Goal: Task Accomplishment & Management: Manage account settings

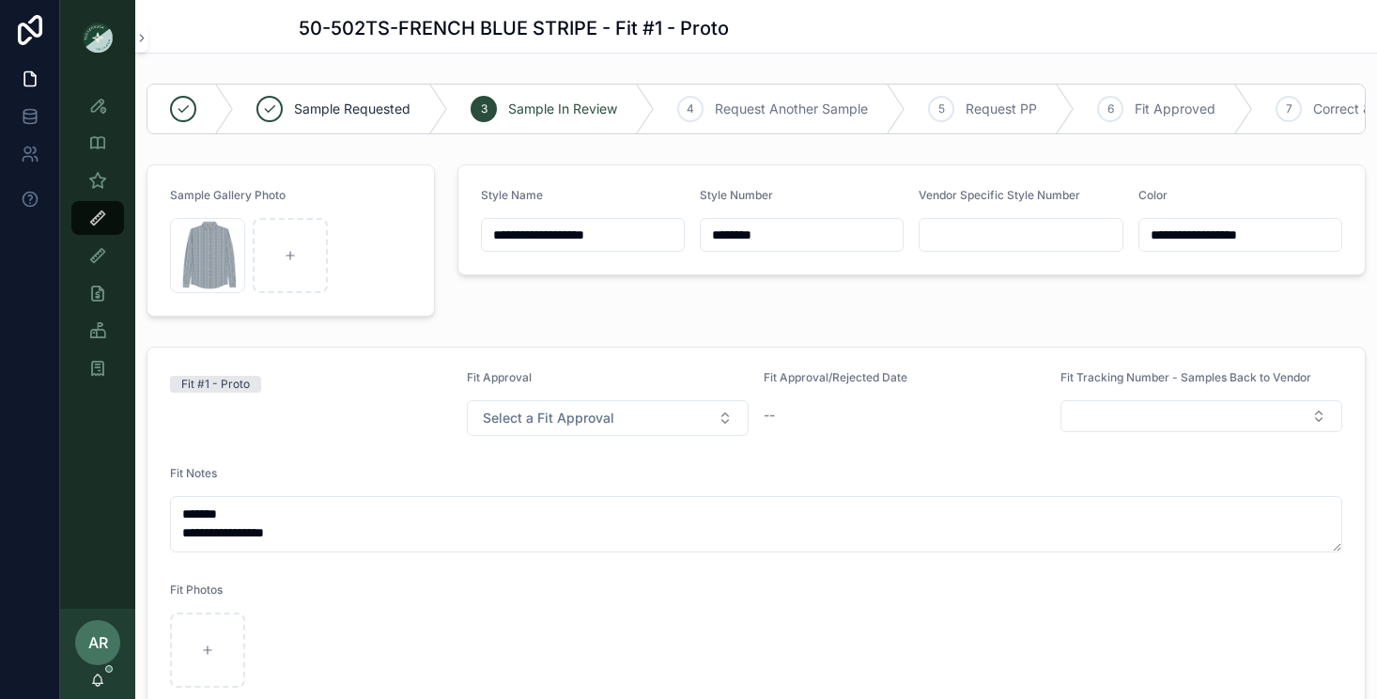
scroll to position [1023, 0]
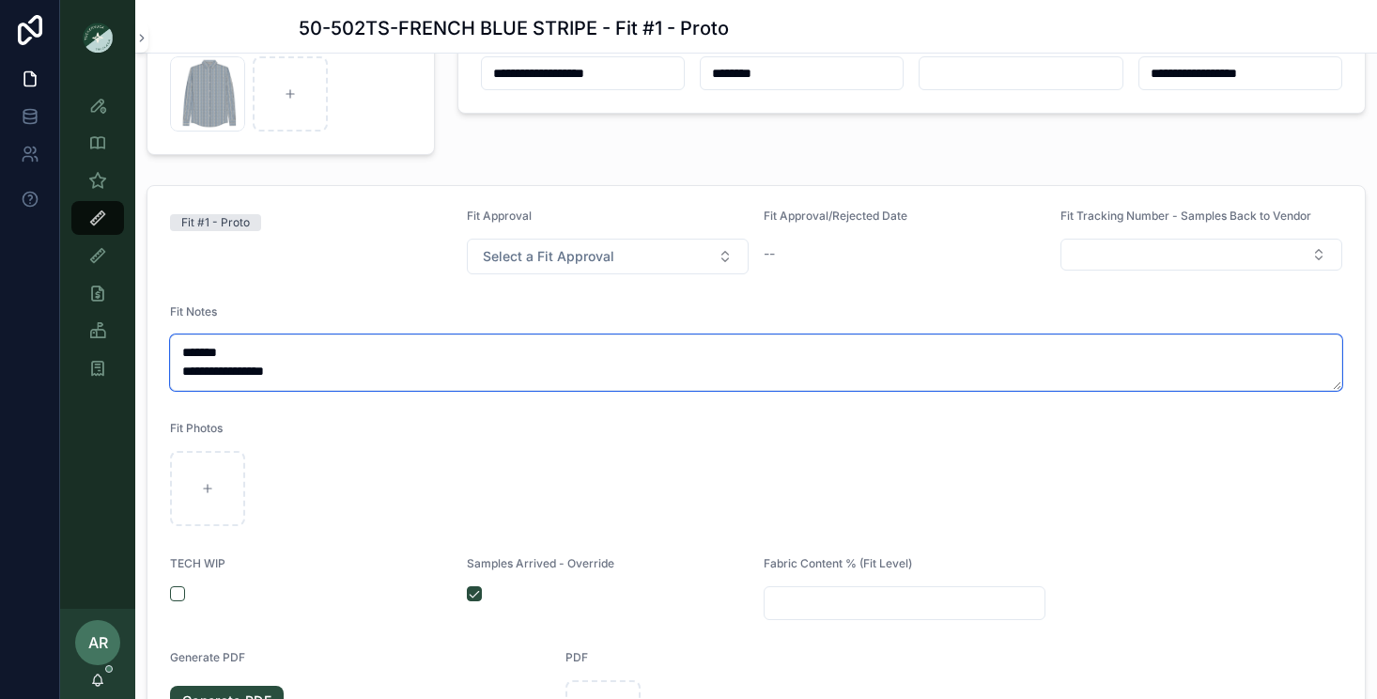
click at [329, 365] on textarea "**********" at bounding box center [756, 362] width 1172 height 56
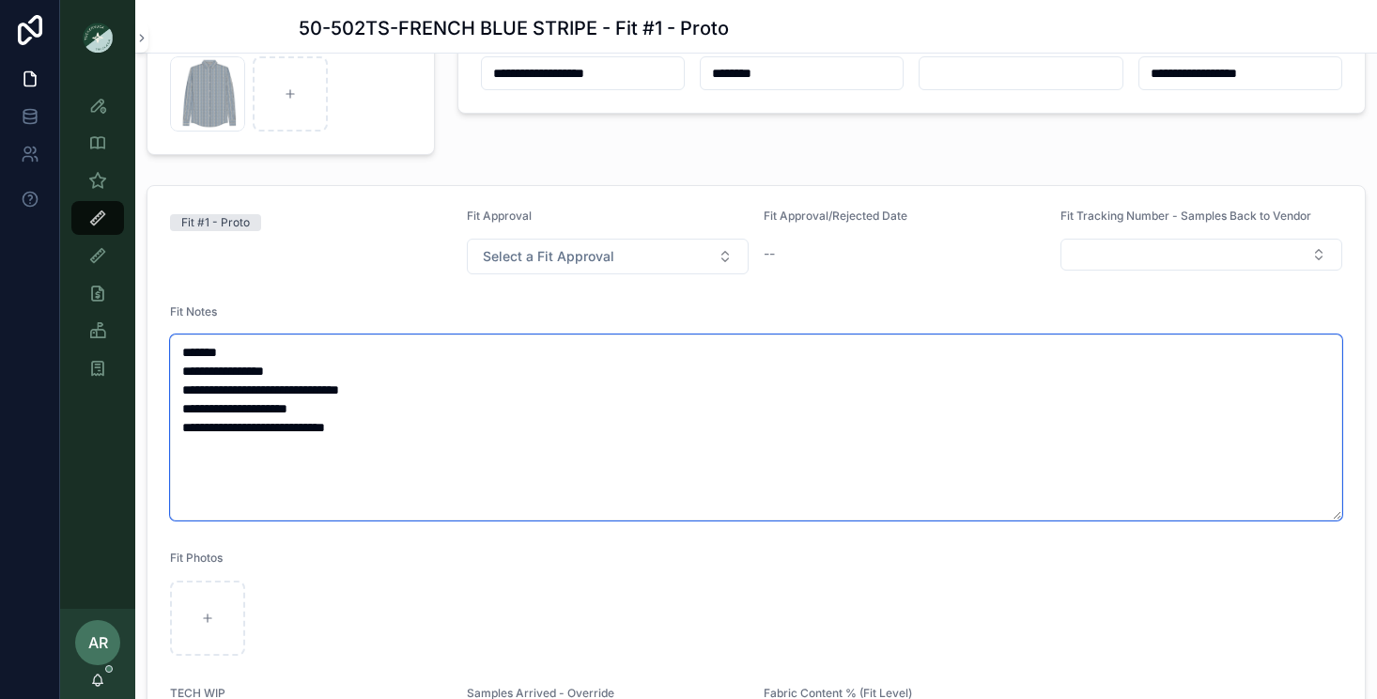
click at [330, 378] on textarea "**********" at bounding box center [756, 427] width 1172 height 186
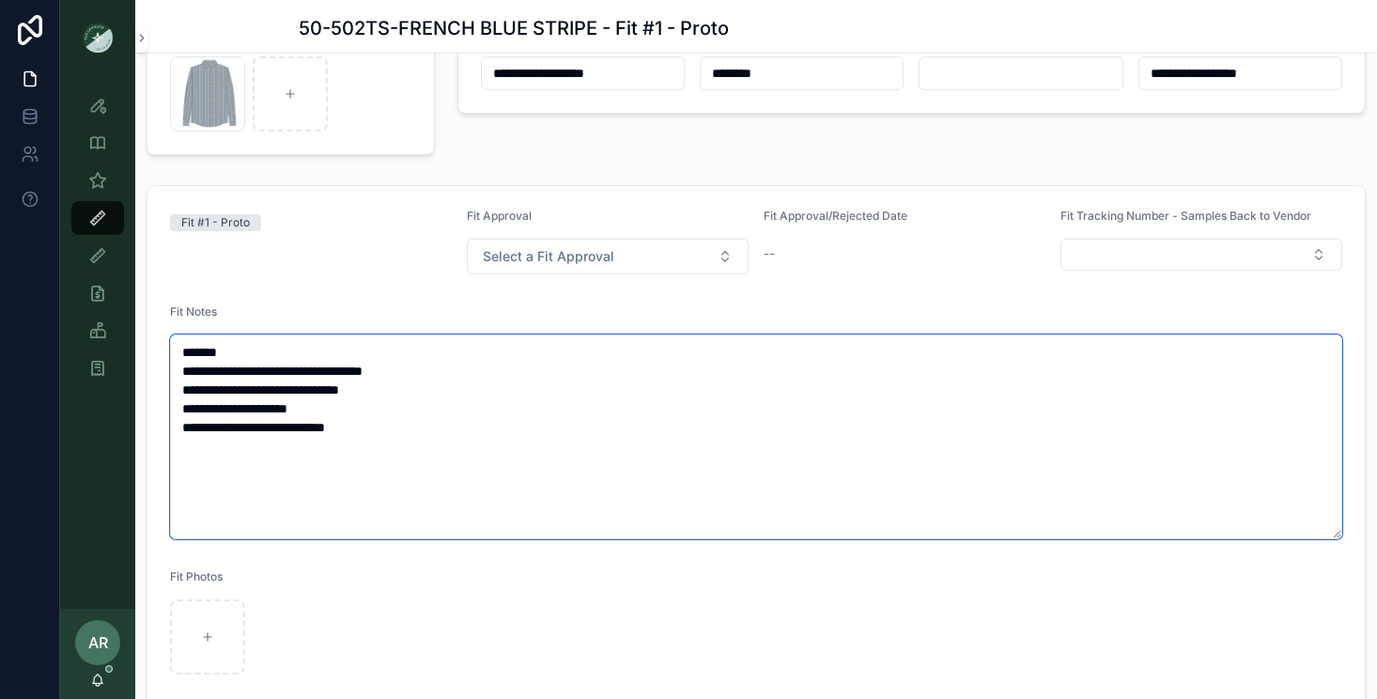
type textarea "**********"
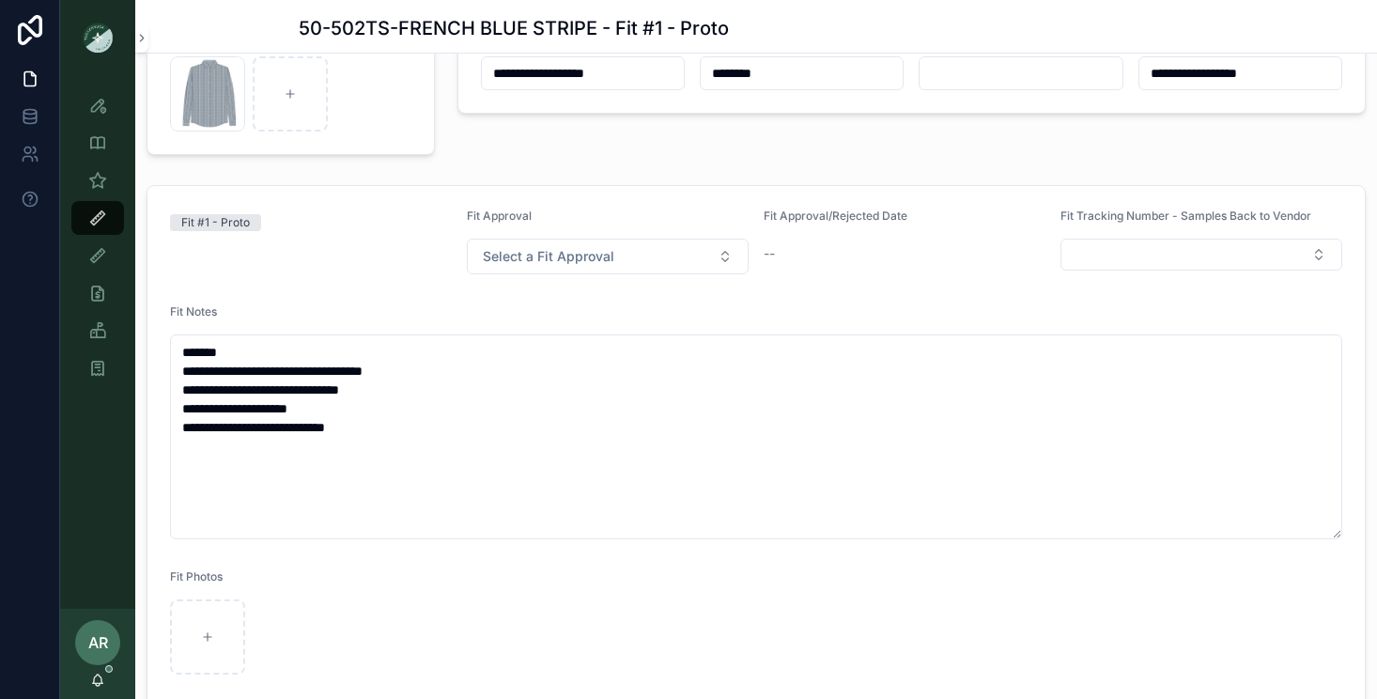
click at [199, 255] on div "Fit #1 - Proto" at bounding box center [311, 241] width 282 height 66
click at [183, 178] on div "**********" at bounding box center [755, 600] width 1241 height 847
click at [91, 182] on icon "scrollable content" at bounding box center [97, 180] width 19 height 19
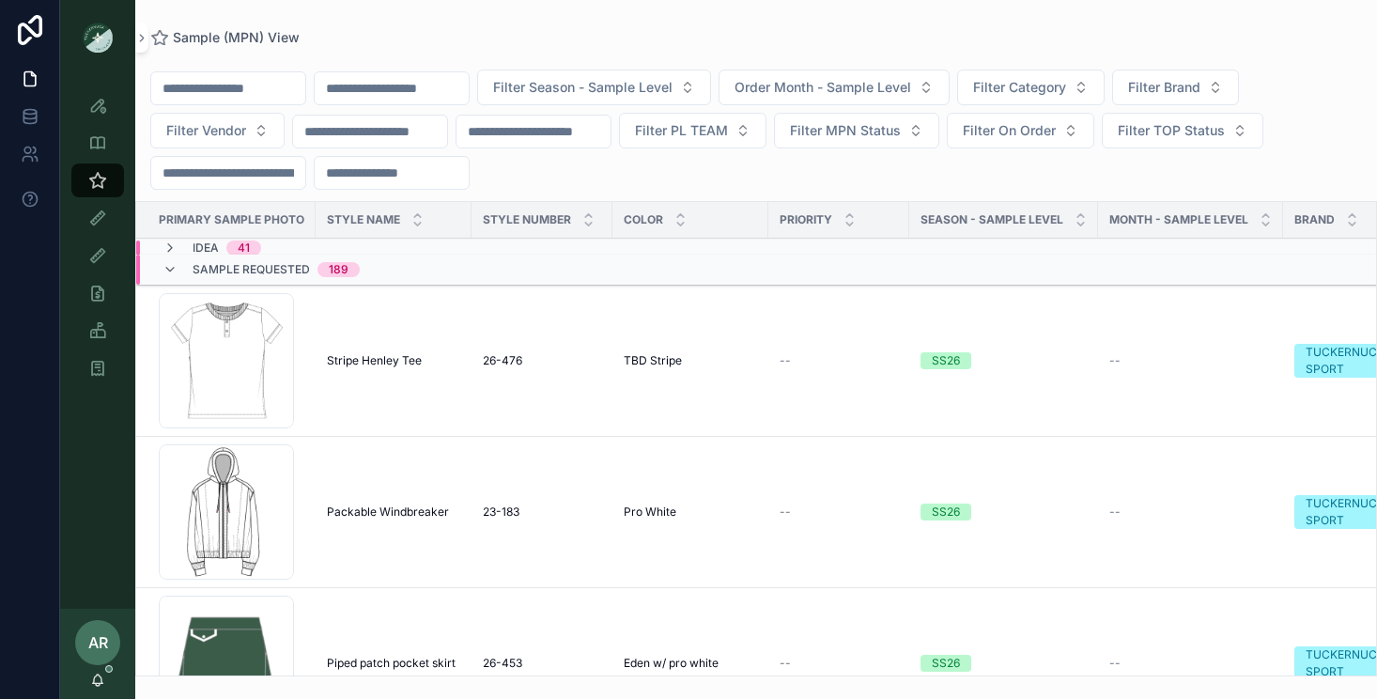
click at [416, 85] on input "scrollable content" at bounding box center [392, 88] width 154 height 26
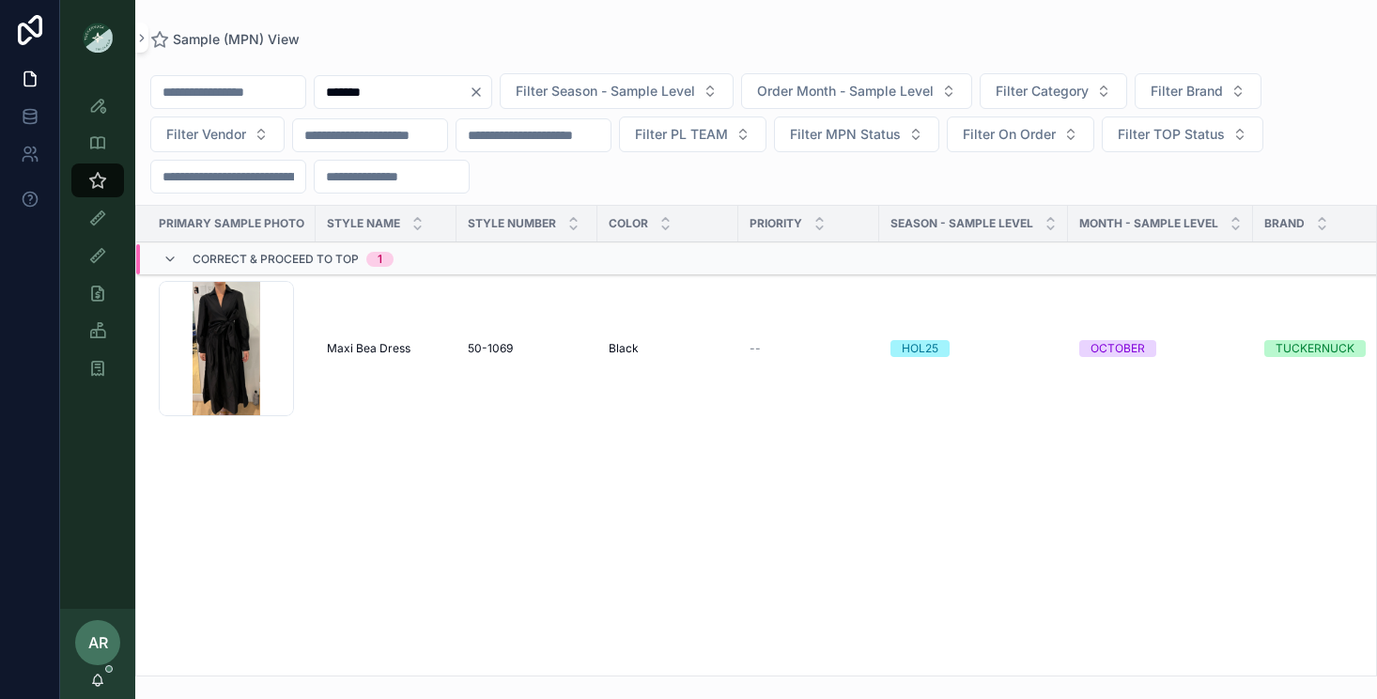
type input "*******"
click at [361, 346] on span "Maxi Bea Dress" at bounding box center [369, 348] width 84 height 15
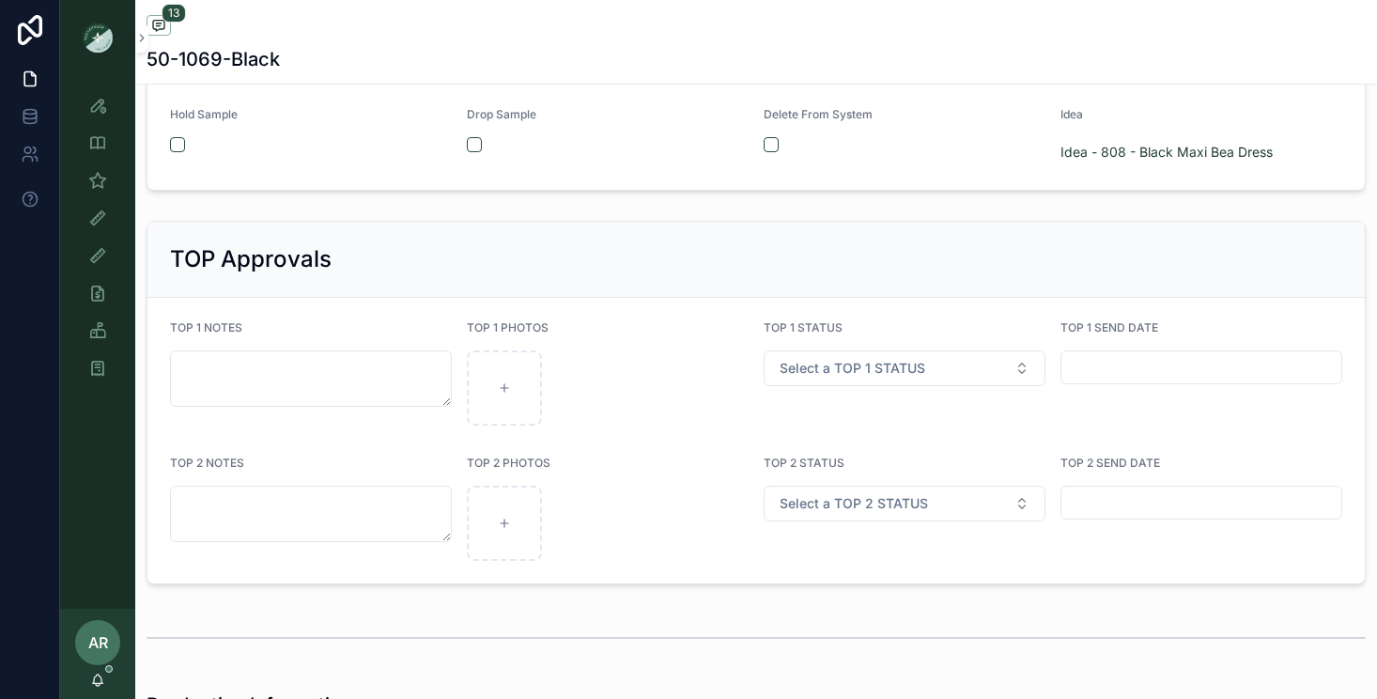
scroll to position [3507, 0]
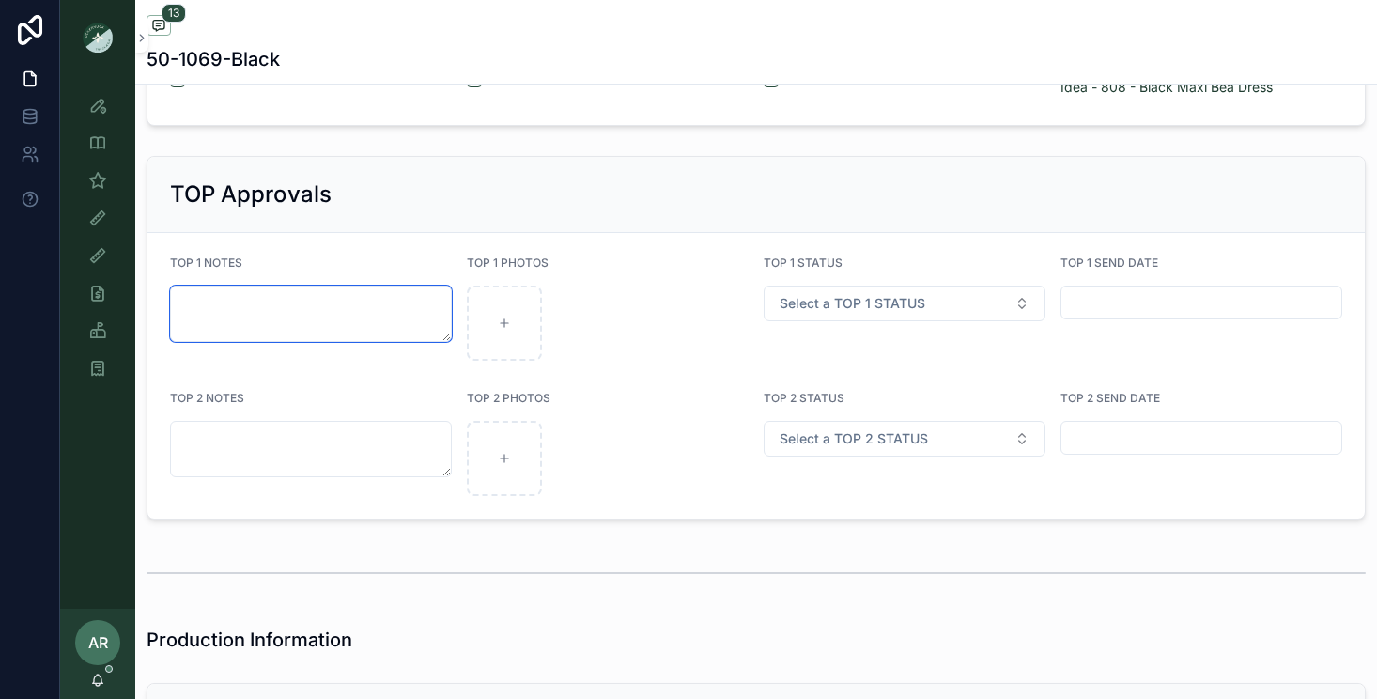
click at [307, 318] on textarea "scrollable content" at bounding box center [311, 313] width 282 height 56
click at [816, 303] on span "Select a TOP 1 STATUS" at bounding box center [852, 303] width 146 height 19
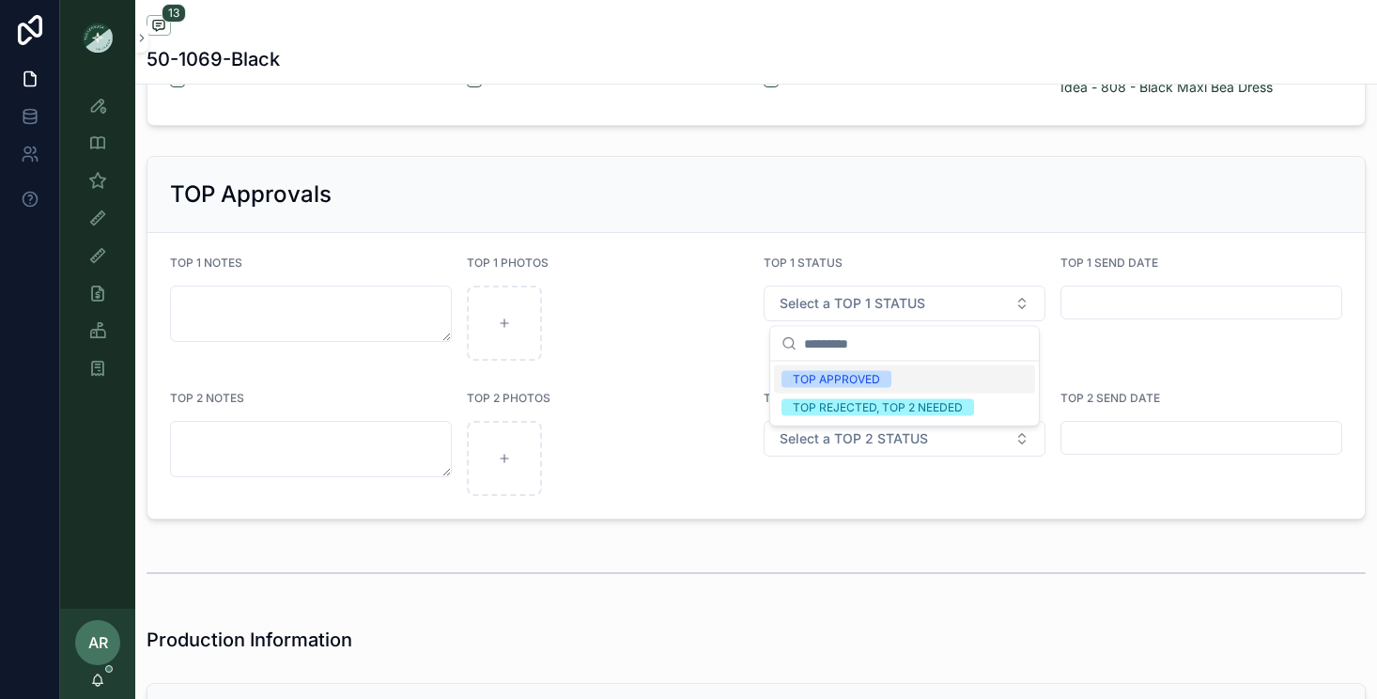
click at [825, 378] on div "TOP APPROVED" at bounding box center [836, 379] width 87 height 17
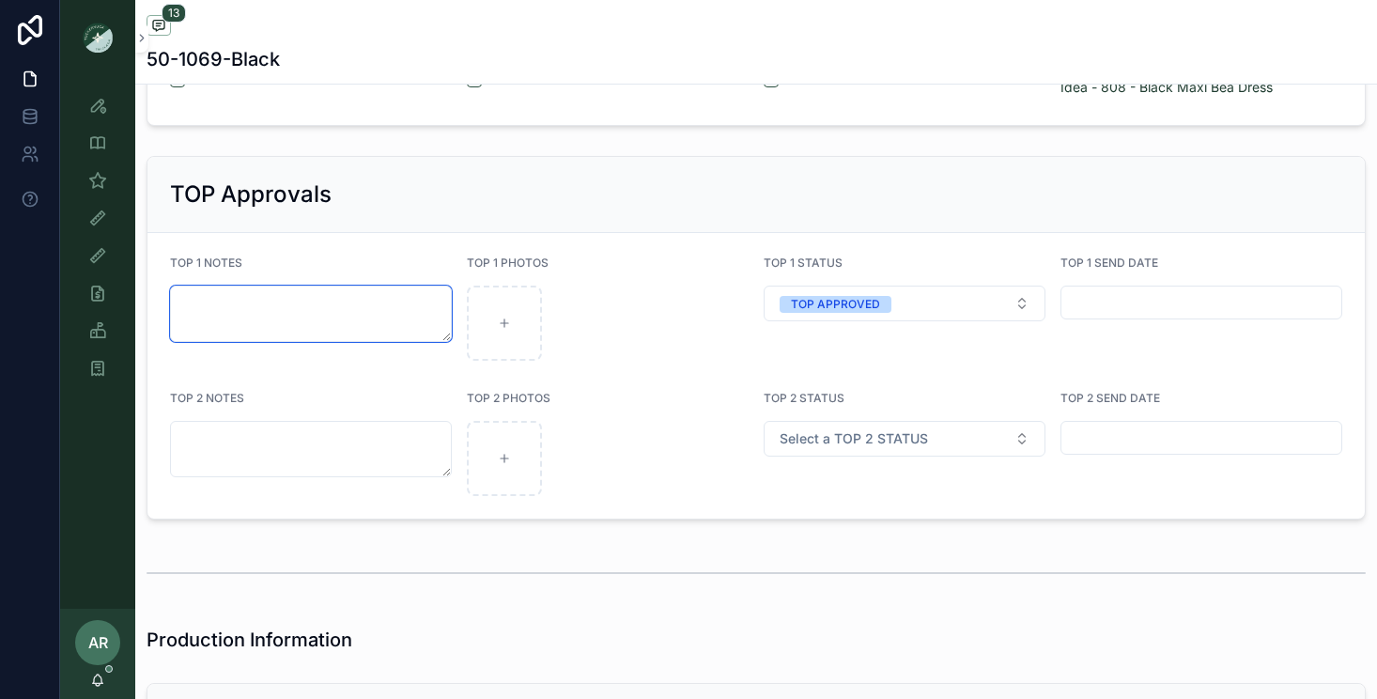
click at [209, 302] on textarea "scrollable content" at bounding box center [311, 313] width 282 height 56
type textarea "**********"
click at [599, 347] on div "scrollable content" at bounding box center [608, 322] width 282 height 75
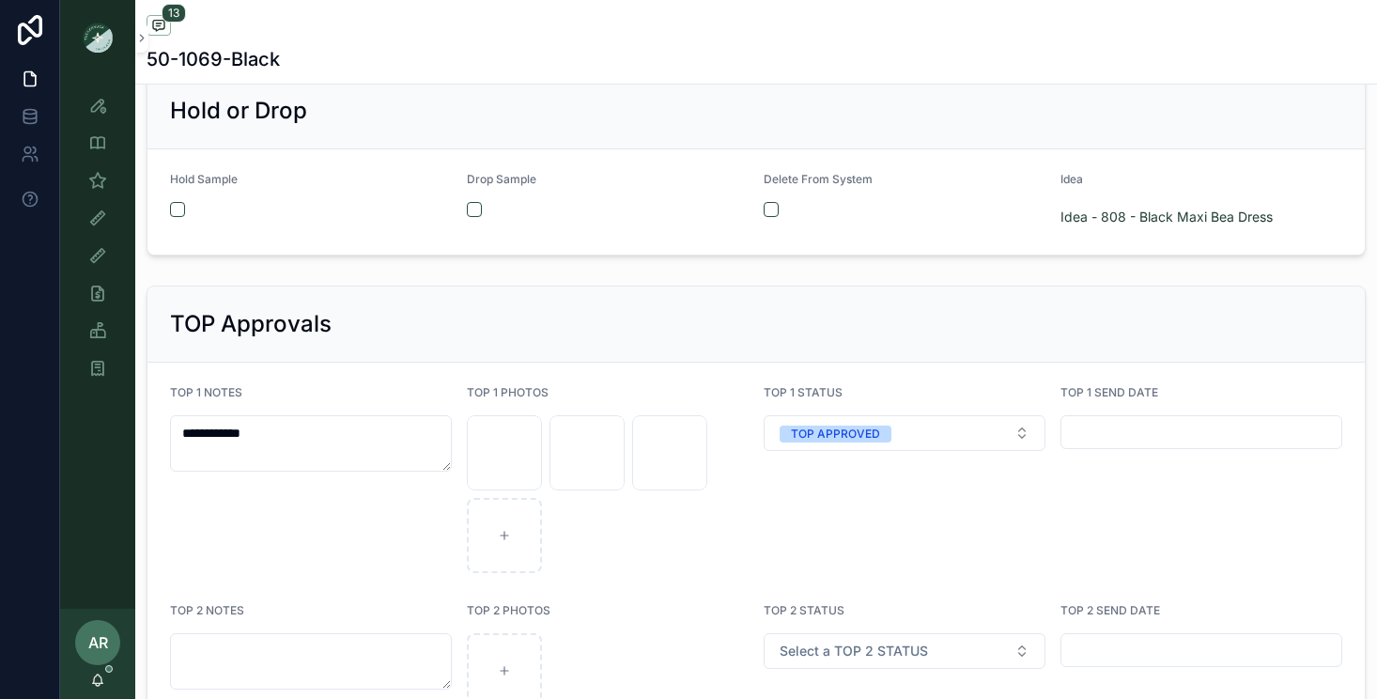
scroll to position [3277, 0]
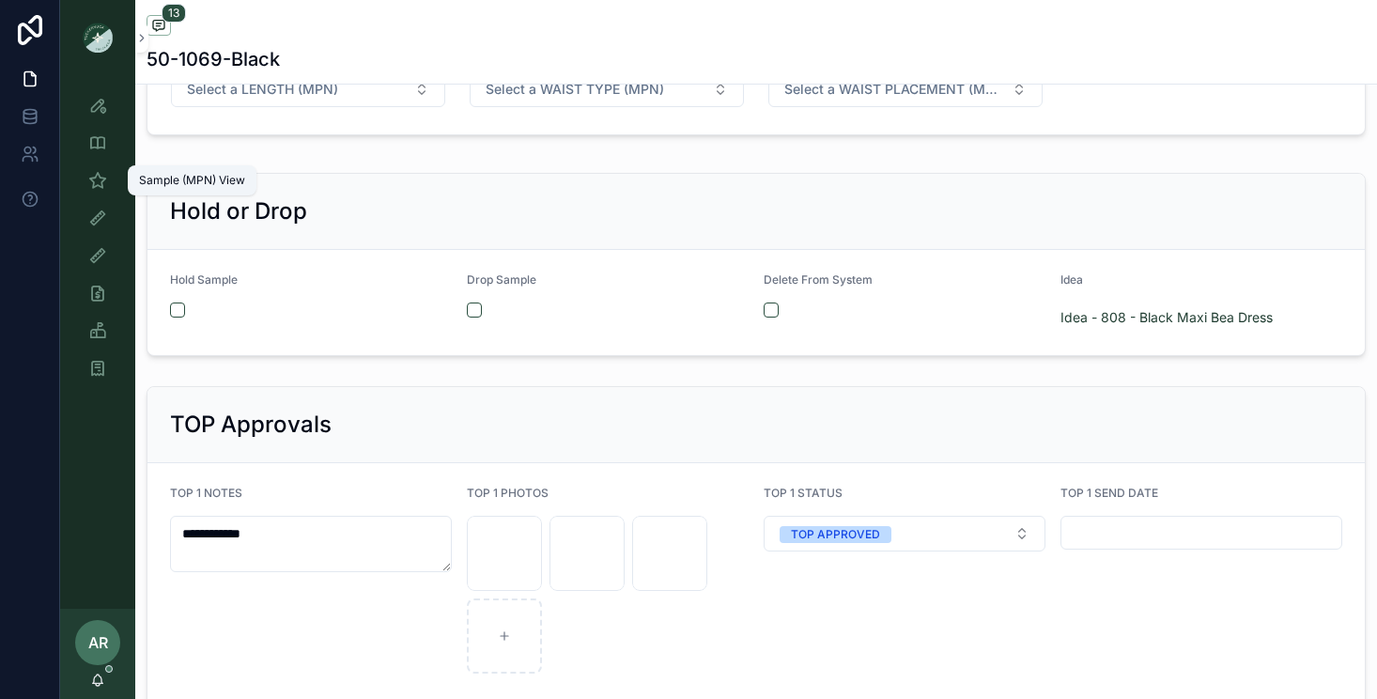
click at [100, 188] on icon "scrollable content" at bounding box center [97, 180] width 19 height 19
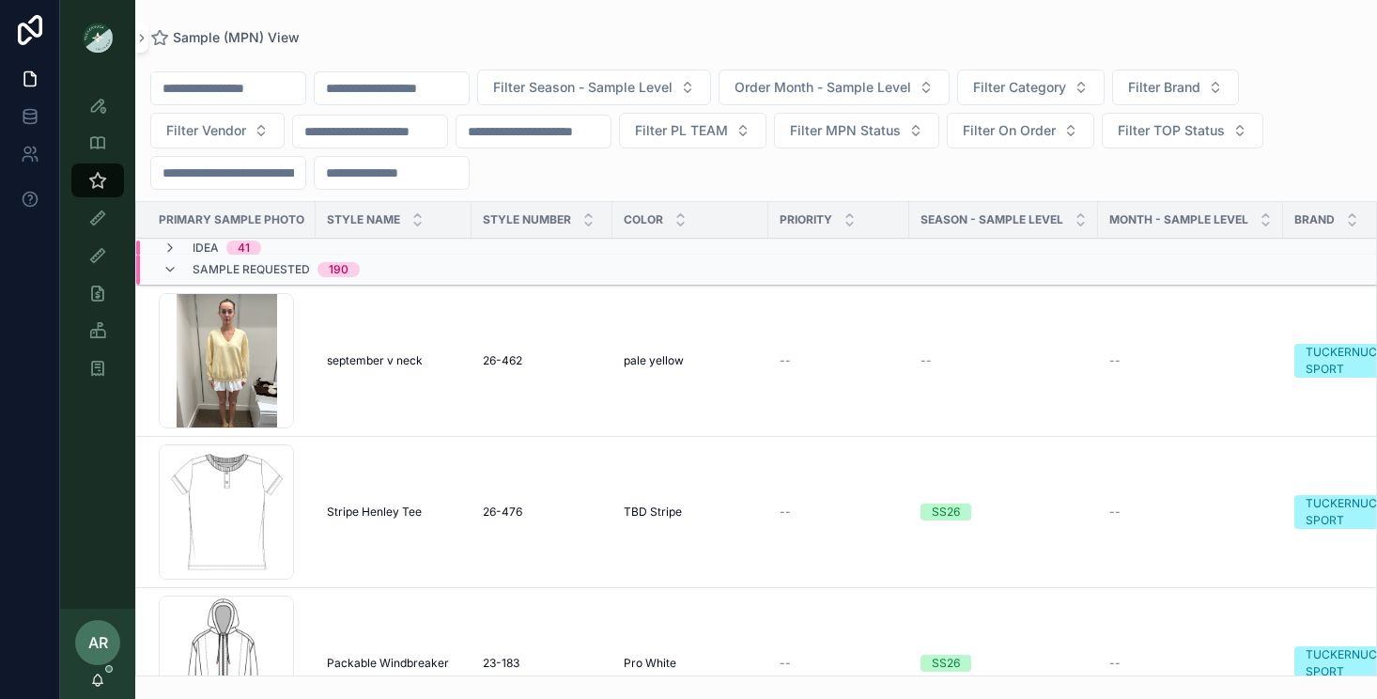
click at [443, 86] on input "scrollable content" at bounding box center [392, 88] width 154 height 26
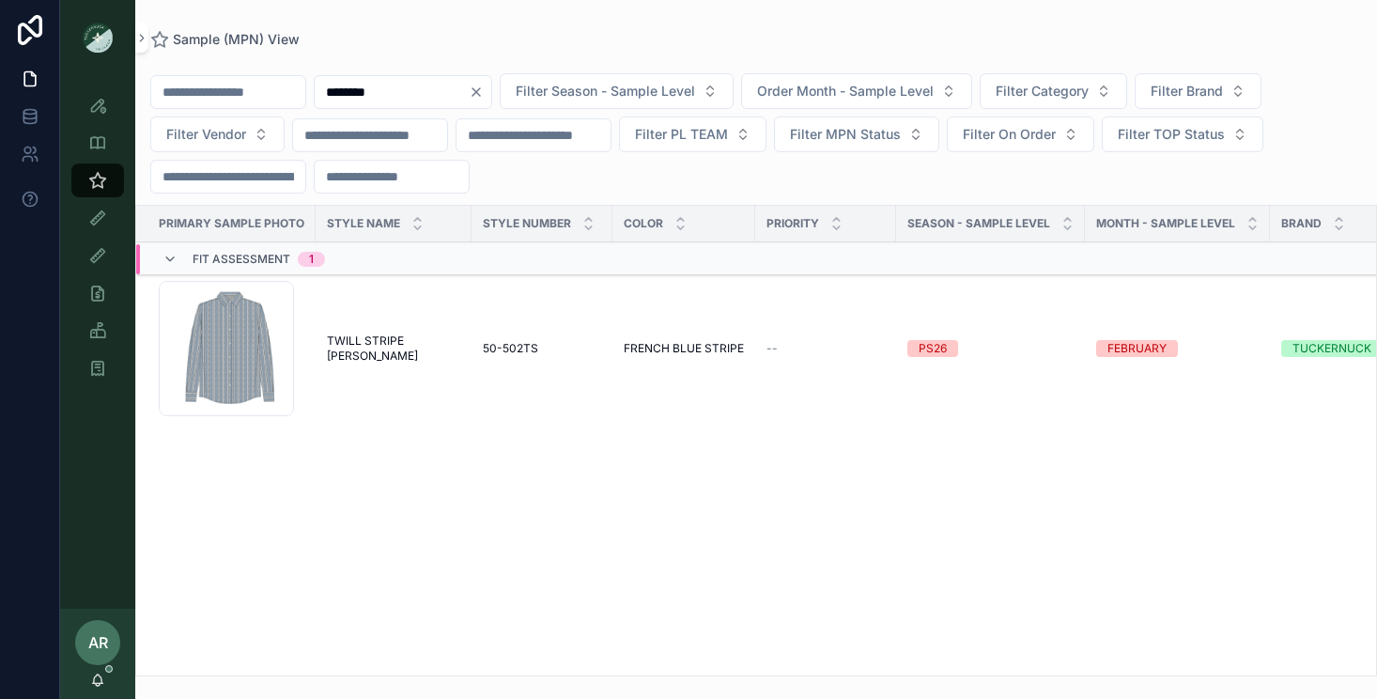
type input "********"
click at [424, 334] on td "TWILL STRIPE [PERSON_NAME] STRIPE [PERSON_NAME]" at bounding box center [394, 348] width 156 height 151
click at [424, 348] on span "TWILL STRIPE [PERSON_NAME]" at bounding box center [393, 348] width 133 height 30
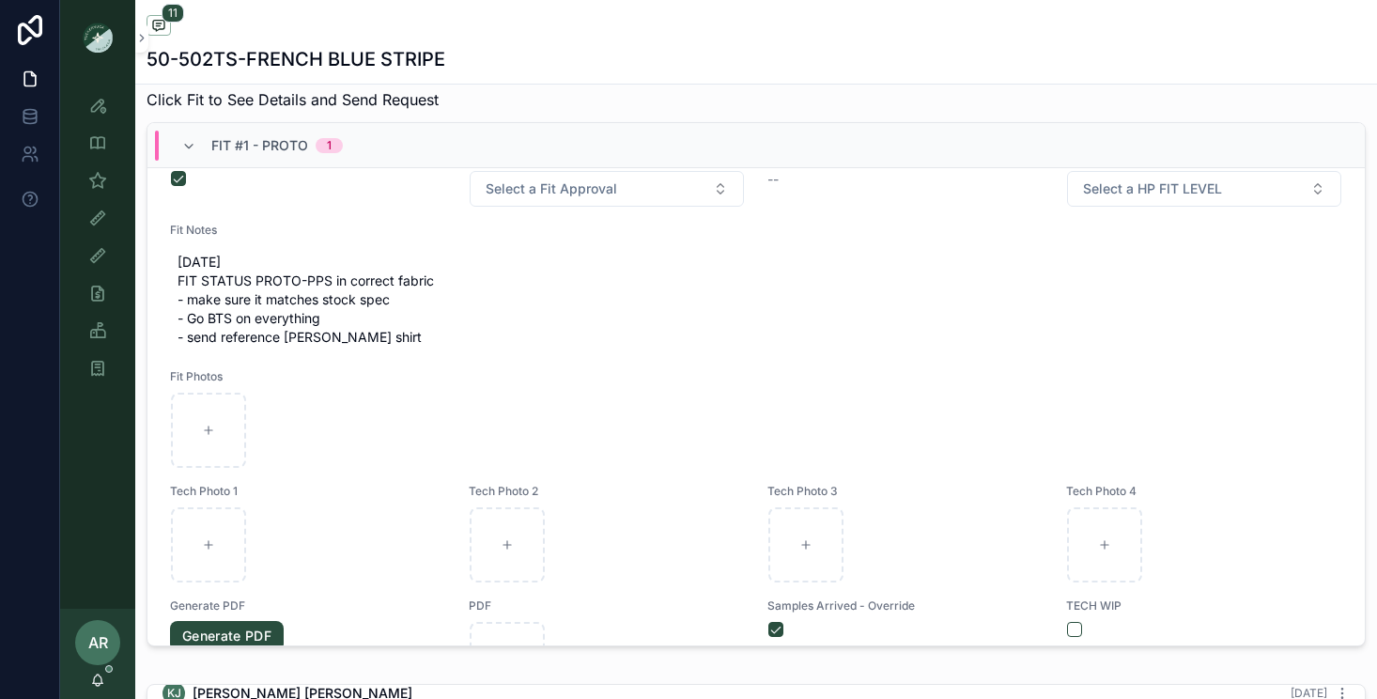
scroll to position [49, 0]
click at [317, 397] on div "scrollable content" at bounding box center [756, 428] width 1170 height 75
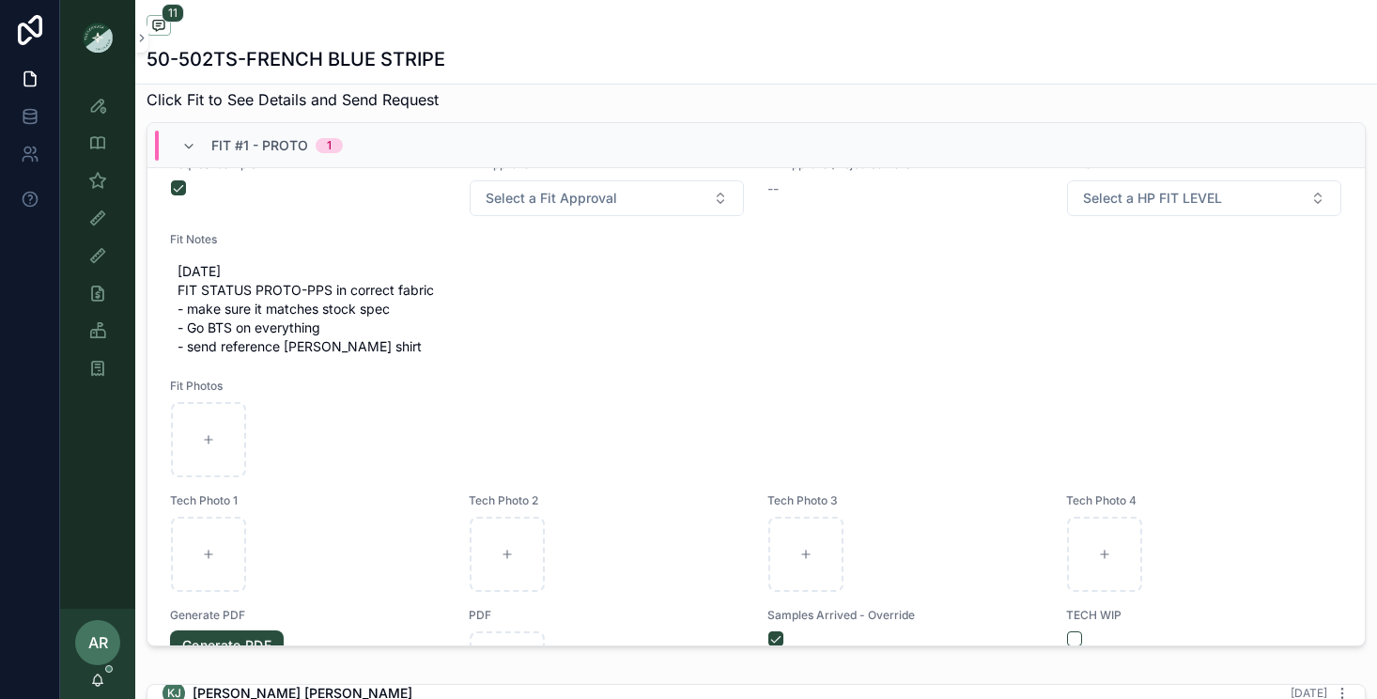
scroll to position [40, 0]
click at [1039, 27] on div "11" at bounding box center [755, 26] width 1219 height 23
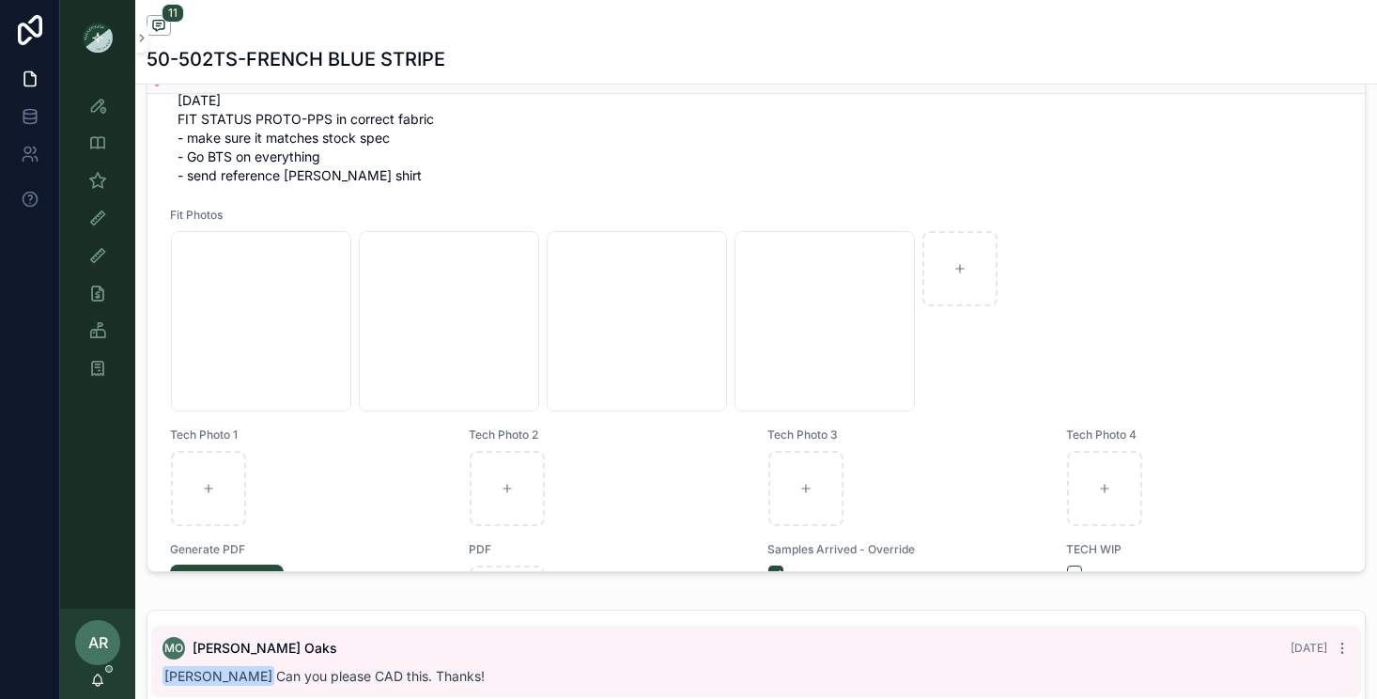
scroll to position [0, 0]
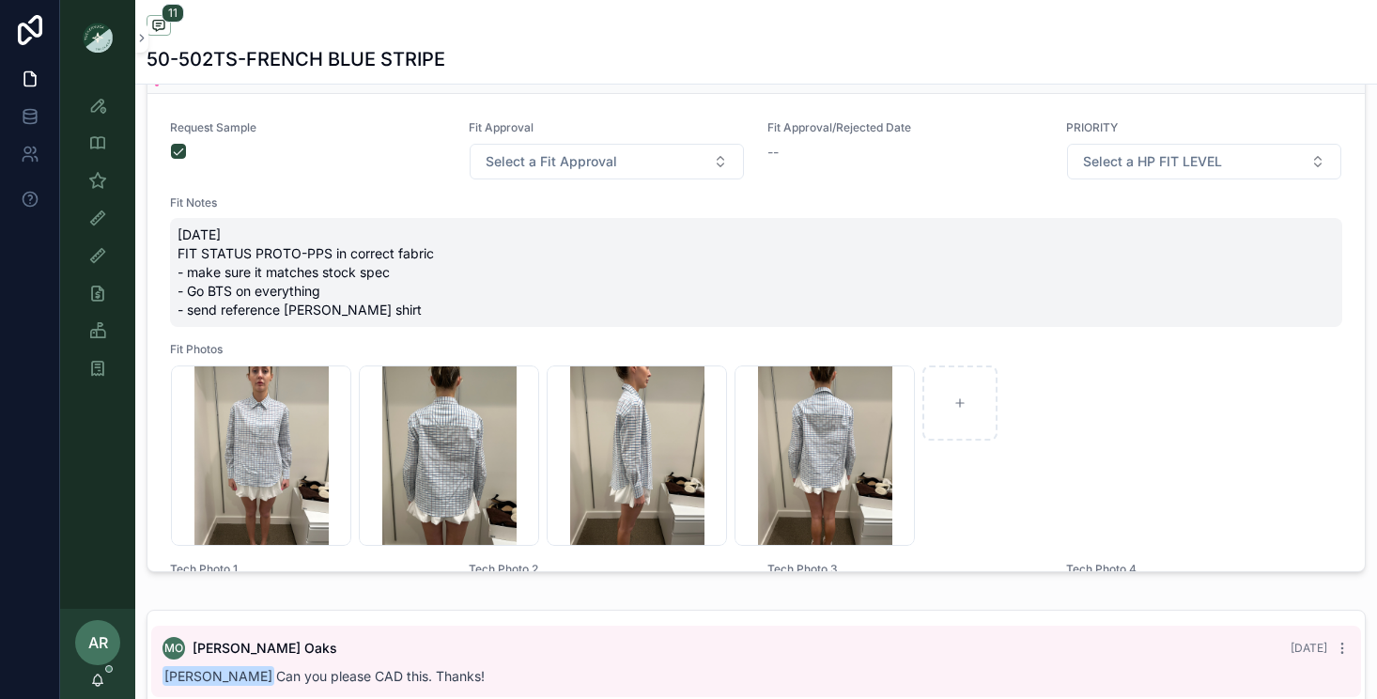
click at [315, 323] on div "[DATE] FIT STATUS PROTO-PPS in correct fabric - make sure it matches stock spec…" at bounding box center [756, 272] width 1172 height 109
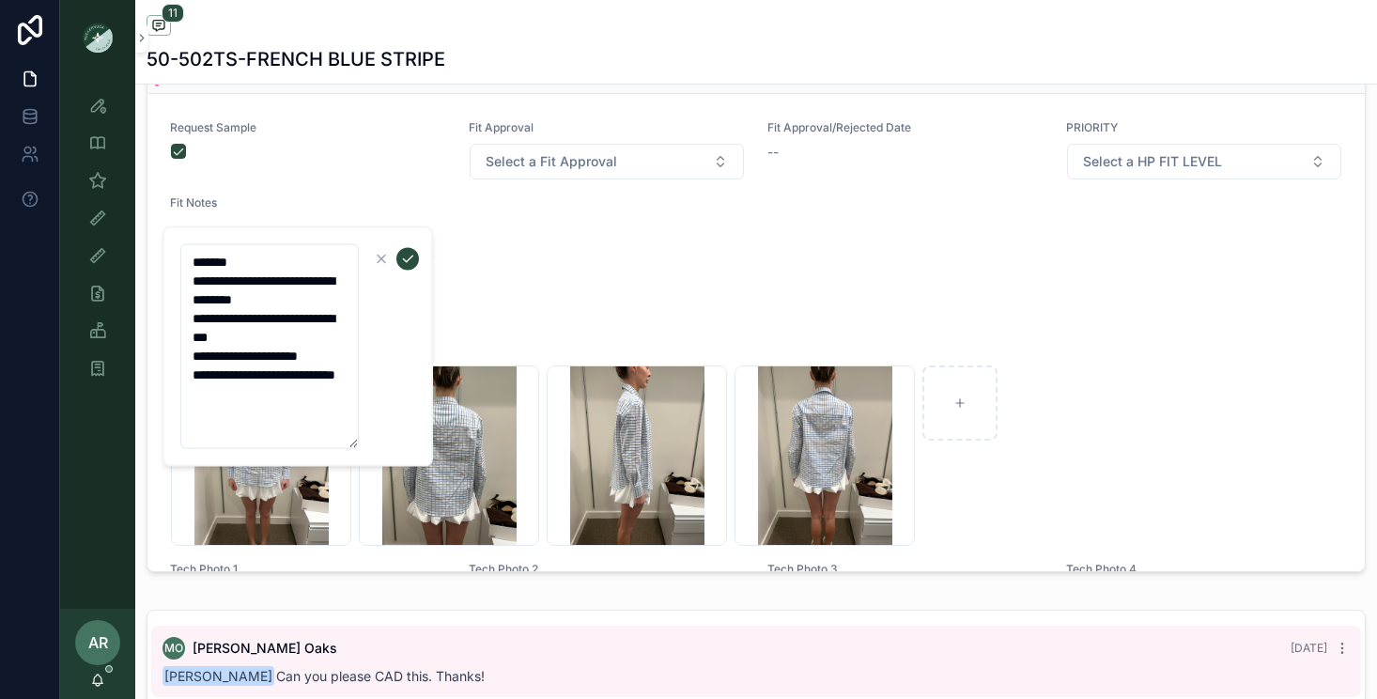
click at [239, 395] on textarea "**********" at bounding box center [269, 346] width 178 height 205
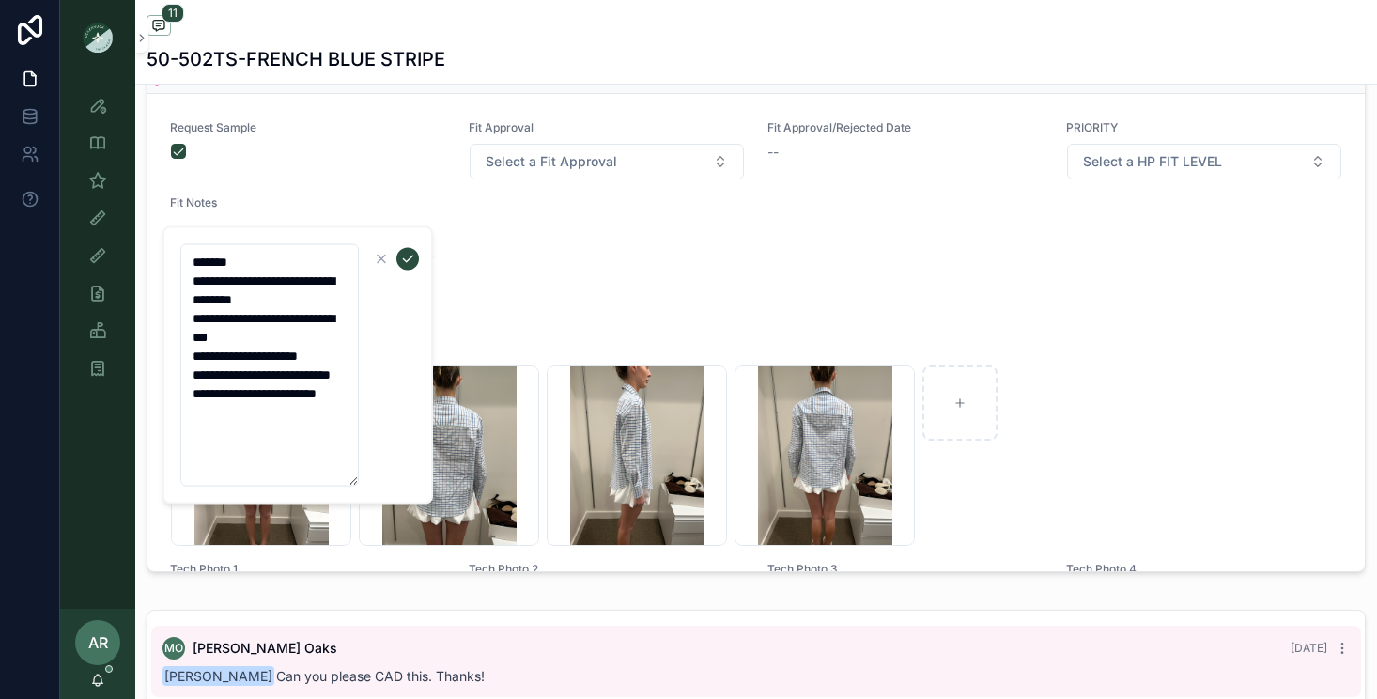
type textarea "**********"
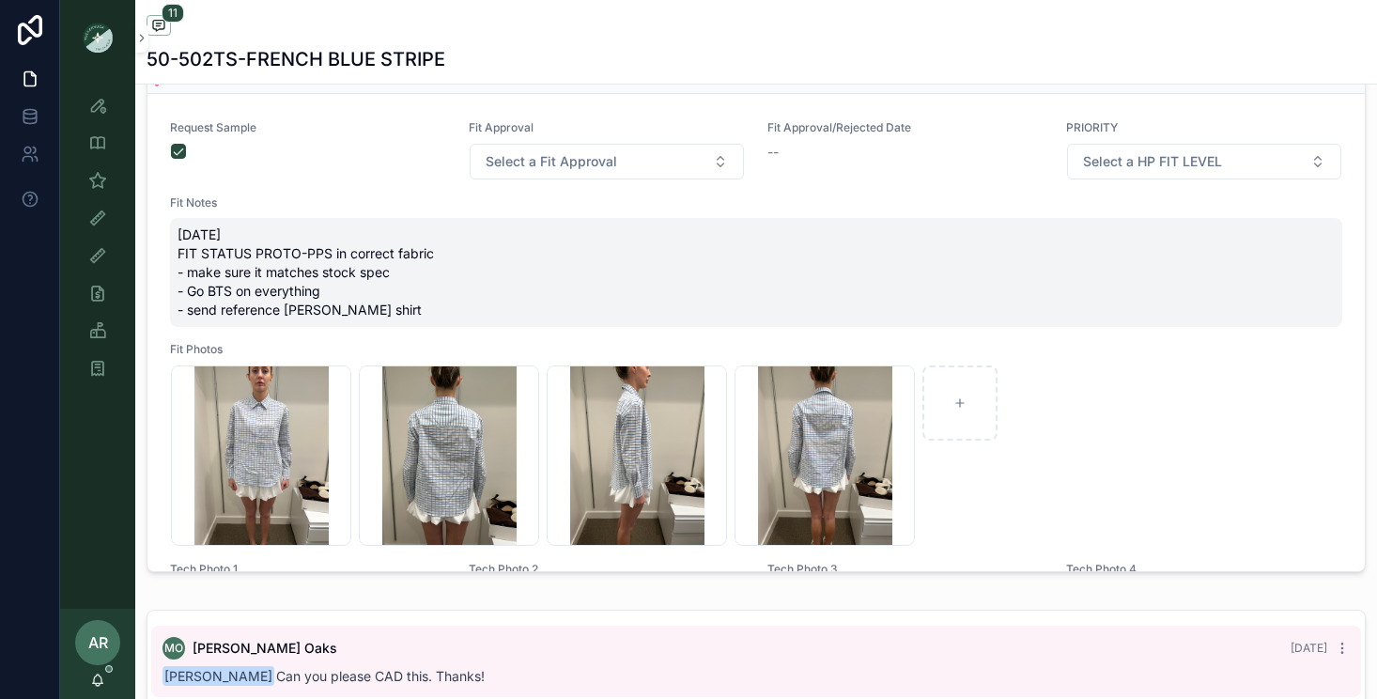
click at [317, 242] on span "[DATE] FIT STATUS PROTO-PPS in correct fabric - make sure it matches stock spec…" at bounding box center [755, 272] width 1157 height 94
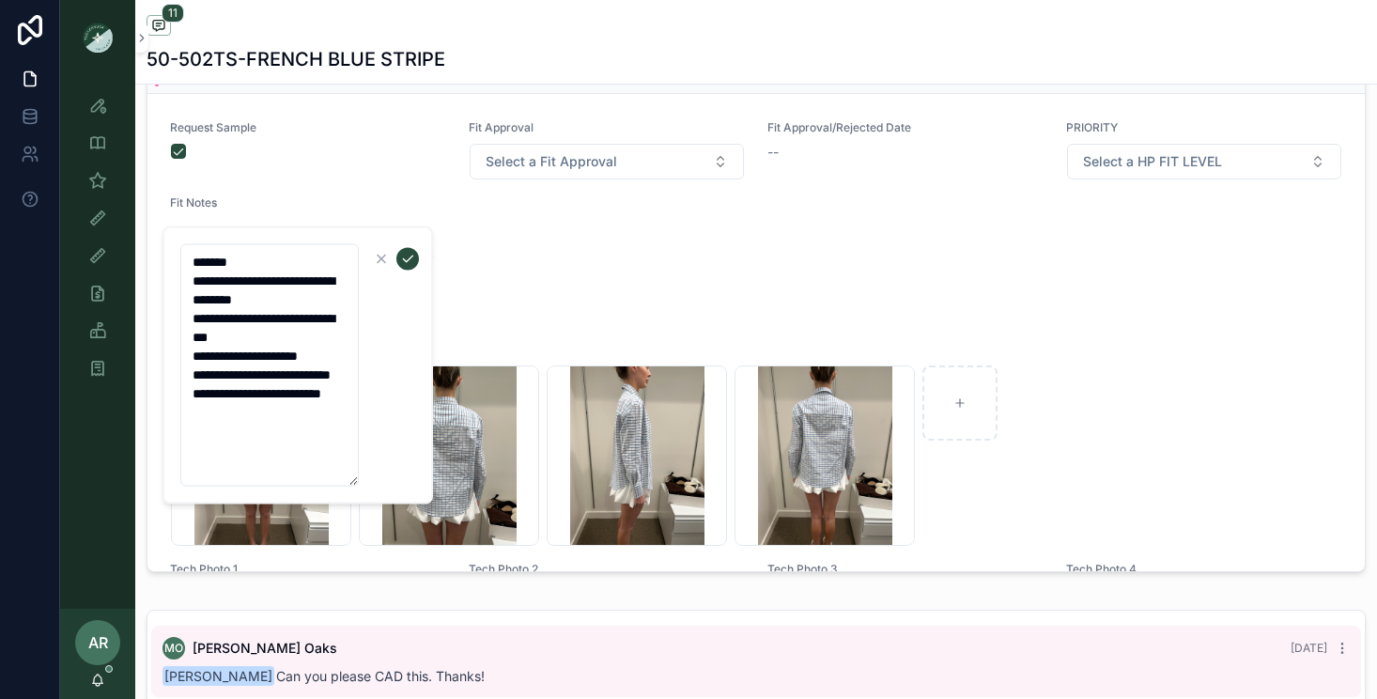
click at [342, 415] on textarea "**********" at bounding box center [269, 365] width 178 height 242
type textarea "**********"
click at [408, 252] on icon "scrollable content" at bounding box center [407, 259] width 15 height 15
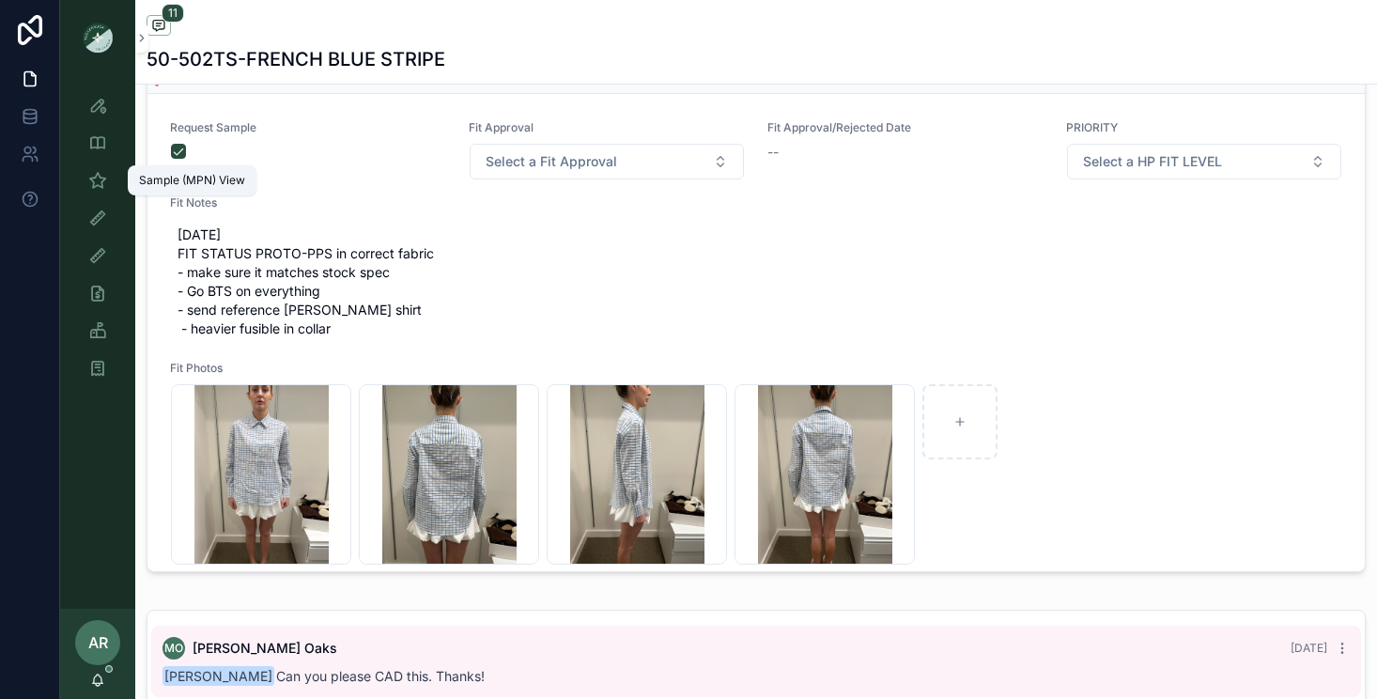
click at [101, 186] on icon "scrollable content" at bounding box center [97, 180] width 19 height 19
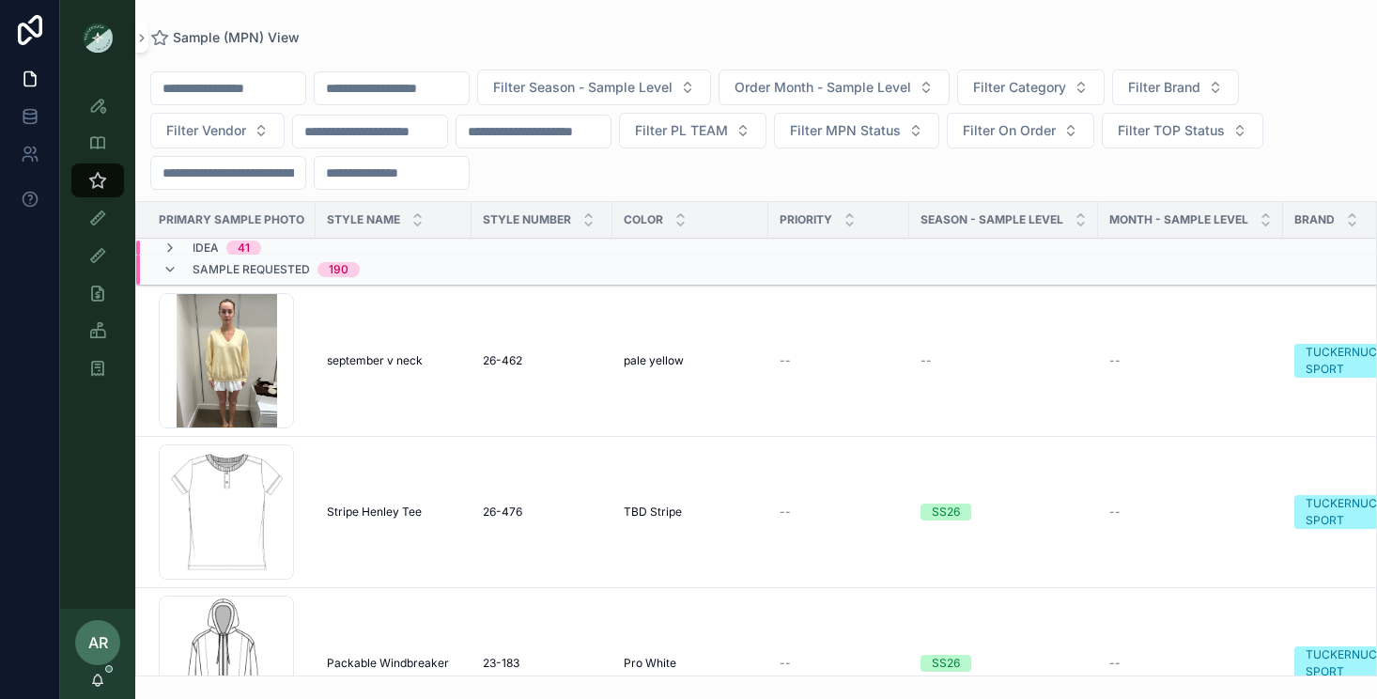
click at [426, 93] on input "scrollable content" at bounding box center [392, 88] width 154 height 26
type input "****"
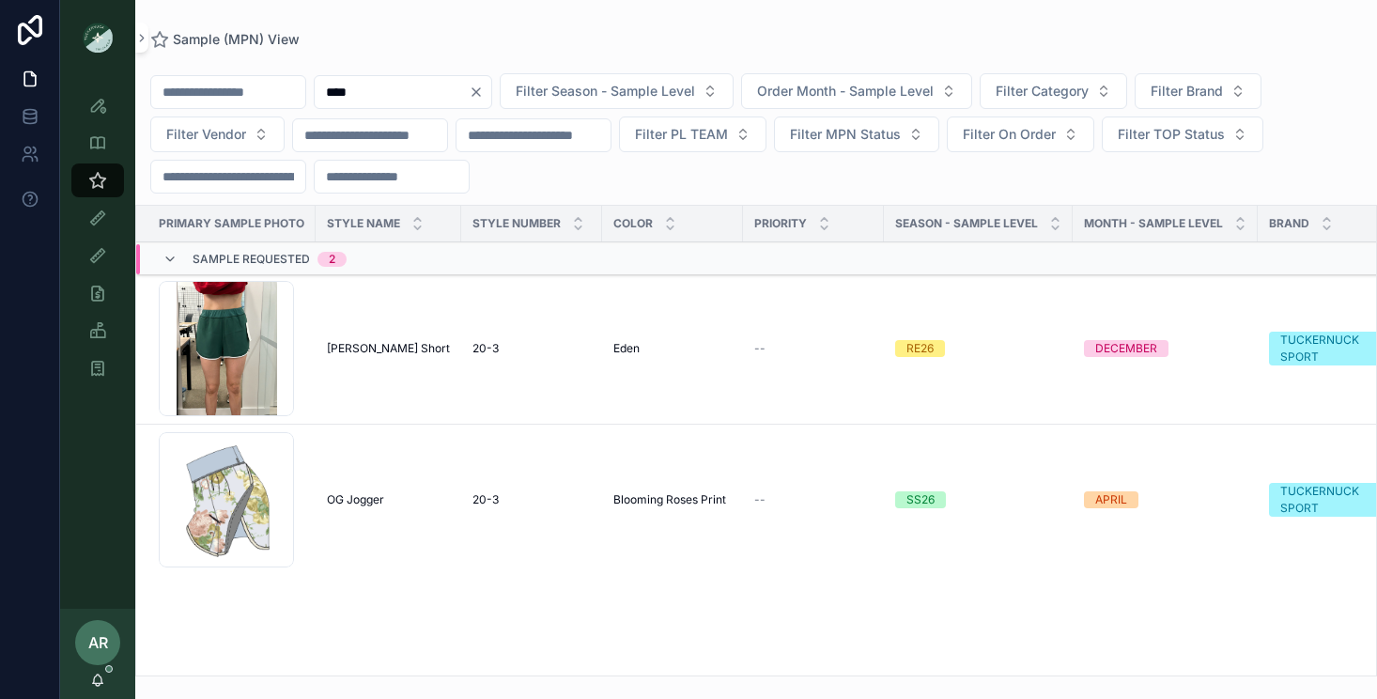
click at [376, 350] on span "[PERSON_NAME] Short" at bounding box center [388, 348] width 123 height 15
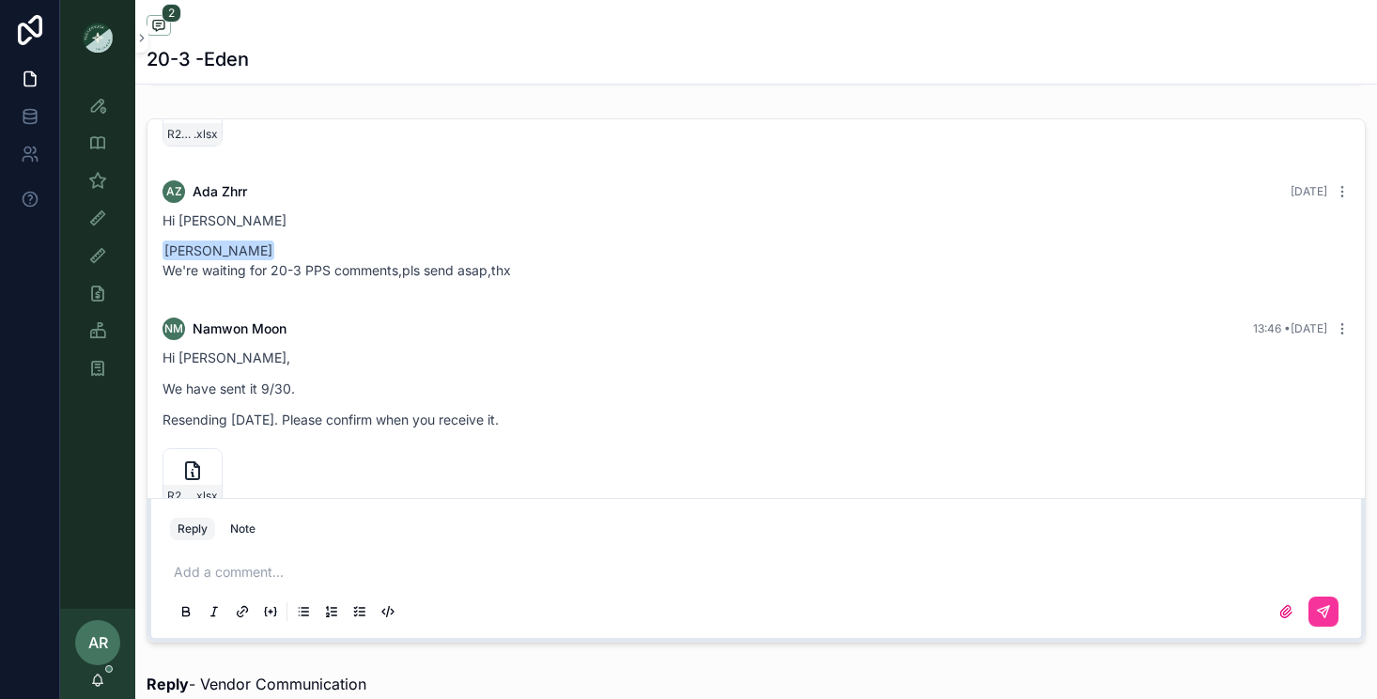
scroll to position [253, 0]
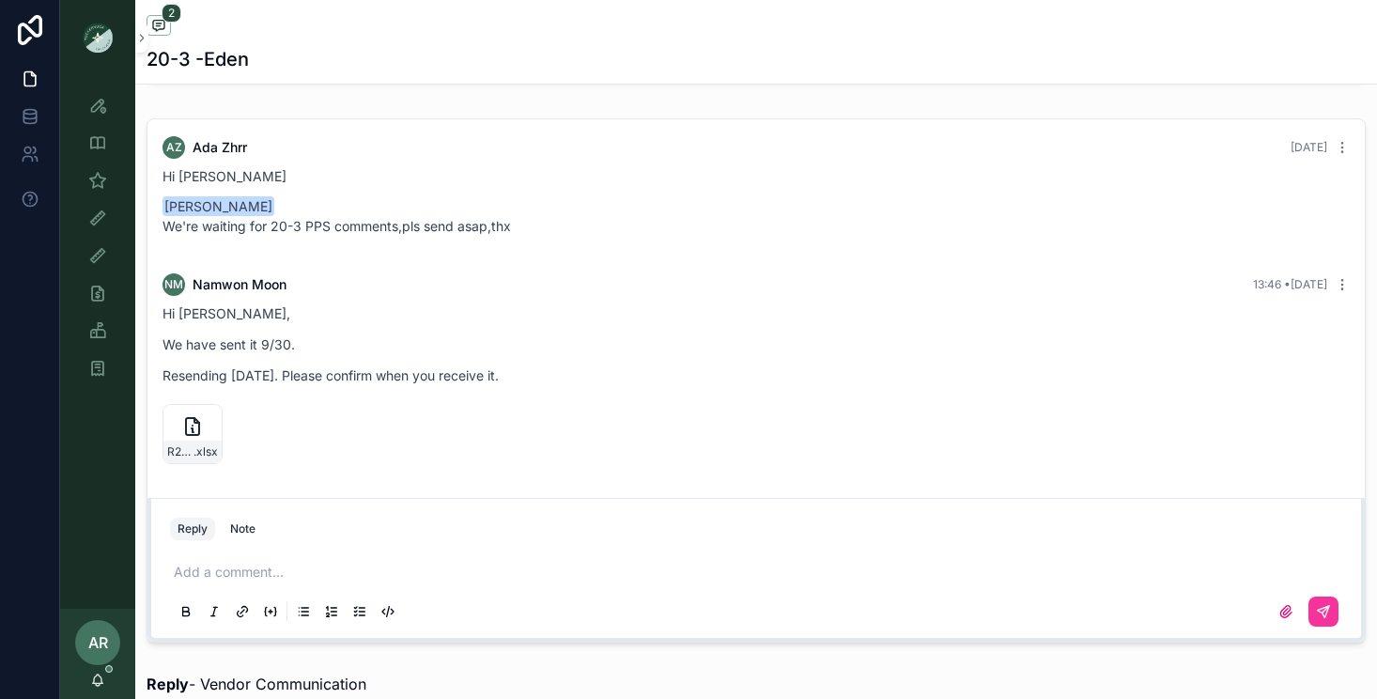
click at [105, 674] on div "AR [PERSON_NAME]" at bounding box center [97, 654] width 75 height 90
click at [95, 681] on icon "scrollable content" at bounding box center [97, 679] width 15 height 15
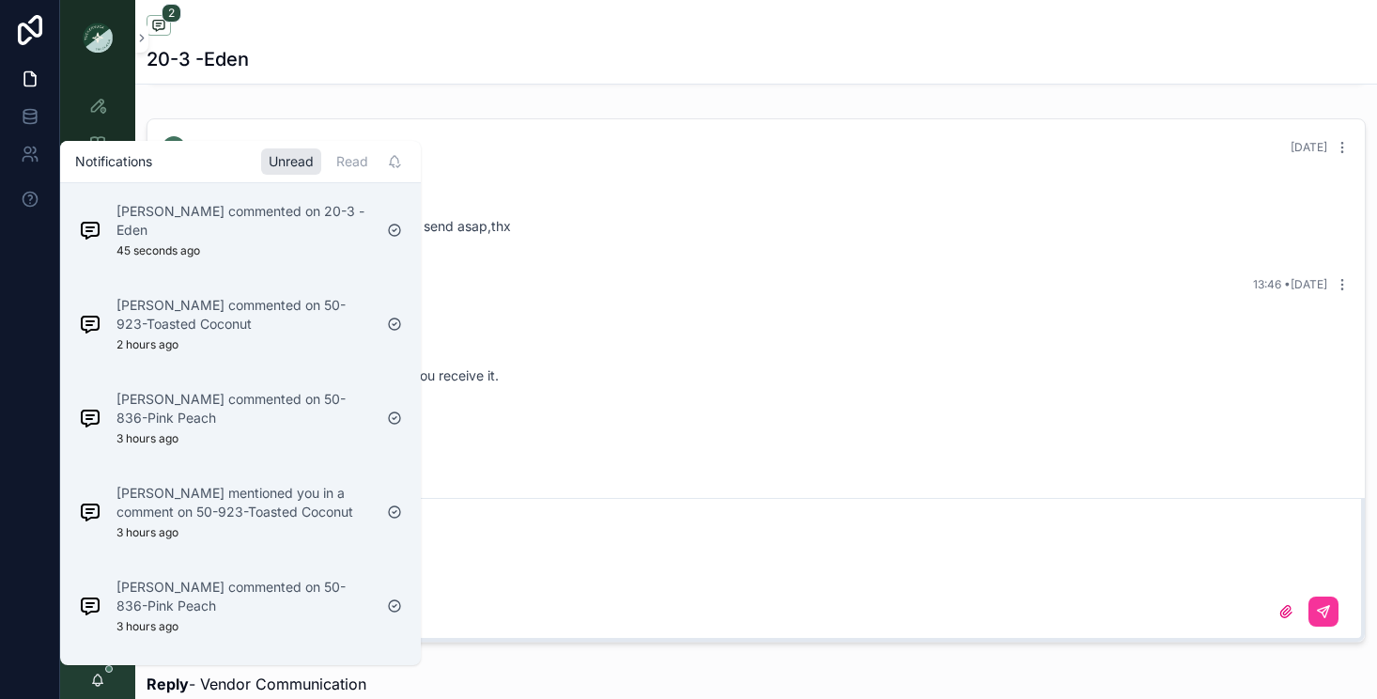
click at [95, 681] on icon "scrollable content" at bounding box center [97, 679] width 15 height 15
click at [116, 70] on div "scrollable content" at bounding box center [97, 37] width 75 height 75
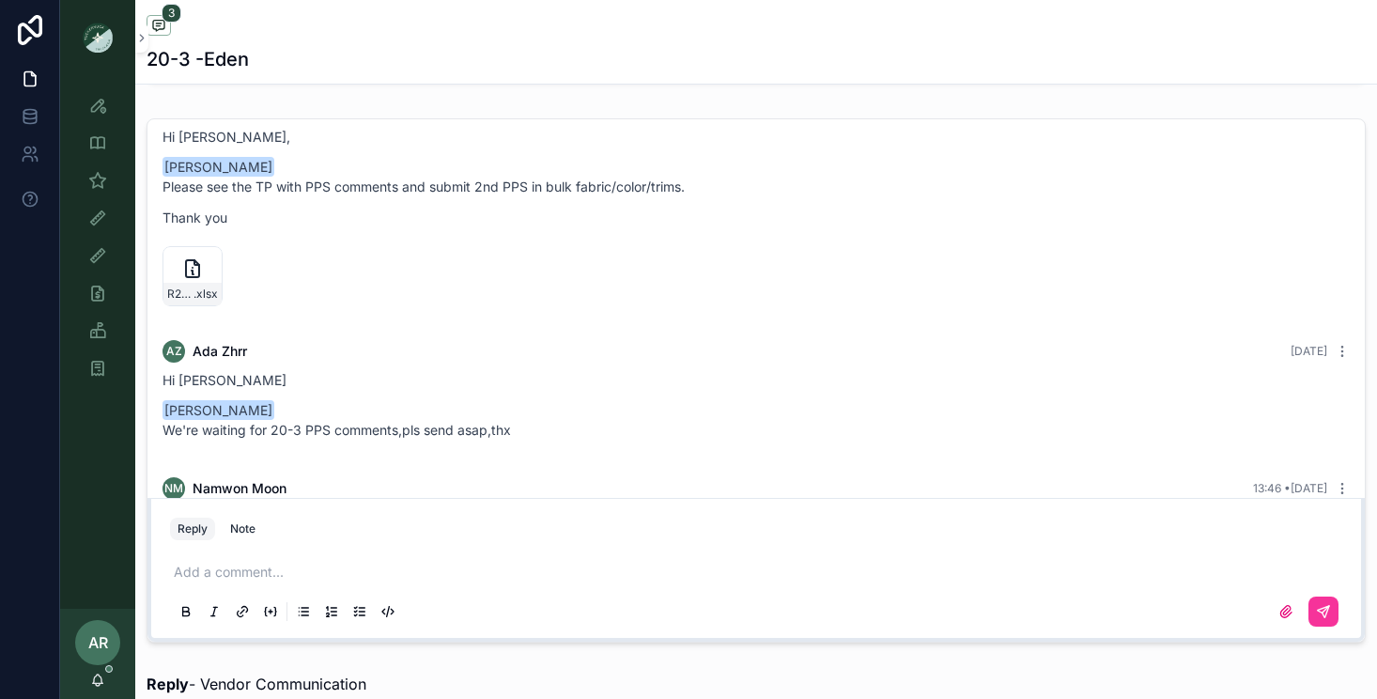
scroll to position [0, 0]
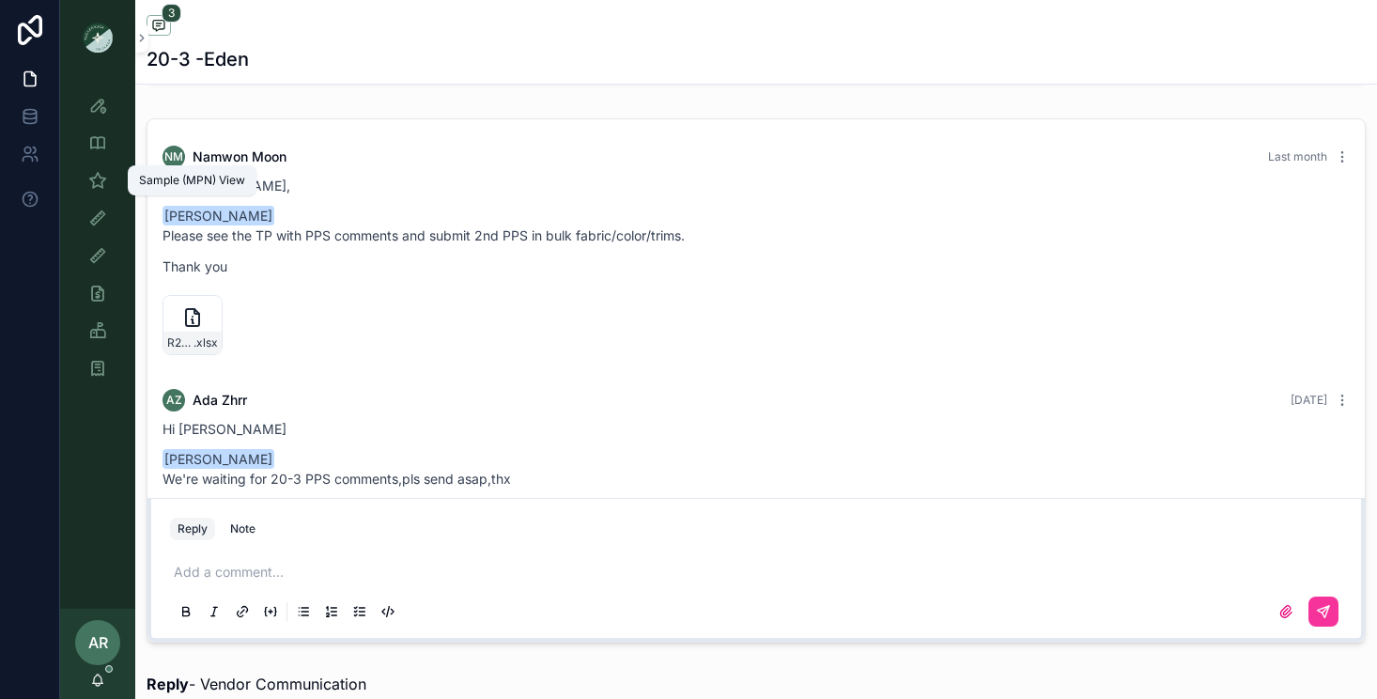
click at [96, 171] on icon "scrollable content" at bounding box center [97, 180] width 19 height 19
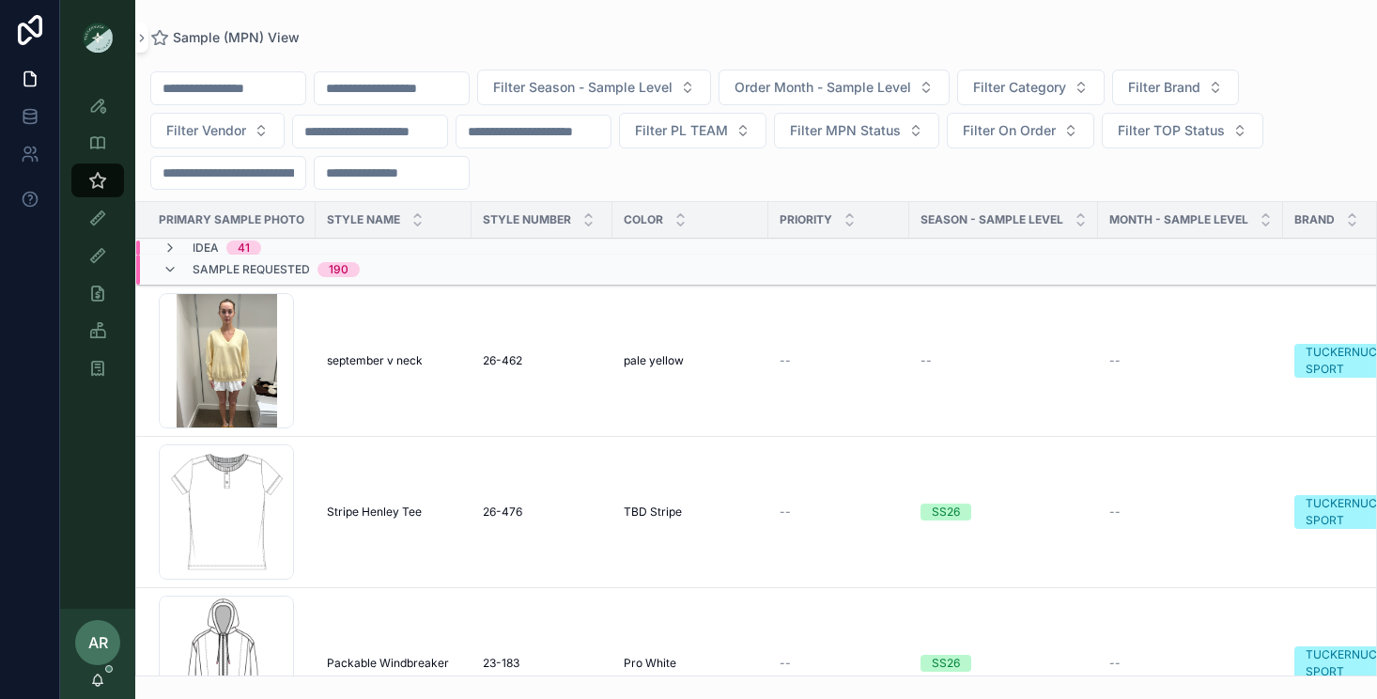
click at [398, 85] on input "scrollable content" at bounding box center [392, 88] width 154 height 26
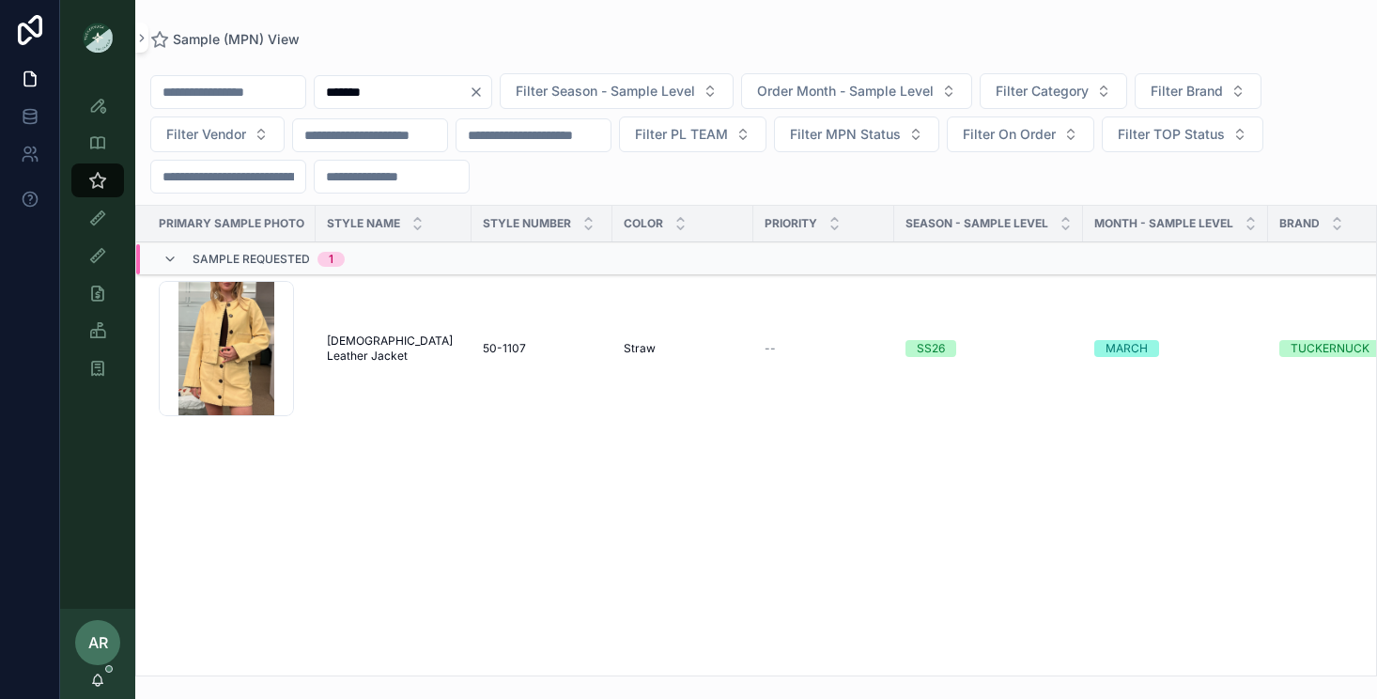
type input "*******"
click at [380, 335] on td "[DEMOGRAPHIC_DATA] Leather Jacket [DEMOGRAPHIC_DATA] Leather Jacket" at bounding box center [394, 348] width 156 height 151
click at [382, 351] on span "[DEMOGRAPHIC_DATA] Leather Jacket" at bounding box center [393, 348] width 133 height 30
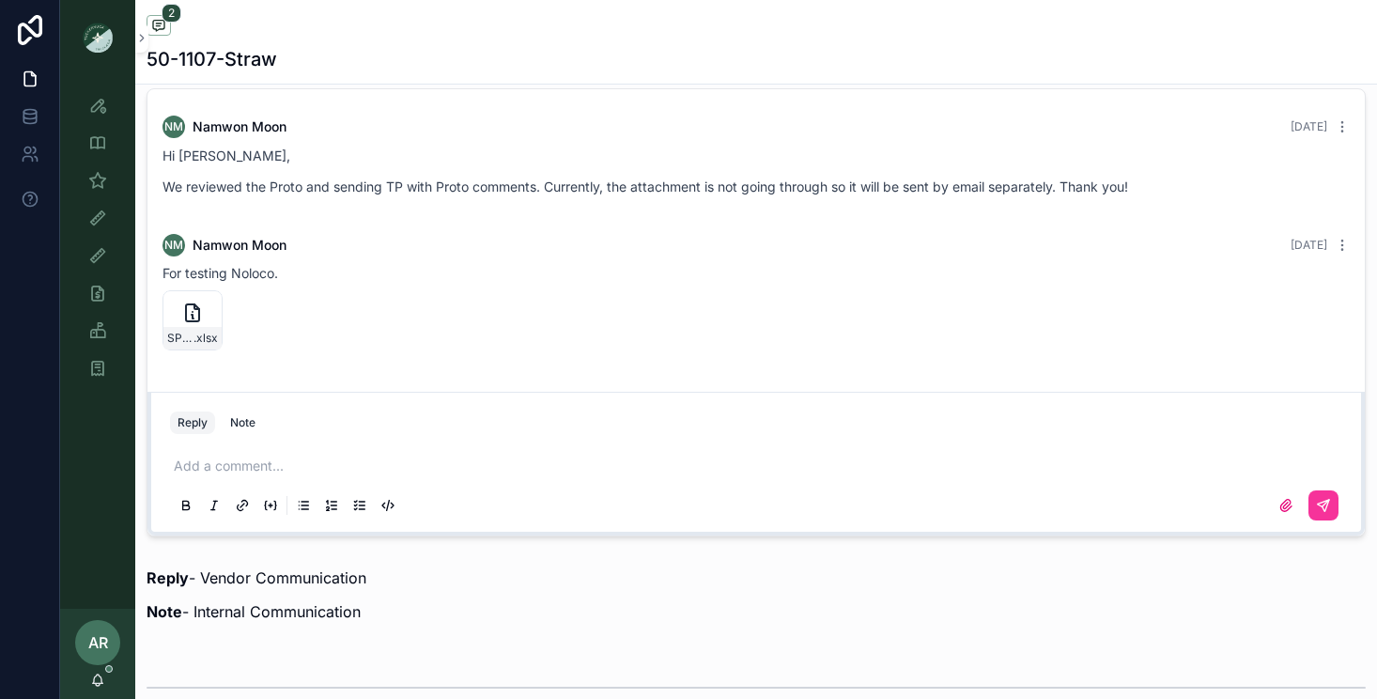
scroll to position [1341, 0]
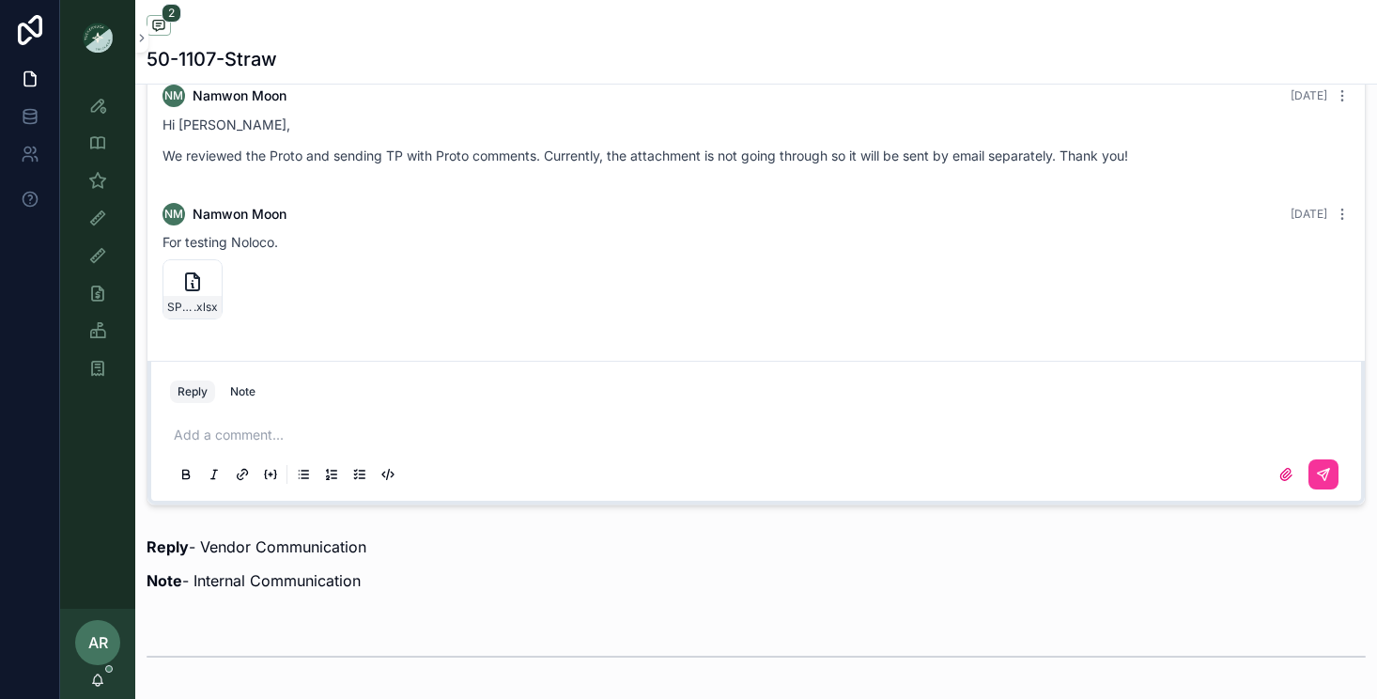
click at [314, 416] on div "Add a comment..." at bounding box center [756, 453] width 1172 height 79
click at [284, 434] on p "scrollable content" at bounding box center [760, 434] width 1172 height 19
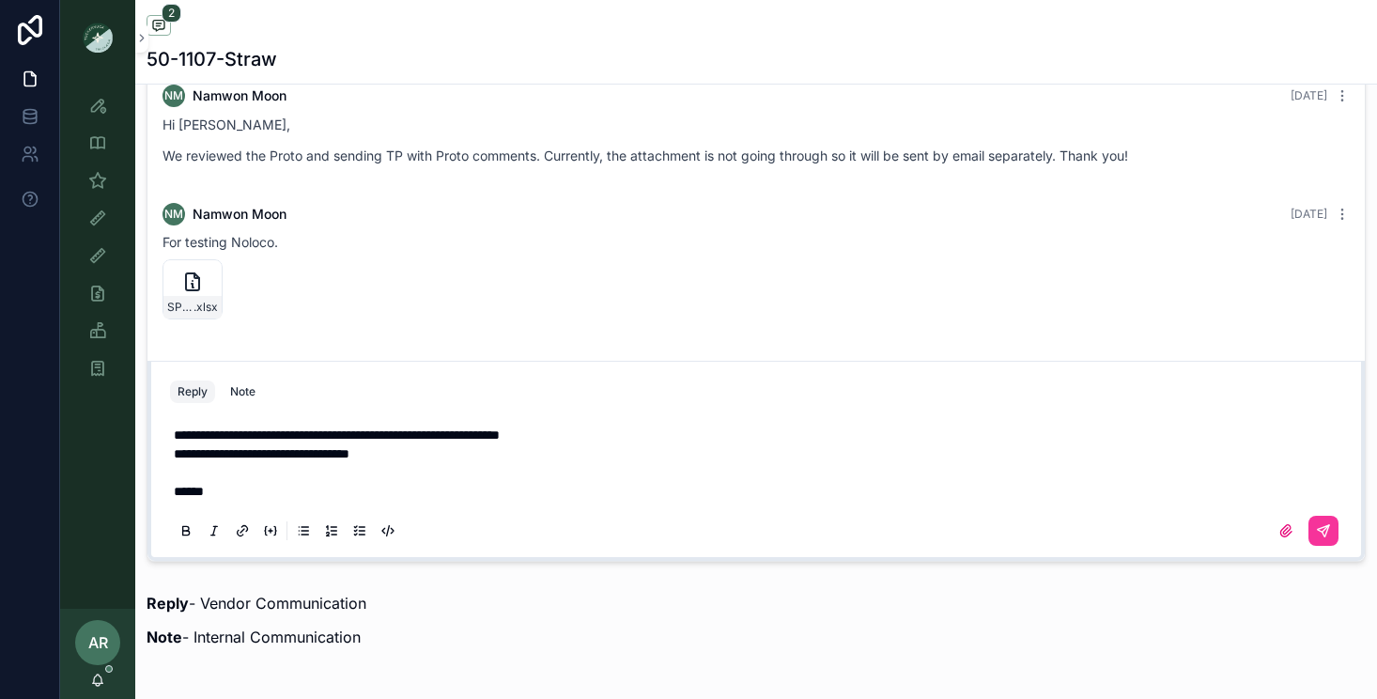
click at [170, 435] on div "**********" at bounding box center [756, 481] width 1172 height 135
click at [174, 435] on span "**********" at bounding box center [337, 434] width 326 height 13
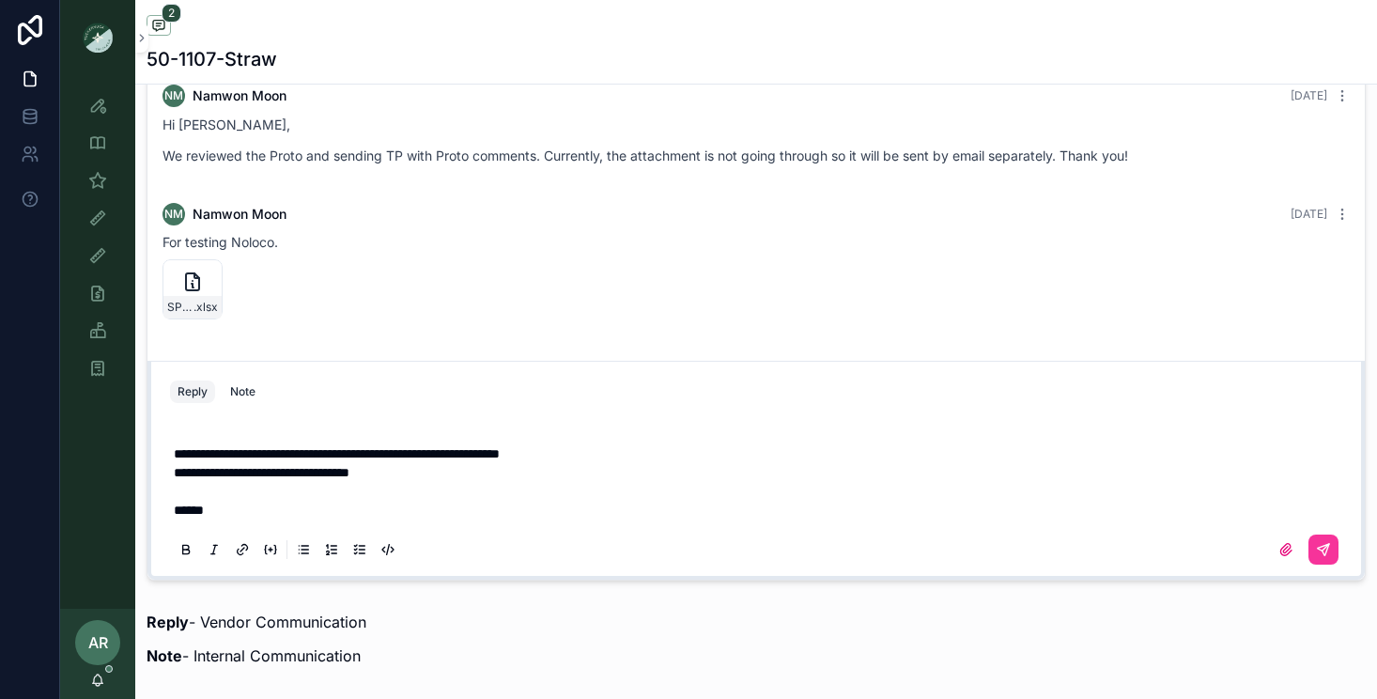
click at [175, 427] on p "scrollable content" at bounding box center [760, 434] width 1172 height 19
click at [1321, 554] on icon "scrollable content" at bounding box center [1323, 549] width 15 height 15
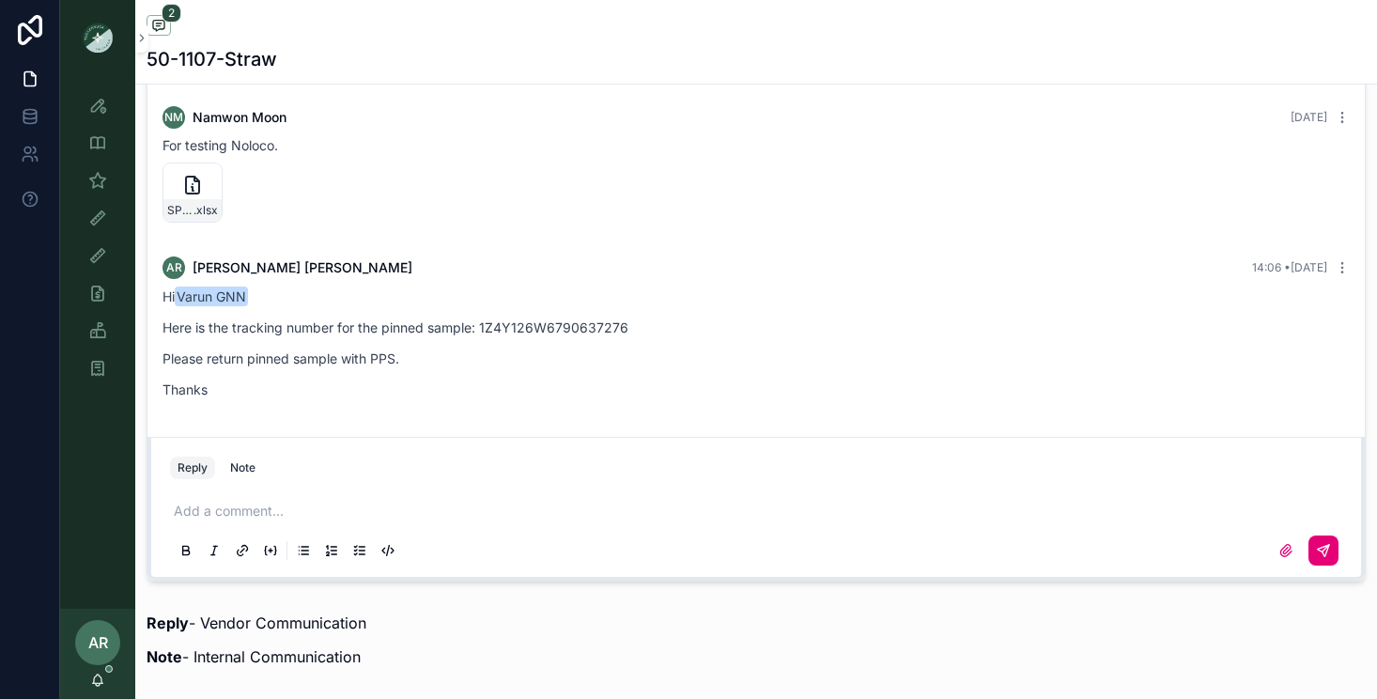
scroll to position [0, 0]
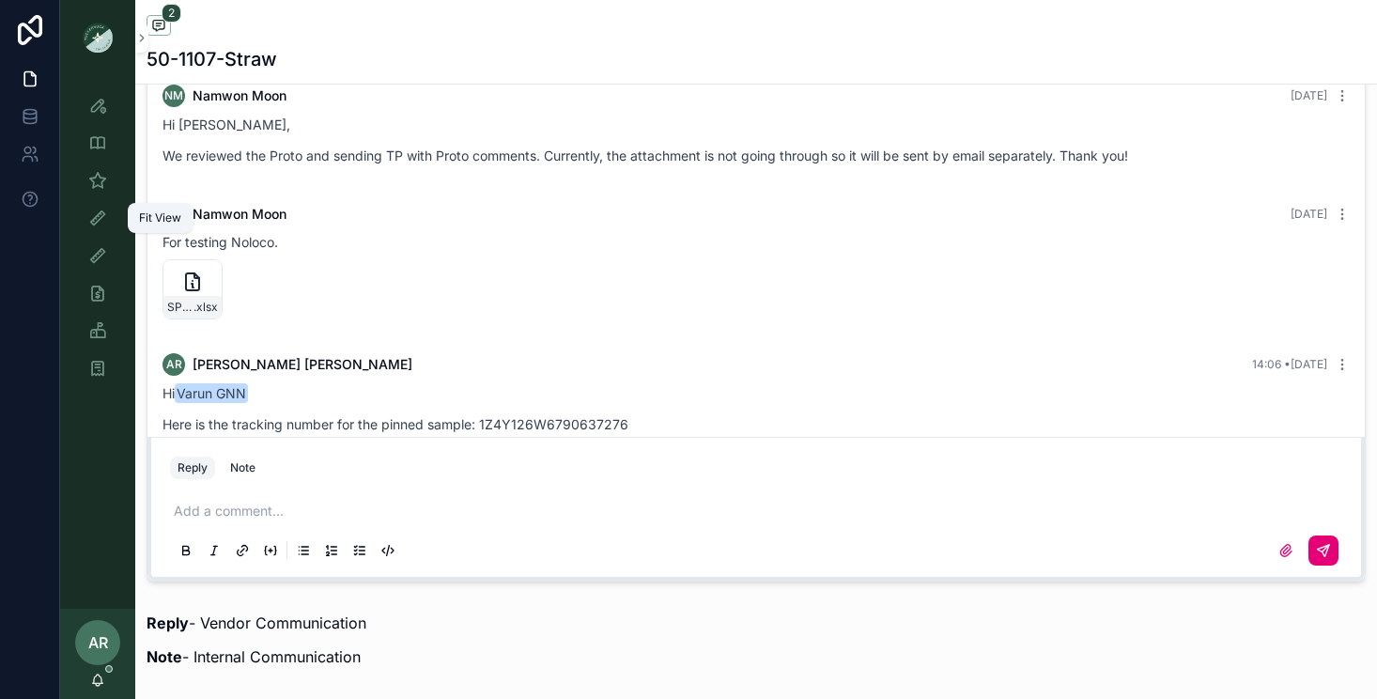
click at [92, 219] on icon "scrollable content" at bounding box center [97, 217] width 19 height 19
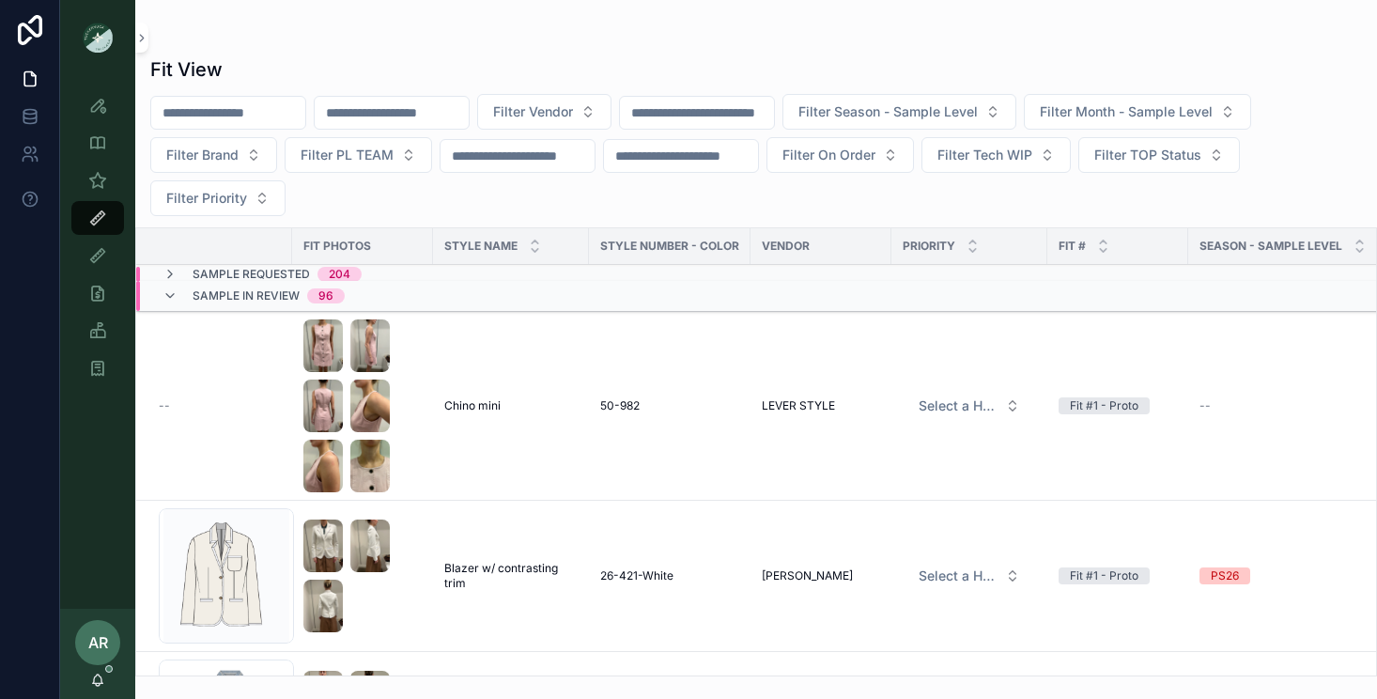
click at [407, 115] on input "scrollable content" at bounding box center [392, 113] width 154 height 26
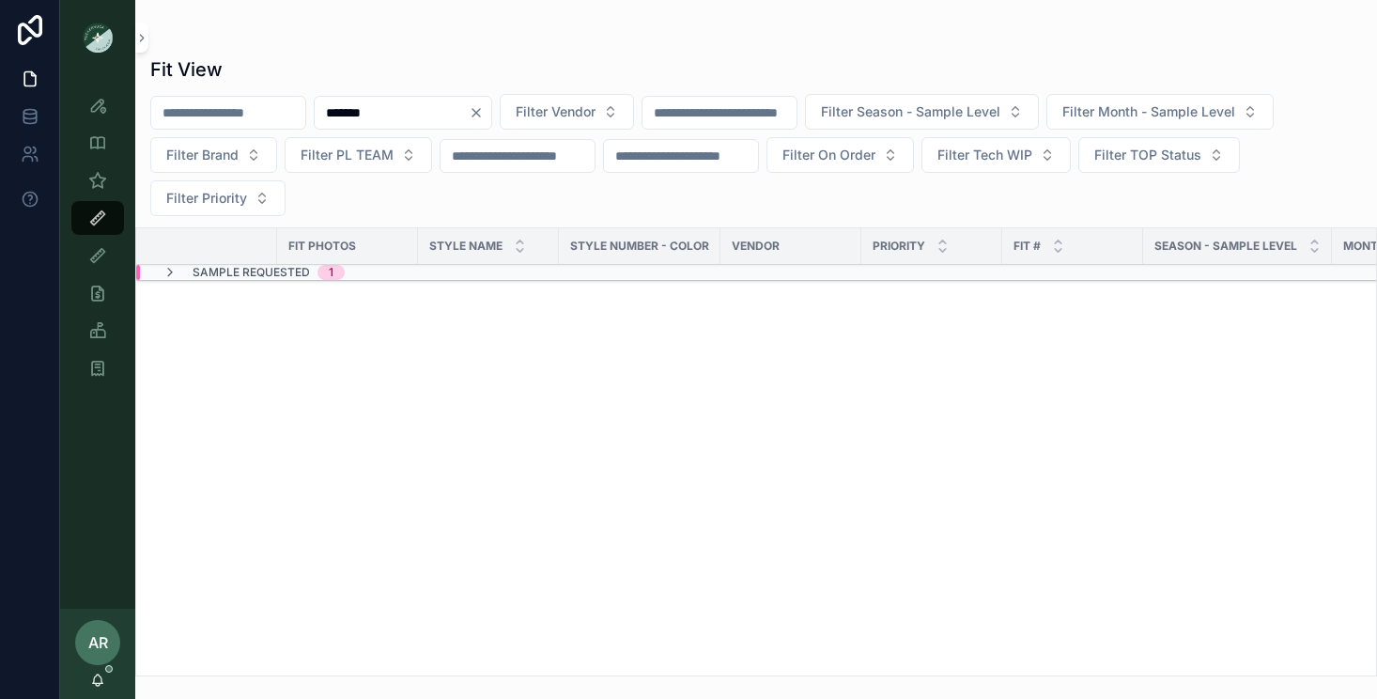
type input "*******"
click at [270, 270] on span "Sample Requested" at bounding box center [251, 272] width 117 height 15
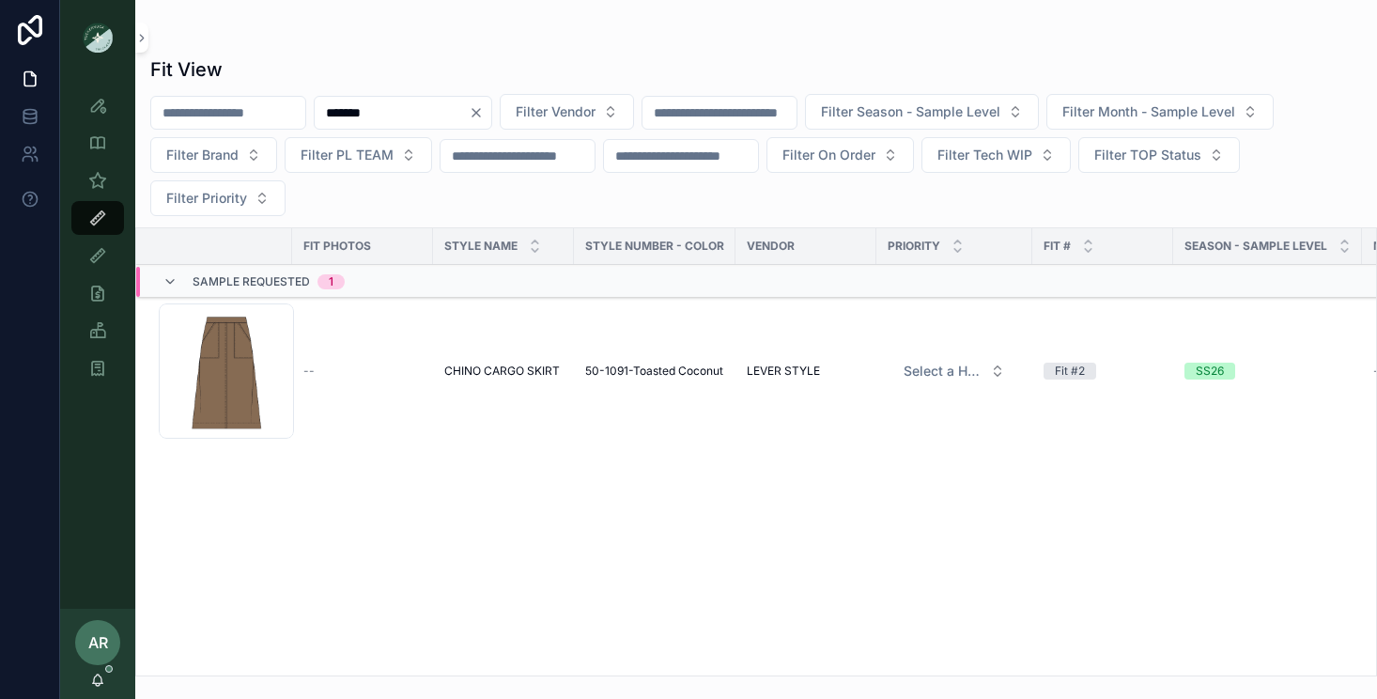
click at [485, 364] on span "CHINO CARGO SKIRT" at bounding box center [502, 370] width 116 height 15
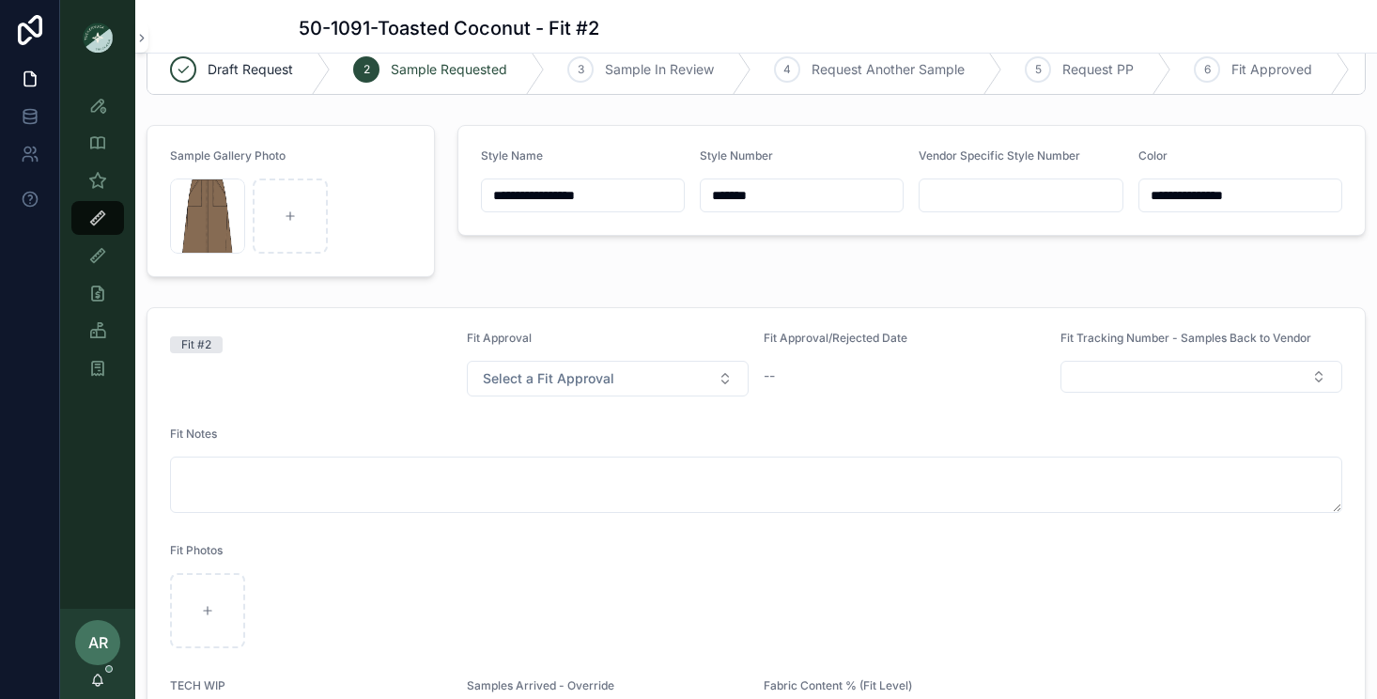
scroll to position [41, 0]
click at [99, 178] on icon "scrollable content" at bounding box center [97, 180] width 19 height 19
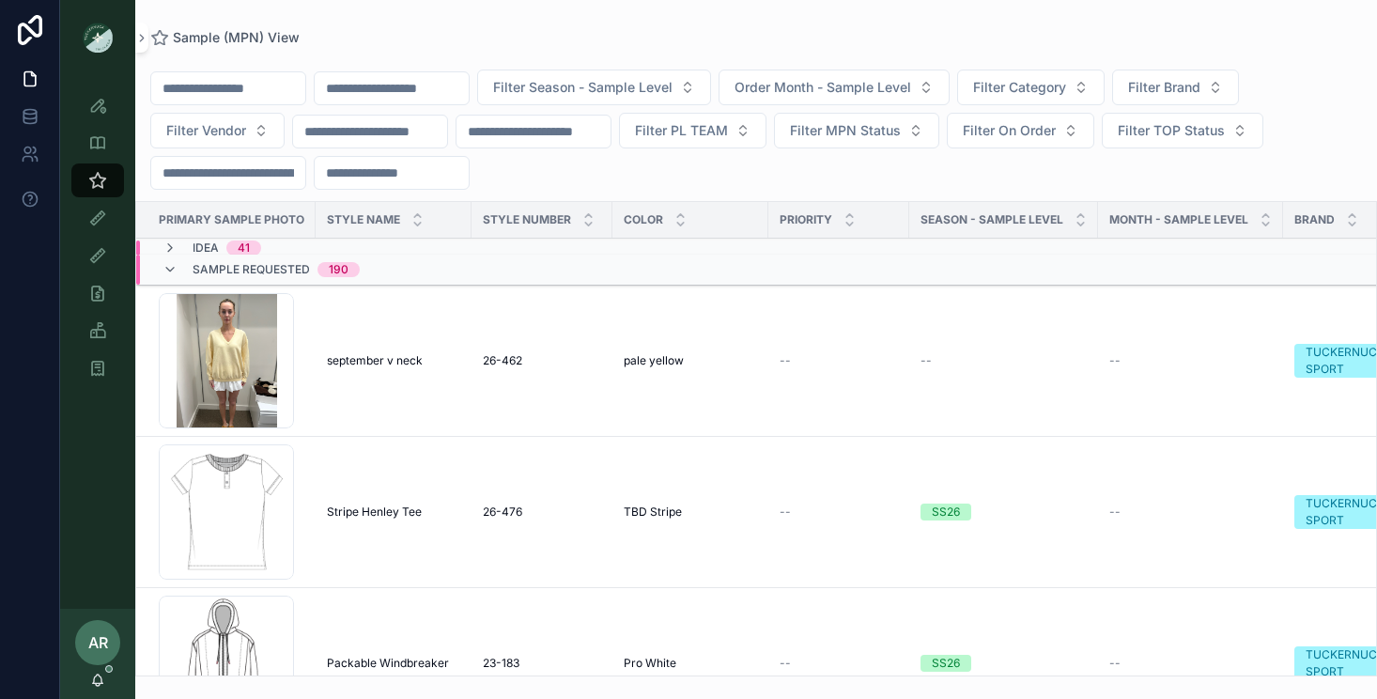
click at [396, 80] on input "scrollable content" at bounding box center [392, 88] width 154 height 26
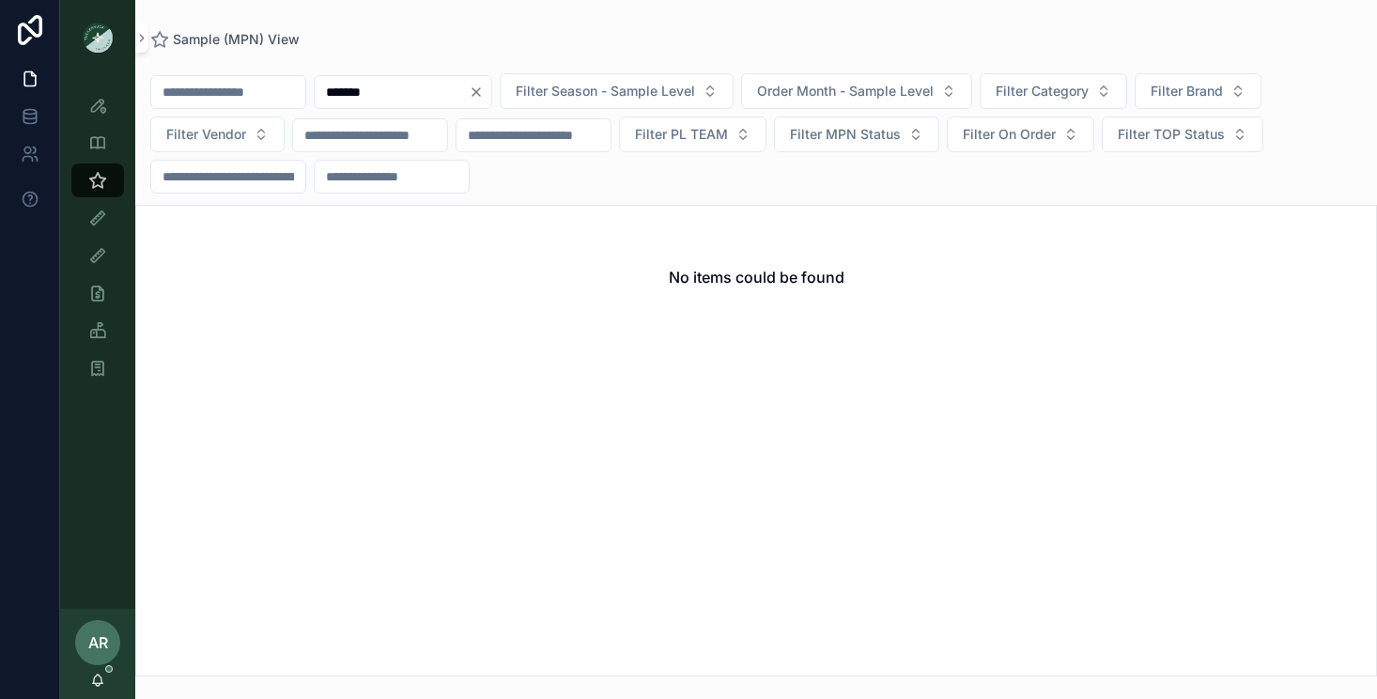
type input "*******"
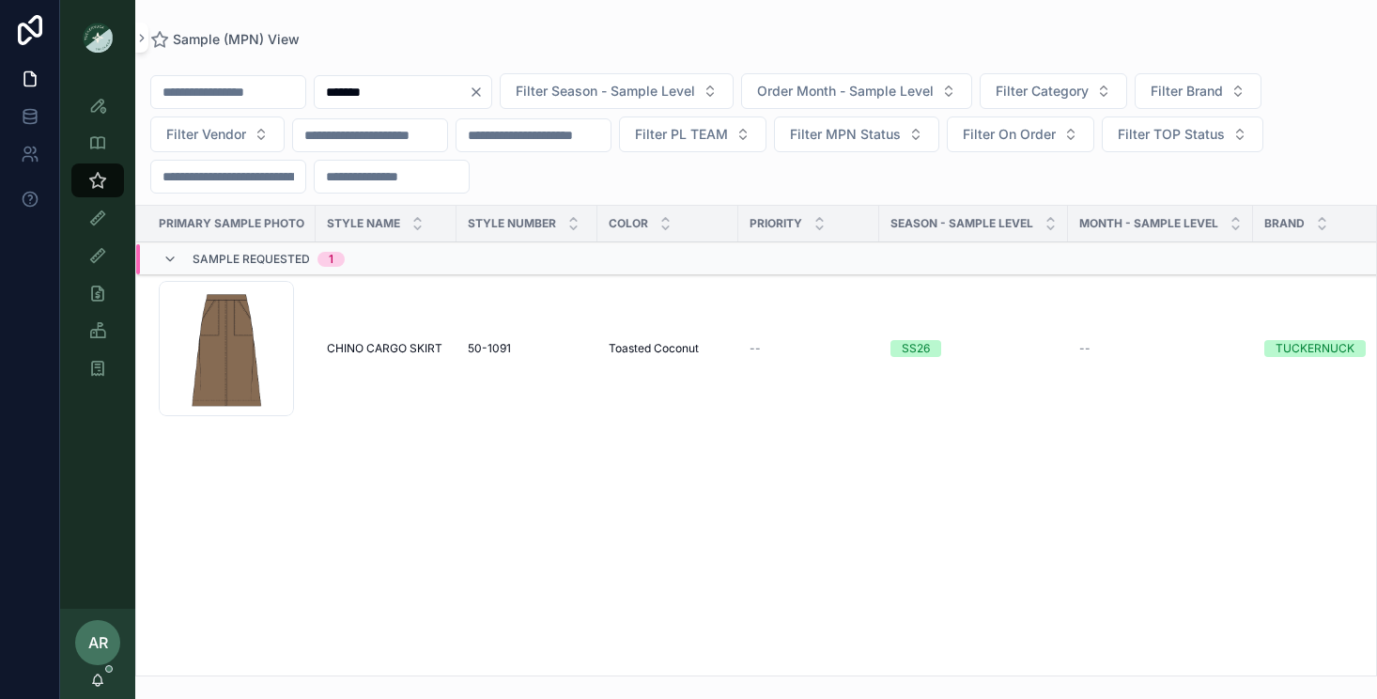
click at [419, 354] on span "CHINO CARGO SKIRT" at bounding box center [385, 348] width 116 height 15
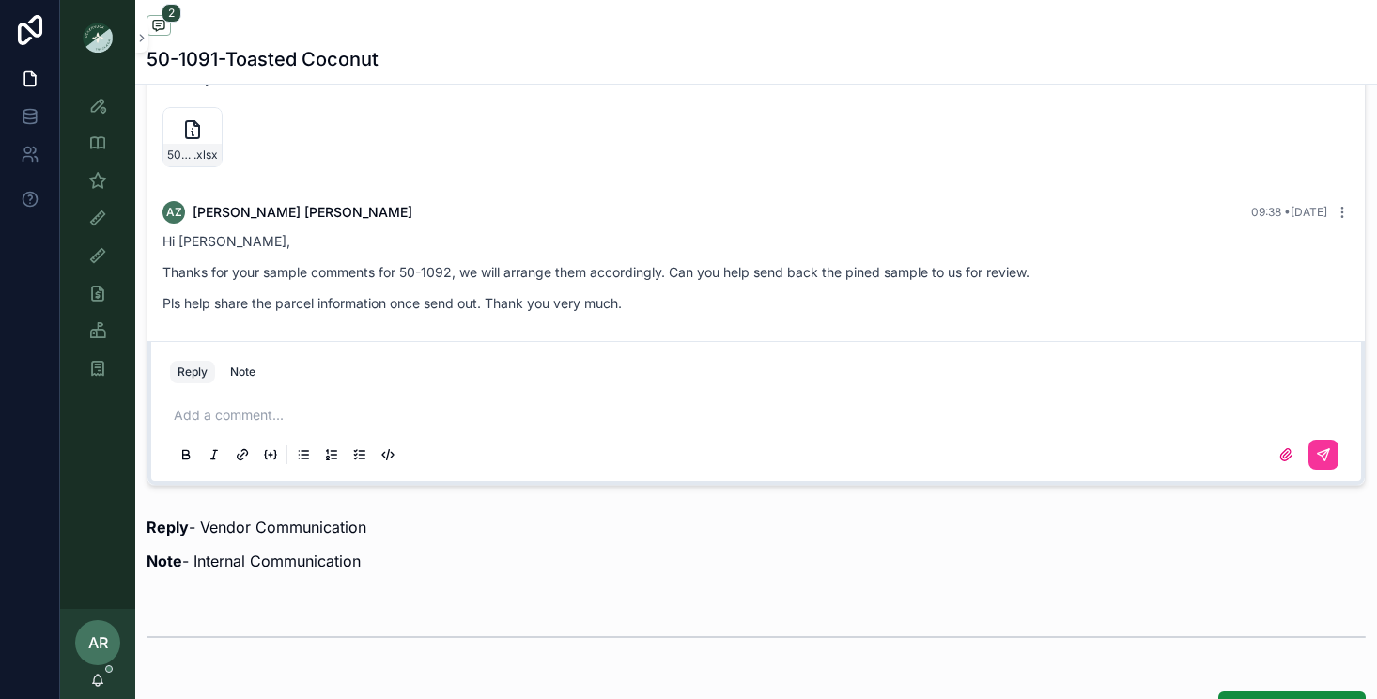
scroll to position [40, 0]
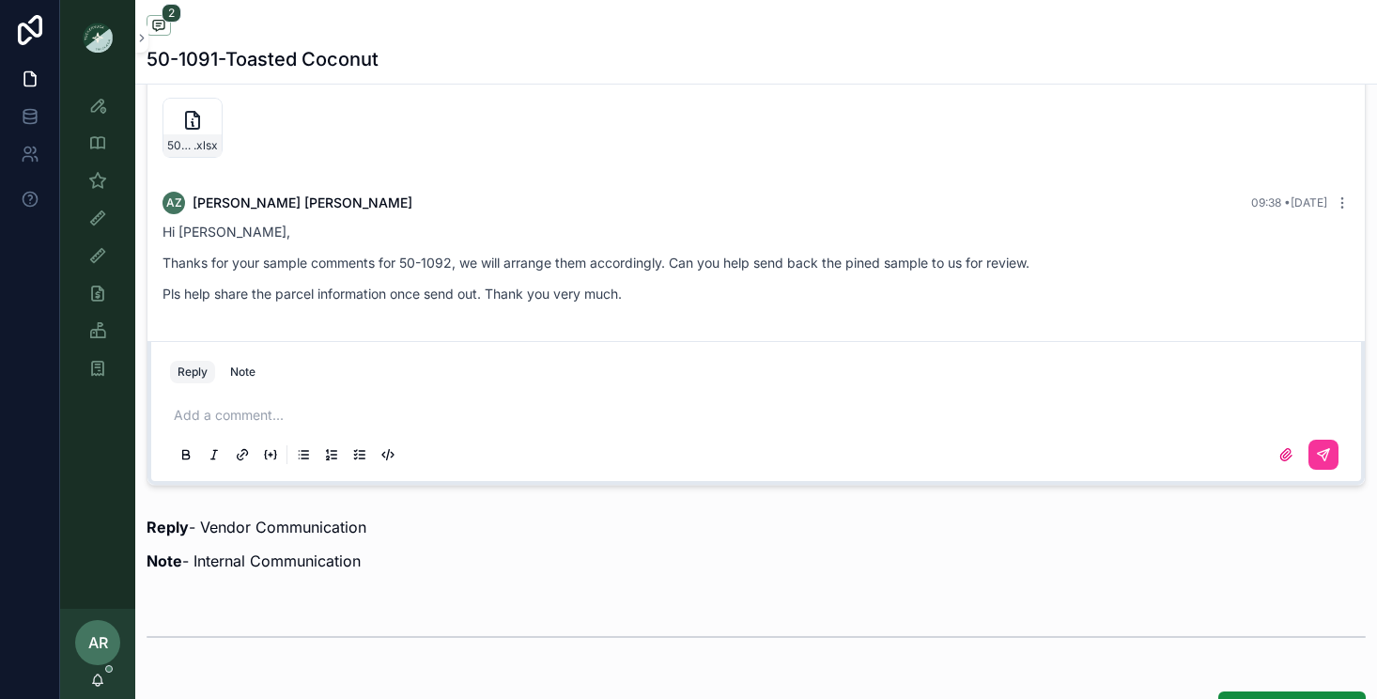
click at [244, 417] on p "scrollable content" at bounding box center [760, 415] width 1172 height 19
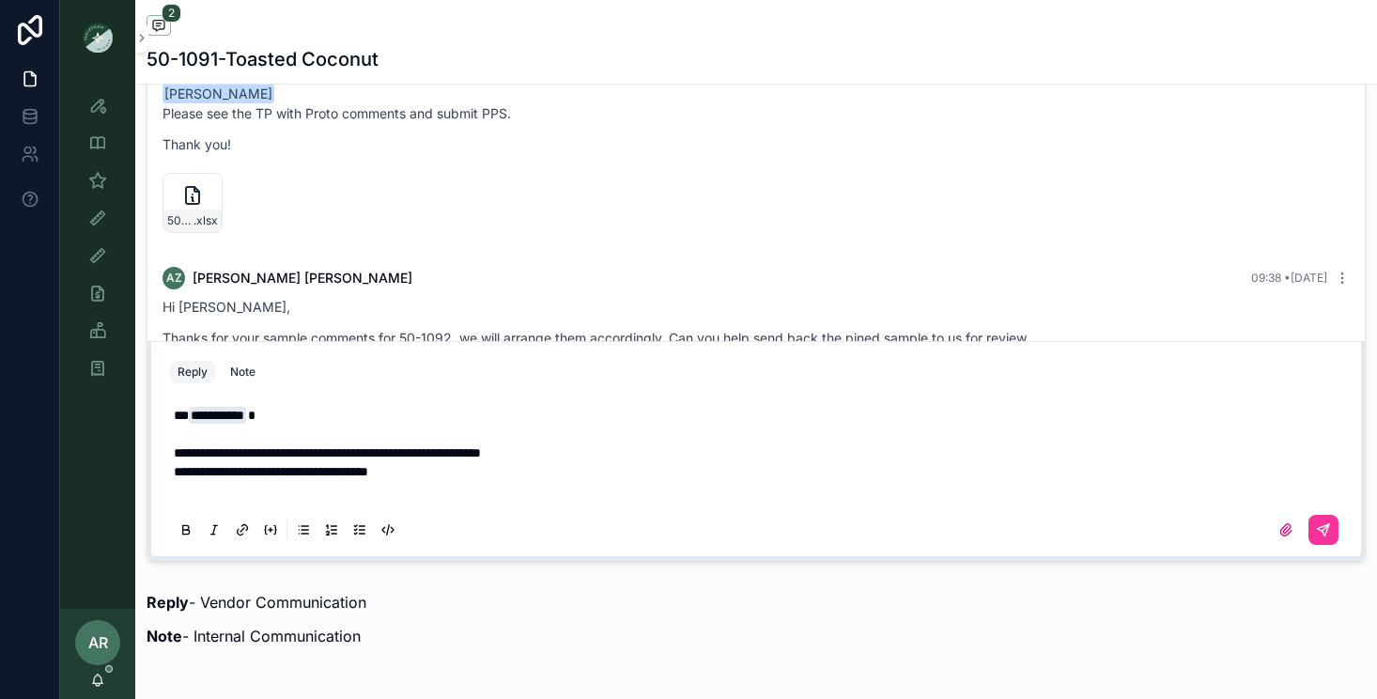
scroll to position [1343, 0]
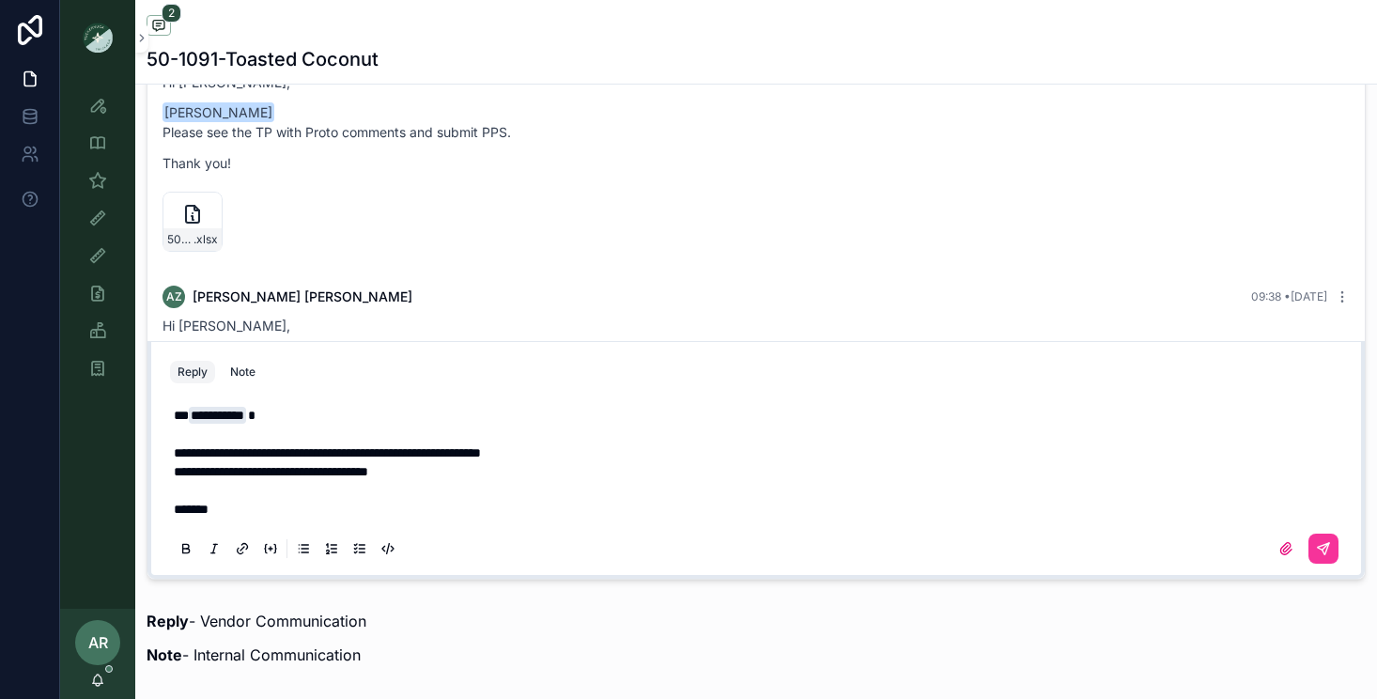
click at [607, 451] on p "**********" at bounding box center [760, 452] width 1172 height 19
click at [1325, 548] on icon "scrollable content" at bounding box center [1323, 548] width 15 height 15
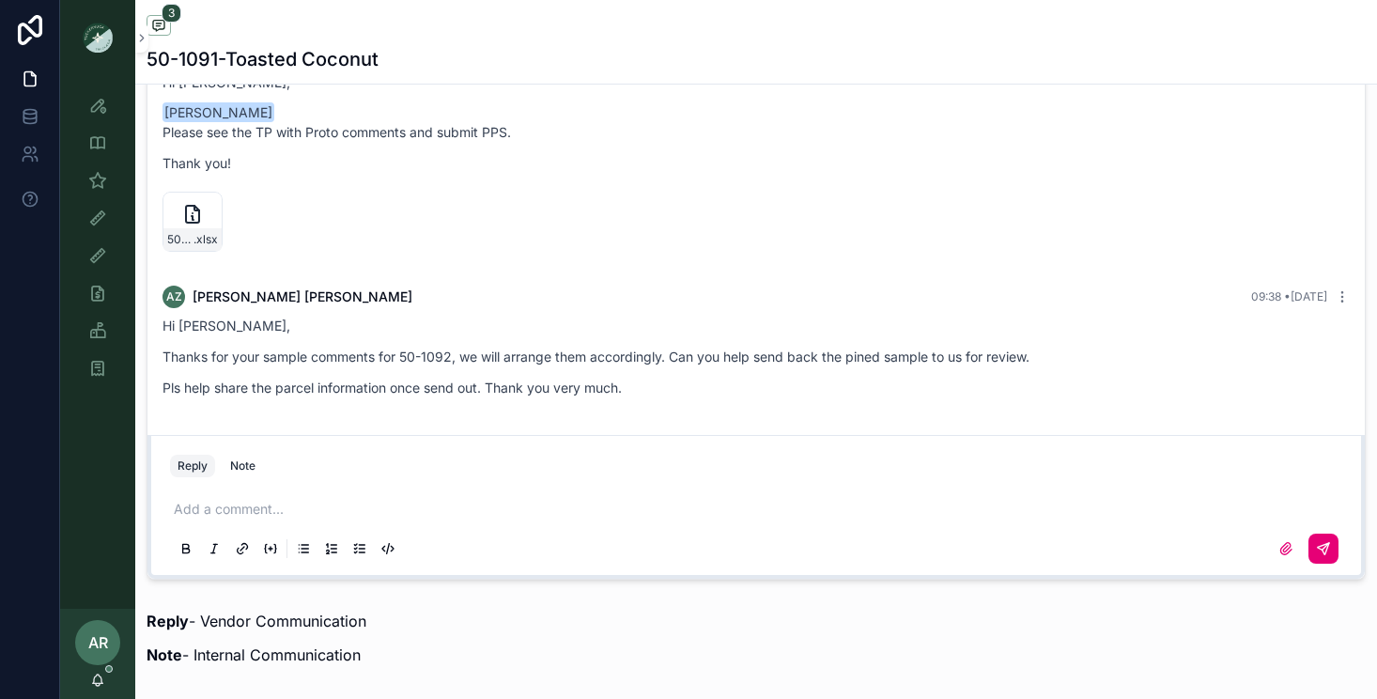
click at [102, 688] on div "AR [PERSON_NAME]" at bounding box center [97, 654] width 75 height 90
click at [100, 675] on icon "scrollable content" at bounding box center [98, 678] width 10 height 8
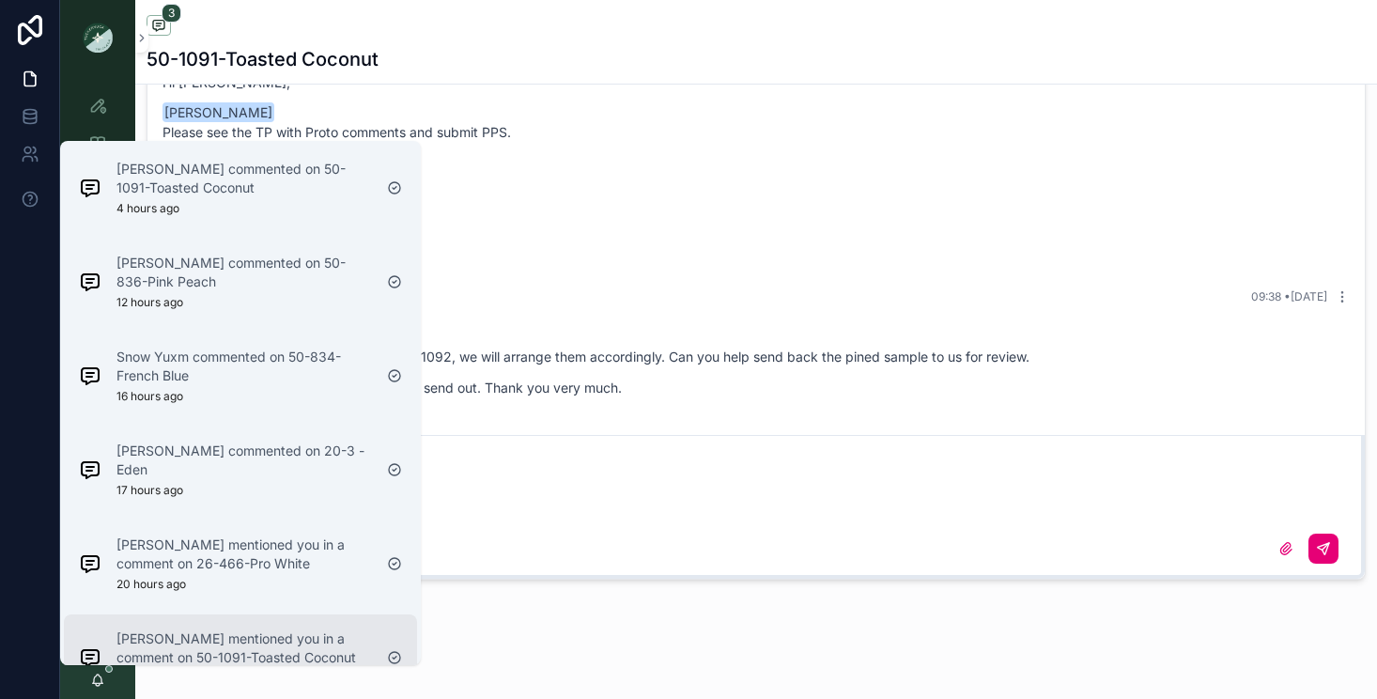
scroll to position [972, 0]
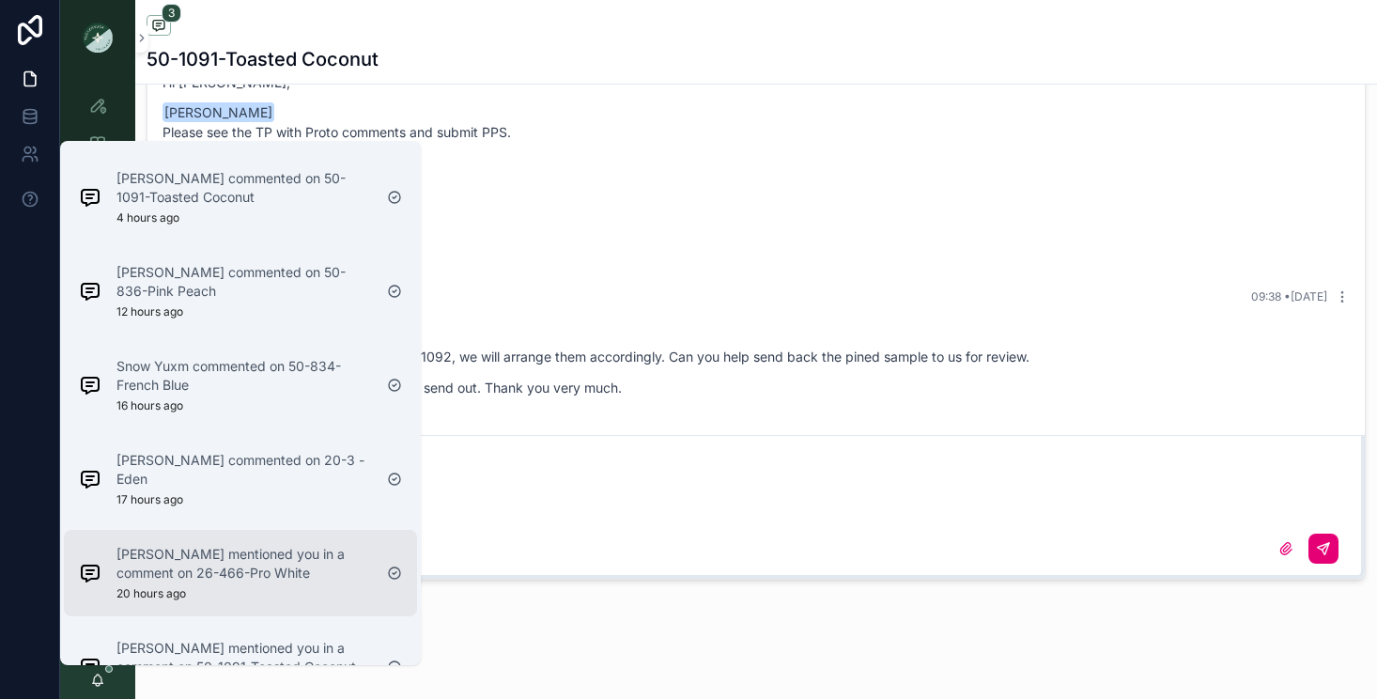
click at [198, 558] on p "[PERSON_NAME] mentioned you in a comment on 26-466-Pro White" at bounding box center [243, 564] width 255 height 38
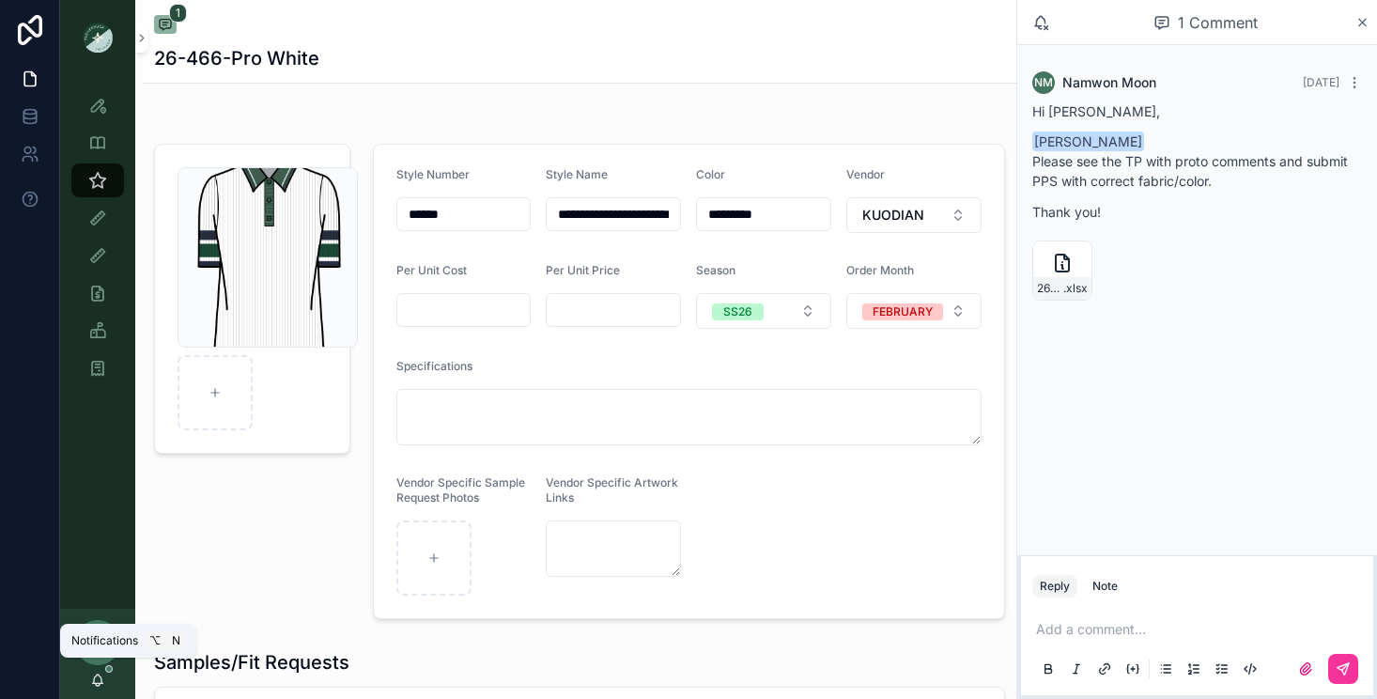
click at [97, 675] on icon "scrollable content" at bounding box center [97, 679] width 15 height 15
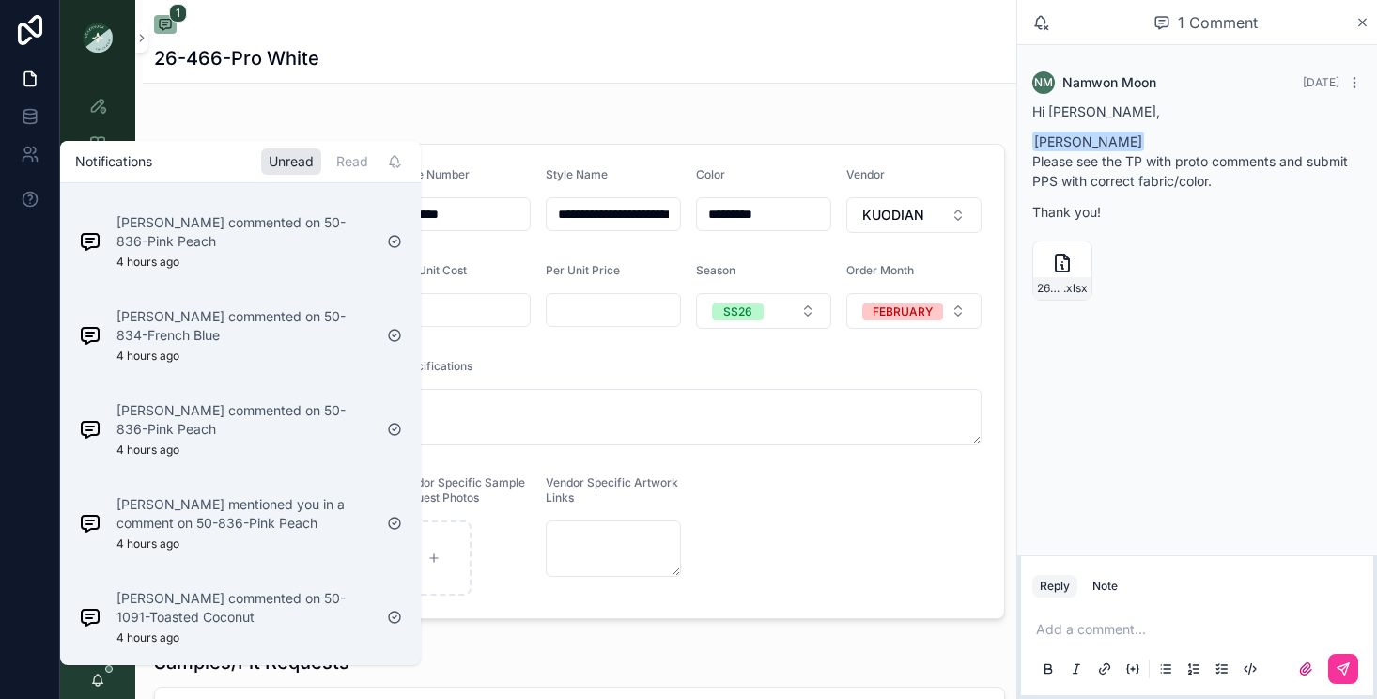
scroll to position [904, 0]
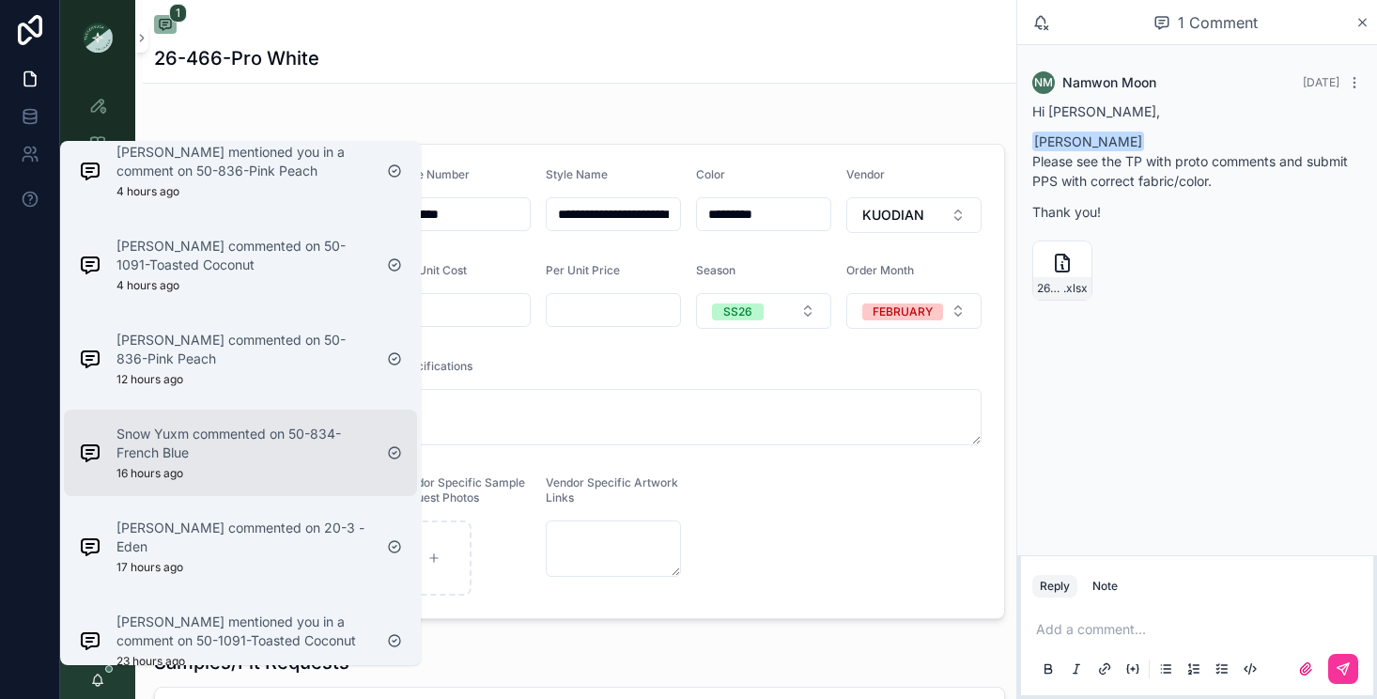
click at [165, 426] on p "Snow Yuxm commented on 50-834-French Blue" at bounding box center [243, 443] width 255 height 38
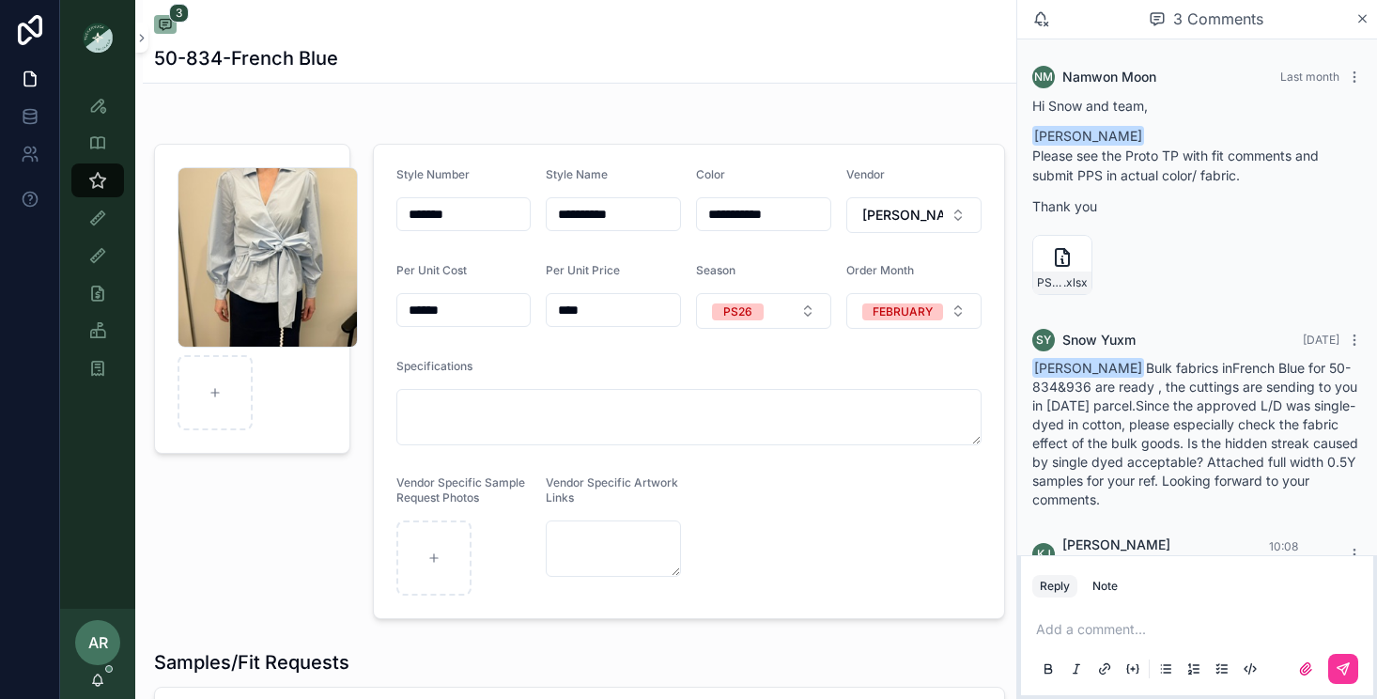
scroll to position [56, 0]
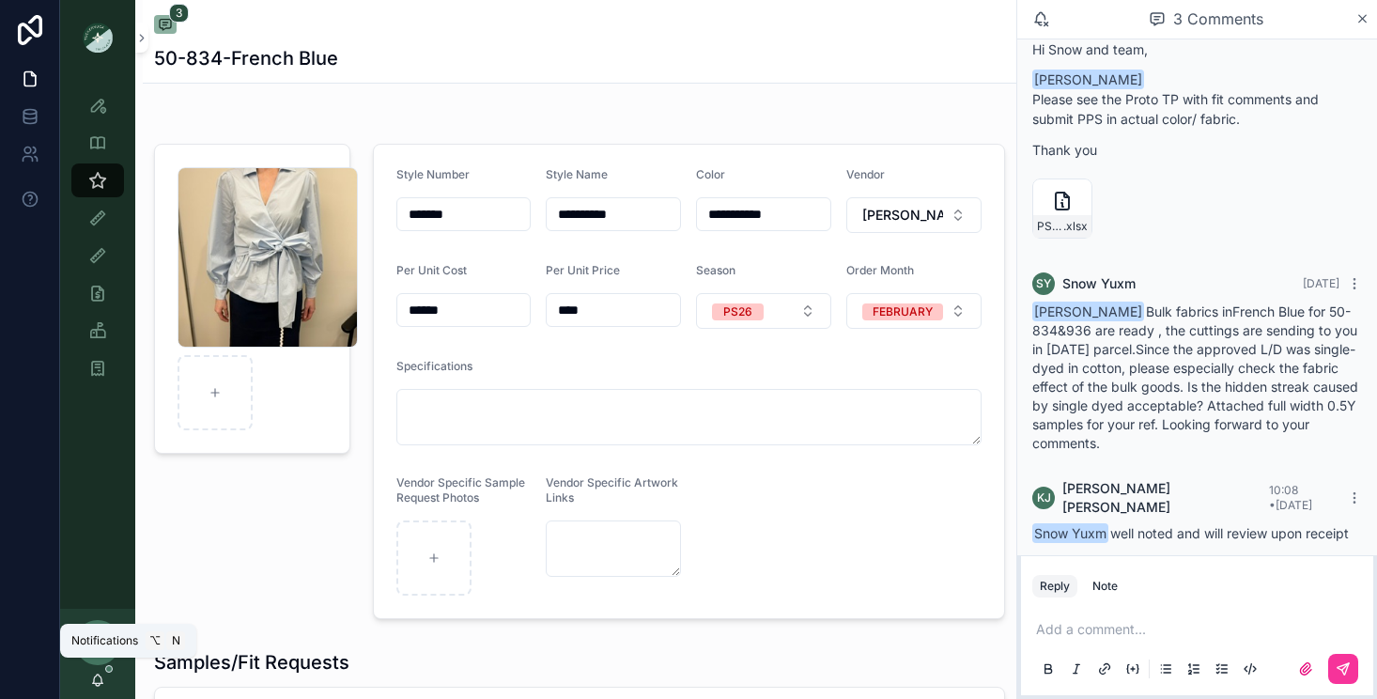
click at [101, 679] on icon "scrollable content" at bounding box center [97, 679] width 15 height 15
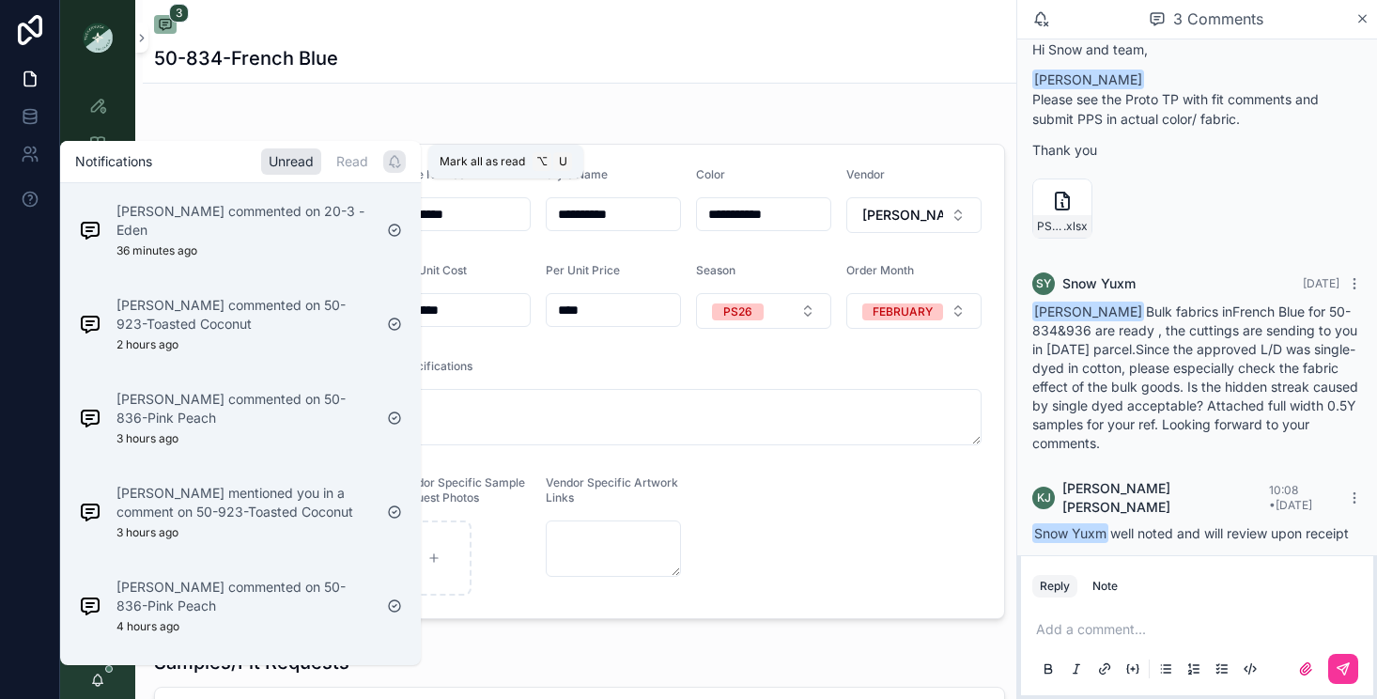
click at [391, 166] on icon "scrollable content" at bounding box center [394, 161] width 15 height 15
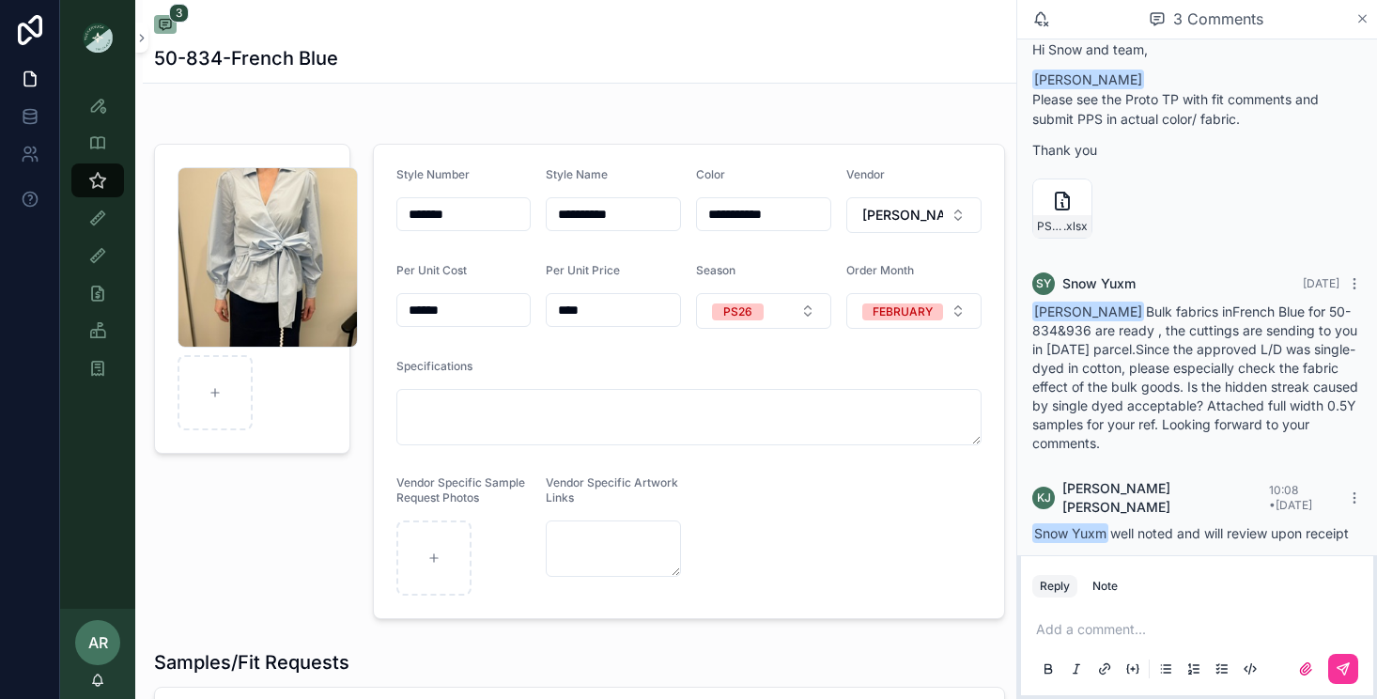
click at [1360, 16] on icon "scrollable content" at bounding box center [1362, 18] width 14 height 15
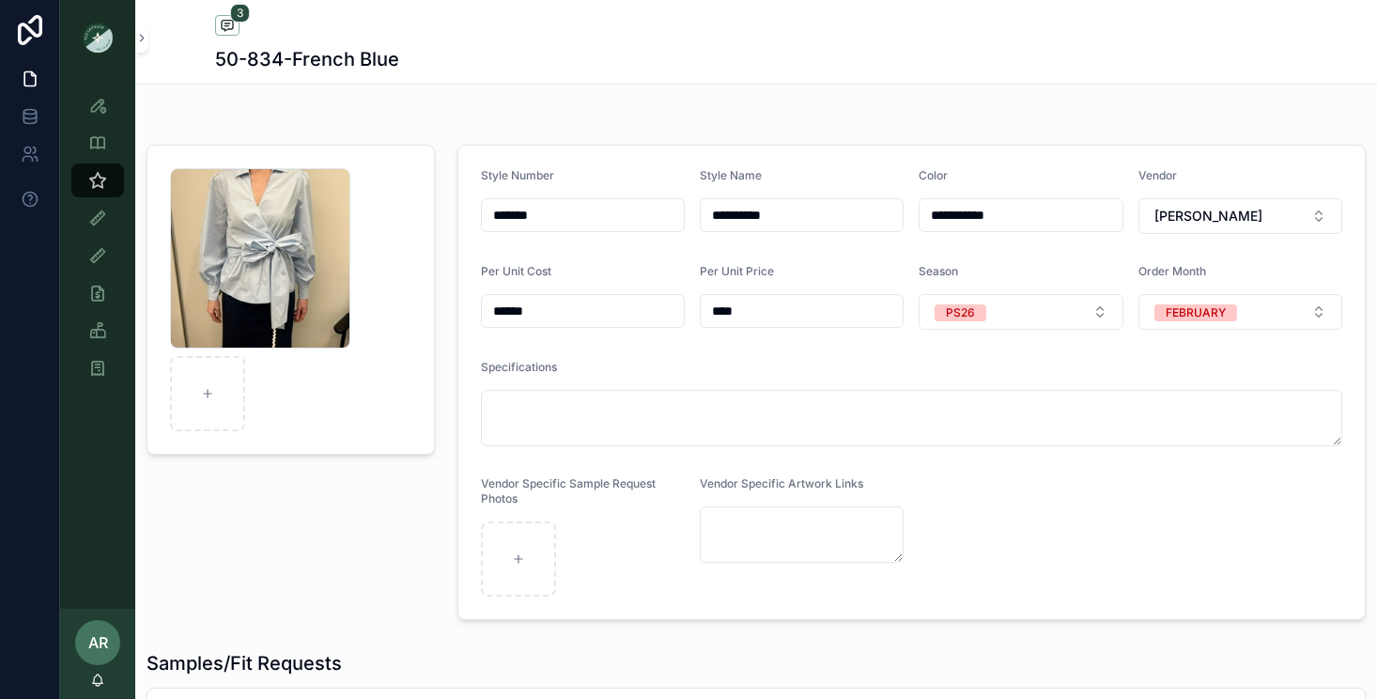
scroll to position [60, 0]
click at [99, 179] on icon "scrollable content" at bounding box center [97, 180] width 19 height 19
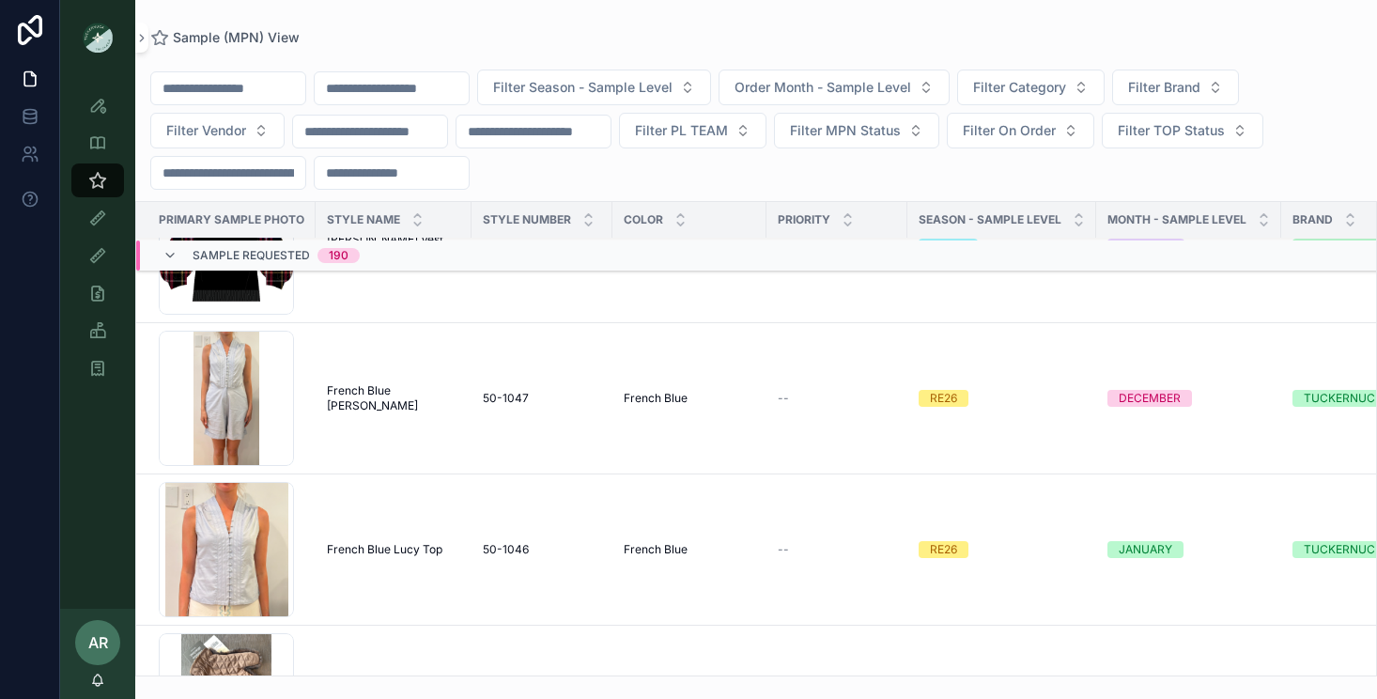
scroll to position [8022, 0]
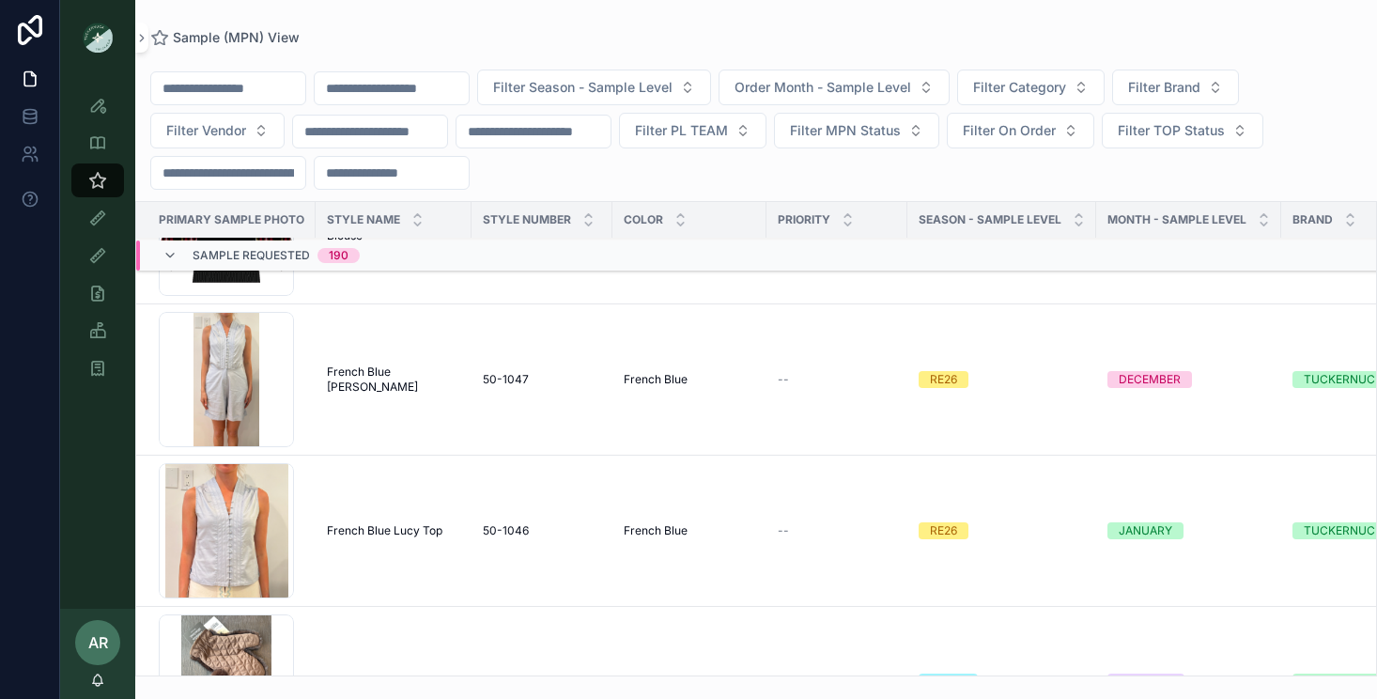
click at [409, 85] on input "scrollable content" at bounding box center [392, 88] width 154 height 26
type input "*"
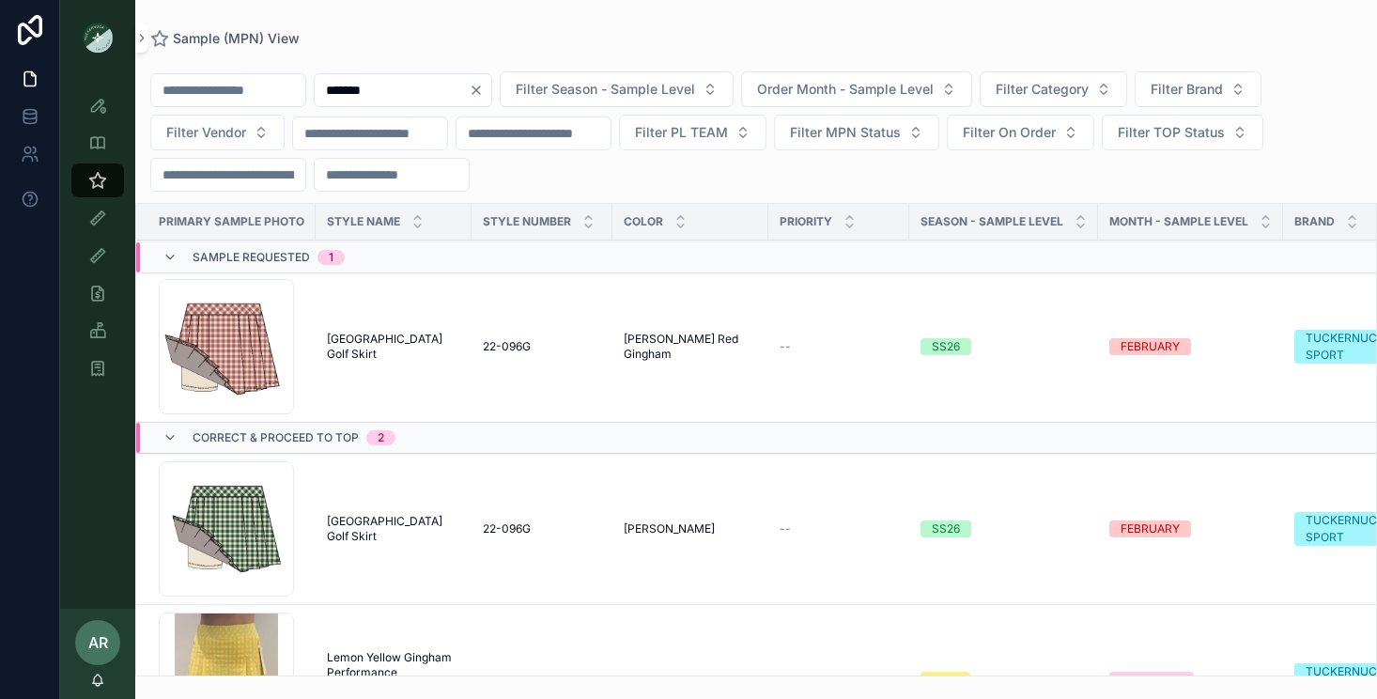
type input "*******"
click at [433, 343] on span "[GEOGRAPHIC_DATA] Golf Skirt" at bounding box center [393, 346] width 133 height 30
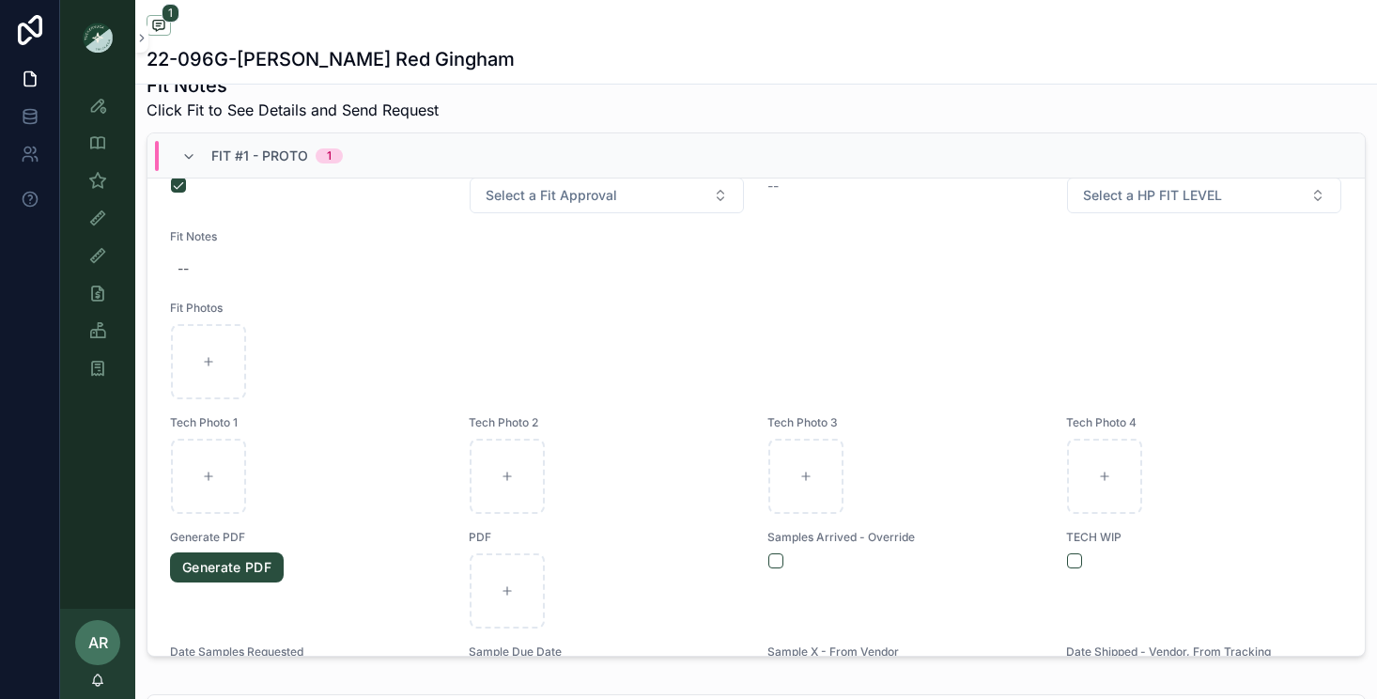
scroll to position [122, 0]
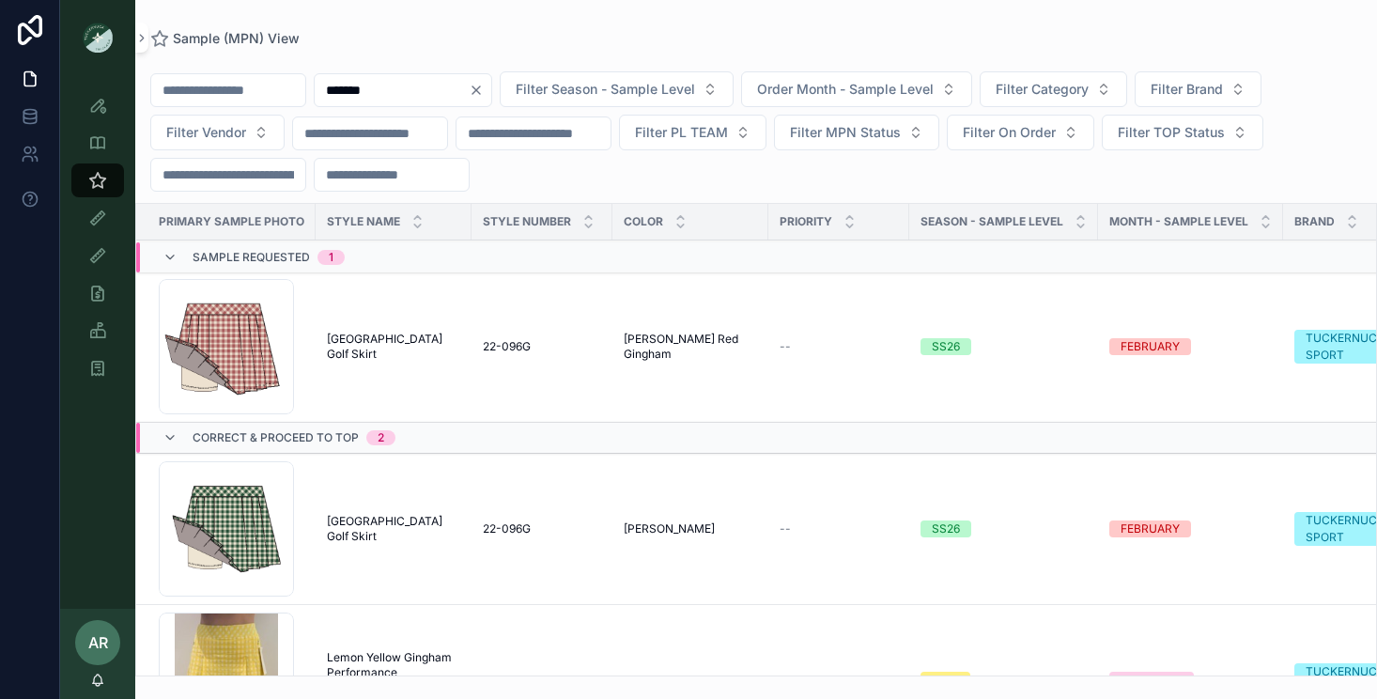
click at [389, 535] on span "[GEOGRAPHIC_DATA] Golf Skirt" at bounding box center [393, 529] width 133 height 30
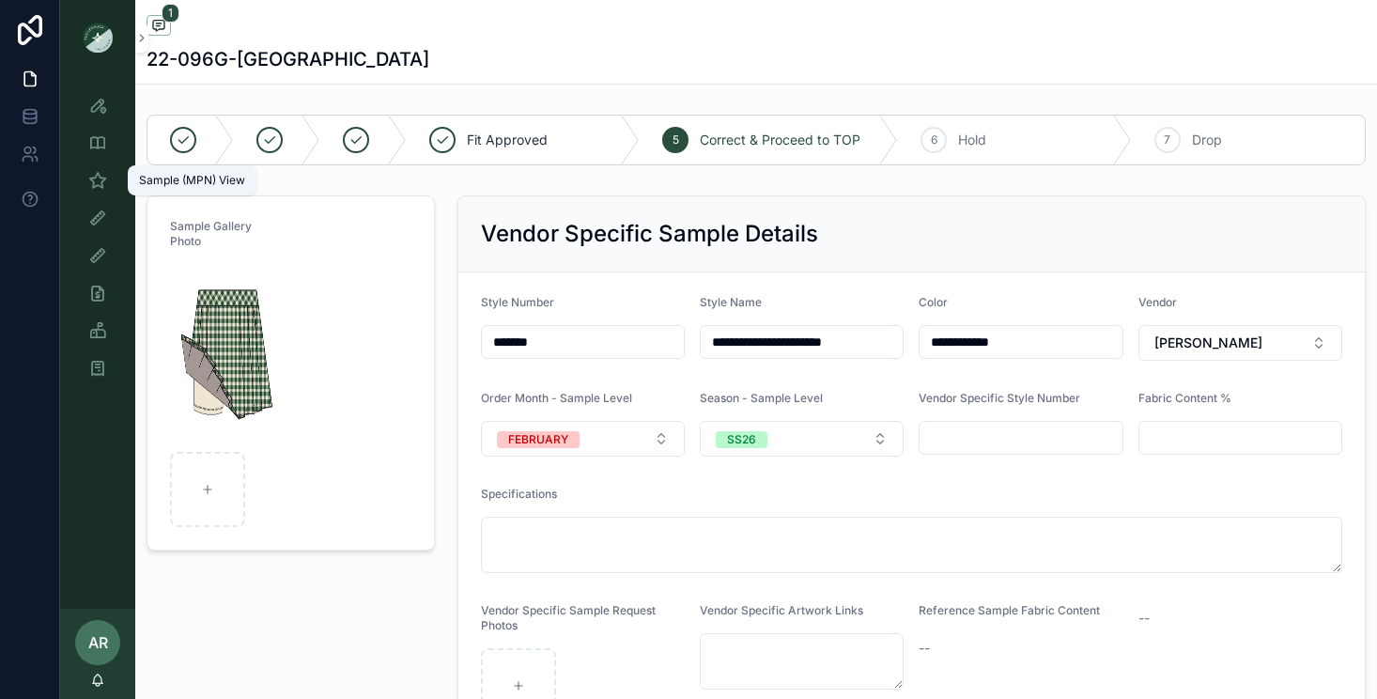
click at [84, 184] on div "Sample (MPN) View" at bounding box center [98, 180] width 30 height 30
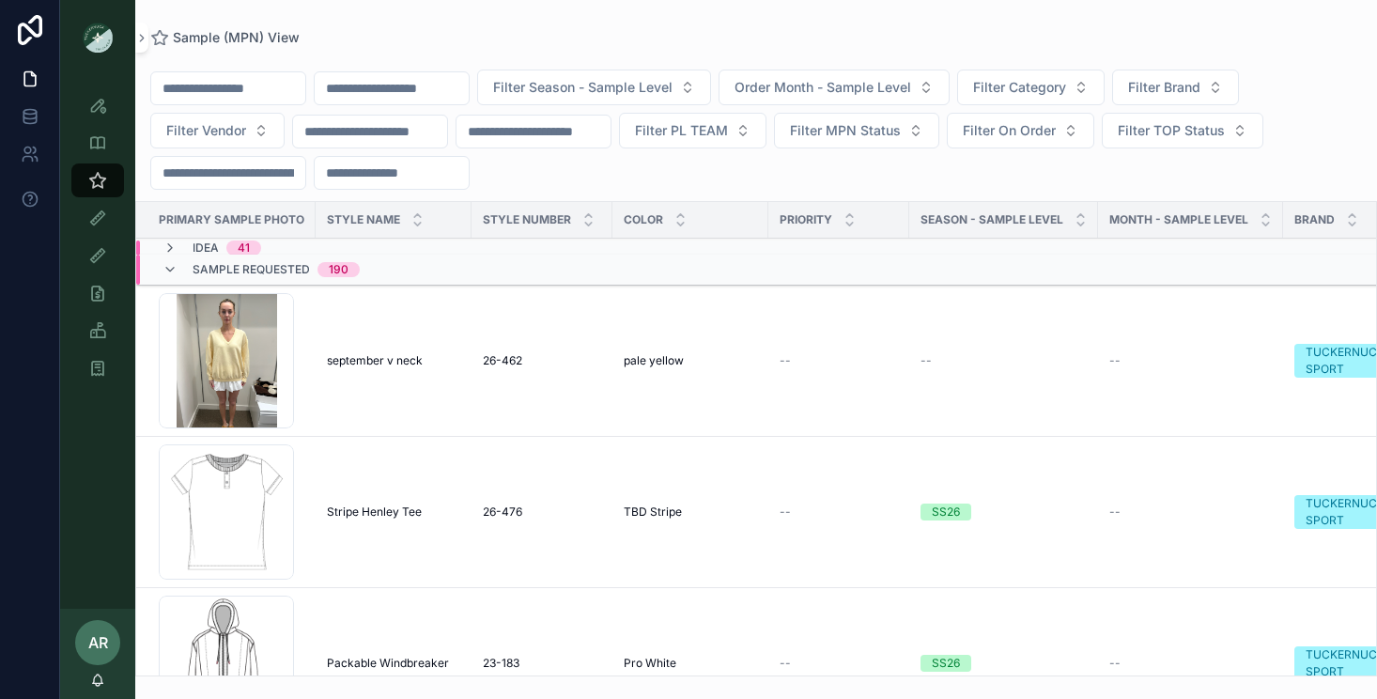
click at [426, 85] on input "scrollable content" at bounding box center [392, 88] width 154 height 26
type input "*******"
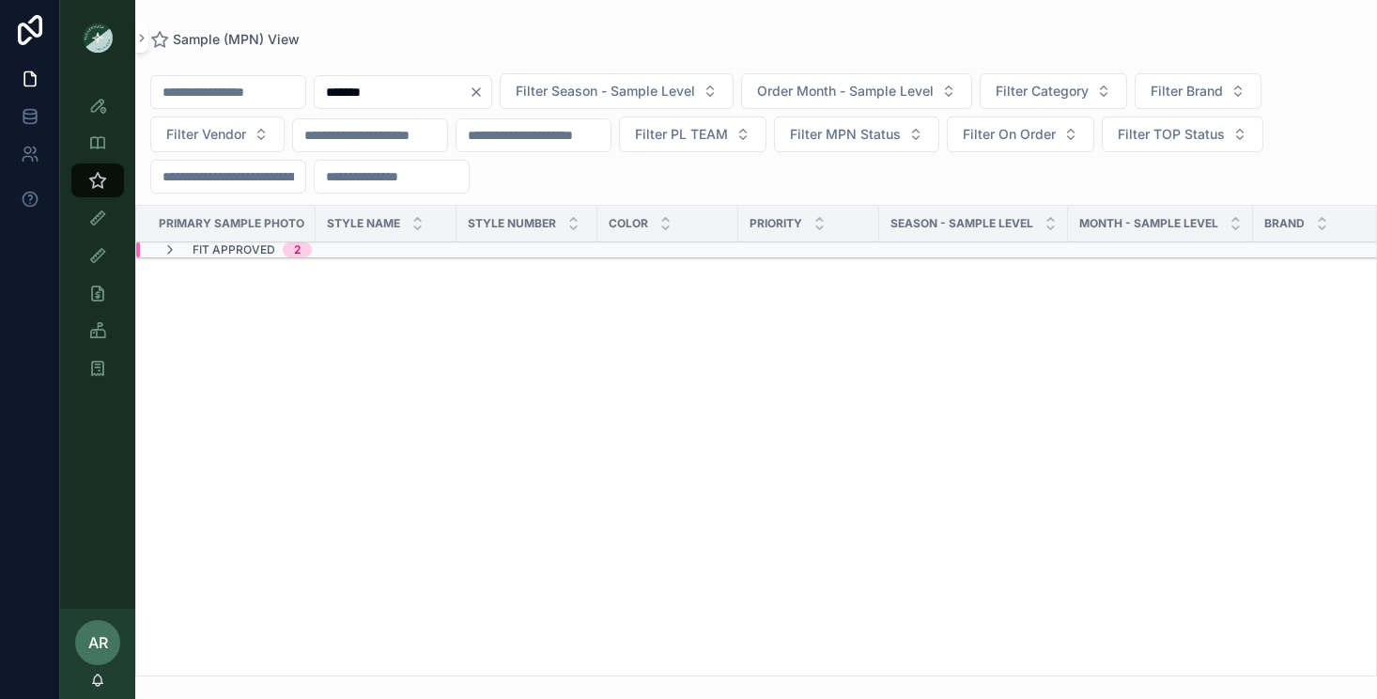
click at [240, 259] on div "PRIMARY SAMPLE PHOTO Style Name Style Number Color PRIORITY Season - Sample Lev…" at bounding box center [756, 441] width 1240 height 470
click at [240, 246] on span "Fit Approved" at bounding box center [234, 249] width 83 height 15
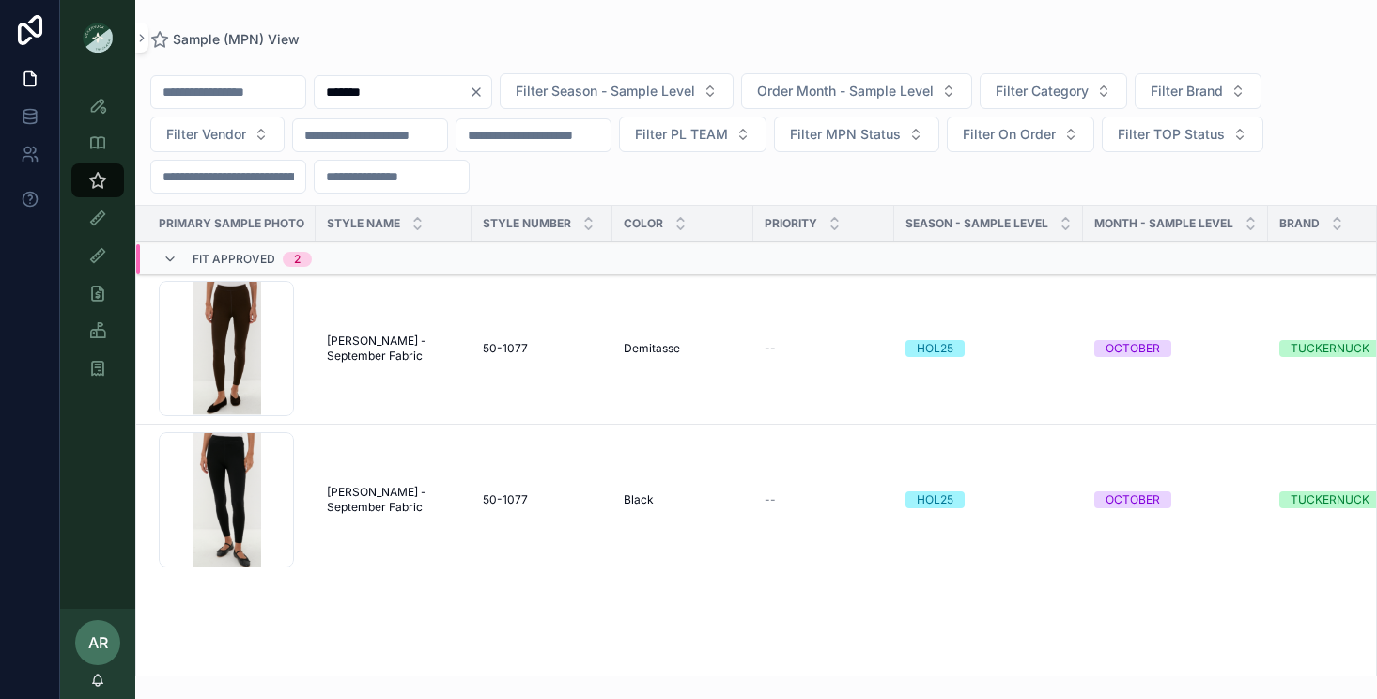
click at [408, 500] on span "[PERSON_NAME] - September Fabric" at bounding box center [393, 500] width 133 height 30
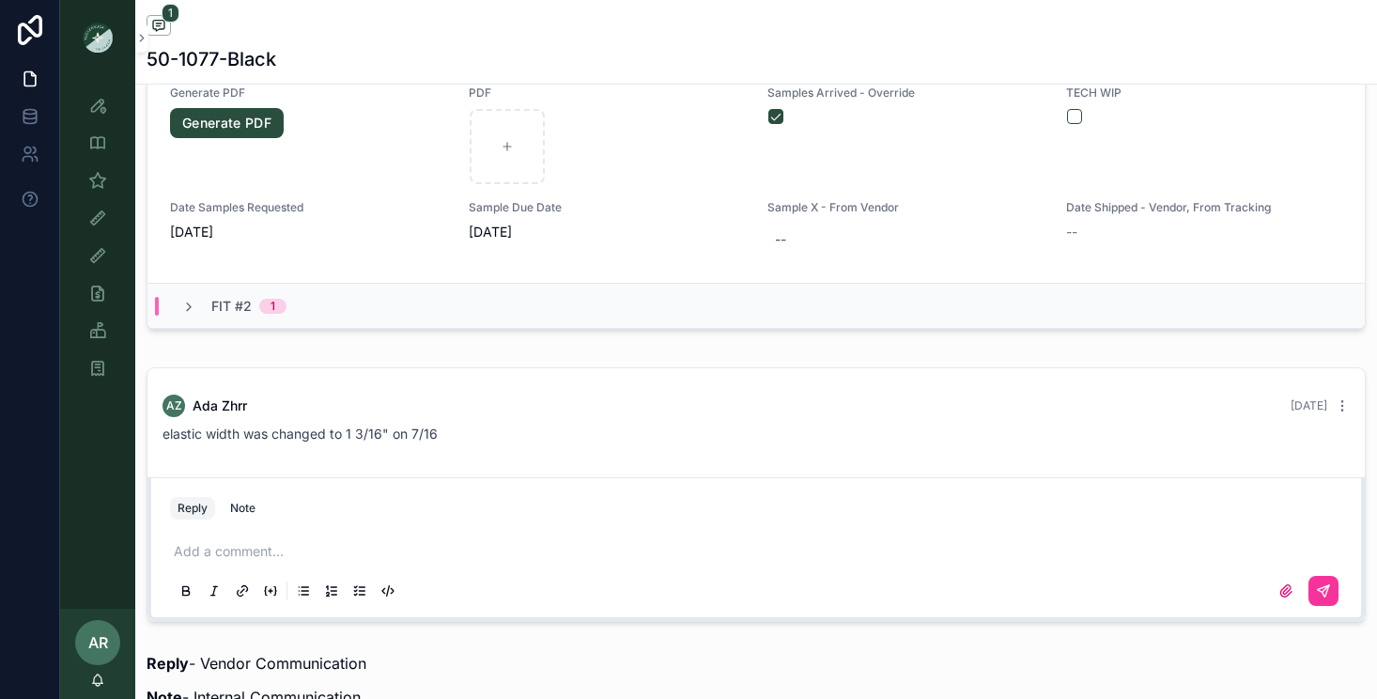
scroll to position [1035, 0]
click at [181, 299] on icon "scrollable content" at bounding box center [188, 303] width 15 height 15
click at [192, 304] on icon "scrollable content" at bounding box center [188, 303] width 15 height 15
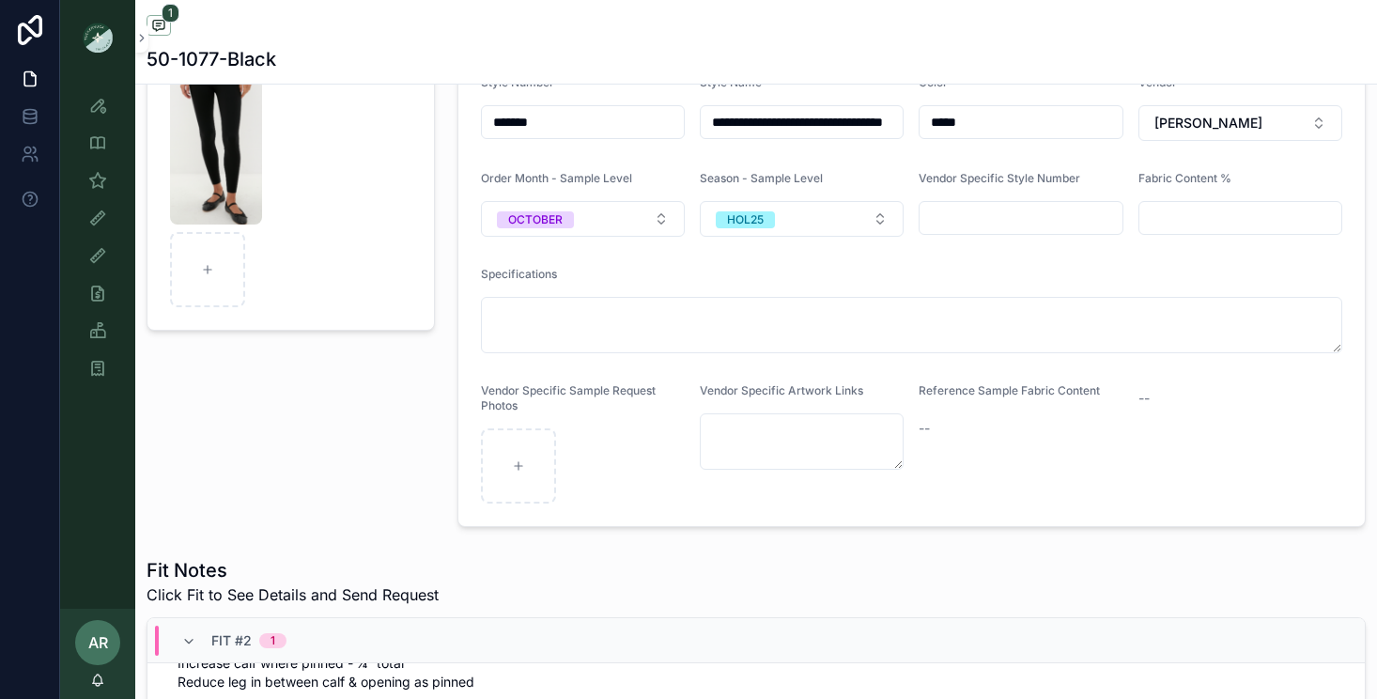
scroll to position [0, 0]
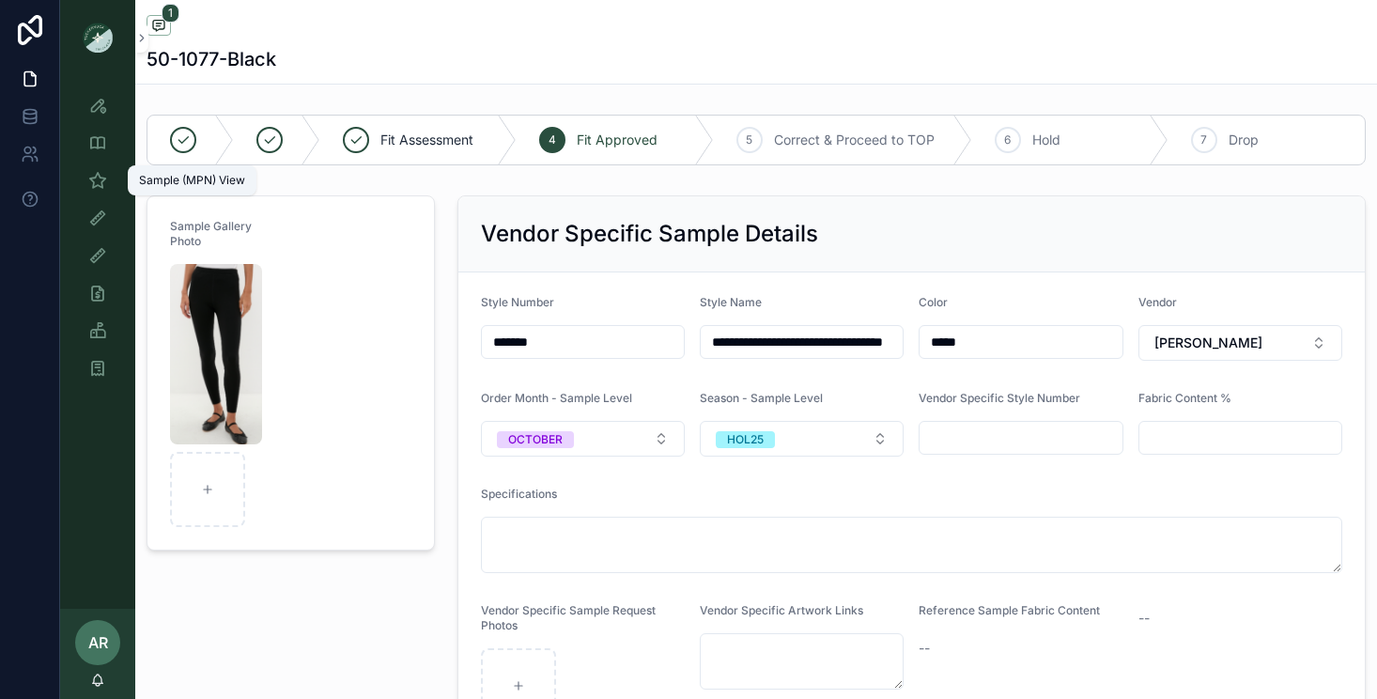
click at [95, 176] on icon "scrollable content" at bounding box center [97, 180] width 19 height 19
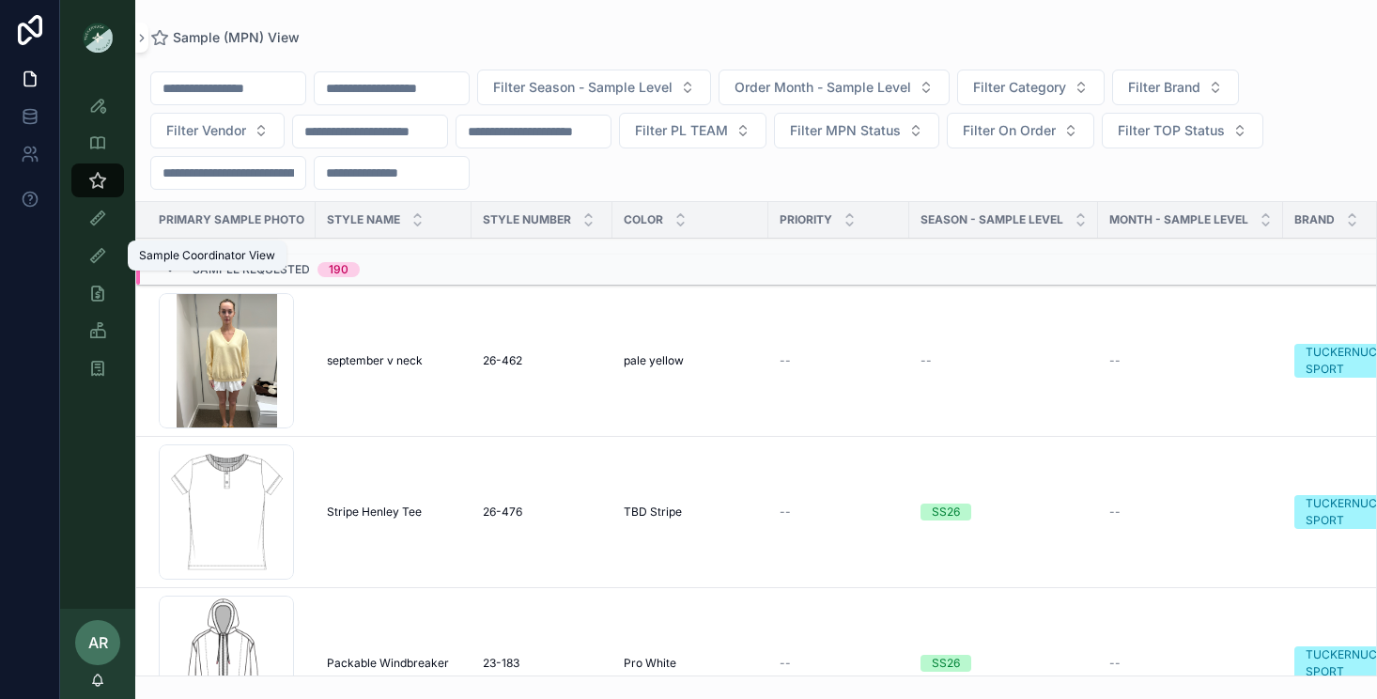
click at [90, 258] on icon "scrollable content" at bounding box center [97, 255] width 19 height 19
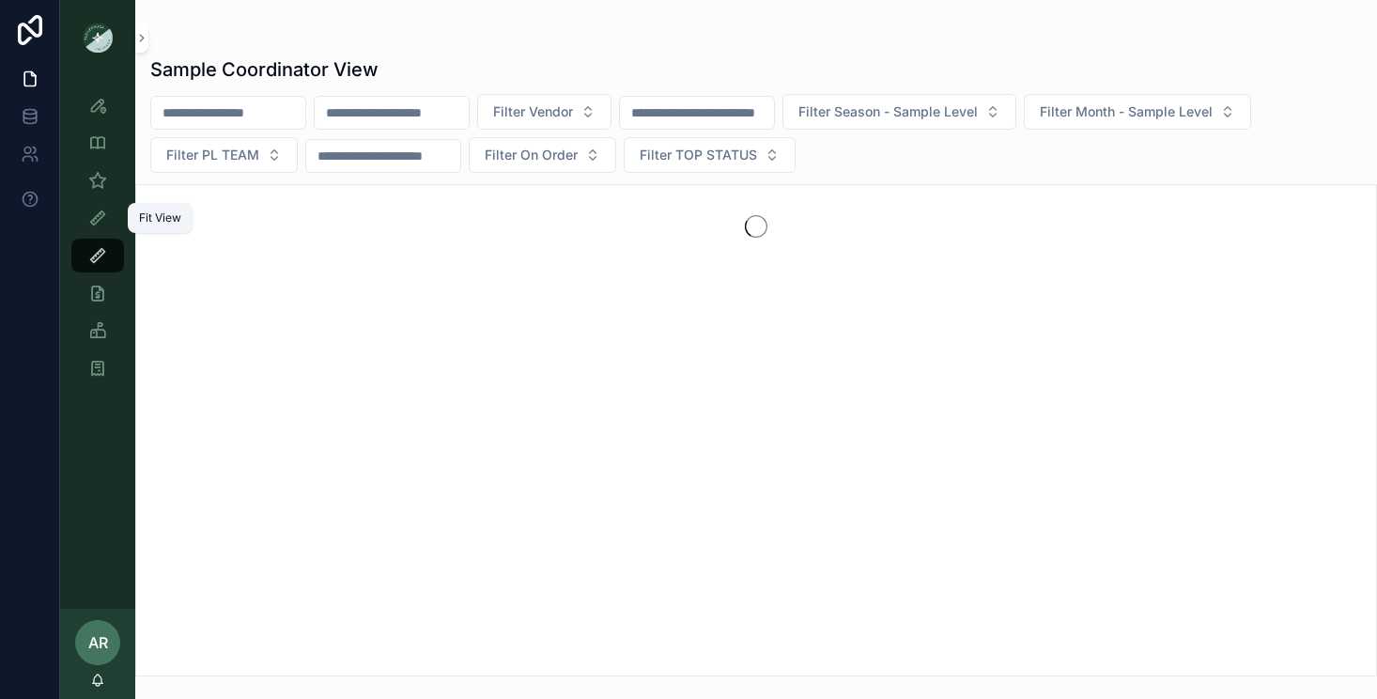
click at [94, 218] on icon "scrollable content" at bounding box center [97, 217] width 19 height 19
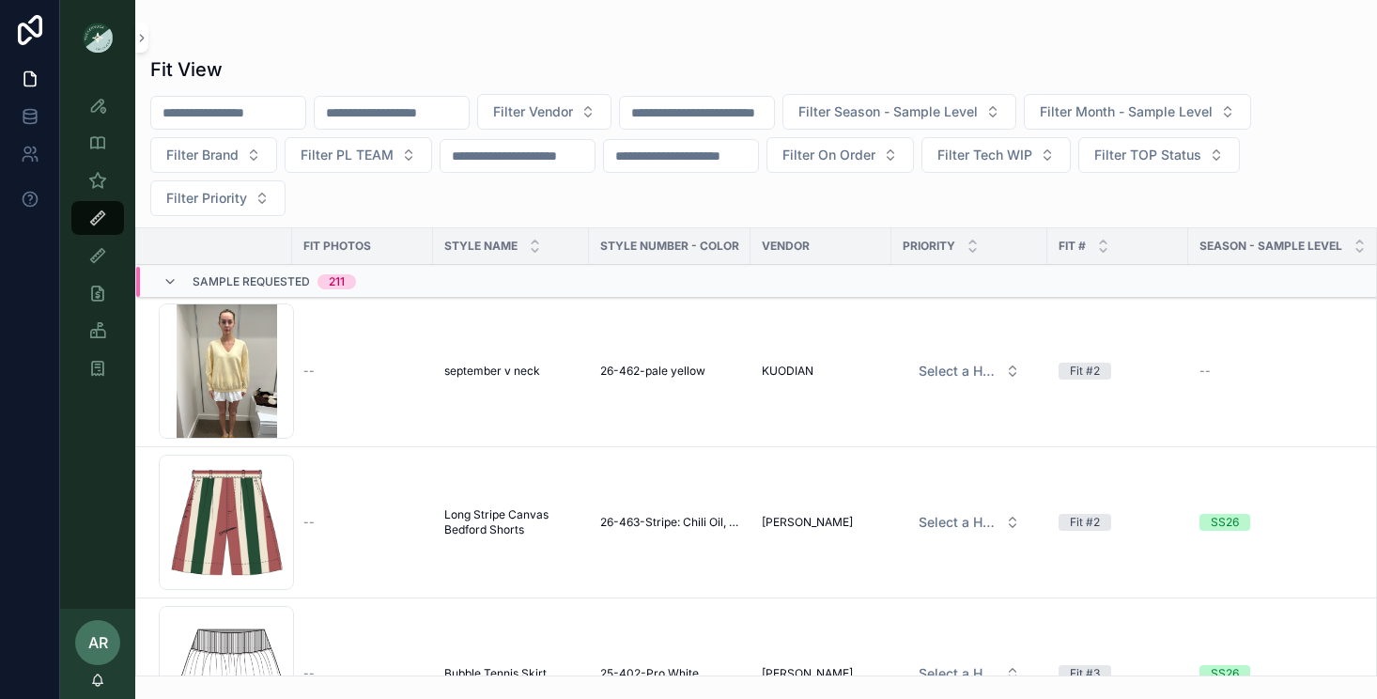
click at [385, 107] on input "scrollable content" at bounding box center [392, 113] width 154 height 26
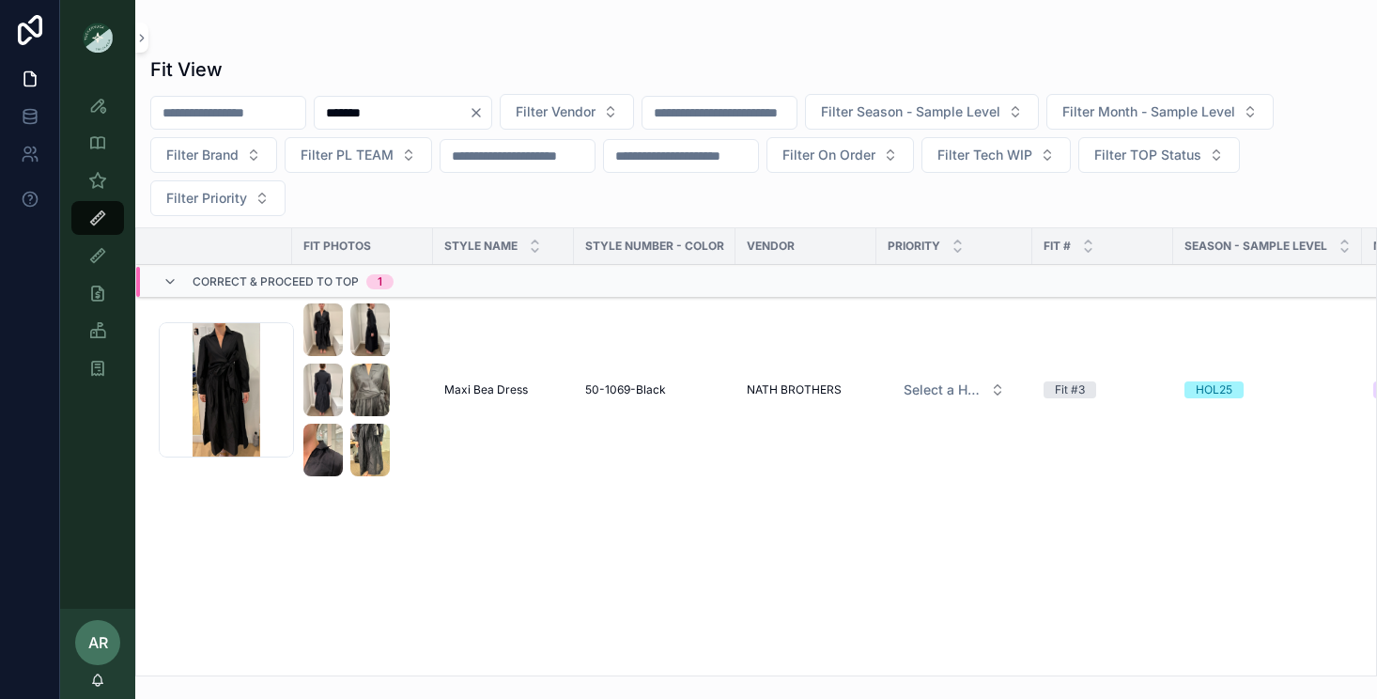
type input "*******"
click at [501, 394] on span "Maxi Bea Dress" at bounding box center [486, 389] width 84 height 15
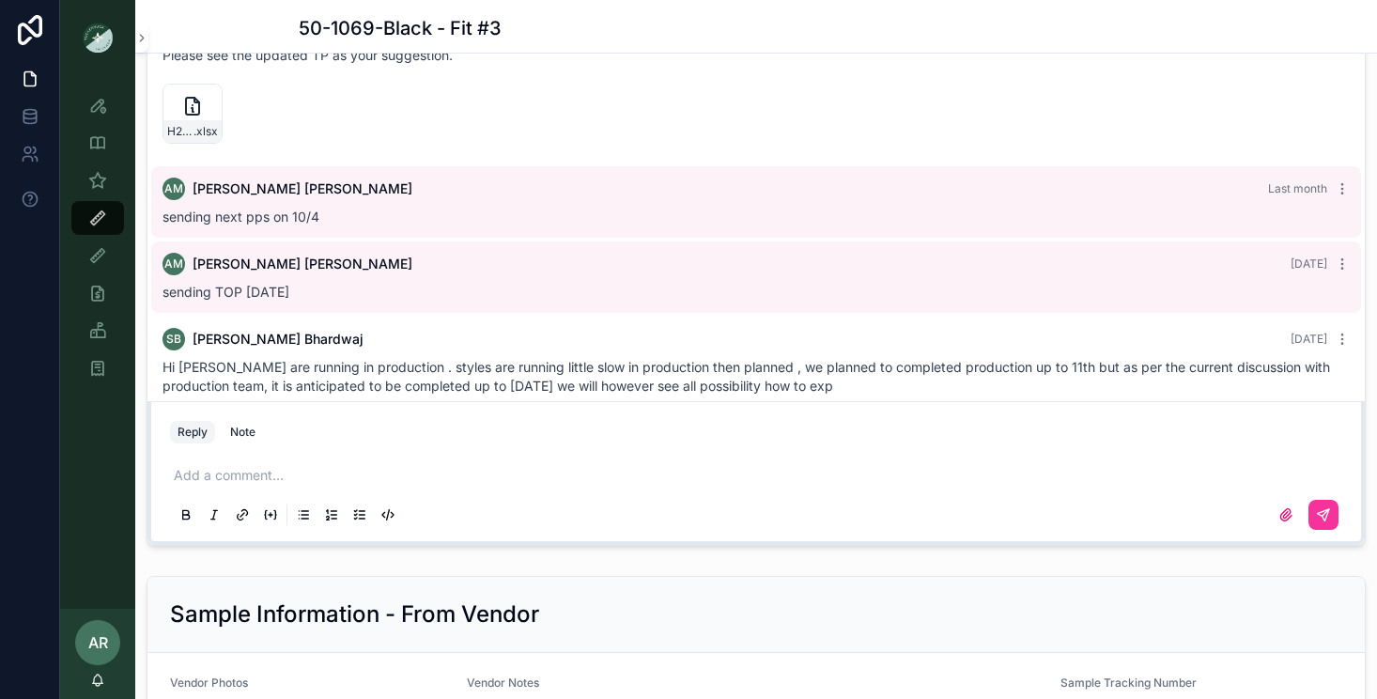
scroll to position [1371, 0]
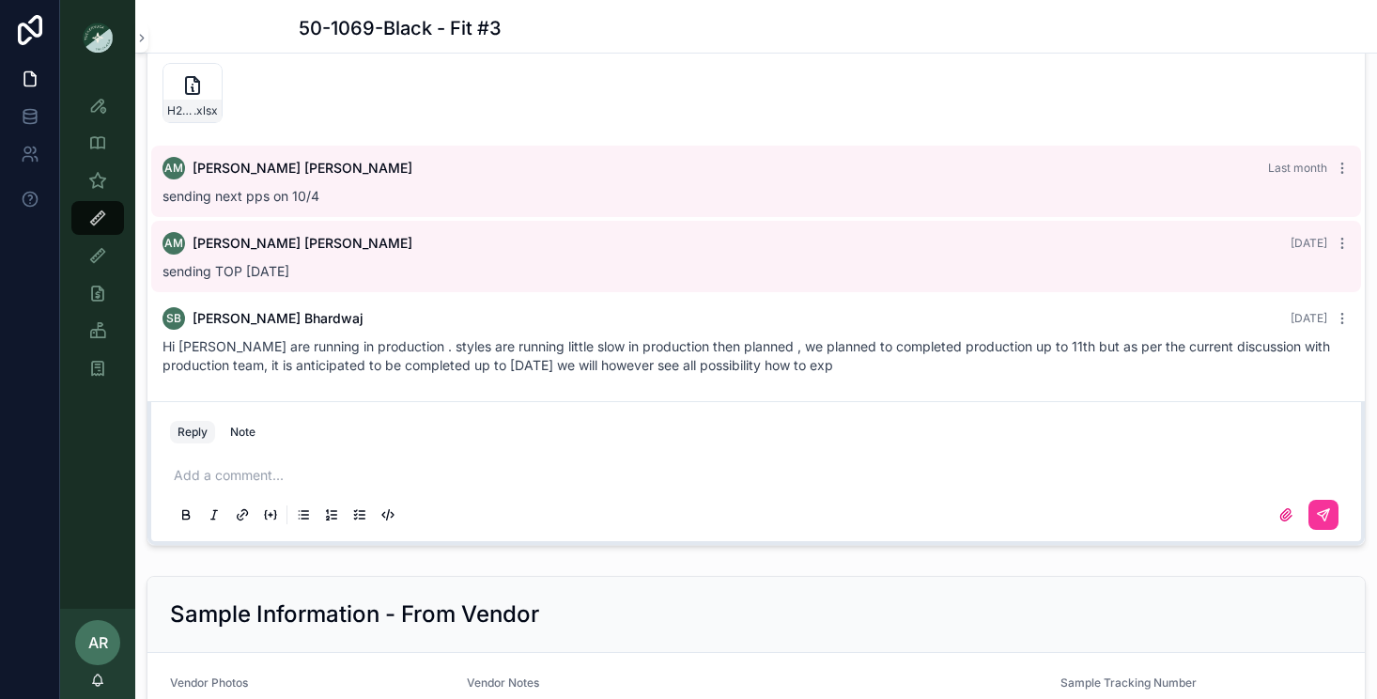
click at [362, 475] on p "scrollable content" at bounding box center [760, 475] width 1172 height 19
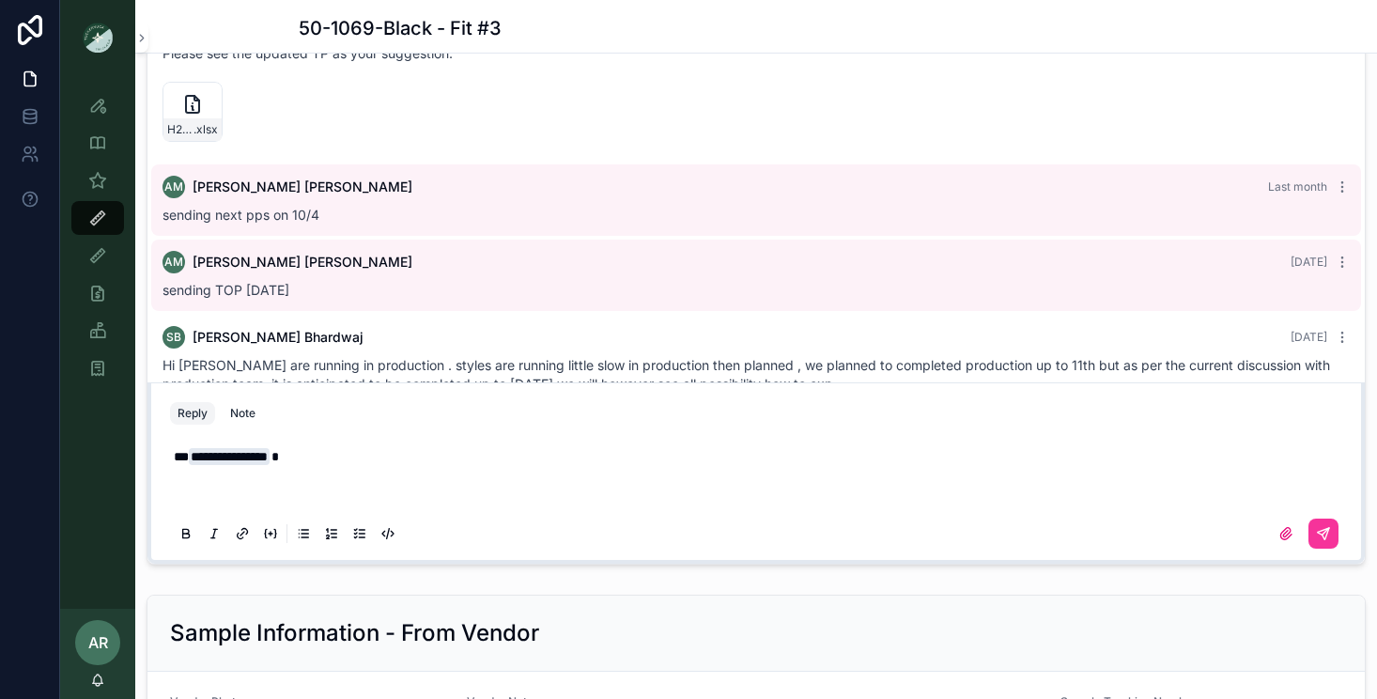
scroll to position [2269, 0]
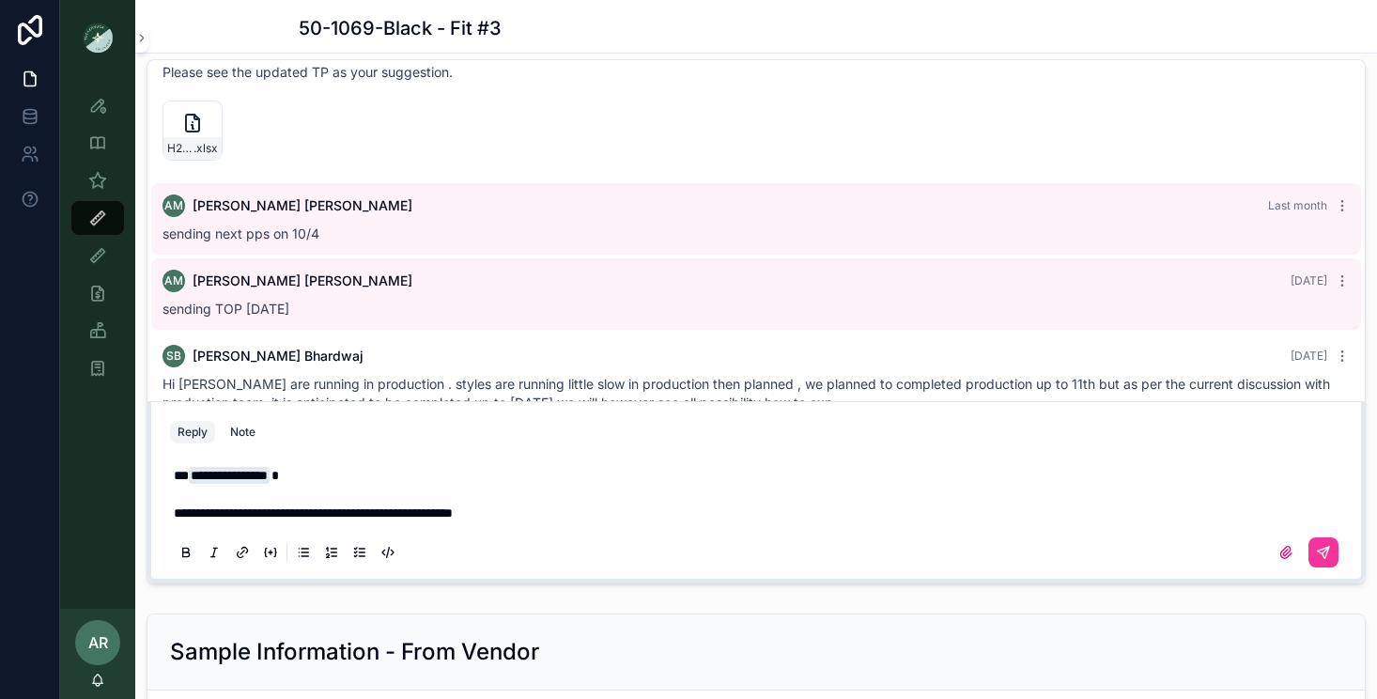
click at [453, 512] on span "**********" at bounding box center [313, 512] width 279 height 13
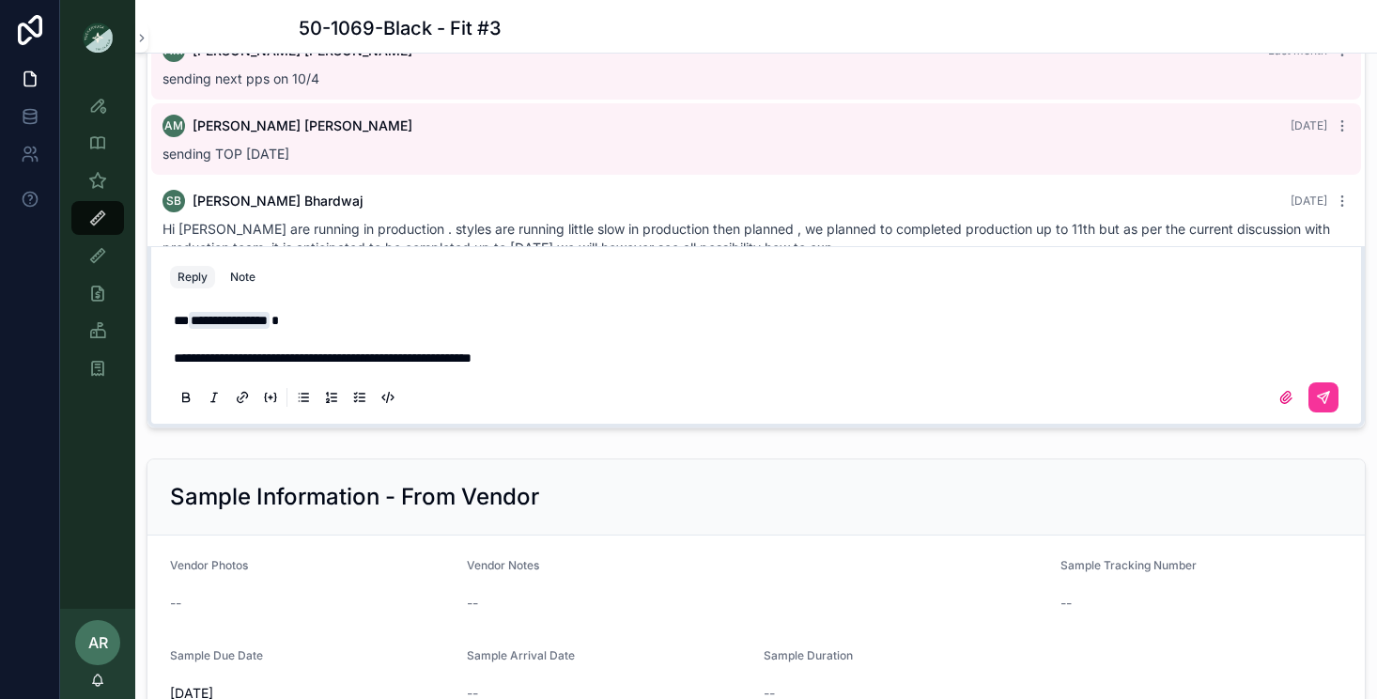
scroll to position [2454, 0]
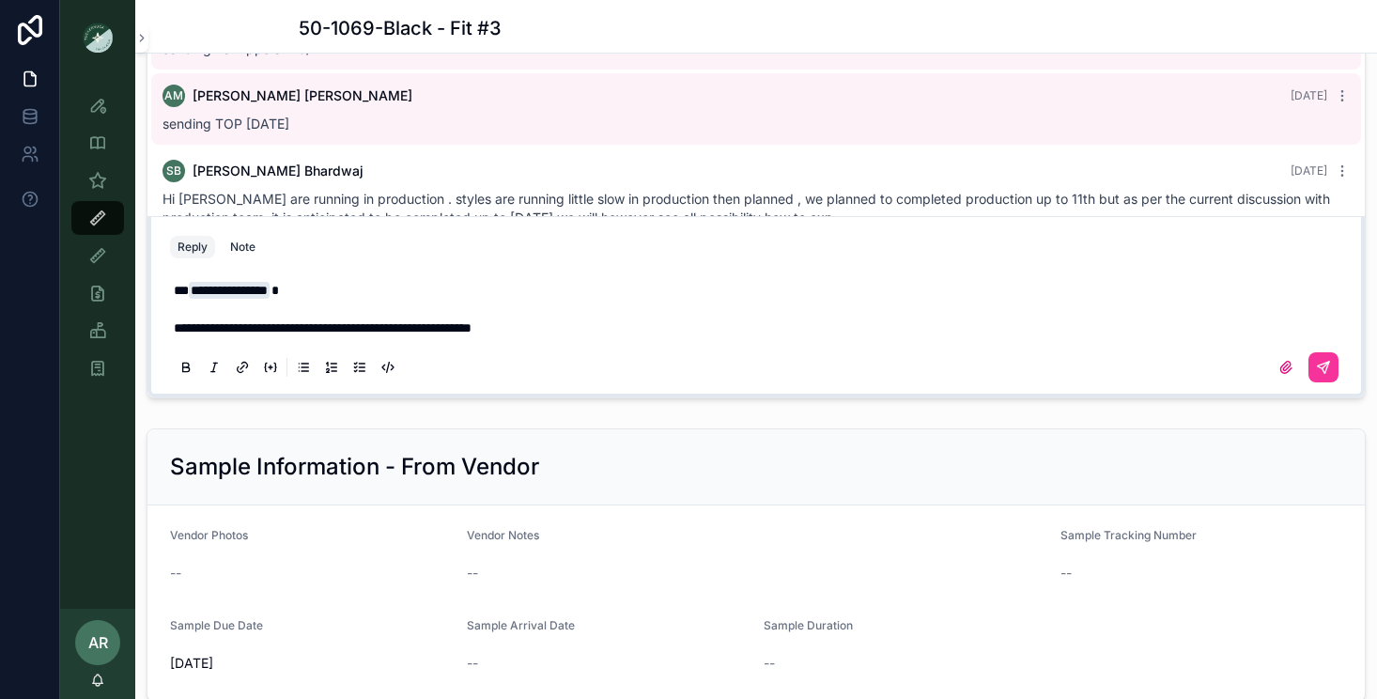
click at [593, 319] on p "**********" at bounding box center [760, 327] width 1172 height 19
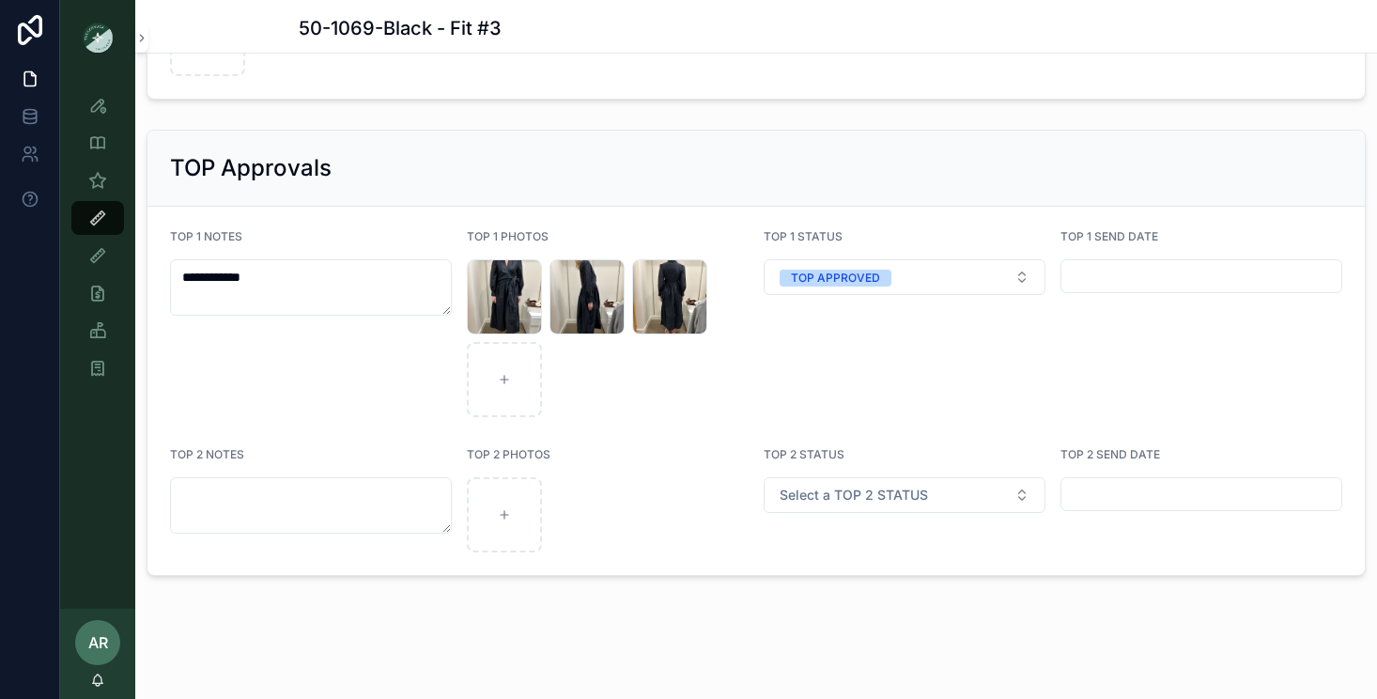
scroll to position [3508, 0]
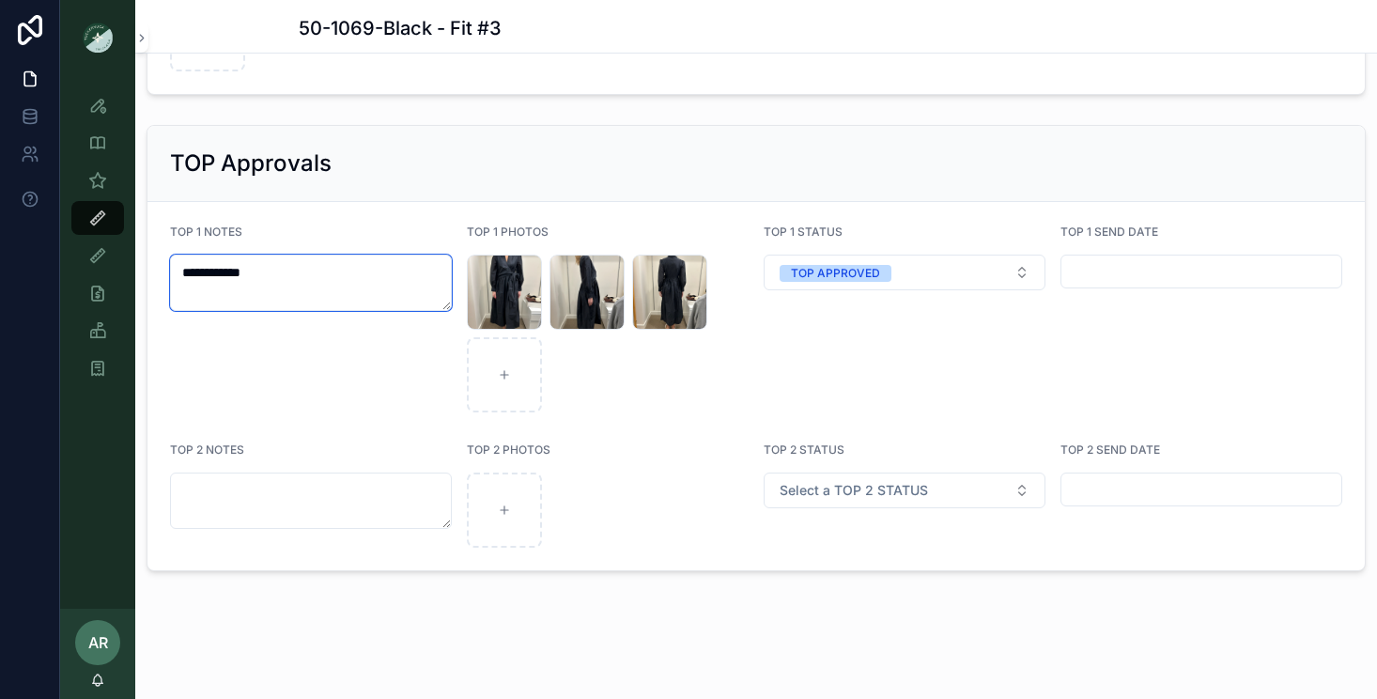
click at [309, 288] on textarea "**********" at bounding box center [311, 282] width 282 height 56
drag, startPoint x: 321, startPoint y: 287, endPoint x: 184, endPoint y: 255, distance: 140.8
click at [184, 255] on textarea "**********" at bounding box center [311, 282] width 282 height 56
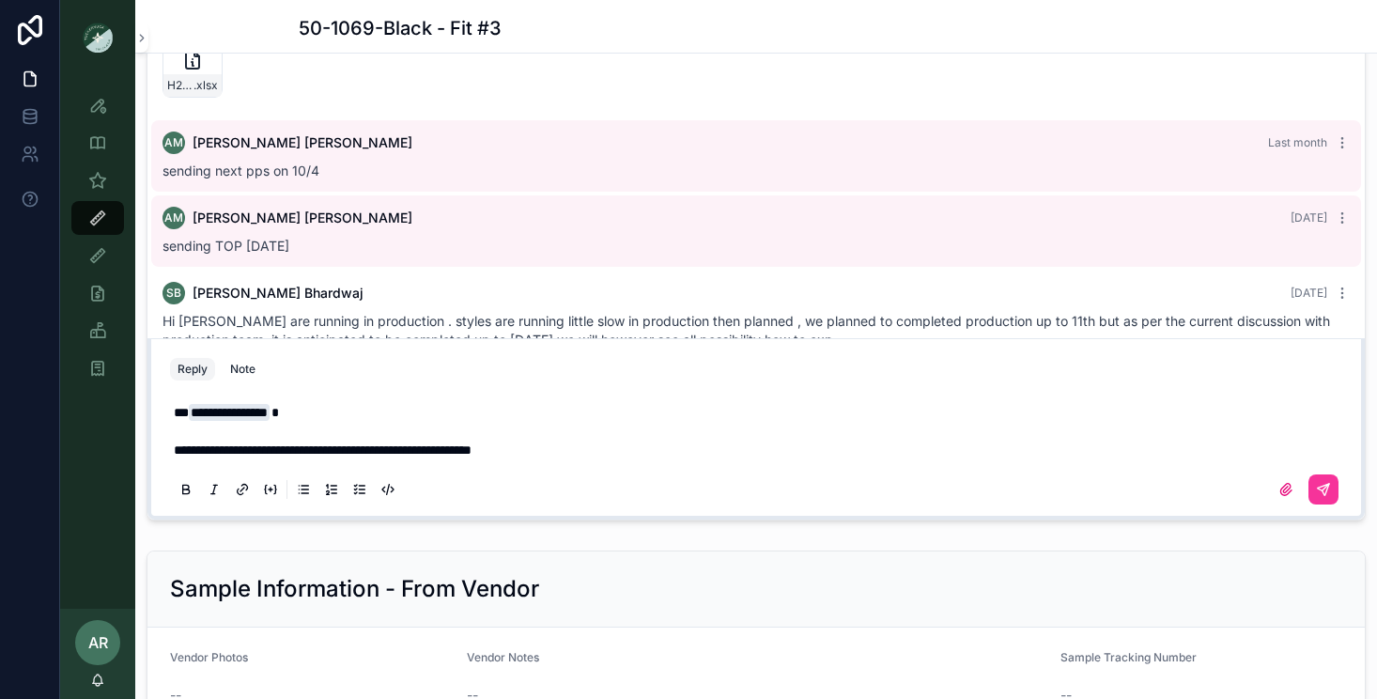
scroll to position [2319, 0]
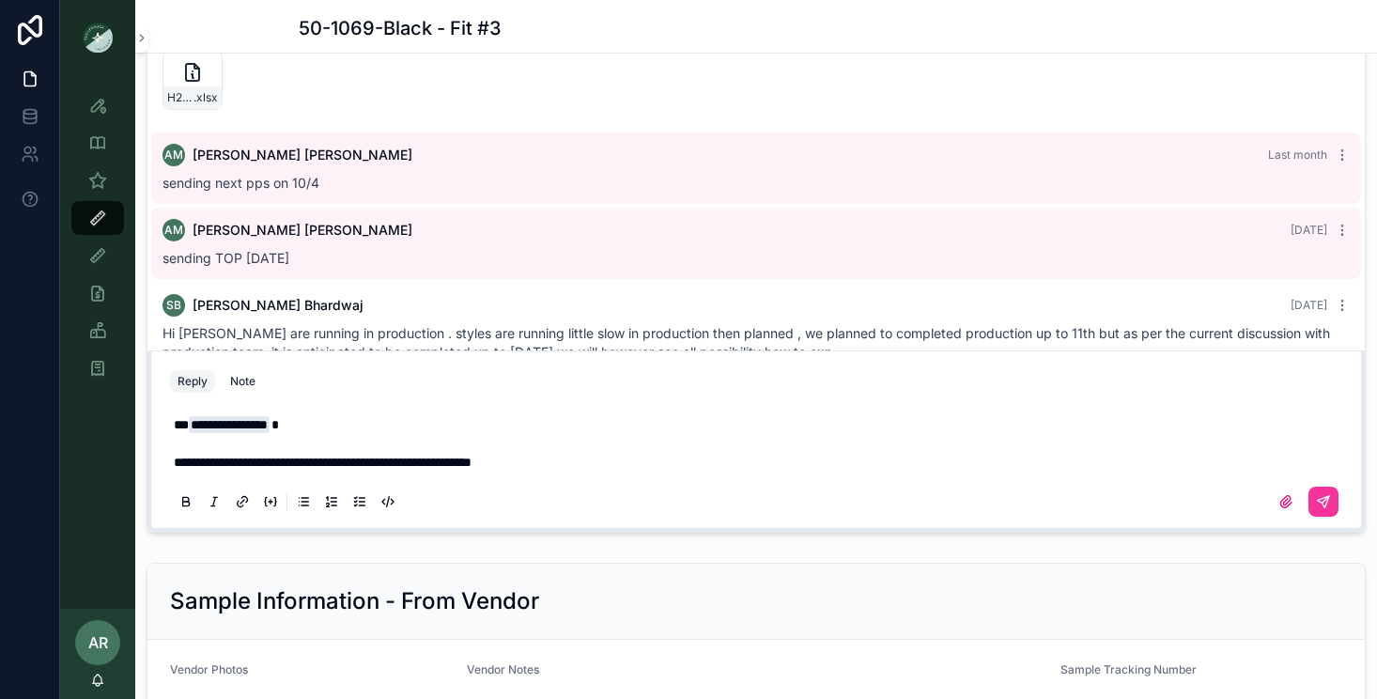
click at [621, 454] on p "**********" at bounding box center [760, 462] width 1172 height 19
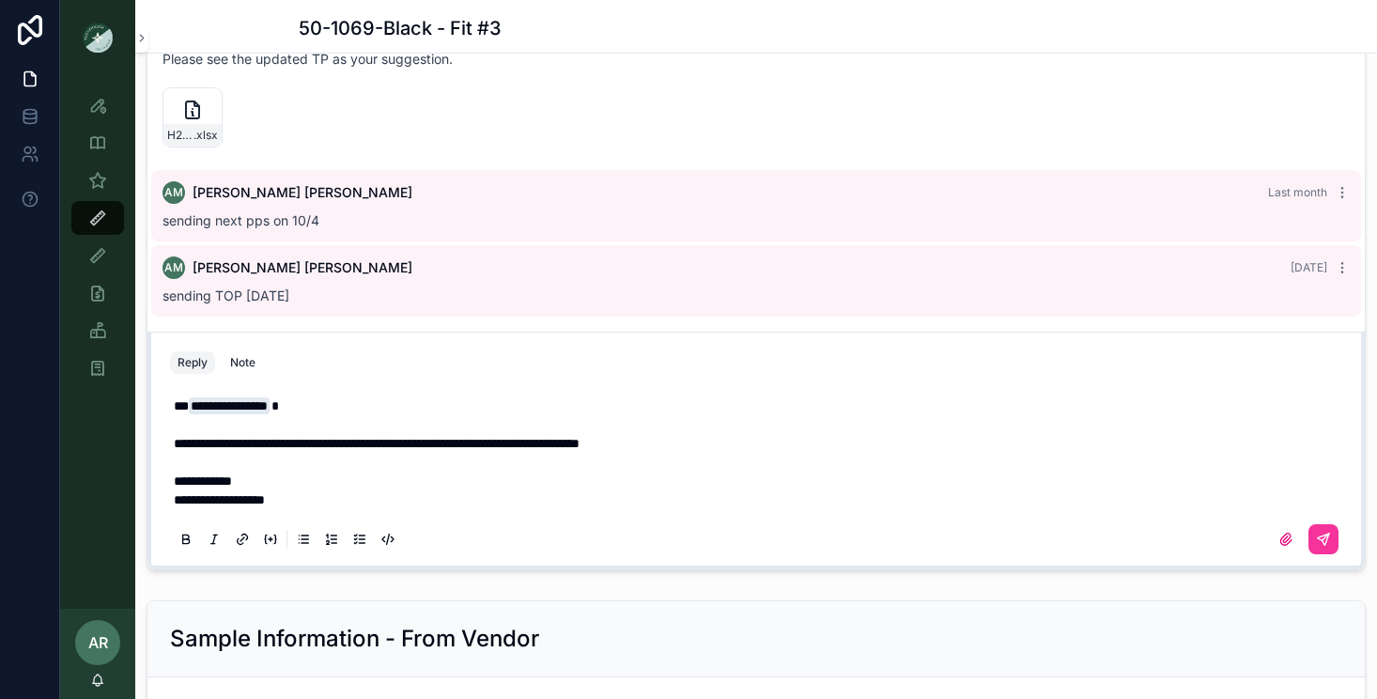
scroll to position [2263, 0]
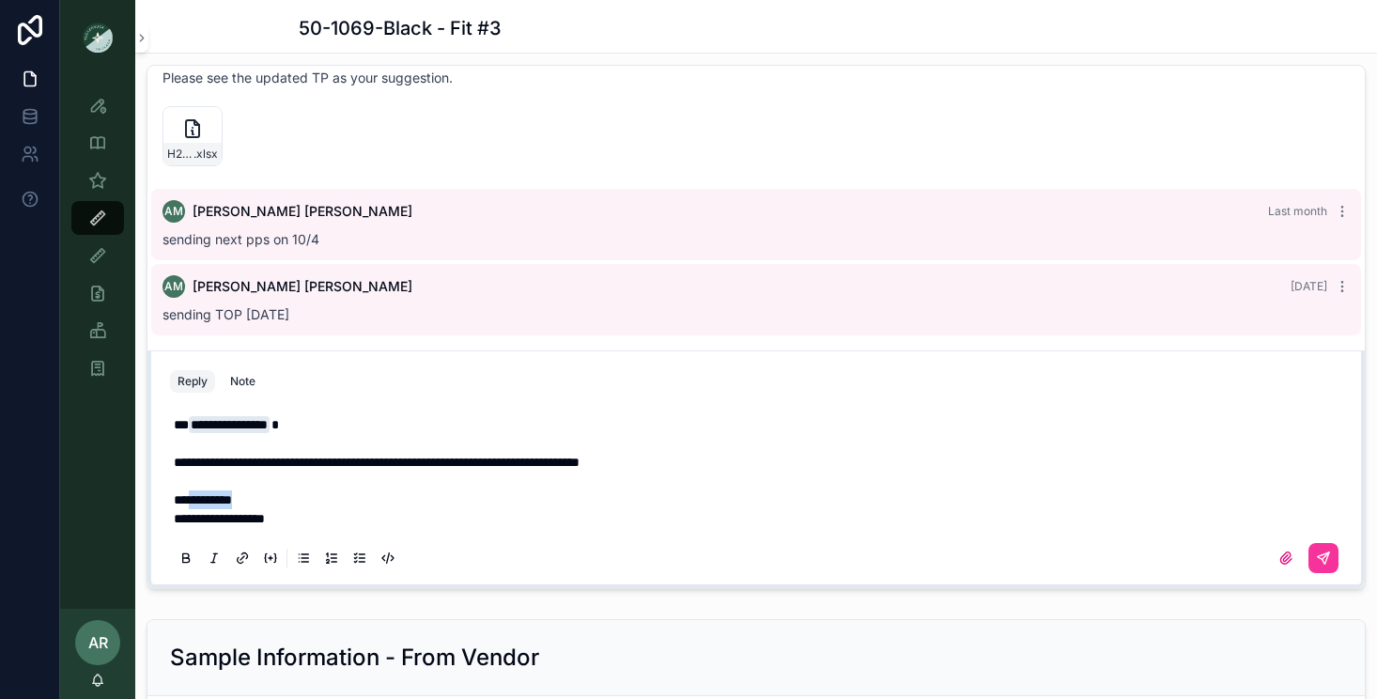
drag, startPoint x: 270, startPoint y: 501, endPoint x: 185, endPoint y: 500, distance: 84.5
click at [185, 500] on p "**********" at bounding box center [760, 499] width 1172 height 19
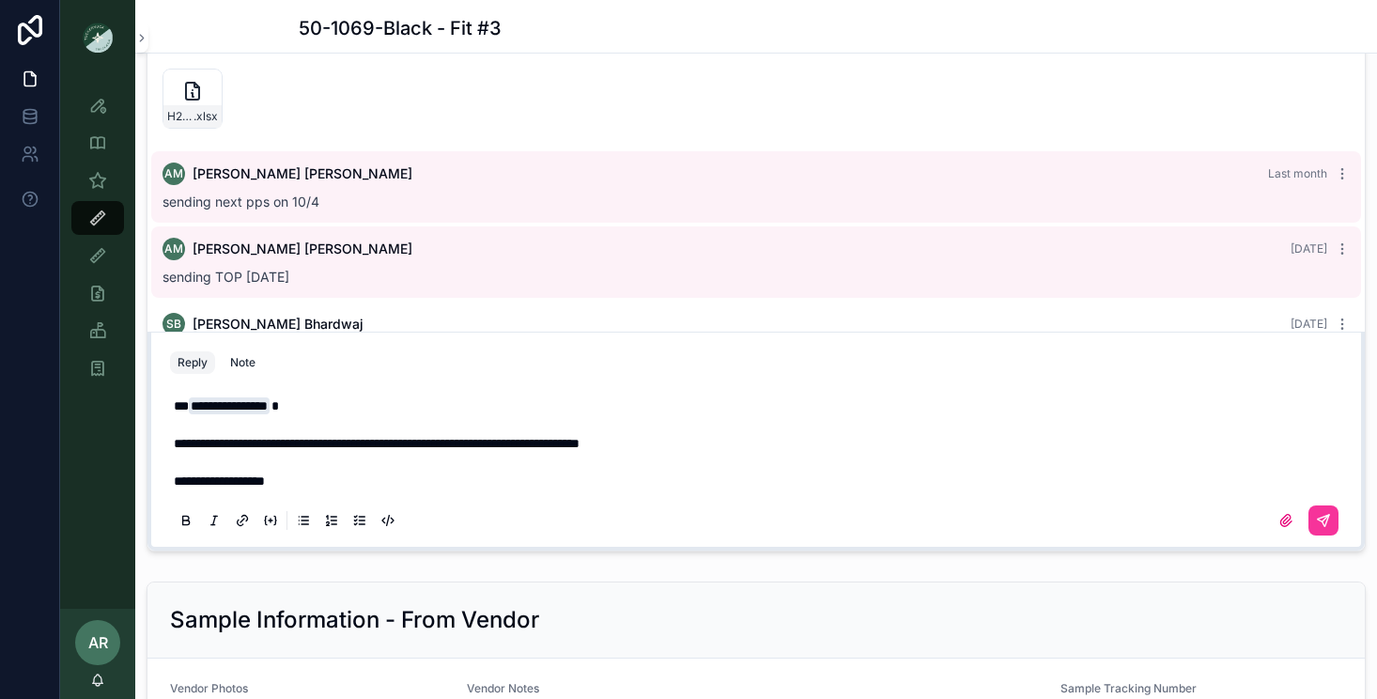
scroll to position [2282, 0]
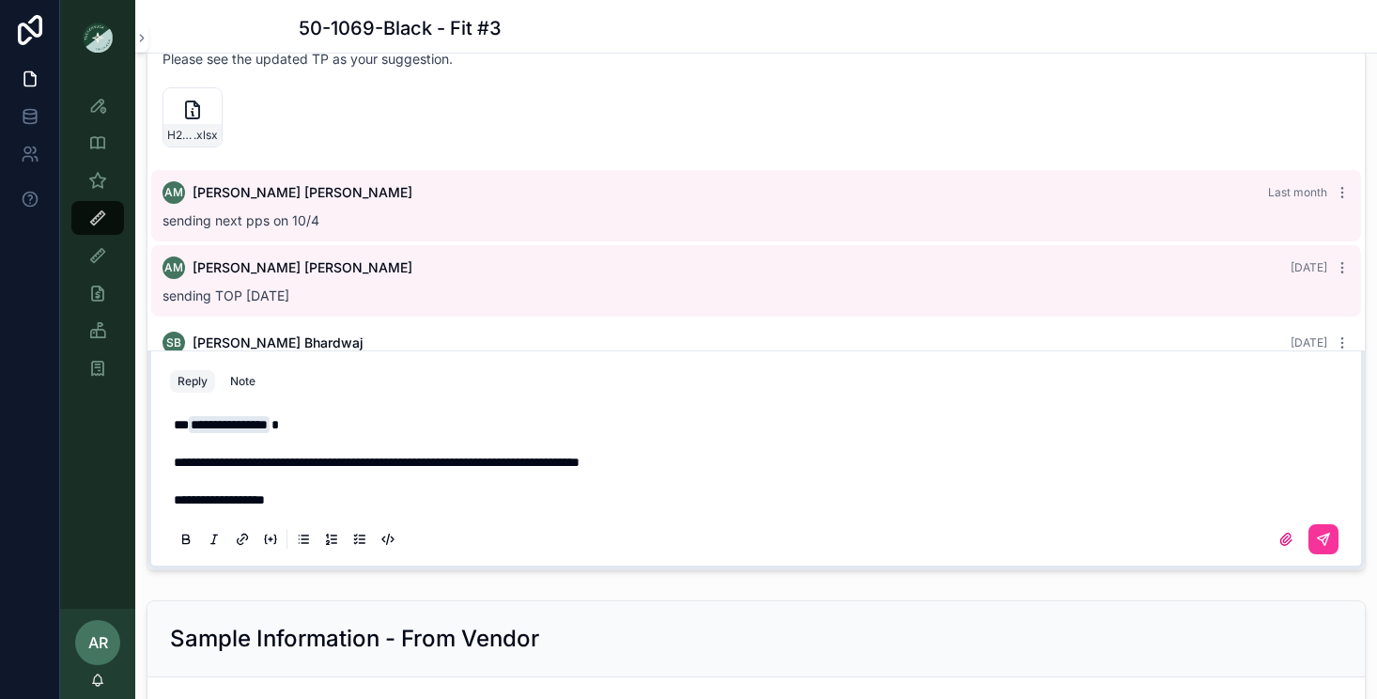
click at [320, 508] on p "**********" at bounding box center [760, 499] width 1172 height 19
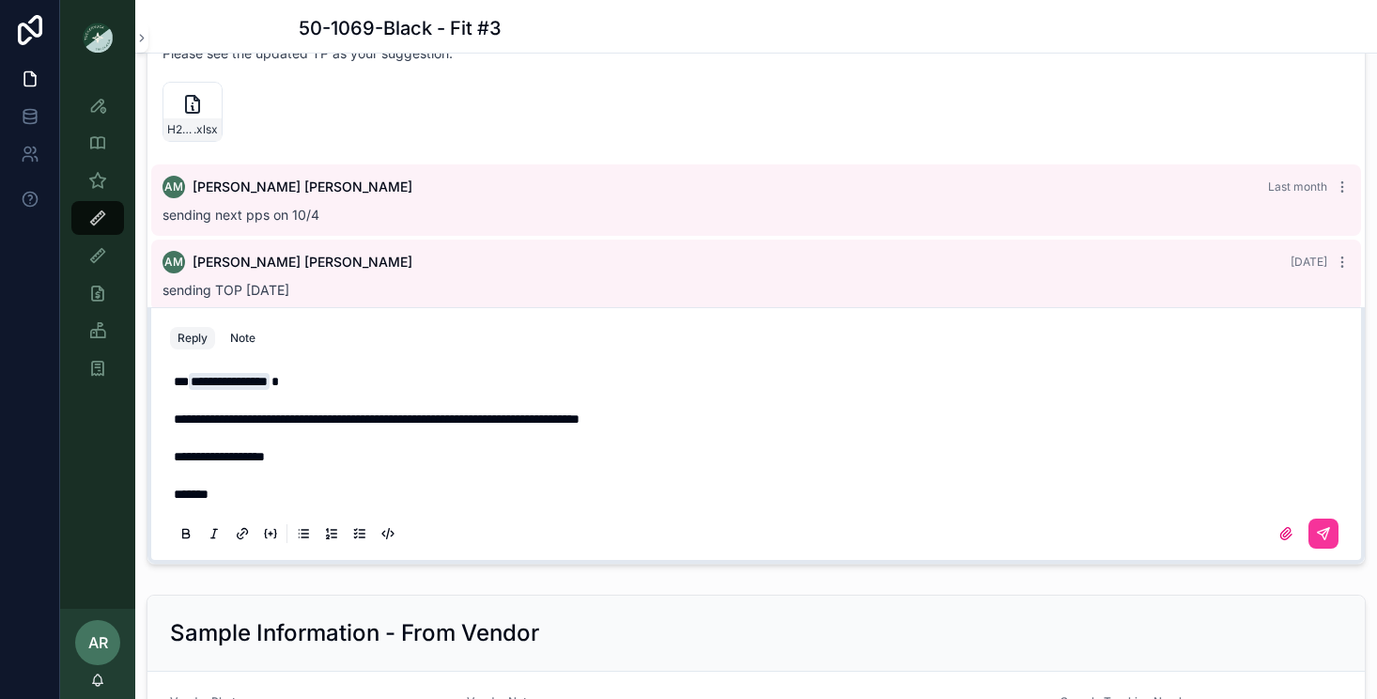
scroll to position [2292, 0]
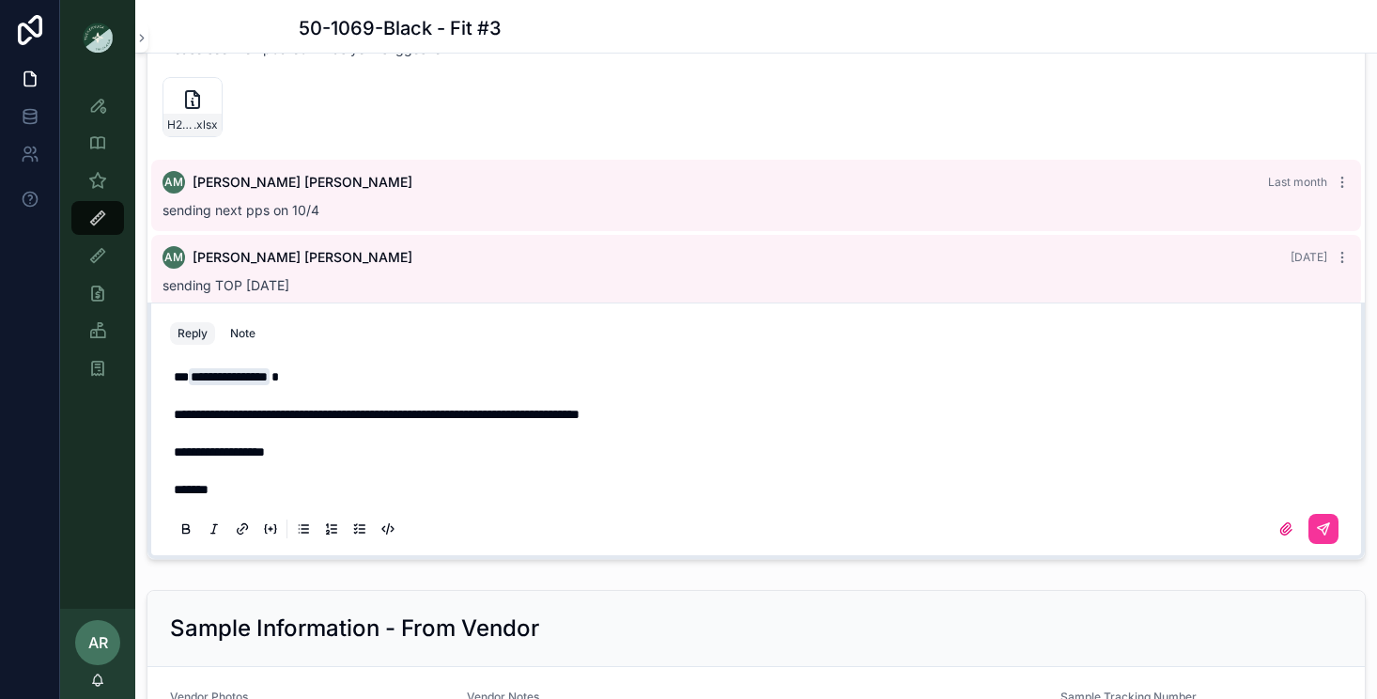
click at [296, 462] on p "scrollable content" at bounding box center [760, 470] width 1172 height 19
click at [302, 455] on p "**********" at bounding box center [760, 451] width 1172 height 19
drag, startPoint x: 415, startPoint y: 459, endPoint x: 163, endPoint y: 447, distance: 252.0
click at [163, 447] on div "**********" at bounding box center [756, 451] width 1194 height 207
copy span "**********"
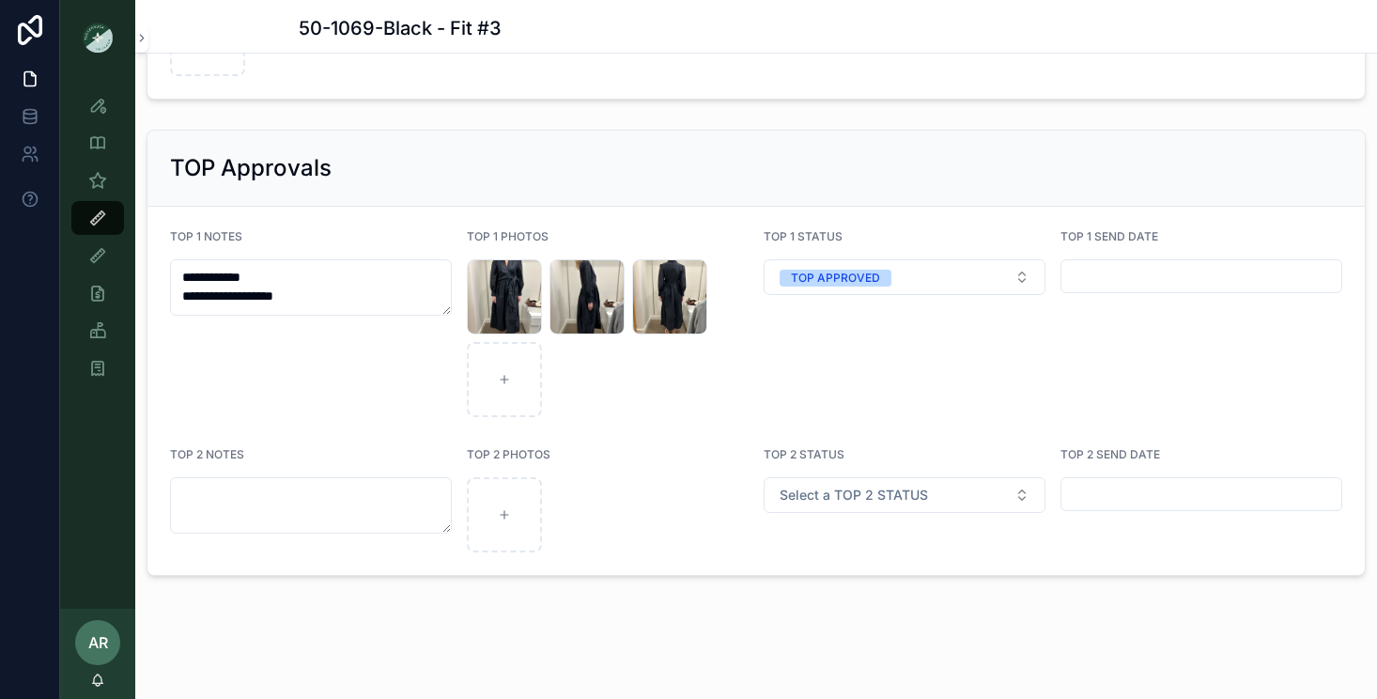
scroll to position [3508, 0]
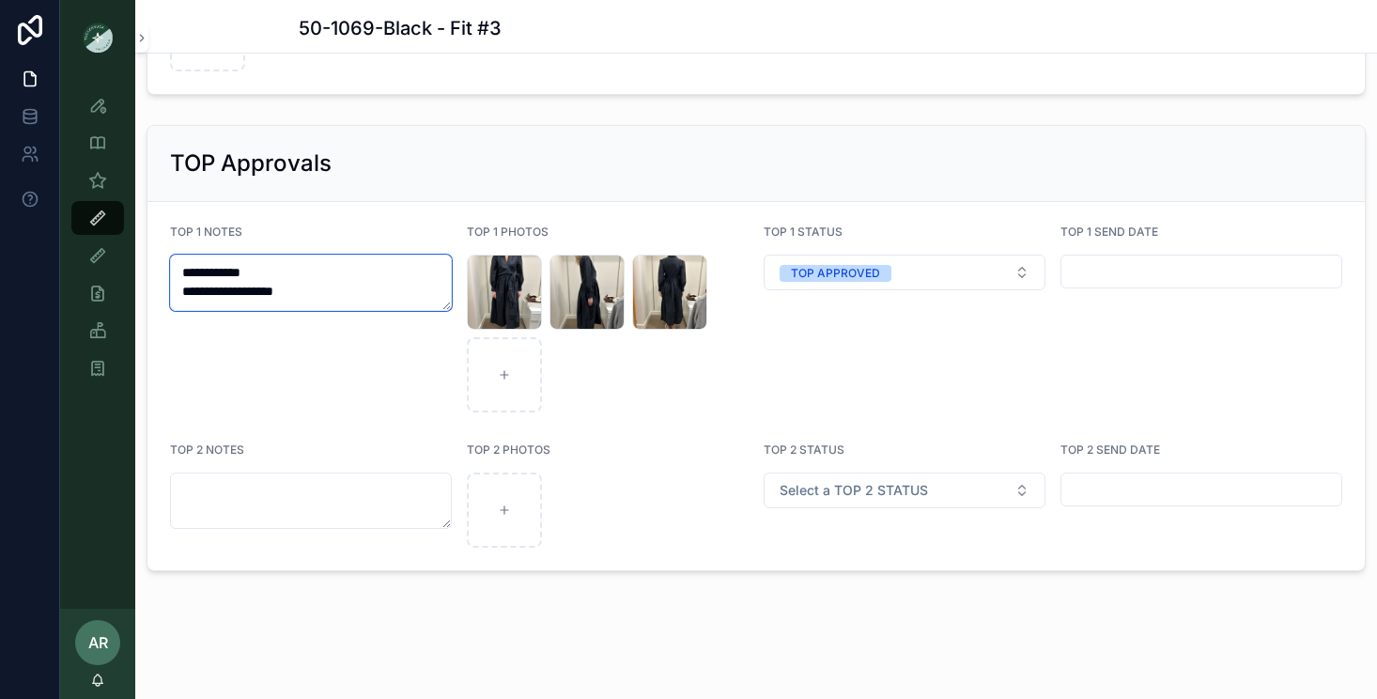
drag, startPoint x: 308, startPoint y: 295, endPoint x: 193, endPoint y: 295, distance: 115.5
click at [193, 295] on textarea "**********" at bounding box center [311, 282] width 282 height 56
paste textarea "**********"
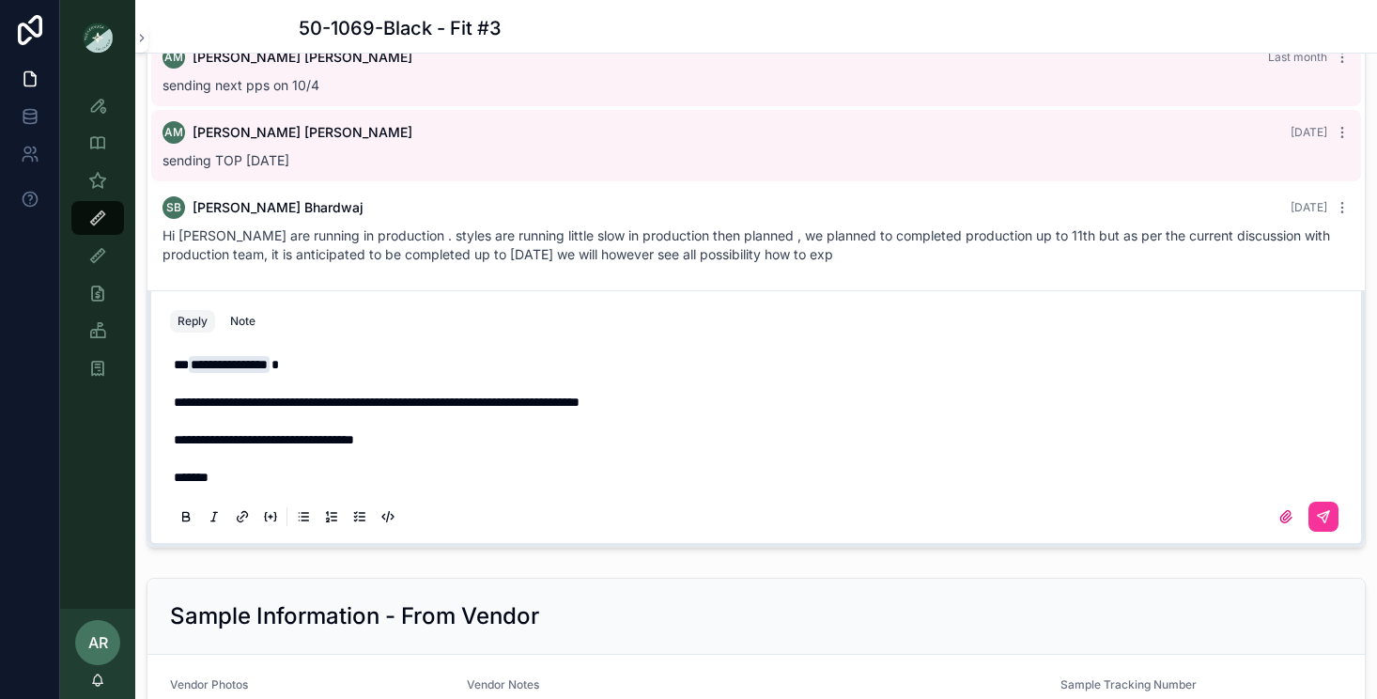
scroll to position [2311, 0]
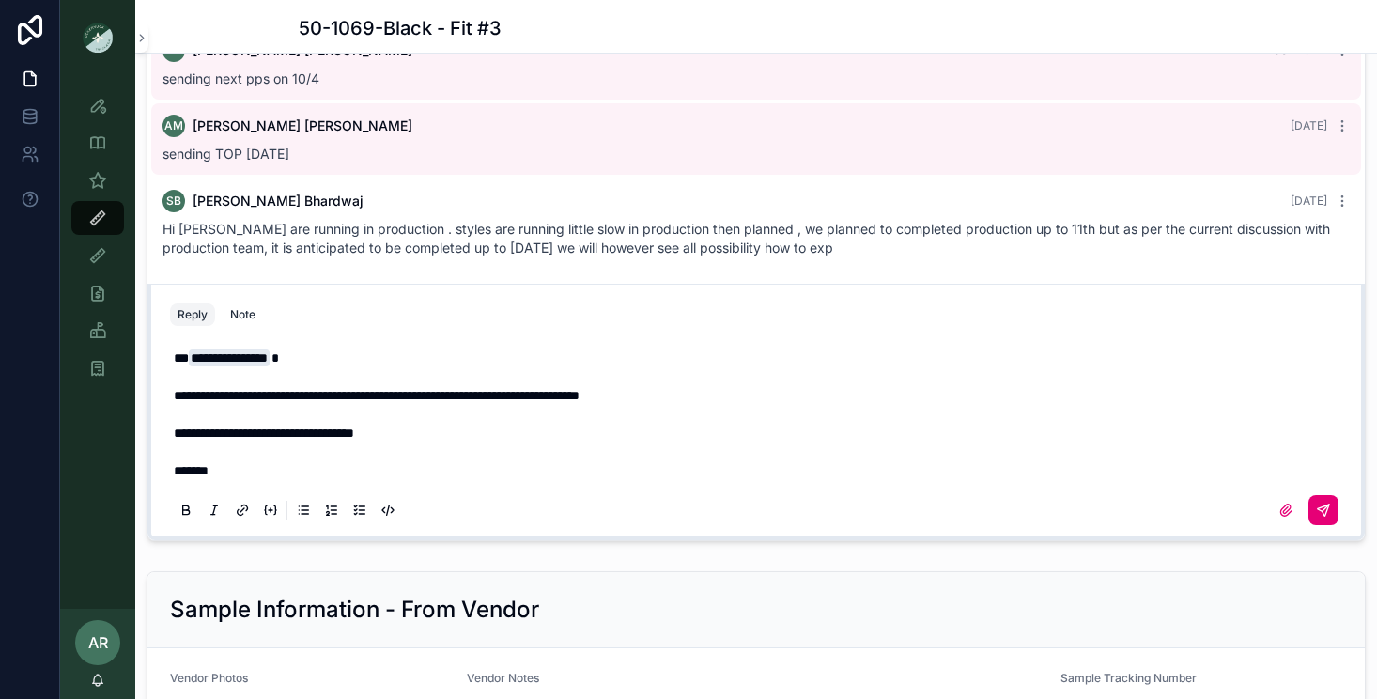
type textarea "**********"
click at [1328, 507] on icon "scrollable content" at bounding box center [1323, 509] width 15 height 15
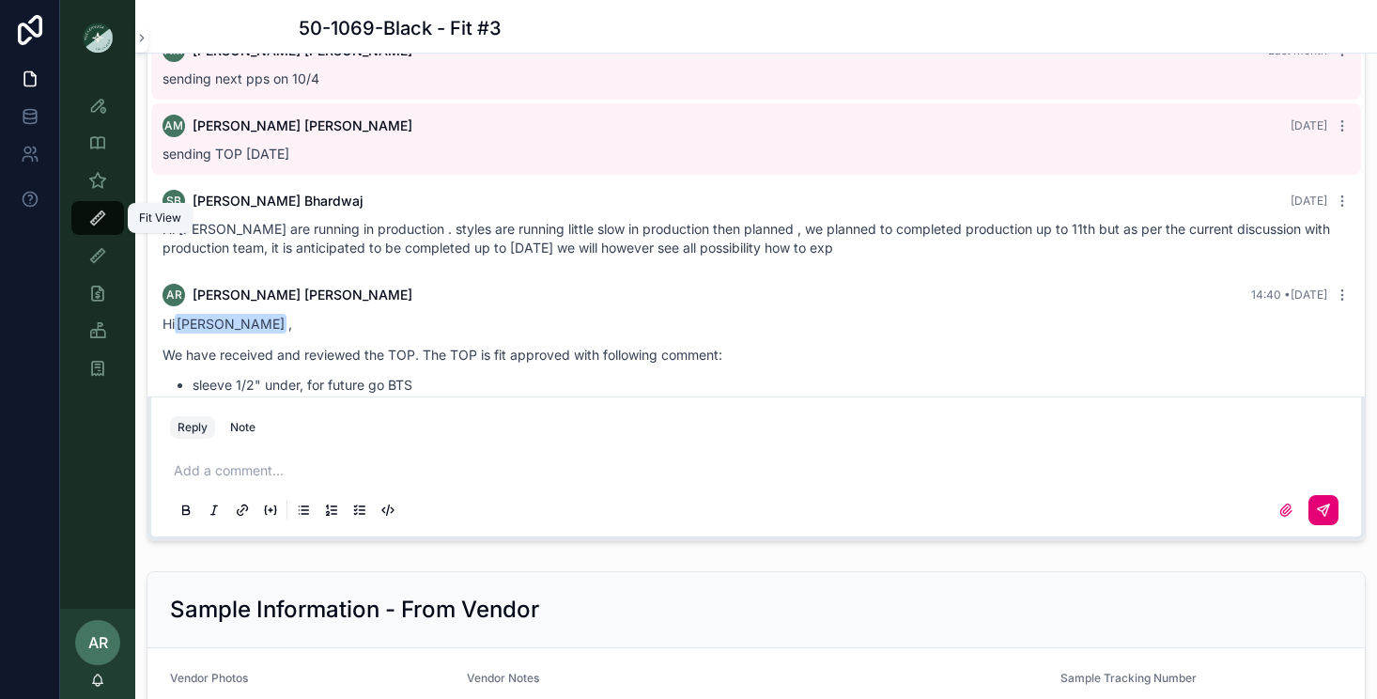
click at [97, 218] on icon "scrollable content" at bounding box center [97, 217] width 19 height 19
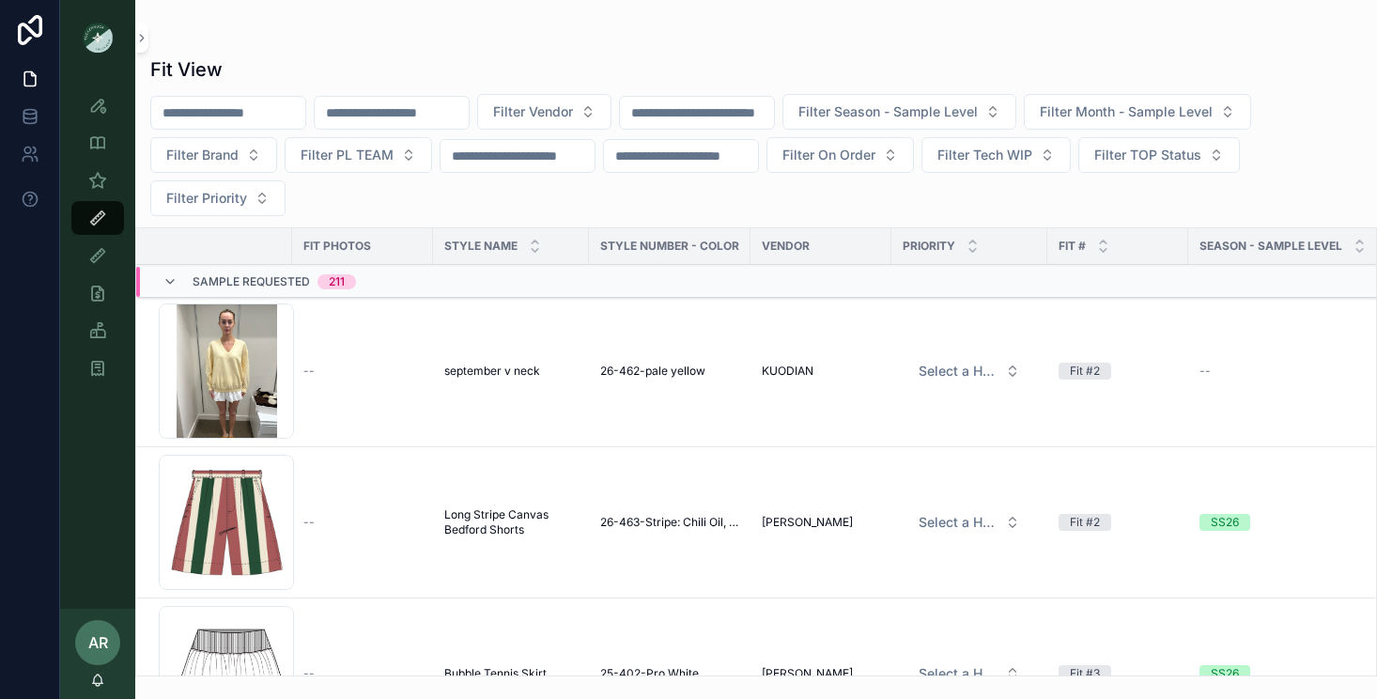
click at [505, 528] on span "Long Stripe Canvas Bedford Shorts" at bounding box center [510, 522] width 133 height 30
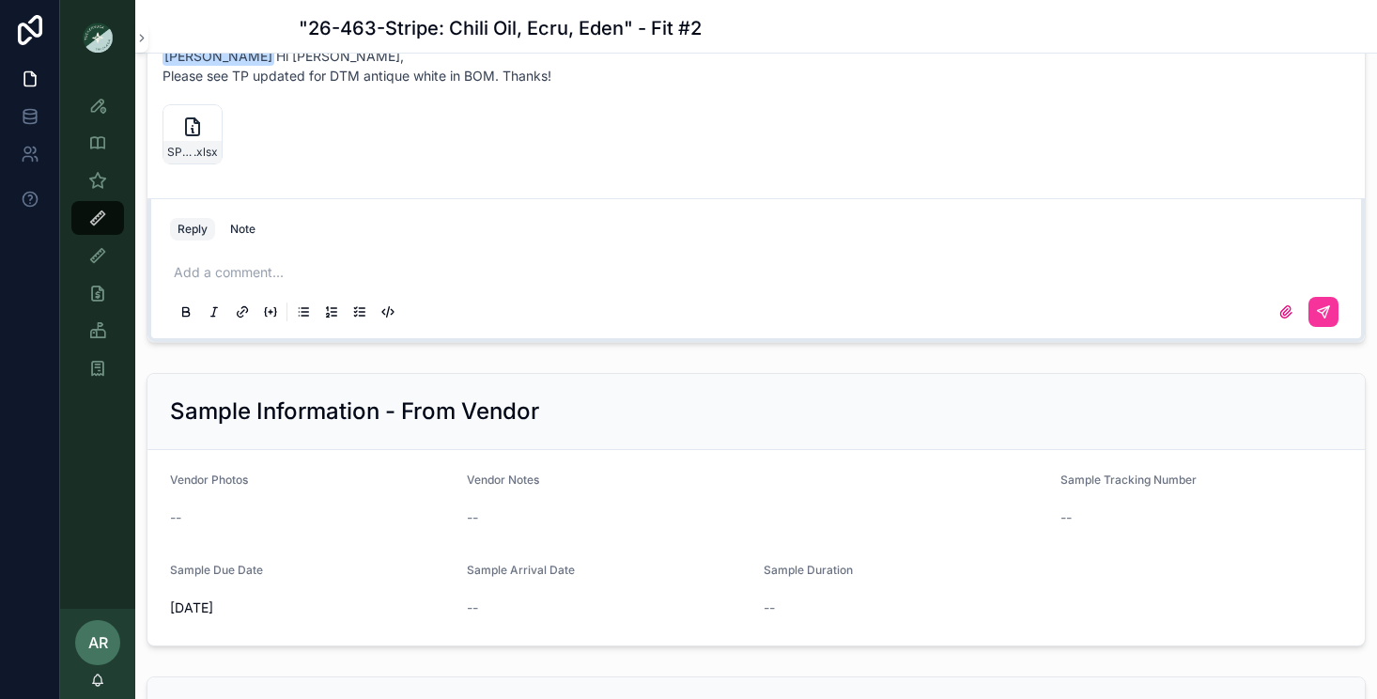
scroll to position [2007, 0]
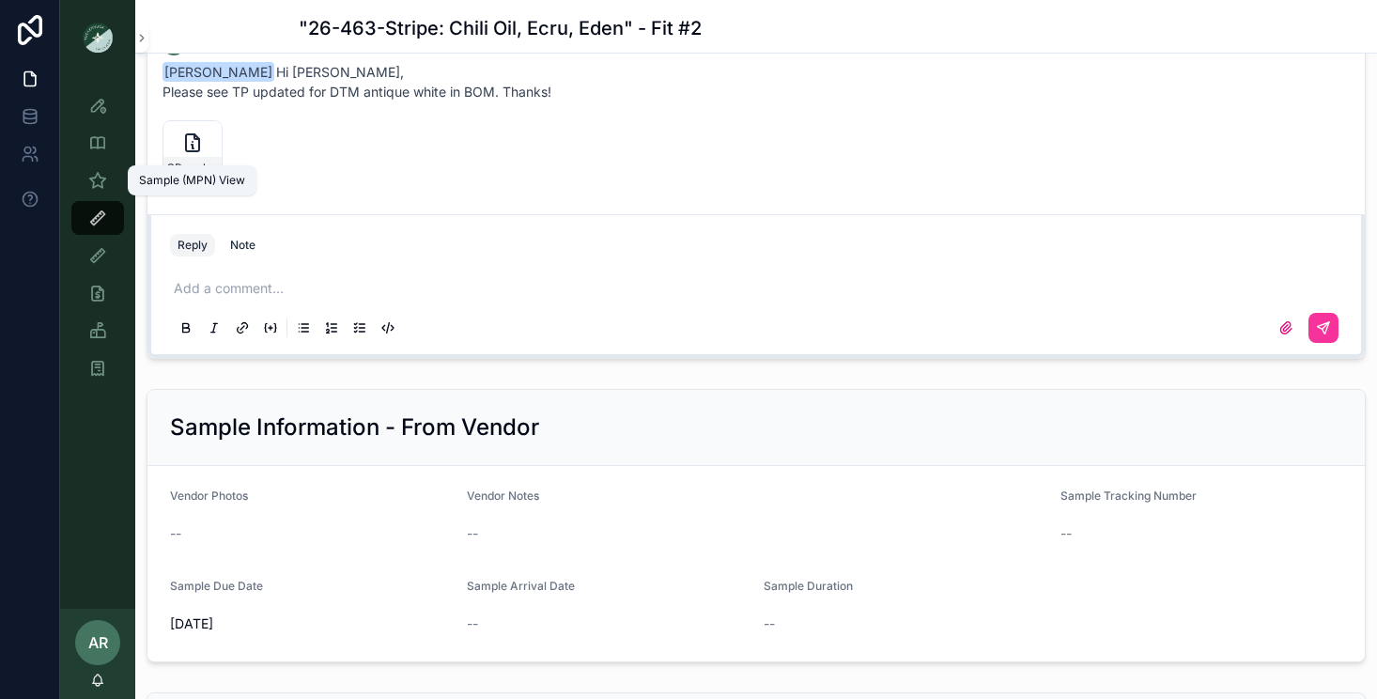
click at [95, 177] on icon "scrollable content" at bounding box center [97, 180] width 19 height 19
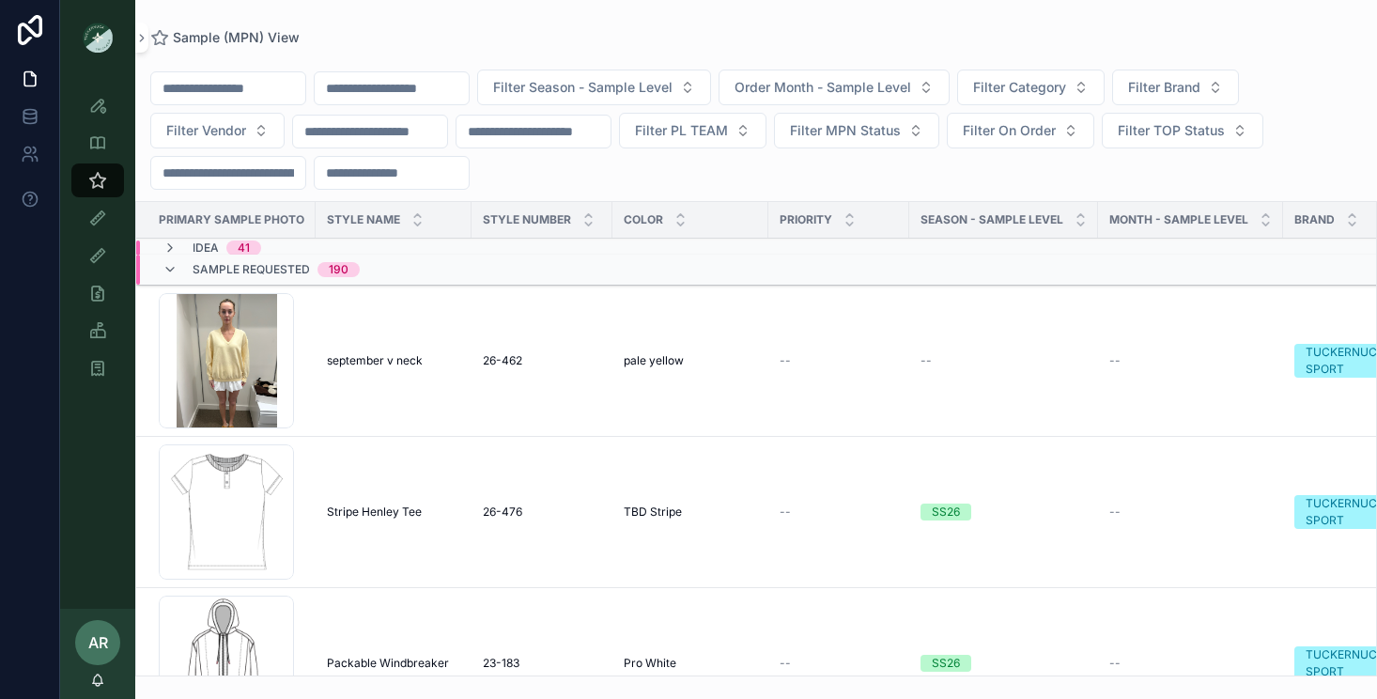
click at [387, 89] on input "scrollable content" at bounding box center [392, 88] width 154 height 26
drag, startPoint x: 422, startPoint y: 90, endPoint x: 334, endPoint y: 99, distance: 87.7
click at [334, 89] on input "******" at bounding box center [392, 88] width 154 height 26
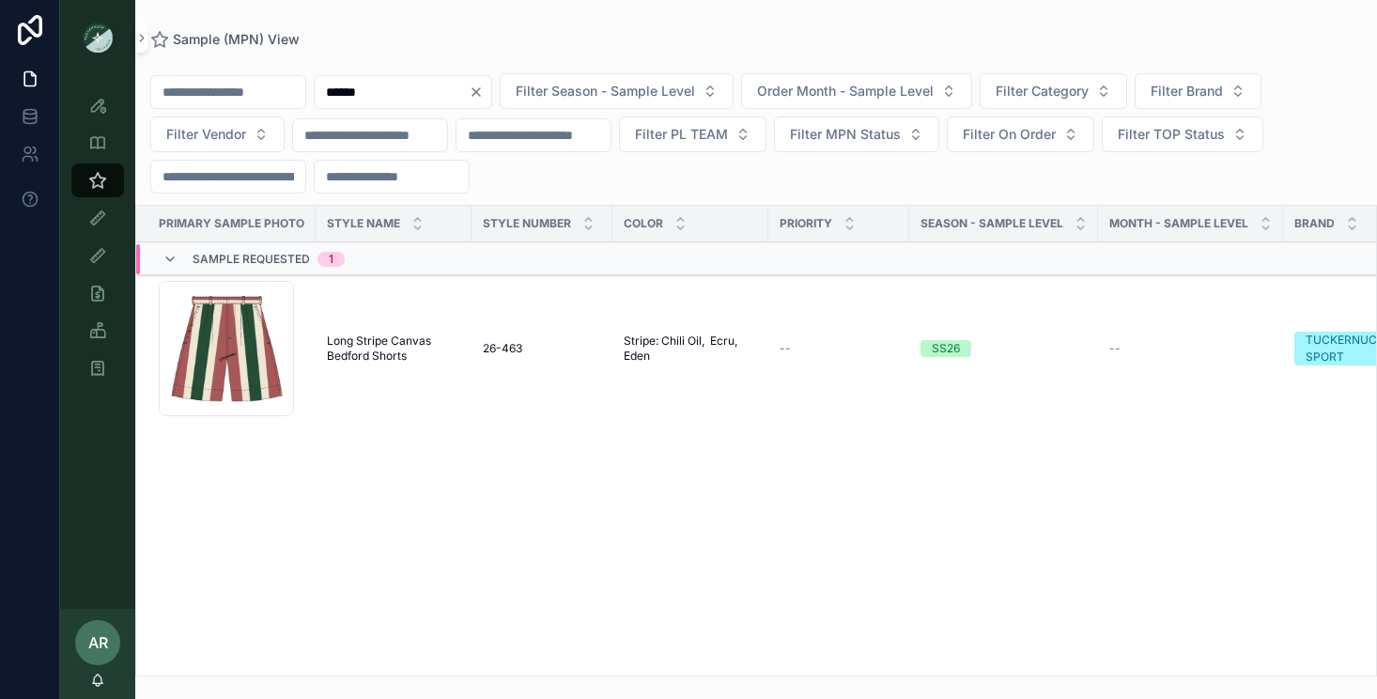
type input "******"
click at [390, 331] on td "Long Stripe Canvas Bedford Shorts Long Stripe Canvas Bedford Shorts" at bounding box center [394, 348] width 156 height 151
click at [393, 354] on span "Long Stripe Canvas Bedford Shorts" at bounding box center [393, 348] width 133 height 30
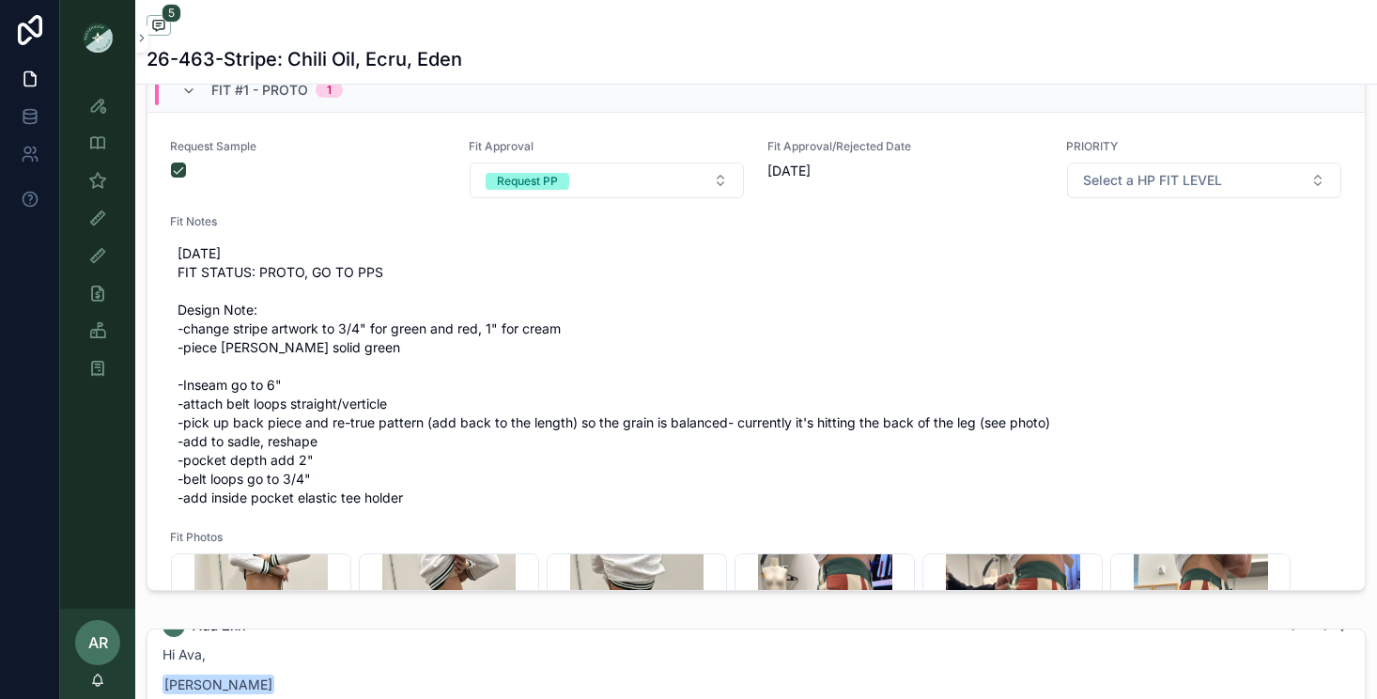
scroll to position [772, 0]
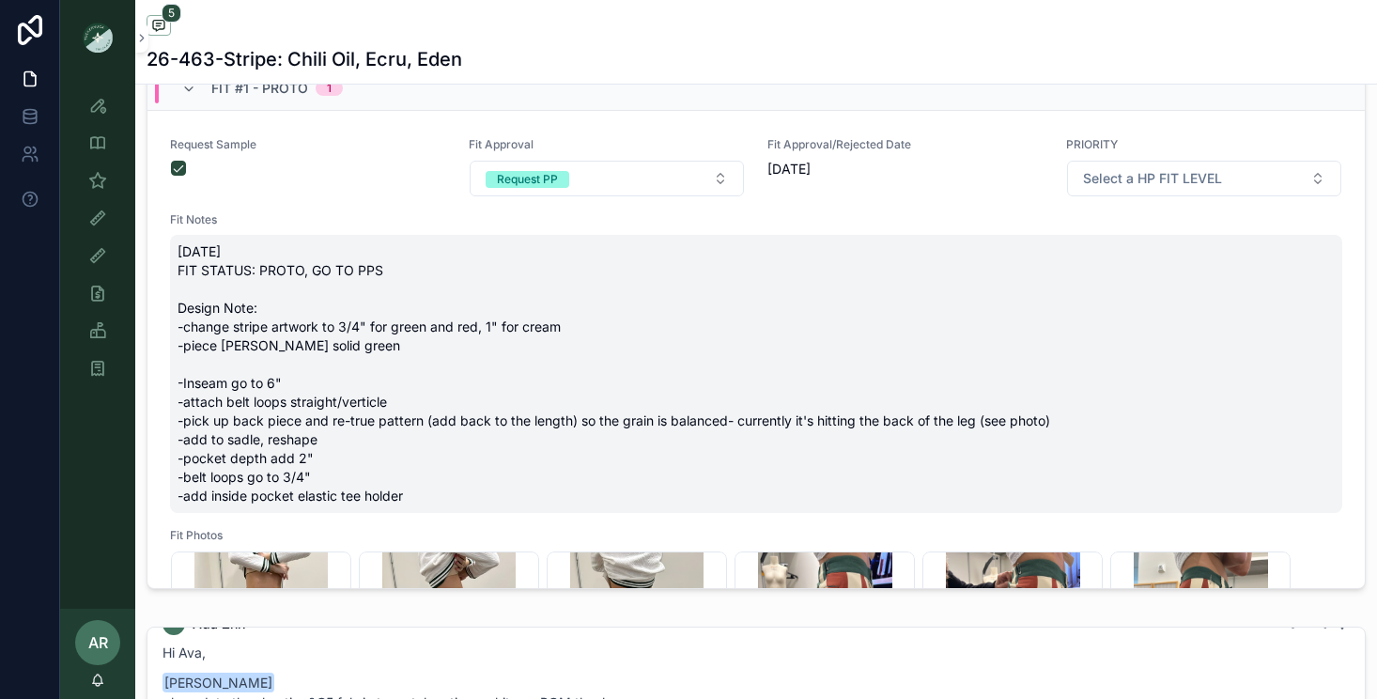
click at [258, 325] on span "[DATE] FIT STATUS: PROTO, GO TO PPS Design Note: -change stripe artwork to 3/4"…" at bounding box center [755, 373] width 1157 height 263
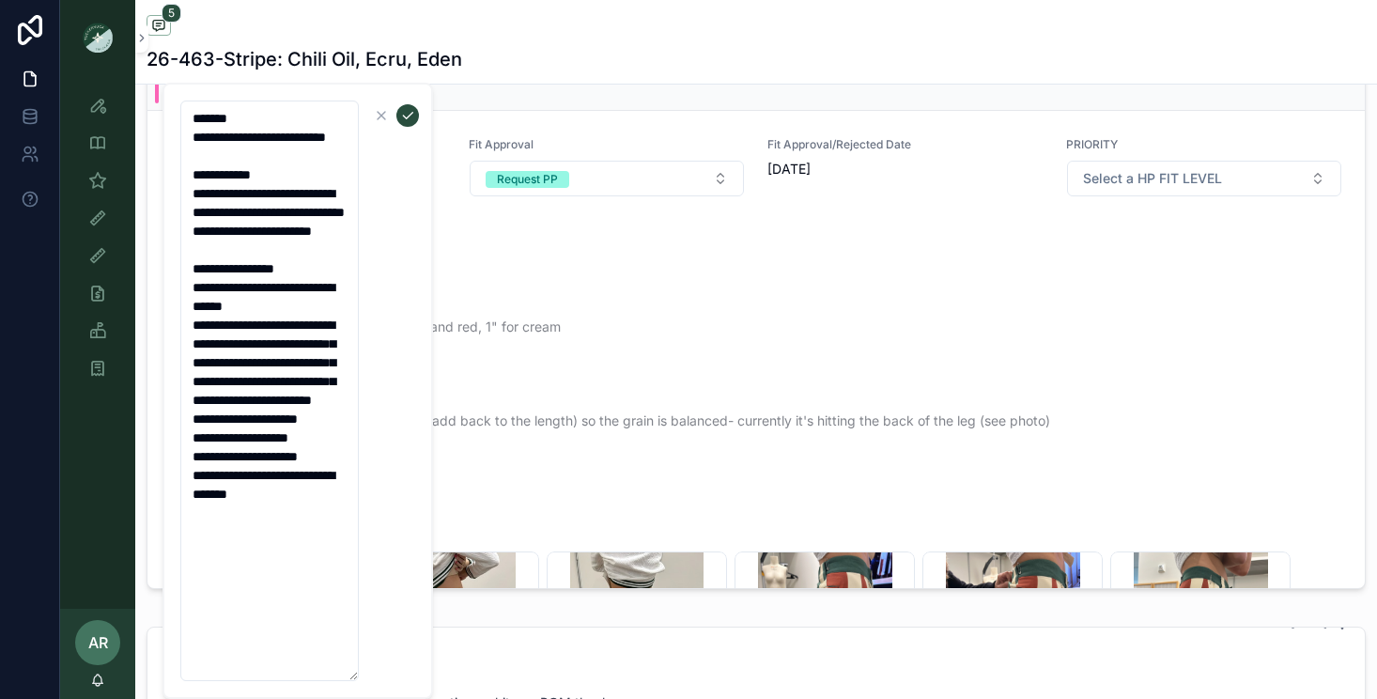
drag, startPoint x: 189, startPoint y: 189, endPoint x: 287, endPoint y: 663, distance: 484.4
click at [287, 663] on textarea "**********" at bounding box center [269, 390] width 178 height 580
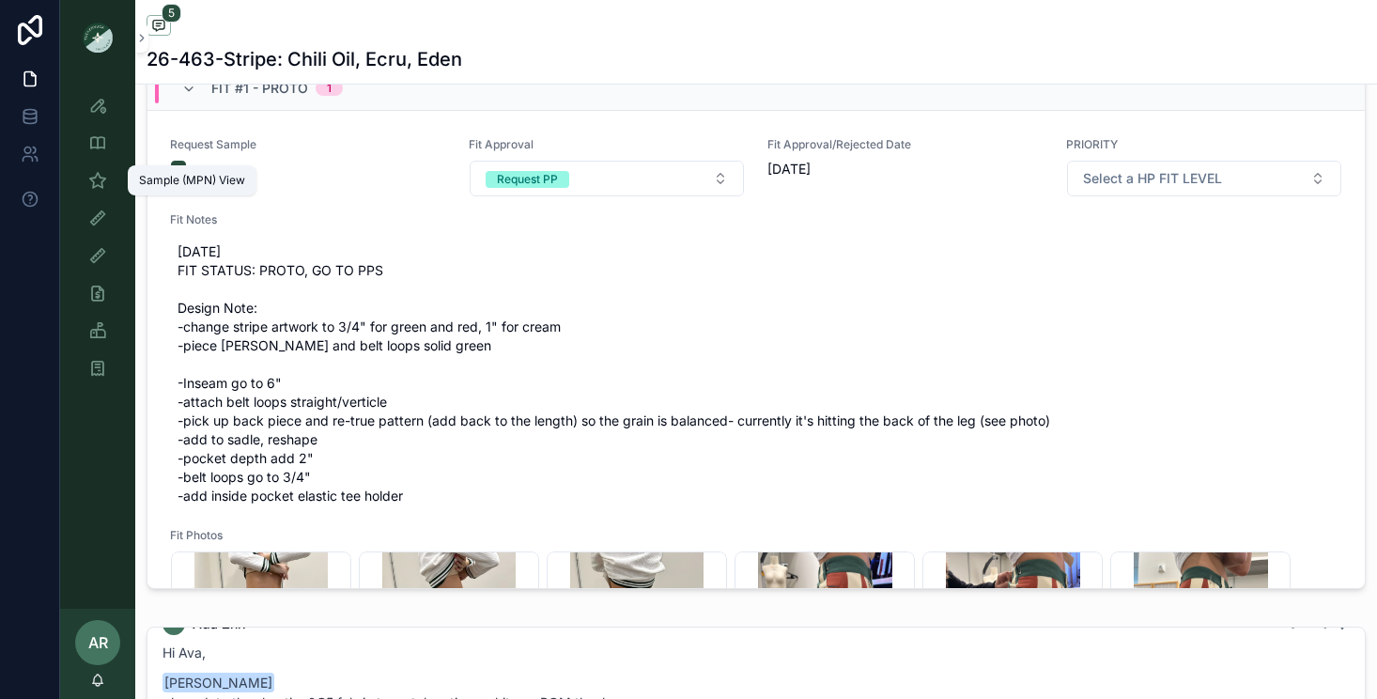
click at [98, 189] on icon "scrollable content" at bounding box center [97, 180] width 19 height 19
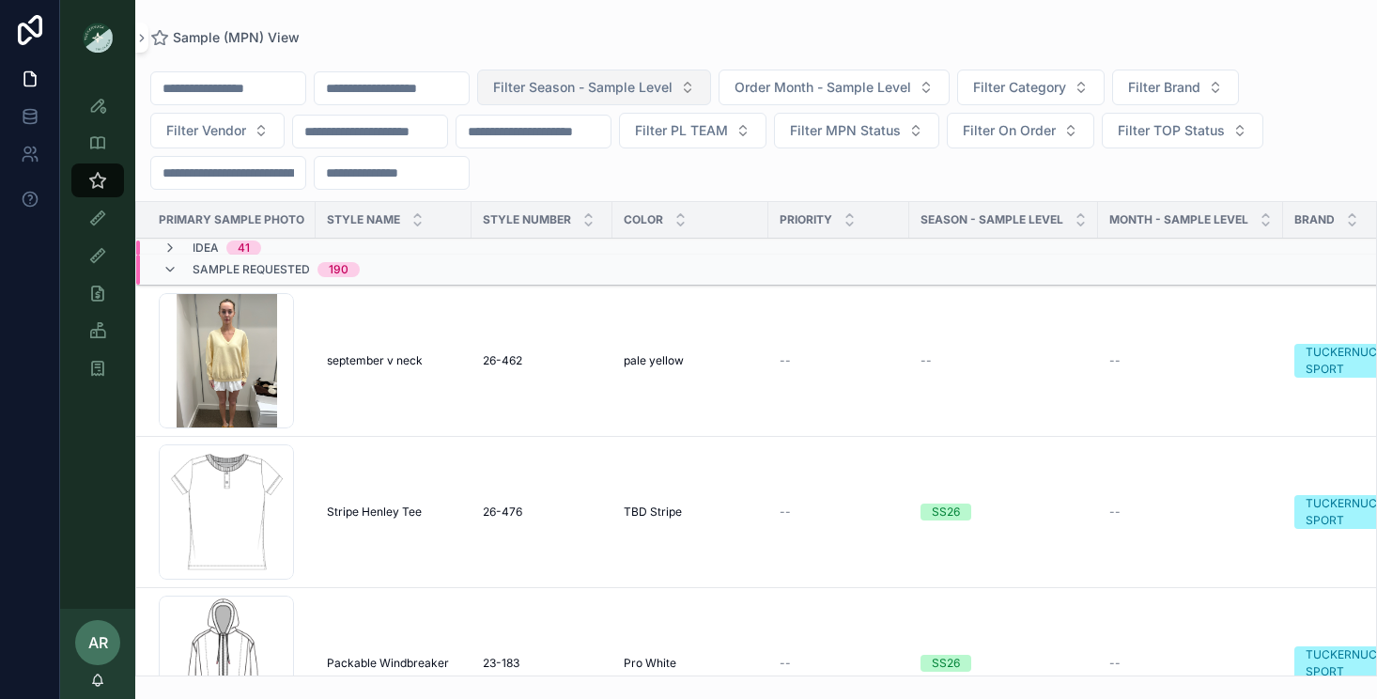
click at [578, 96] on span "Filter Season - Sample Level" at bounding box center [582, 87] width 179 height 19
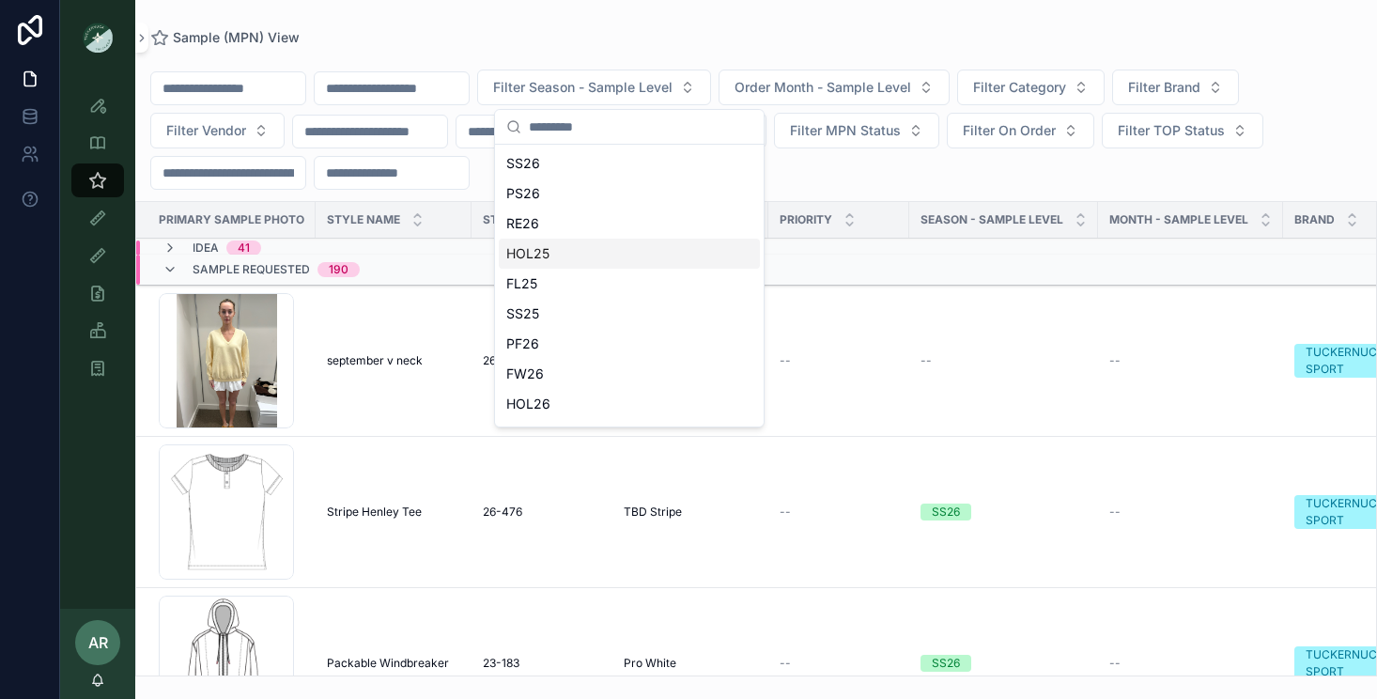
click at [562, 247] on div "HOL25" at bounding box center [629, 254] width 261 height 30
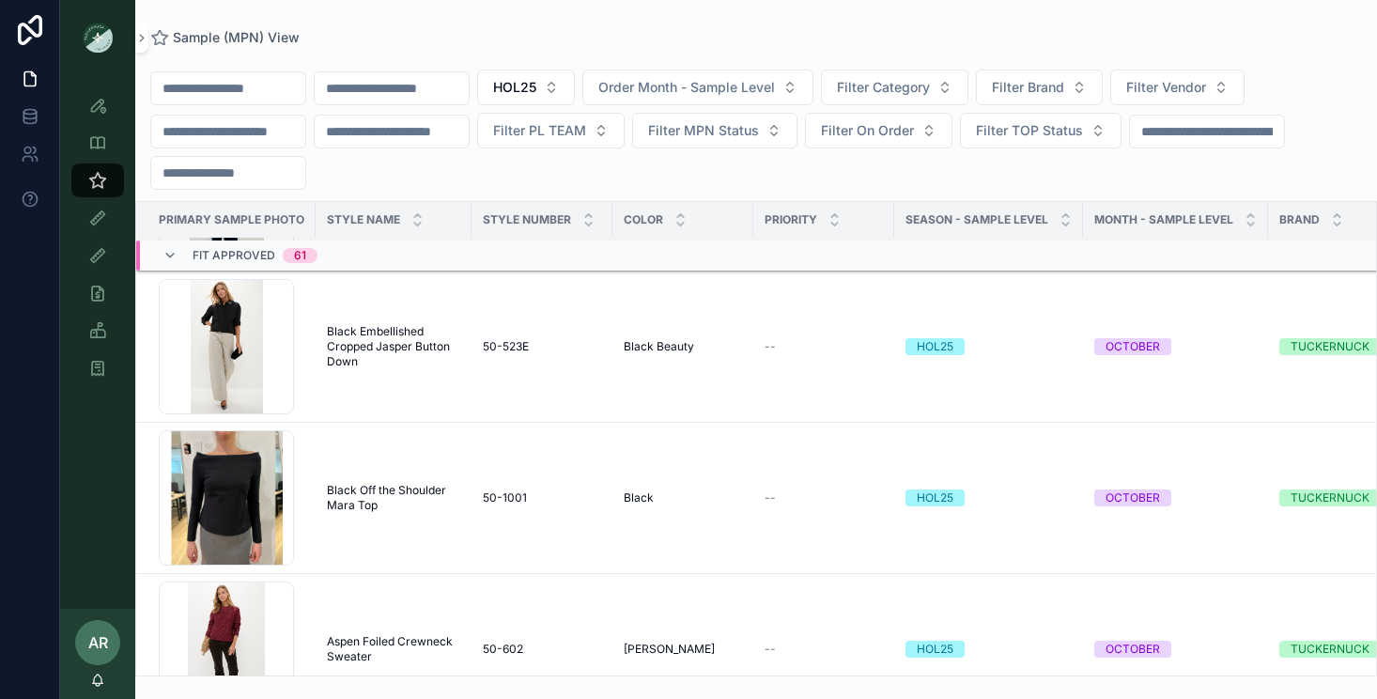
scroll to position [4347, 0]
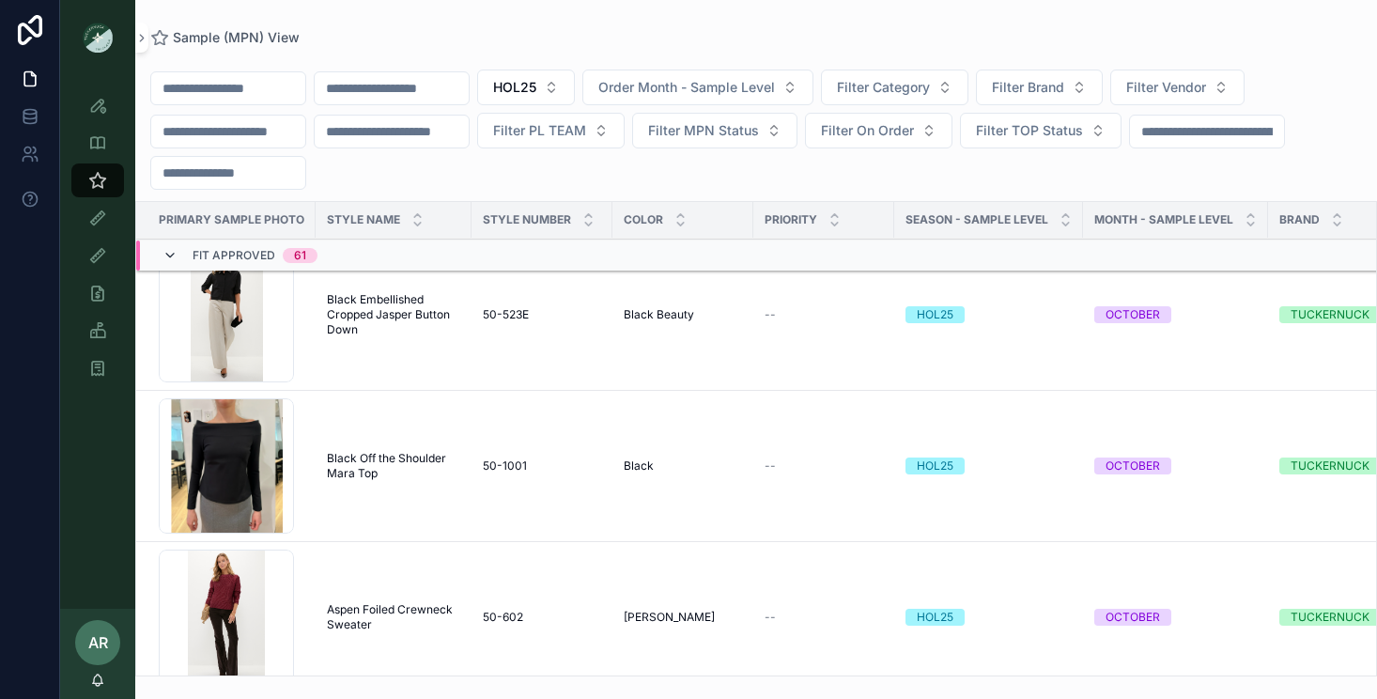
click at [164, 261] on icon "scrollable content" at bounding box center [169, 255] width 15 height 15
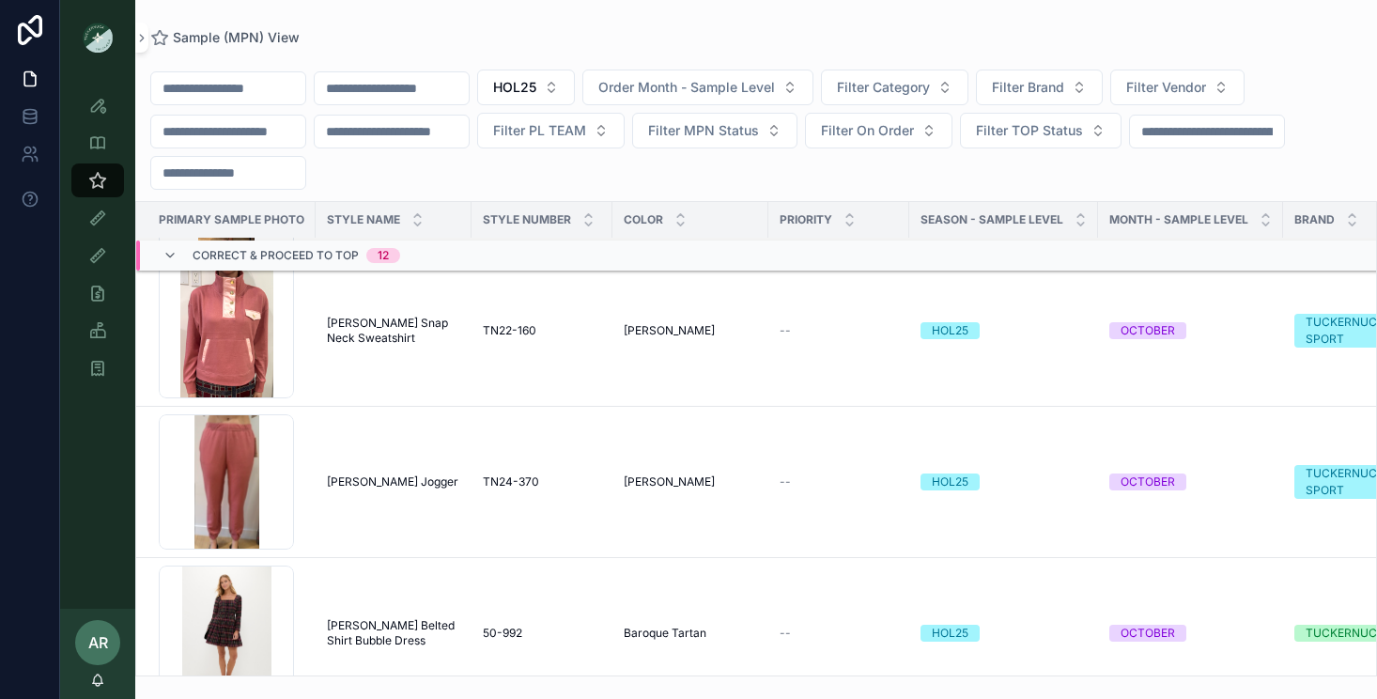
click at [164, 261] on icon "scrollable content" at bounding box center [169, 255] width 15 height 15
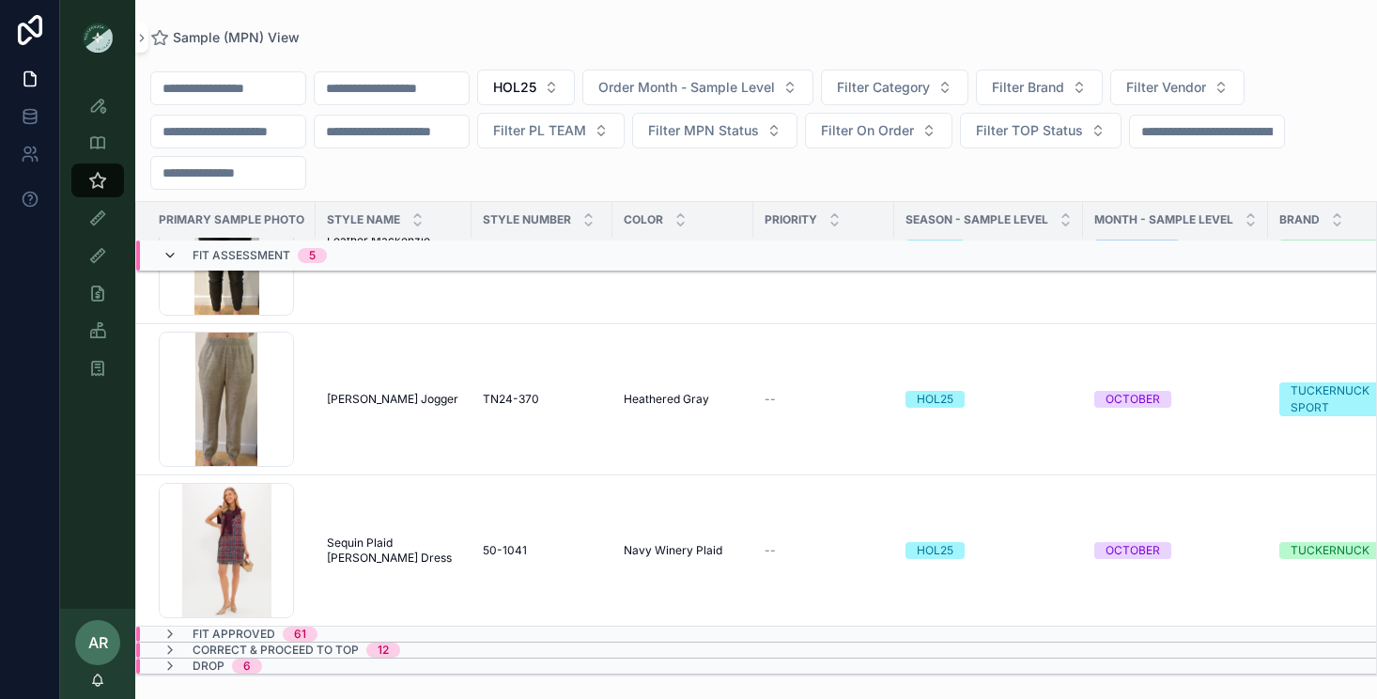
click at [165, 255] on icon "scrollable content" at bounding box center [169, 255] width 15 height 15
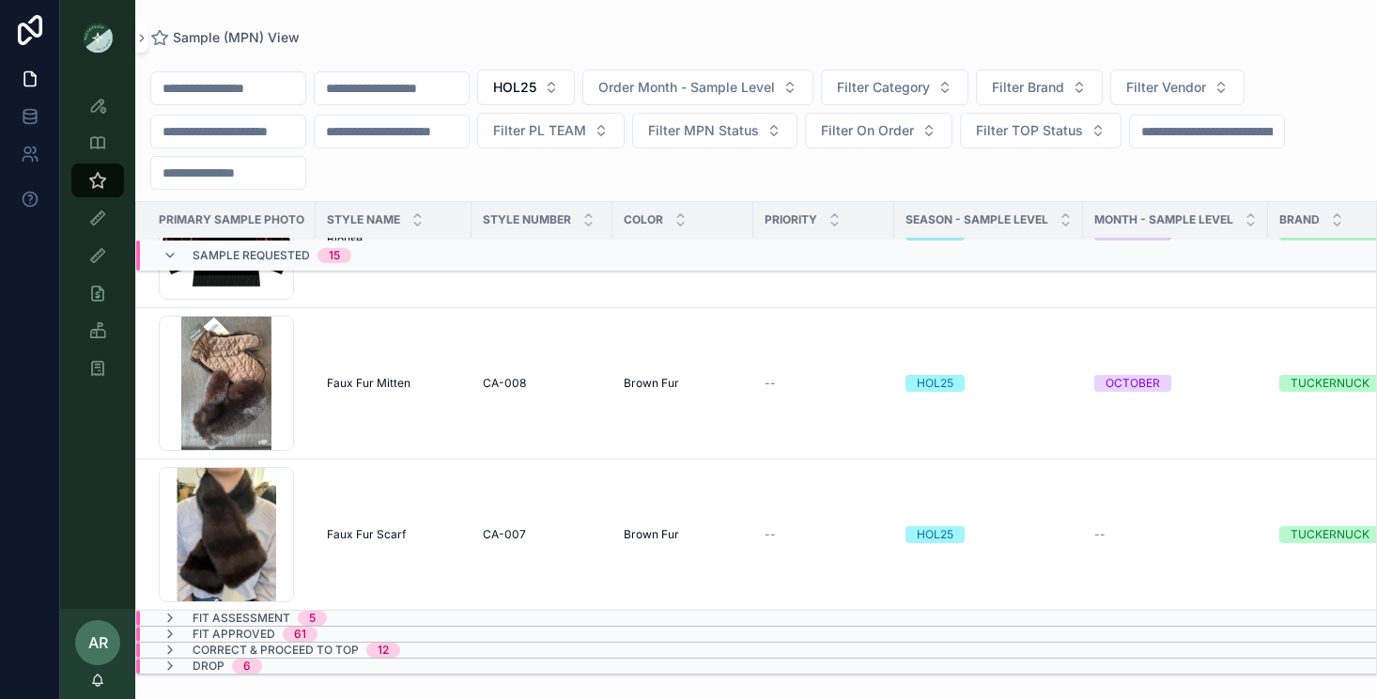
scroll to position [1953, 0]
click at [165, 255] on icon "scrollable content" at bounding box center [169, 255] width 15 height 15
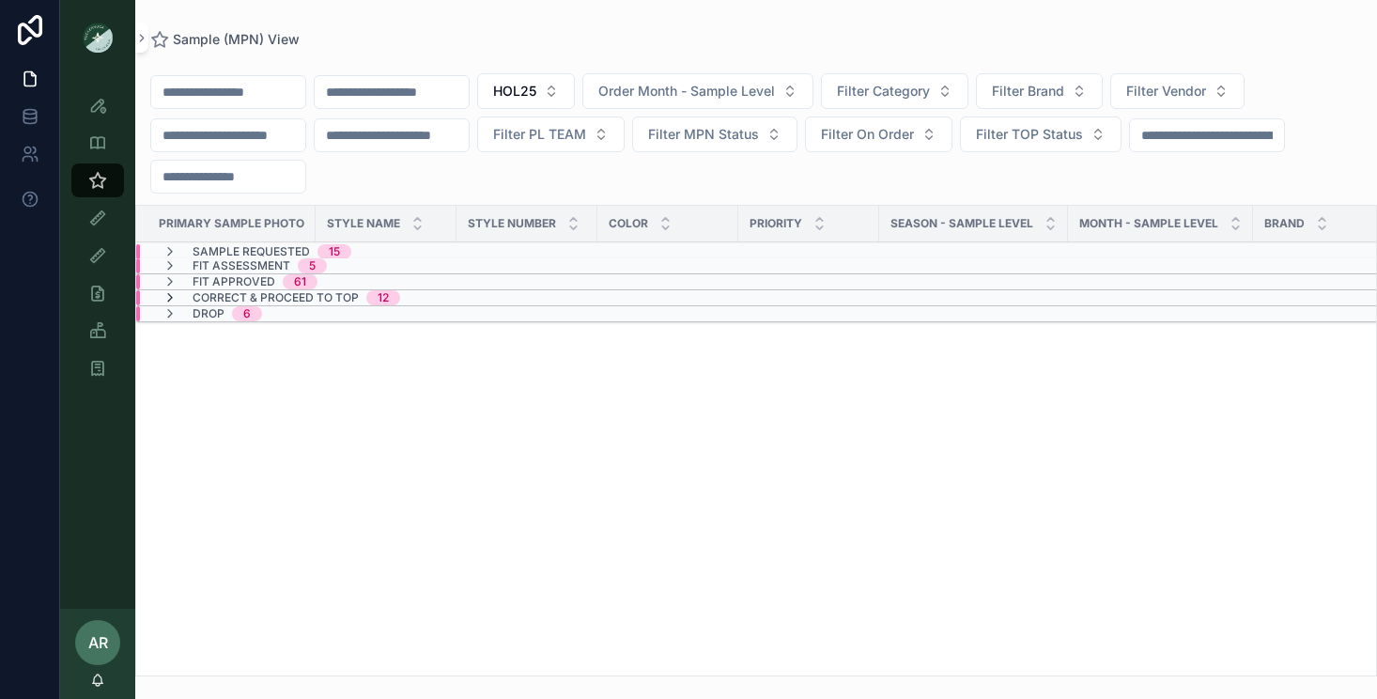
click at [170, 300] on icon "scrollable content" at bounding box center [169, 297] width 15 height 15
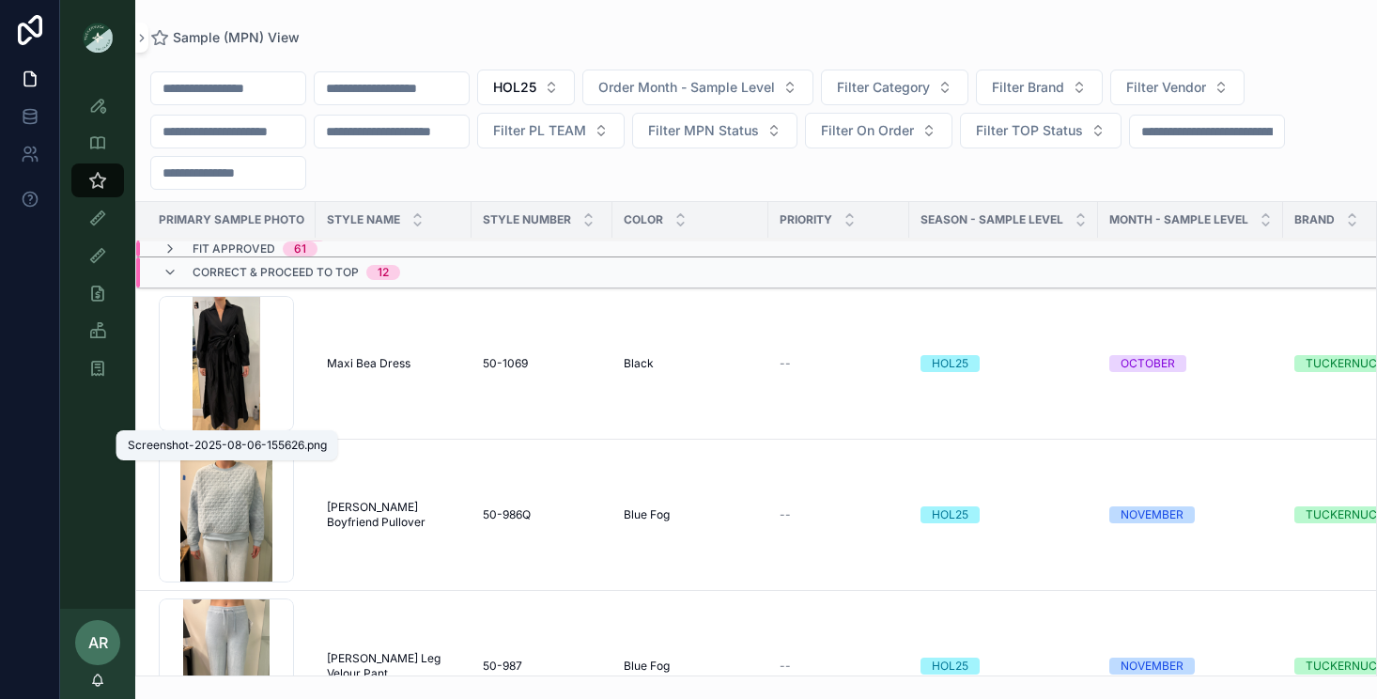
scroll to position [30, 0]
click at [619, 358] on td "Black Black" at bounding box center [690, 362] width 156 height 151
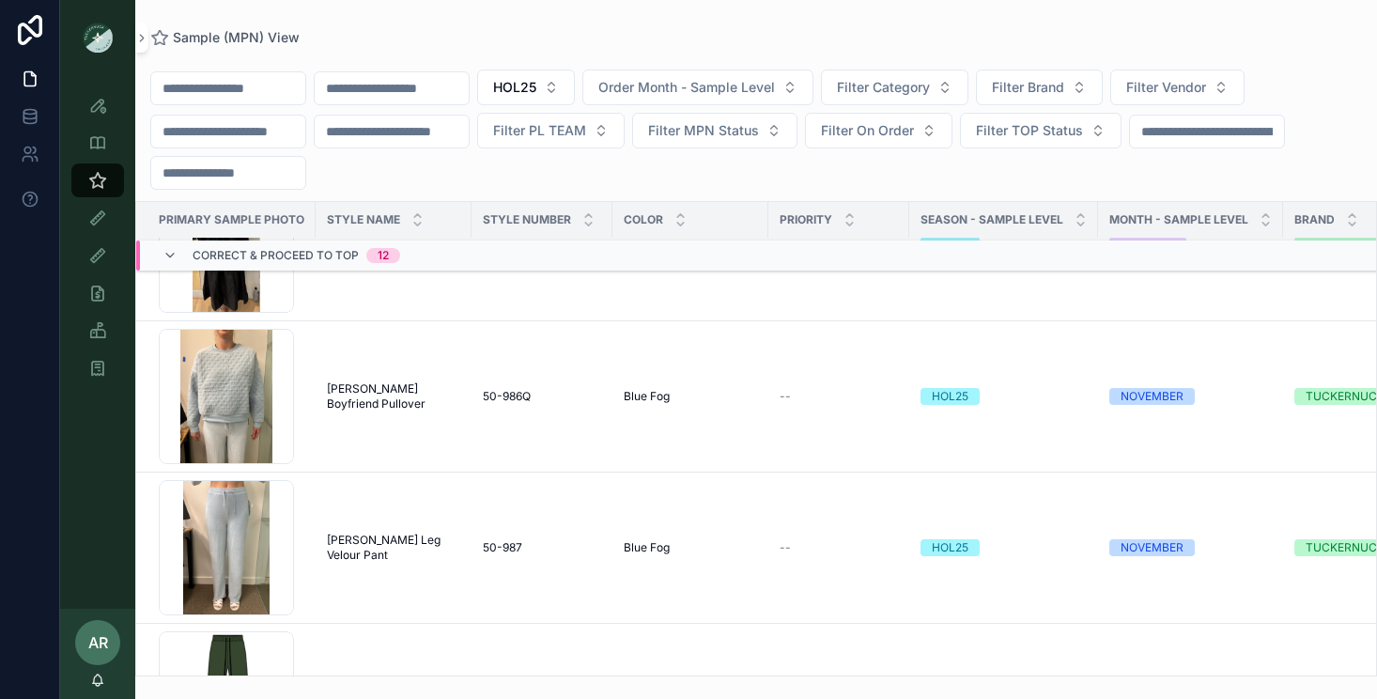
scroll to position [148, 0]
click at [625, 398] on span "Blue Fog" at bounding box center [647, 395] width 46 height 15
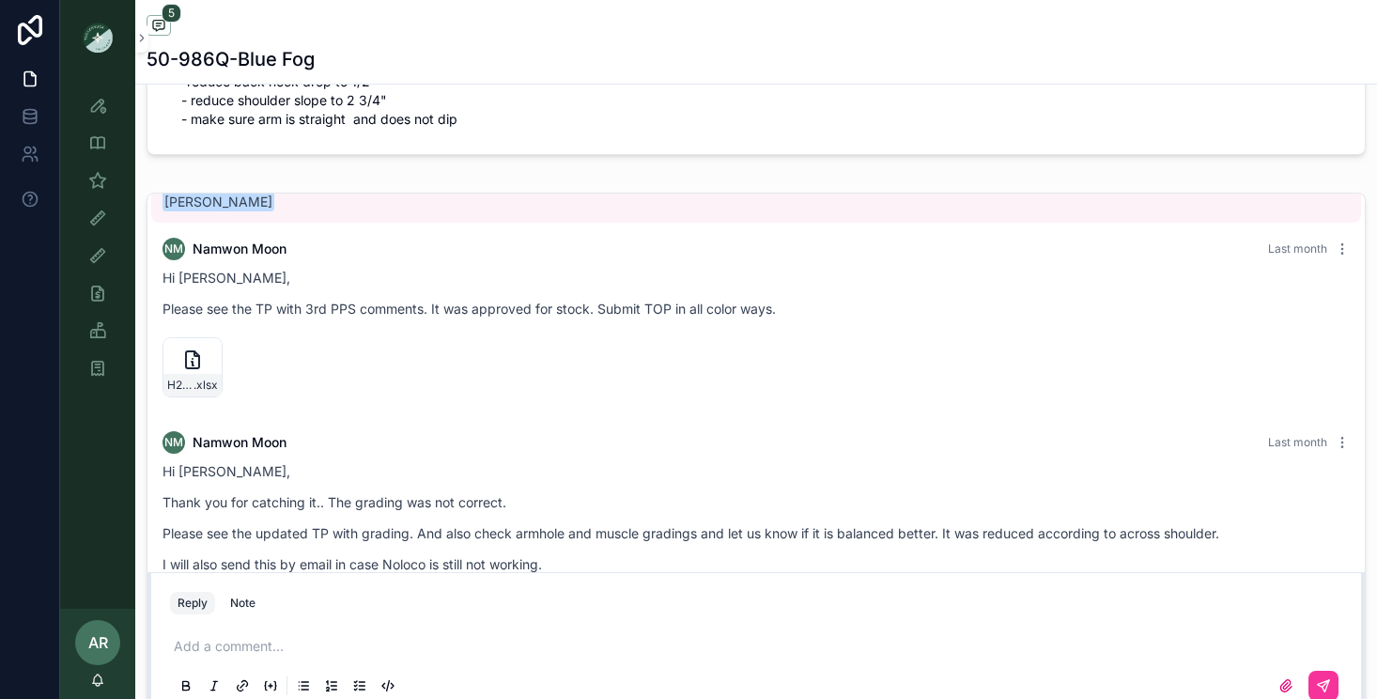
scroll to position [348, 0]
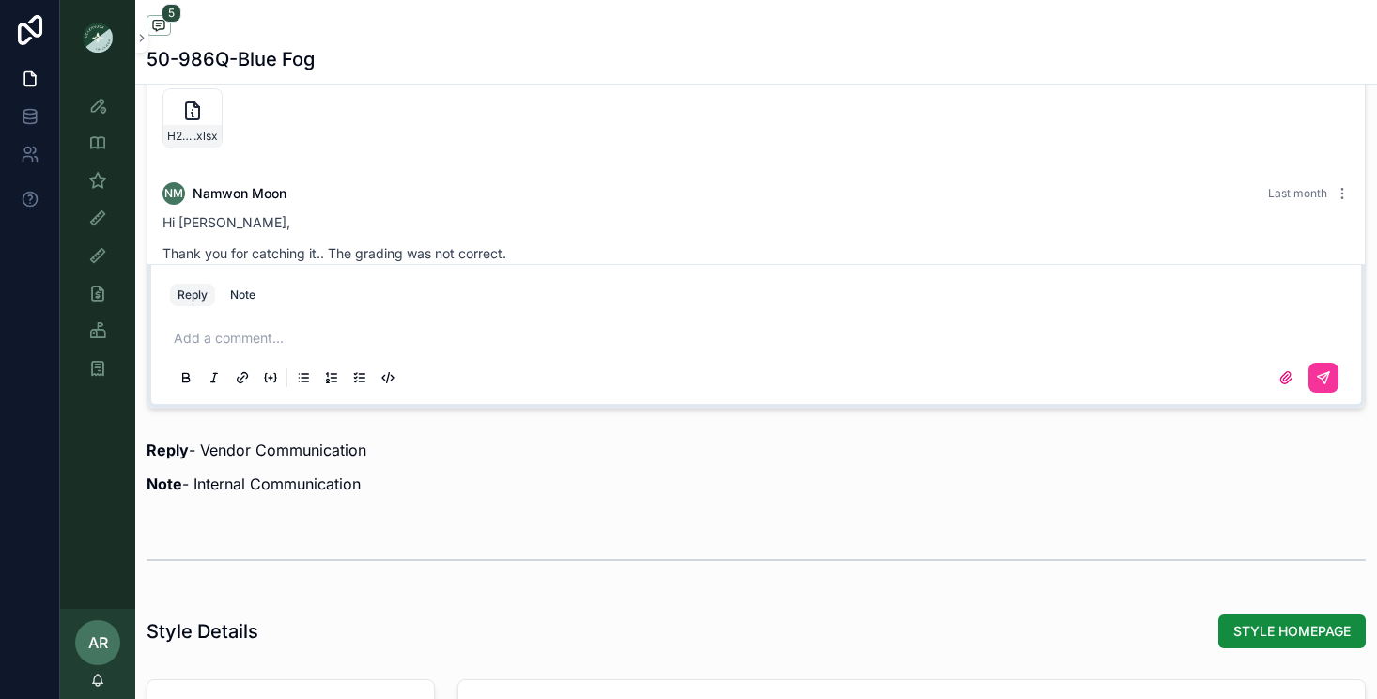
scroll to position [1515, 0]
click at [102, 151] on icon "scrollable content" at bounding box center [97, 142] width 19 height 19
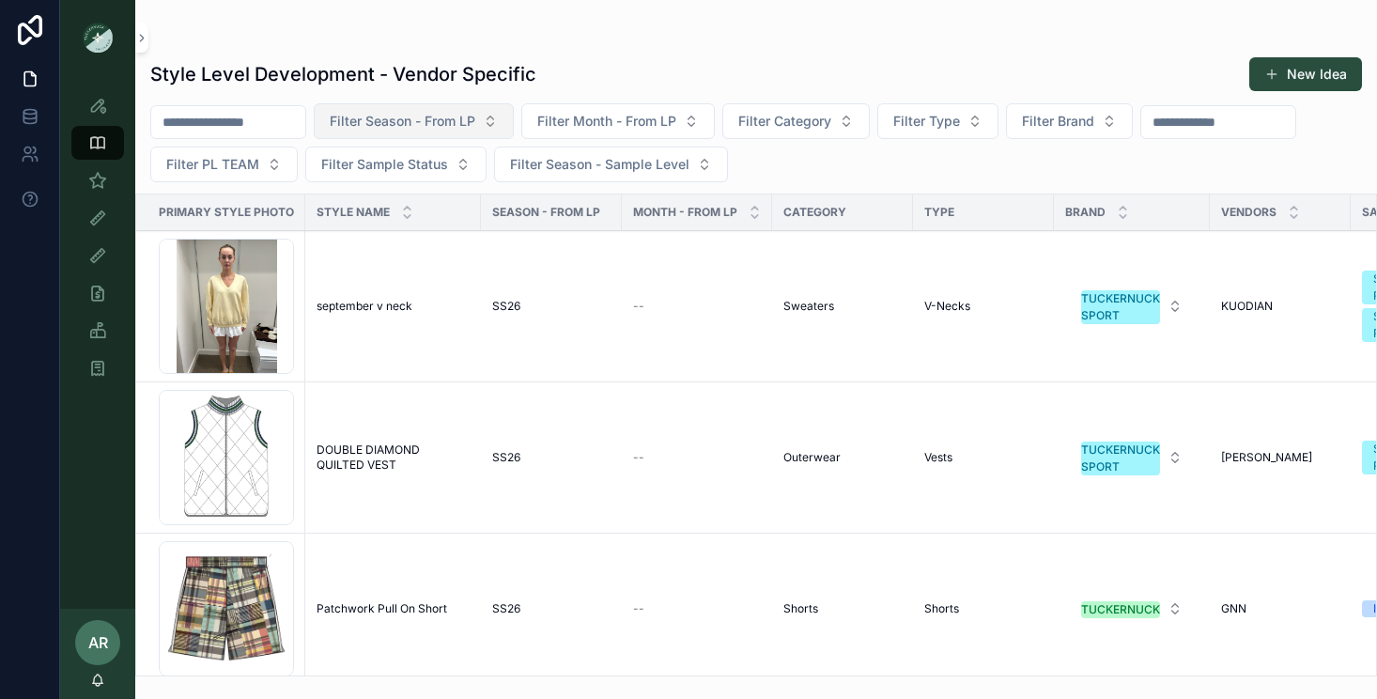
click at [440, 123] on span "Filter Season - From LP" at bounding box center [403, 121] width 146 height 19
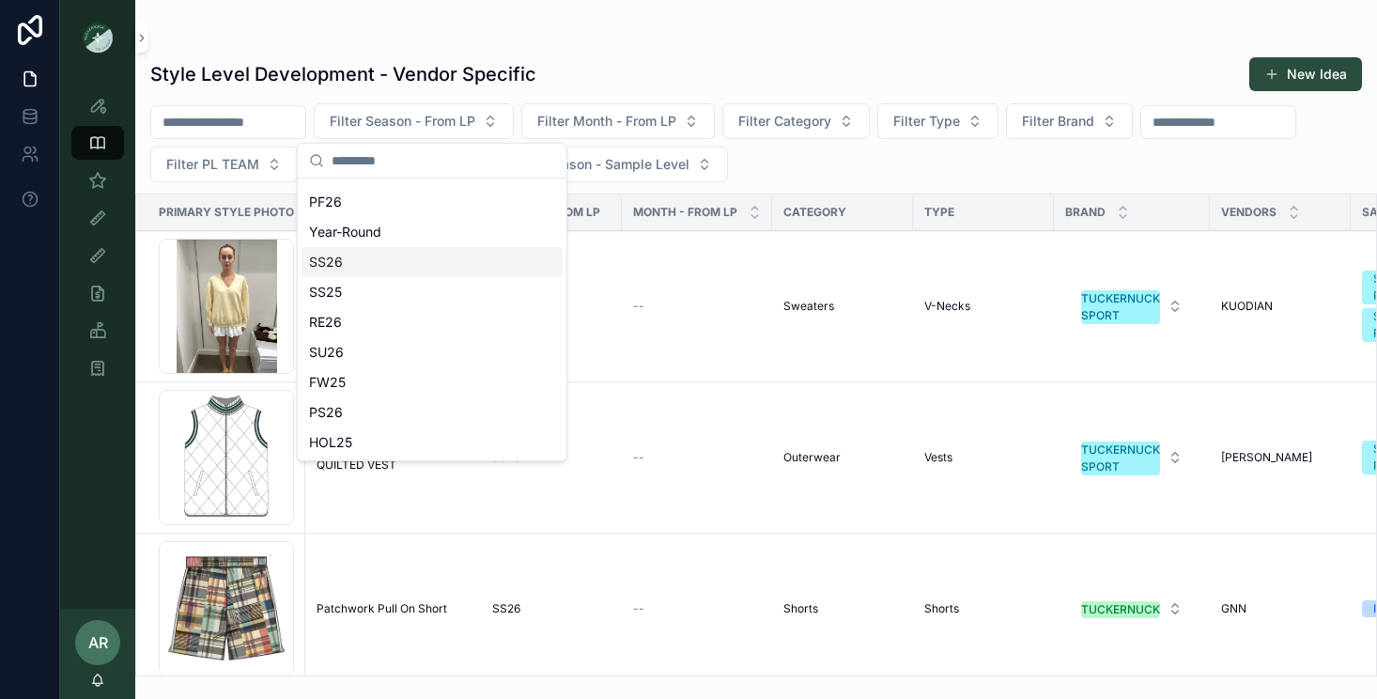
scroll to position [56, 0]
click at [331, 432] on span "HOL25" at bounding box center [330, 441] width 43 height 19
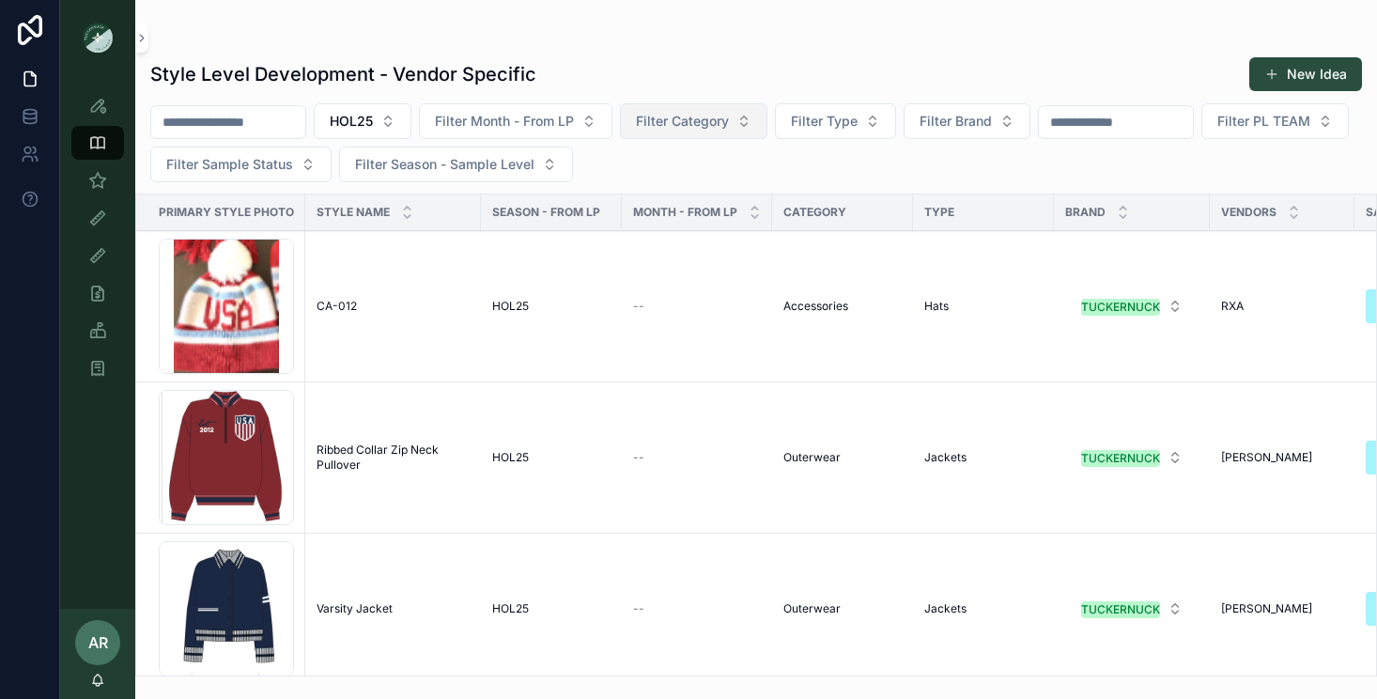
click at [724, 106] on button "Filter Category" at bounding box center [693, 121] width 147 height 36
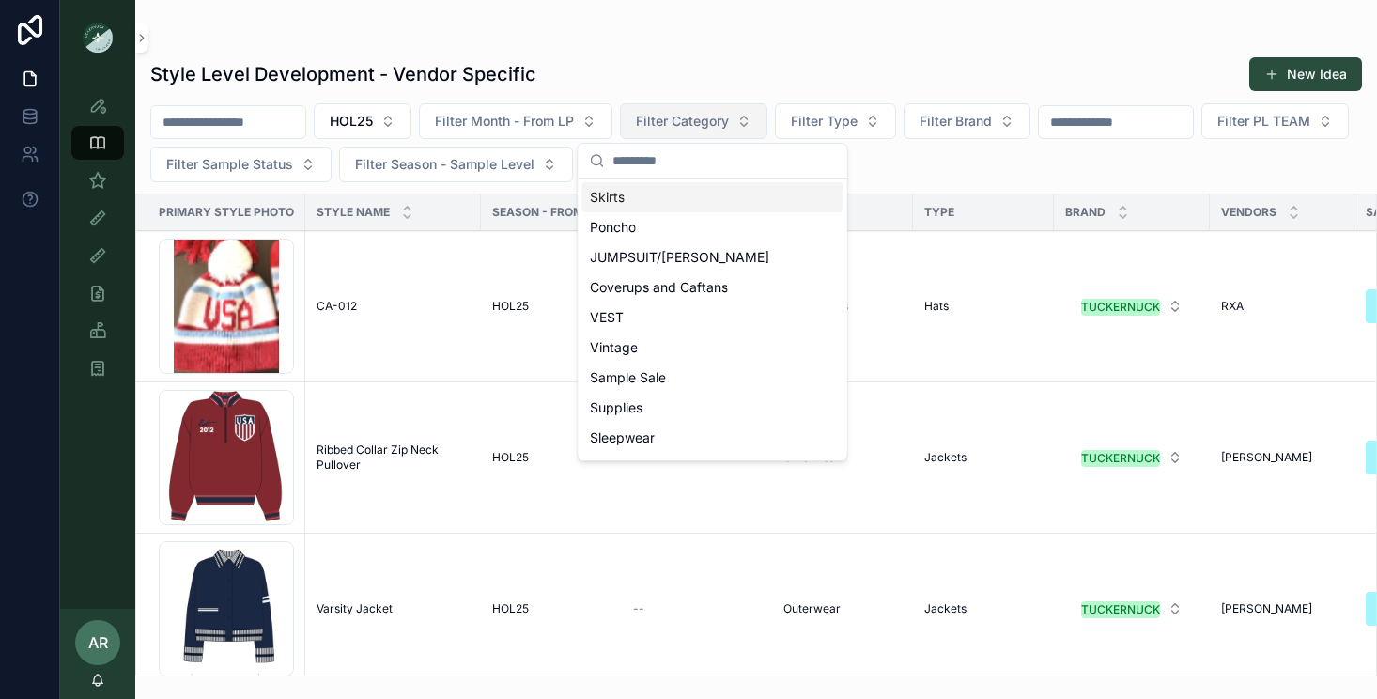
click at [724, 106] on button "Filter Category" at bounding box center [693, 121] width 147 height 36
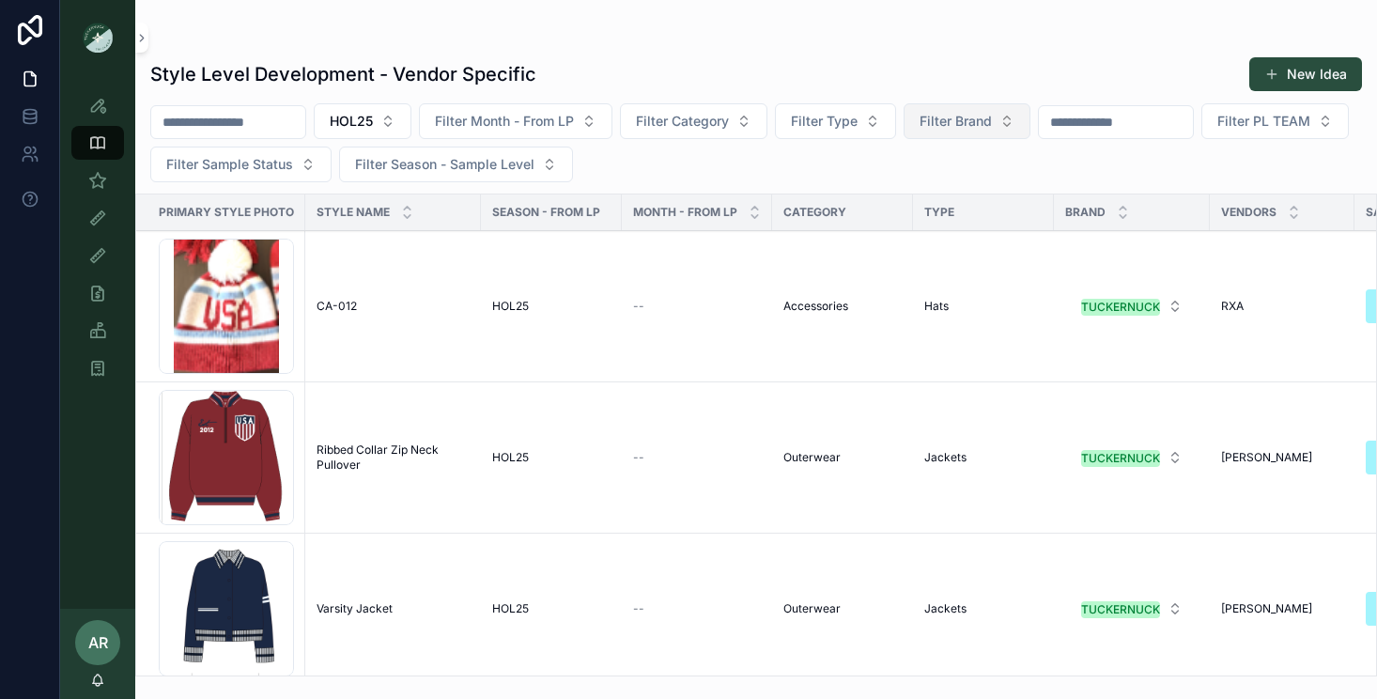
click at [973, 114] on span "Filter Brand" at bounding box center [955, 121] width 72 height 19
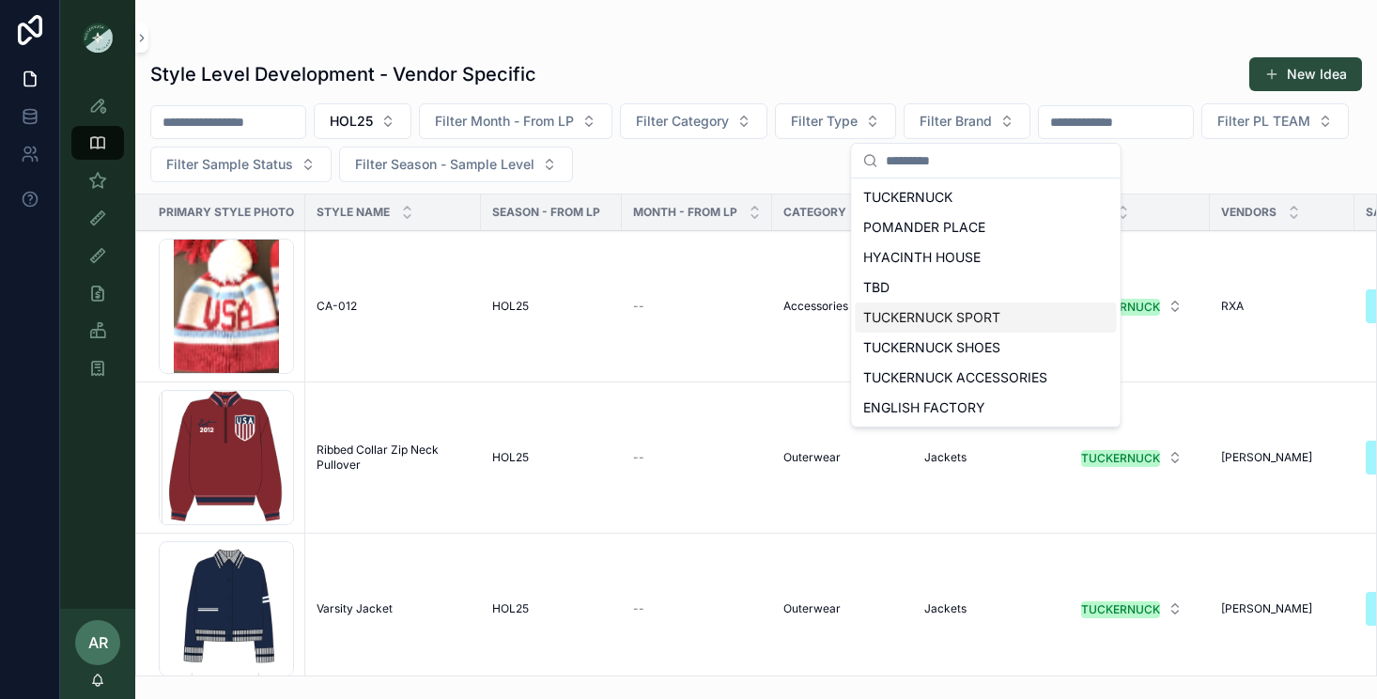
click at [924, 316] on div "TUCKERNUCK SPORT" at bounding box center [985, 317] width 261 height 30
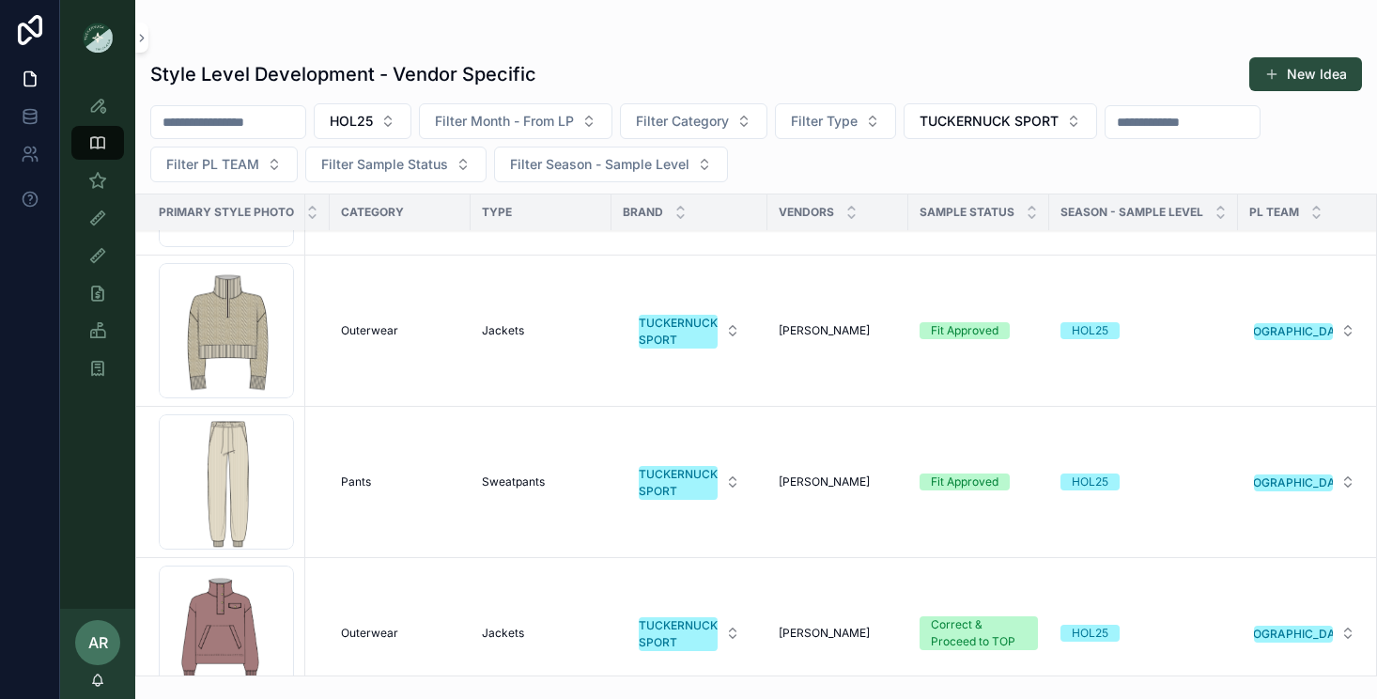
scroll to position [130, 442]
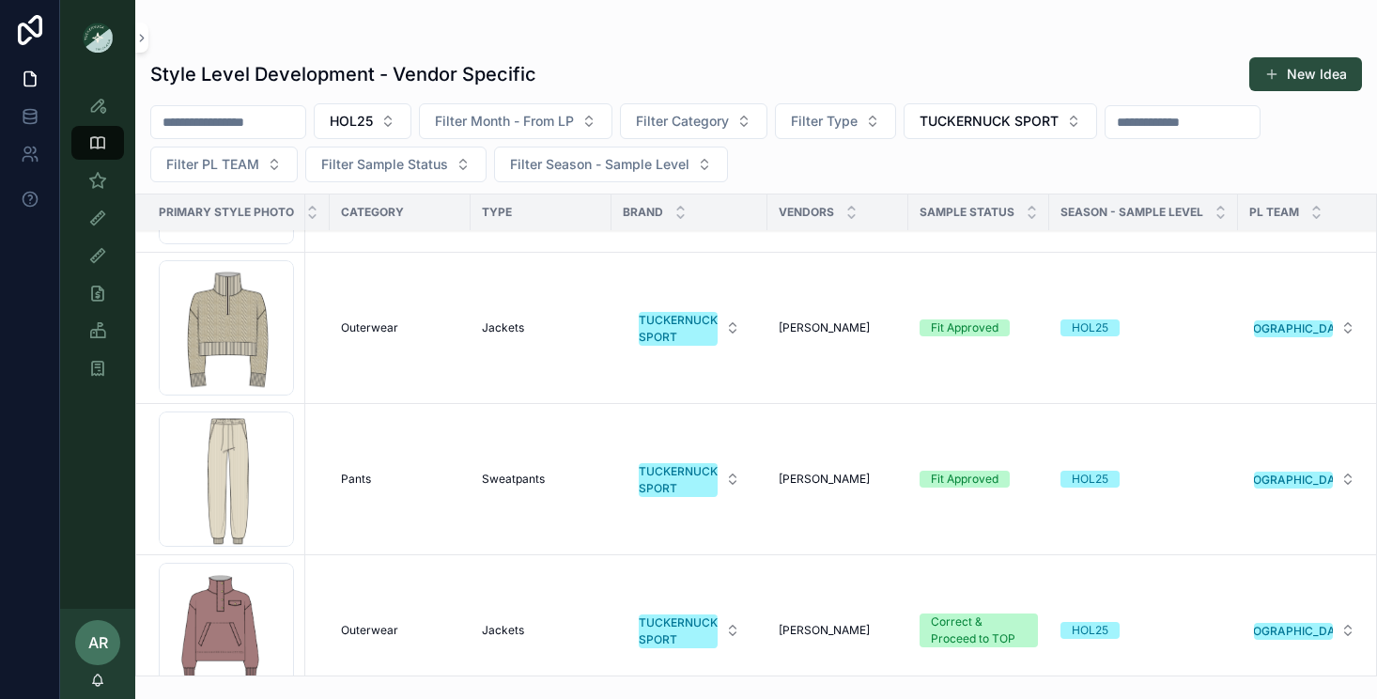
click at [346, 339] on td "Outerwear" at bounding box center [400, 328] width 141 height 151
click at [349, 326] on span "Outerwear" at bounding box center [369, 327] width 57 height 15
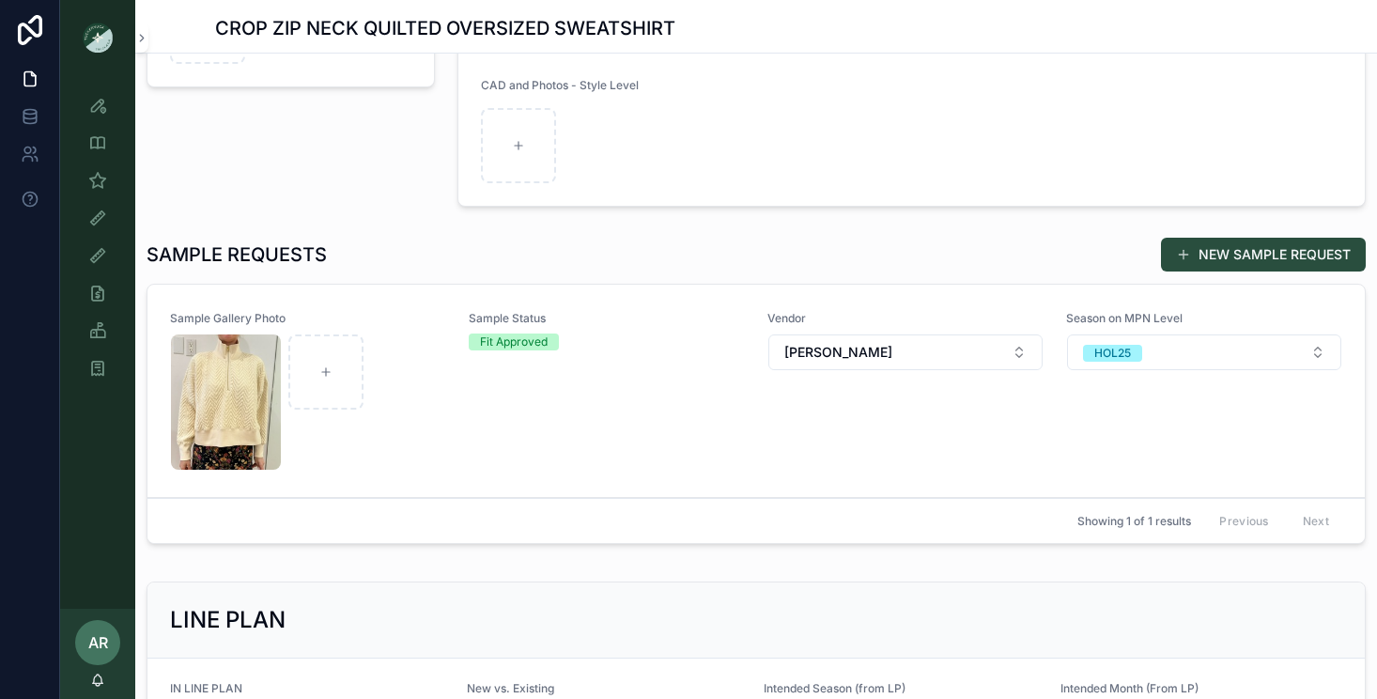
scroll to position [306, 0]
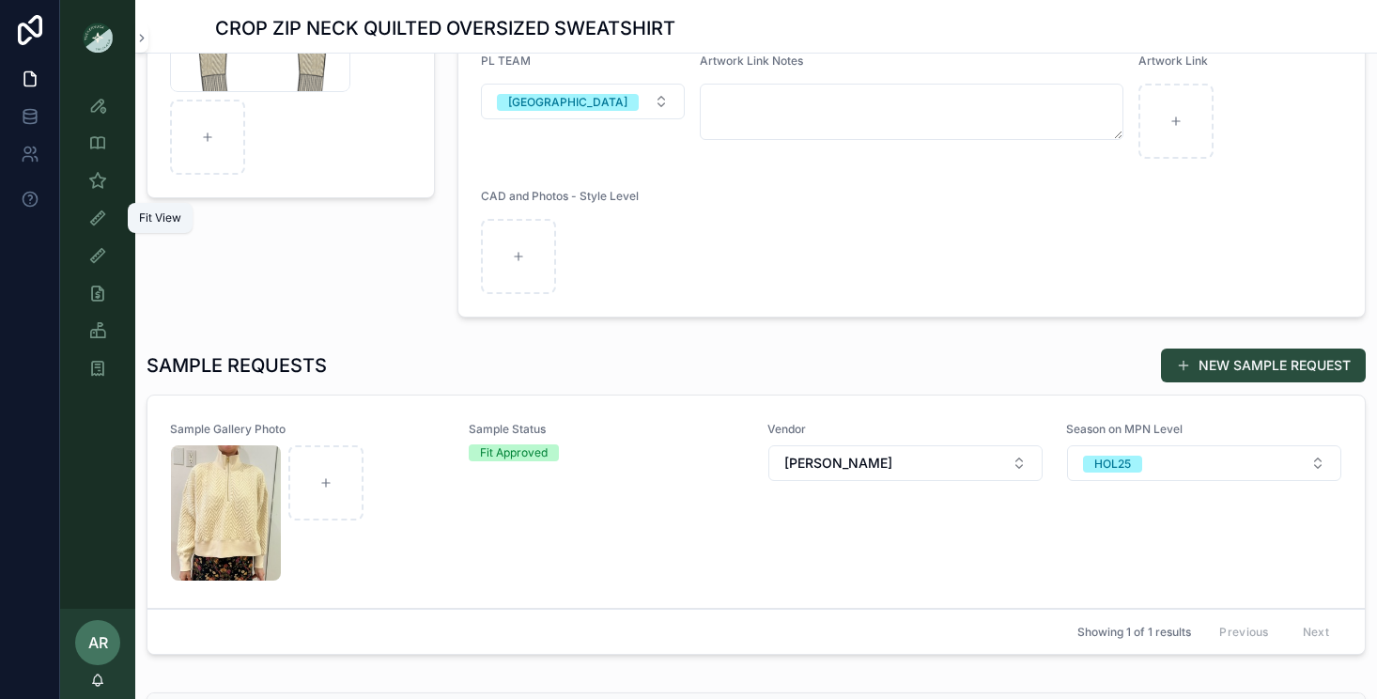
click at [89, 221] on icon "scrollable content" at bounding box center [97, 217] width 19 height 19
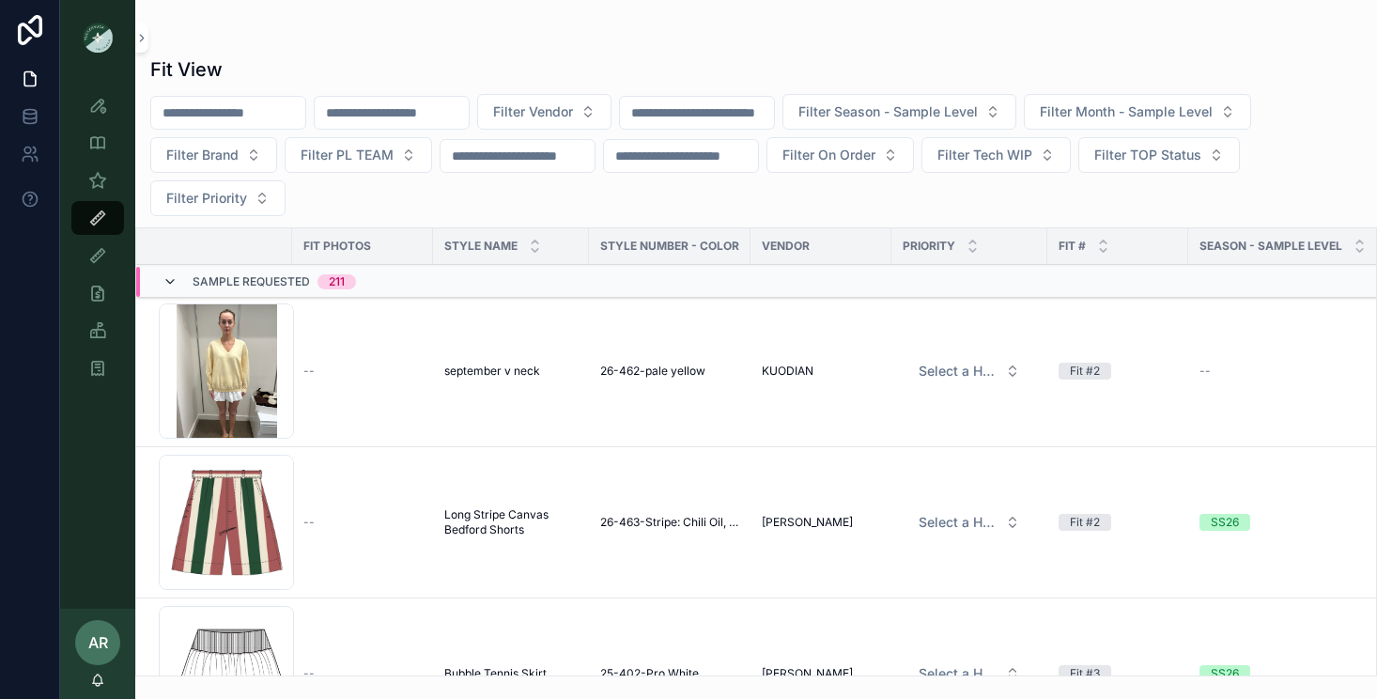
click at [169, 282] on icon "scrollable content" at bounding box center [169, 281] width 15 height 15
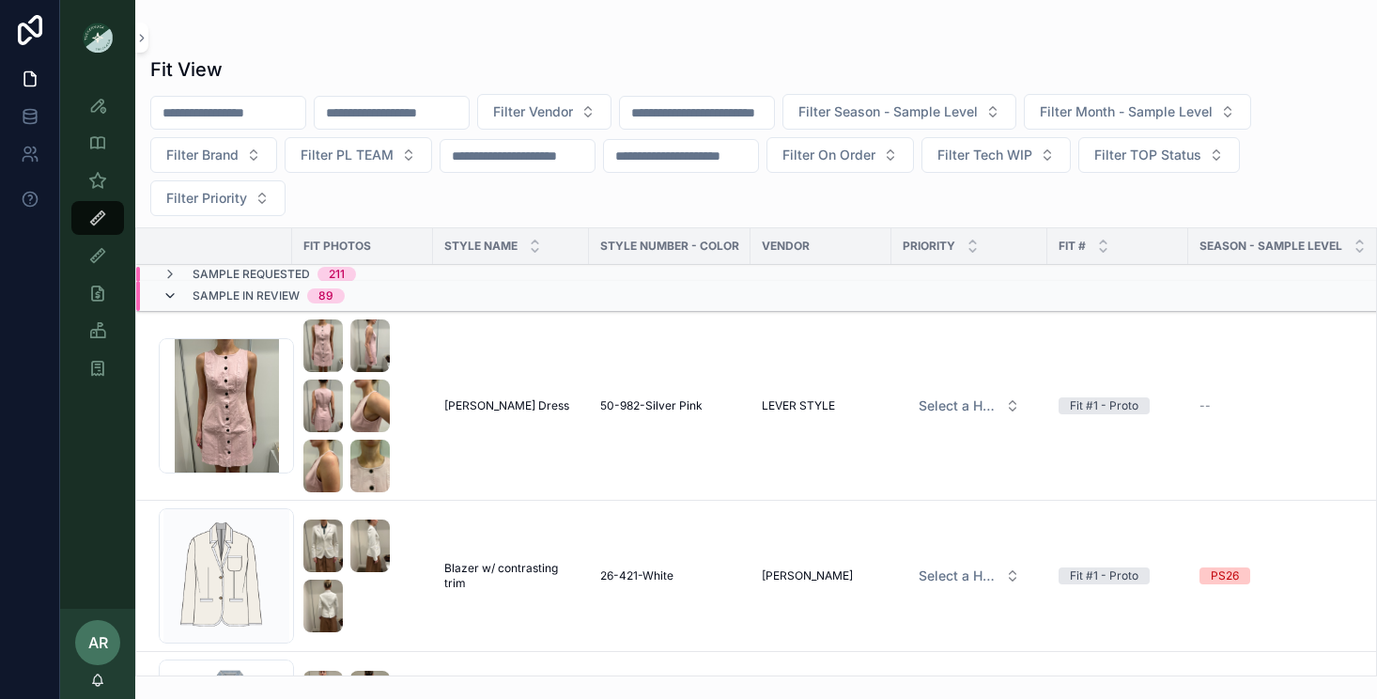
click at [170, 295] on icon "scrollable content" at bounding box center [169, 295] width 15 height 15
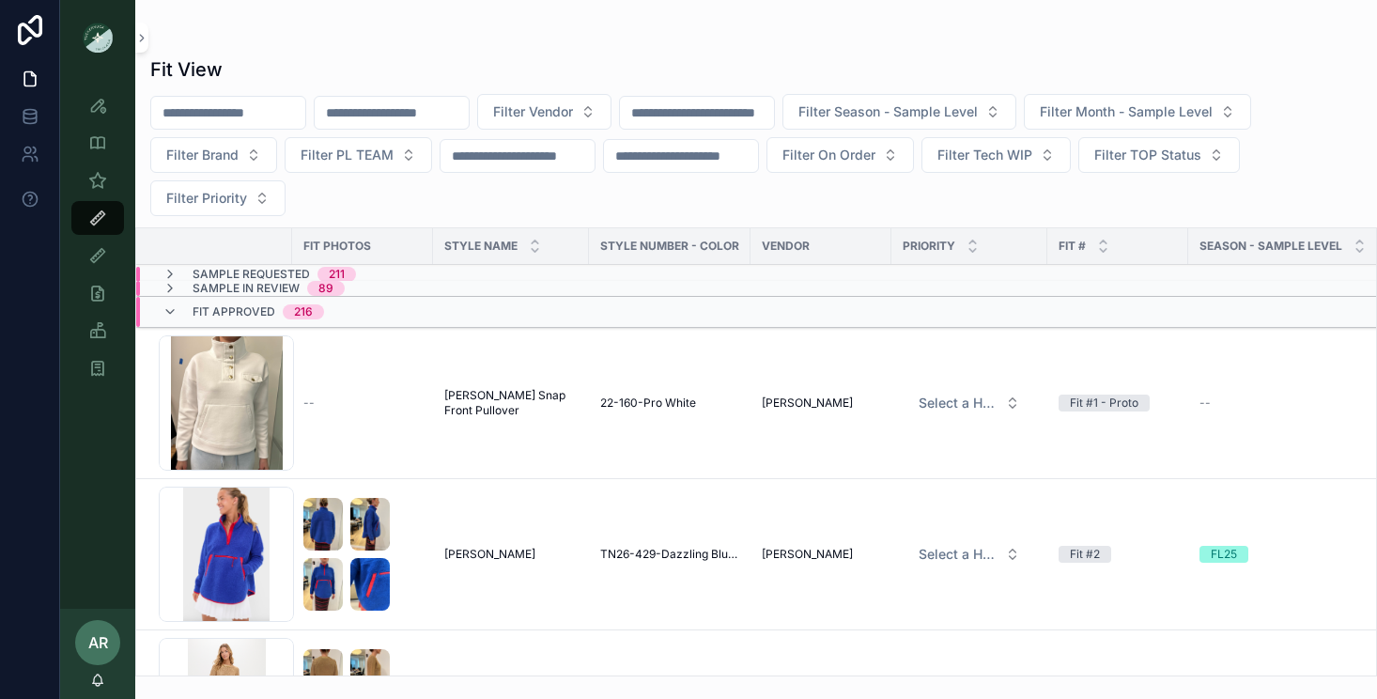
click at [170, 295] on icon "scrollable content" at bounding box center [169, 288] width 15 height 15
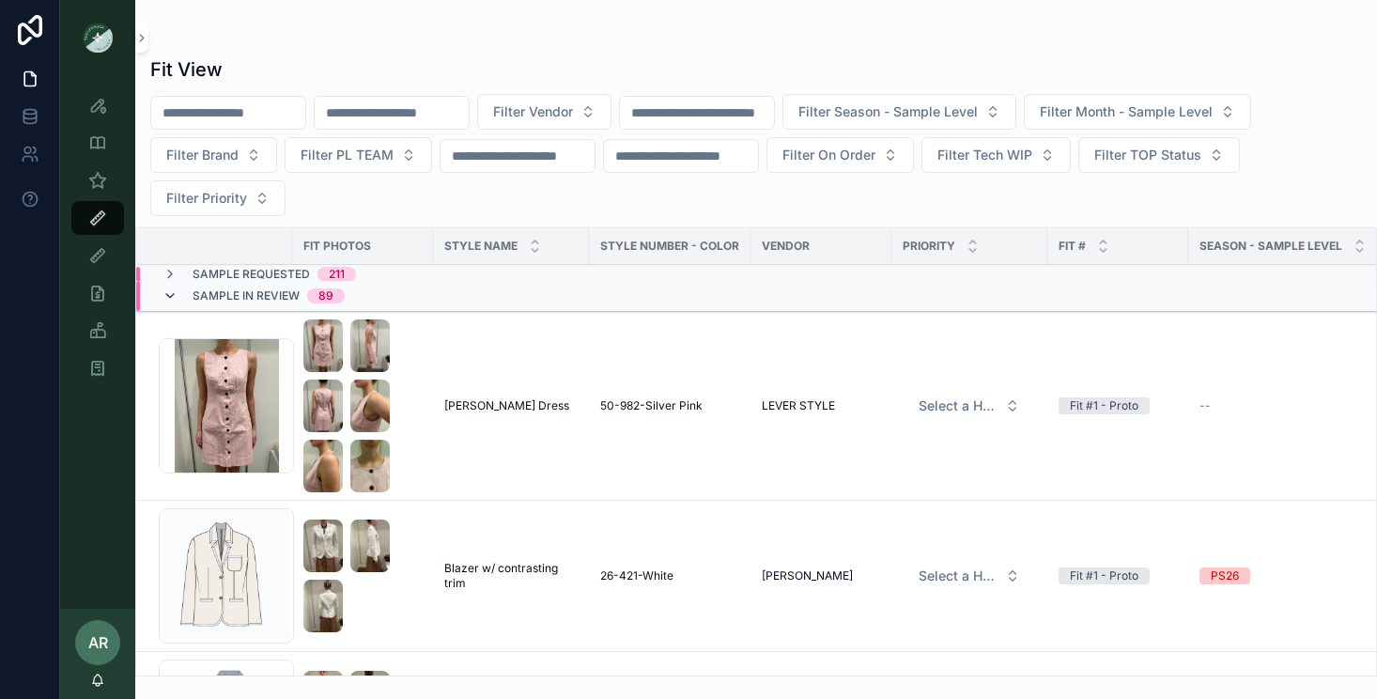
click at [171, 291] on icon "scrollable content" at bounding box center [169, 295] width 15 height 15
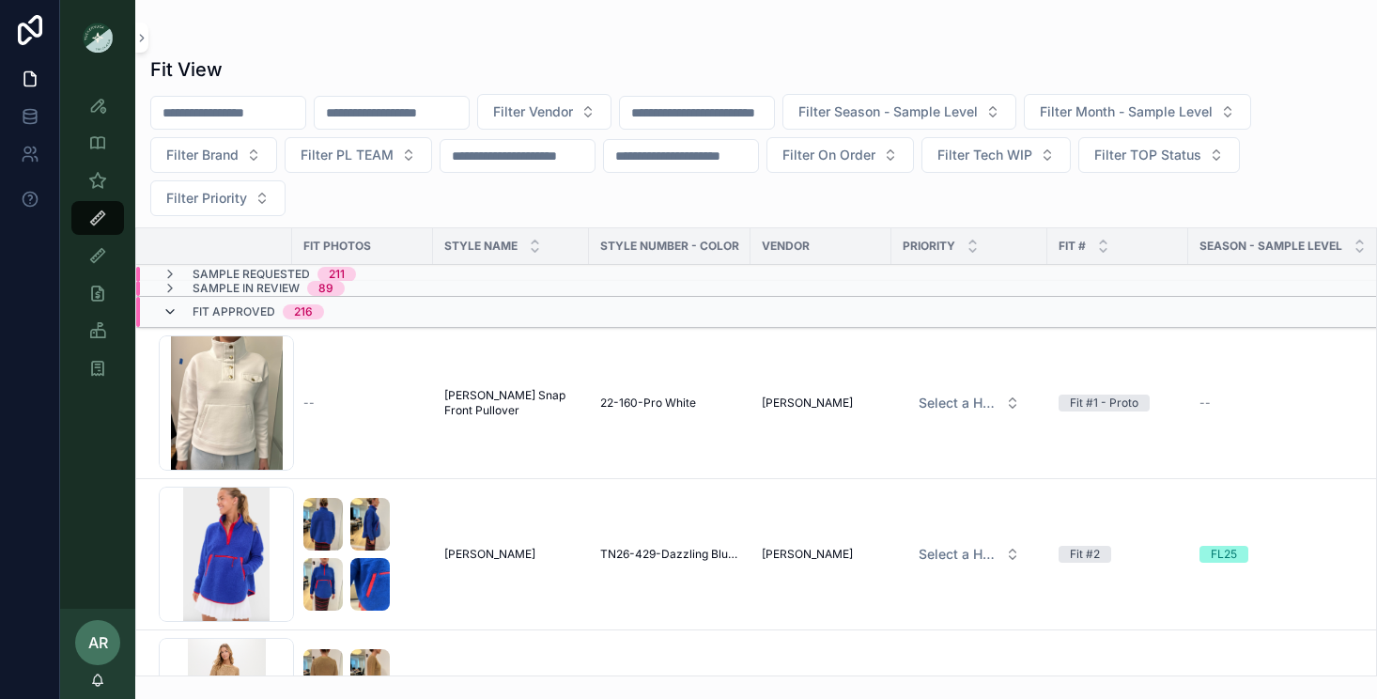
click at [171, 306] on icon "scrollable content" at bounding box center [169, 311] width 15 height 15
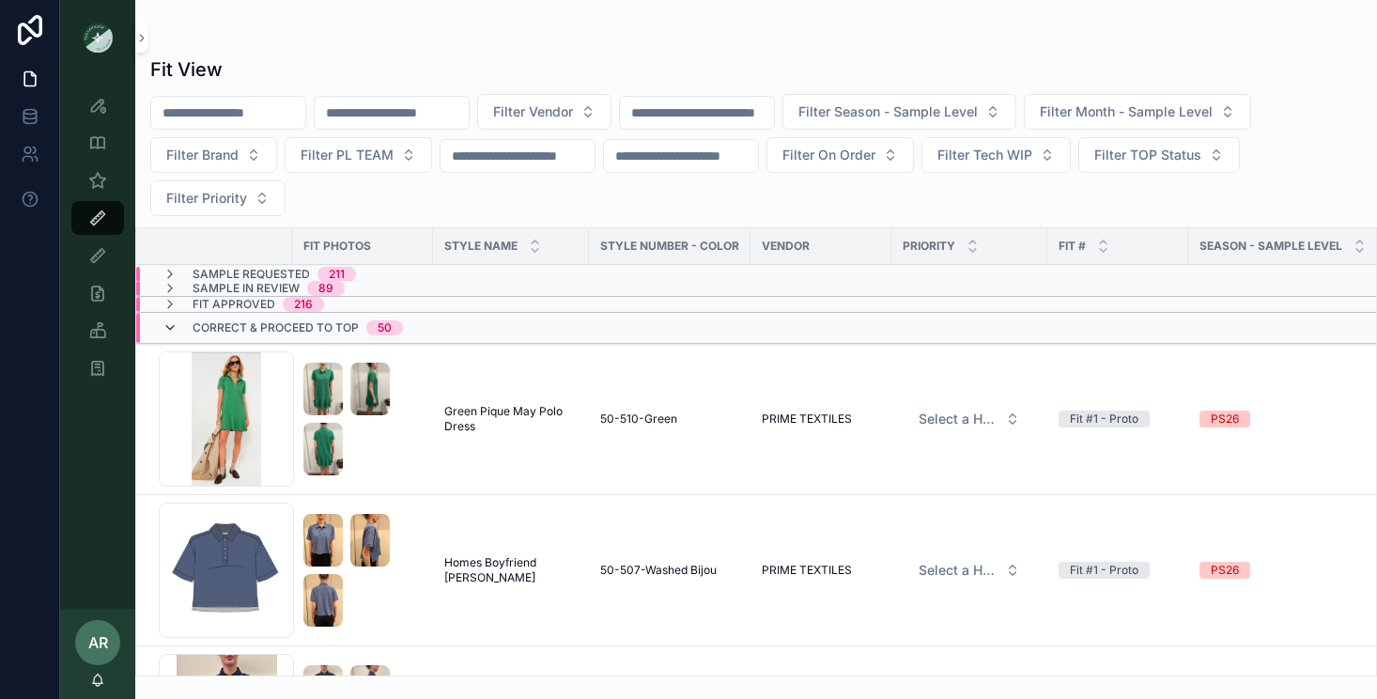
click at [170, 330] on icon "scrollable content" at bounding box center [169, 327] width 15 height 15
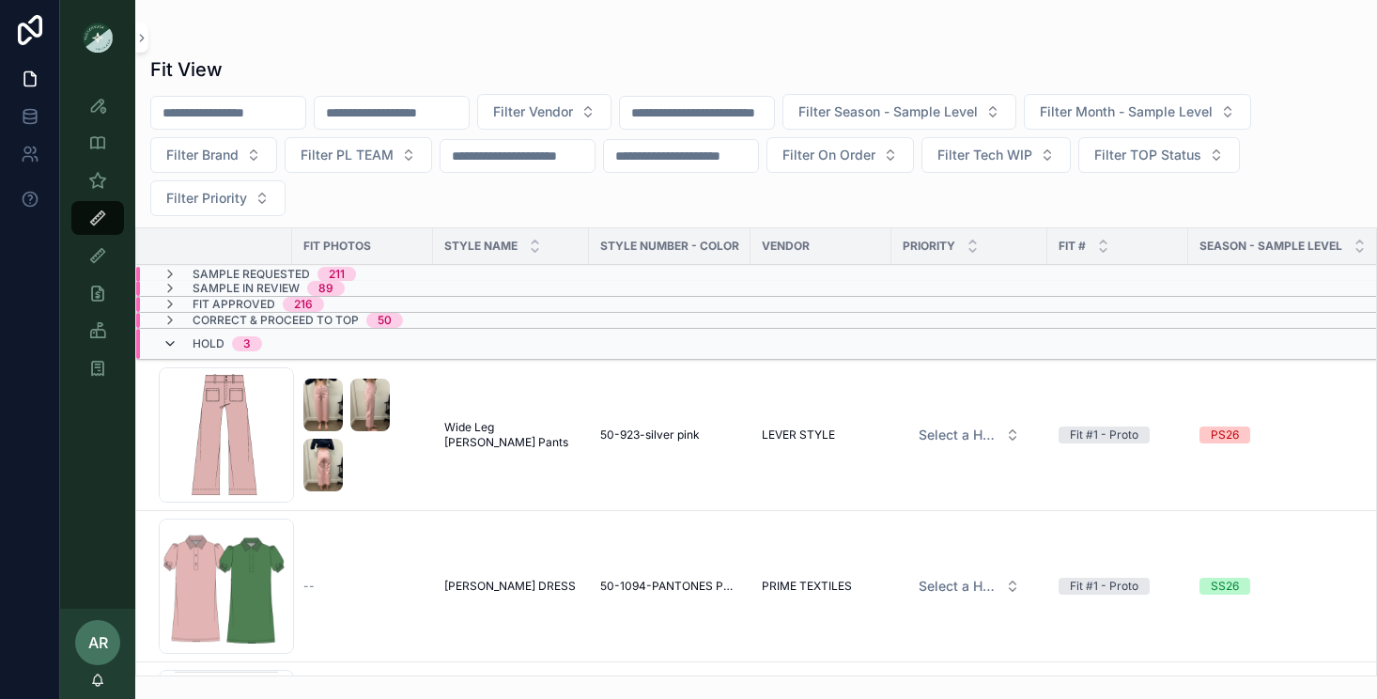
click at [169, 340] on icon "scrollable content" at bounding box center [169, 343] width 15 height 15
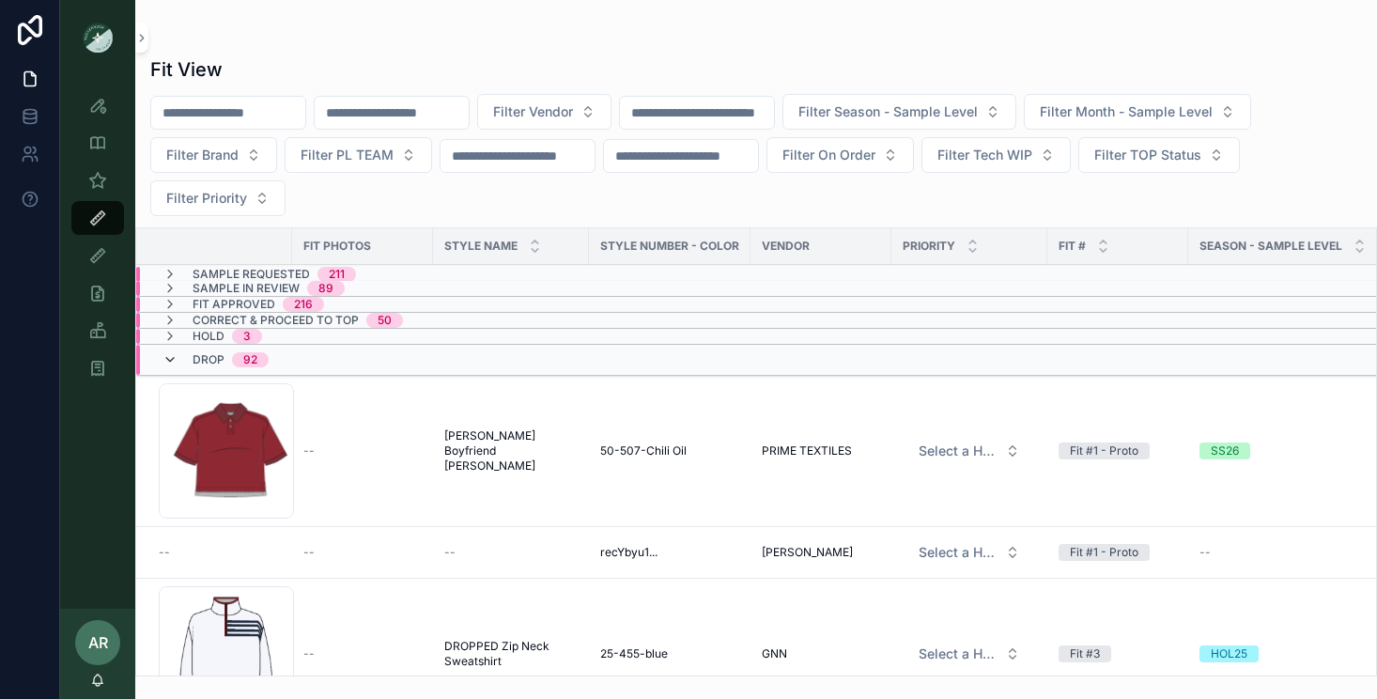
click at [169, 353] on icon "scrollable content" at bounding box center [169, 359] width 15 height 15
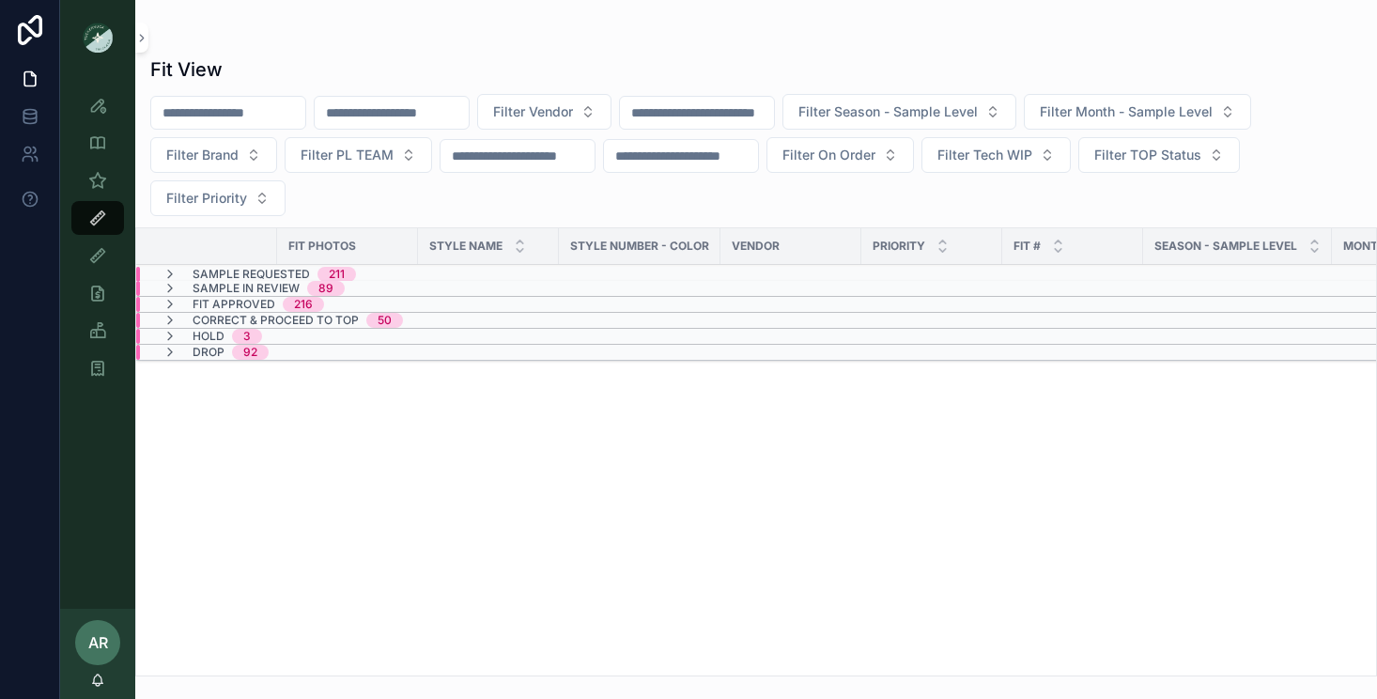
click at [415, 116] on input "scrollable content" at bounding box center [392, 113] width 154 height 26
click at [886, 119] on span "Filter Season - Sample Level" at bounding box center [887, 111] width 179 height 19
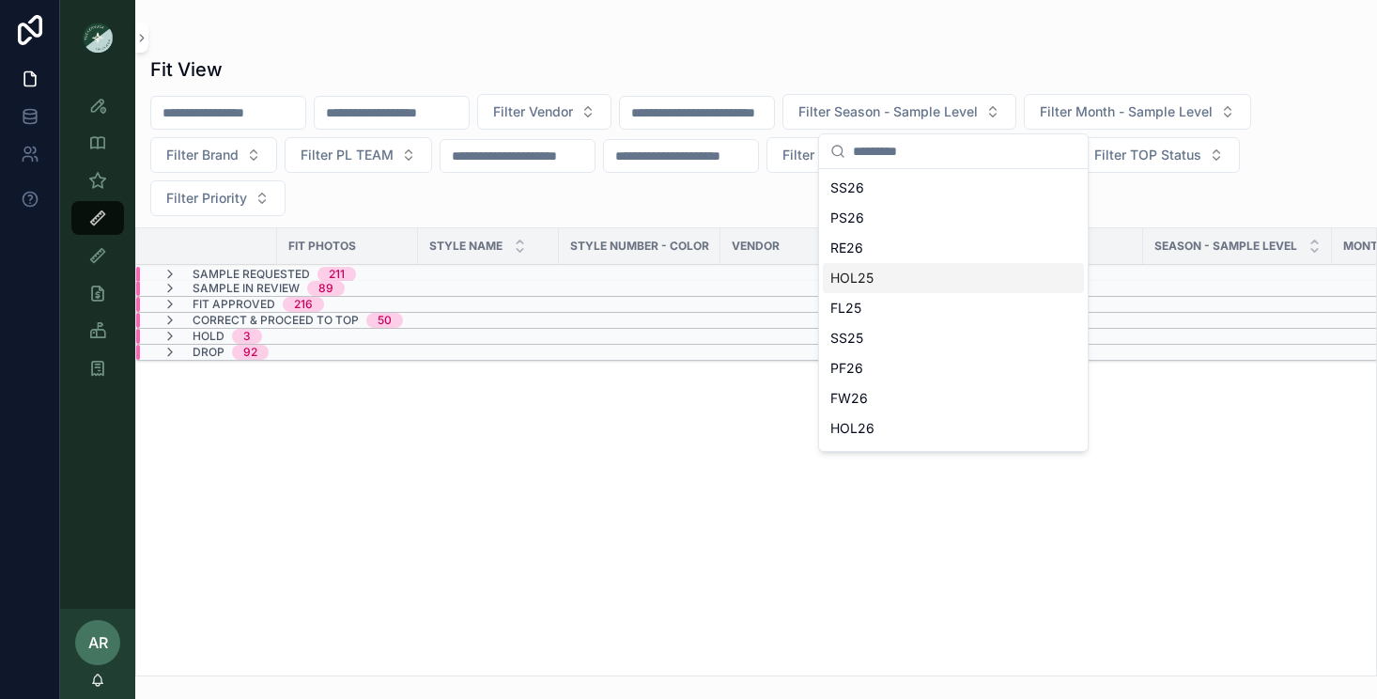
click at [884, 271] on div "HOL25" at bounding box center [953, 278] width 261 height 30
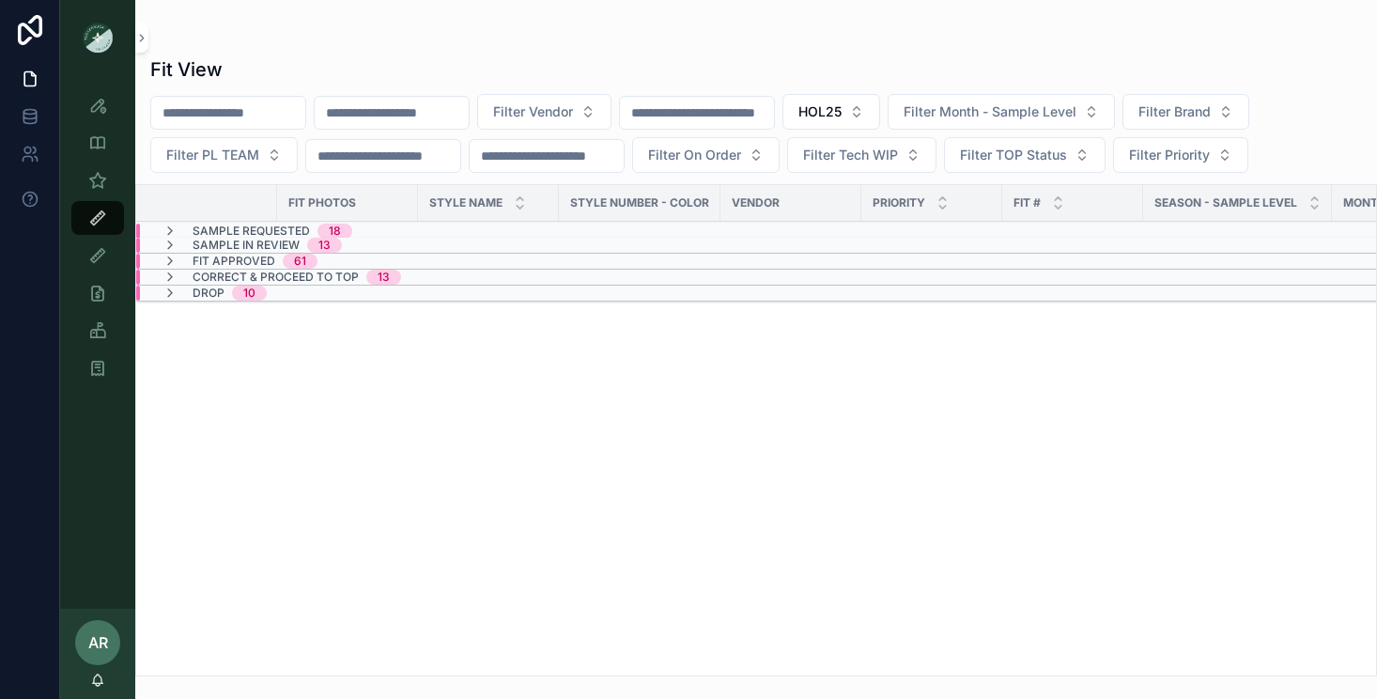
click at [270, 230] on span "Sample Requested" at bounding box center [251, 230] width 117 height 15
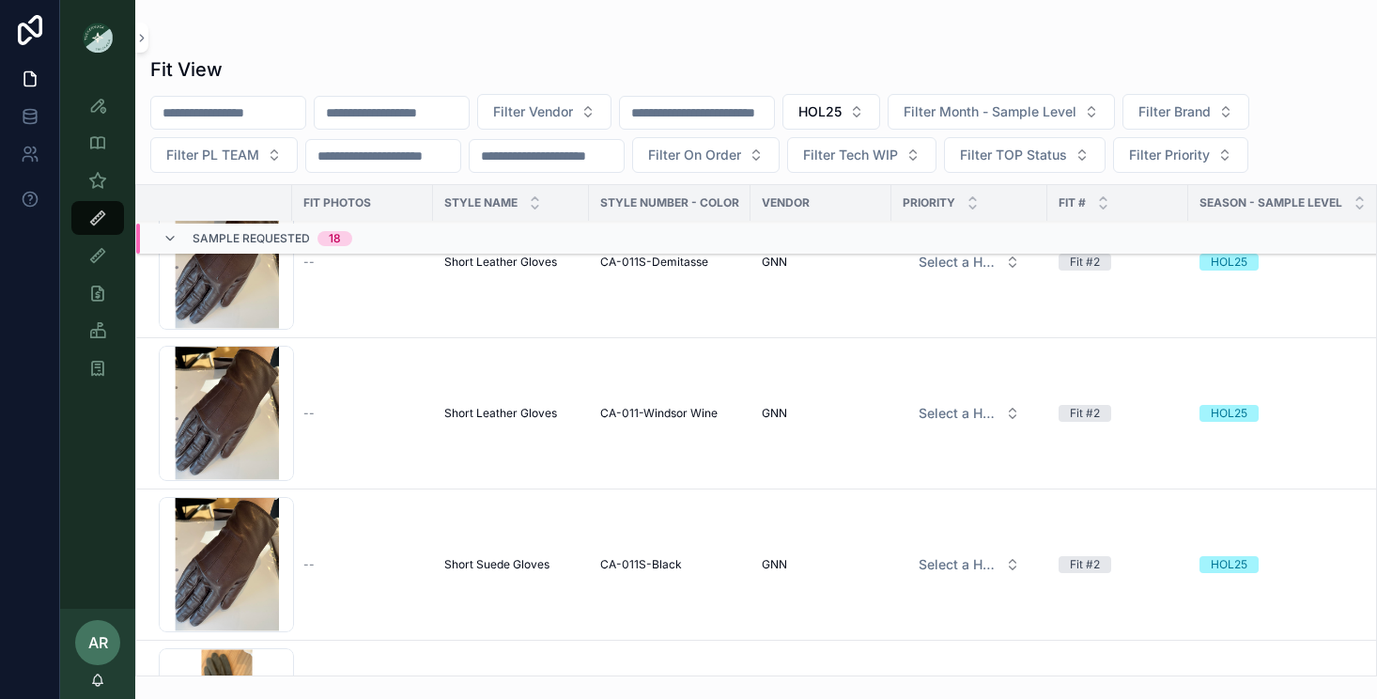
scroll to position [850, 0]
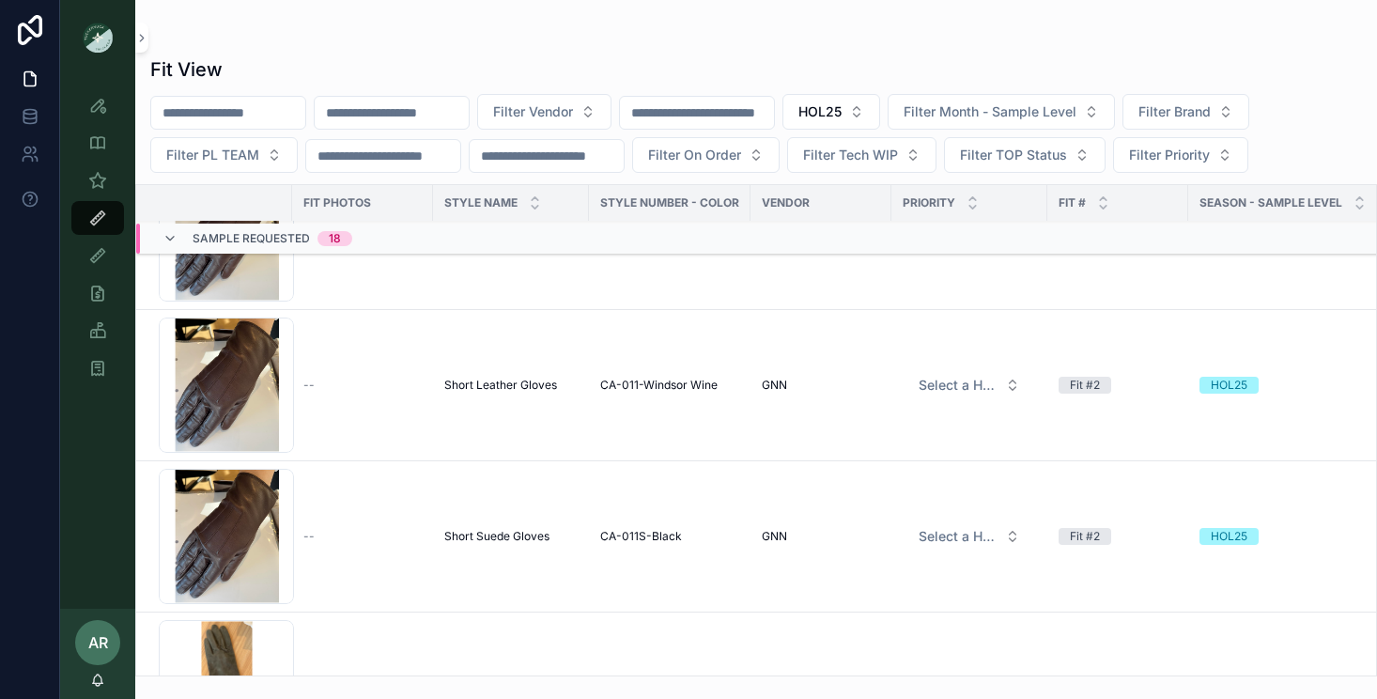
click at [170, 229] on div "Sample Requested 18" at bounding box center [257, 238] width 190 height 30
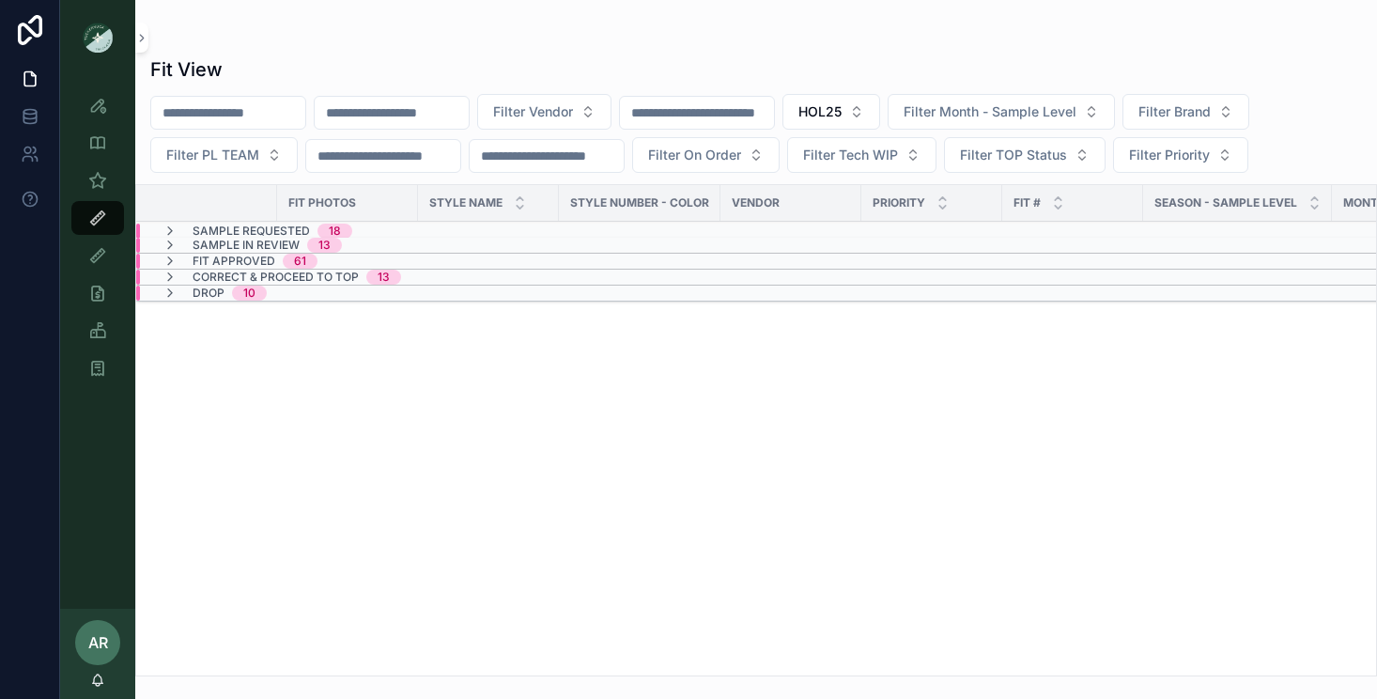
click at [229, 277] on span "Correct & Proceed to TOP" at bounding box center [276, 277] width 166 height 15
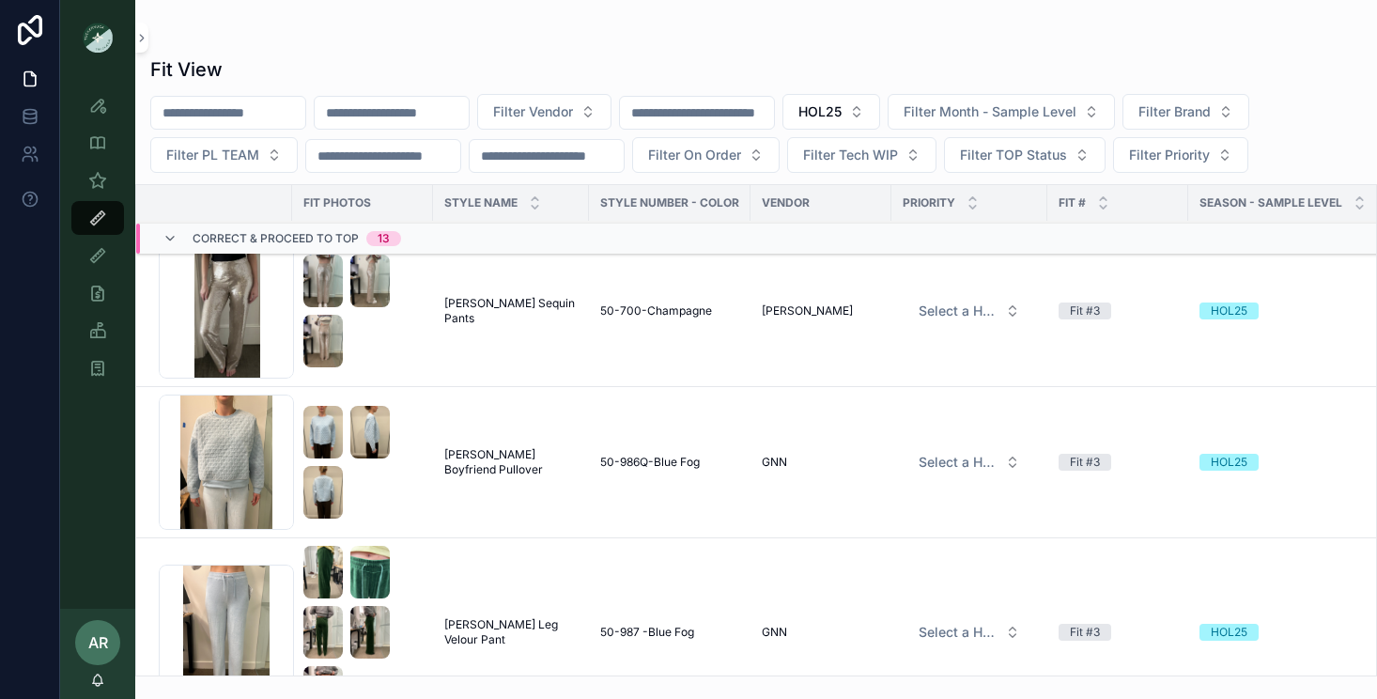
scroll to position [23, 0]
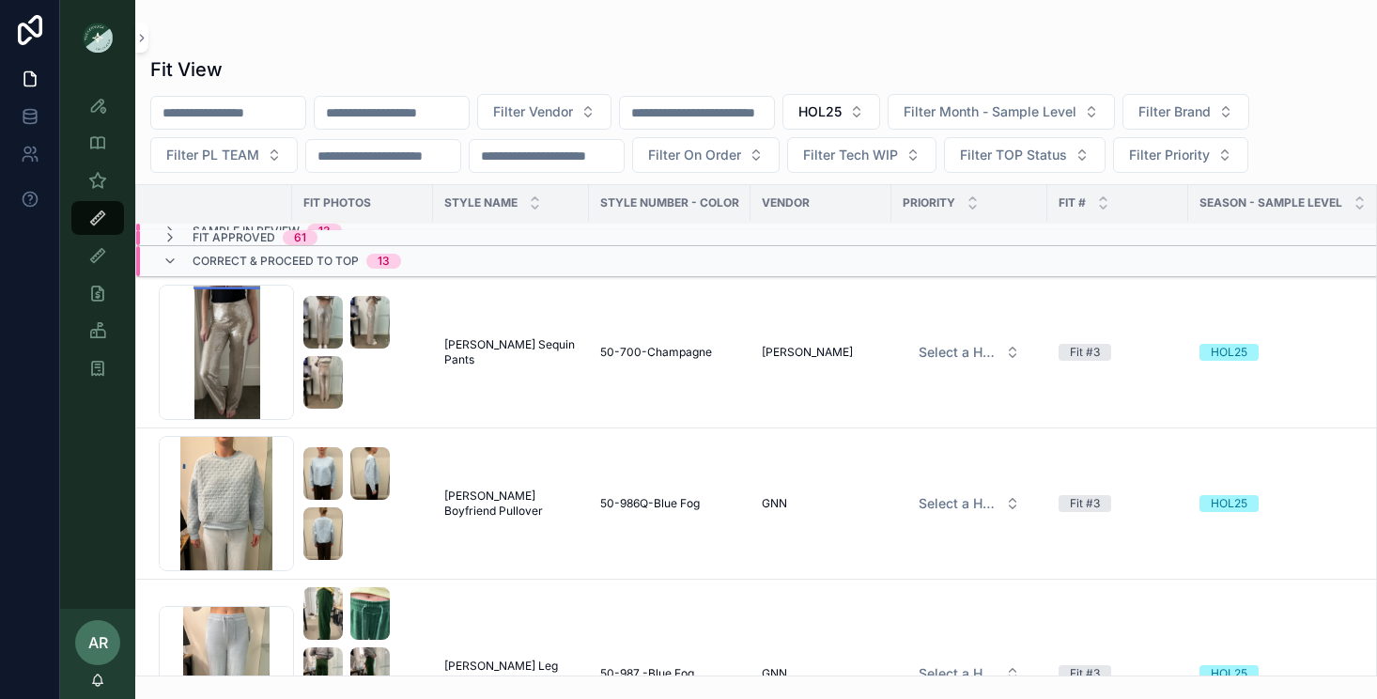
click at [533, 349] on span "[PERSON_NAME] Sequin Pants" at bounding box center [510, 352] width 133 height 30
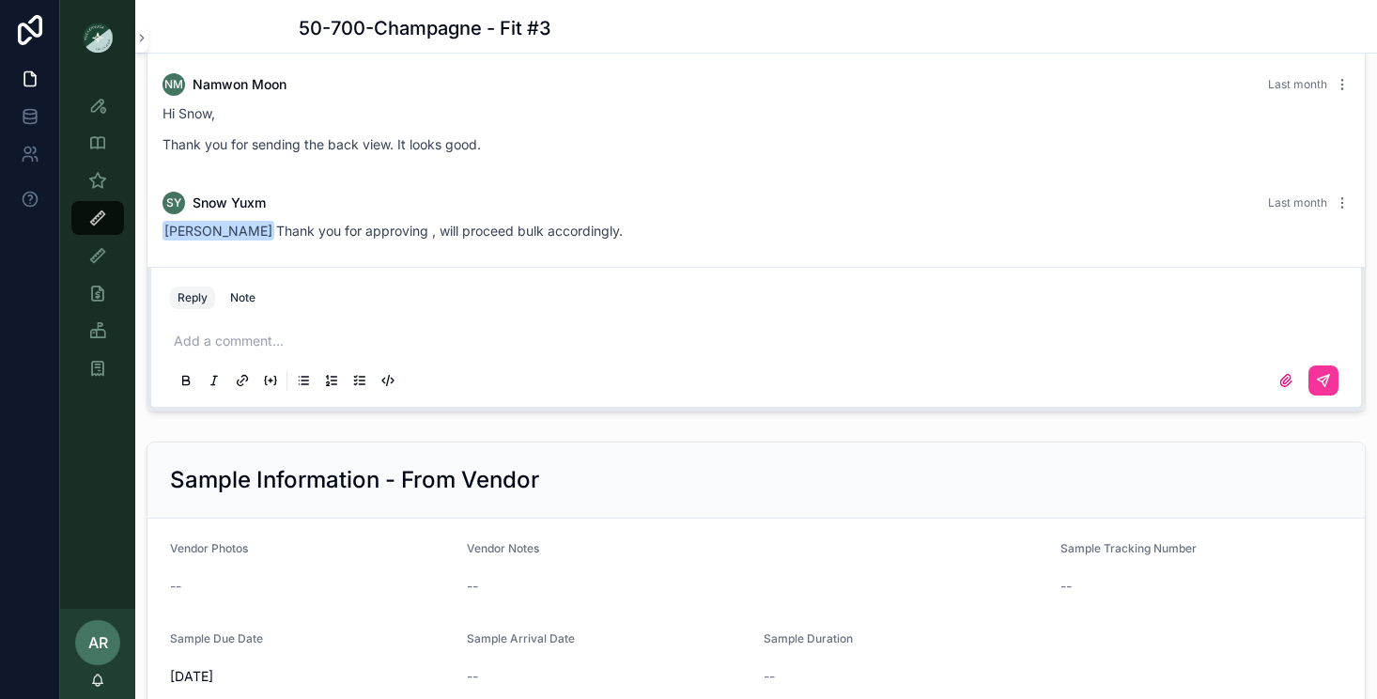
scroll to position [2421, 0]
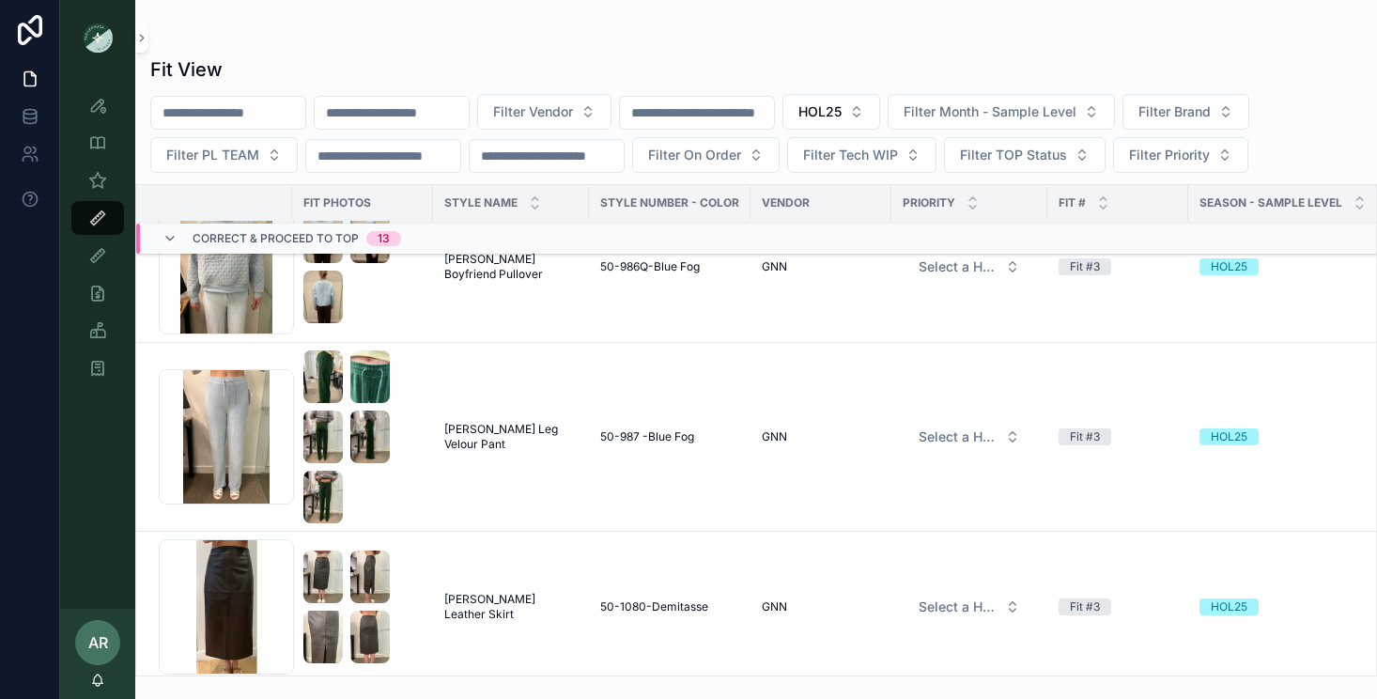
scroll to position [285, 0]
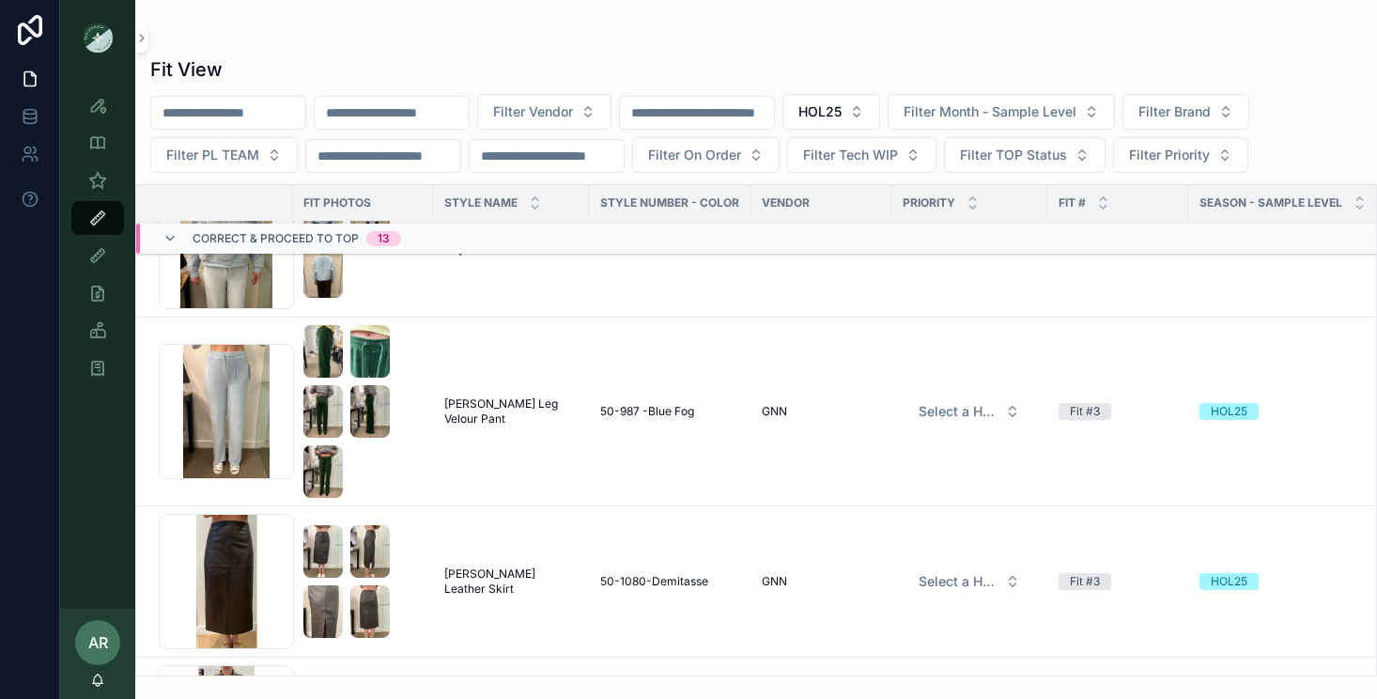
click at [473, 401] on span "[PERSON_NAME] Leg Velour Pant" at bounding box center [510, 411] width 133 height 30
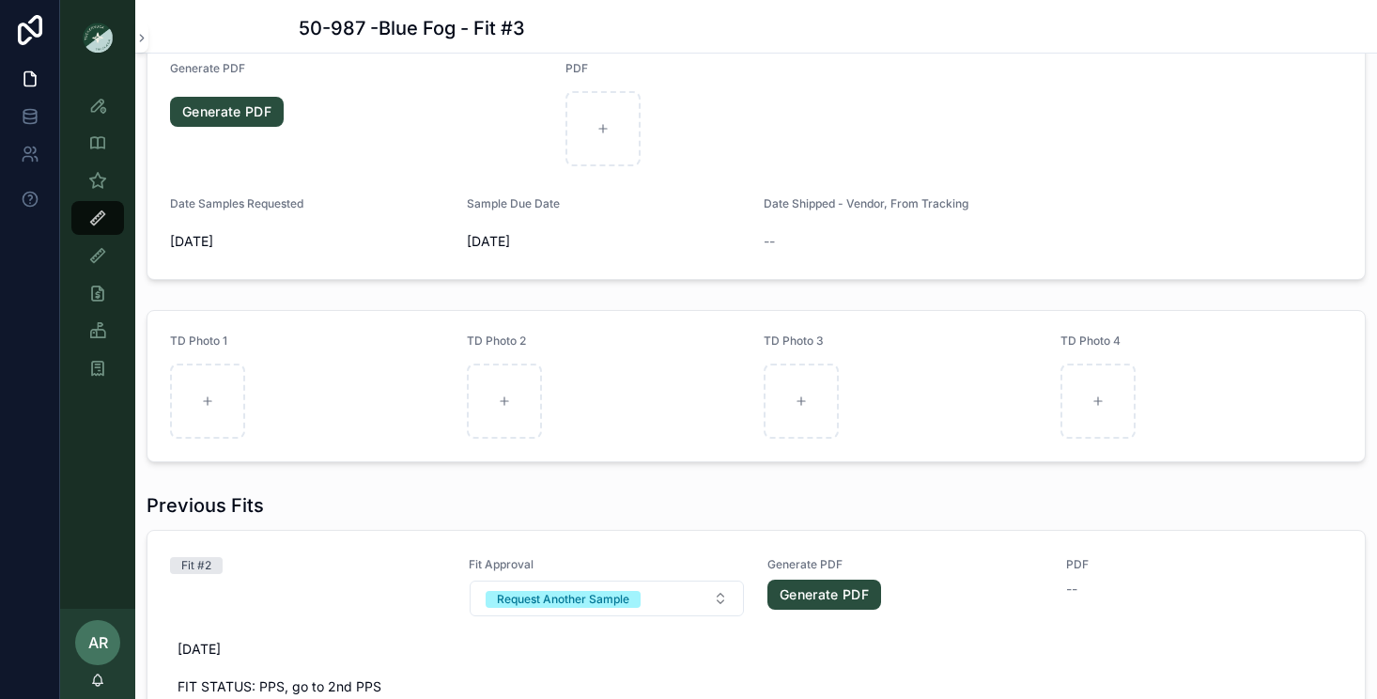
scroll to position [1018, 0]
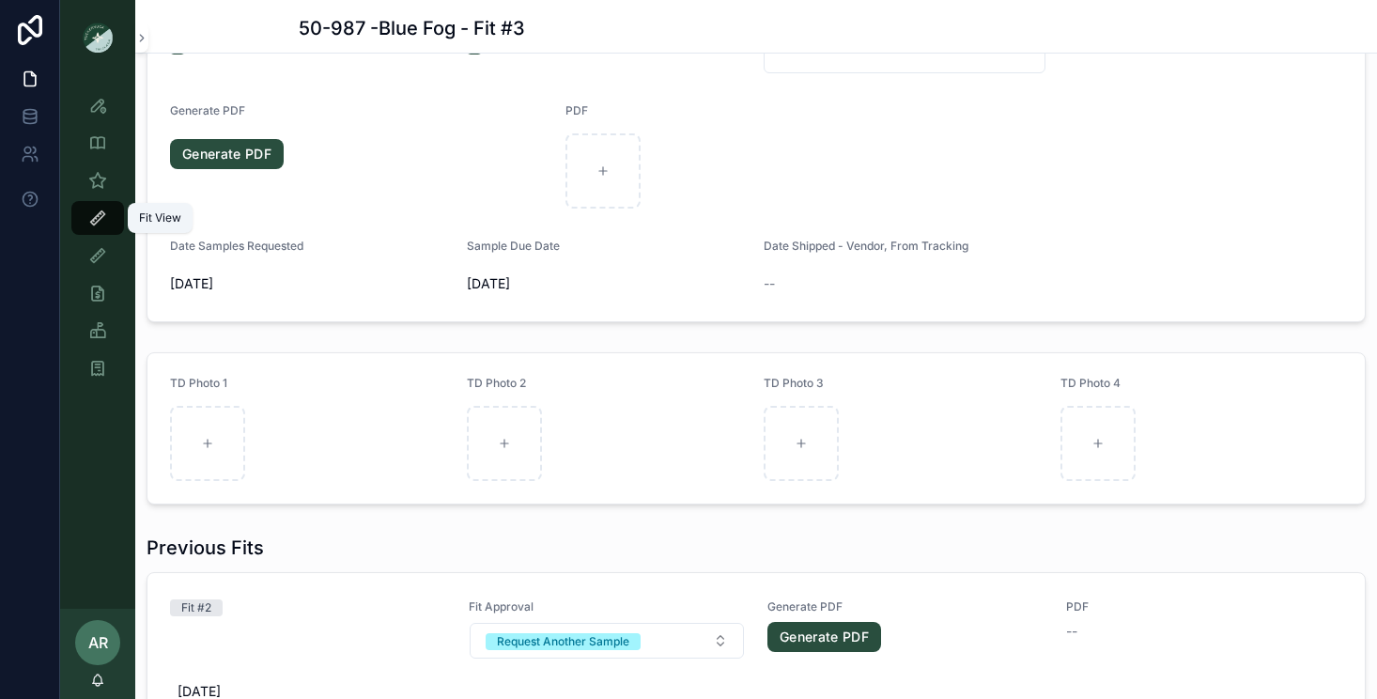
click at [92, 205] on div "Fit View" at bounding box center [98, 218] width 30 height 30
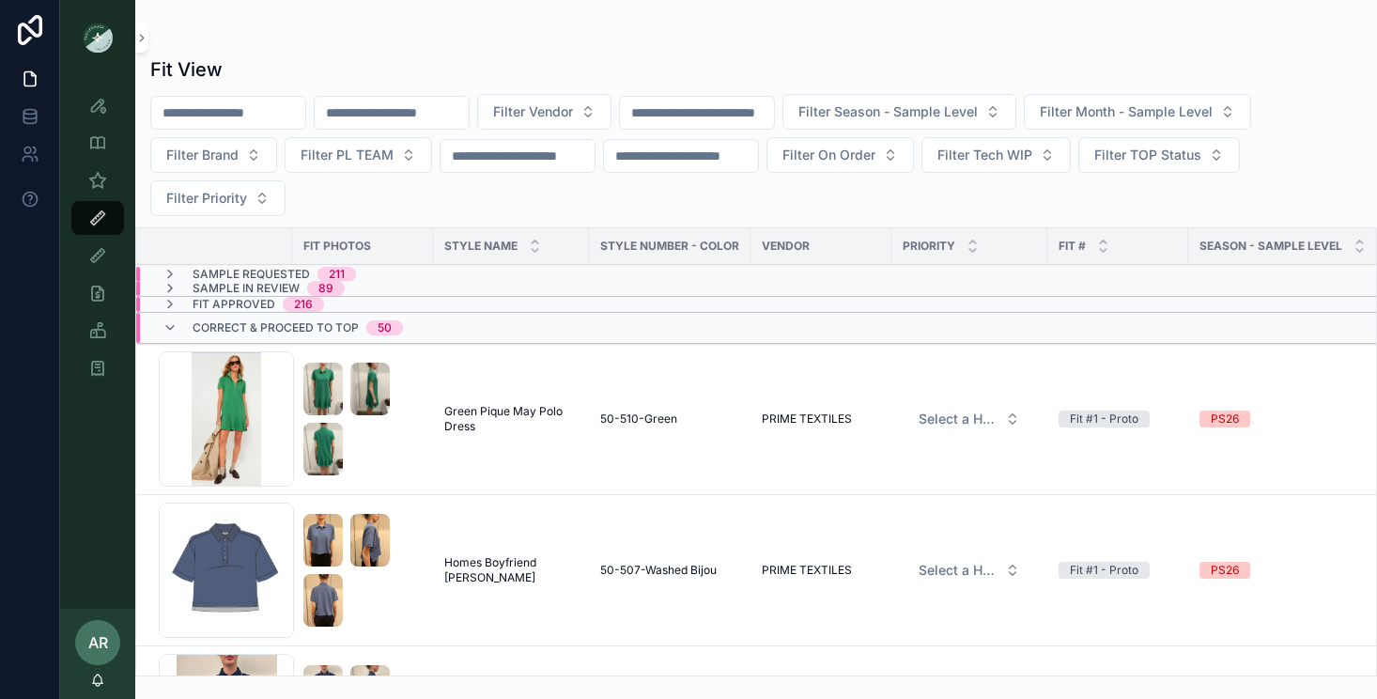
click at [392, 103] on input "scrollable content" at bounding box center [392, 113] width 154 height 26
type input "******"
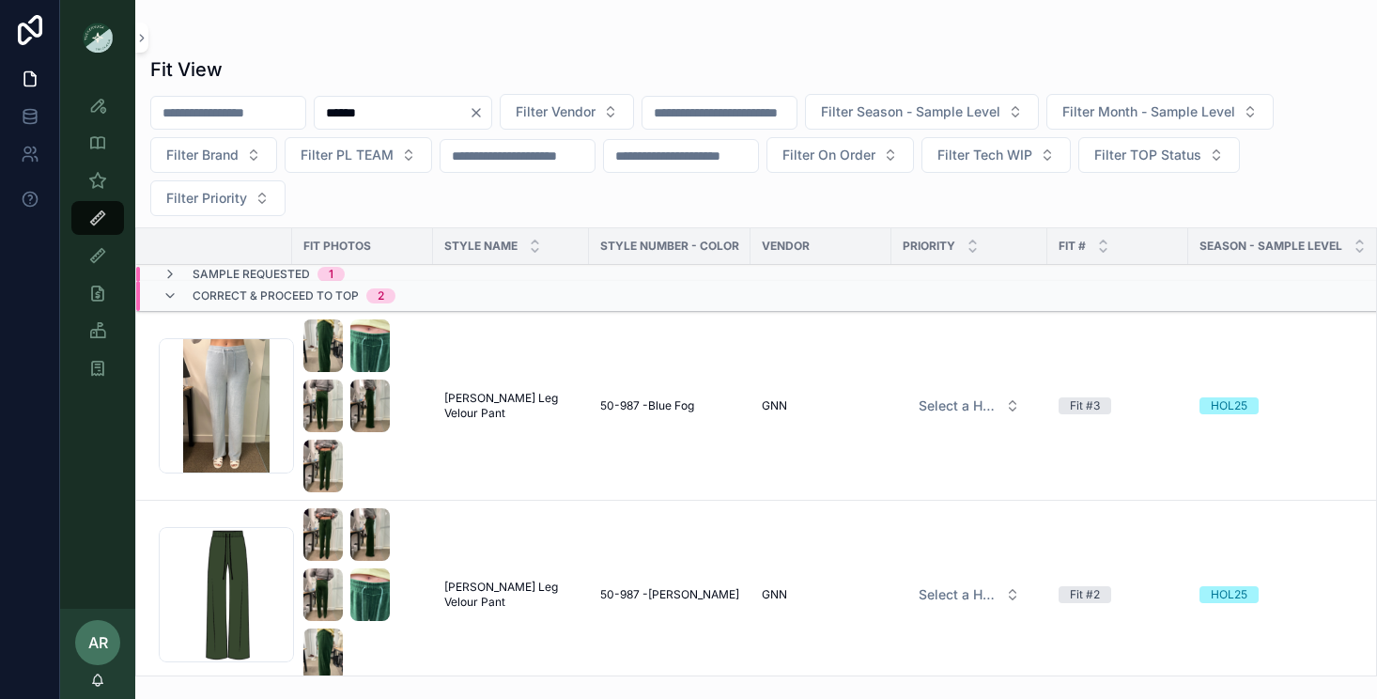
scroll to position [13, 0]
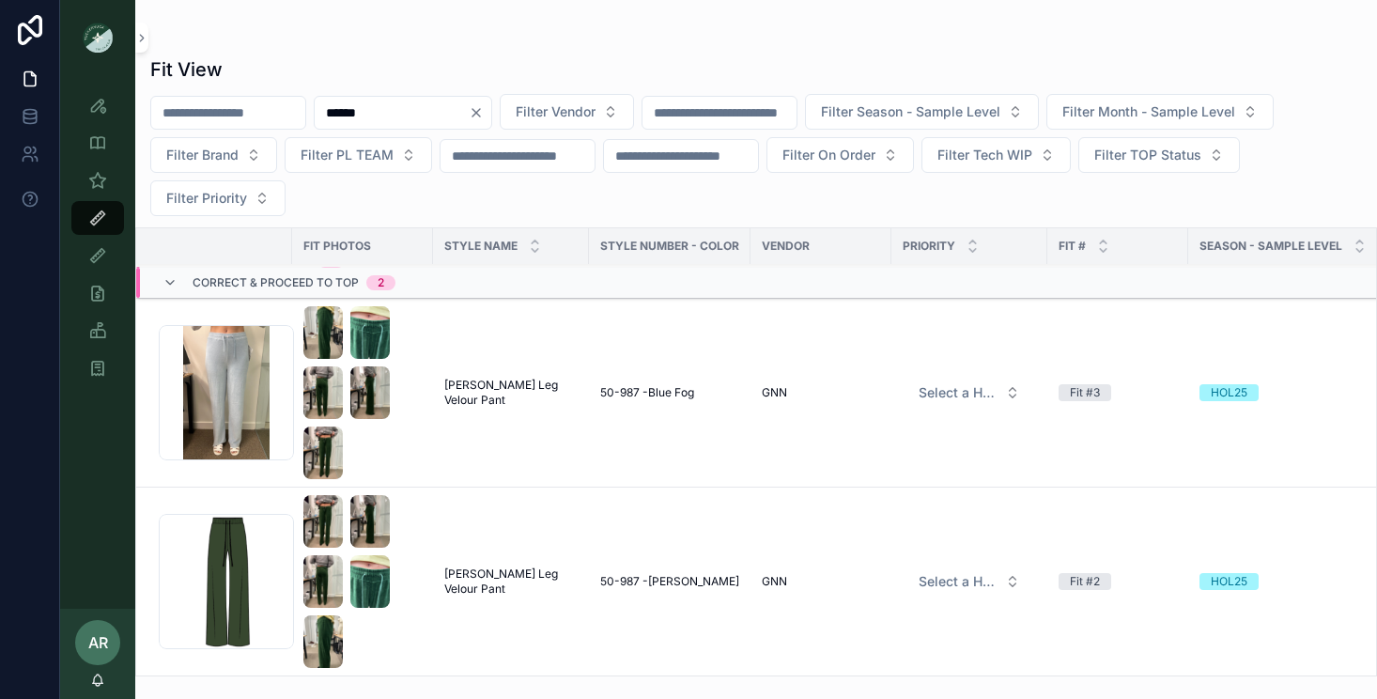
click at [508, 575] on span "[PERSON_NAME] Leg Velour Pant" at bounding box center [510, 581] width 133 height 30
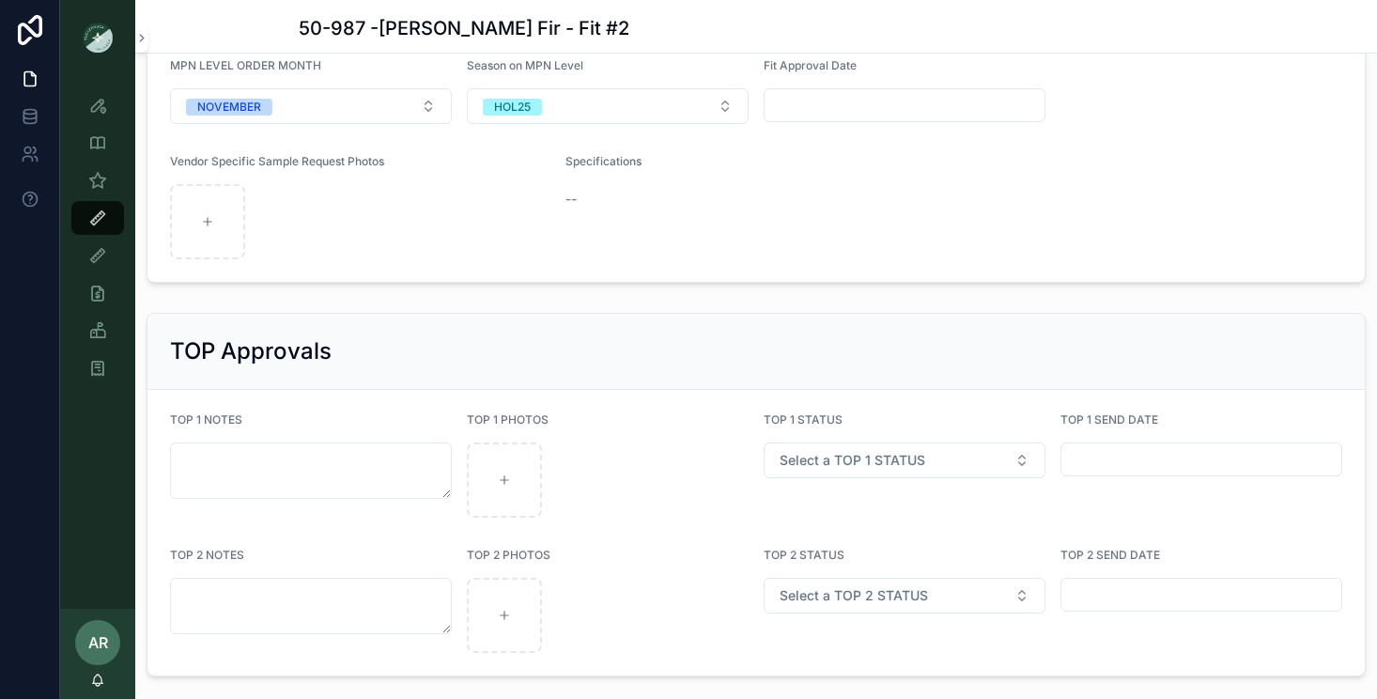
scroll to position [2867, 0]
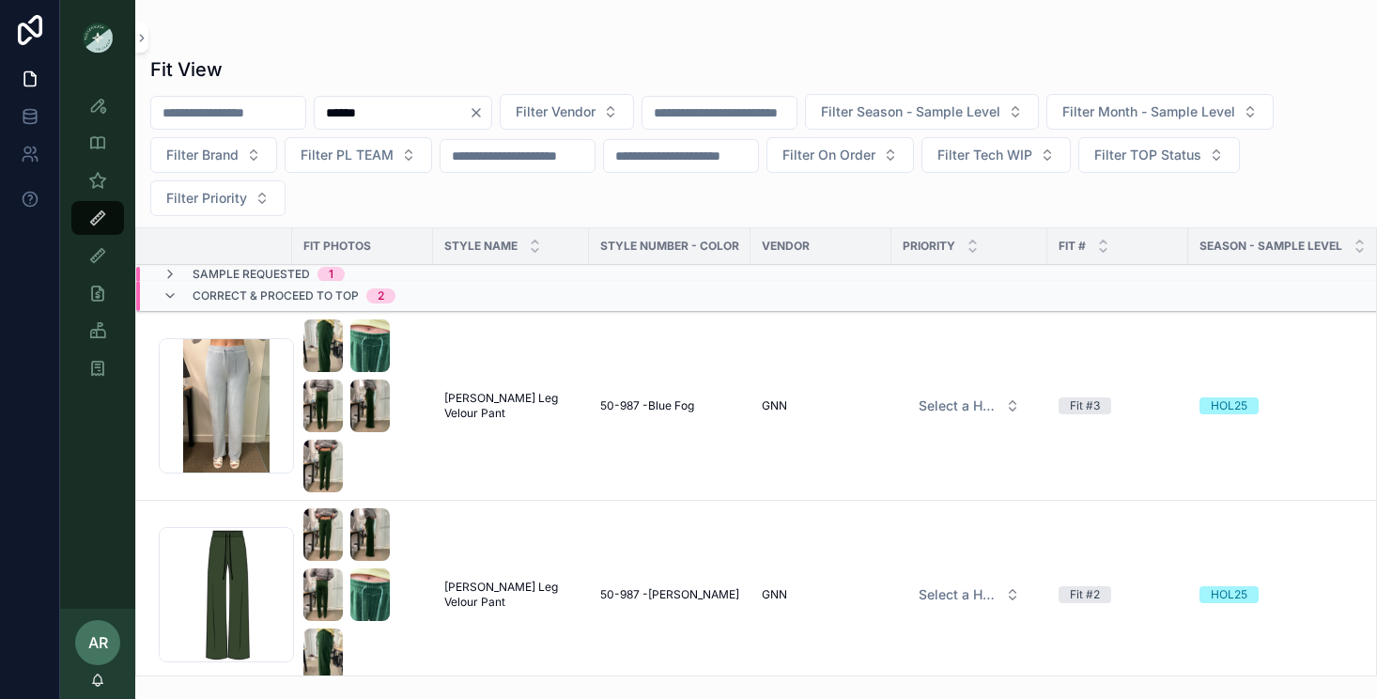
click at [655, 593] on span "50-987 -Douglas Fir" at bounding box center [669, 594] width 139 height 15
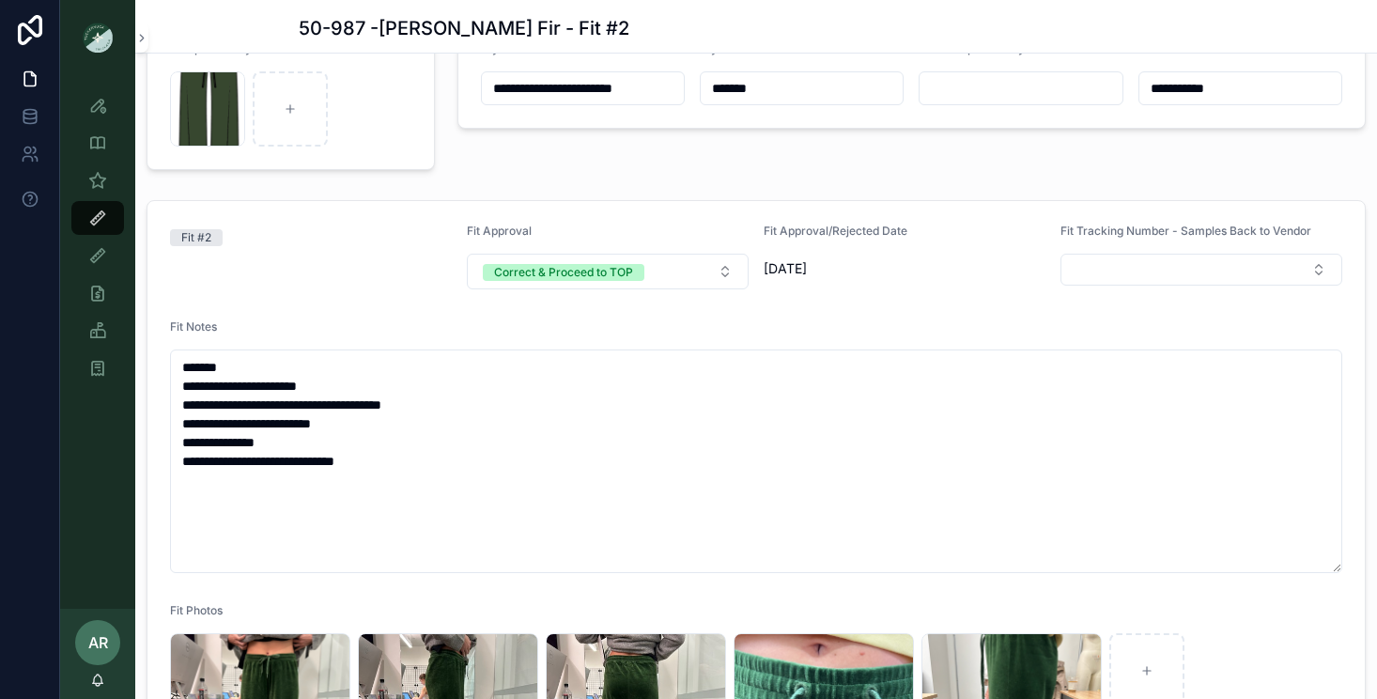
scroll to position [146, 0]
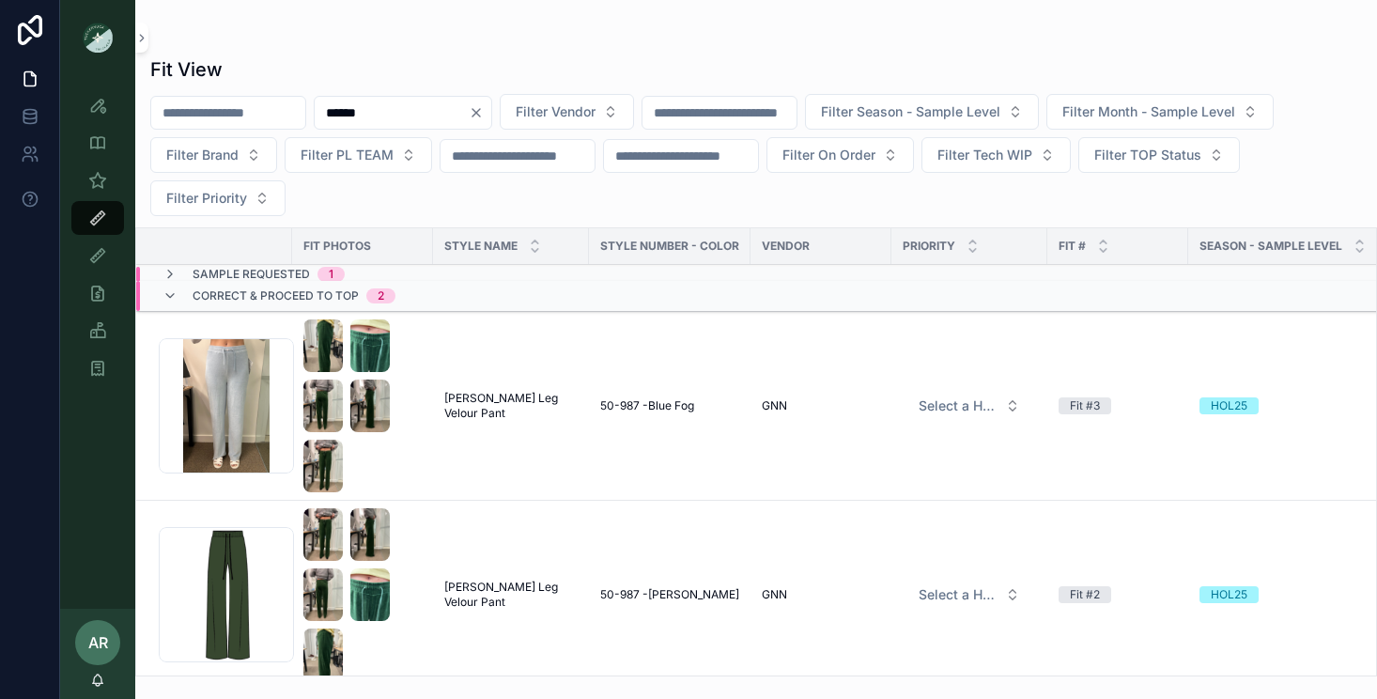
scroll to position [13, 0]
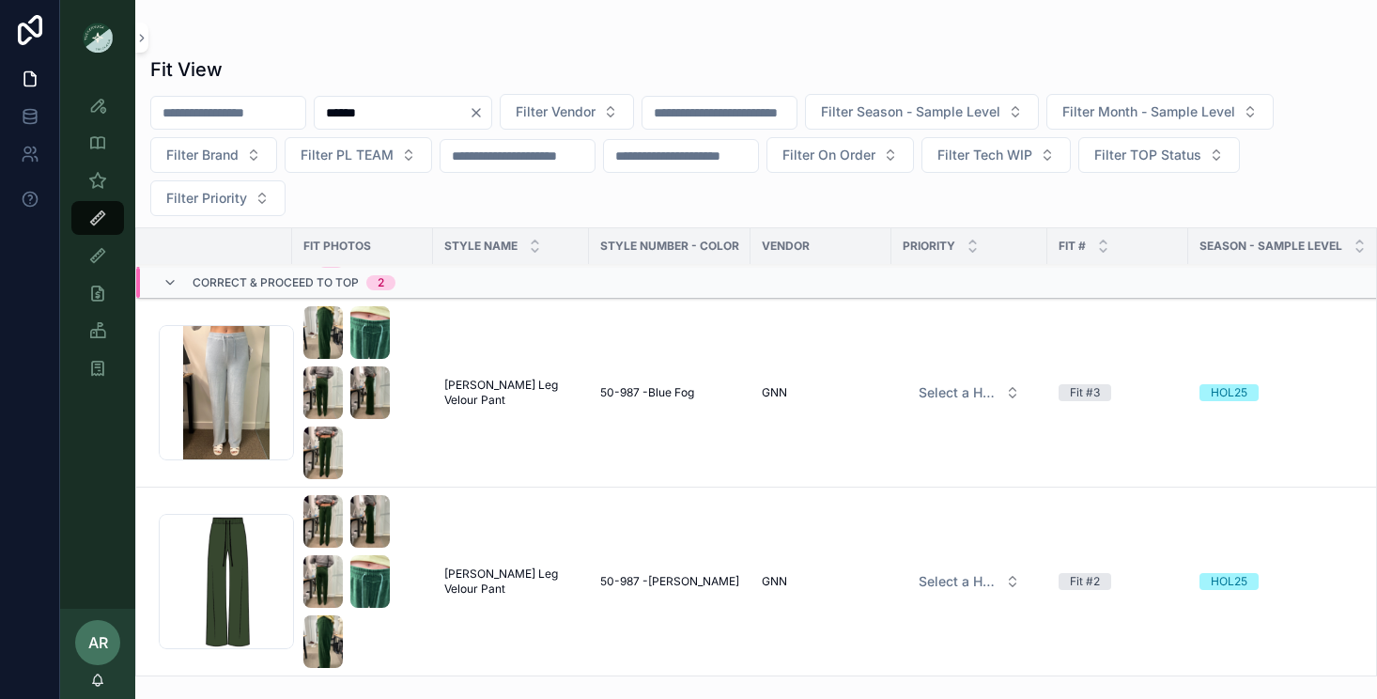
click at [487, 382] on span "[PERSON_NAME] Leg Velour Pant" at bounding box center [510, 393] width 133 height 30
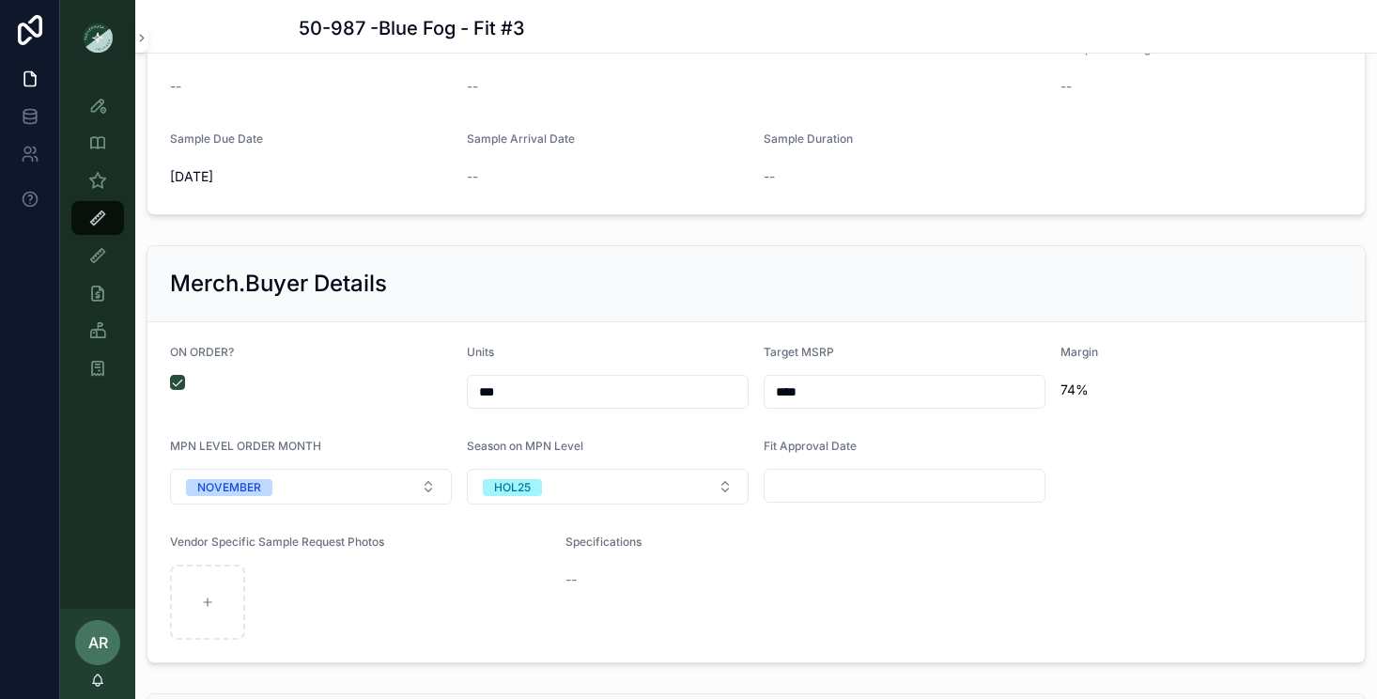
scroll to position [2826, 0]
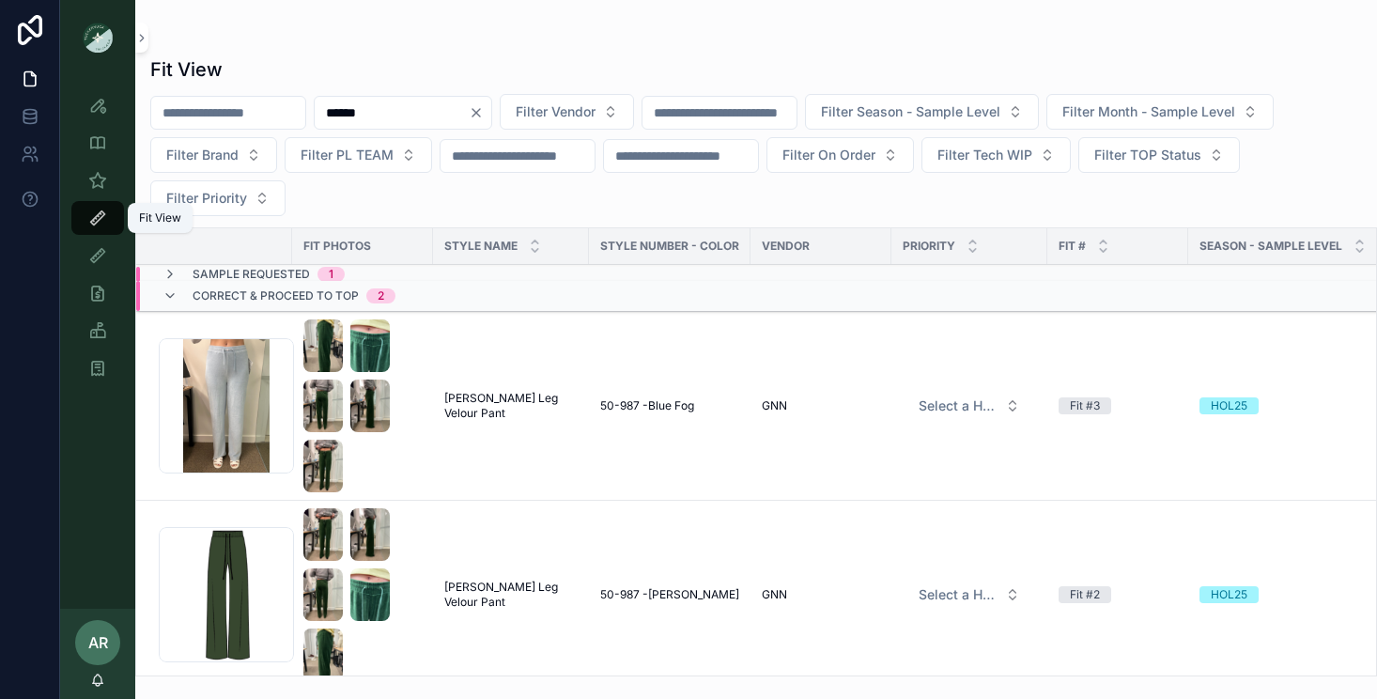
click at [100, 208] on icon "scrollable content" at bounding box center [97, 217] width 19 height 19
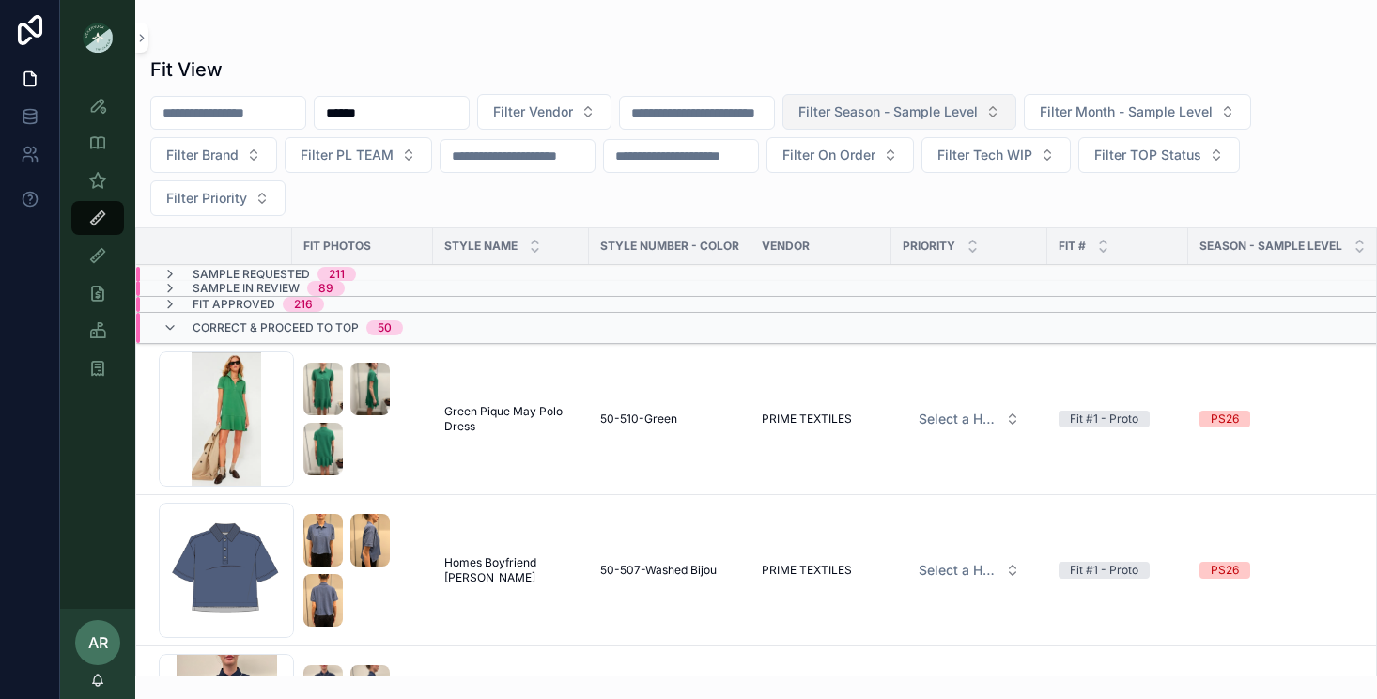
click at [898, 117] on span "Filter Season - Sample Level" at bounding box center [887, 111] width 179 height 19
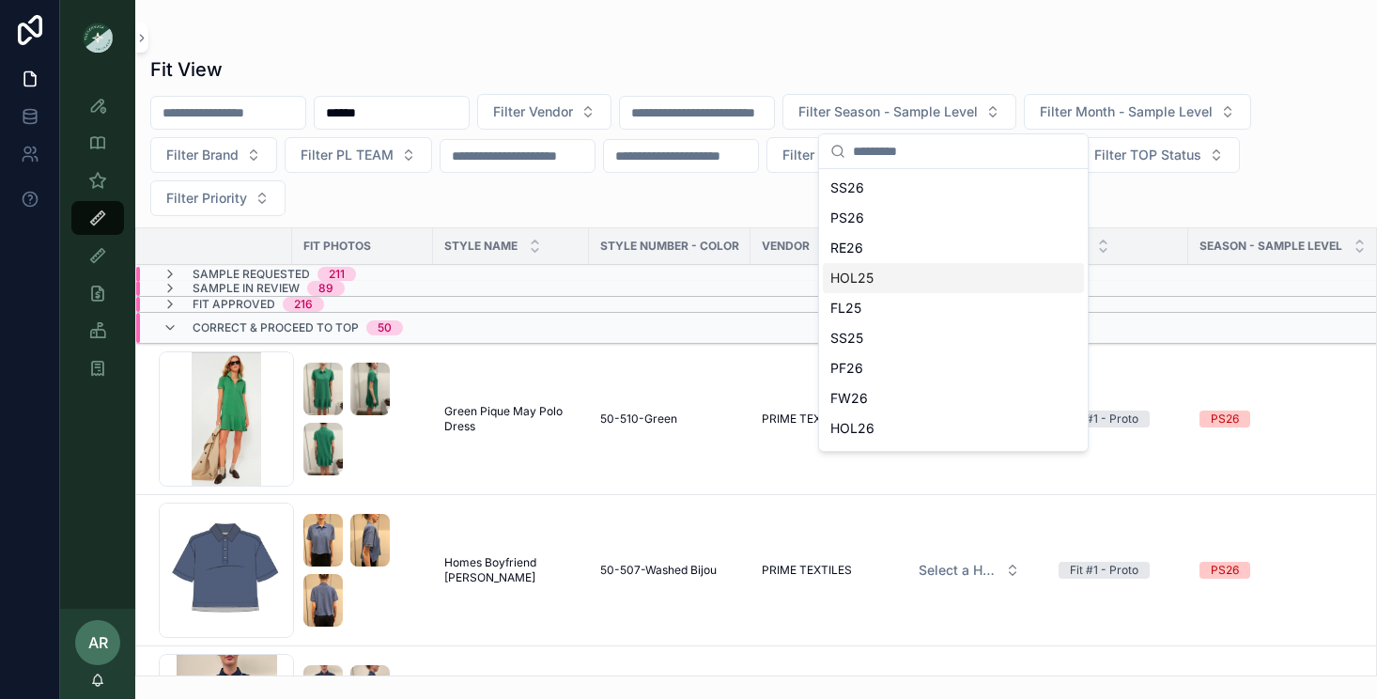
click at [866, 283] on div "HOL25" at bounding box center [953, 278] width 261 height 30
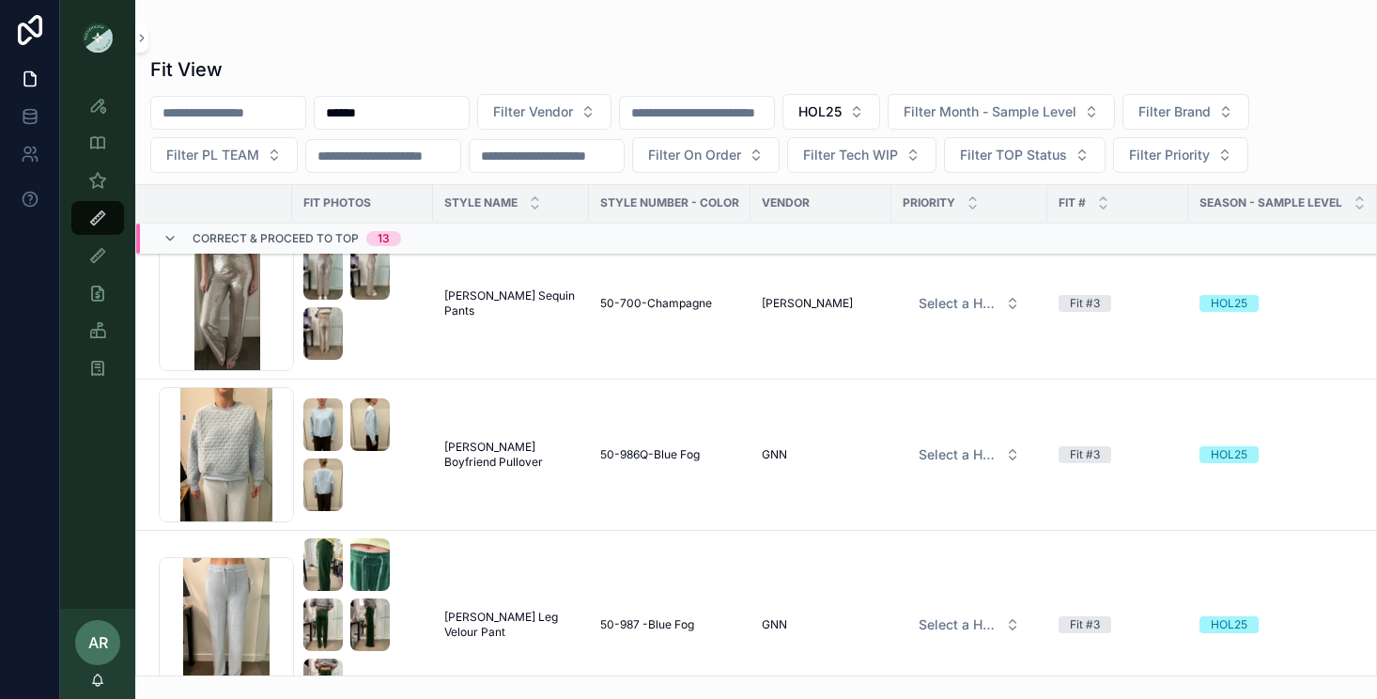
scroll to position [69, 0]
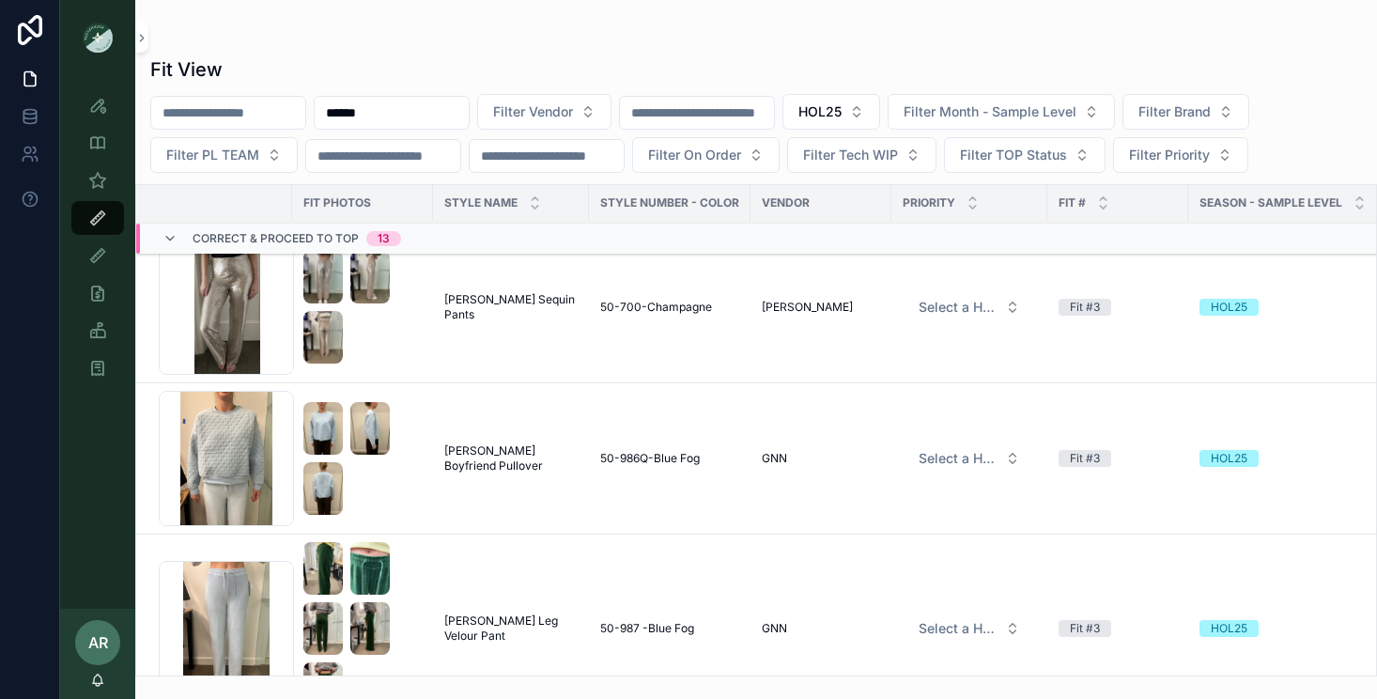
click at [463, 450] on span "[PERSON_NAME] Boyfriend Pullover" at bounding box center [510, 458] width 133 height 30
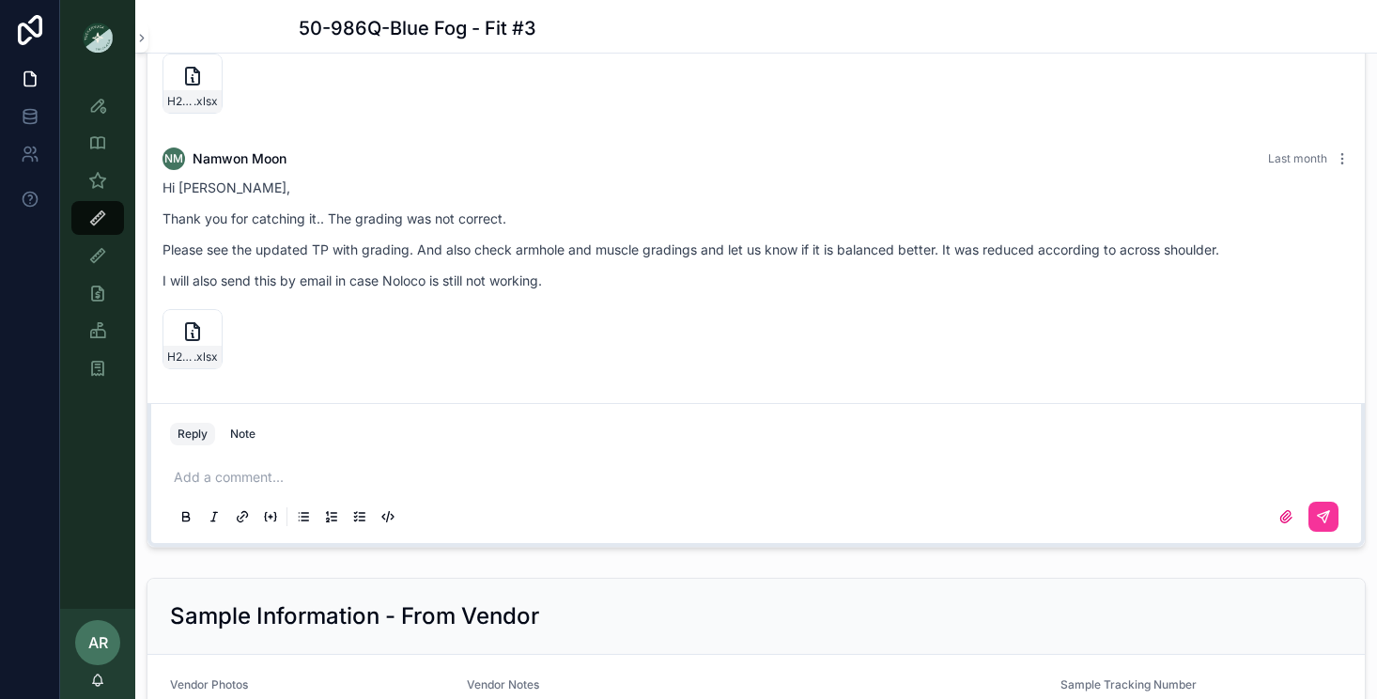
scroll to position [1917, 0]
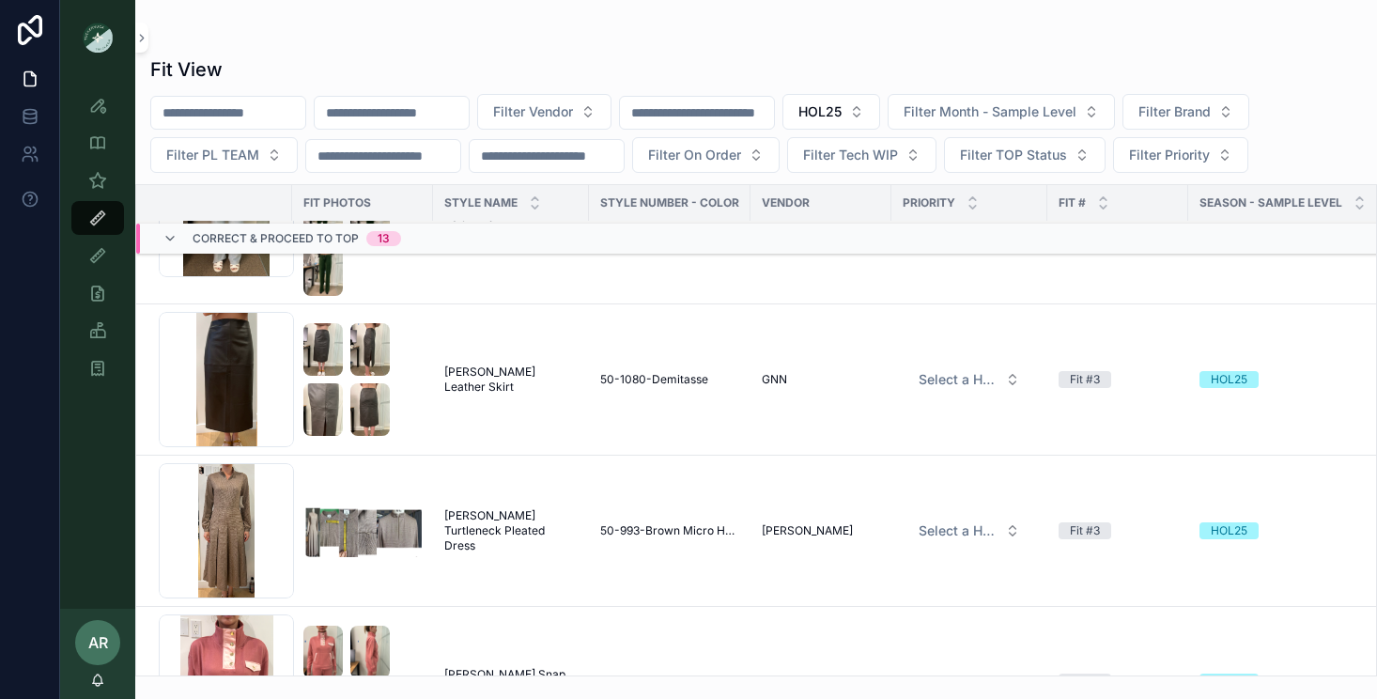
scroll to position [493, 0]
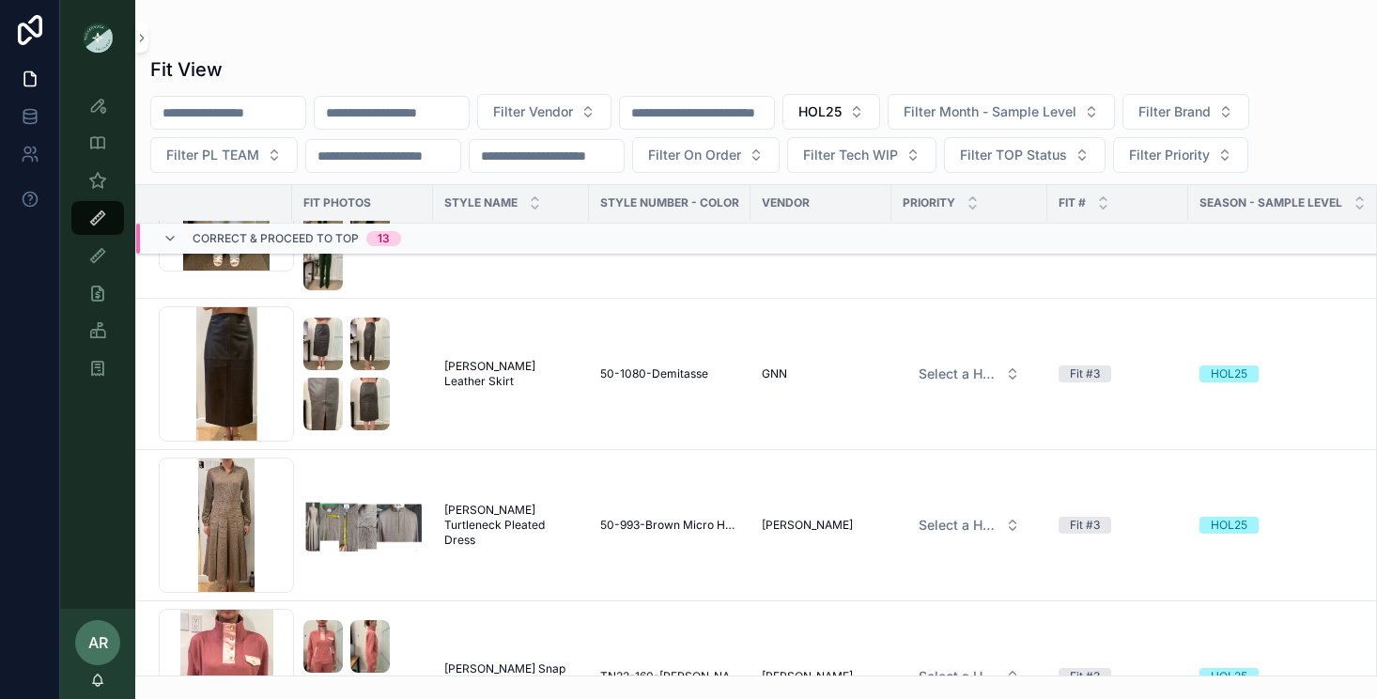
click at [525, 371] on span "[PERSON_NAME] Leather Skirt" at bounding box center [510, 374] width 133 height 30
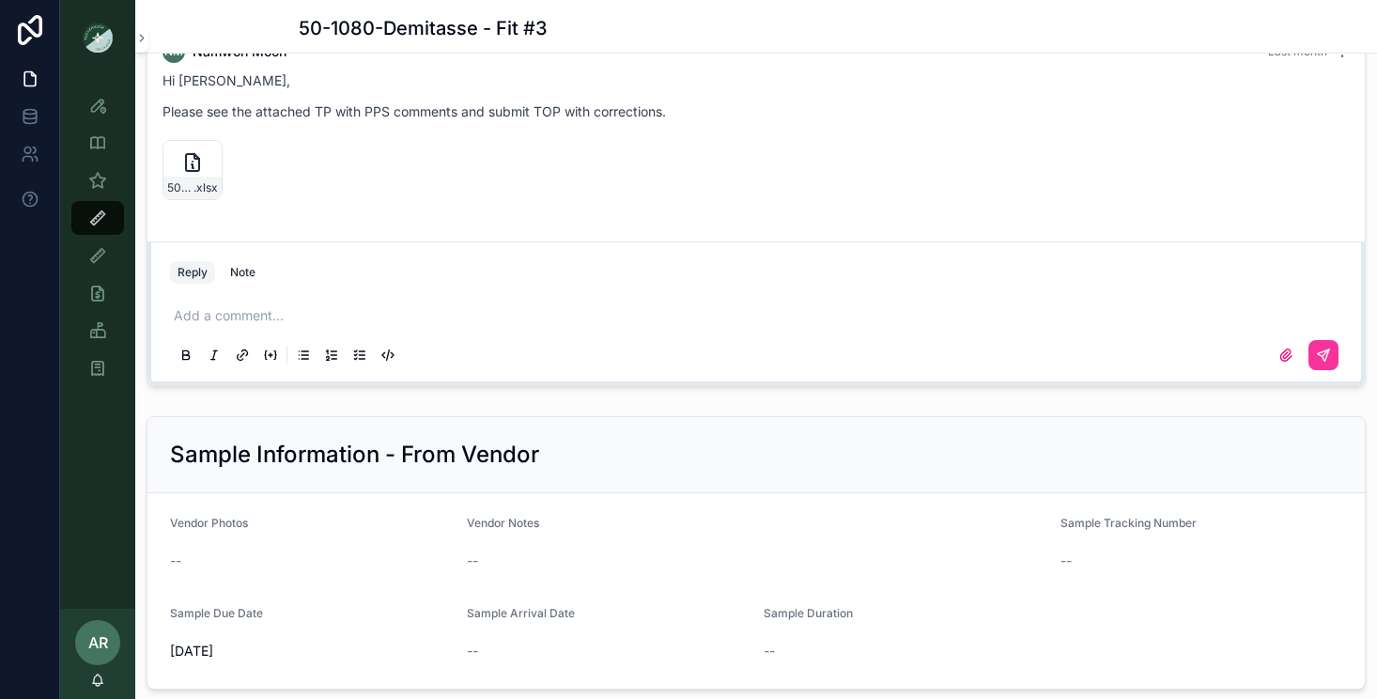
scroll to position [1932, 0]
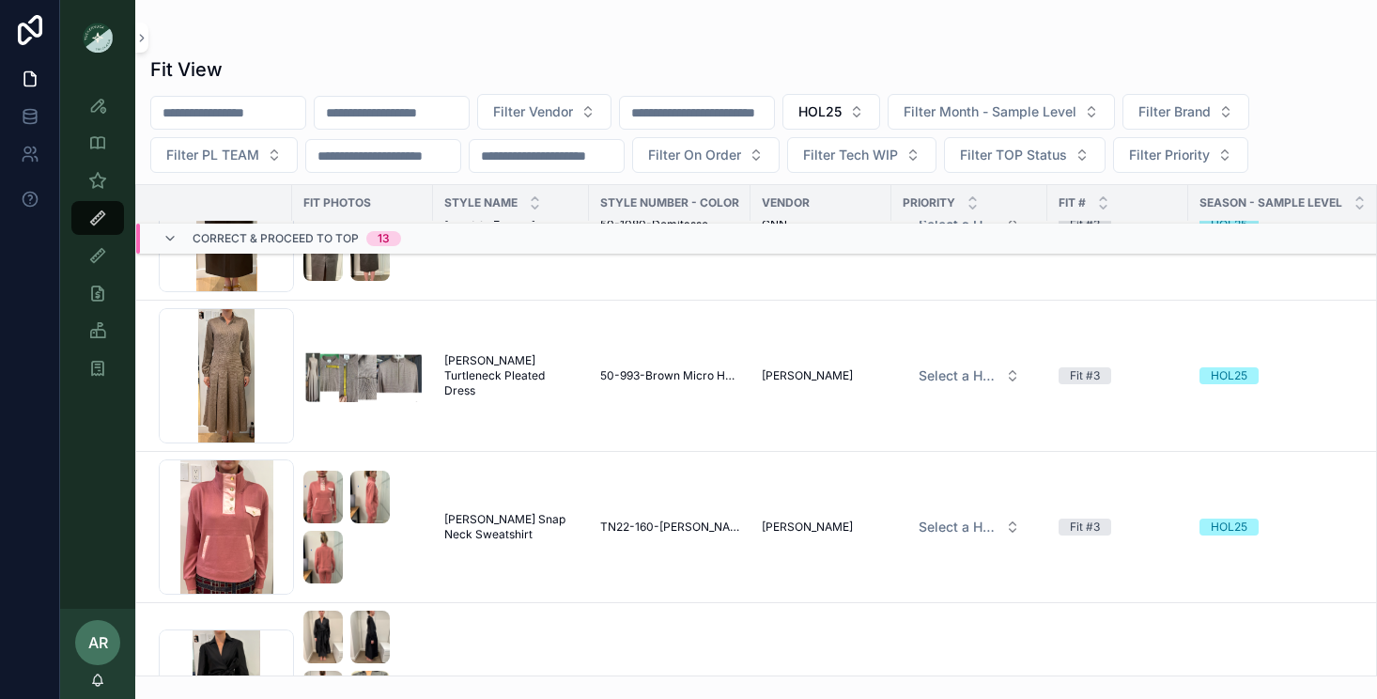
scroll to position [653, 0]
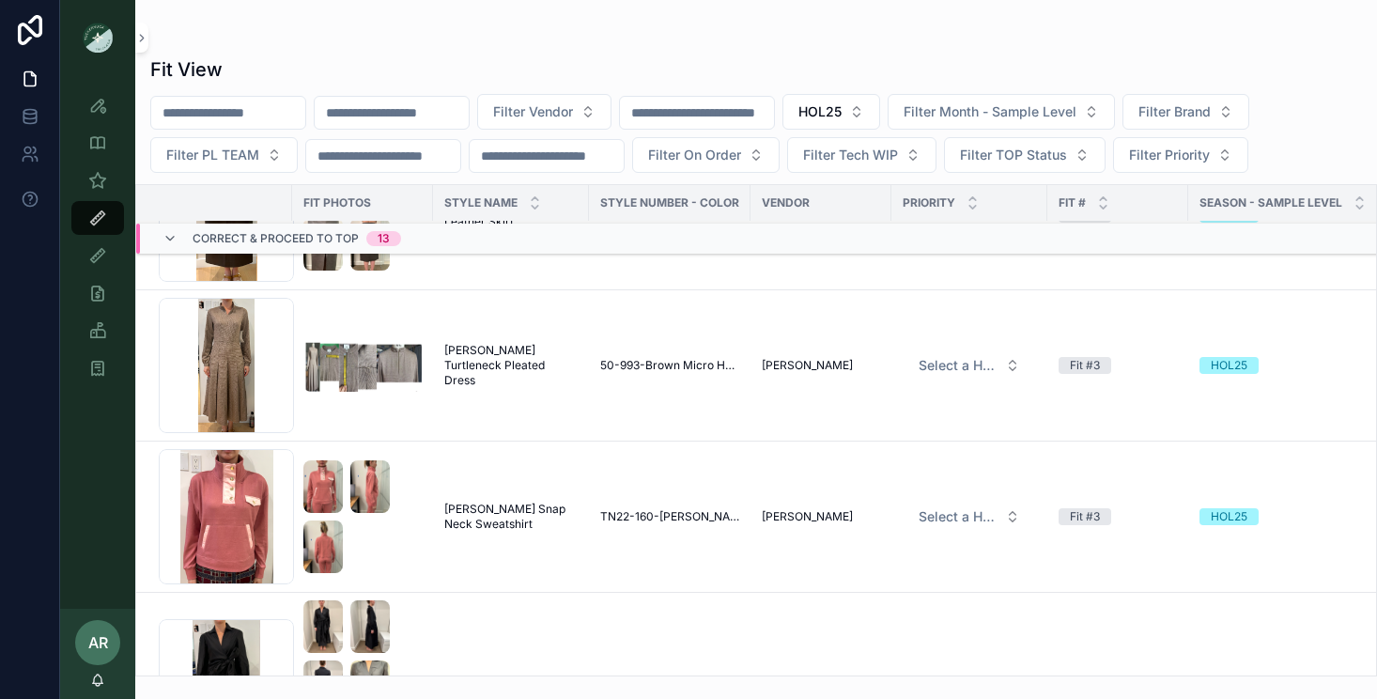
click at [513, 354] on span "[PERSON_NAME] Turtleneck Pleated Dress" at bounding box center [510, 365] width 133 height 45
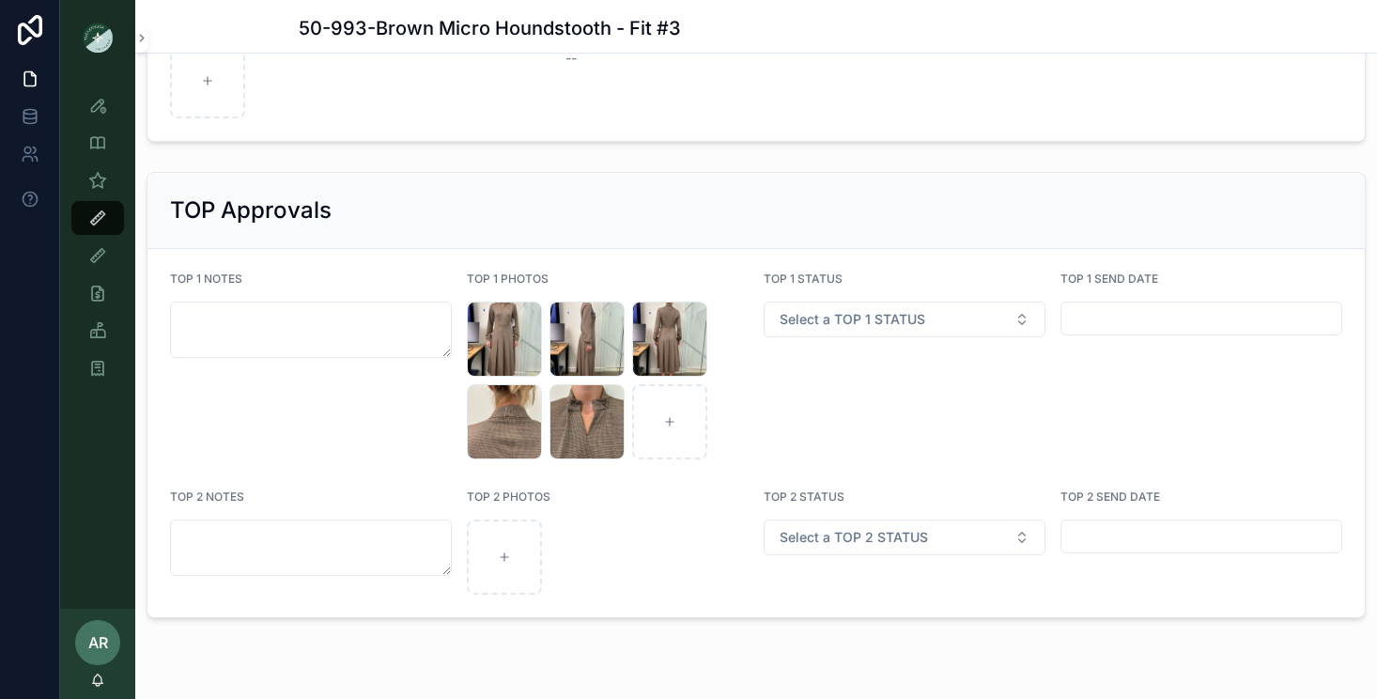
scroll to position [3059, 0]
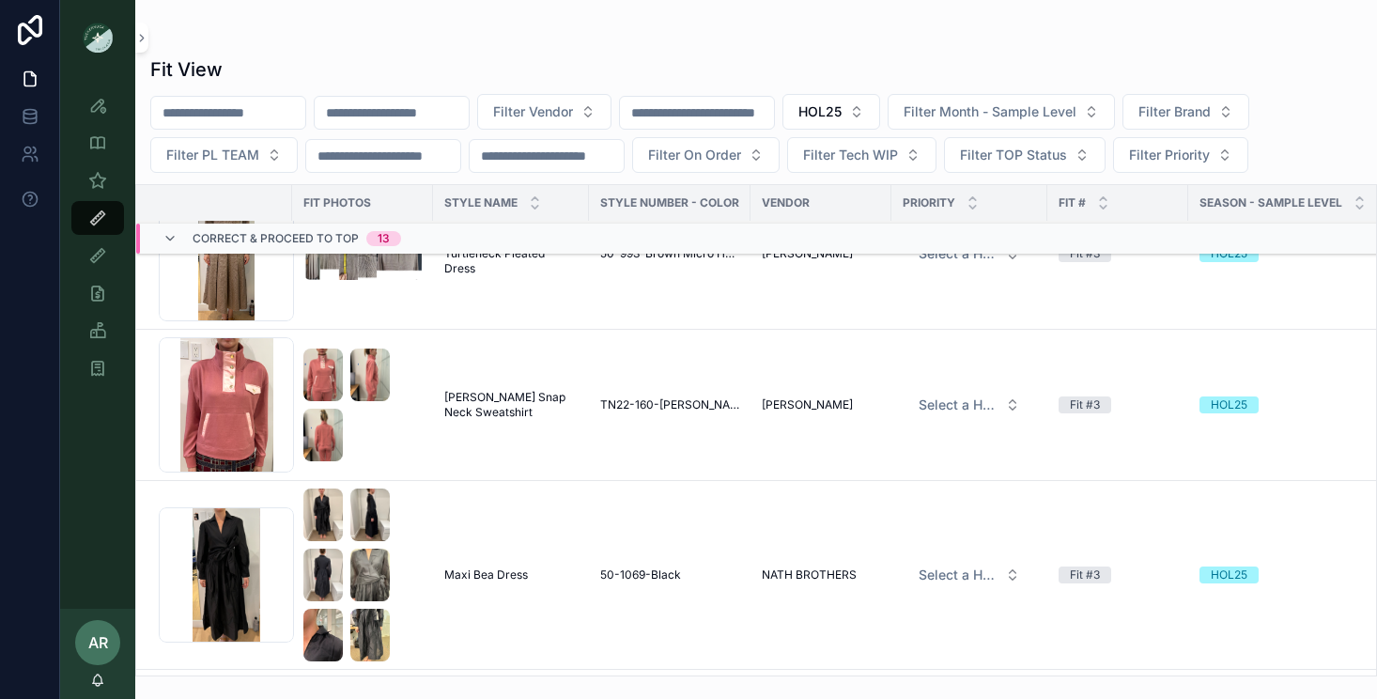
scroll to position [772, 0]
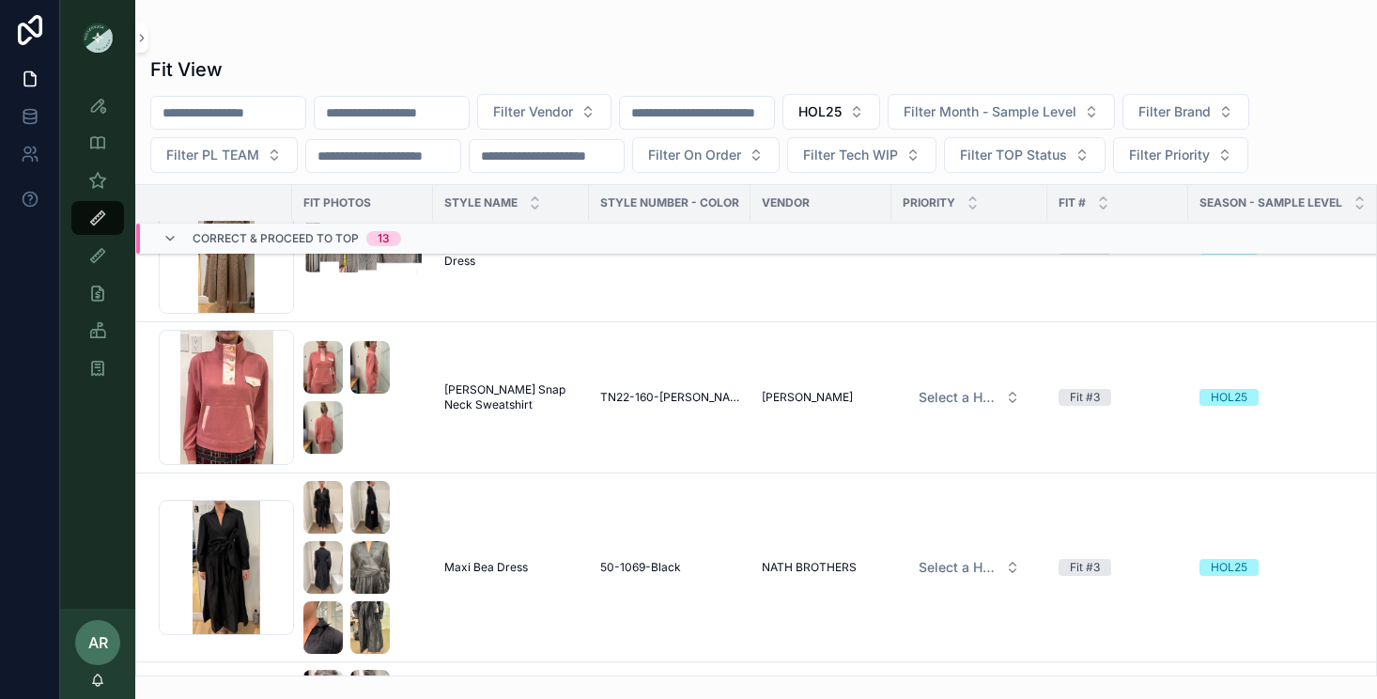
click at [660, 400] on span "TN22-160-Dusty Rose" at bounding box center [669, 397] width 139 height 15
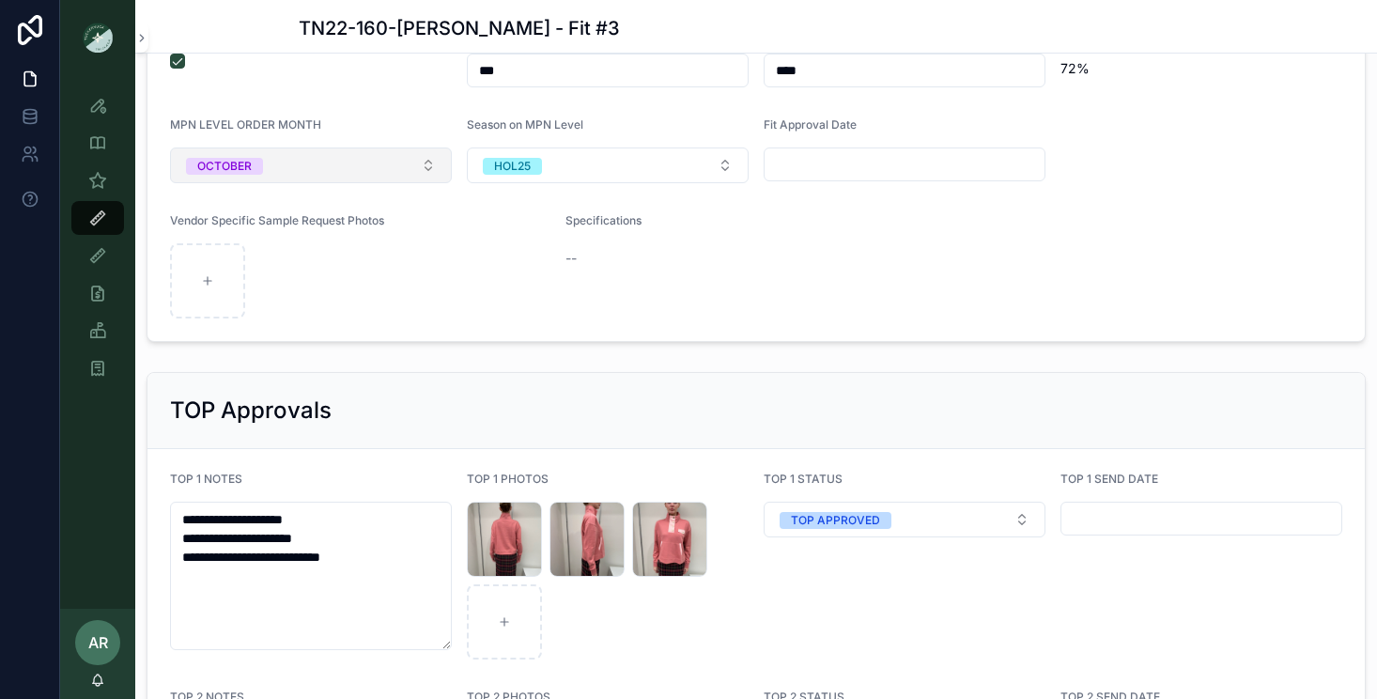
scroll to position [3074, 0]
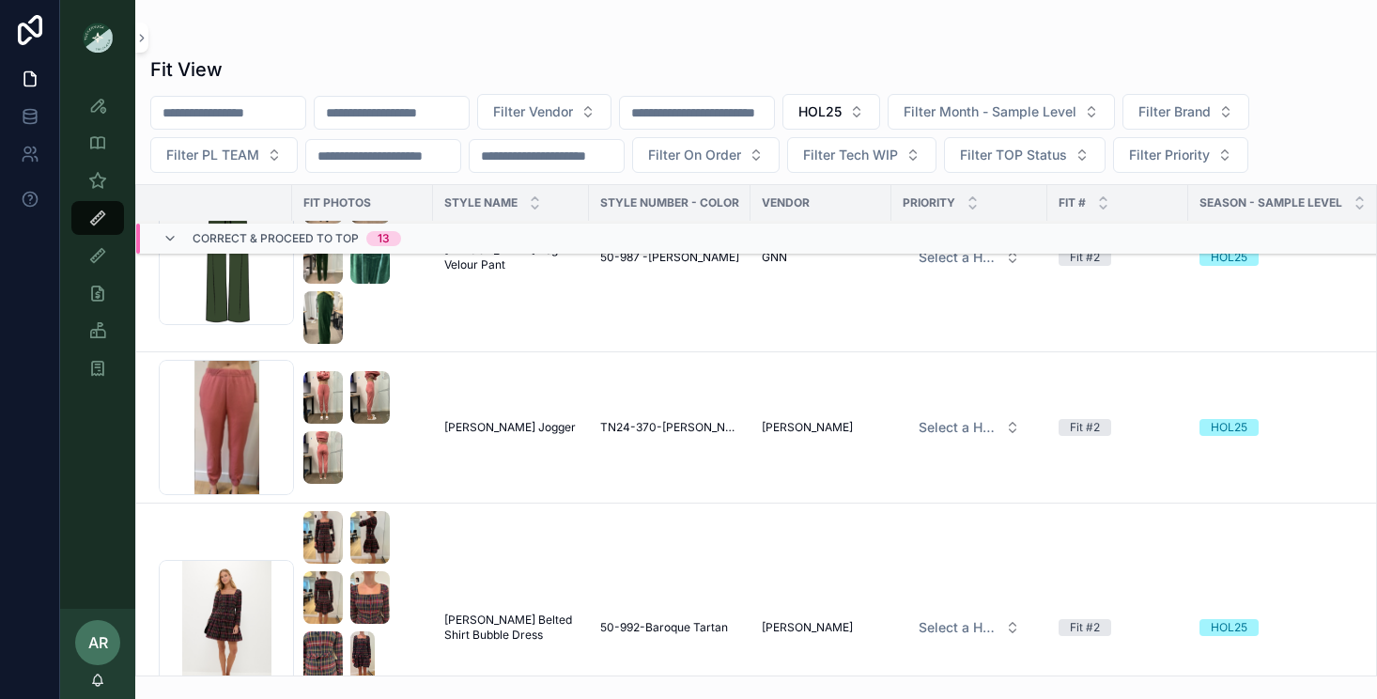
scroll to position [1287, 0]
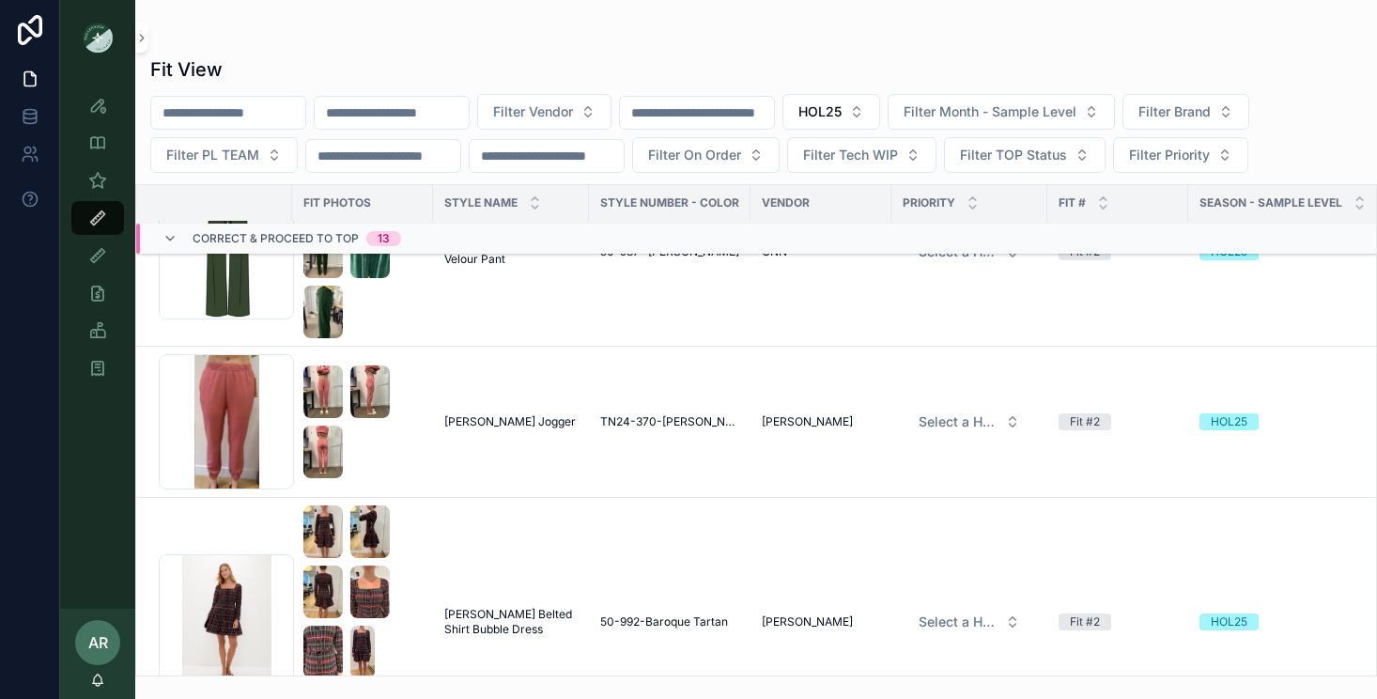
click at [485, 428] on span "[PERSON_NAME] Jogger" at bounding box center [509, 421] width 131 height 15
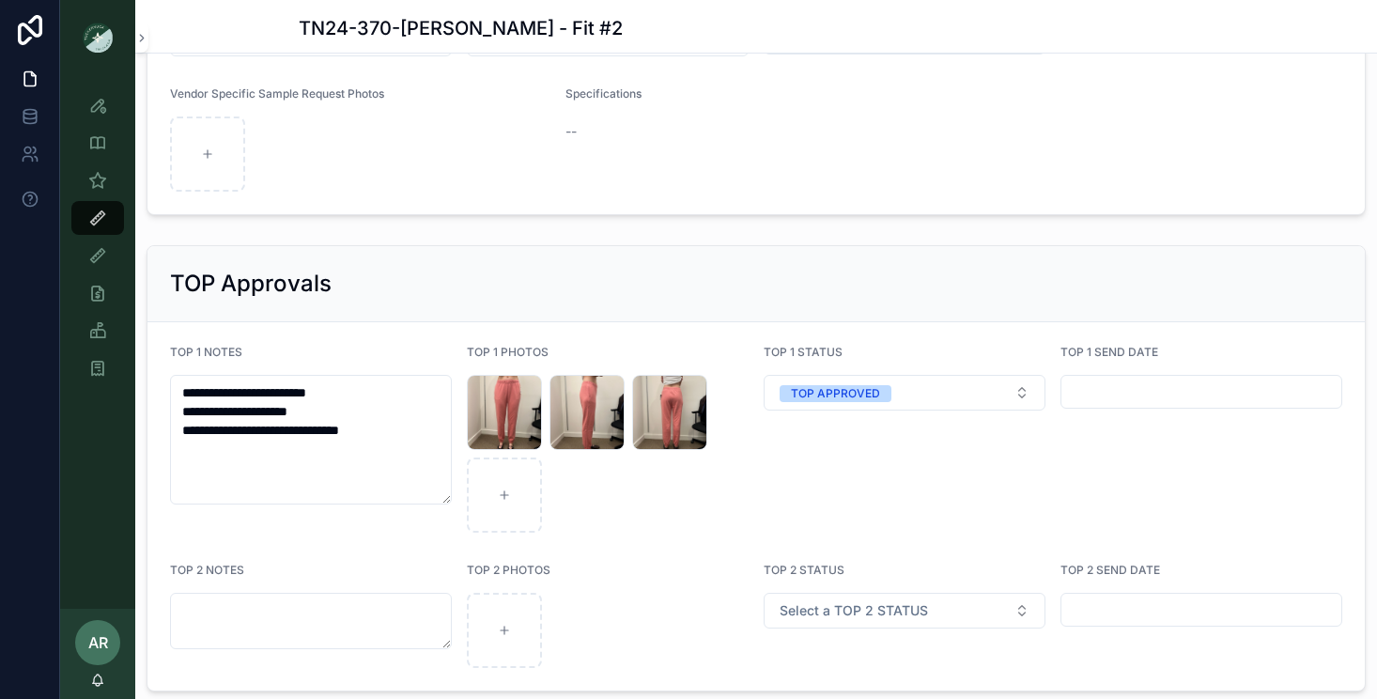
scroll to position [3433, 0]
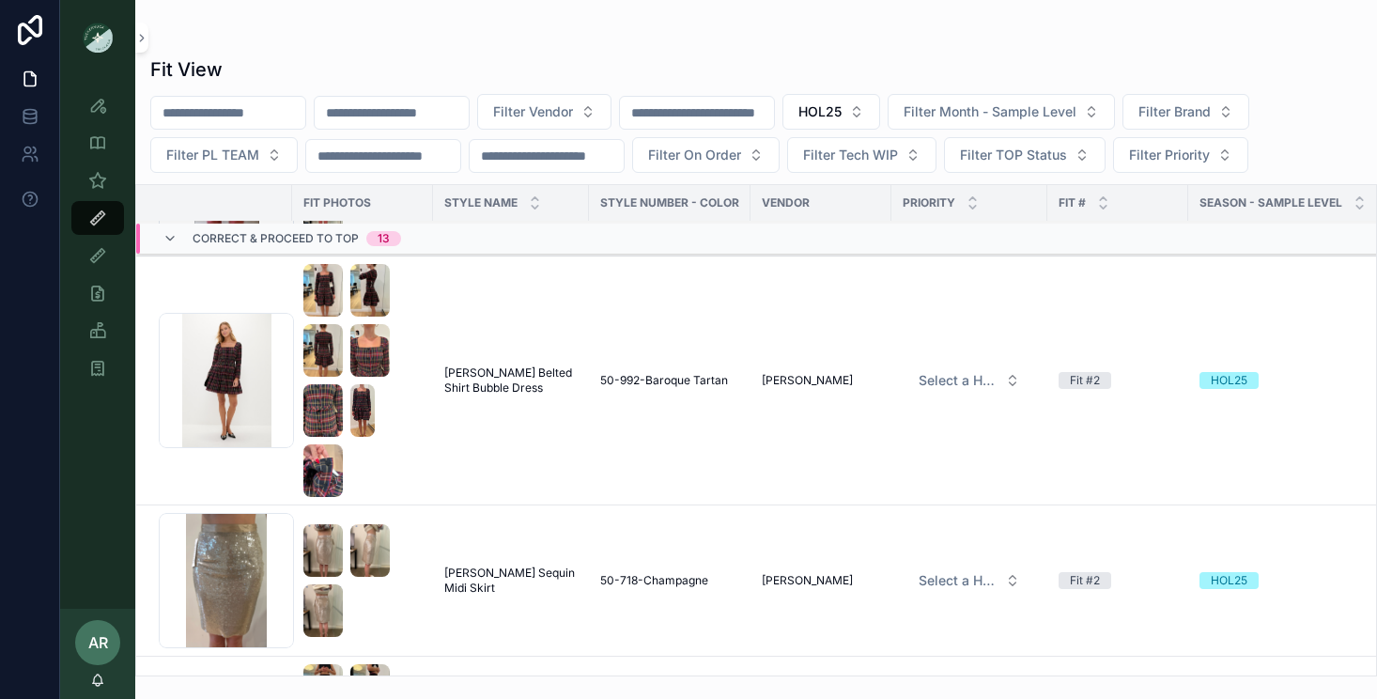
scroll to position [1540, 0]
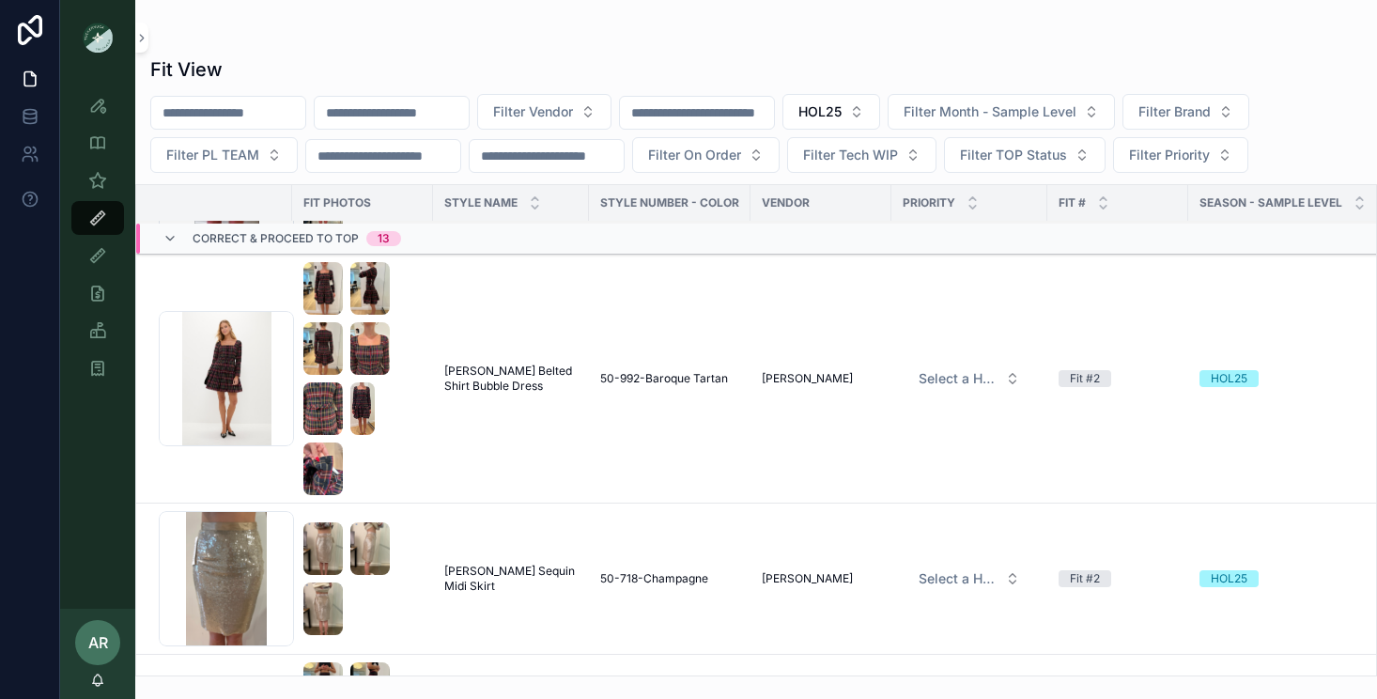
click at [507, 378] on span "[PERSON_NAME] Belted Shirt Bubble Dress" at bounding box center [510, 378] width 133 height 30
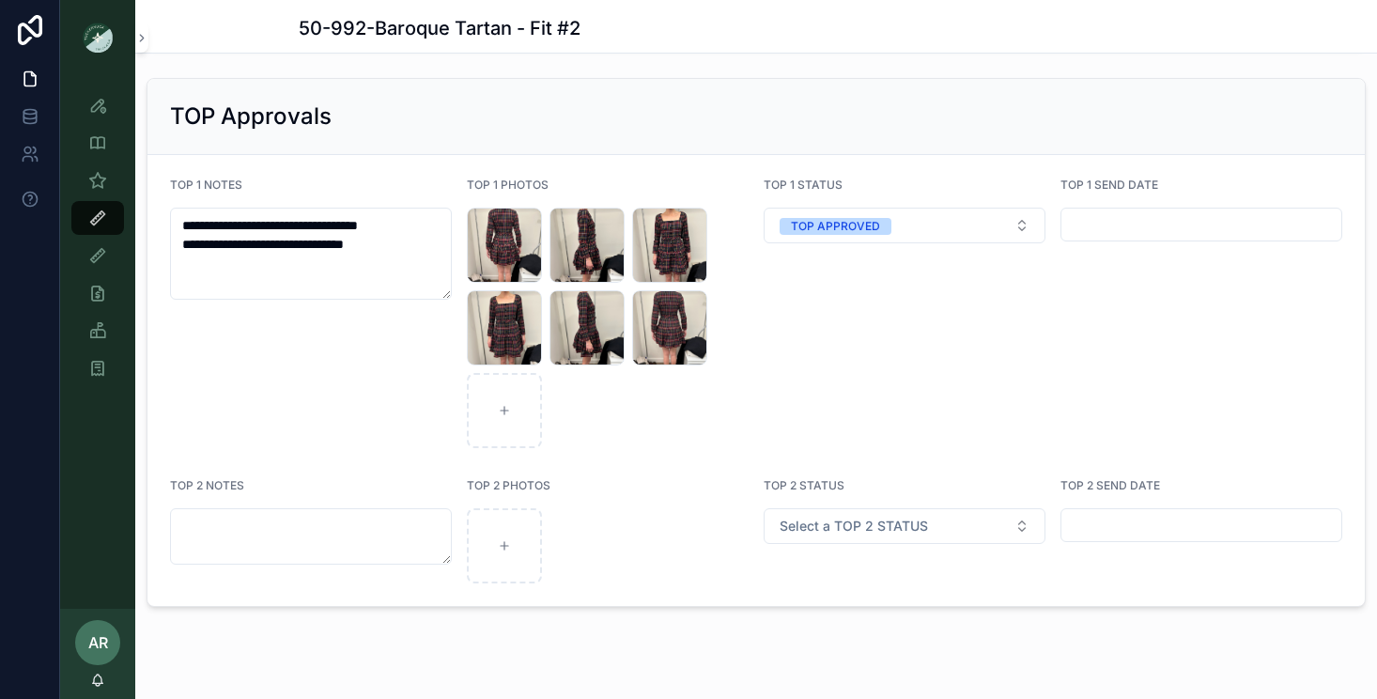
scroll to position [4004, 0]
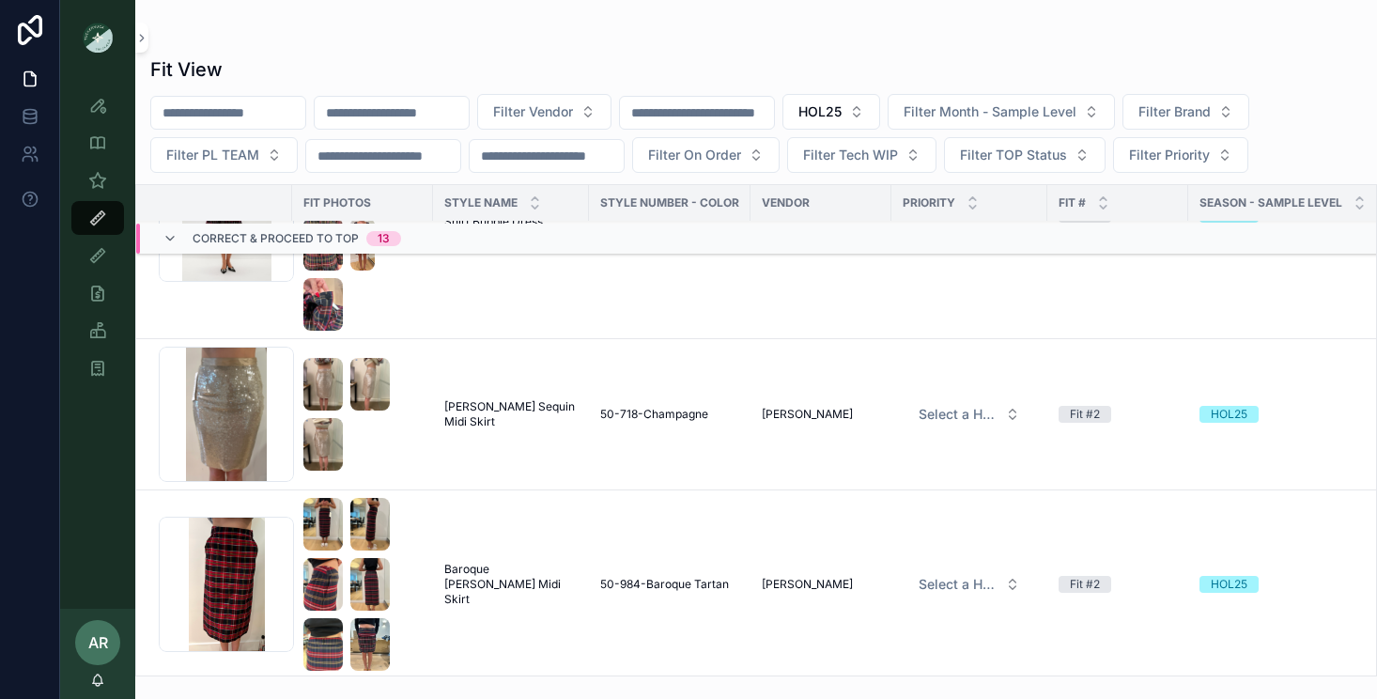
scroll to position [1913, 0]
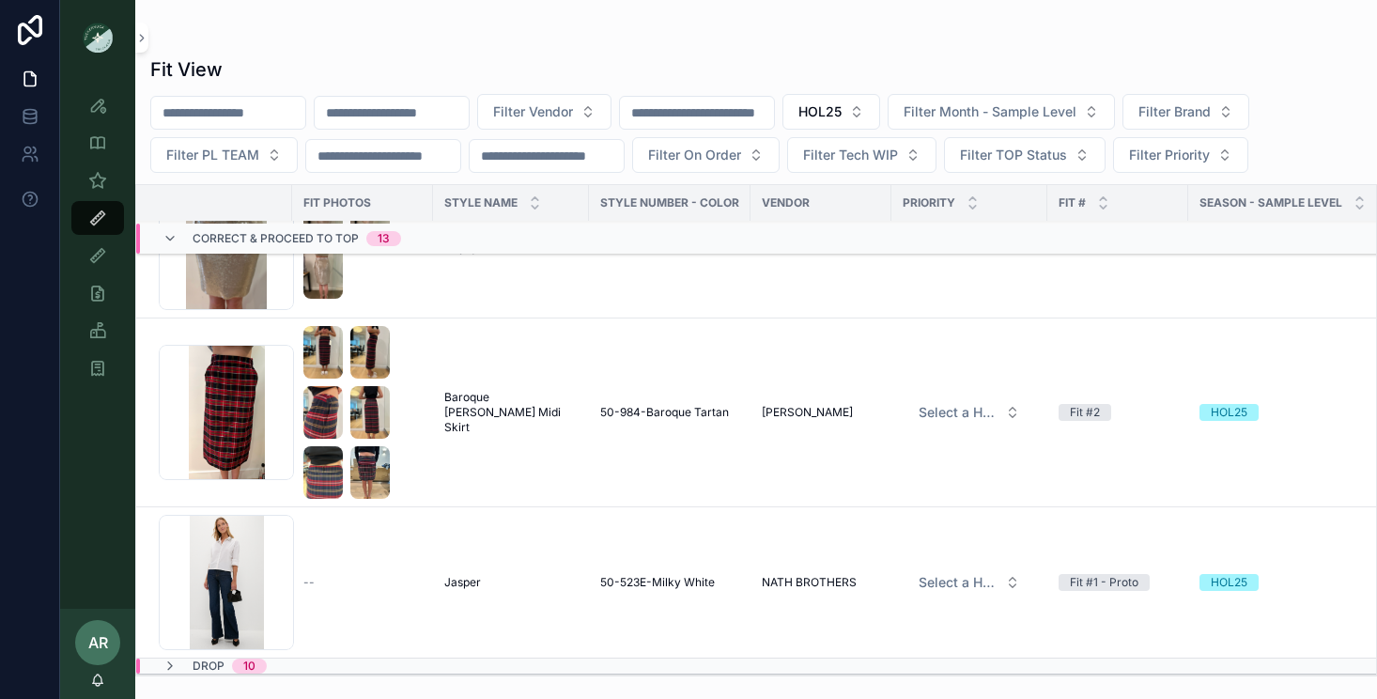
click at [491, 408] on span "Baroque [PERSON_NAME] Midi Skirt" at bounding box center [510, 412] width 133 height 45
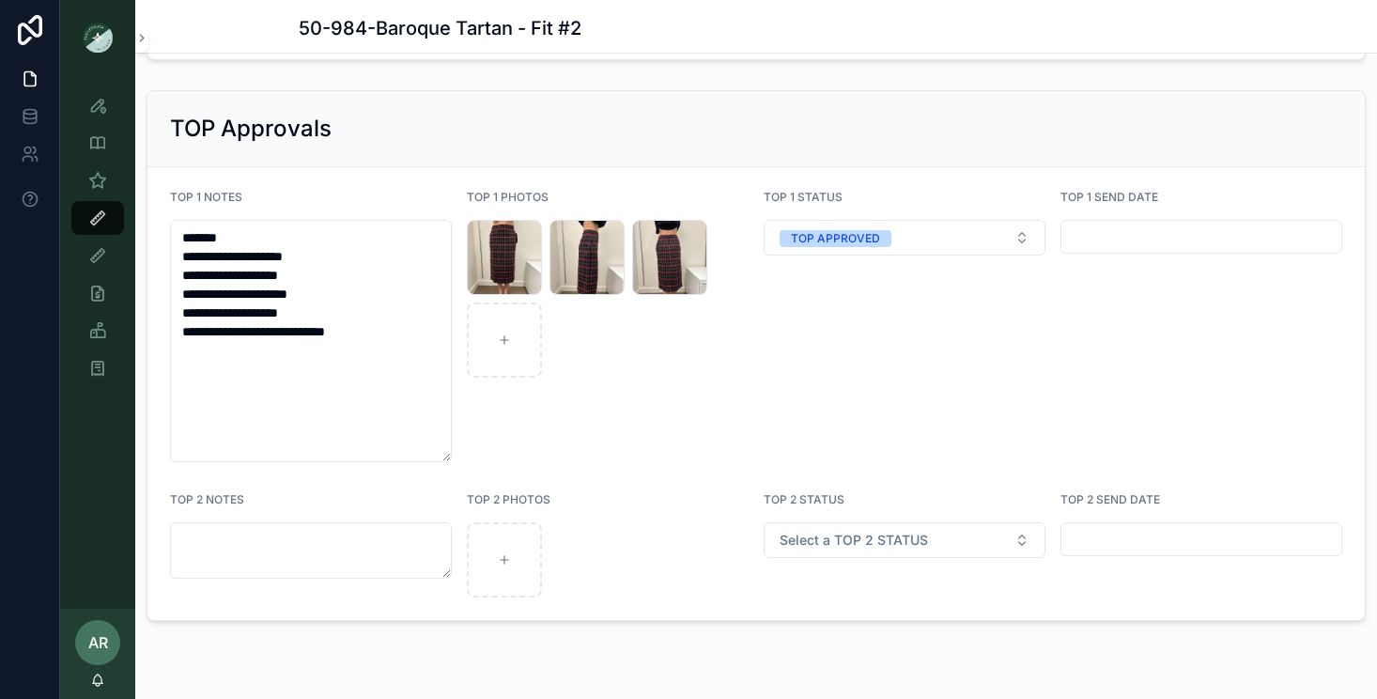
scroll to position [3773, 0]
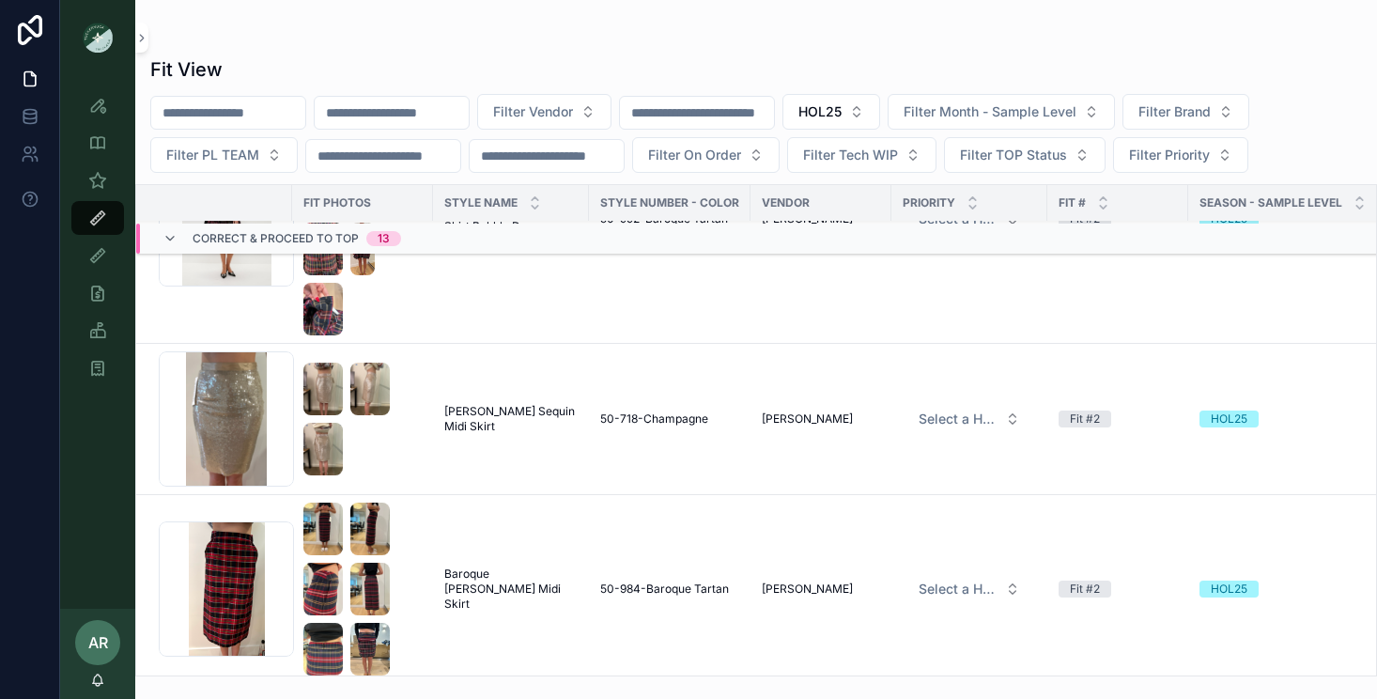
scroll to position [1913, 0]
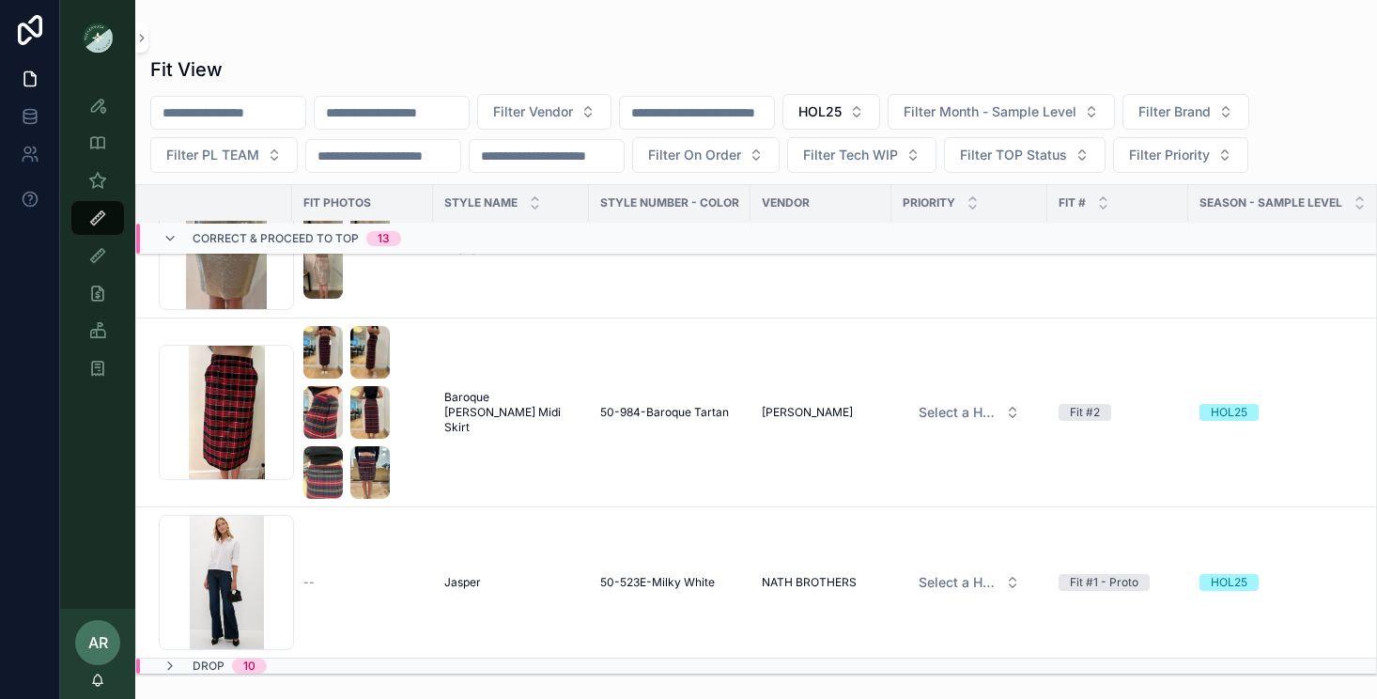
click at [628, 577] on span "50-523E-Milky White" at bounding box center [657, 582] width 115 height 15
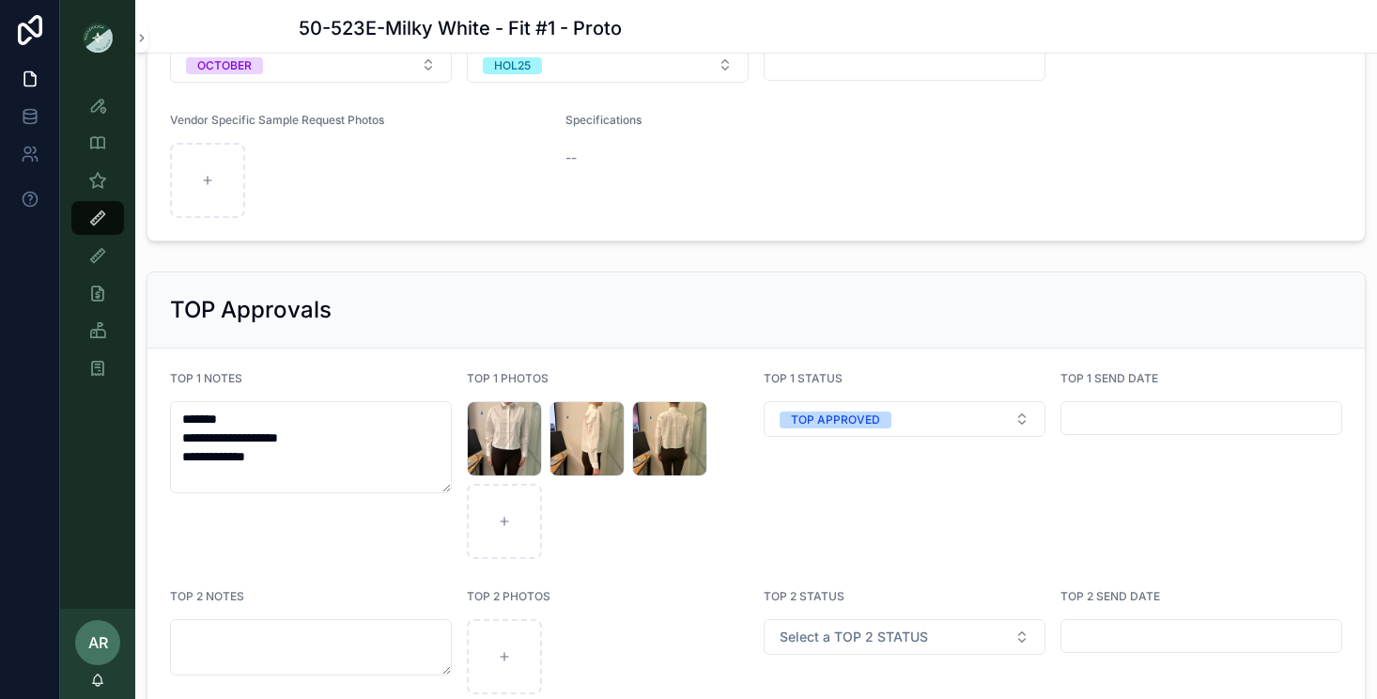
scroll to position [2828, 0]
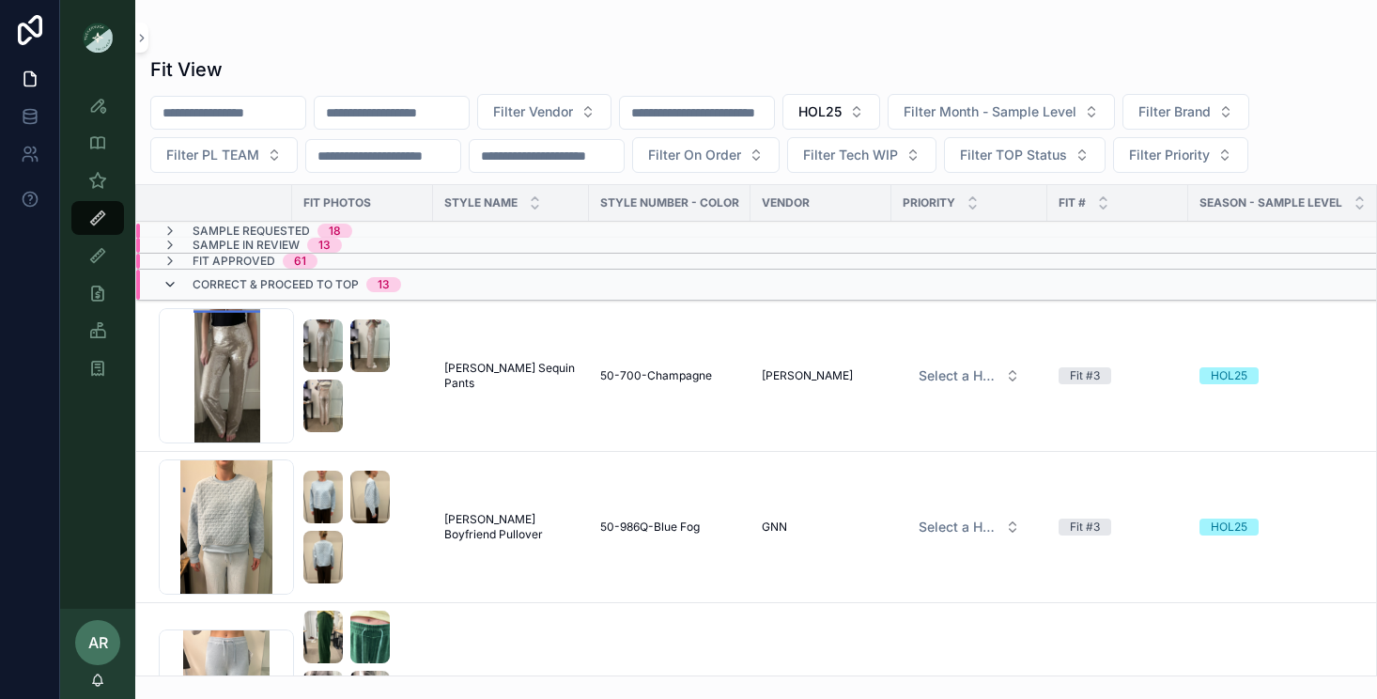
click at [175, 281] on icon "scrollable content" at bounding box center [169, 284] width 15 height 15
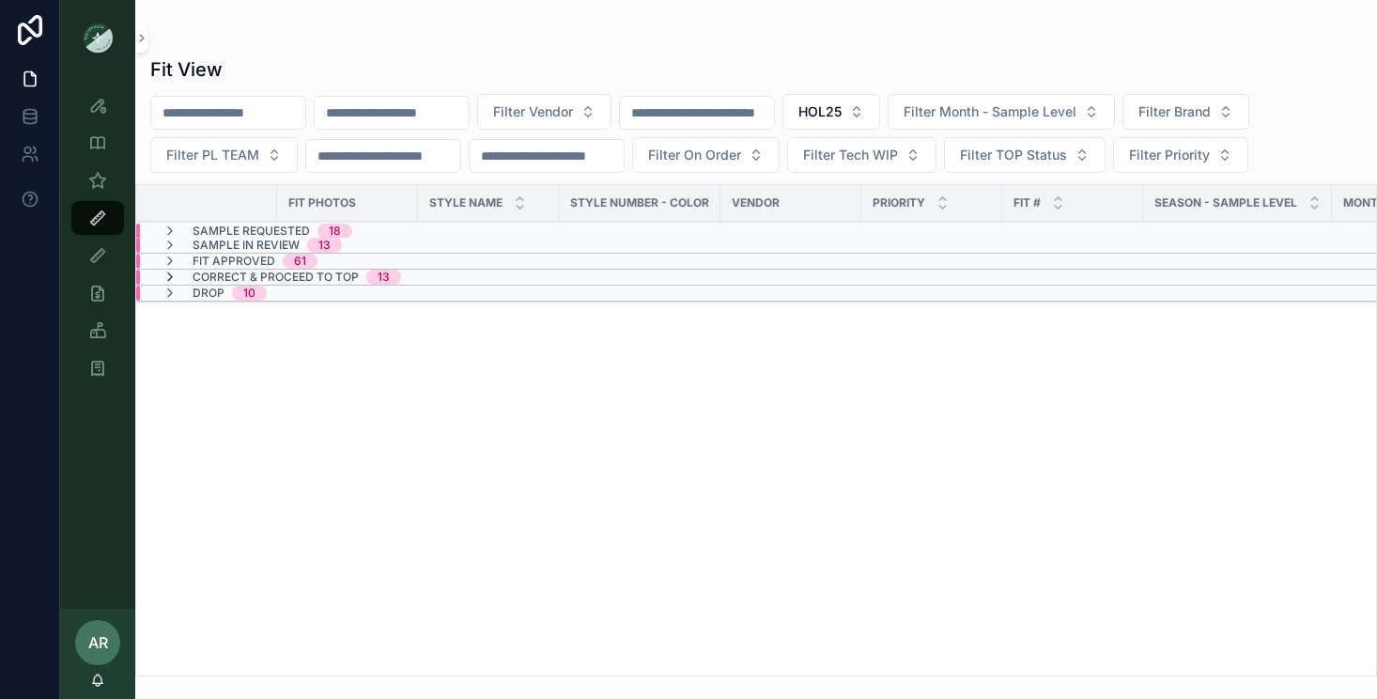
click at [173, 280] on icon "scrollable content" at bounding box center [169, 277] width 15 height 15
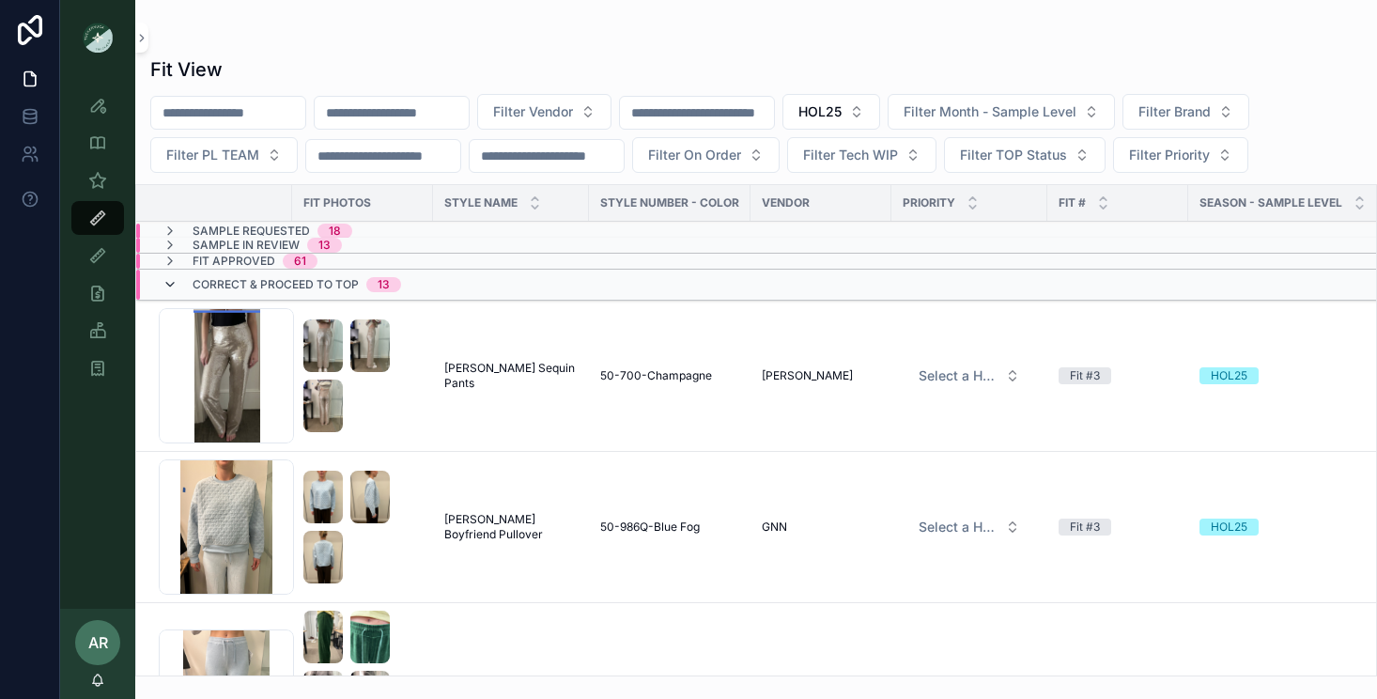
click at [165, 288] on icon "scrollable content" at bounding box center [169, 284] width 15 height 15
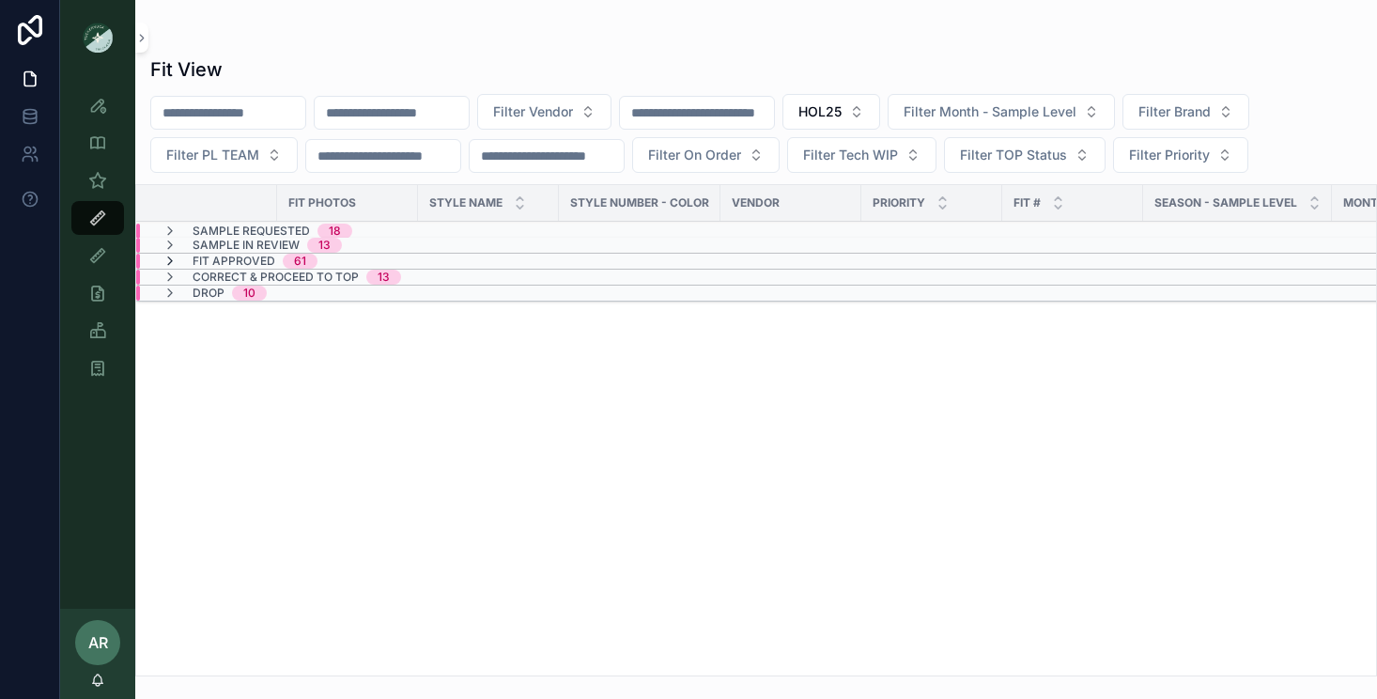
click at [167, 262] on icon "scrollable content" at bounding box center [169, 261] width 15 height 15
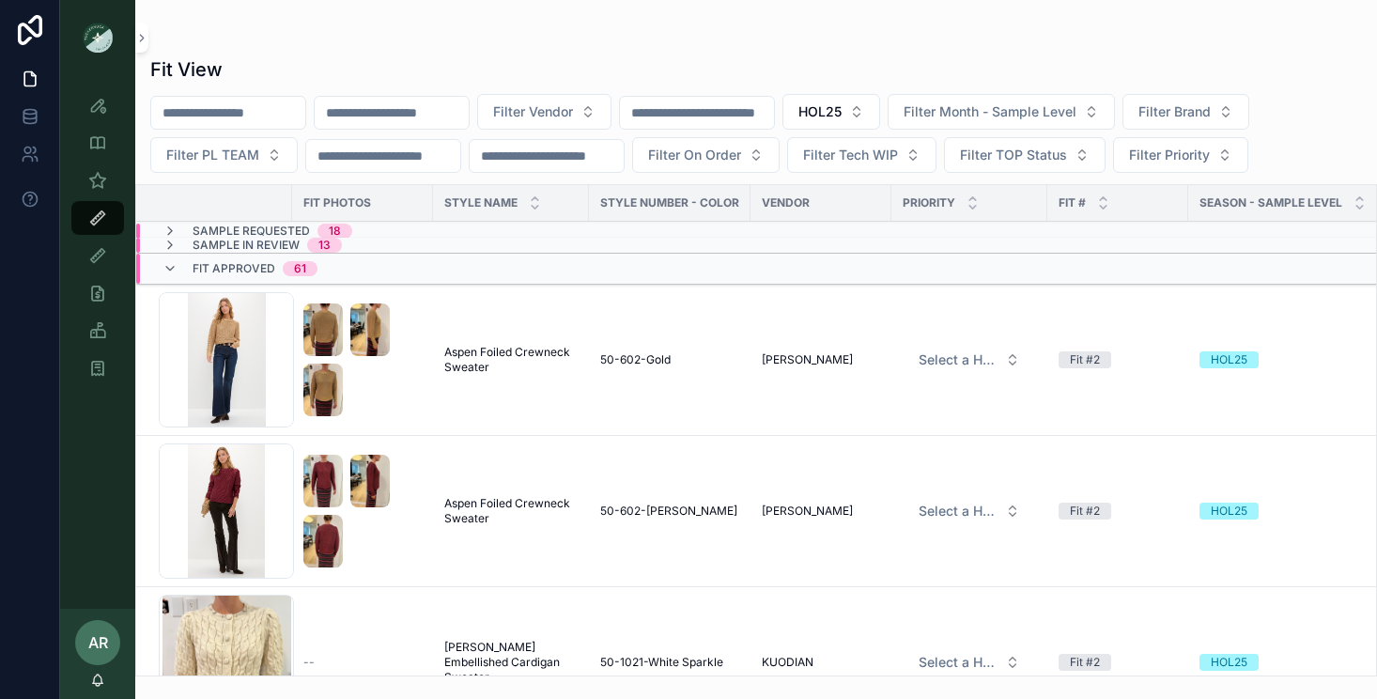
click at [167, 262] on icon "scrollable content" at bounding box center [169, 268] width 15 height 15
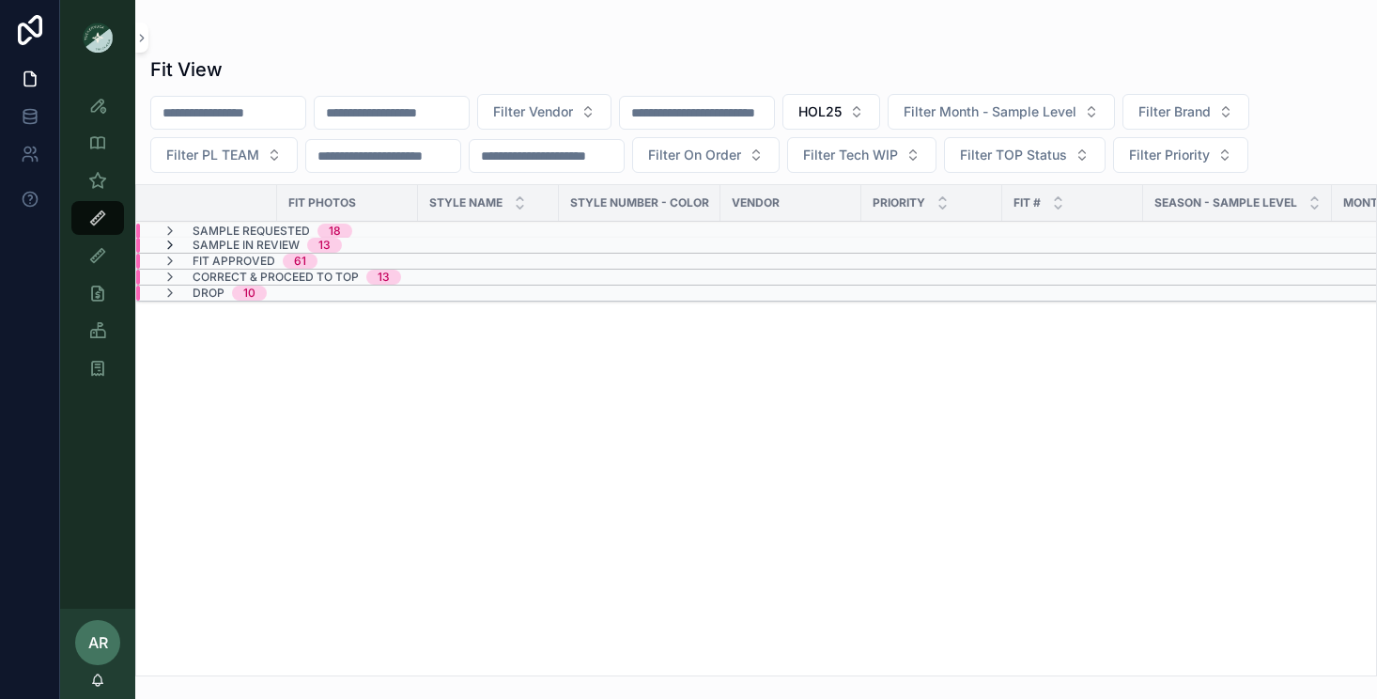
click at [172, 241] on icon "scrollable content" at bounding box center [169, 245] width 15 height 15
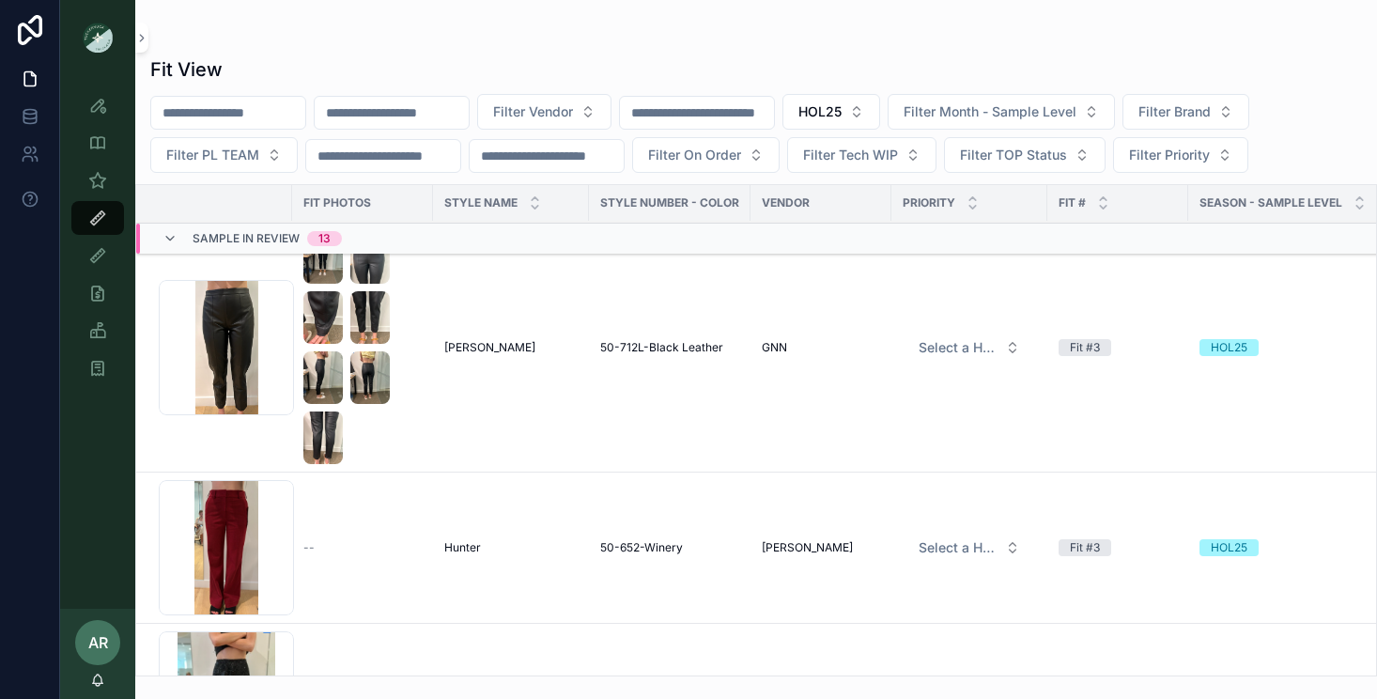
scroll to position [503, 0]
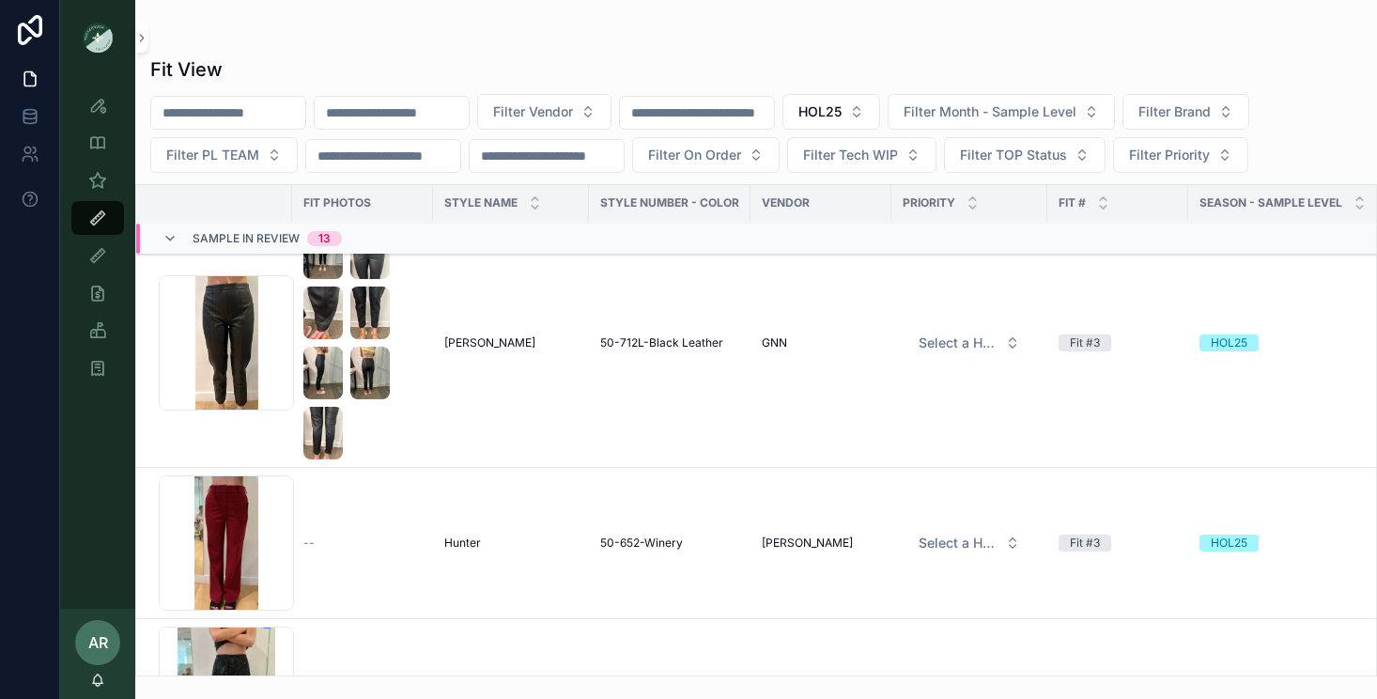
click at [668, 336] on span "50-712L-Black Leather" at bounding box center [661, 342] width 123 height 15
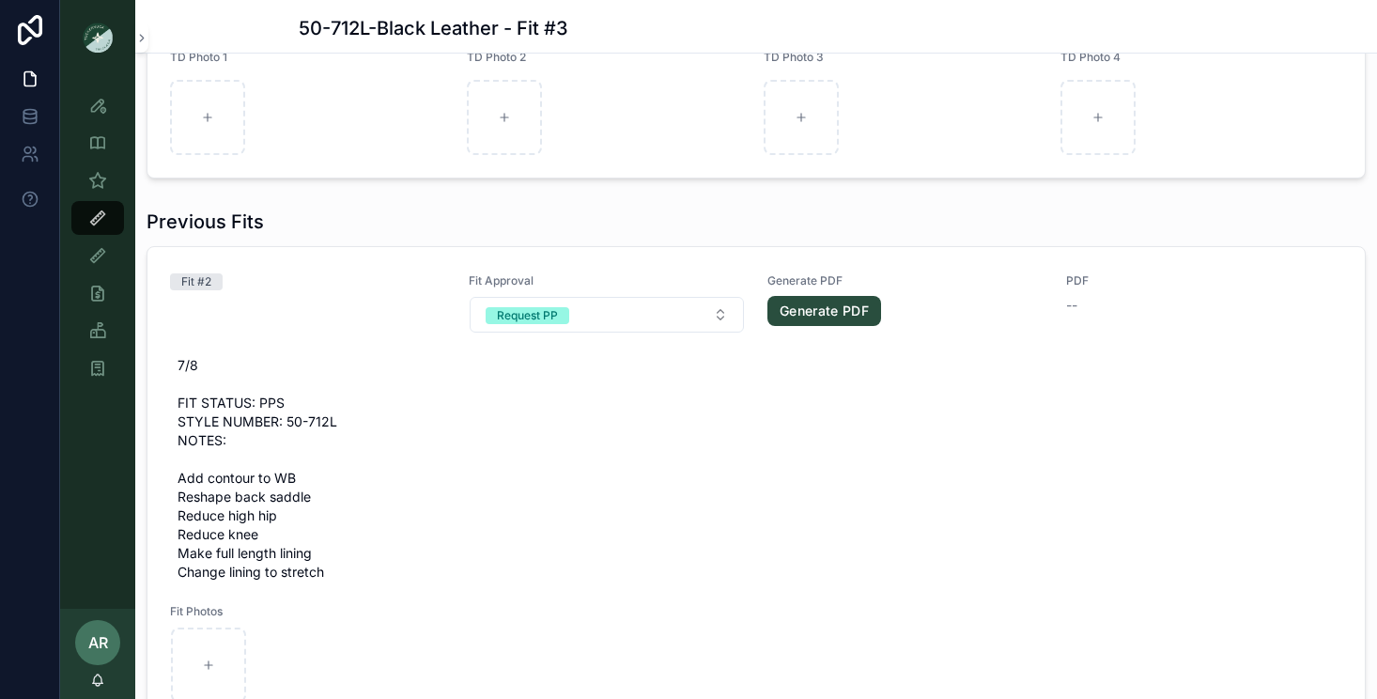
scroll to position [1775, 0]
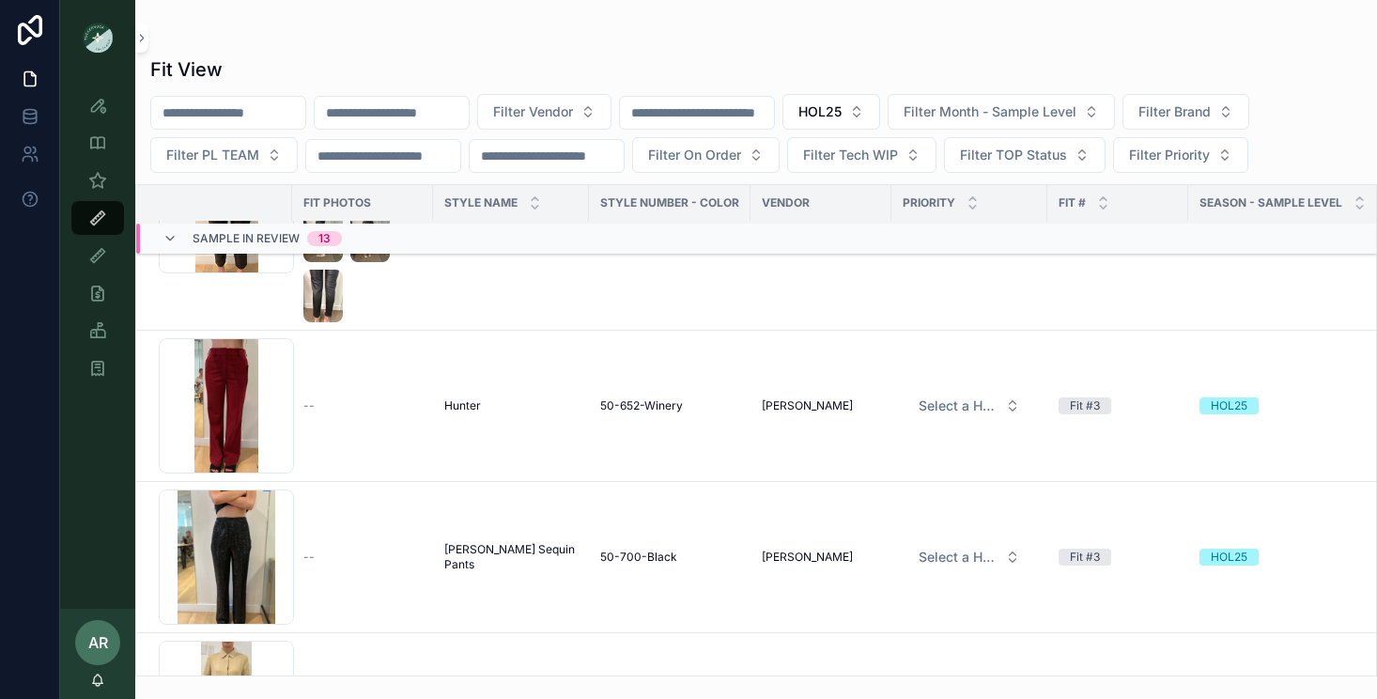
scroll to position [695, 0]
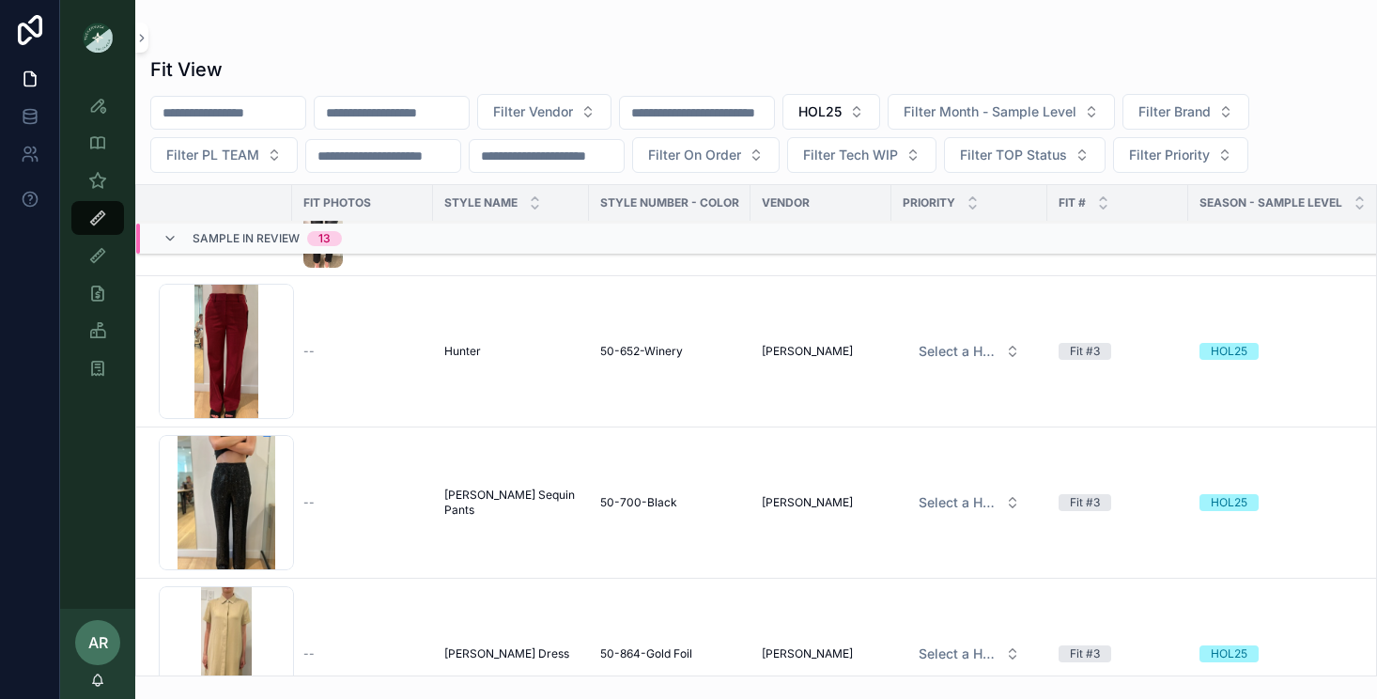
click at [627, 354] on span "50-652-Winery" at bounding box center [641, 351] width 83 height 15
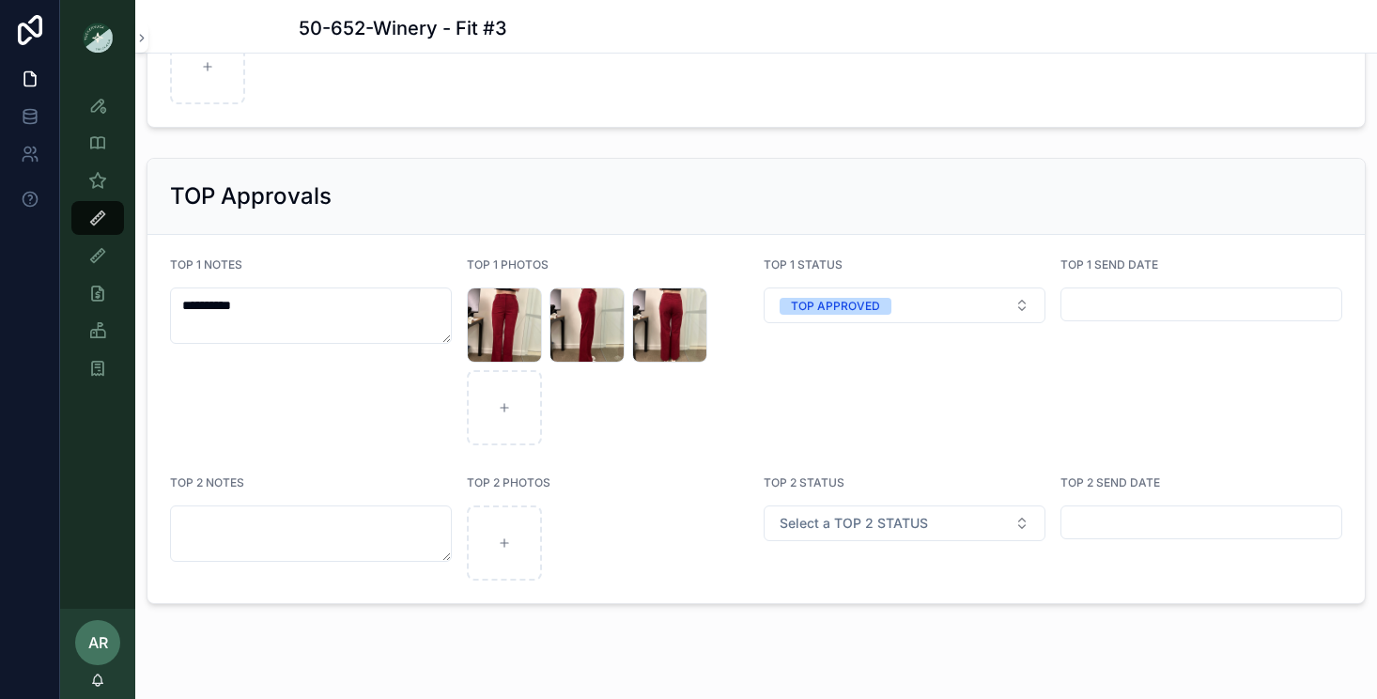
scroll to position [3028, 0]
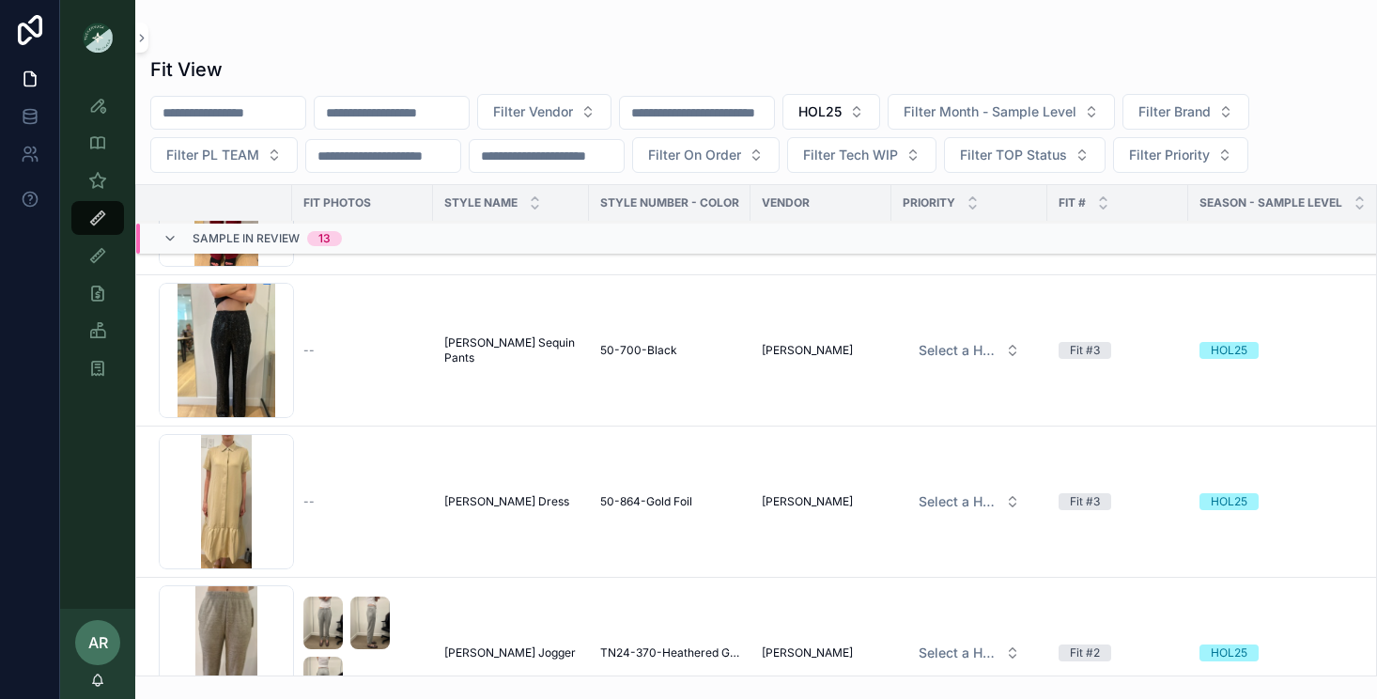
scroll to position [853, 0]
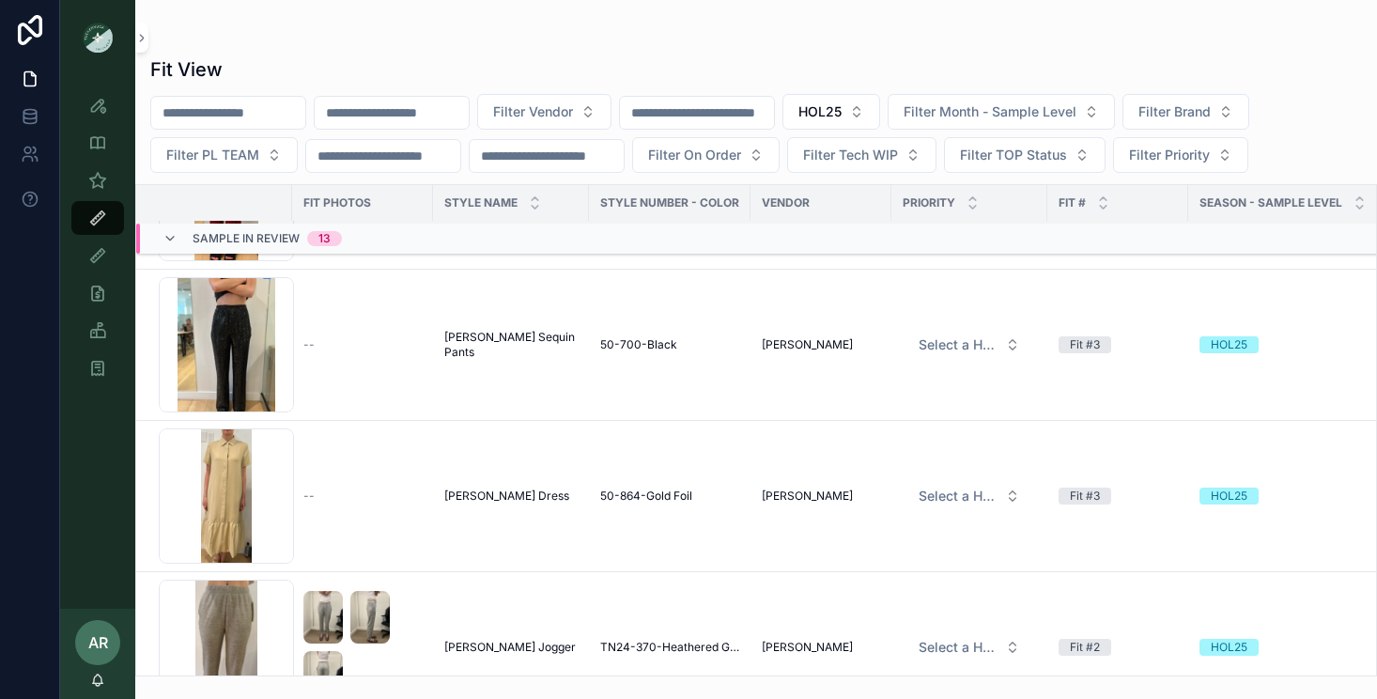
click at [491, 353] on td "Tatum Sequin Pants Tatum Sequin Pants" at bounding box center [511, 345] width 156 height 151
click at [494, 345] on span "[PERSON_NAME] Sequin Pants" at bounding box center [510, 345] width 133 height 30
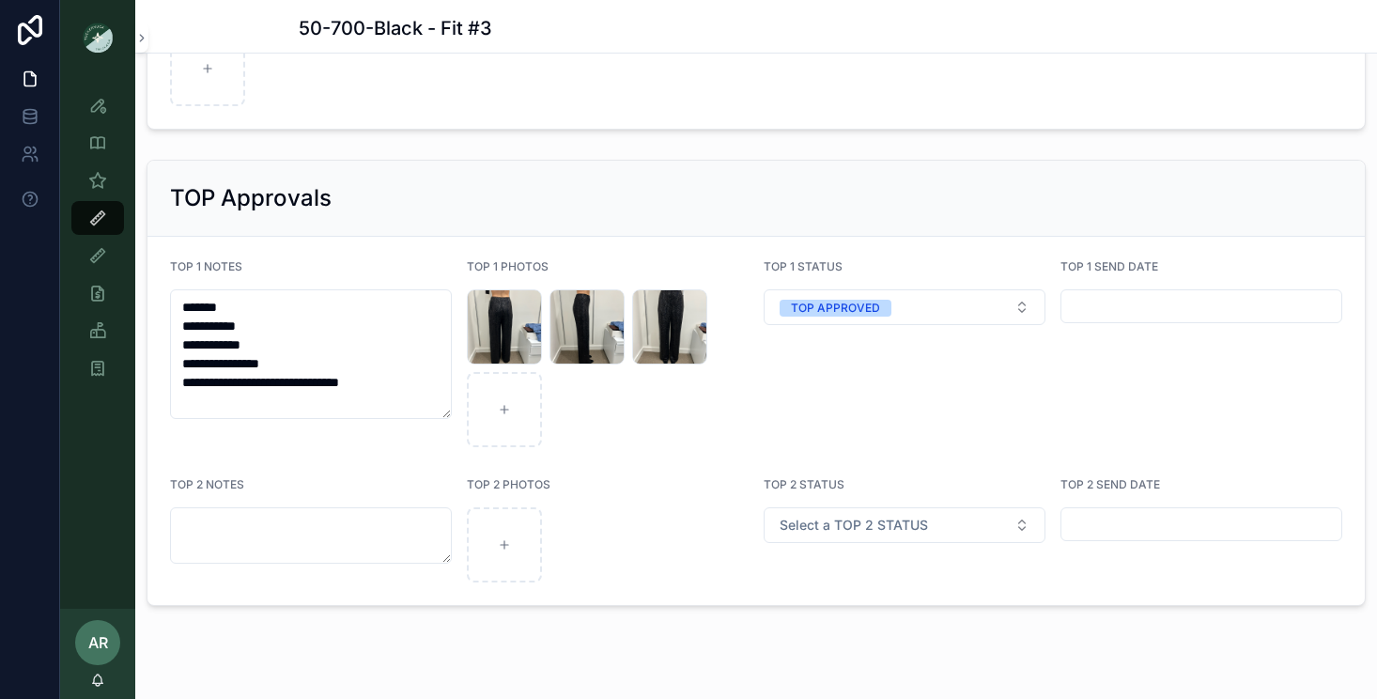
scroll to position [3071, 0]
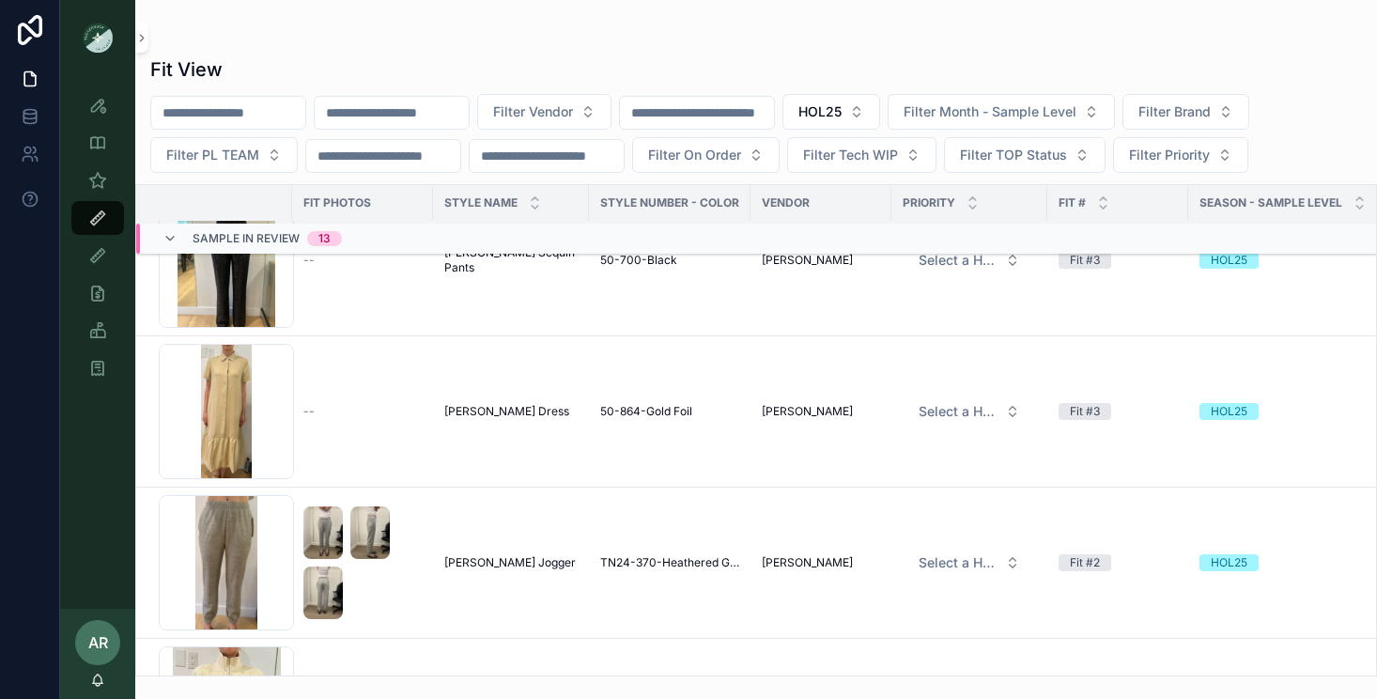
scroll to position [939, 0]
click at [524, 406] on span "Martine Maxi Dress" at bounding box center [506, 409] width 125 height 15
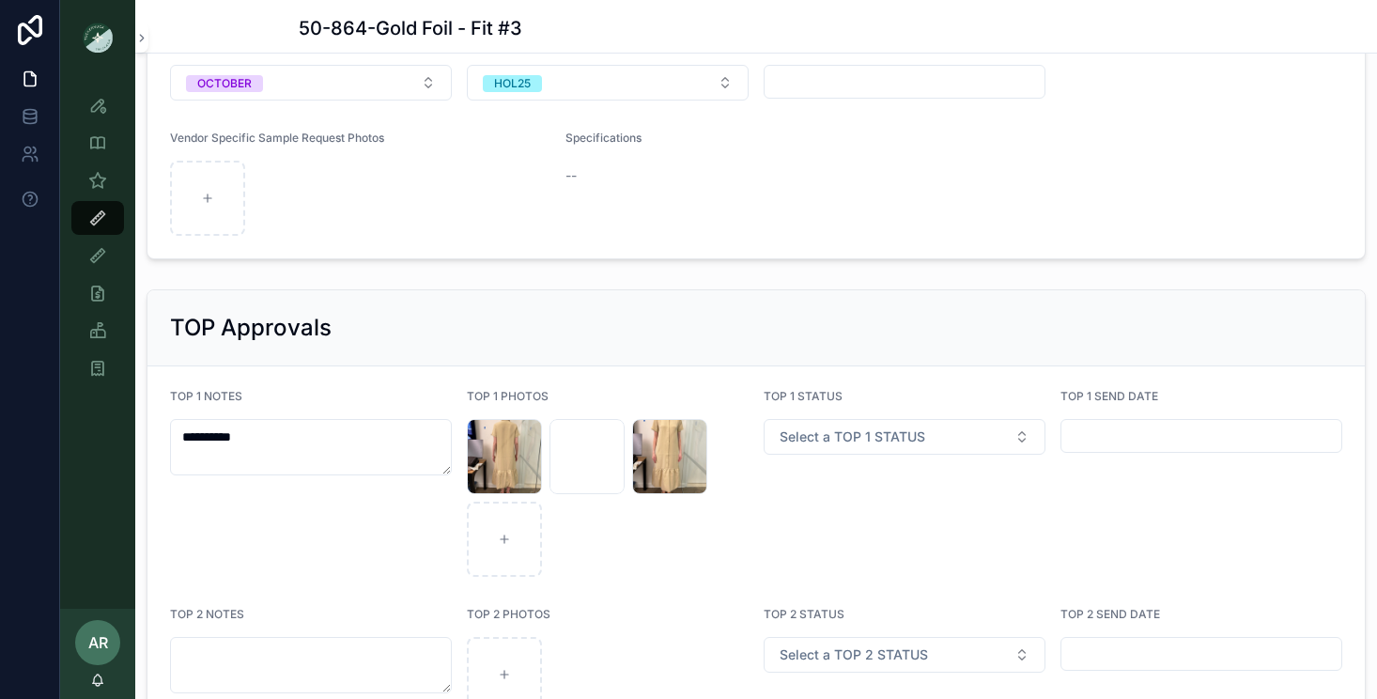
scroll to position [3013, 0]
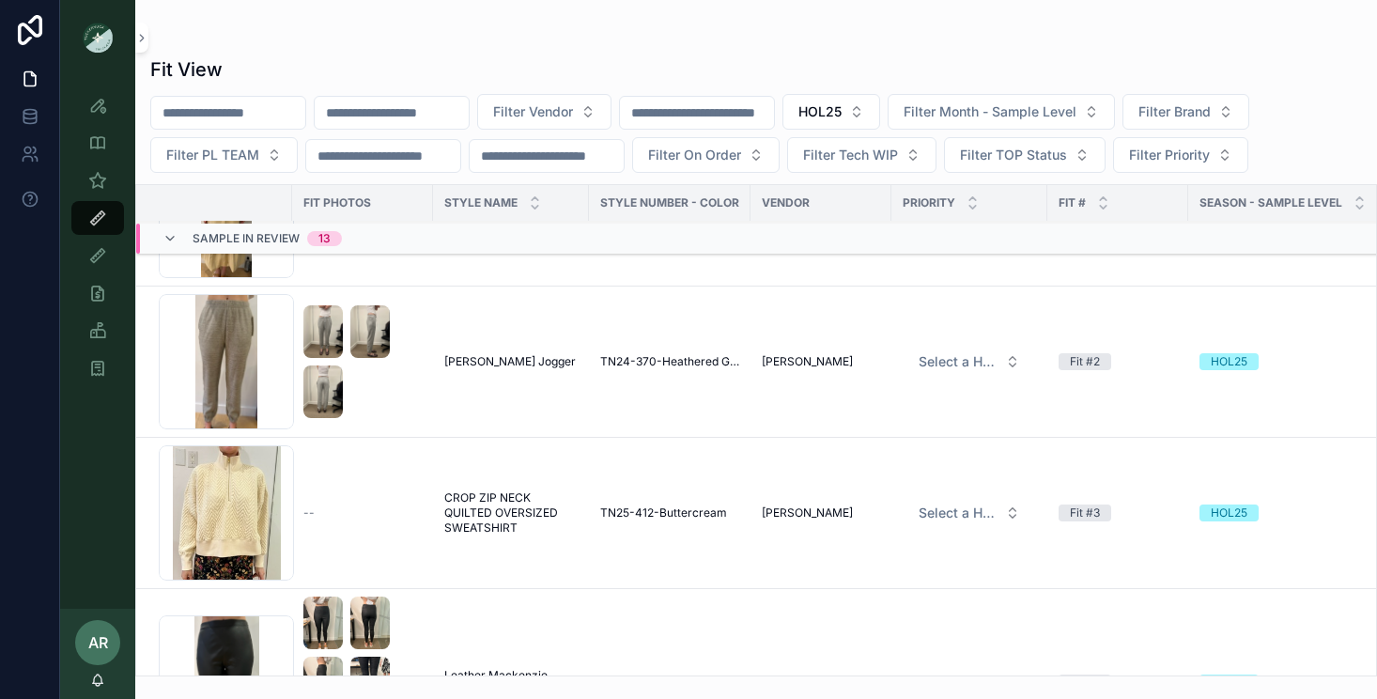
scroll to position [1130, 0]
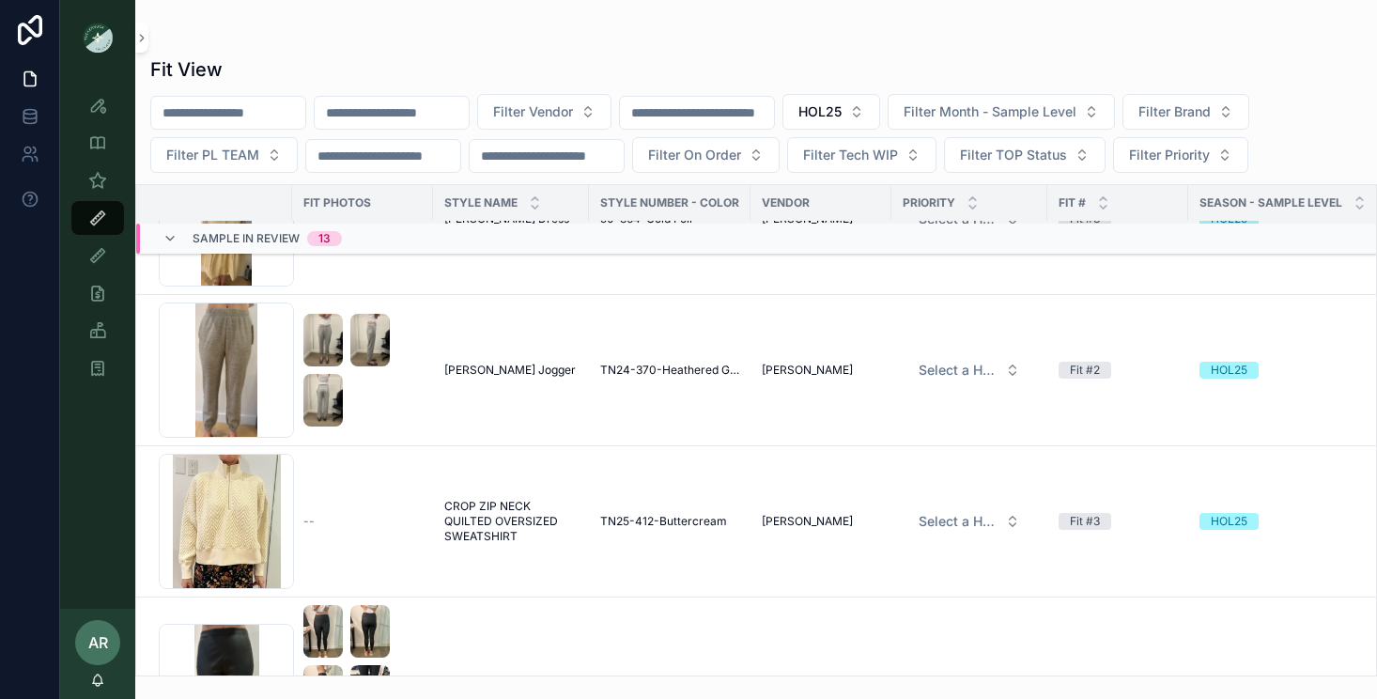
click at [507, 366] on span "[PERSON_NAME] Jogger" at bounding box center [509, 369] width 131 height 15
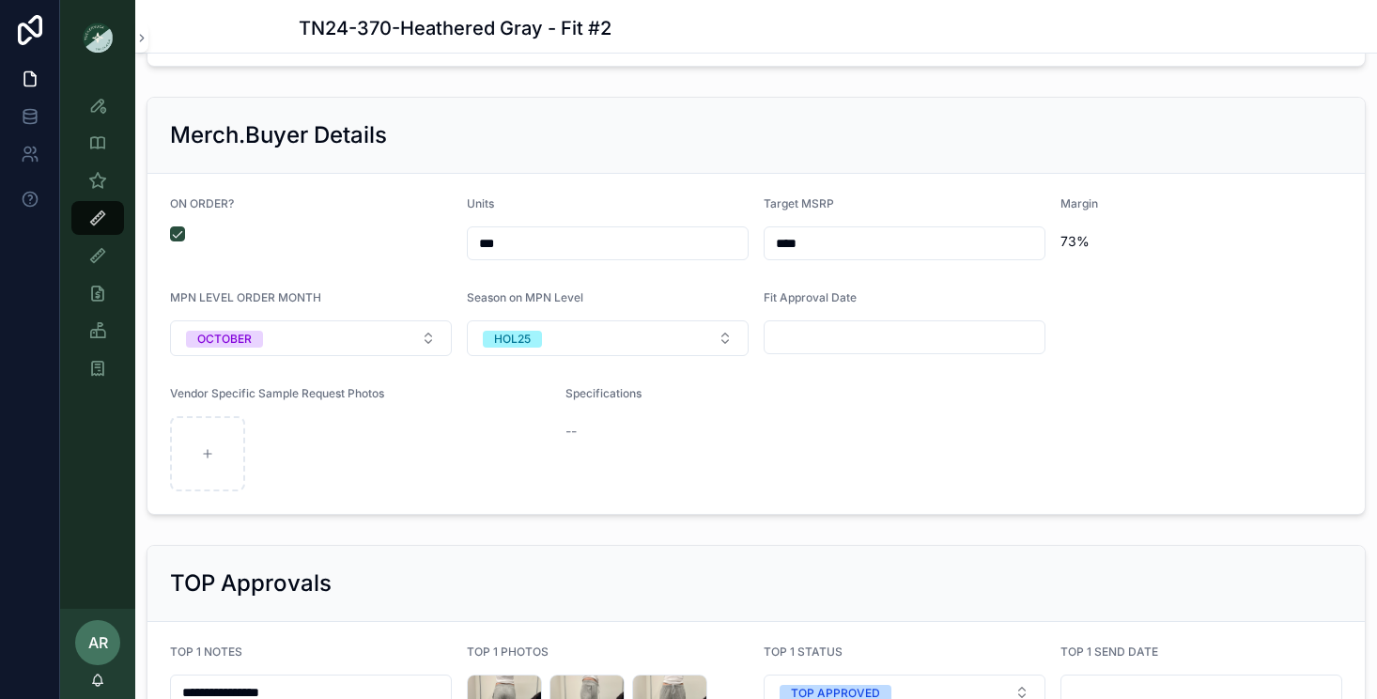
scroll to position [2797, 0]
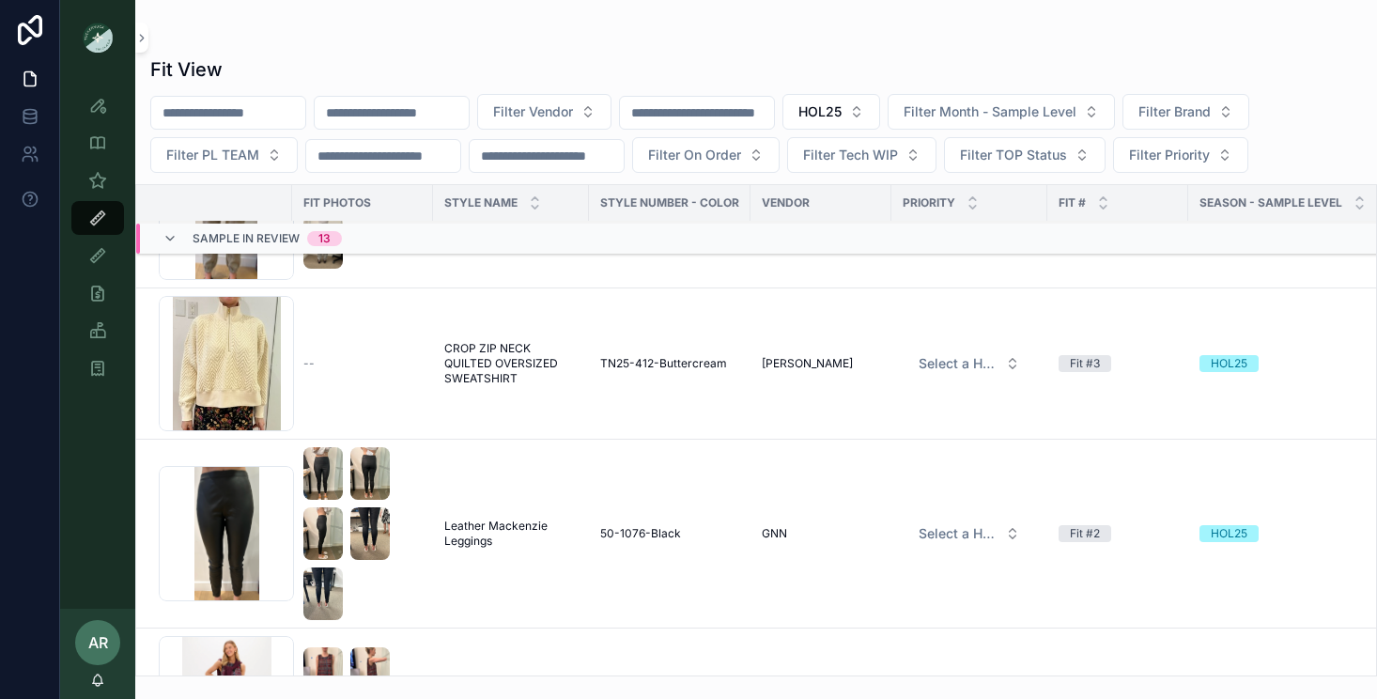
scroll to position [1298, 0]
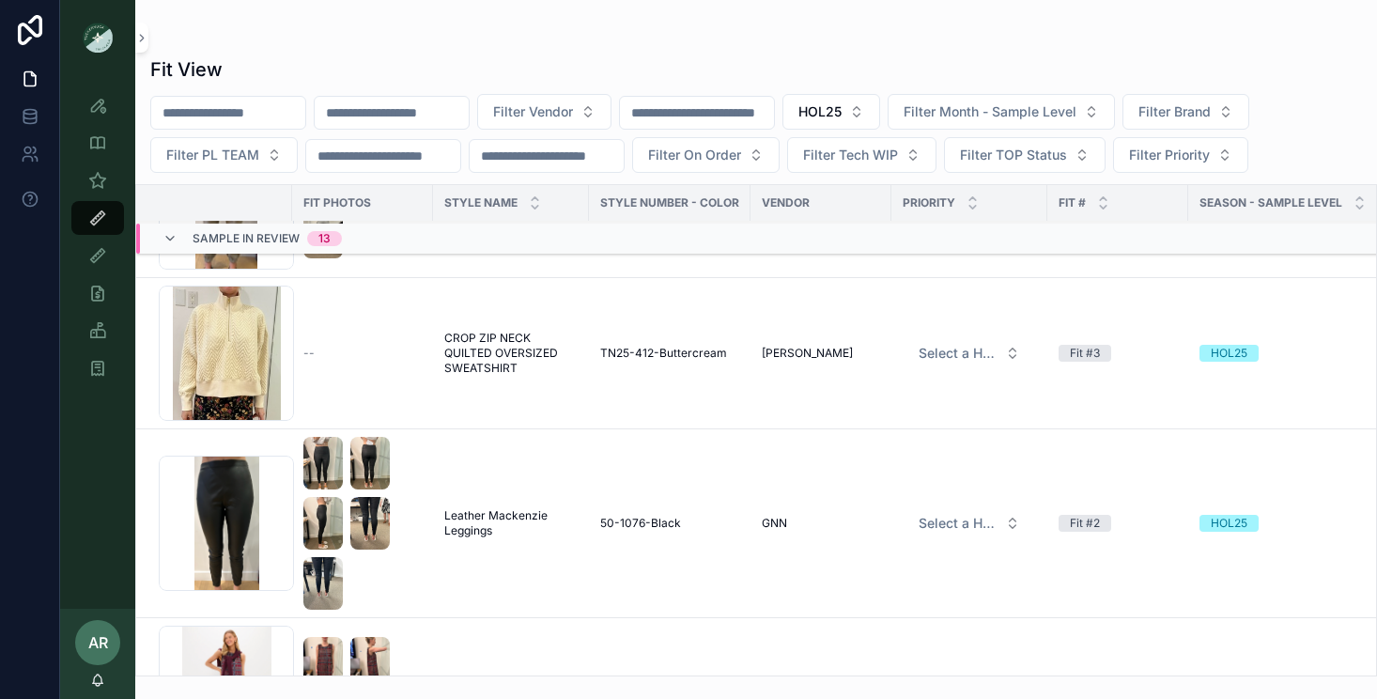
click at [470, 349] on span "CROP ZIP NECK QUILTED OVERSIZED SWEATSHIRT" at bounding box center [510, 353] width 133 height 45
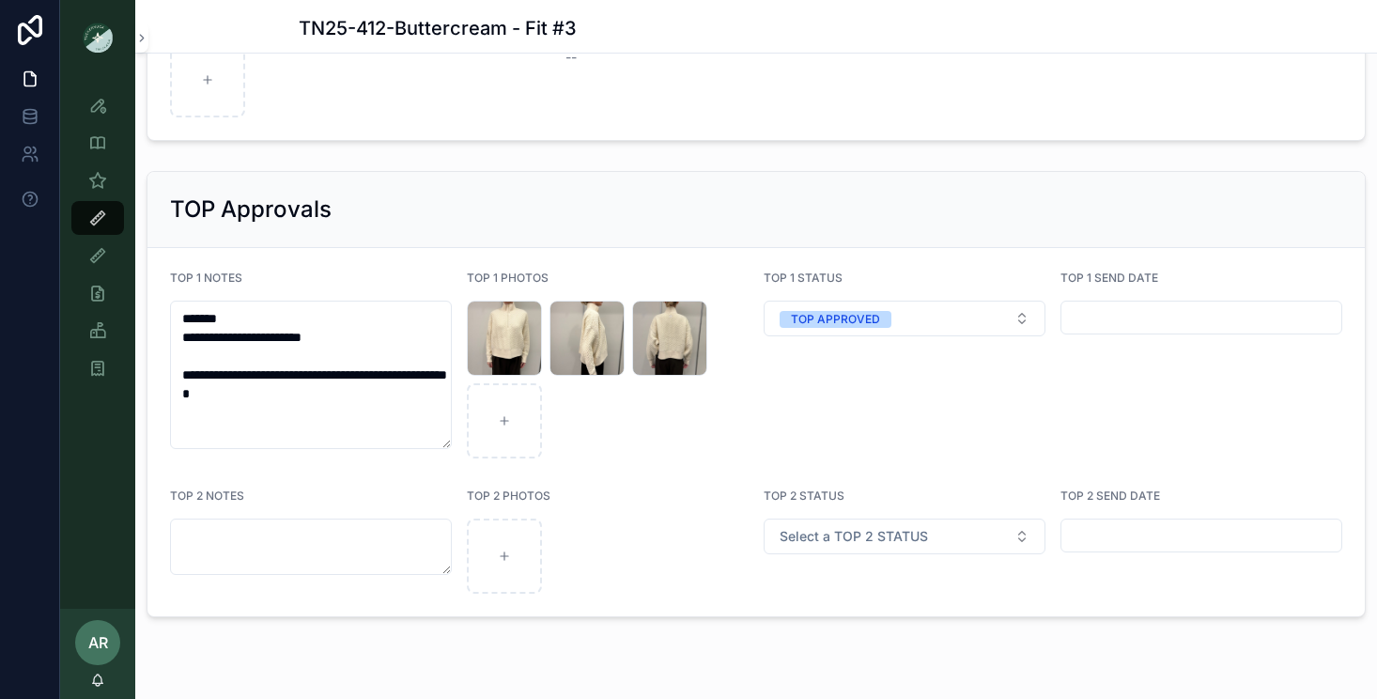
scroll to position [3105, 0]
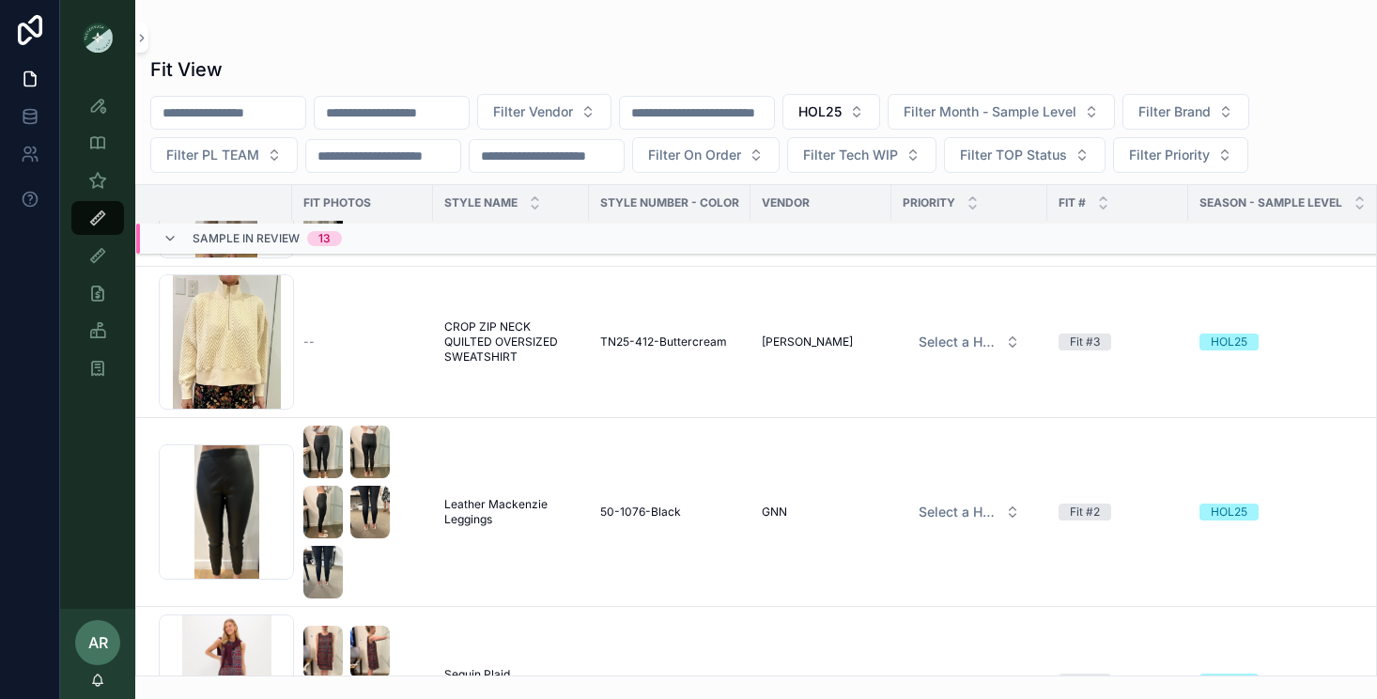
scroll to position [1372, 0]
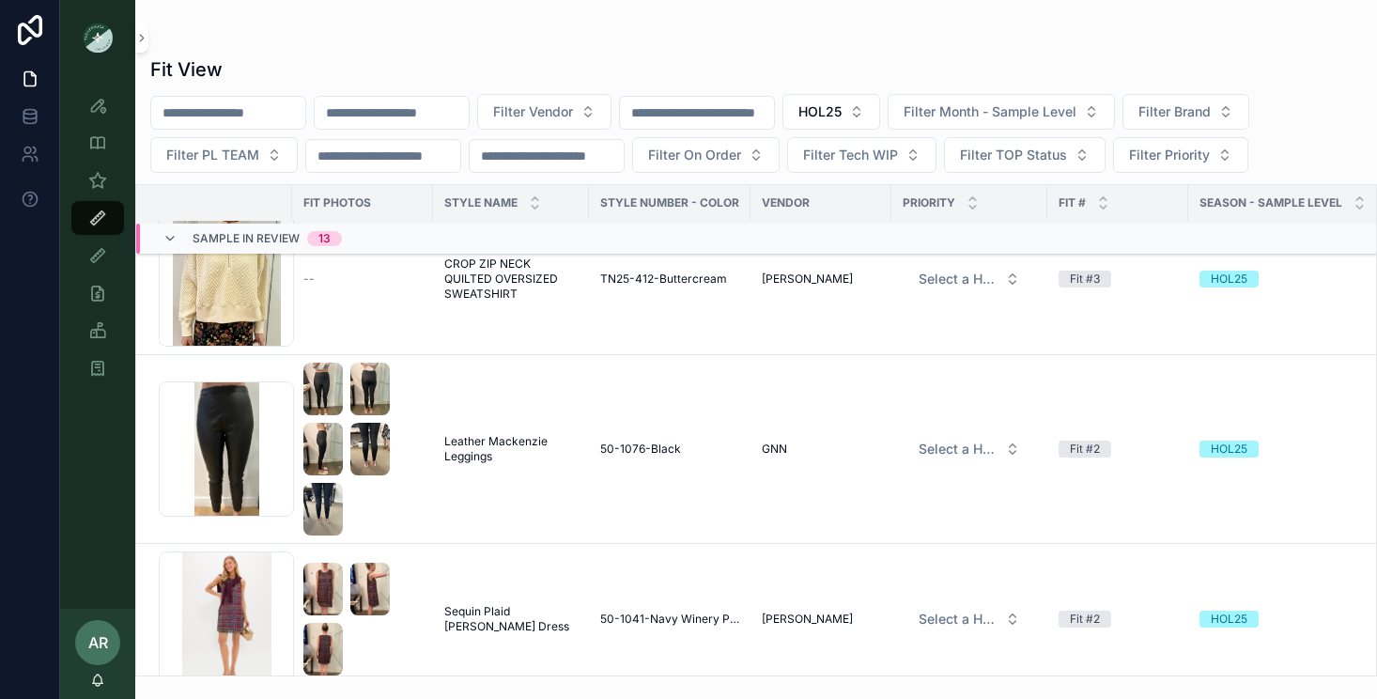
click at [492, 438] on span "Leather Mackenzie Leggings" at bounding box center [510, 449] width 133 height 30
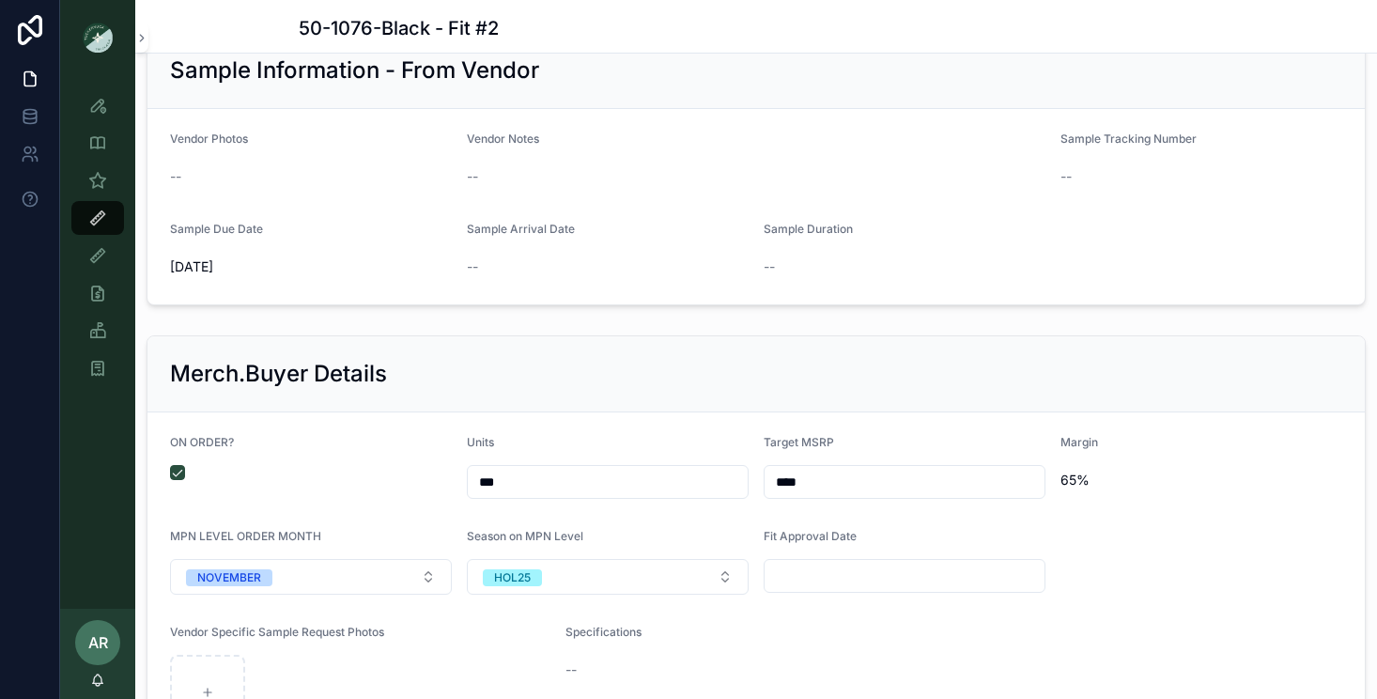
scroll to position [3417, 0]
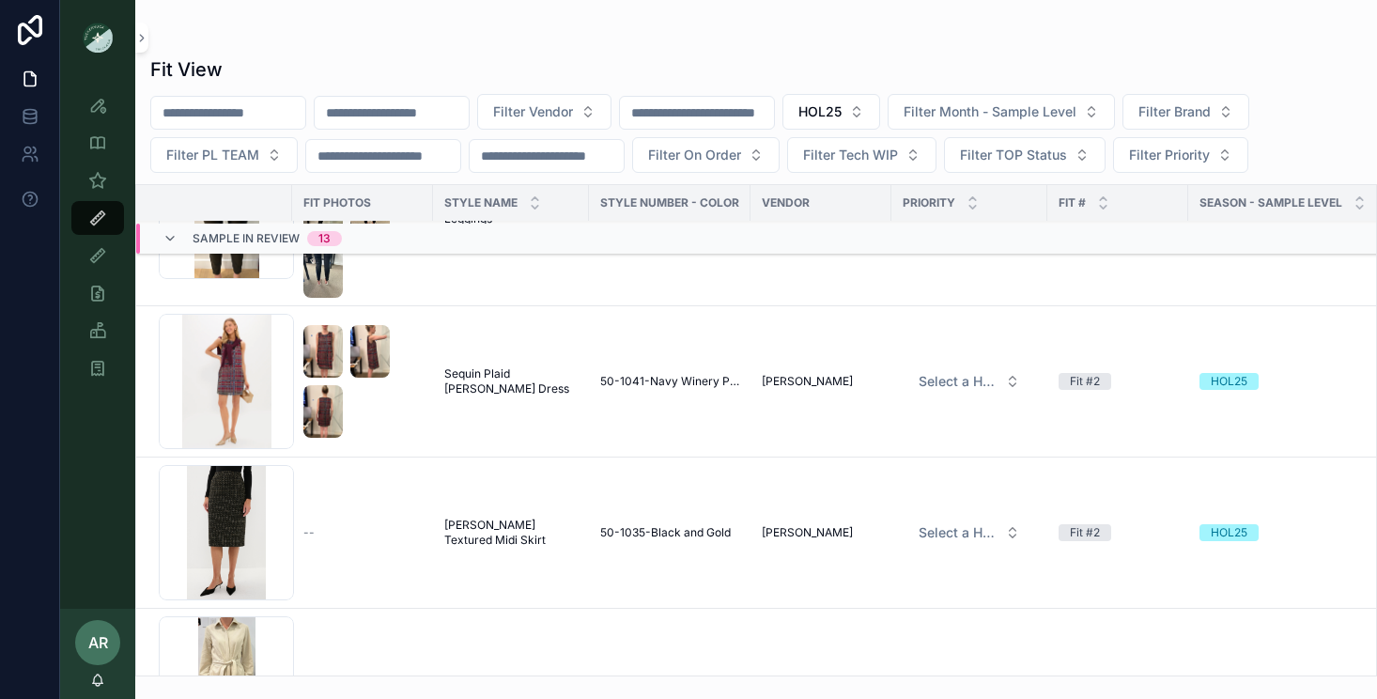
scroll to position [1645, 0]
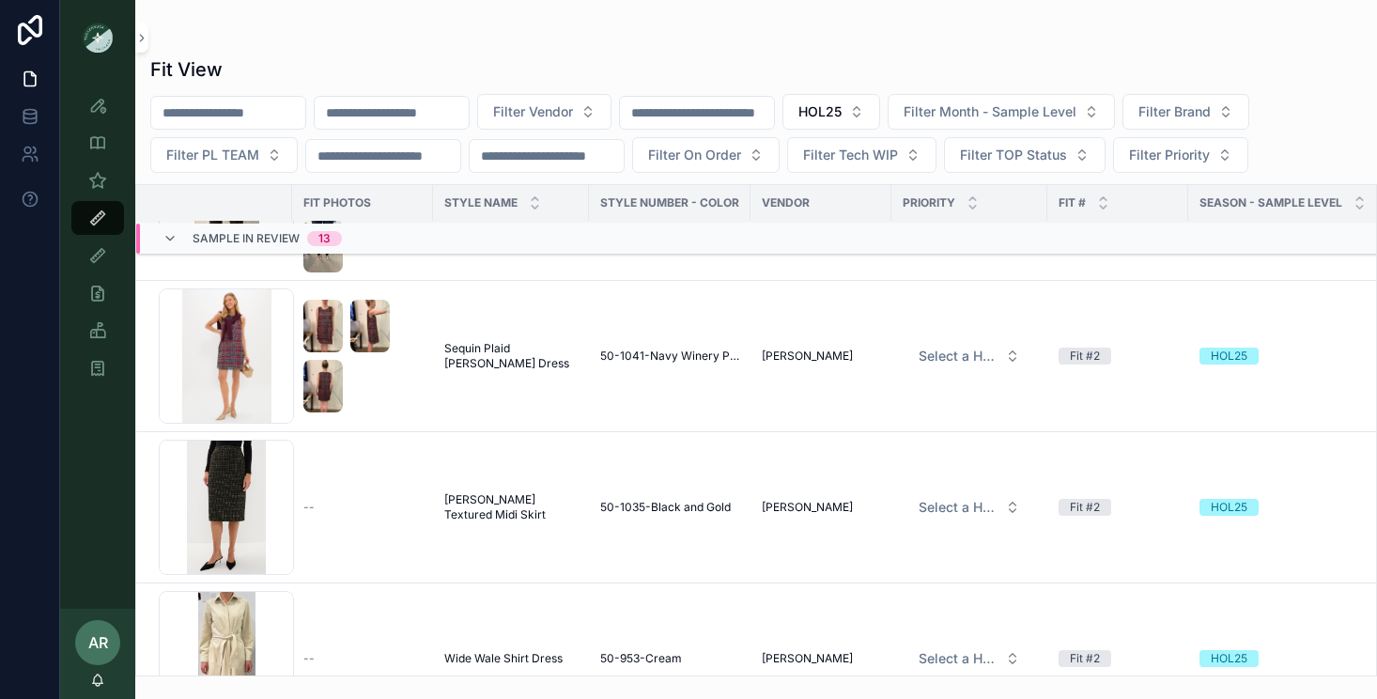
click at [479, 347] on span "Sequin Plaid [PERSON_NAME] Dress" at bounding box center [510, 356] width 133 height 30
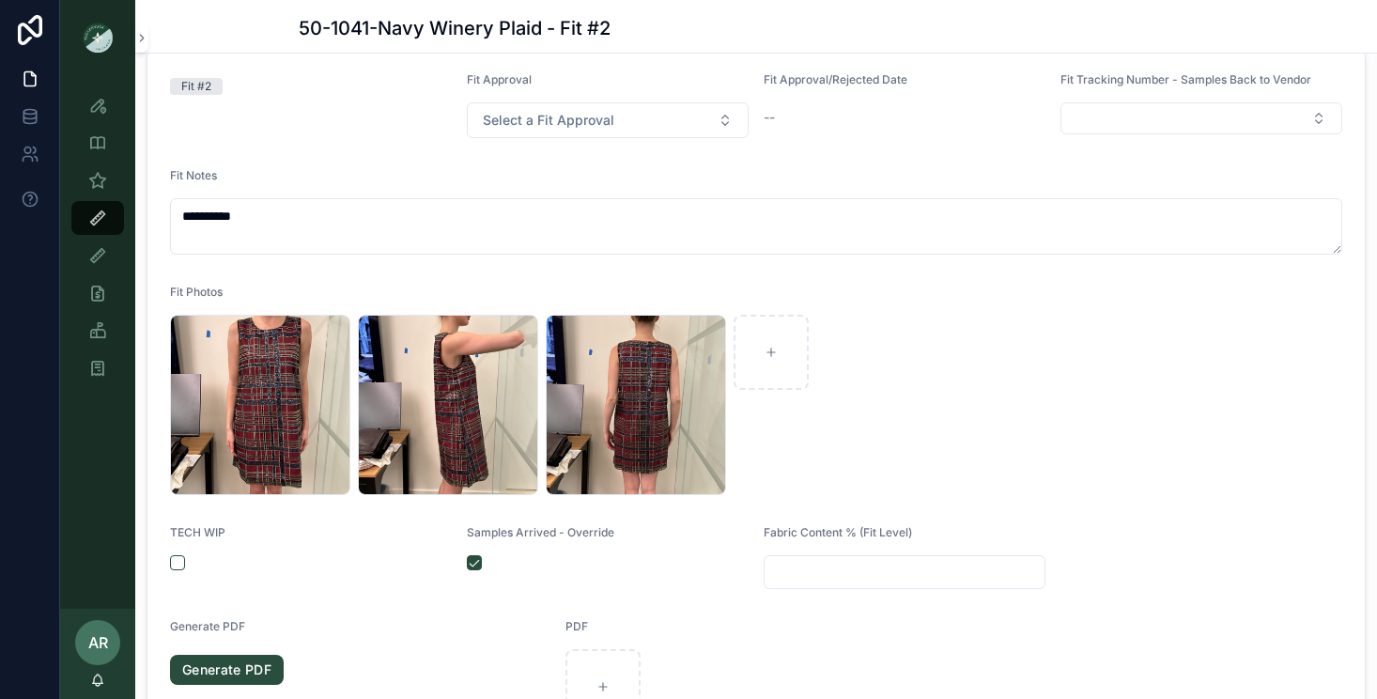
scroll to position [329, 0]
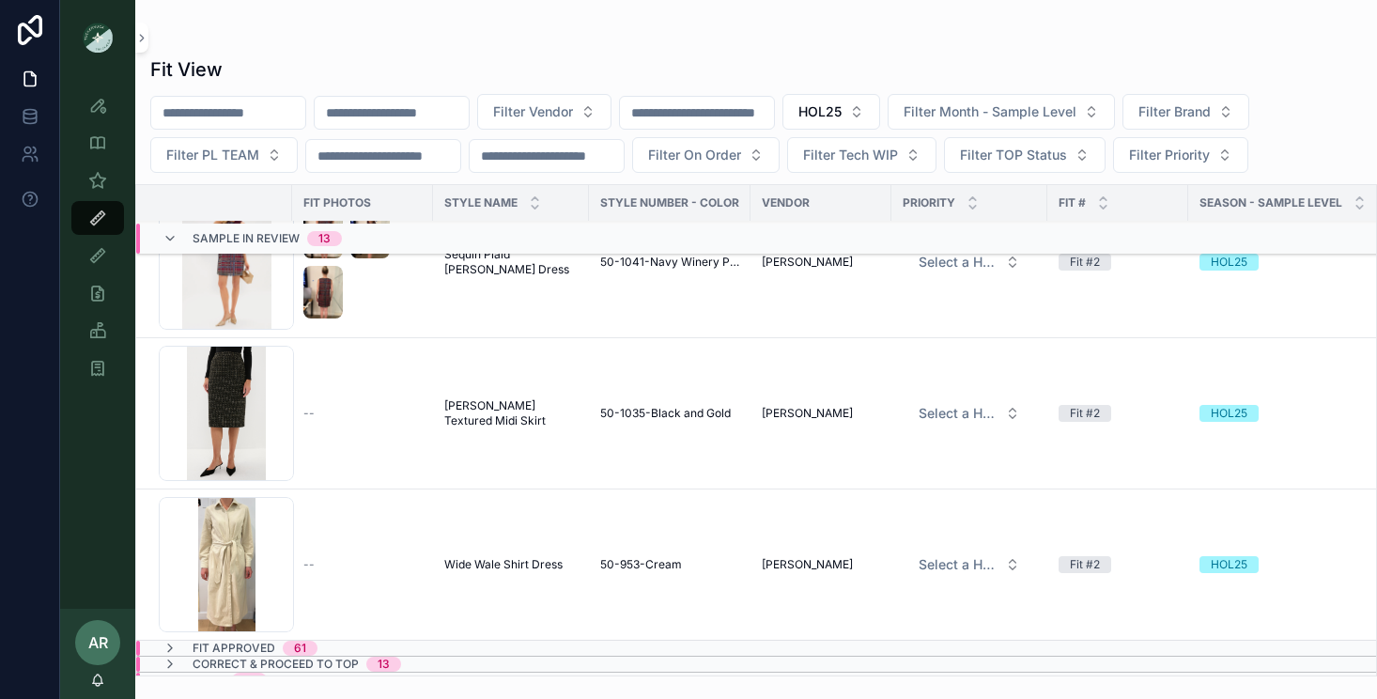
scroll to position [1770, 0]
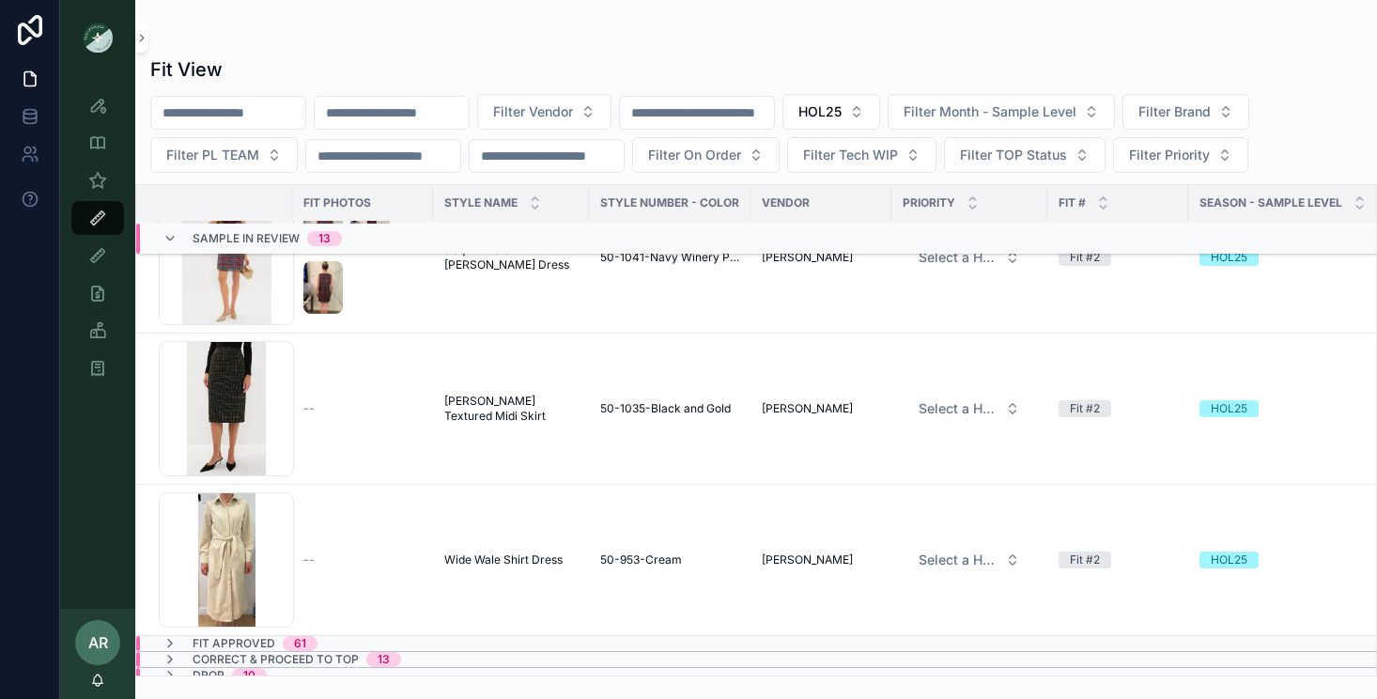
click at [502, 396] on span "[PERSON_NAME] Textured Midi Skirt" at bounding box center [510, 408] width 133 height 30
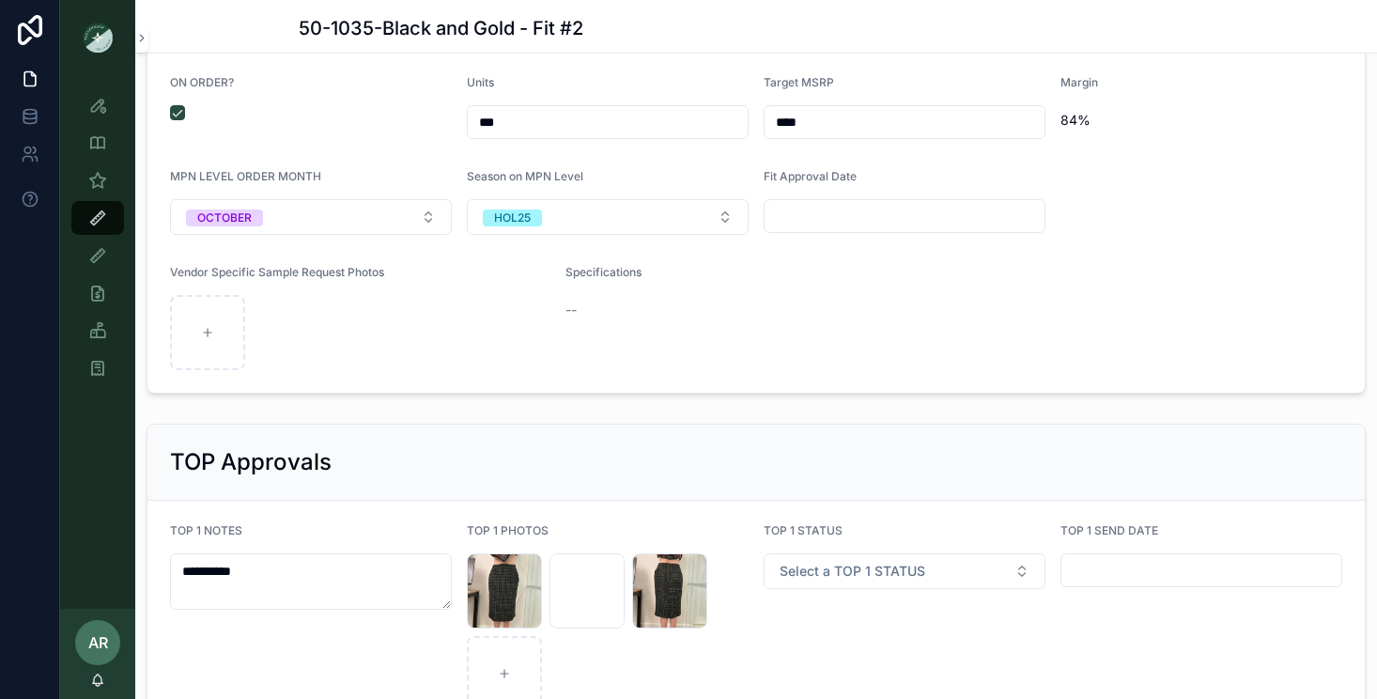
scroll to position [2844, 0]
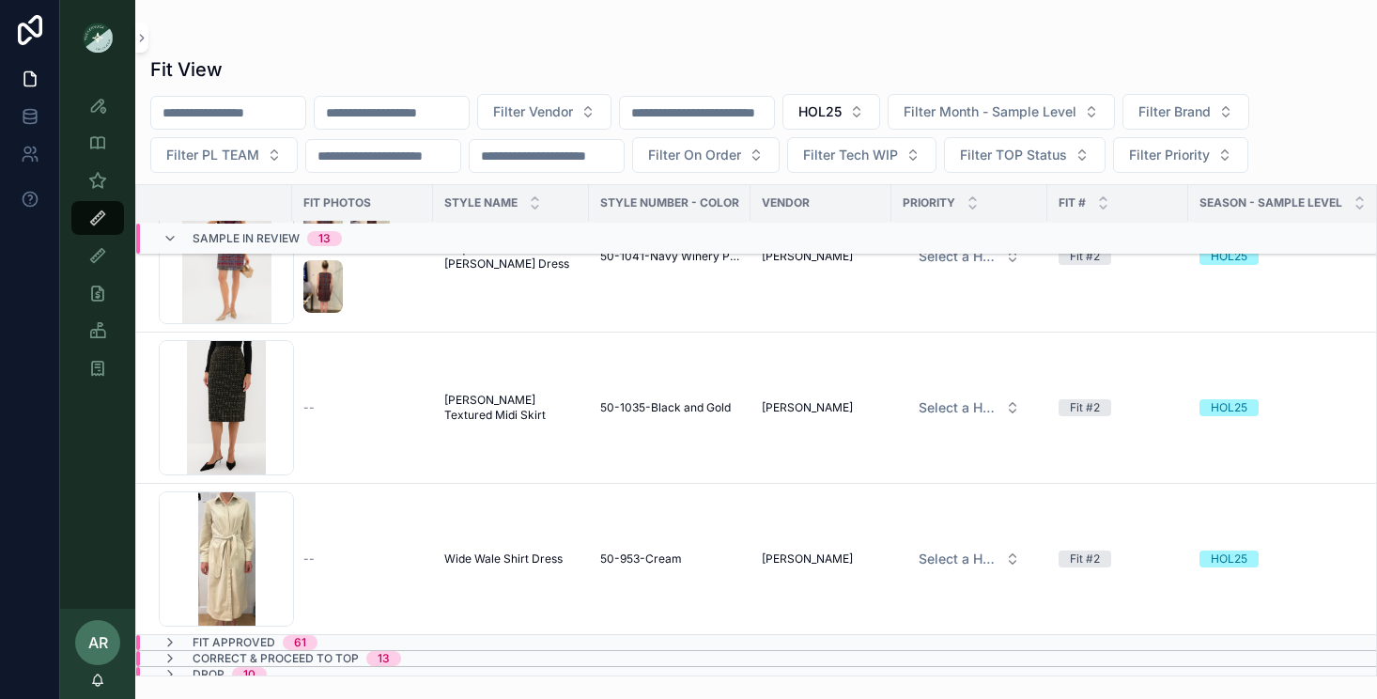
scroll to position [1780, 0]
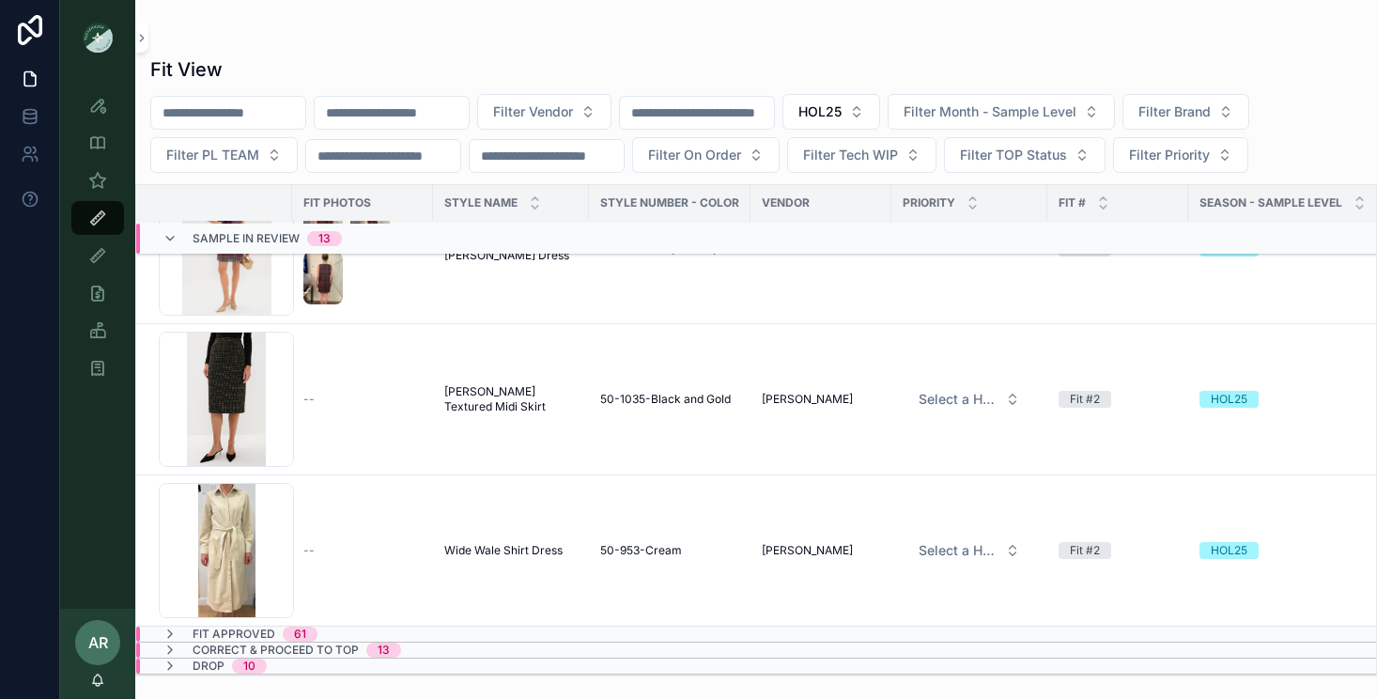
click at [501, 552] on span "Wide Wale Shirt Dress" at bounding box center [503, 550] width 118 height 15
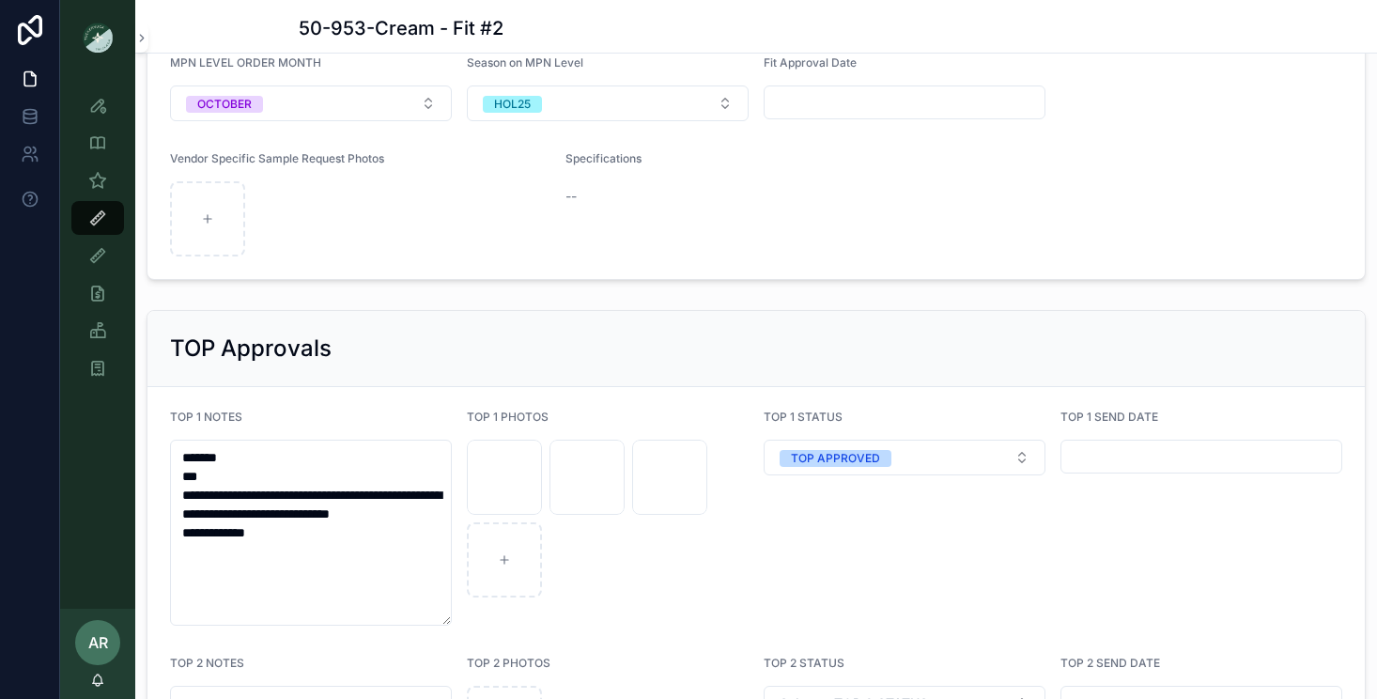
scroll to position [2873, 0]
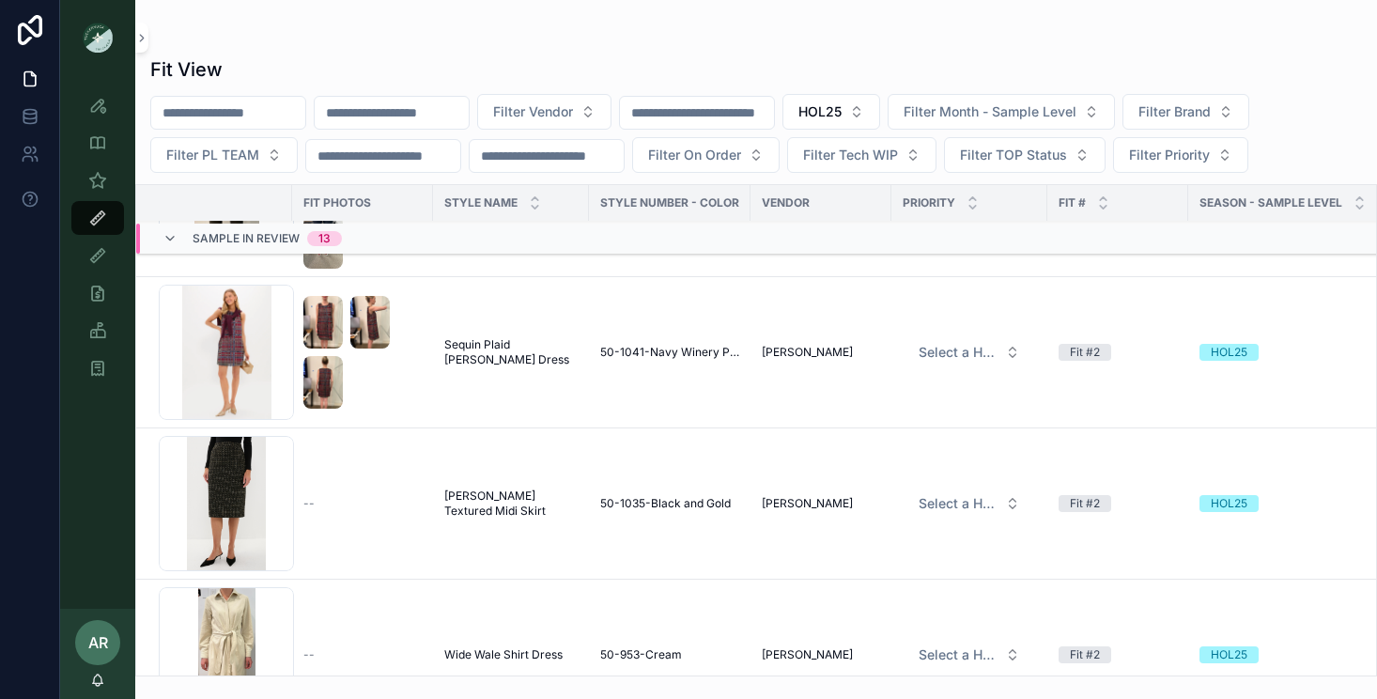
scroll to position [1780, 0]
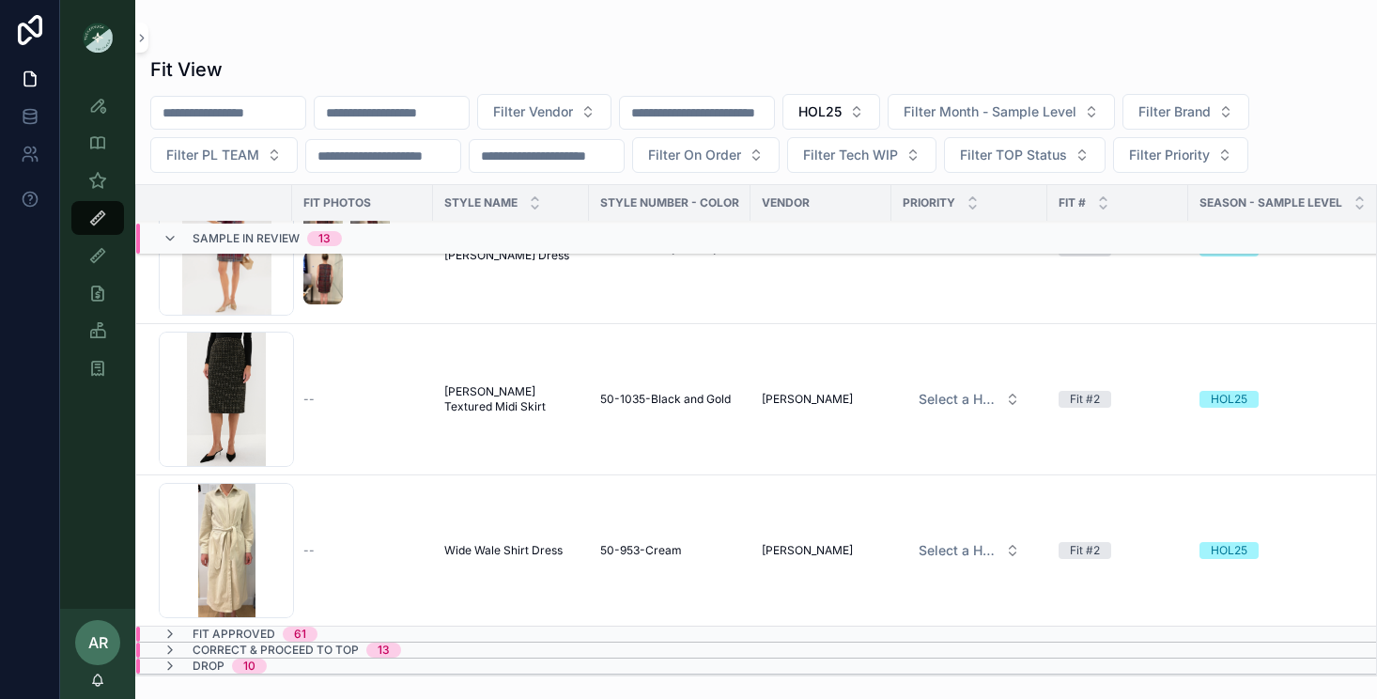
click at [180, 239] on div "Sample In Review 13" at bounding box center [251, 238] width 179 height 30
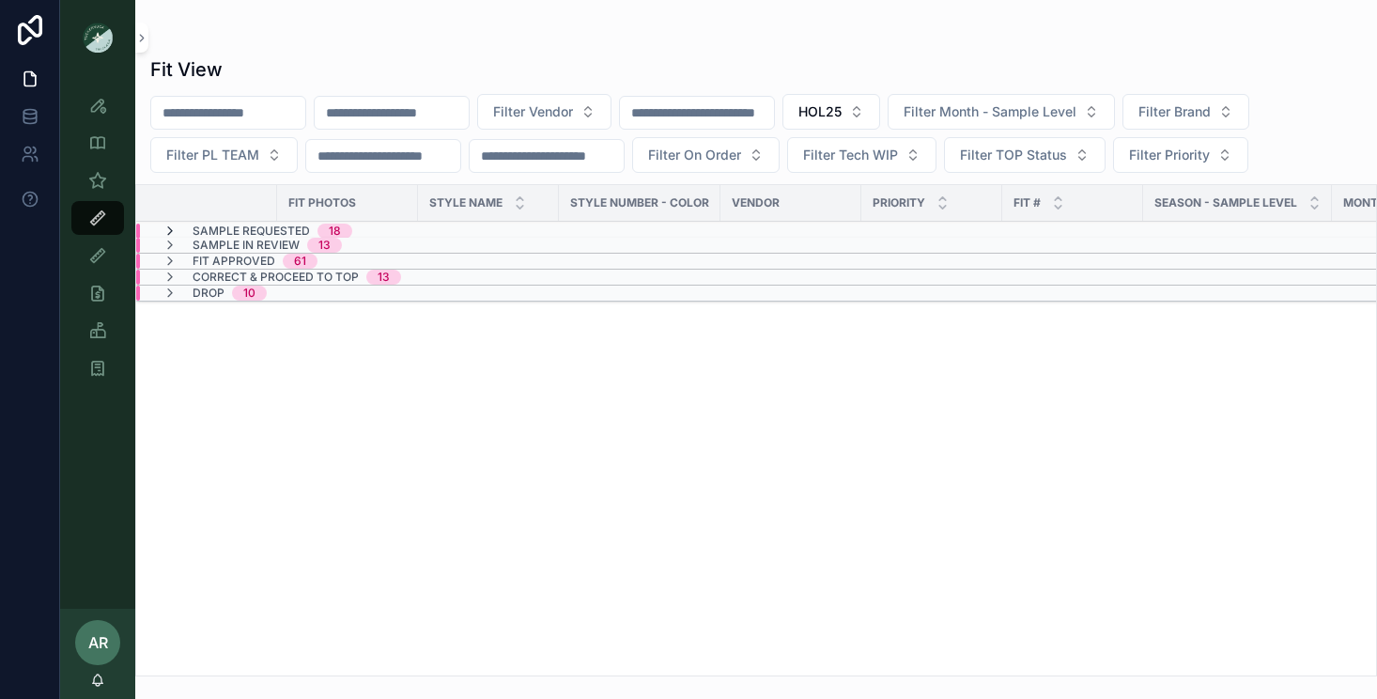
click at [166, 233] on icon "scrollable content" at bounding box center [169, 230] width 15 height 15
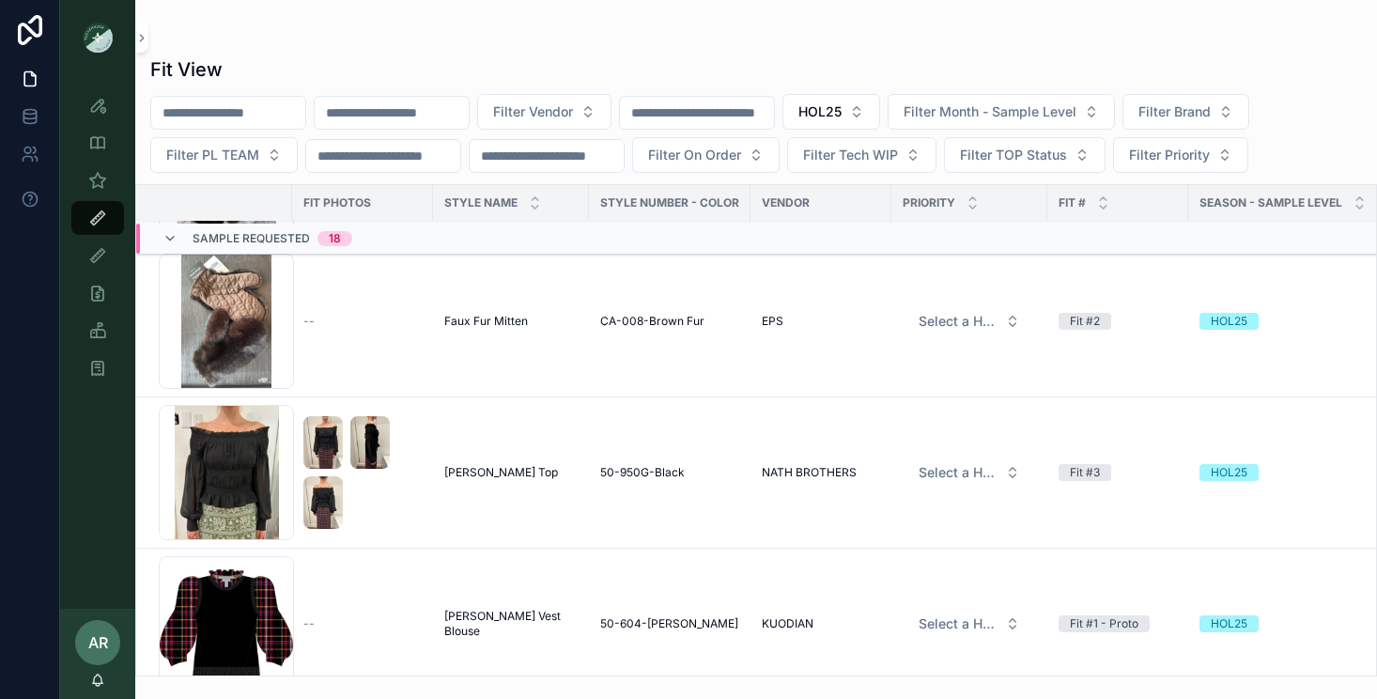
scroll to position [2390, 0]
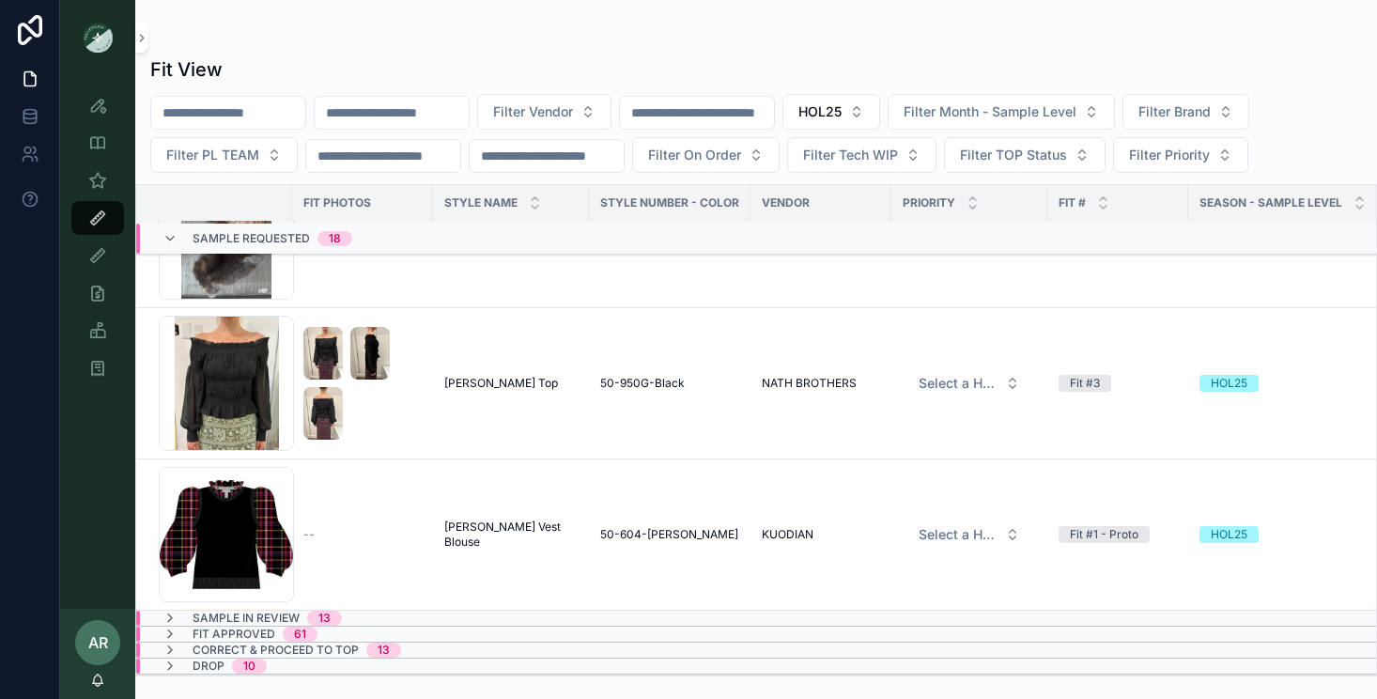
click at [530, 533] on span "[PERSON_NAME] Vest Blouse" at bounding box center [510, 534] width 133 height 30
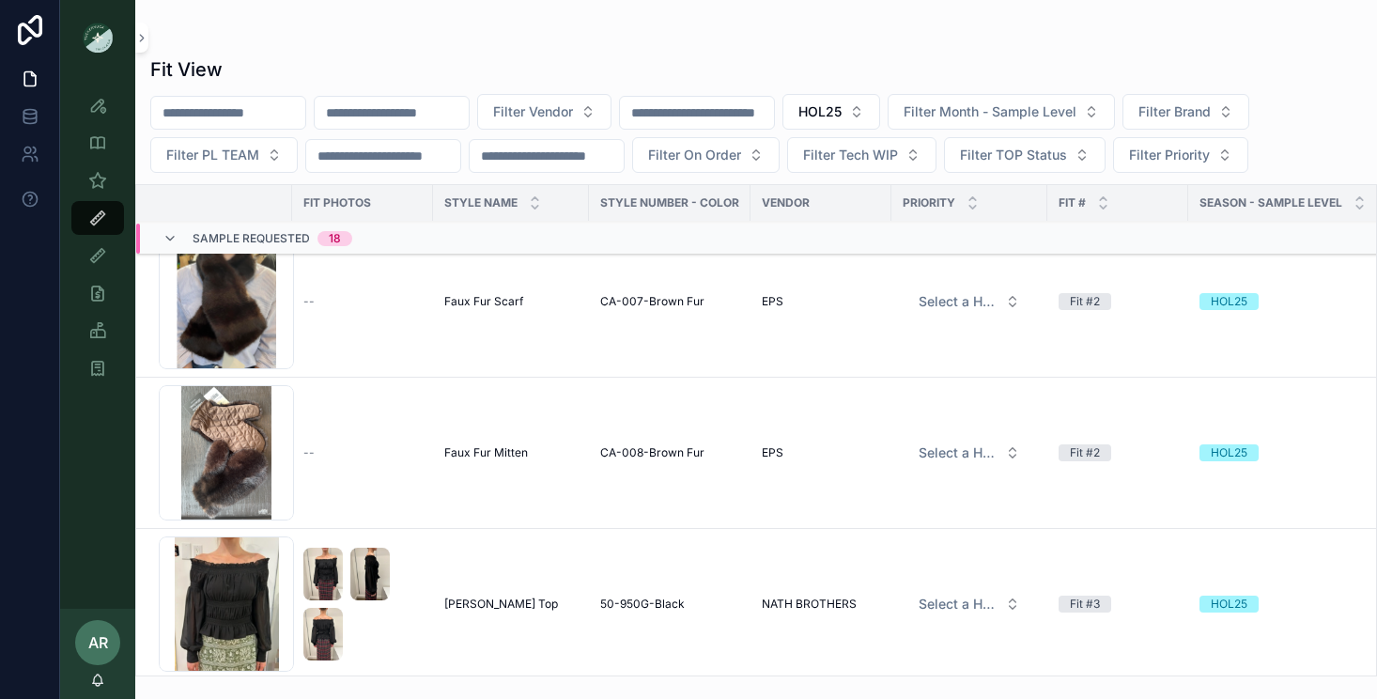
scroll to position [2390, 0]
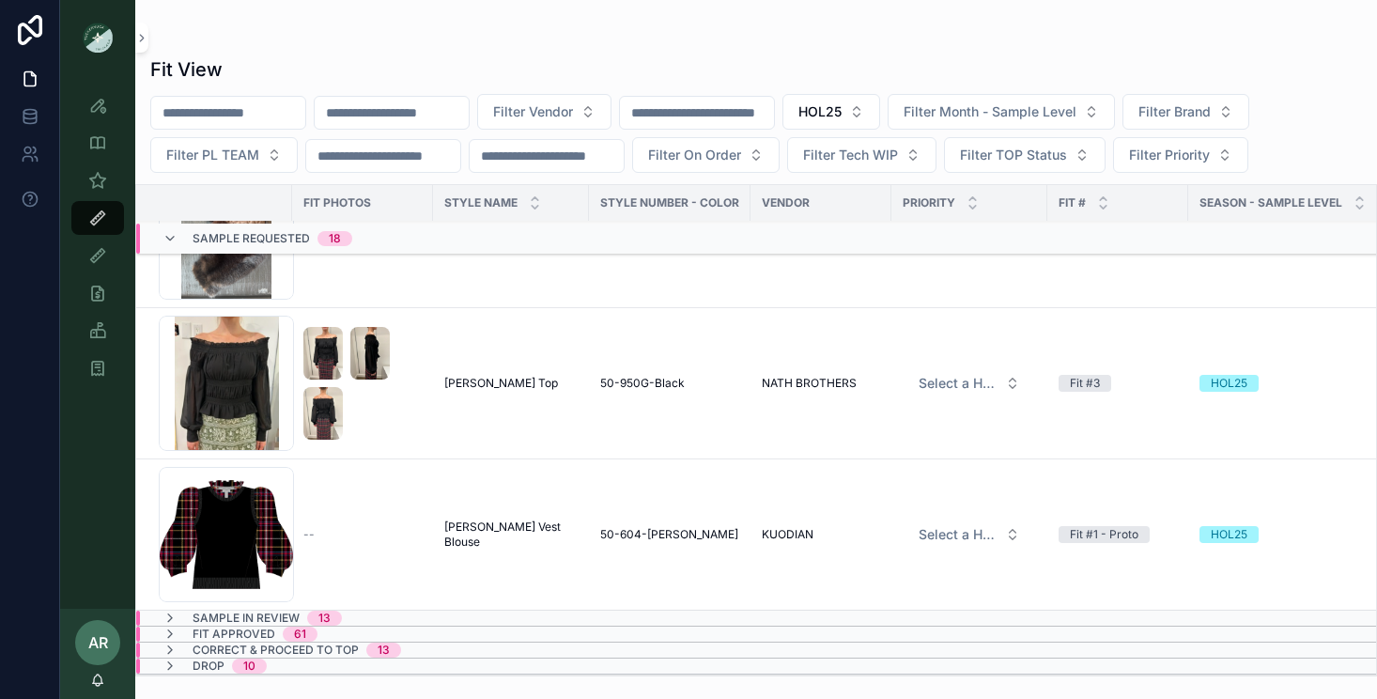
click at [505, 380] on span "[PERSON_NAME] Top" at bounding box center [501, 383] width 114 height 15
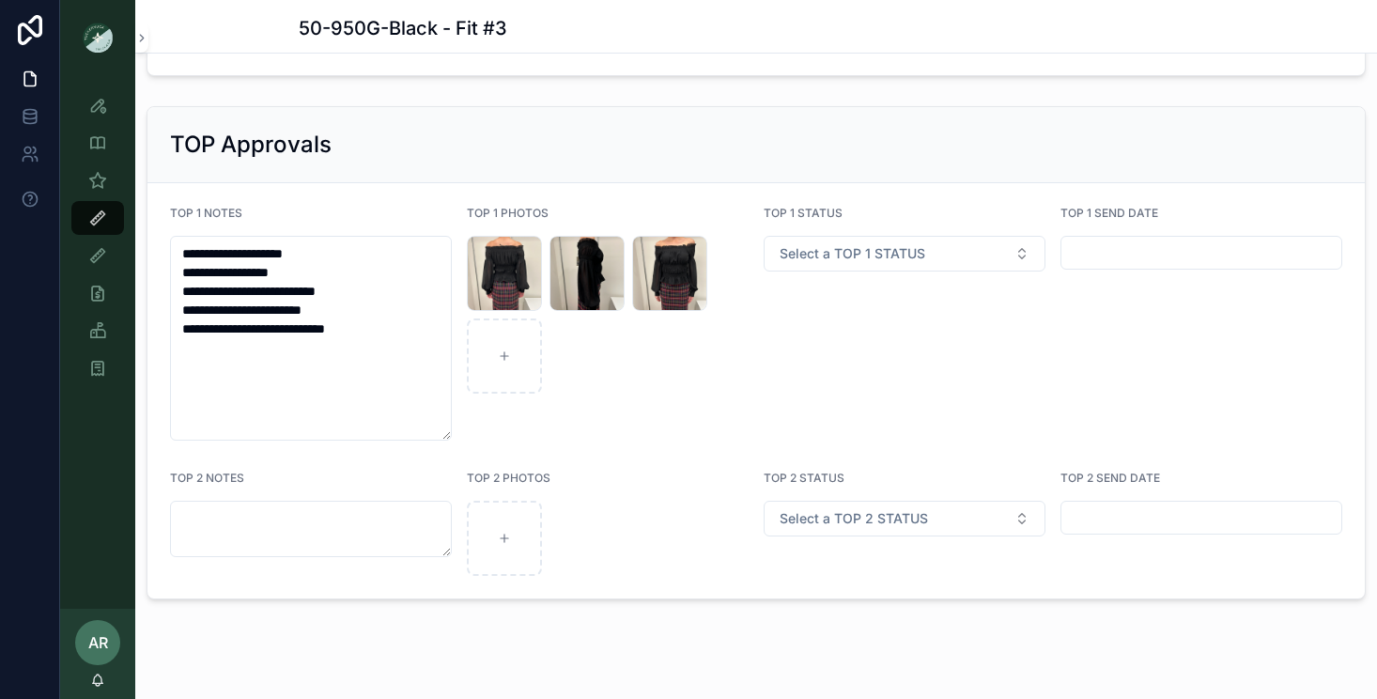
scroll to position [3174, 0]
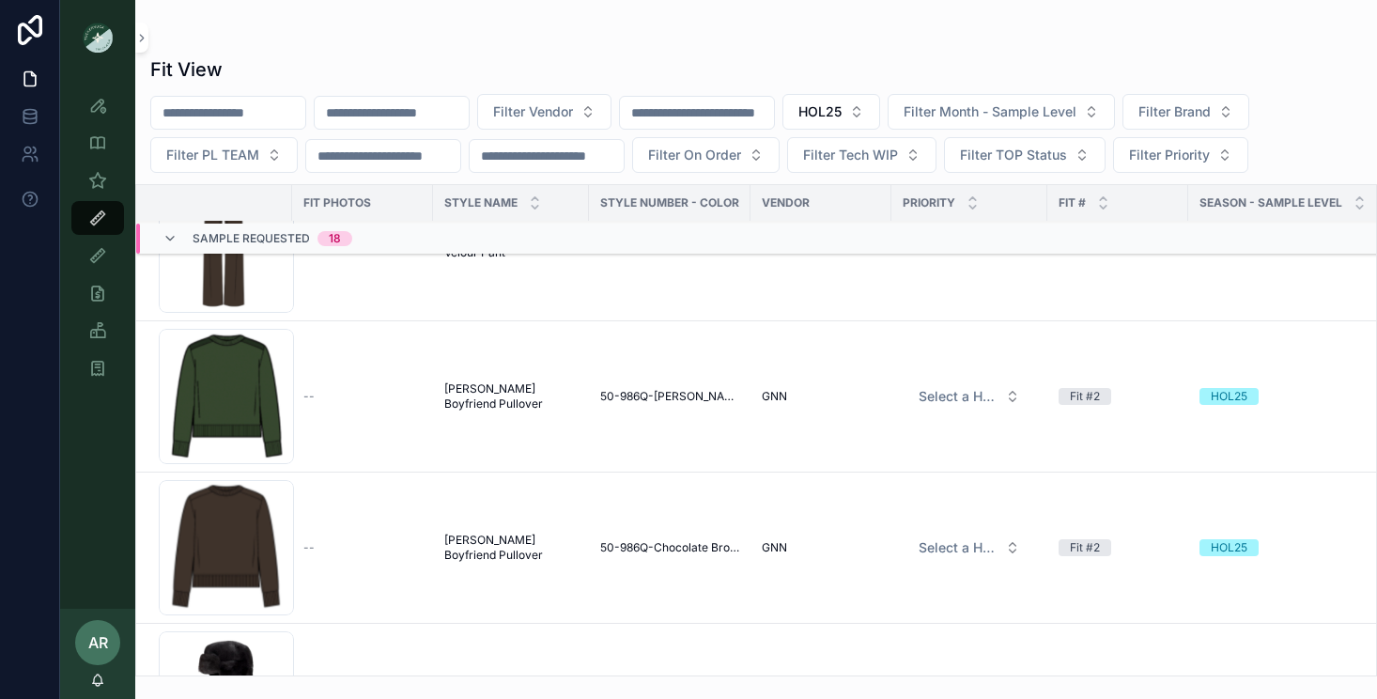
scroll to position [1615, 0]
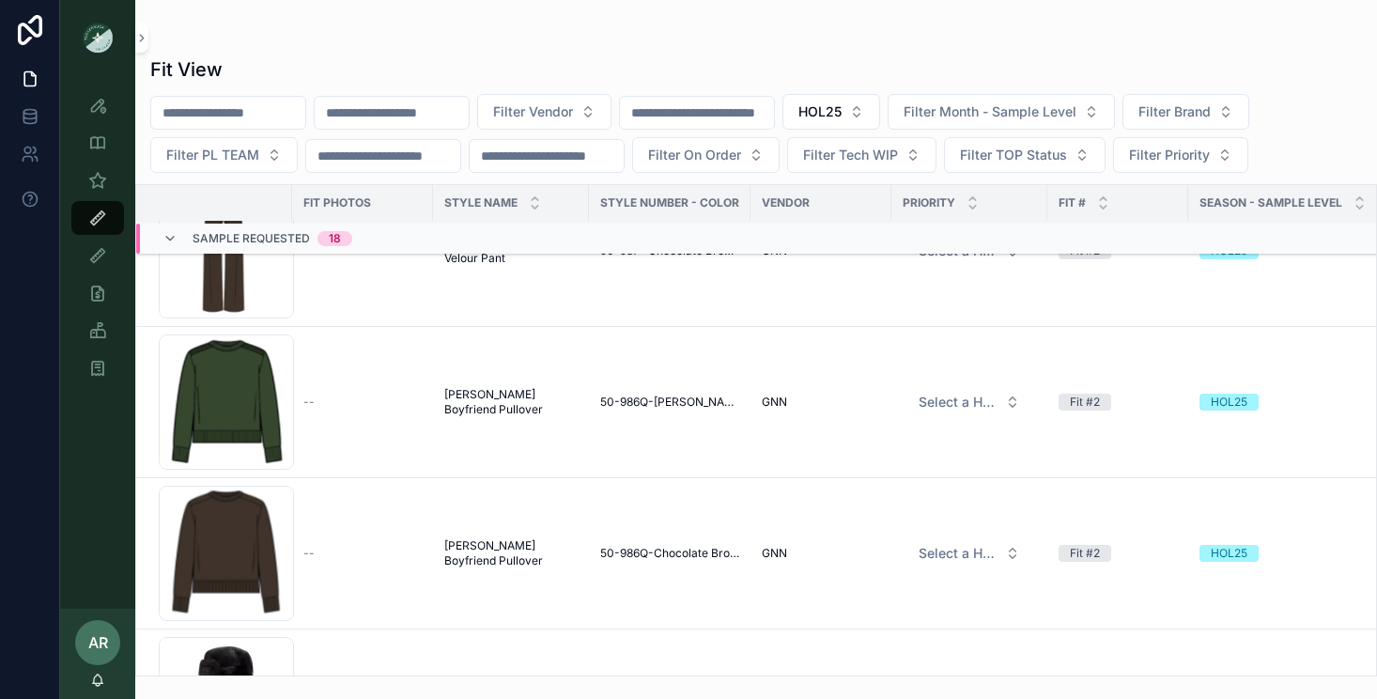
click at [499, 542] on span "[PERSON_NAME] Boyfriend Pullover" at bounding box center [510, 553] width 133 height 30
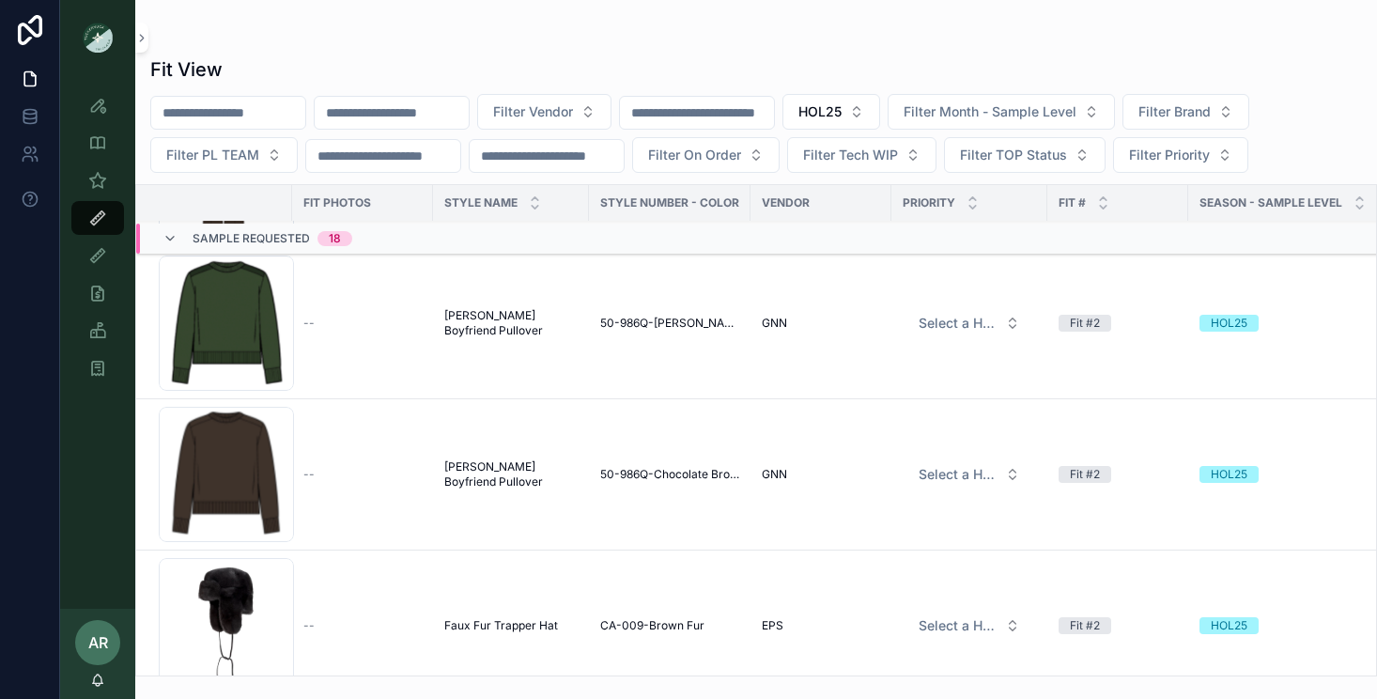
scroll to position [1608, 0]
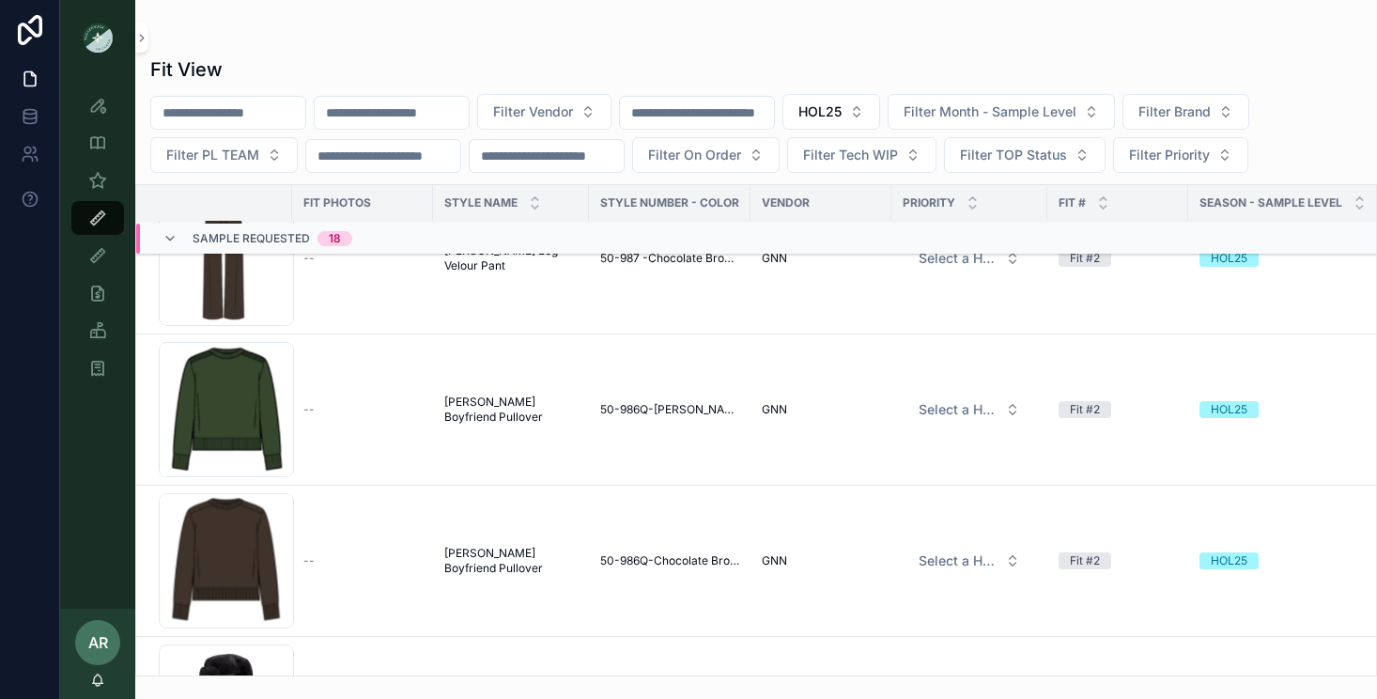
click at [514, 404] on span "[PERSON_NAME] Boyfriend Pullover" at bounding box center [510, 409] width 133 height 30
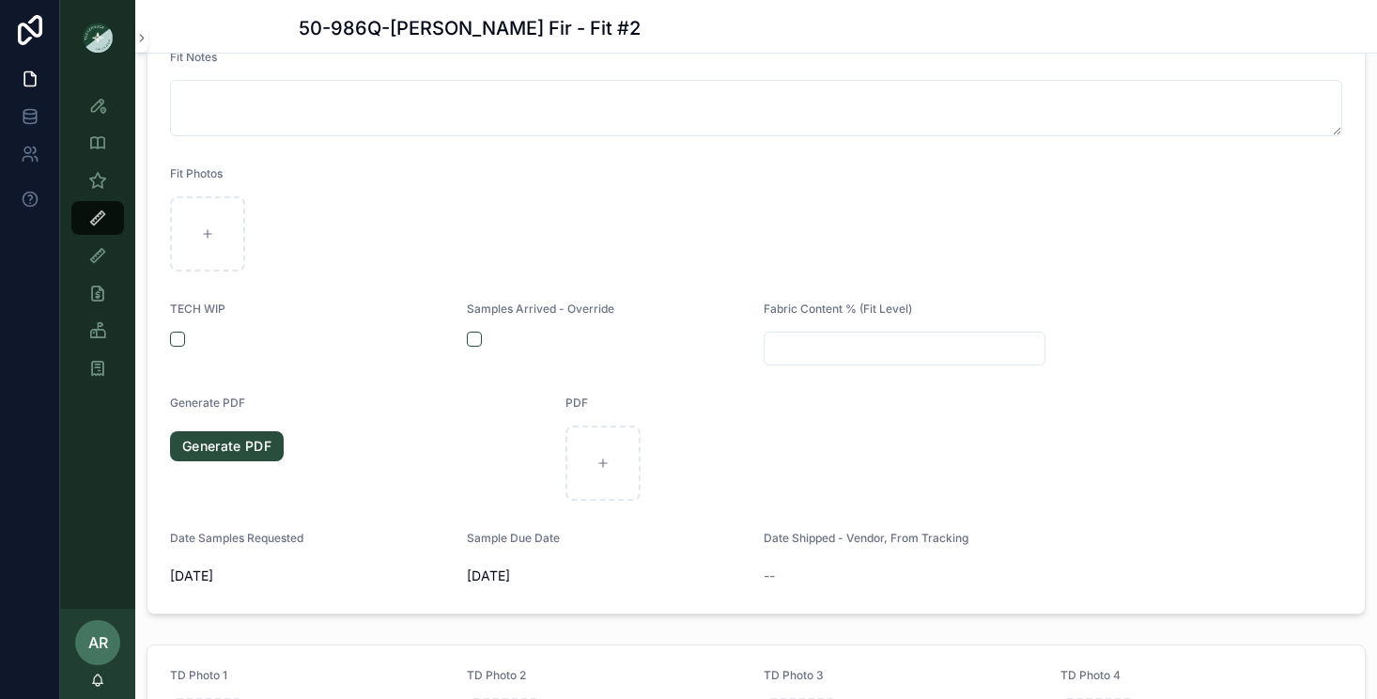
scroll to position [407, 0]
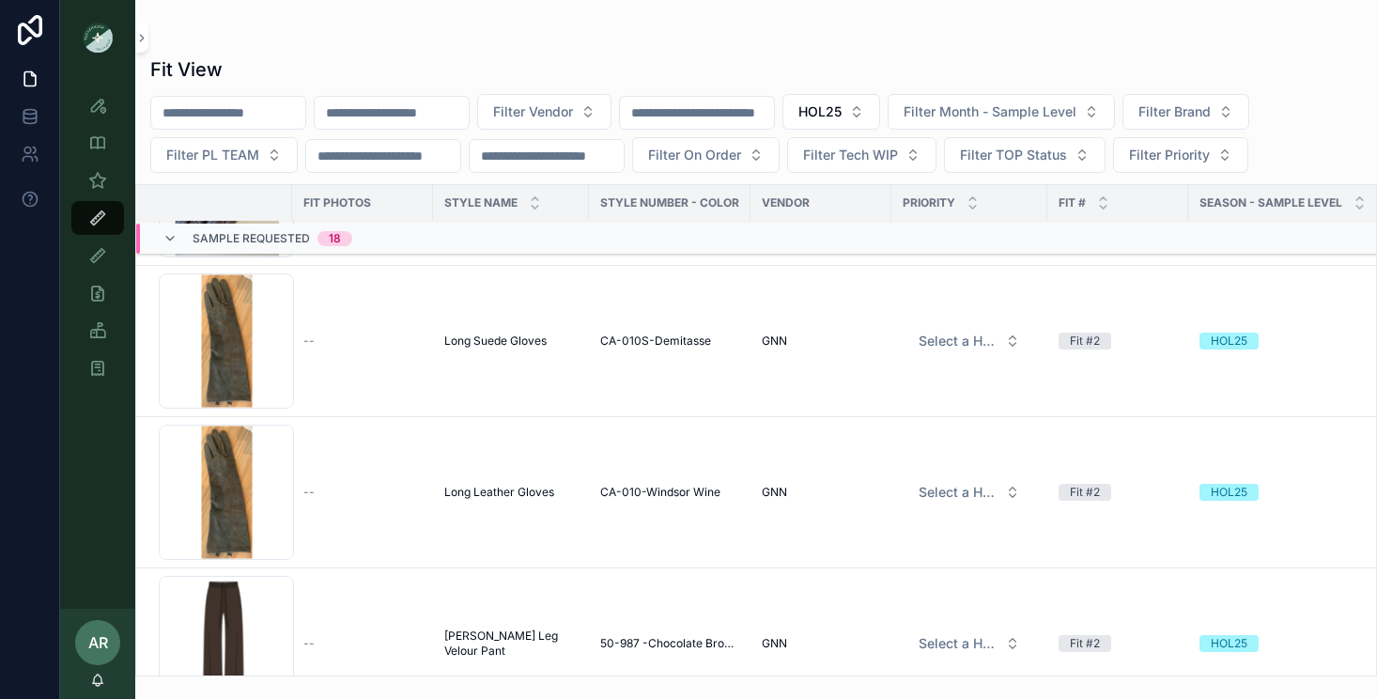
scroll to position [1260, 0]
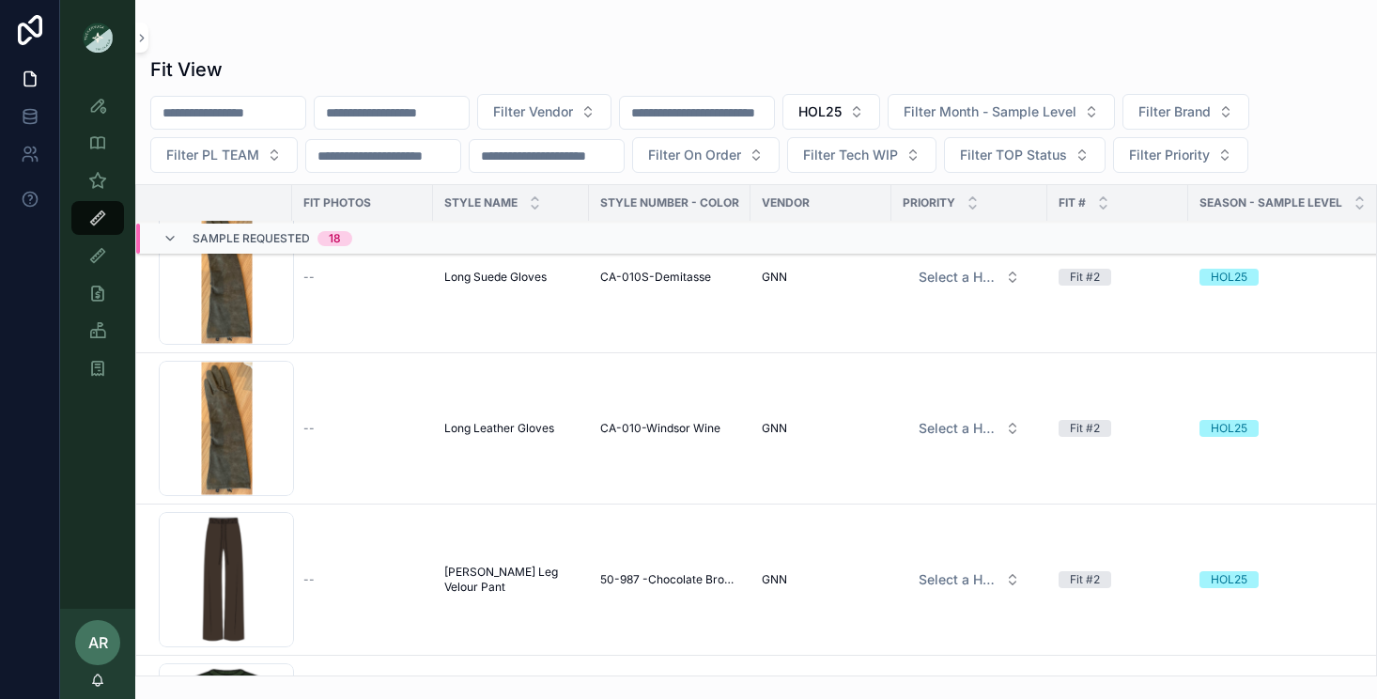
click at [508, 574] on span "[PERSON_NAME] Leg Velour Pant" at bounding box center [510, 579] width 133 height 30
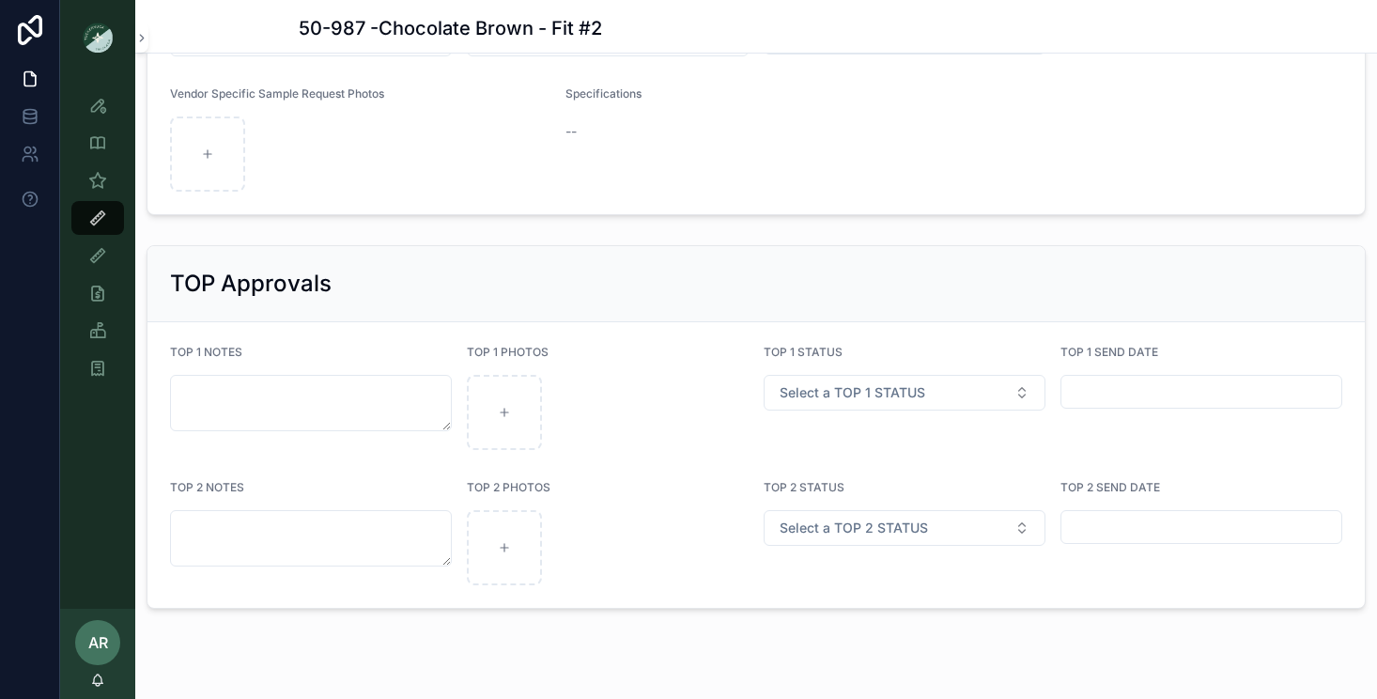
scroll to position [2764, 0]
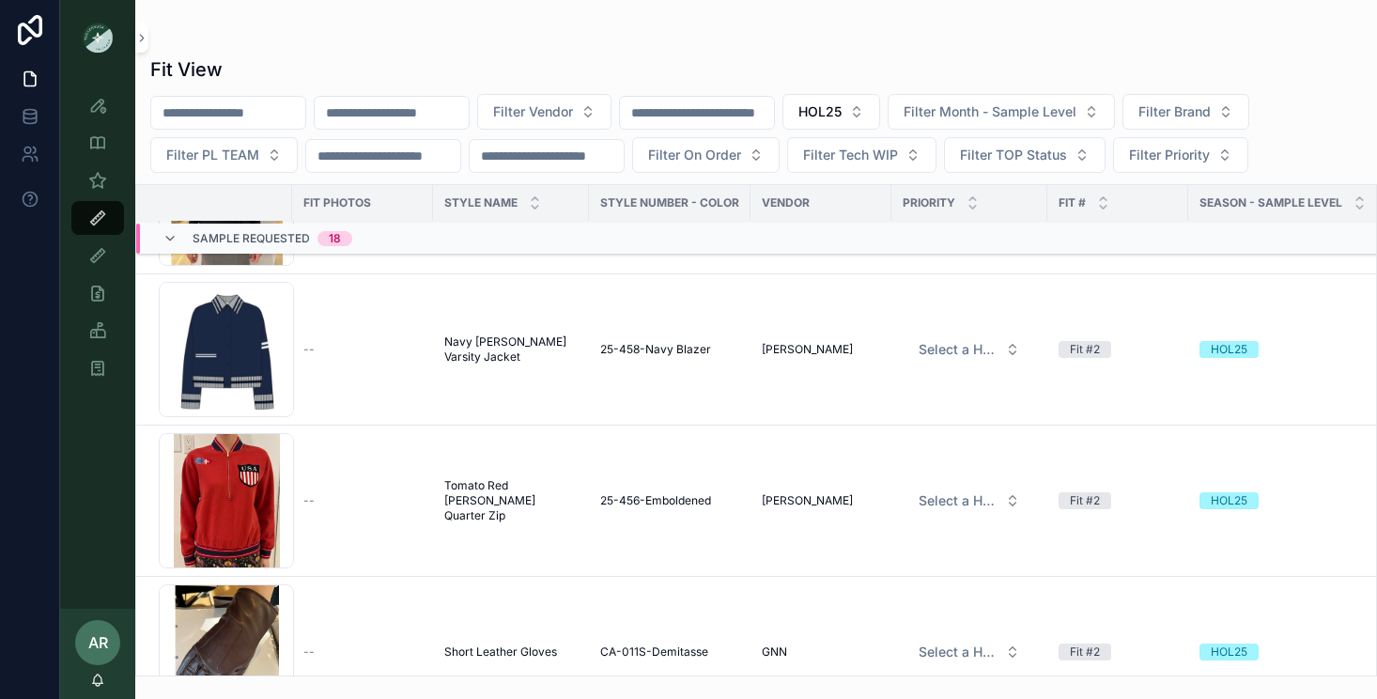
scroll to position [433, 0]
click at [505, 501] on span "Tomato Red [PERSON_NAME] Quarter Zip" at bounding box center [510, 499] width 133 height 45
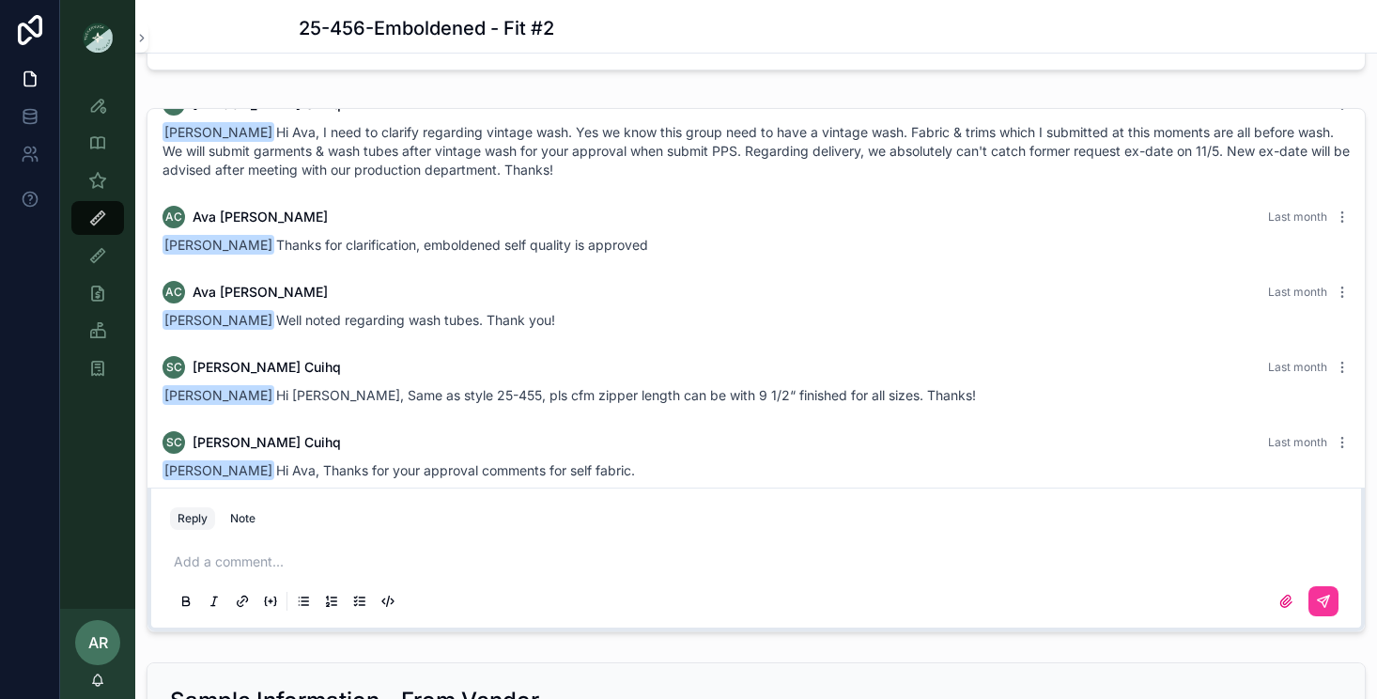
scroll to position [1740, 0]
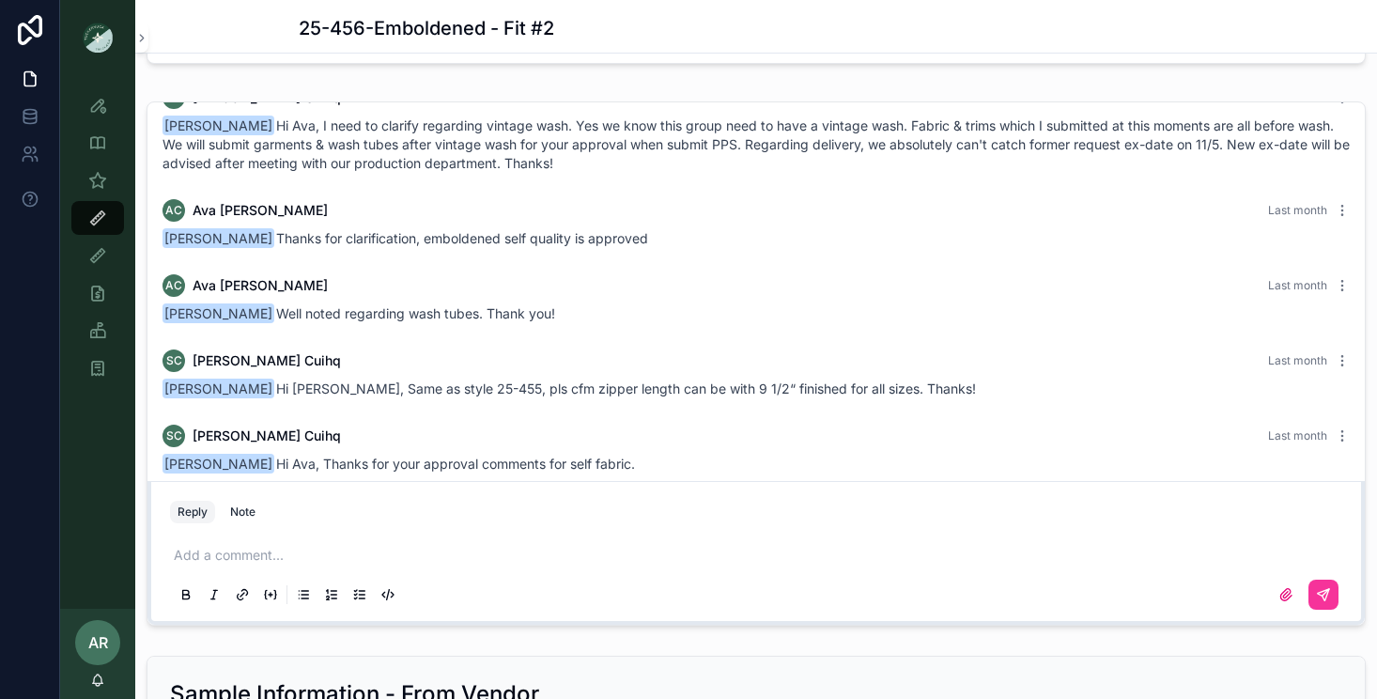
drag, startPoint x: 1278, startPoint y: 413, endPoint x: 1021, endPoint y: 438, distance: 258.5
click at [1029, 439] on div "SC Sophie Cuihq Last month Ava Carr Hi Ava, Thanks for your approval comments f…" at bounding box center [756, 448] width 1210 height 71
click at [982, 389] on div "SC Sophie Cuihq Last month Namwon Moon Hi Namwon, Same as style 25-455, pls cfm…" at bounding box center [756, 373] width 1210 height 71
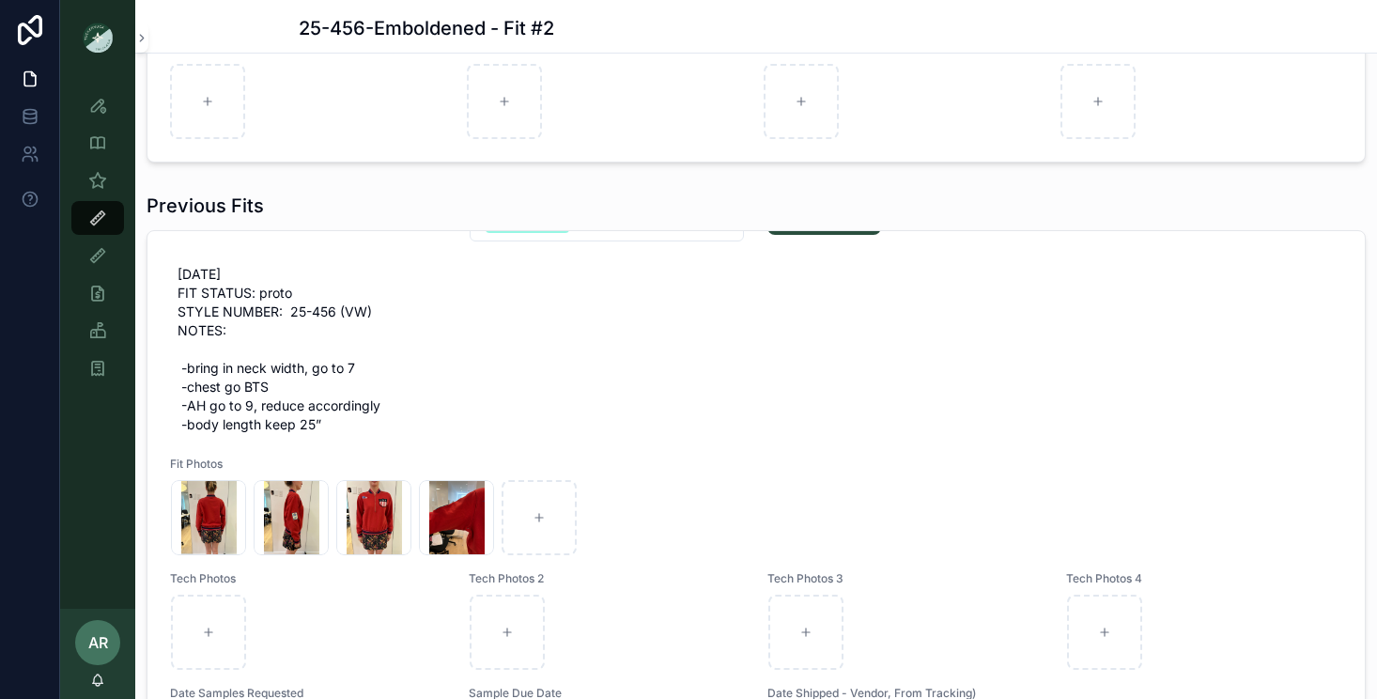
scroll to position [0, 0]
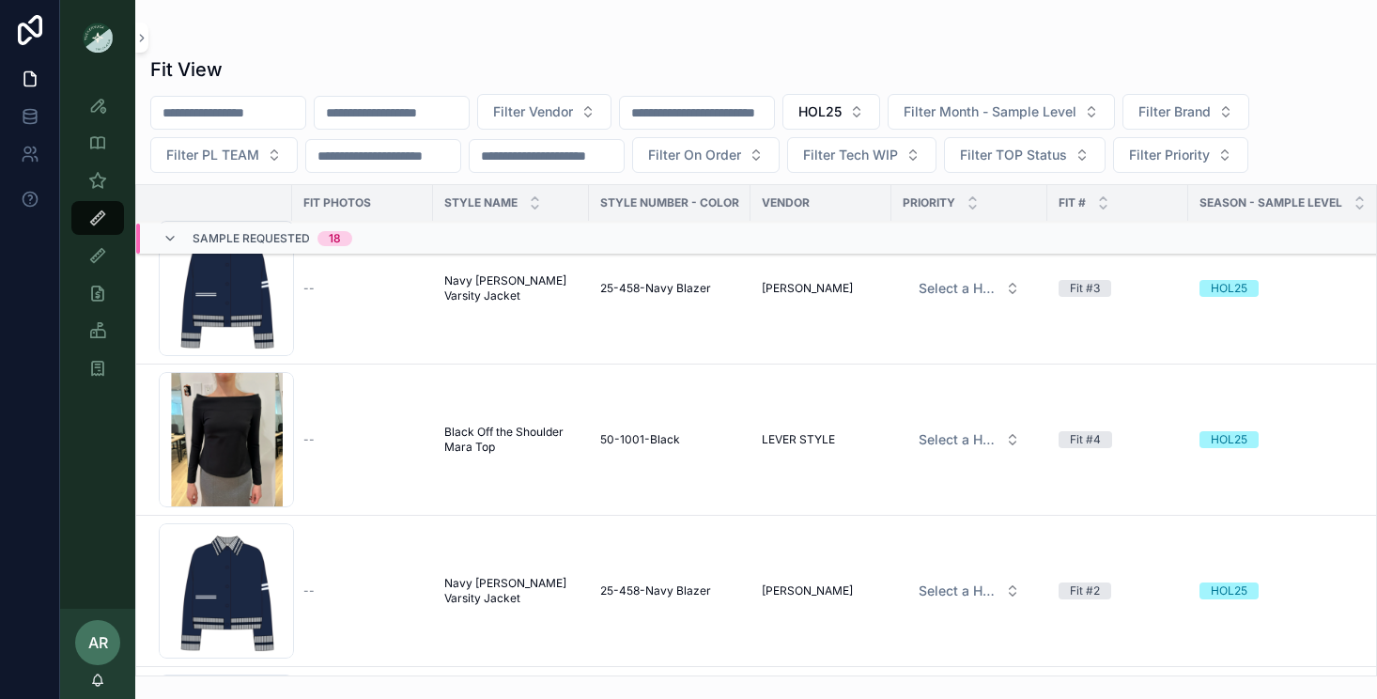
scroll to position [196, 0]
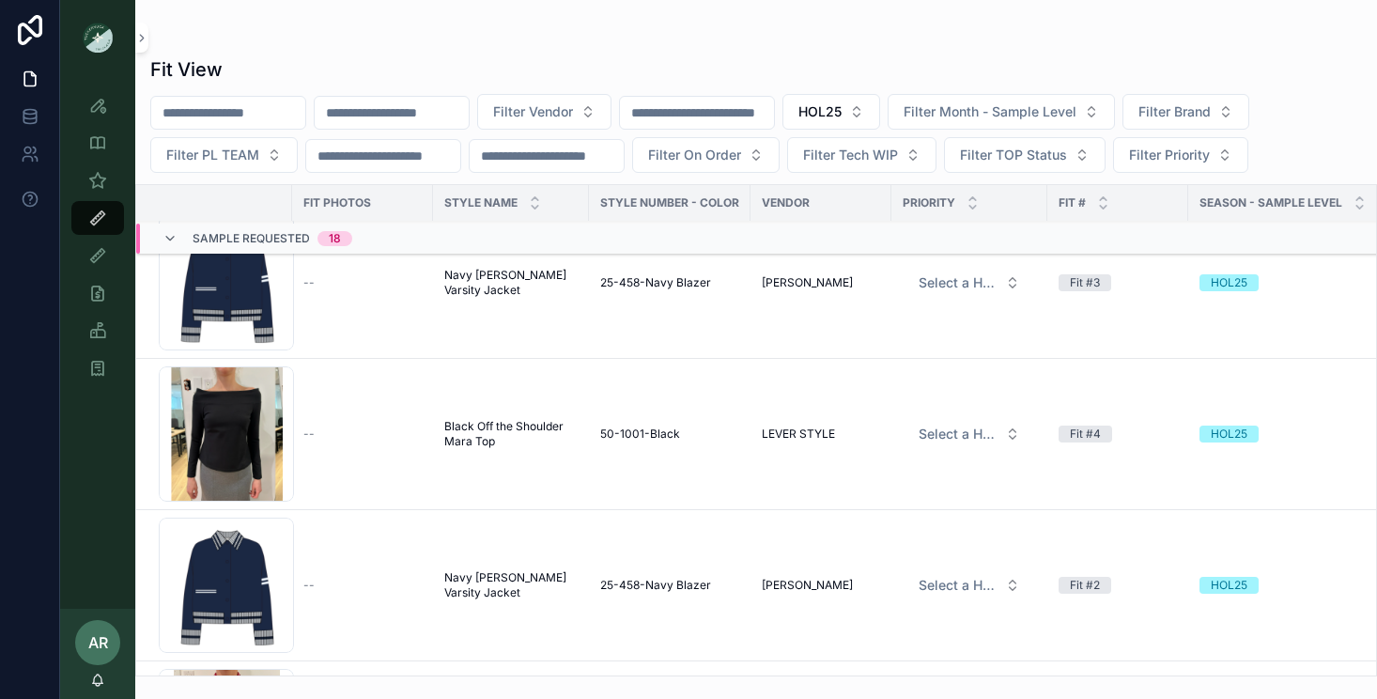
click at [616, 437] on span "50-1001-Black" at bounding box center [640, 433] width 80 height 15
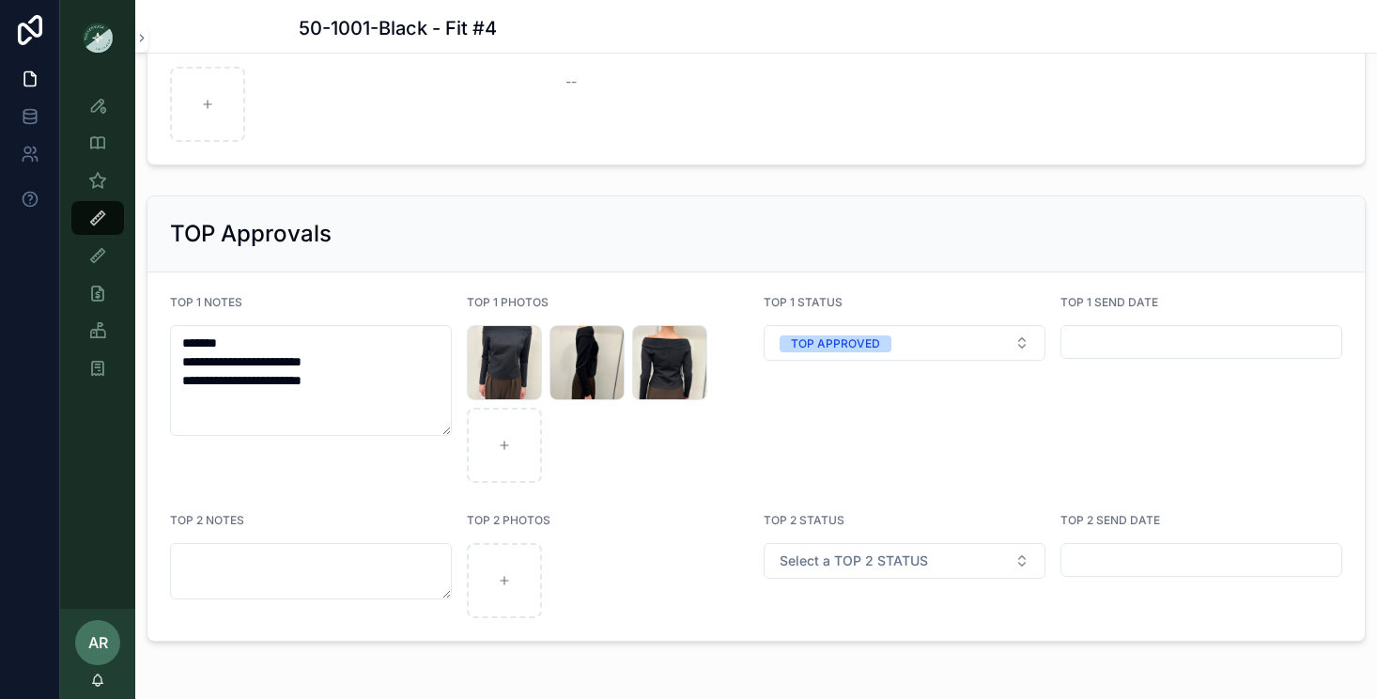
scroll to position [2953, 0]
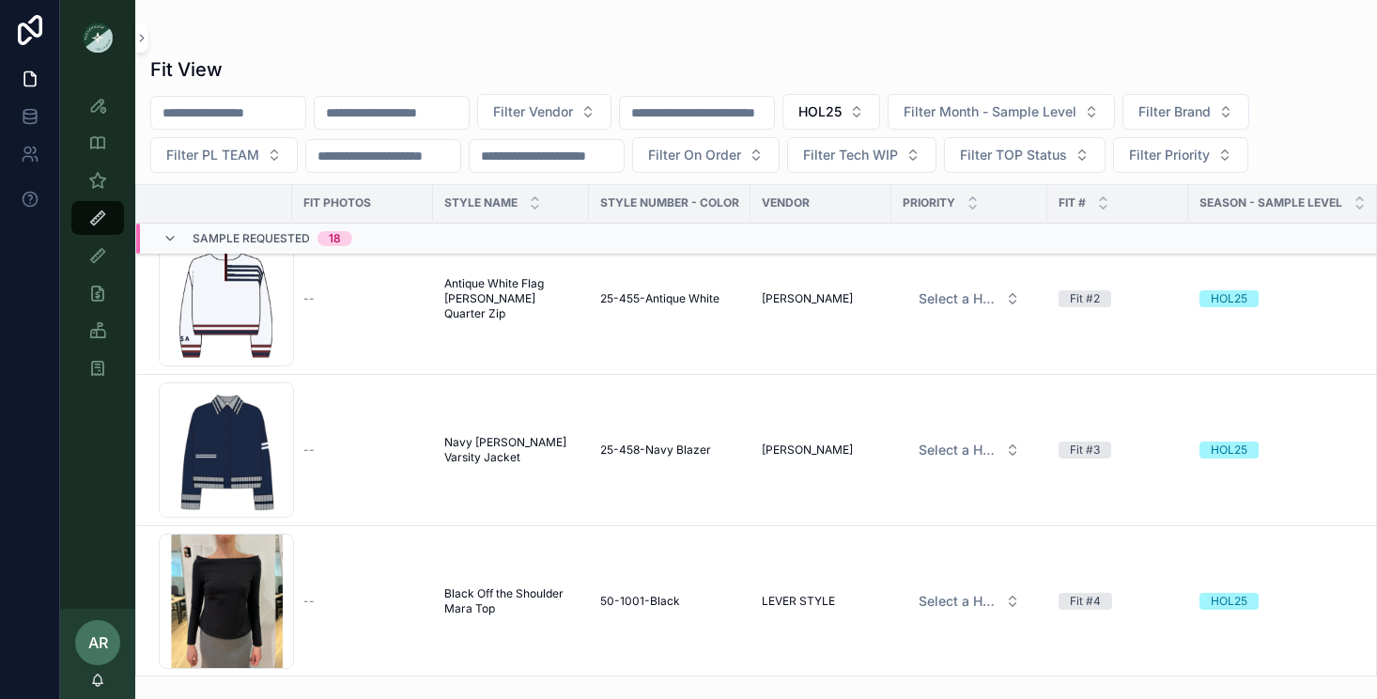
scroll to position [39, 0]
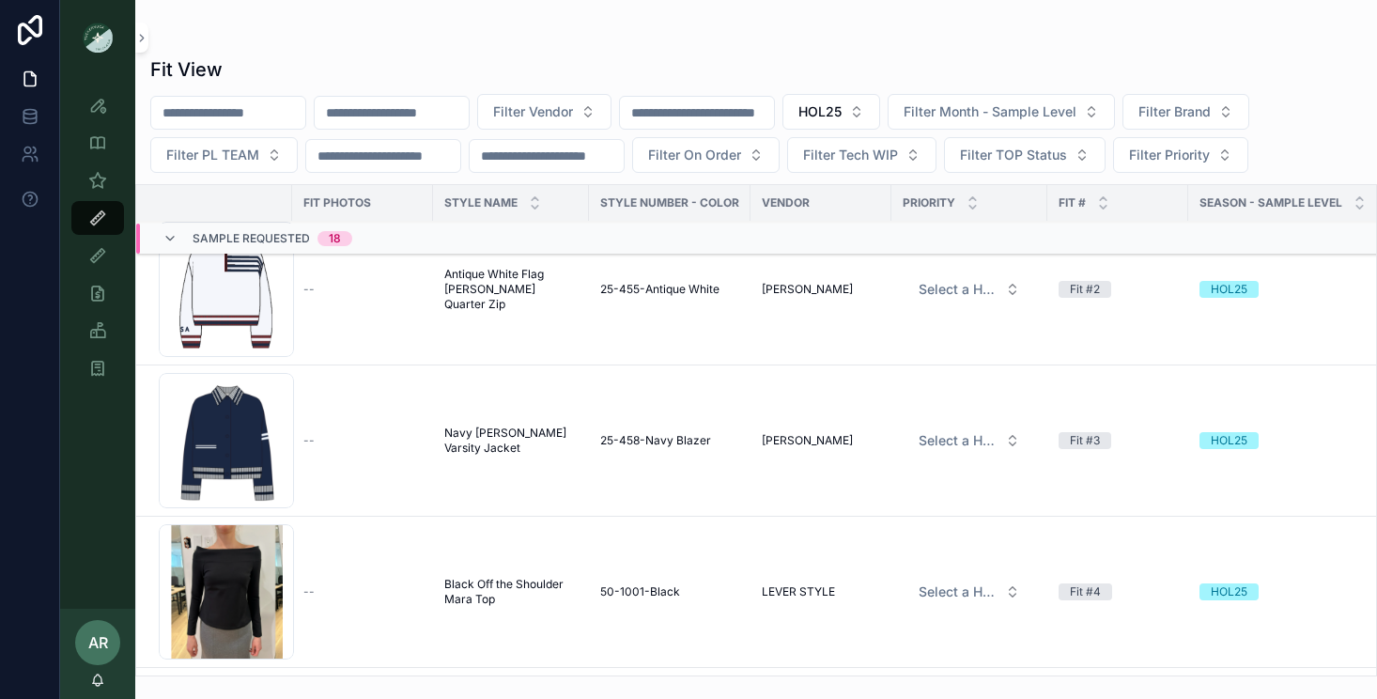
click at [488, 438] on span "Navy [PERSON_NAME] Varsity Jacket" at bounding box center [510, 440] width 133 height 30
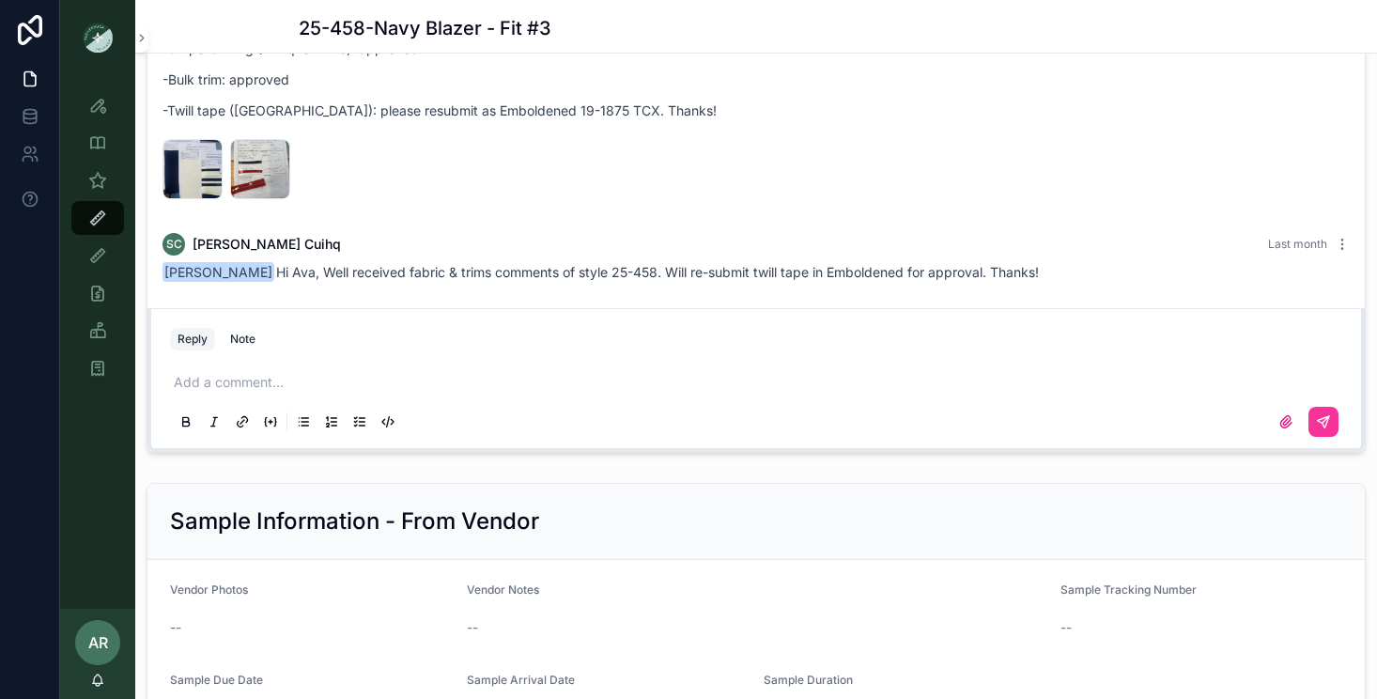
scroll to position [1956, 0]
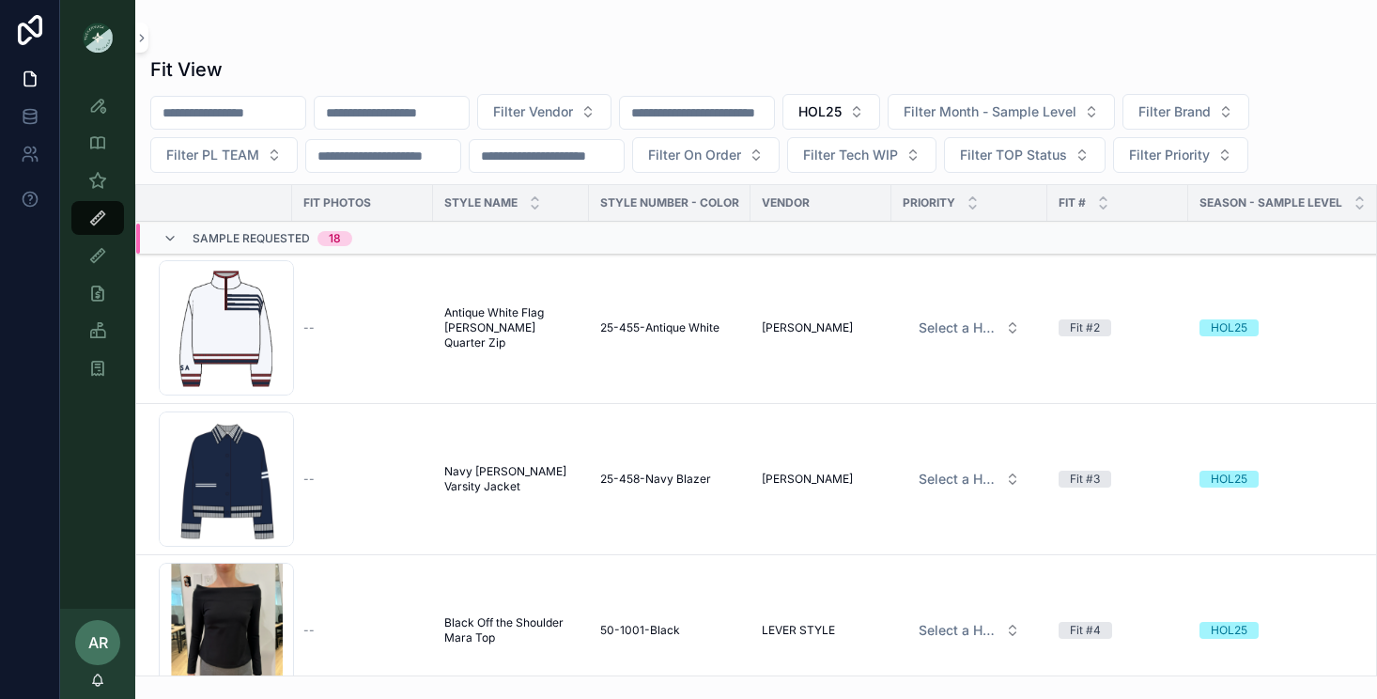
click at [718, 114] on input "scrollable content" at bounding box center [697, 113] width 154 height 26
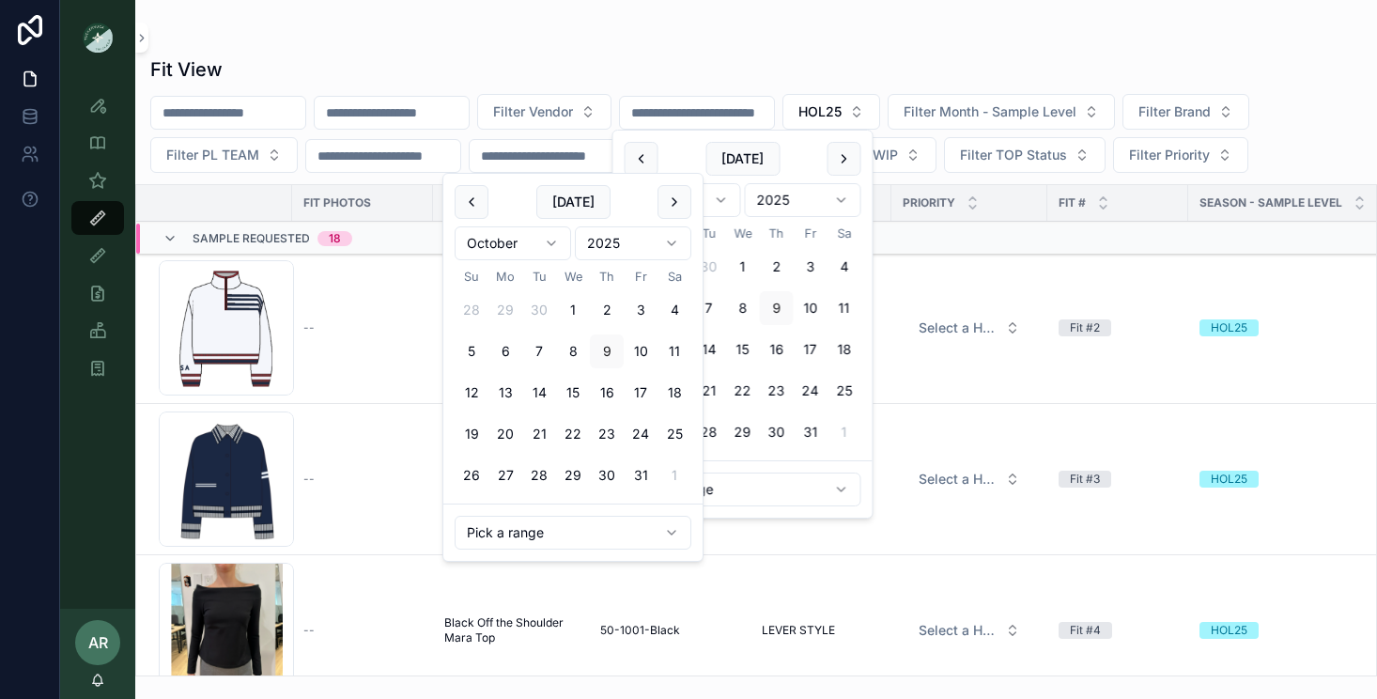
click at [544, 165] on input "scrollable content" at bounding box center [547, 156] width 154 height 26
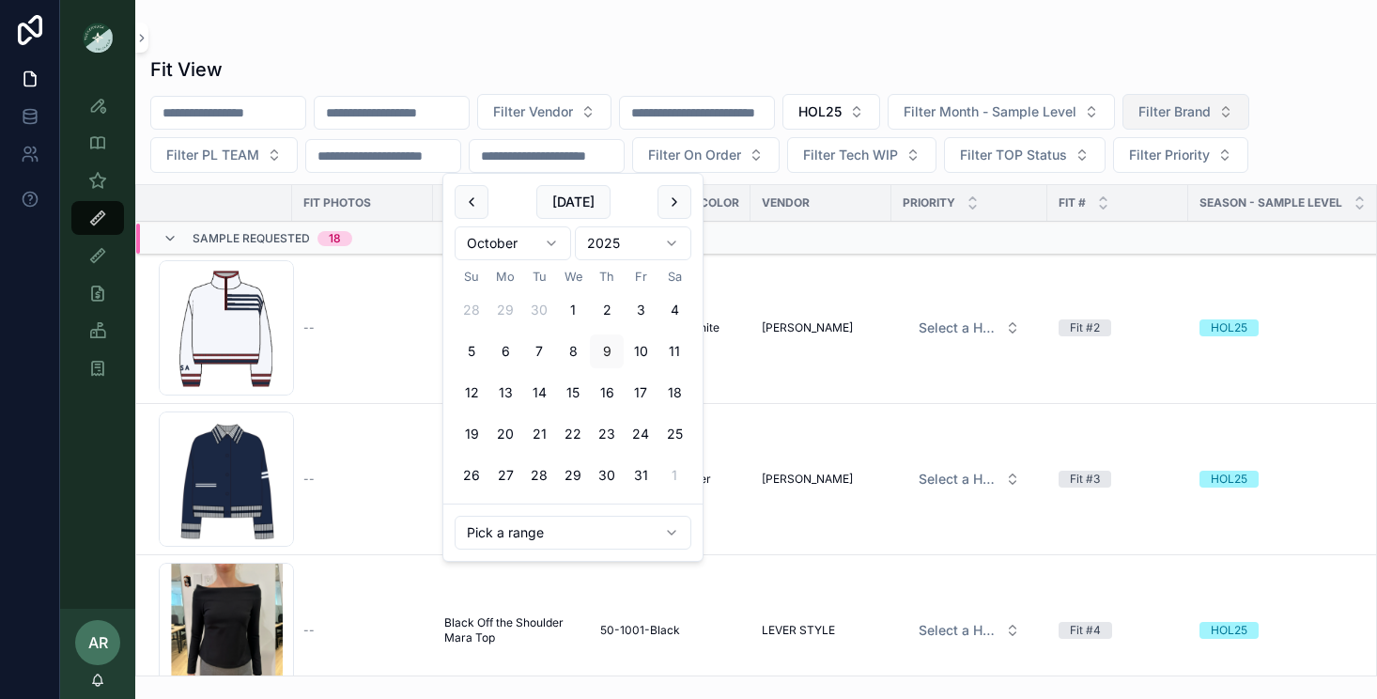
click at [1189, 106] on button "Filter Brand" at bounding box center [1185, 112] width 127 height 36
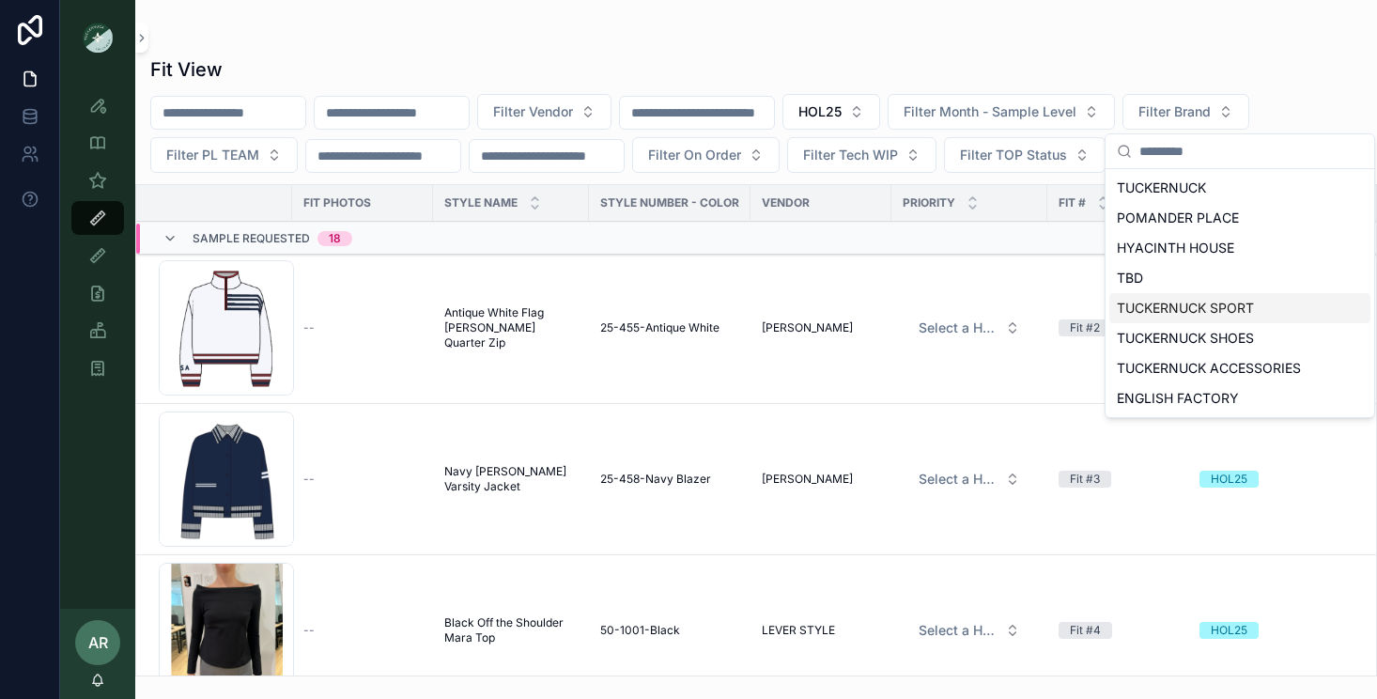
click at [1179, 309] on div "TUCKERNUCK SPORT" at bounding box center [1239, 308] width 261 height 30
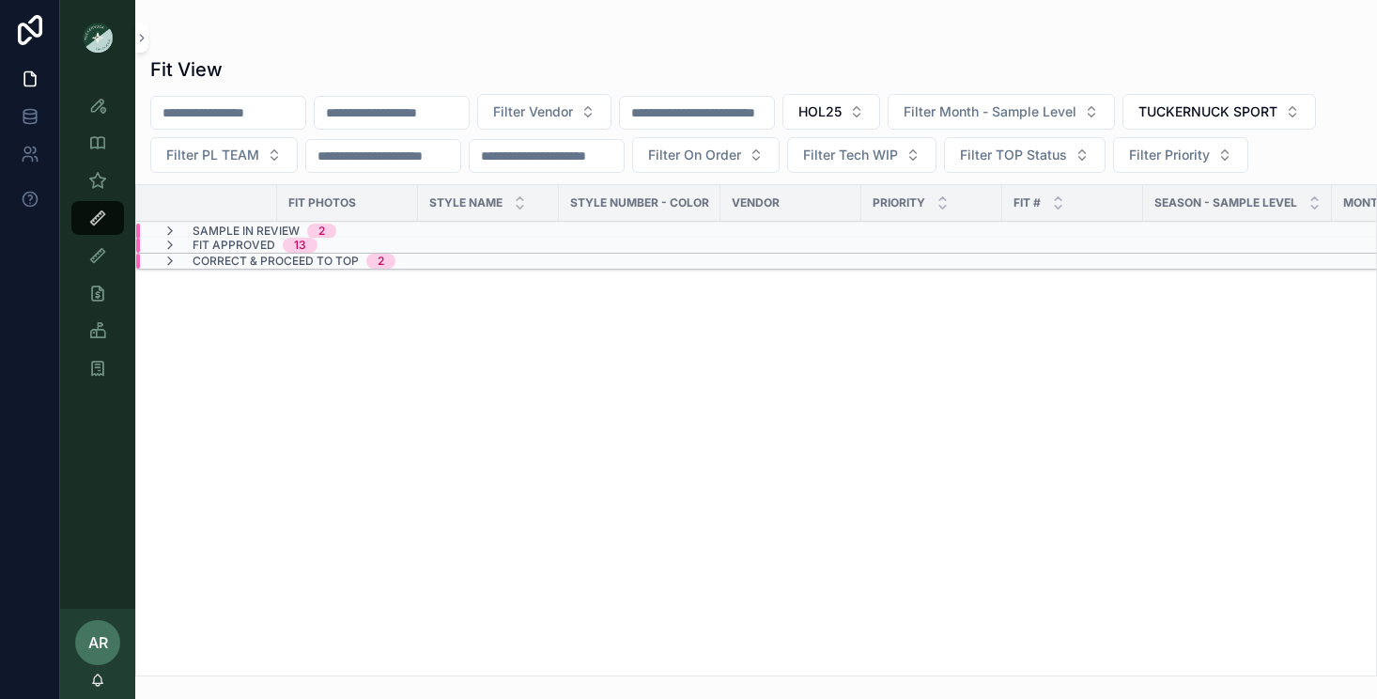
click at [261, 253] on span "Fit Approved" at bounding box center [234, 245] width 83 height 15
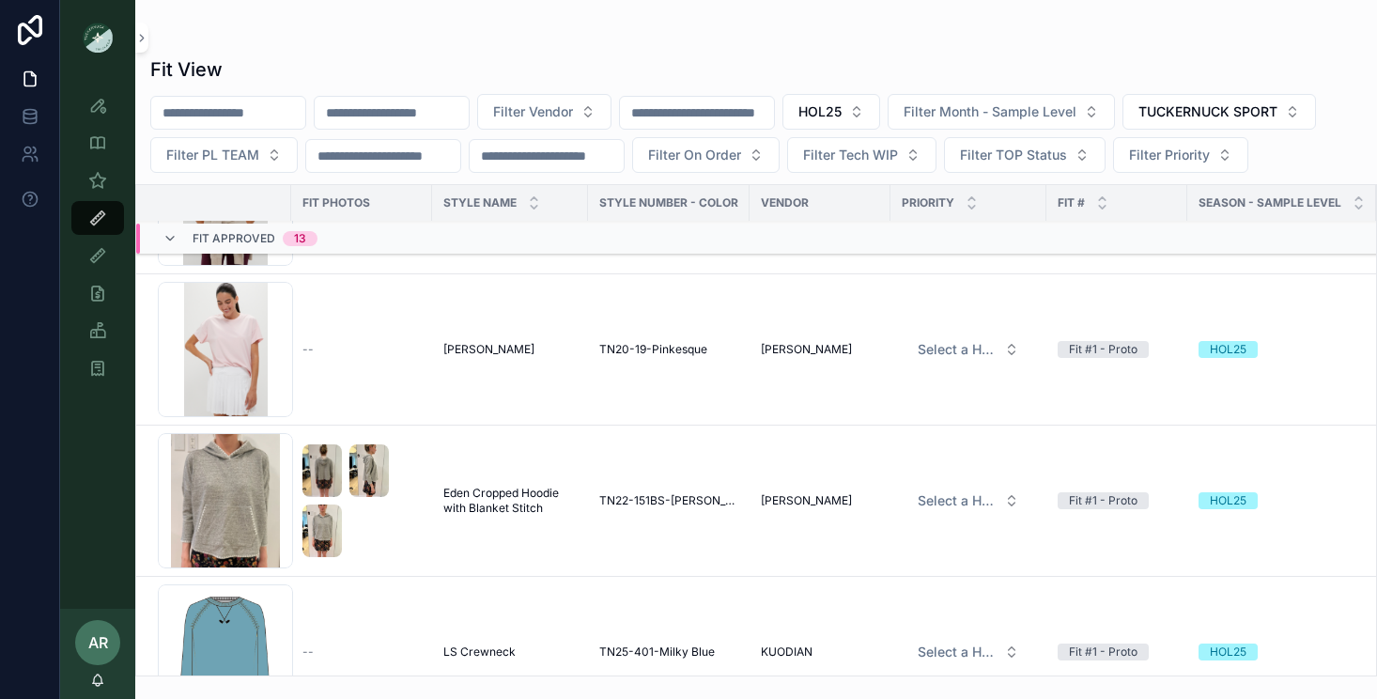
scroll to position [1656, 1]
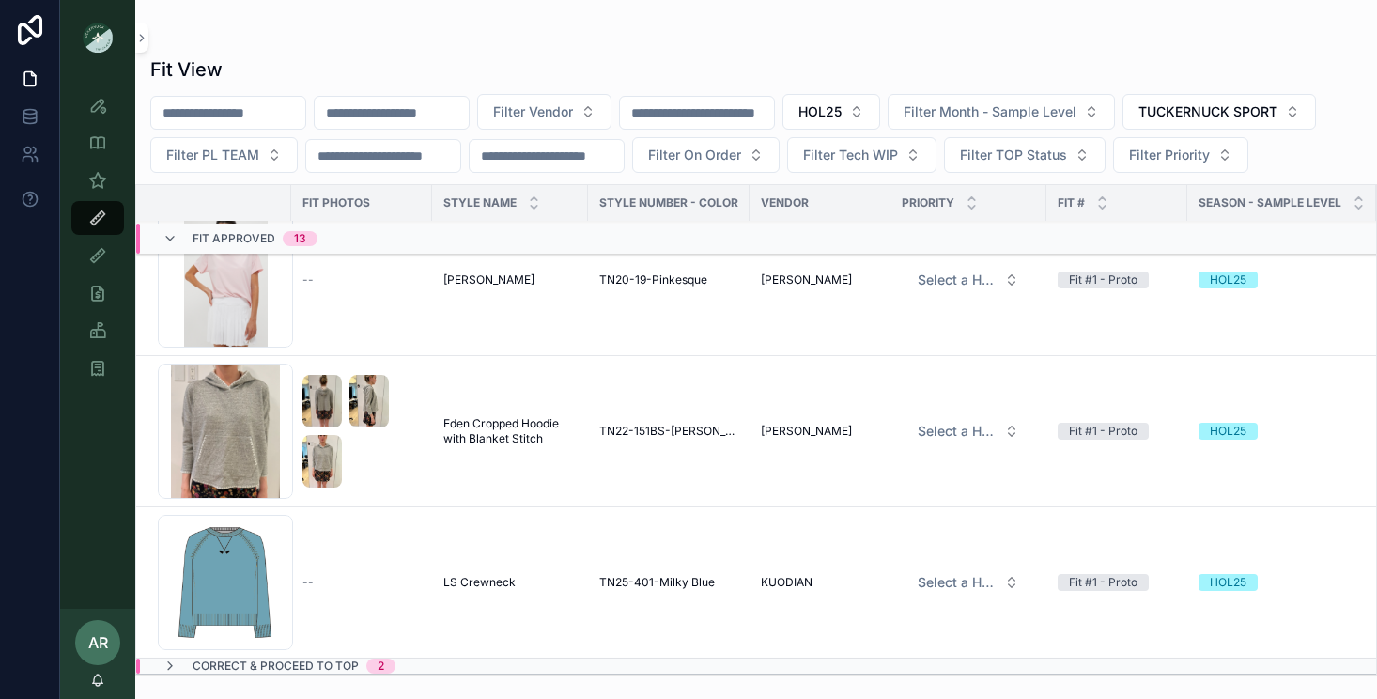
click at [331, 665] on span "Correct & Proceed to TOP" at bounding box center [276, 665] width 166 height 15
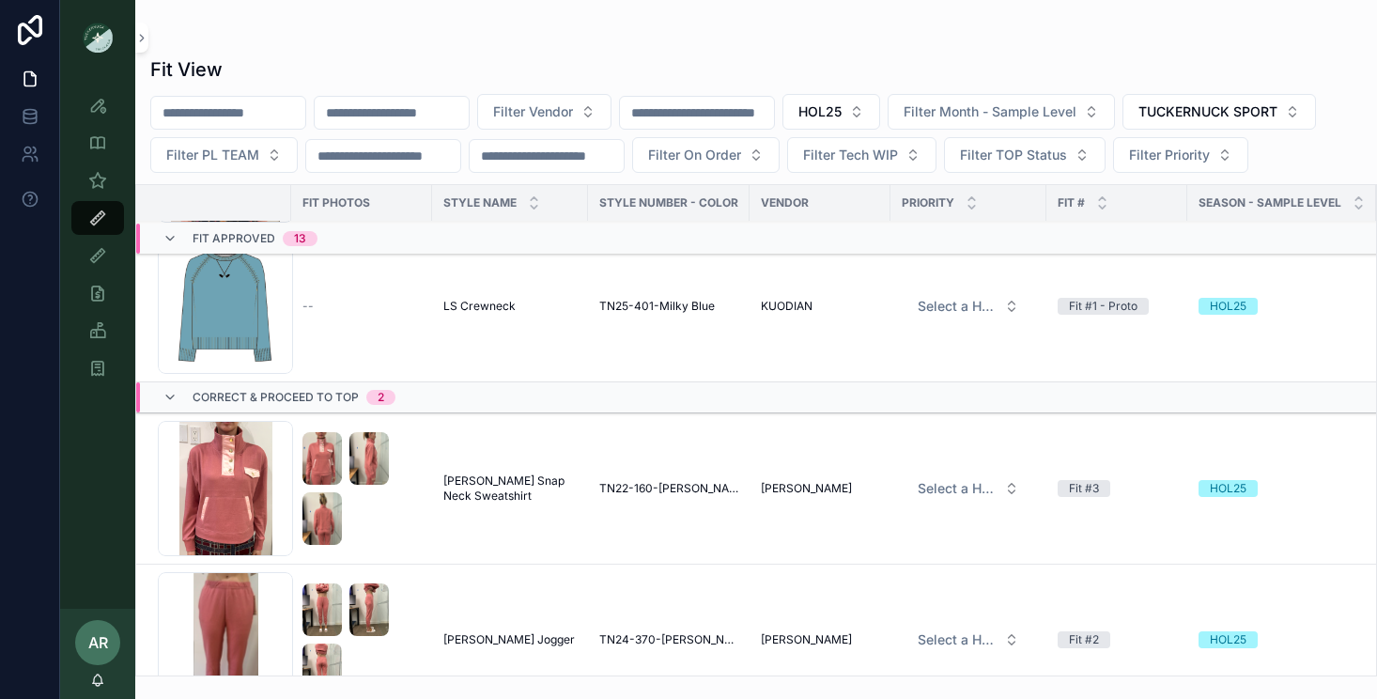
scroll to position [1971, 1]
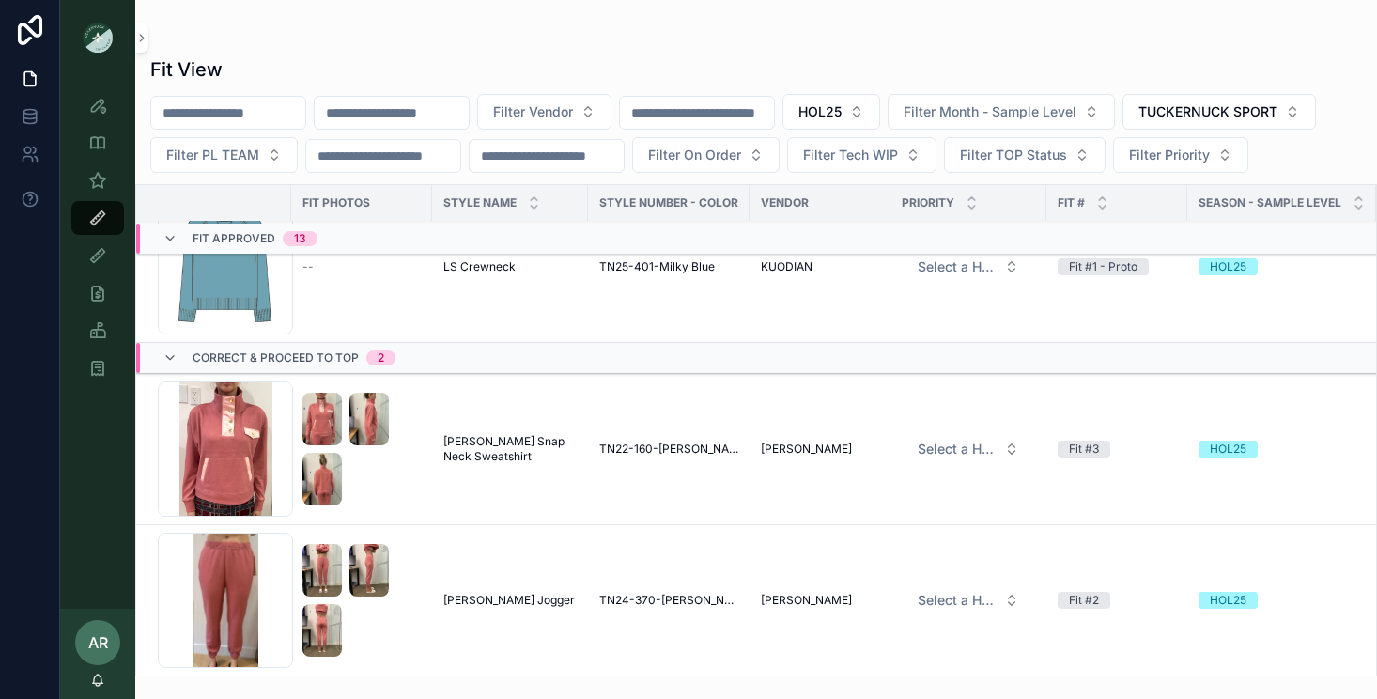
click at [246, 361] on span "Correct & Proceed to TOP" at bounding box center [276, 357] width 166 height 15
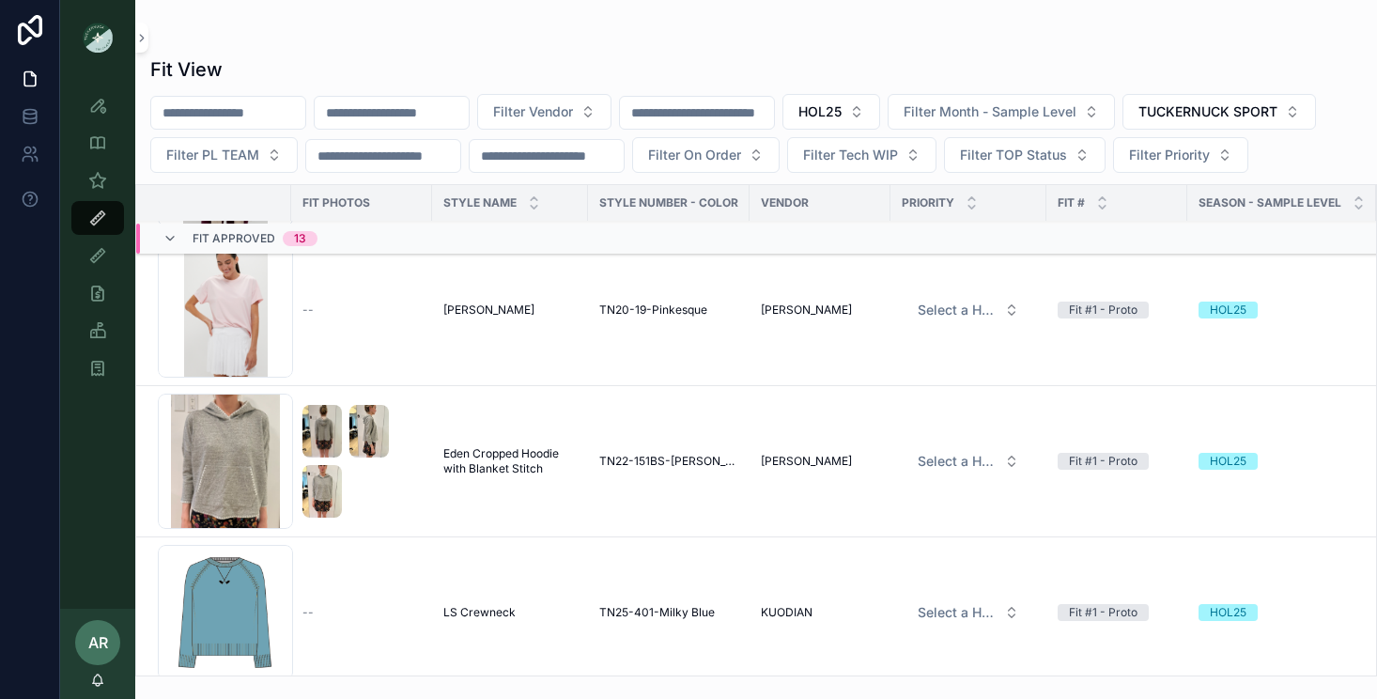
scroll to position [1656, 1]
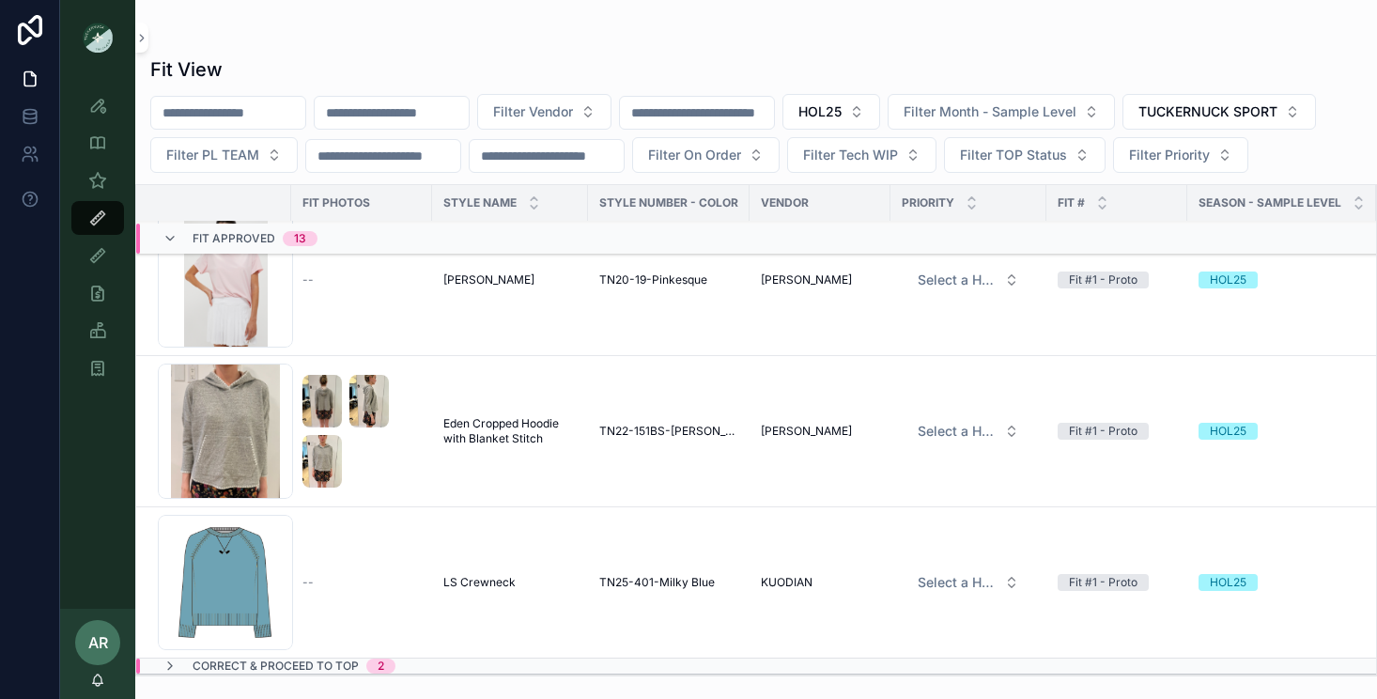
click at [507, 606] on td "LS Crewneck LS Crewneck" at bounding box center [510, 582] width 156 height 151
click at [482, 578] on span "LS Crewneck" at bounding box center [479, 582] width 72 height 15
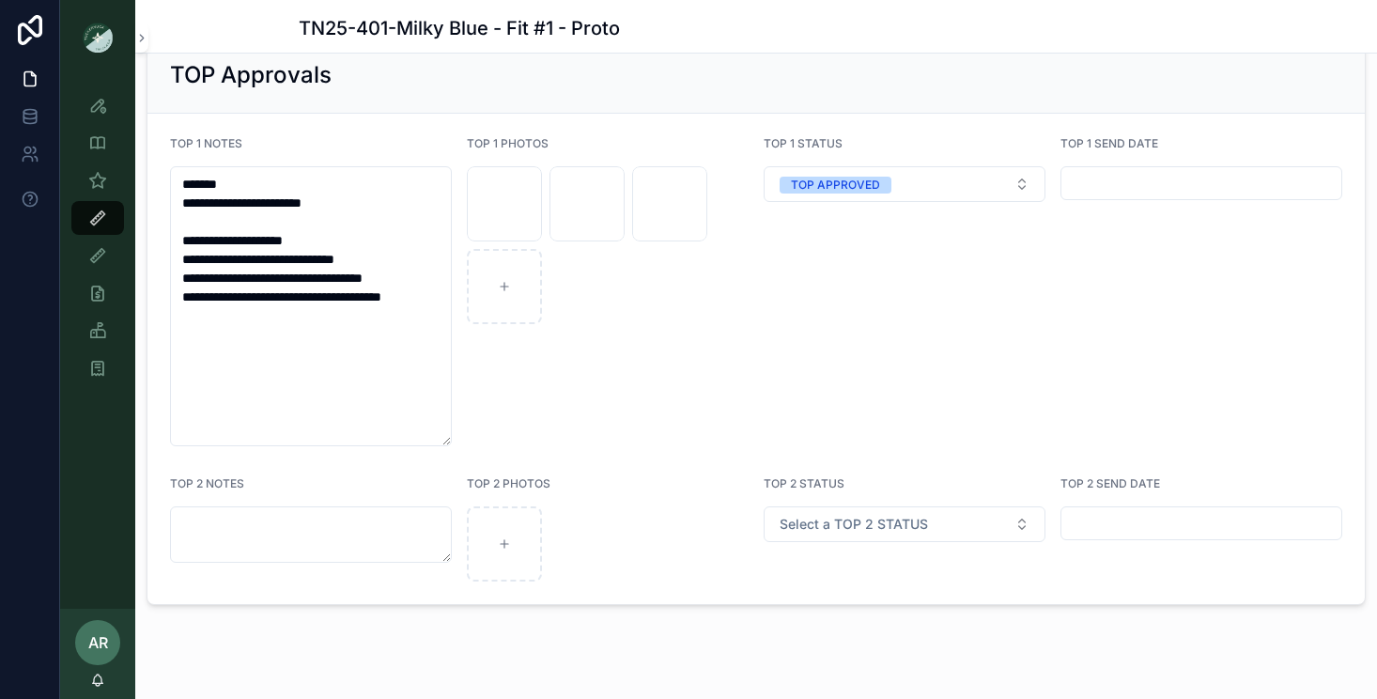
scroll to position [2755, 0]
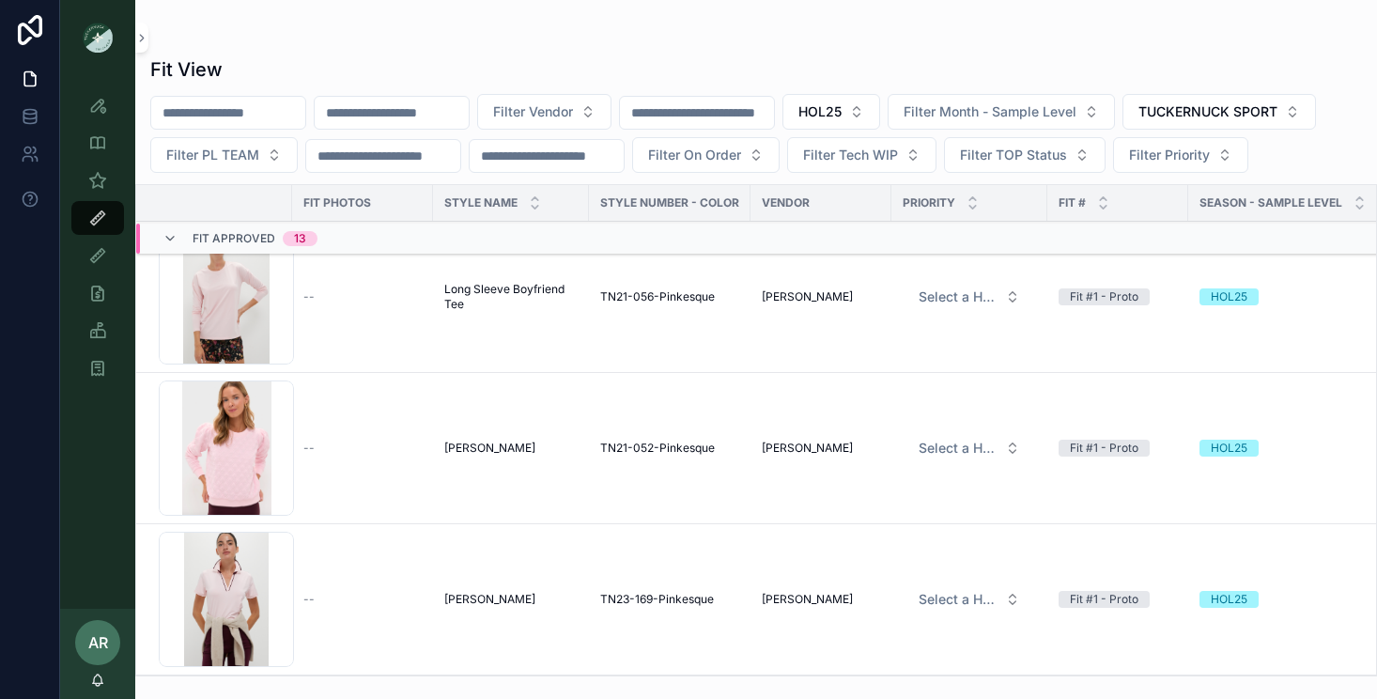
scroll to position [1656, 0]
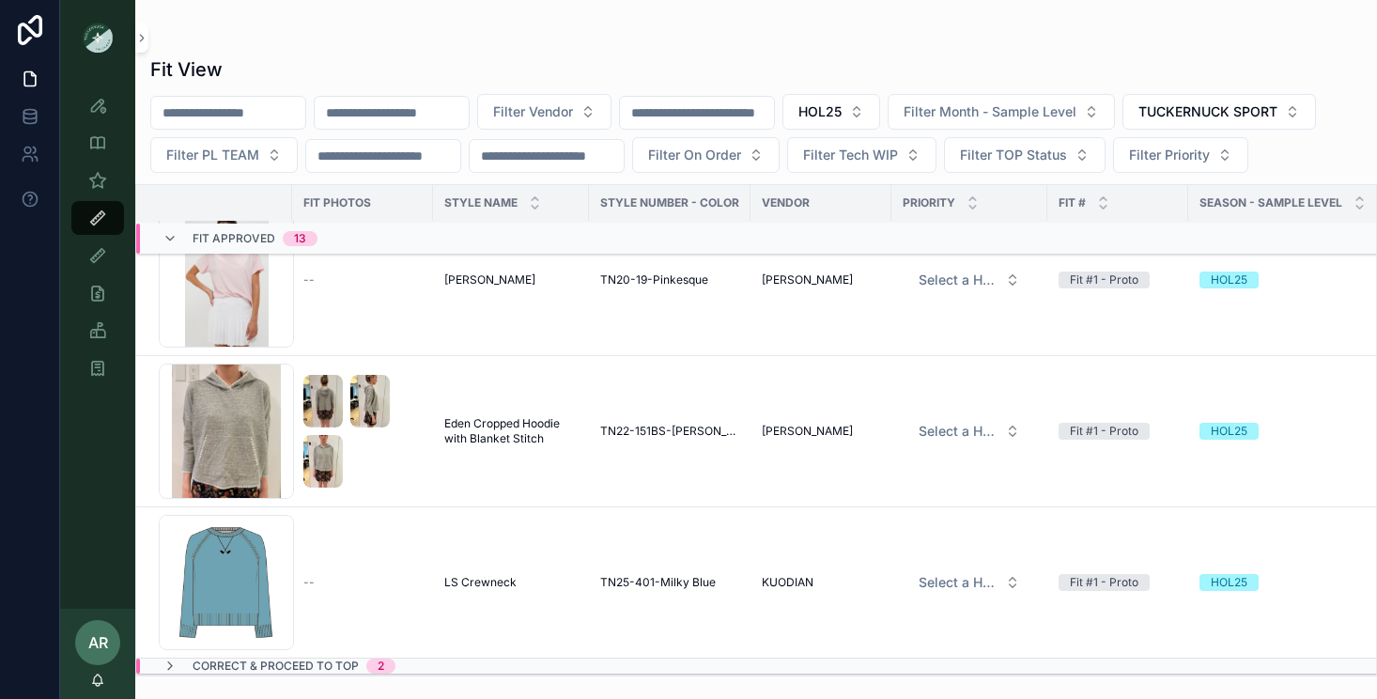
click at [498, 436] on span "Eden Cropped Hoodie with Blanket Stitch" at bounding box center [510, 431] width 133 height 30
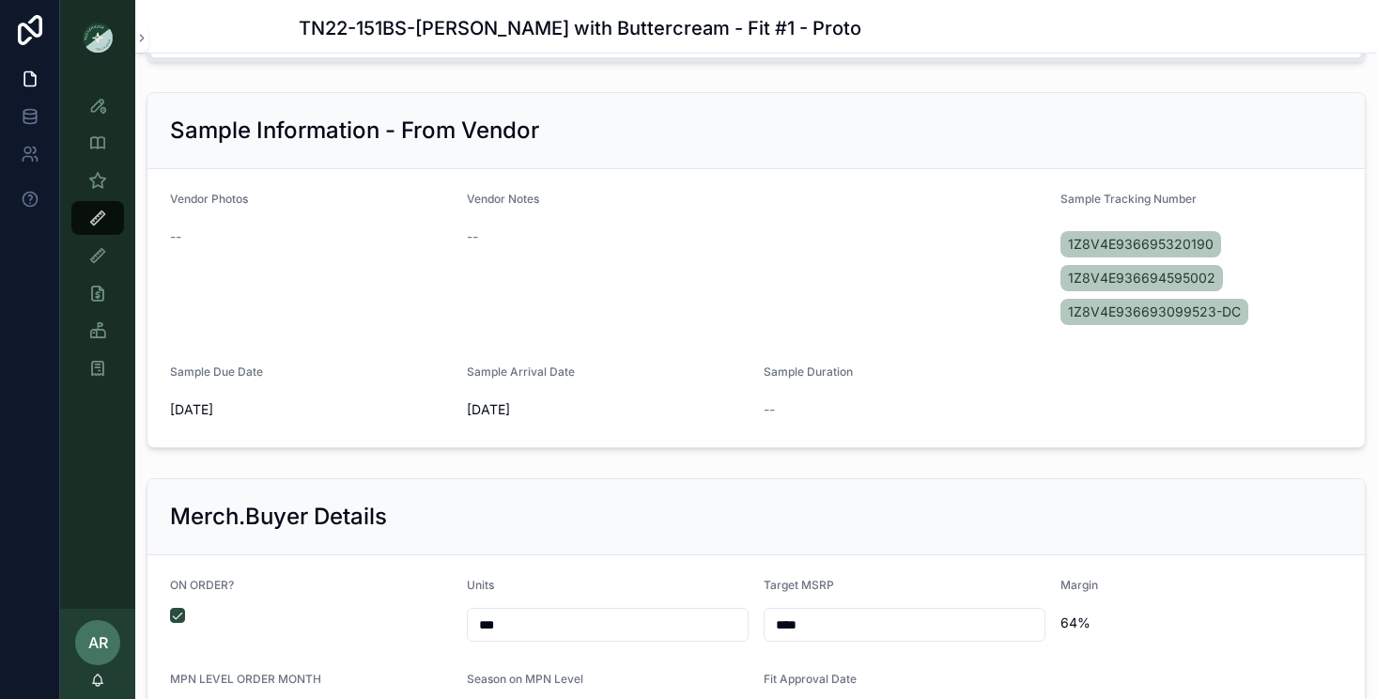
scroll to position [3035, 0]
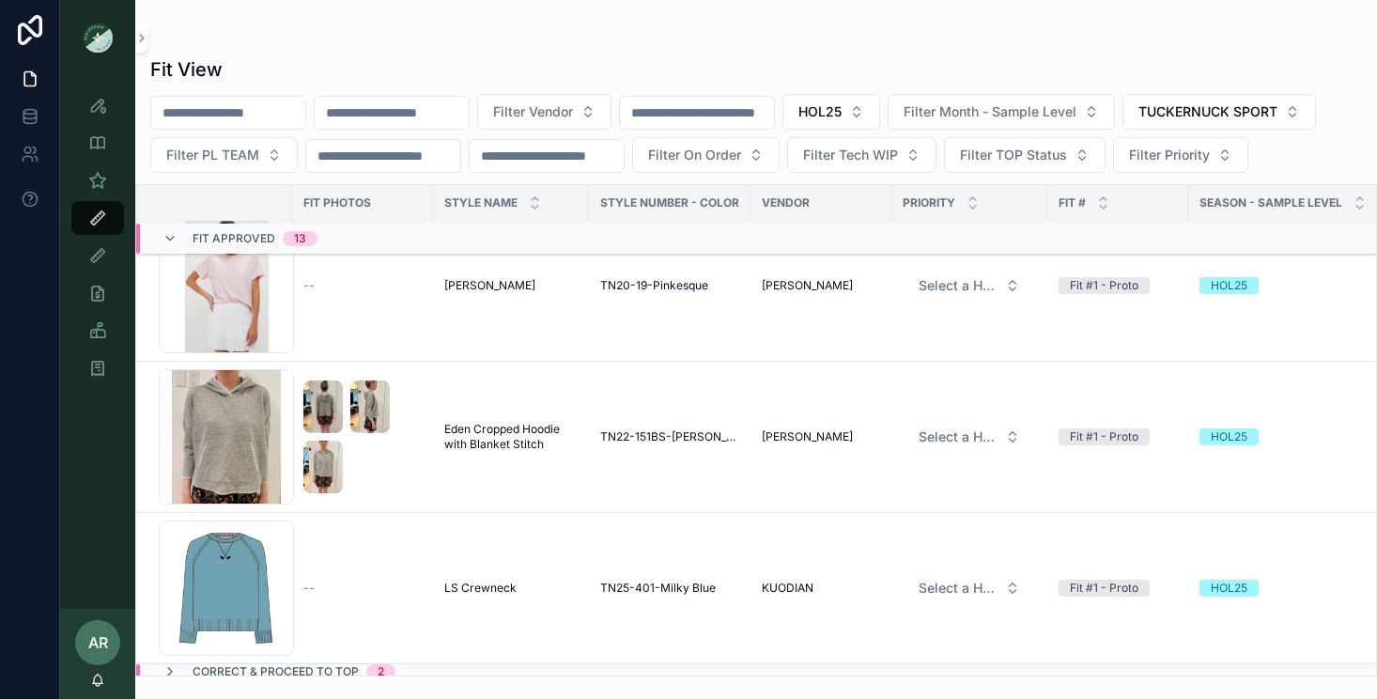
scroll to position [1498, 0]
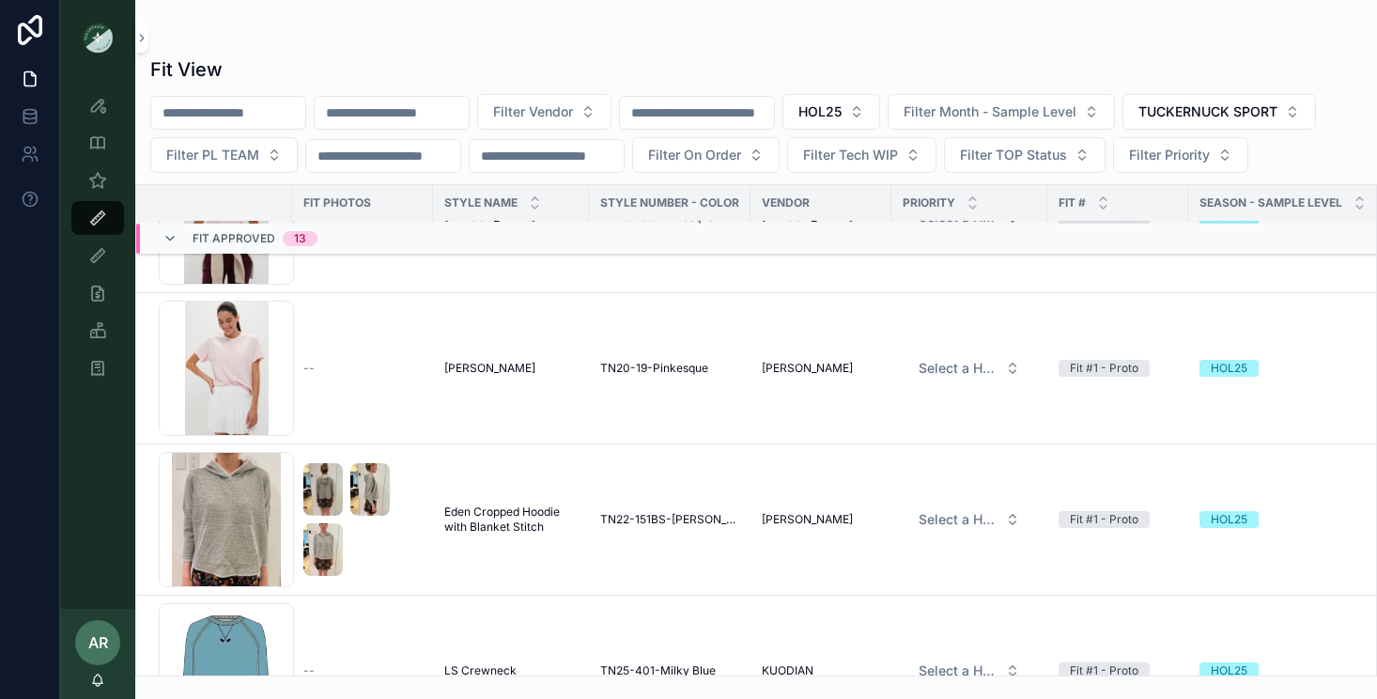
click at [351, 395] on td "--" at bounding box center [362, 368] width 141 height 151
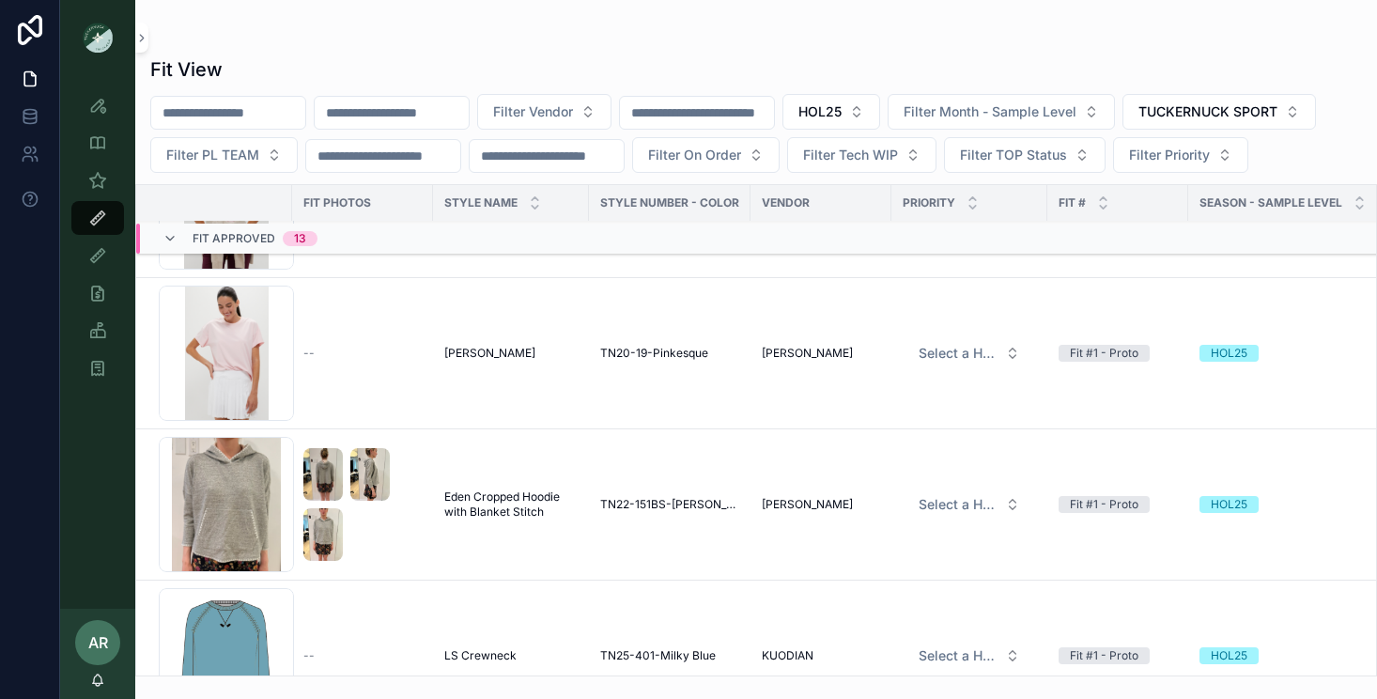
scroll to position [1515, 0]
click at [465, 359] on span "Ryan" at bounding box center [489, 351] width 91 height 15
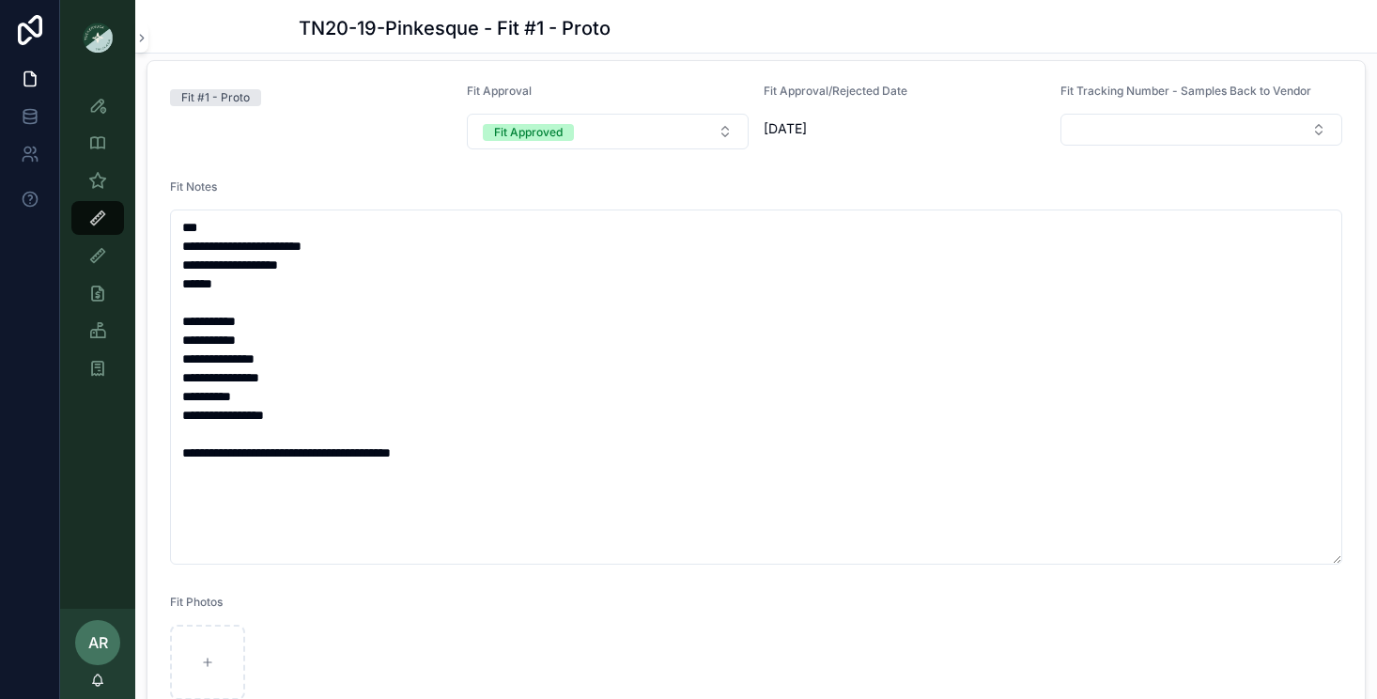
scroll to position [288, 0]
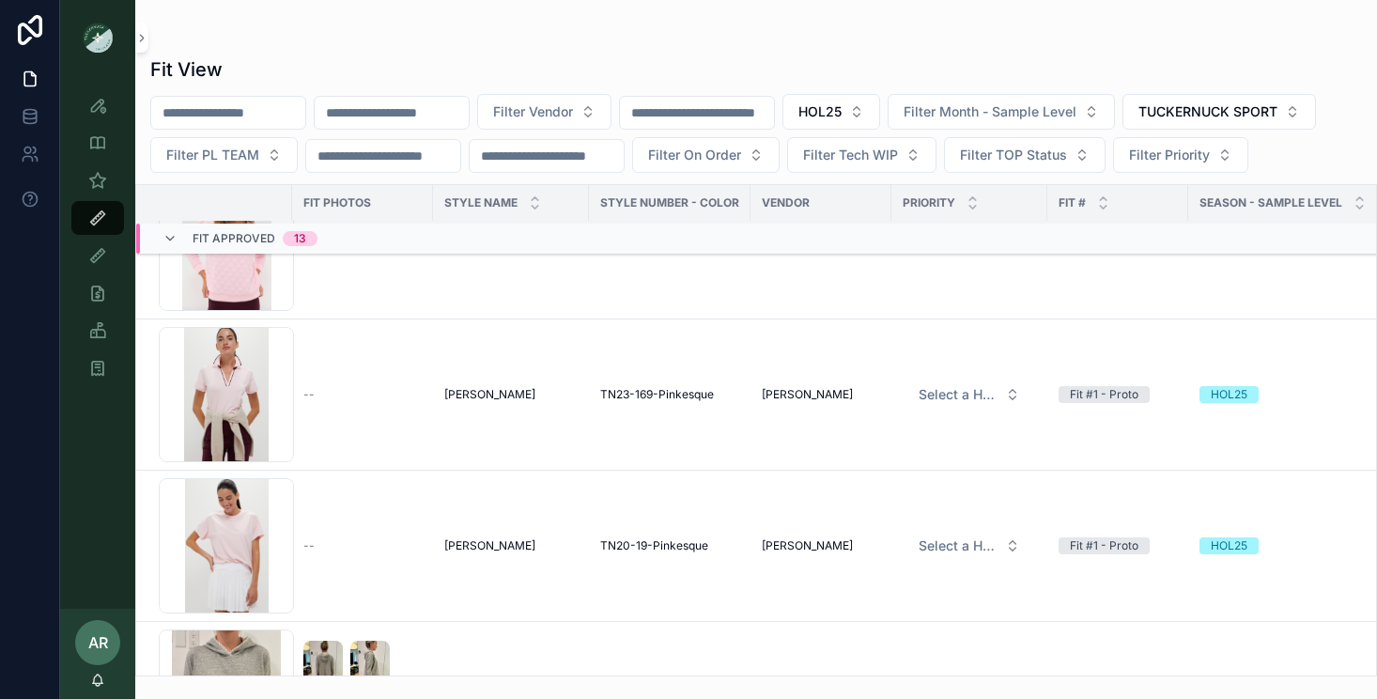
scroll to position [1300, 0]
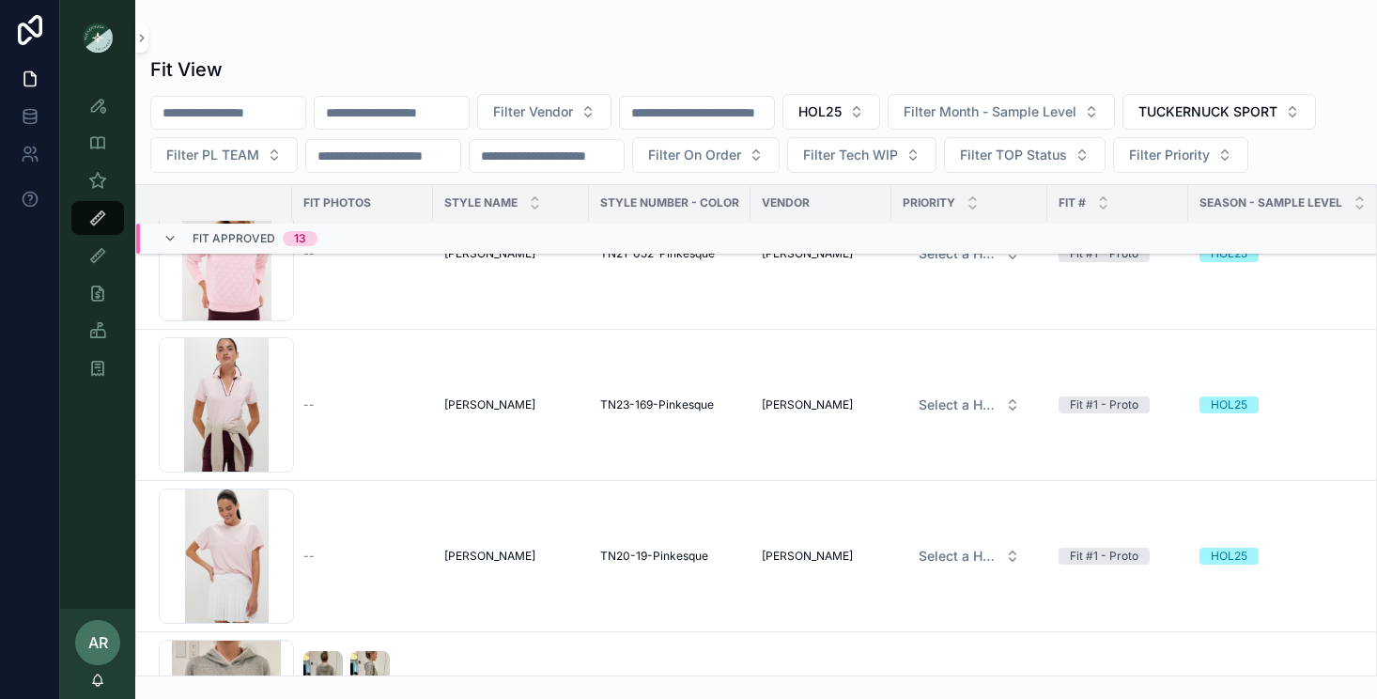
click at [469, 412] on span "Caroline" at bounding box center [489, 404] width 91 height 15
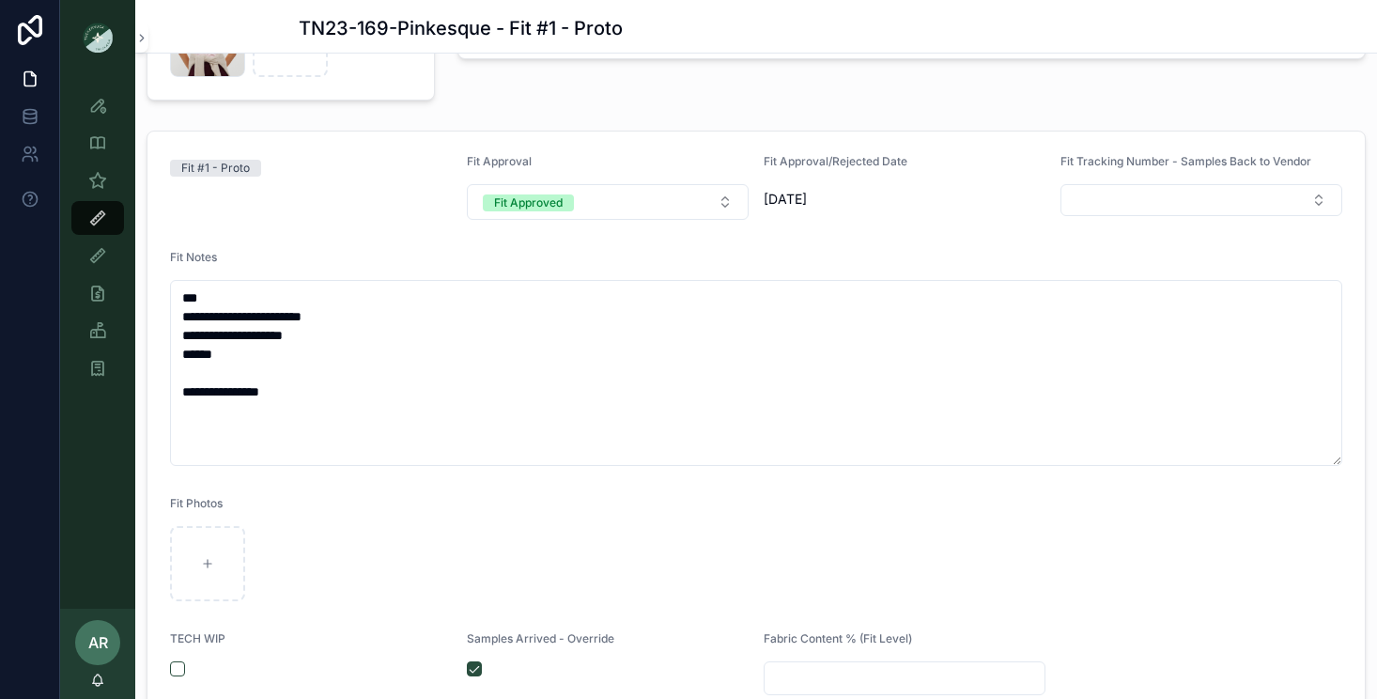
scroll to position [159, 0]
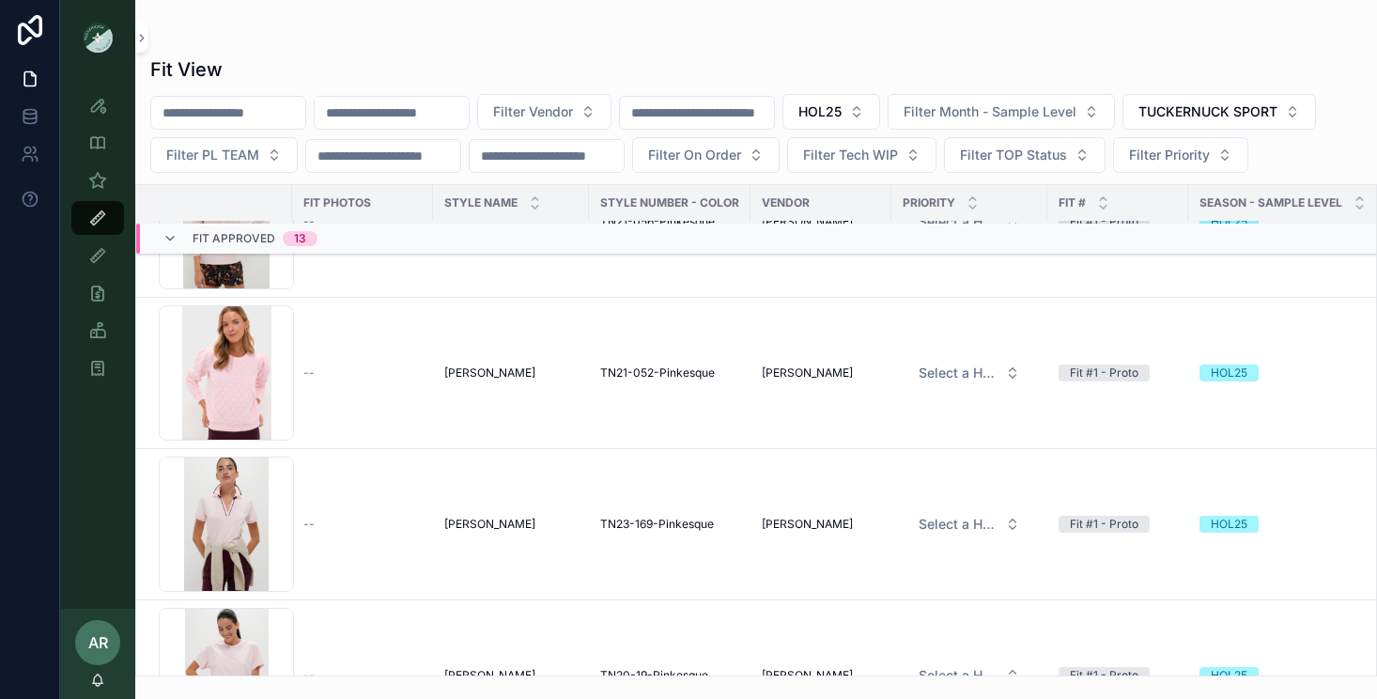
scroll to position [1198, 0]
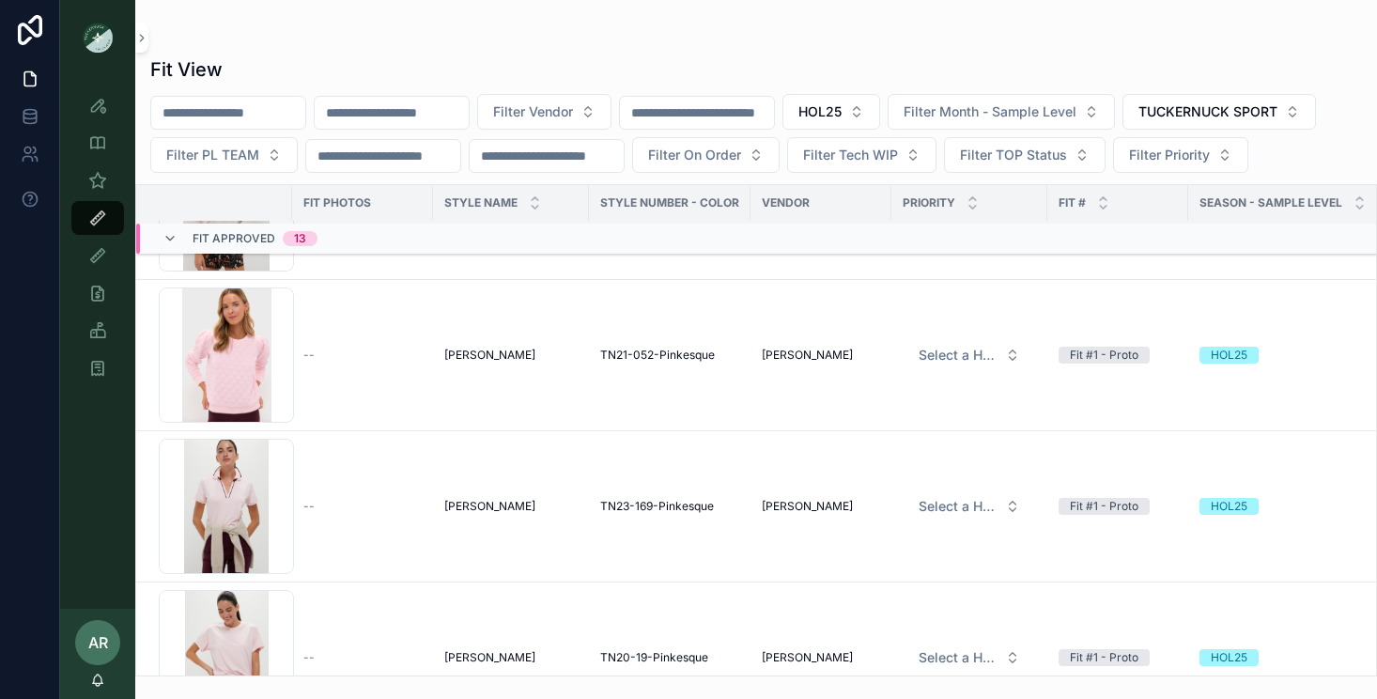
click at [475, 362] on span "Campbell" at bounding box center [489, 354] width 91 height 15
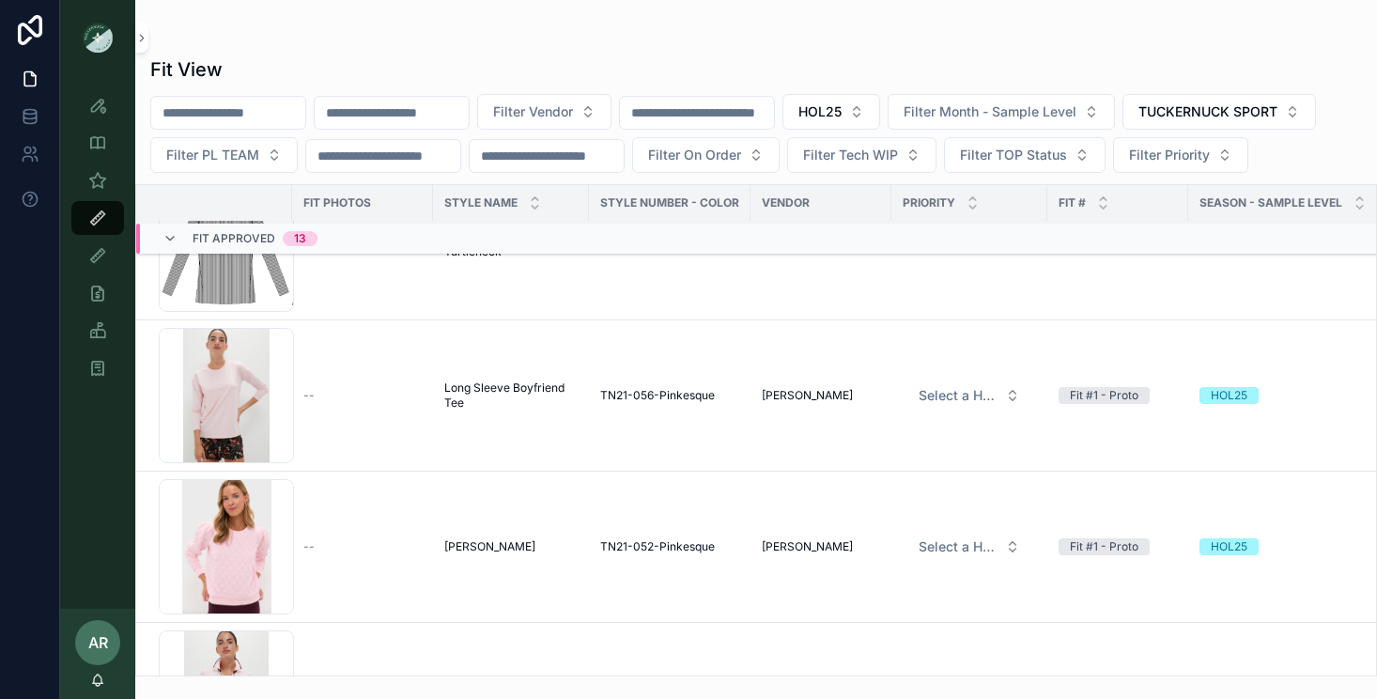
scroll to position [1029, 0]
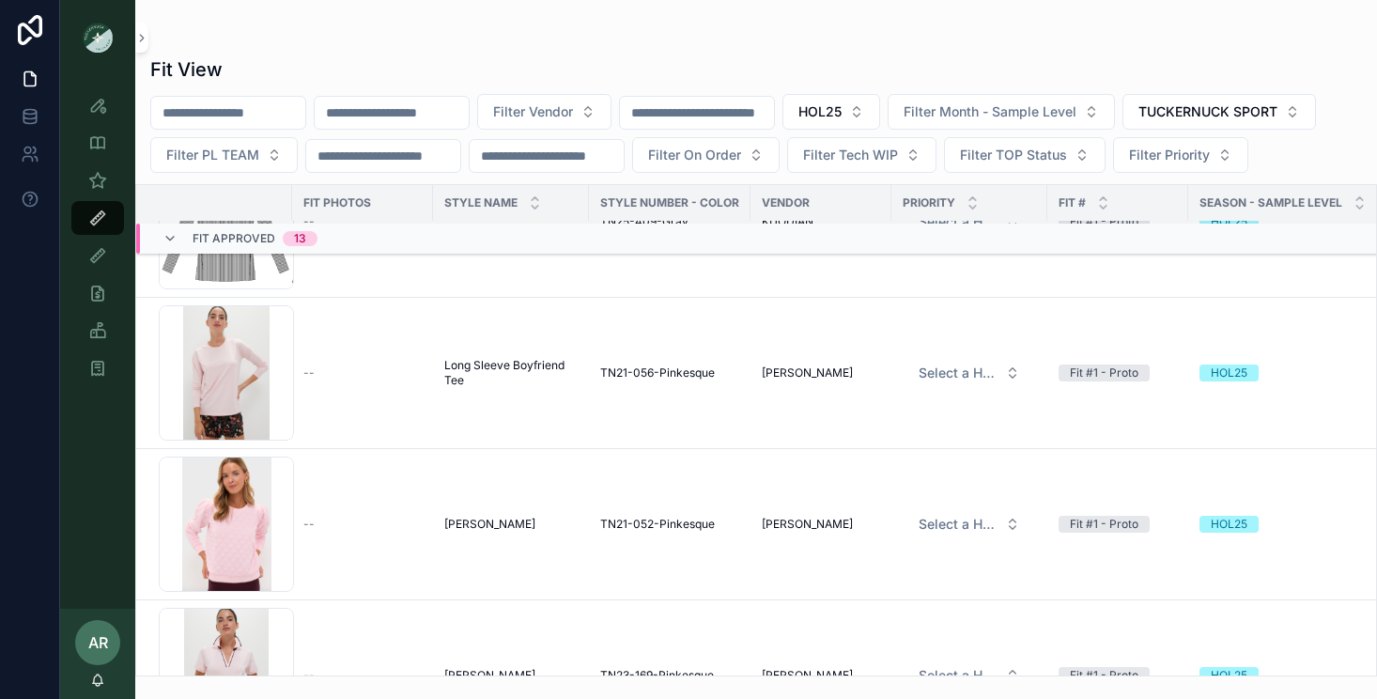
click at [464, 388] on span "Long Sleeve Boyfriend Tee" at bounding box center [510, 373] width 133 height 30
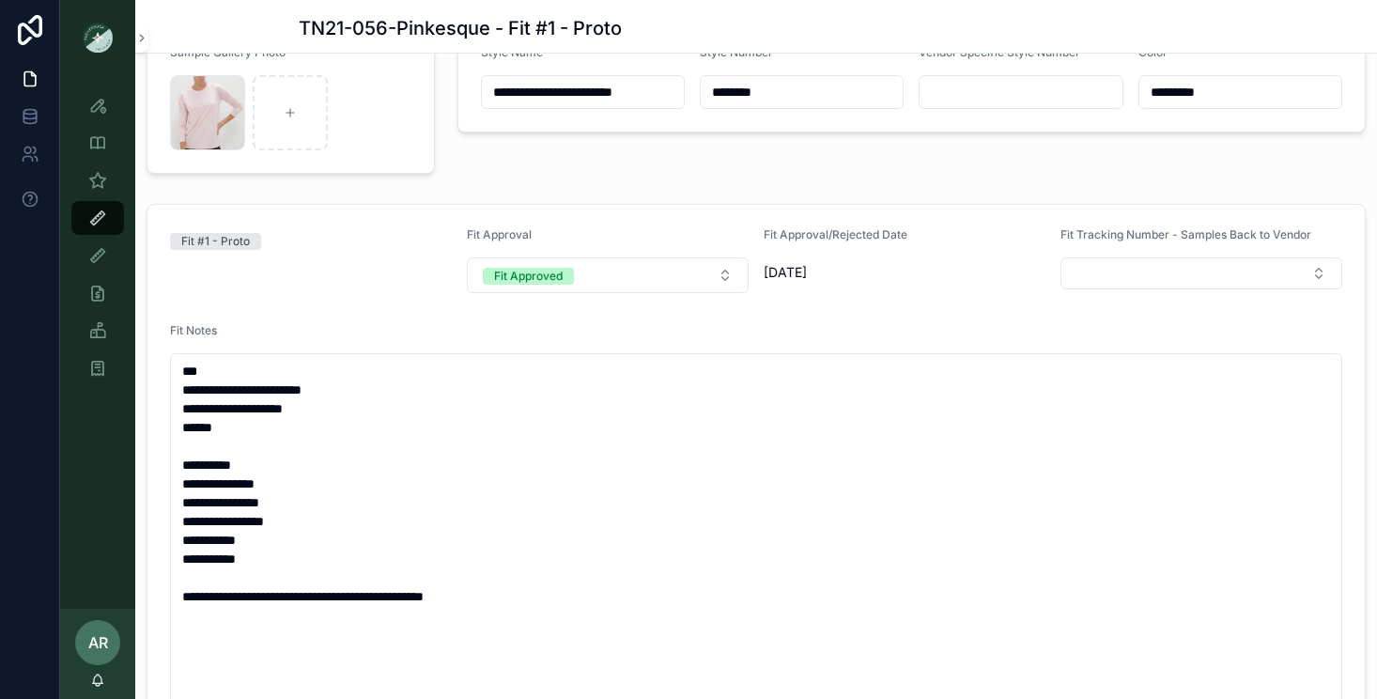
scroll to position [159, 0]
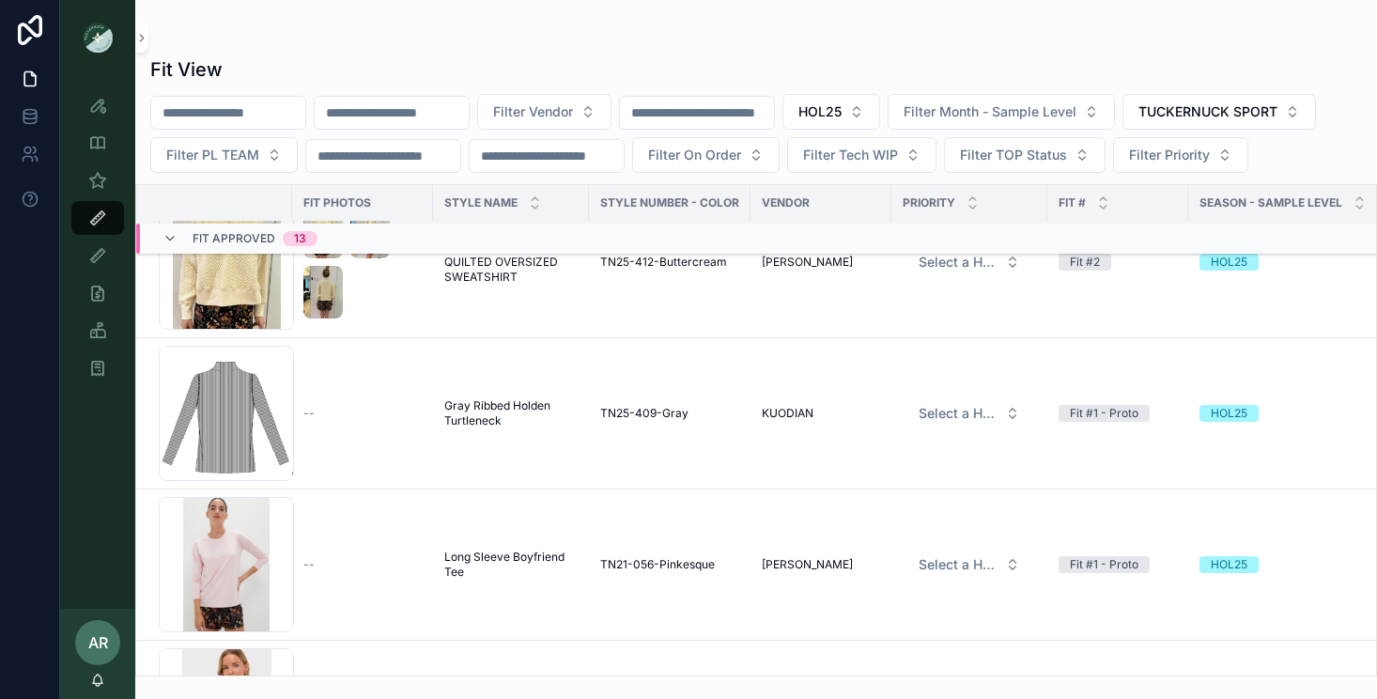
scroll to position [882, 0]
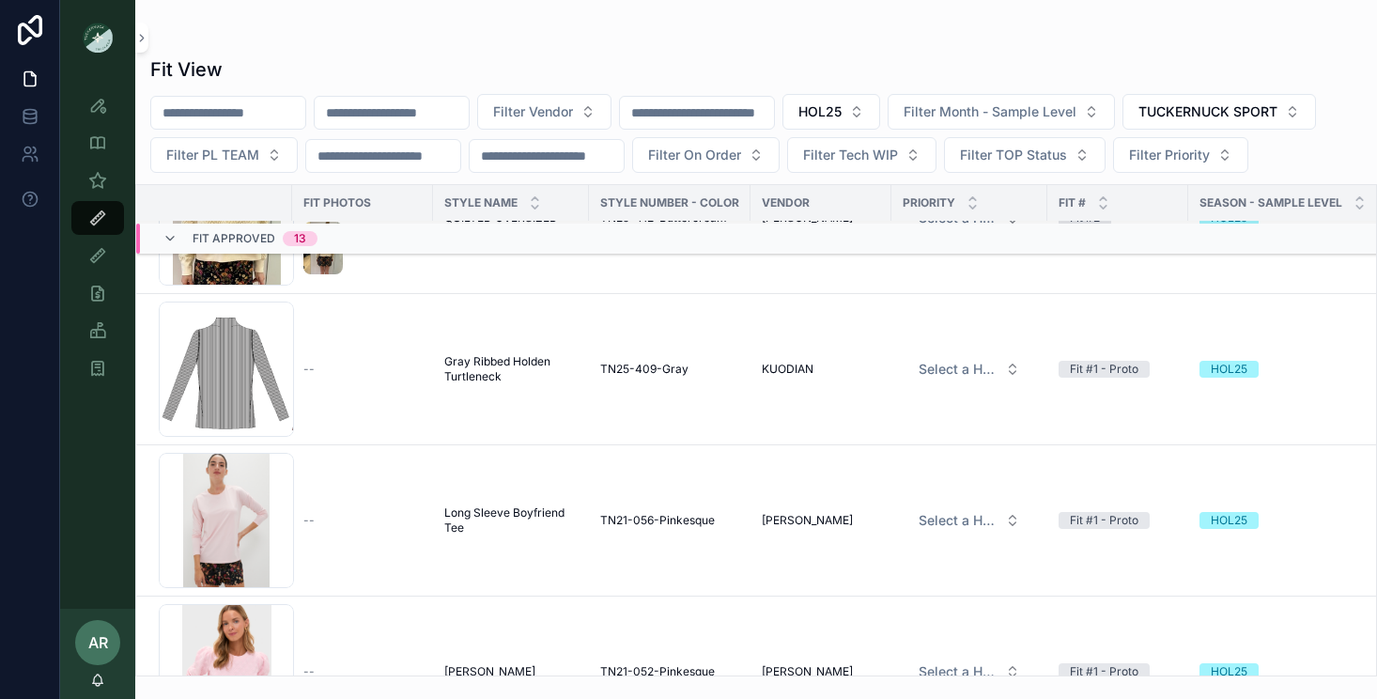
click at [455, 384] on span "Gray Ribbed Holden Turtleneck" at bounding box center [510, 369] width 133 height 30
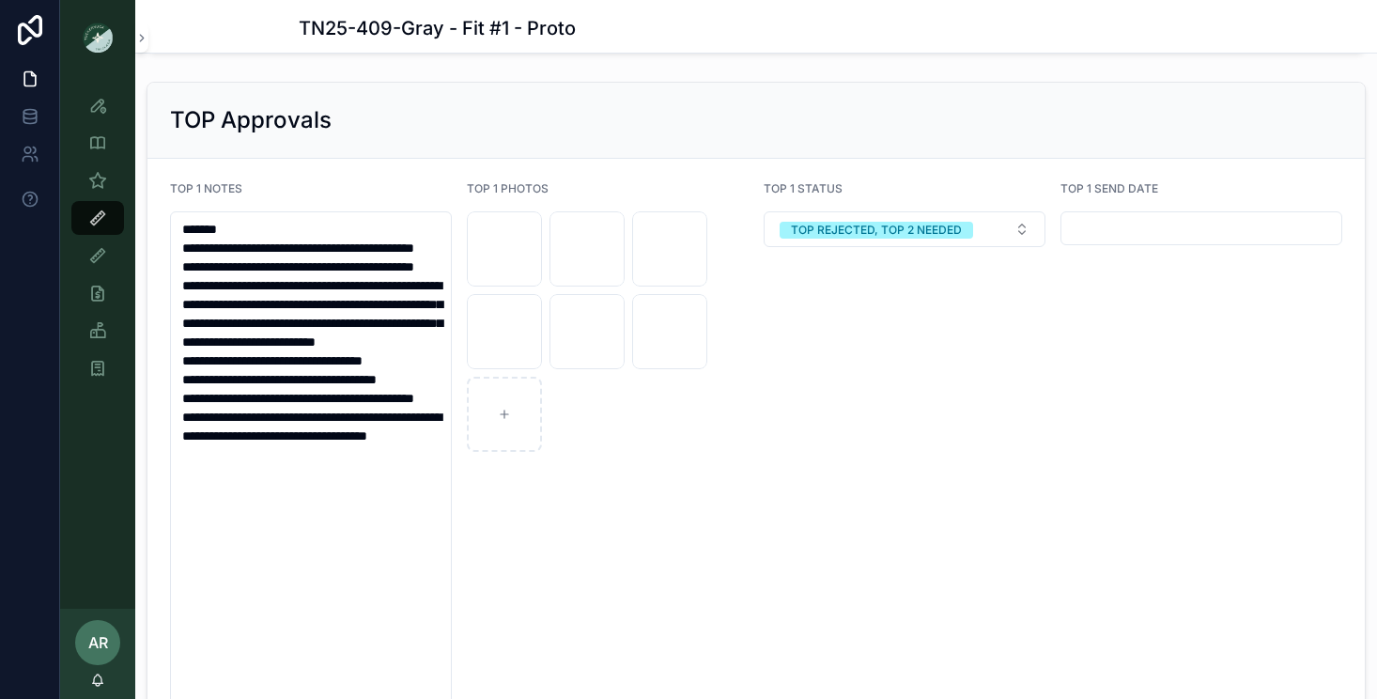
scroll to position [2831, 0]
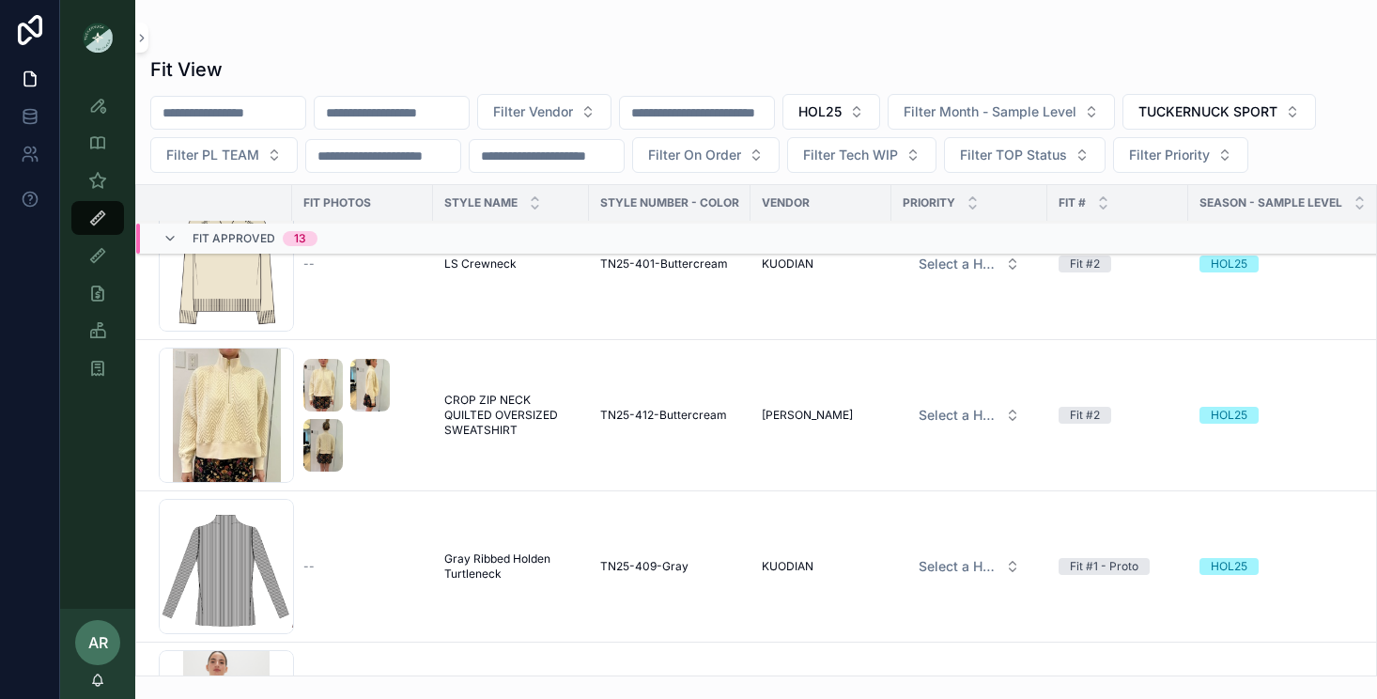
scroll to position [717, 0]
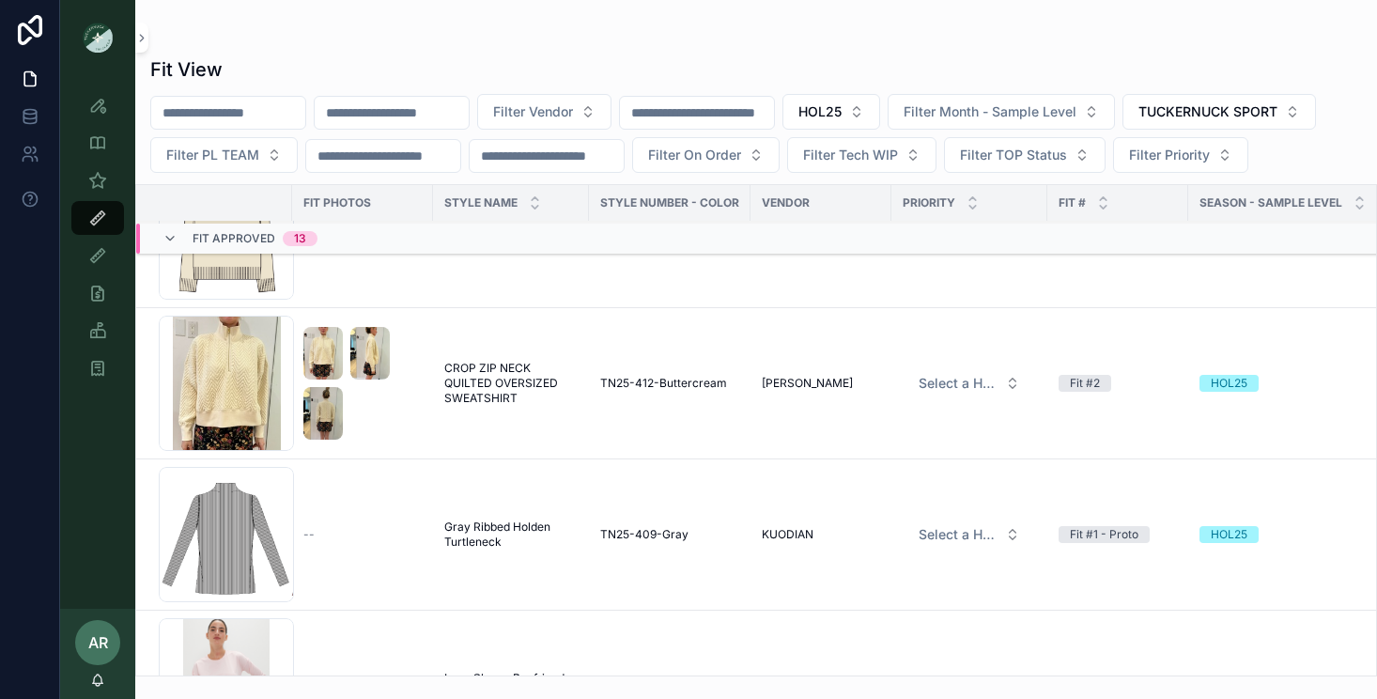
click at [502, 406] on span "CROP ZIP NECK QUILTED OVERSIZED SWEATSHIRT" at bounding box center [510, 383] width 133 height 45
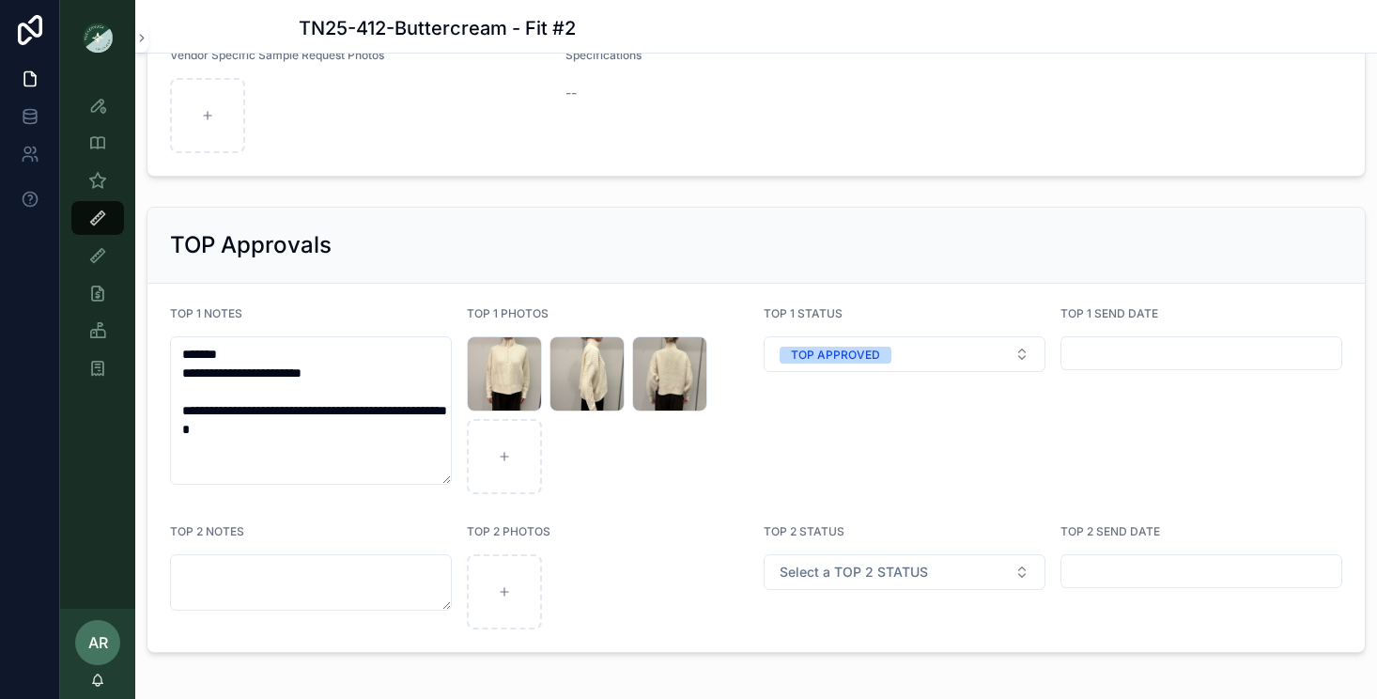
scroll to position [3332, 0]
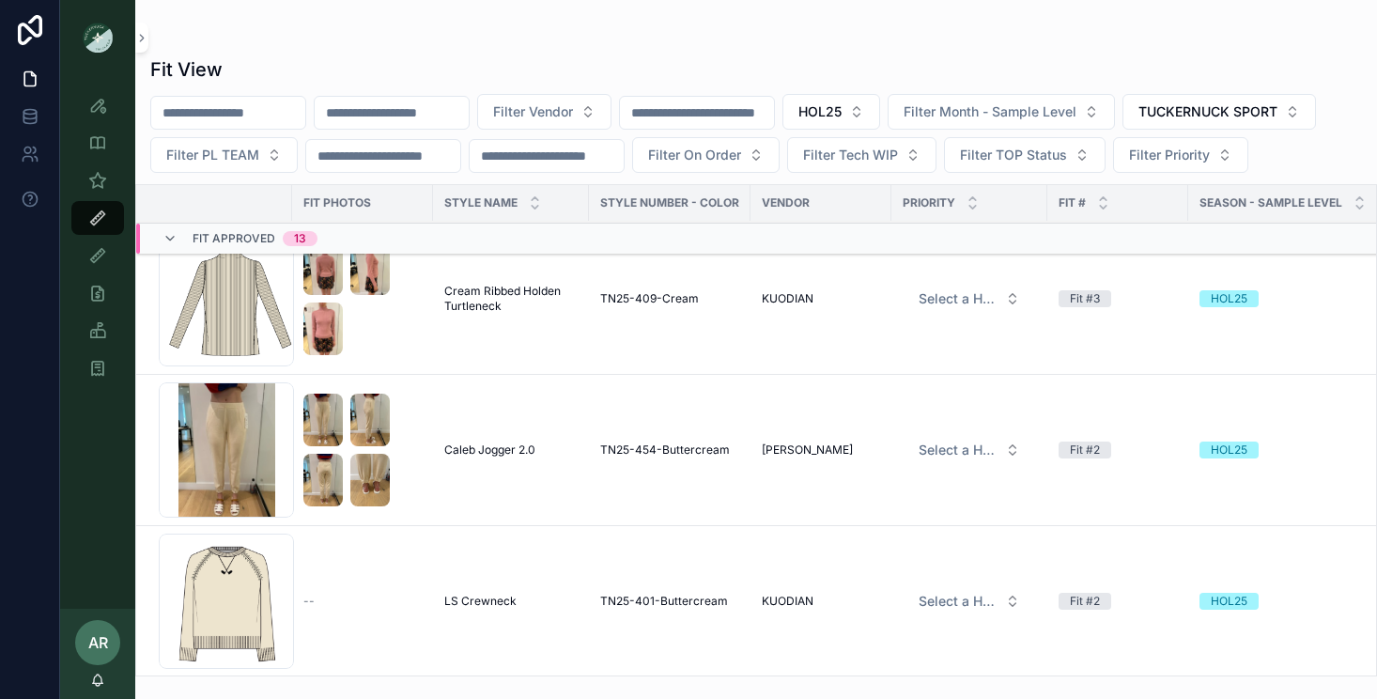
scroll to position [348, 0]
click at [454, 503] on td "Caleb Jogger 2.0 Caleb Jogger 2.0" at bounding box center [511, 449] width 156 height 151
click at [473, 456] on span "Caleb Jogger 2.0" at bounding box center [489, 448] width 91 height 15
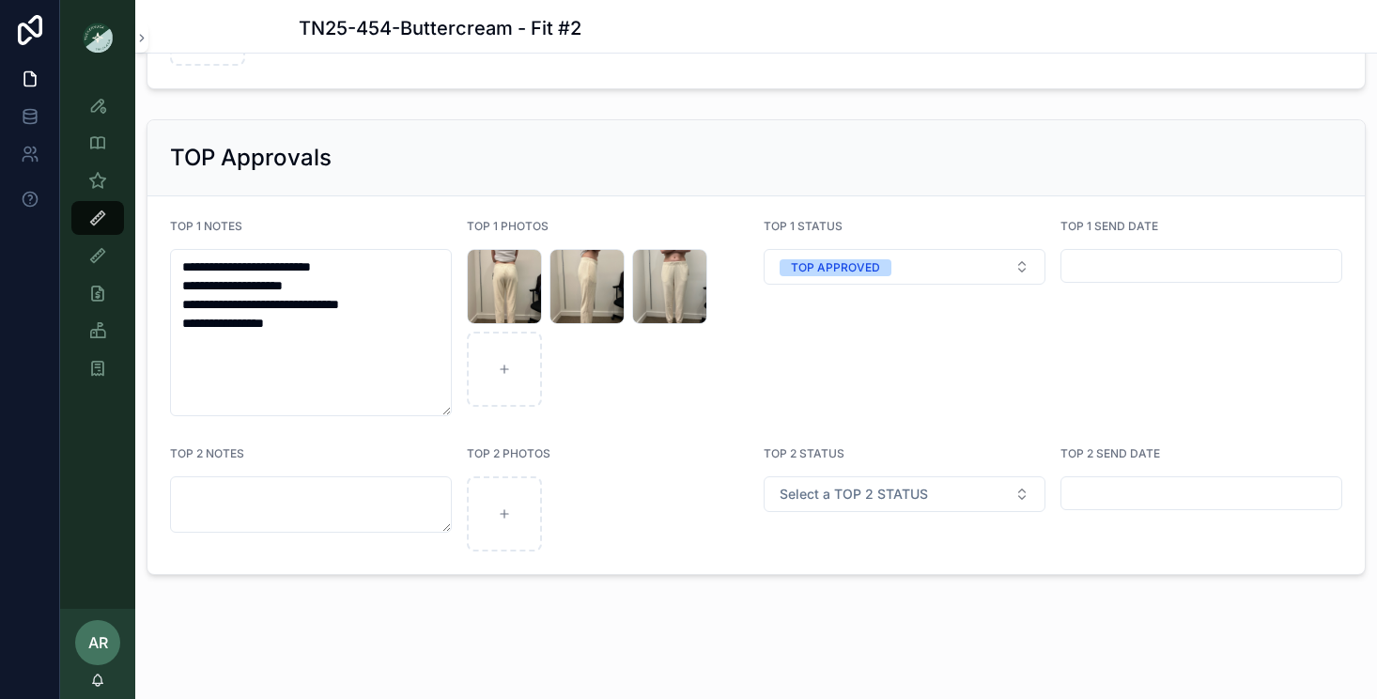
scroll to position [3443, 0]
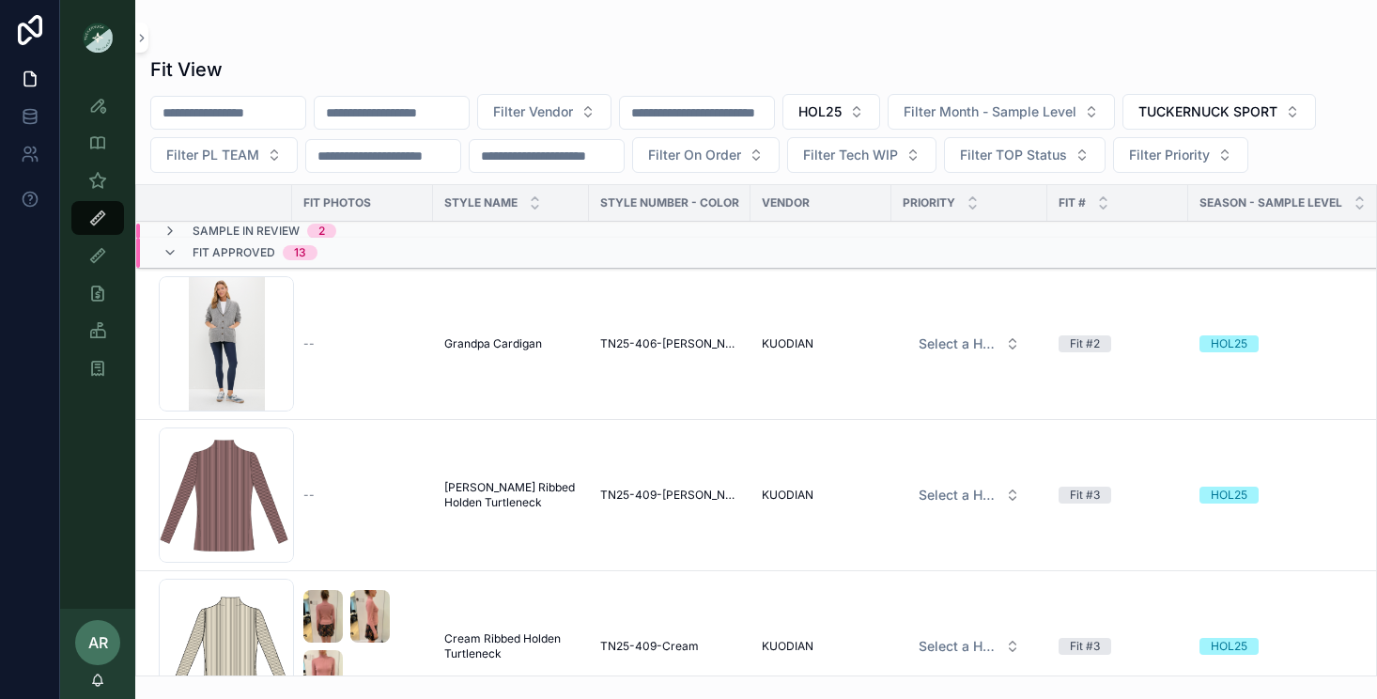
scroll to position [14, 0]
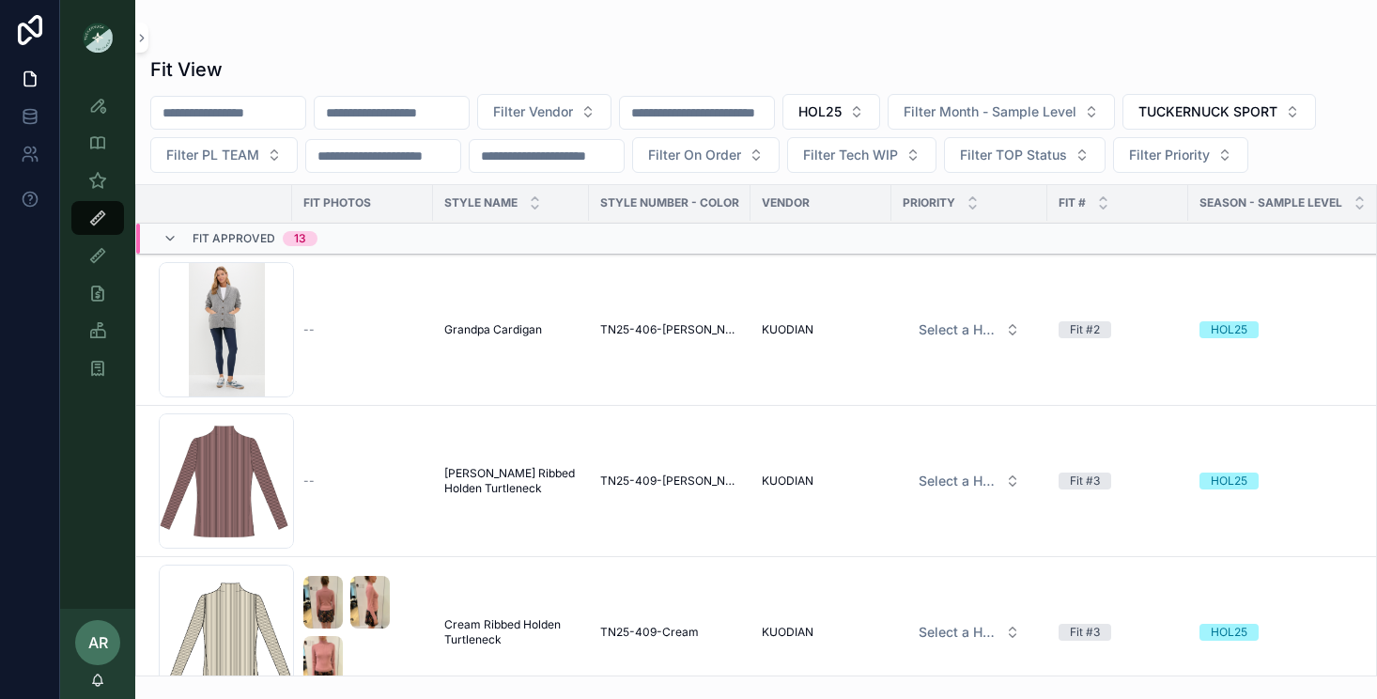
click at [505, 337] on span "Grandpa Cardigan" at bounding box center [493, 329] width 98 height 15
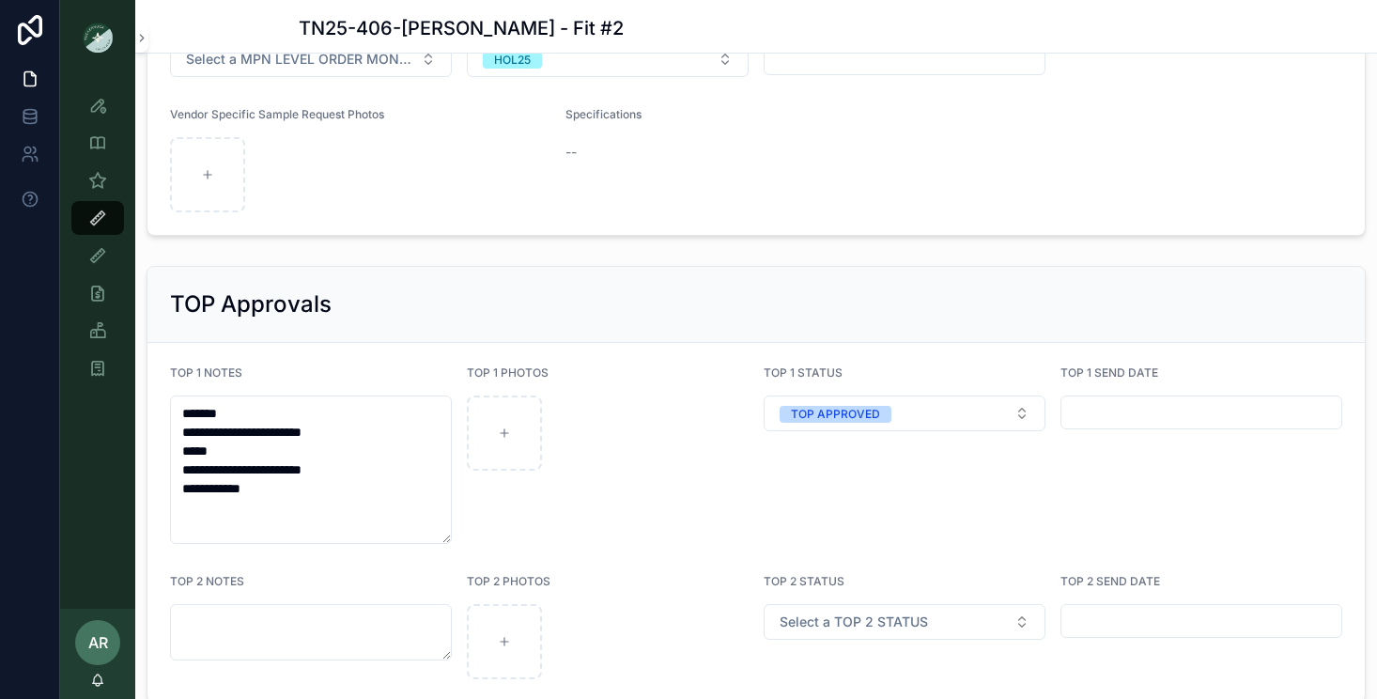
scroll to position [3384, 0]
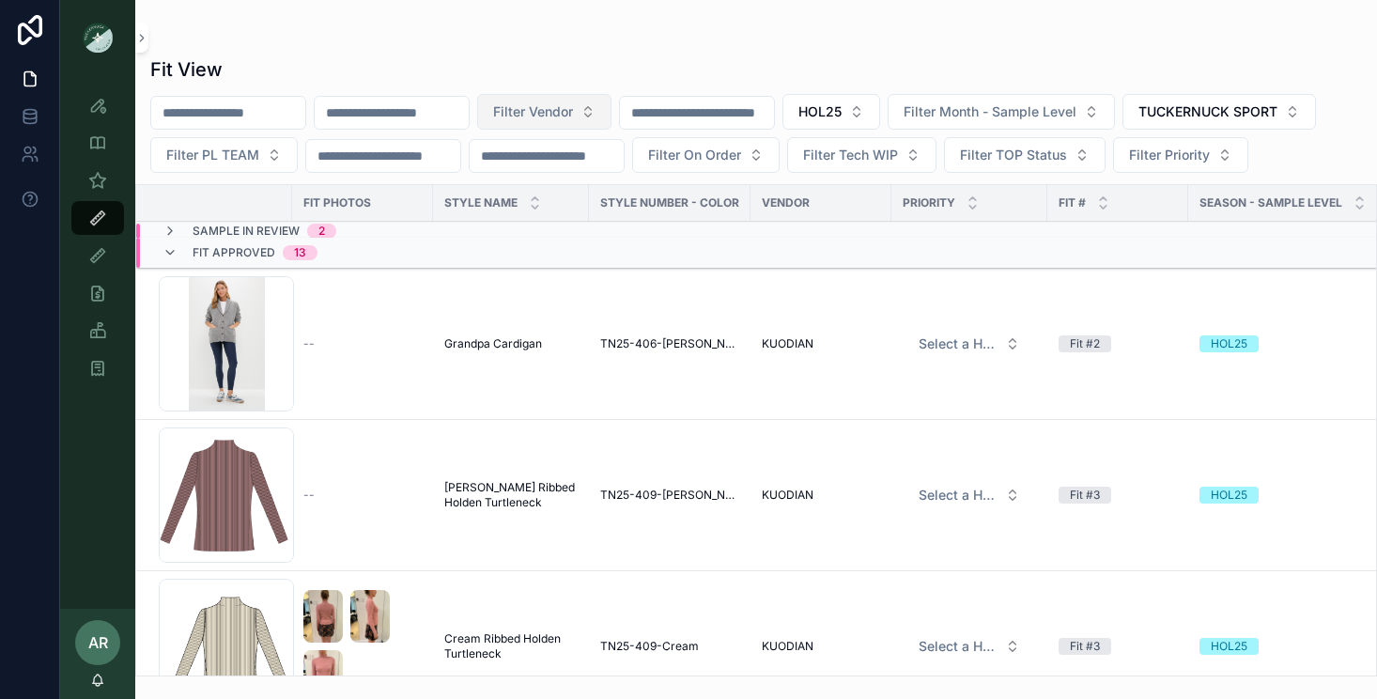
click at [565, 109] on span "Filter Vendor" at bounding box center [533, 111] width 80 height 19
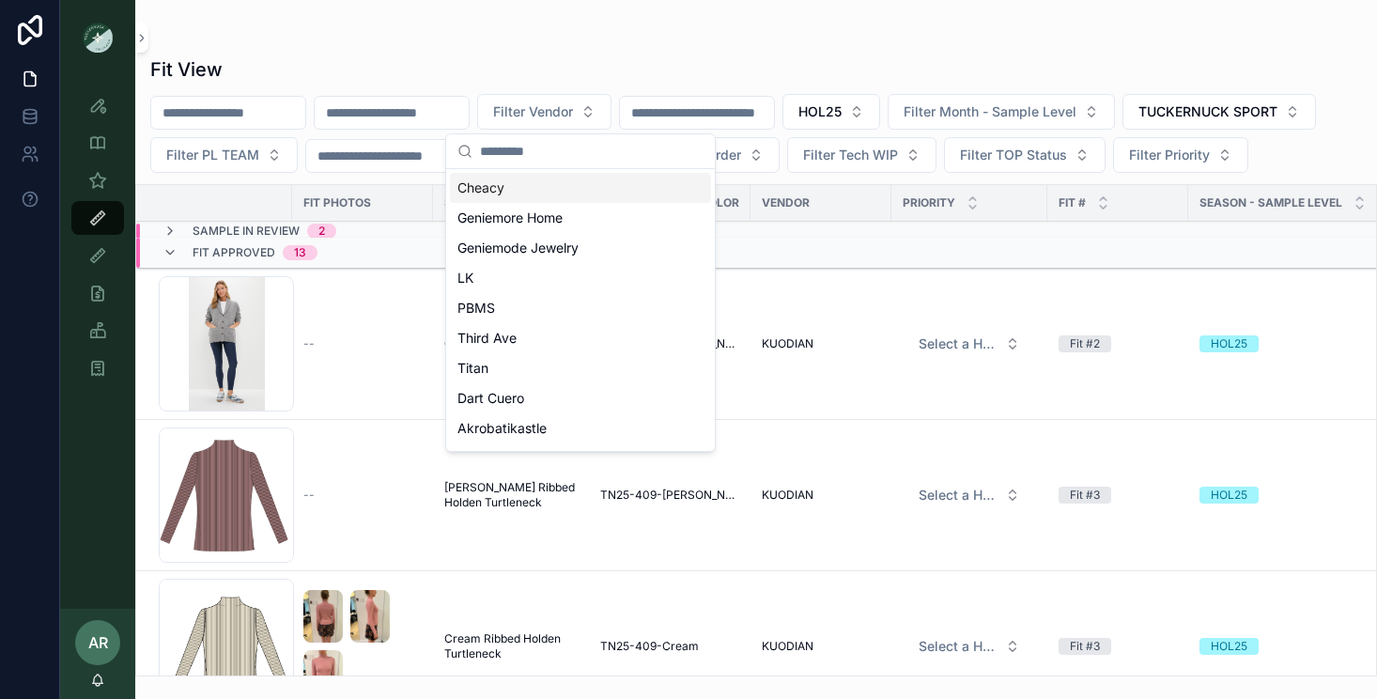
click at [423, 119] on input "scrollable content" at bounding box center [392, 113] width 154 height 26
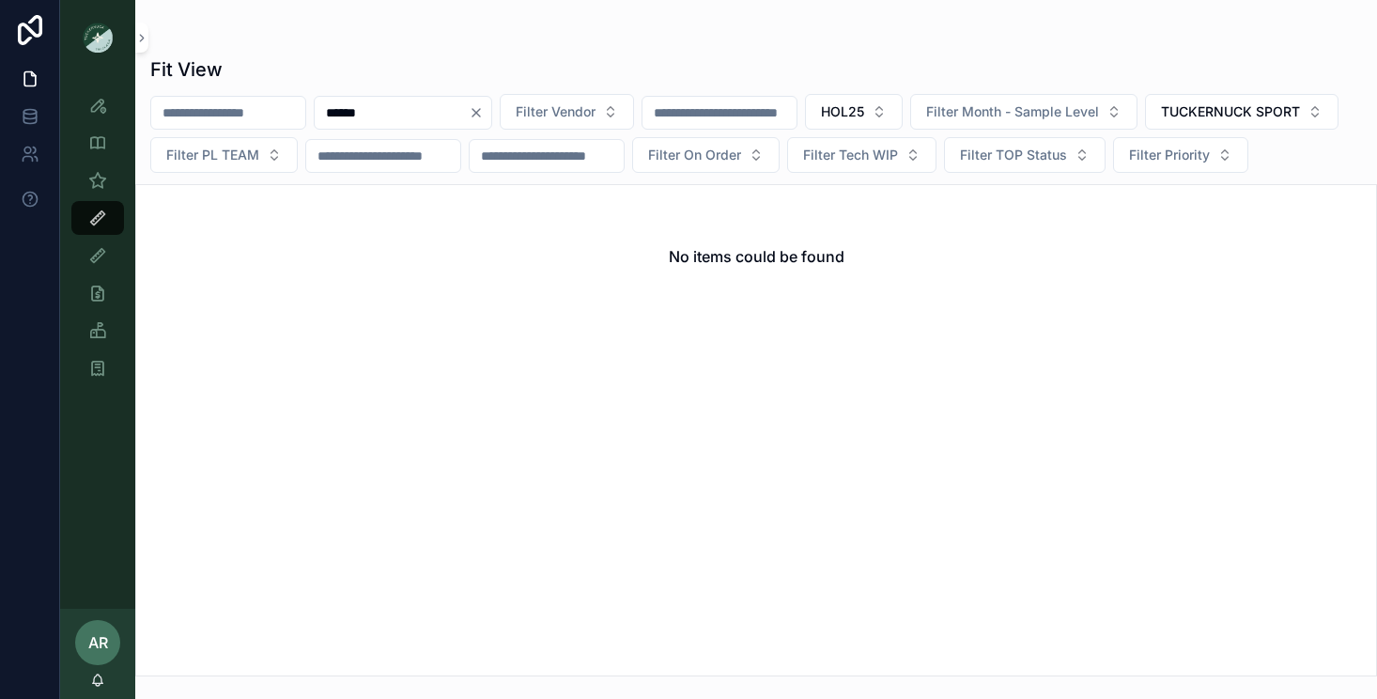
click at [363, 113] on input "******" at bounding box center [392, 113] width 154 height 26
type input "***"
click at [902, 108] on button "HOL25" at bounding box center [854, 112] width 98 height 36
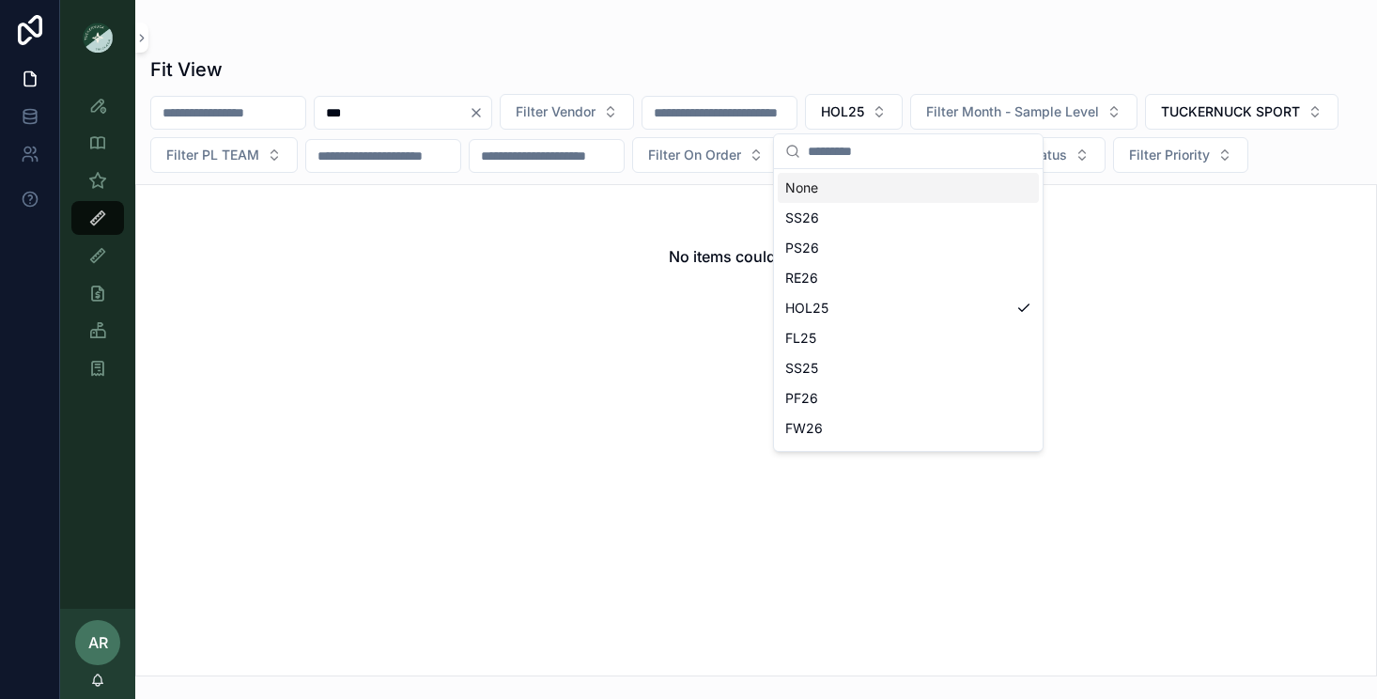
click at [856, 188] on div "None" at bounding box center [908, 188] width 261 height 30
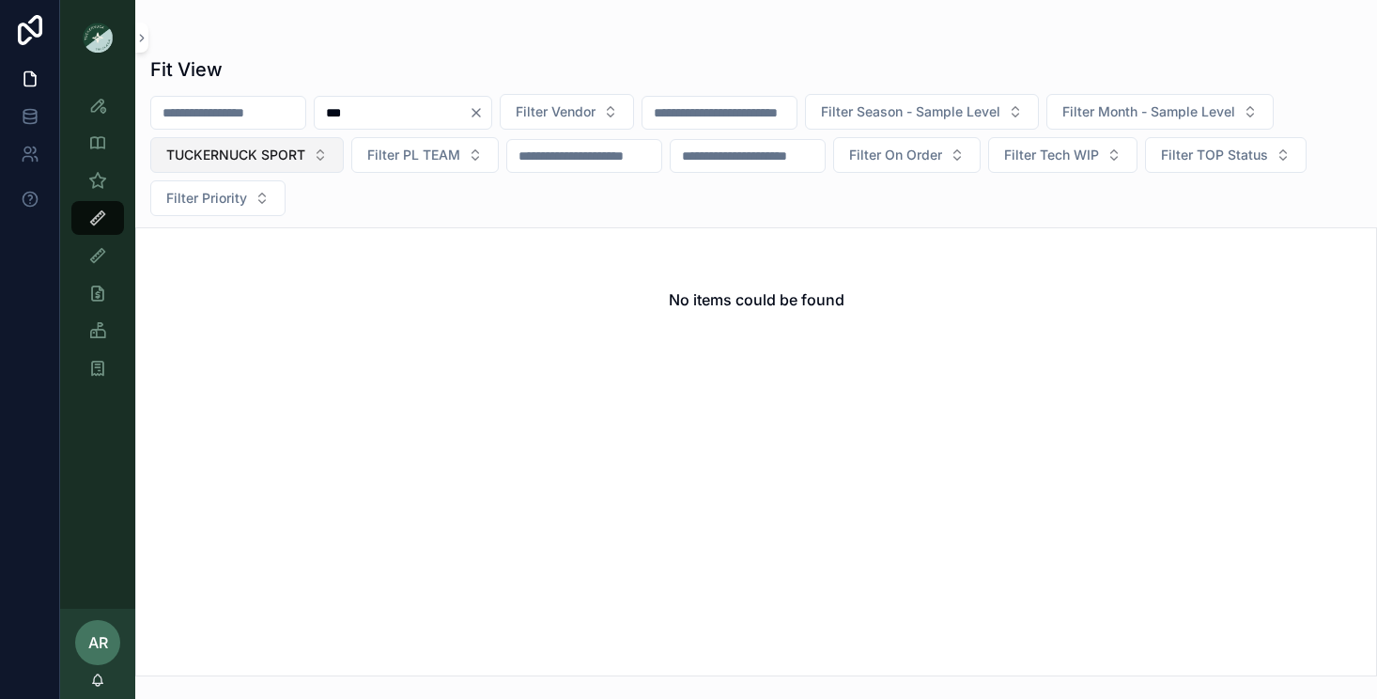
click at [254, 160] on span "TUCKERNUCK SPORT" at bounding box center [235, 155] width 139 height 19
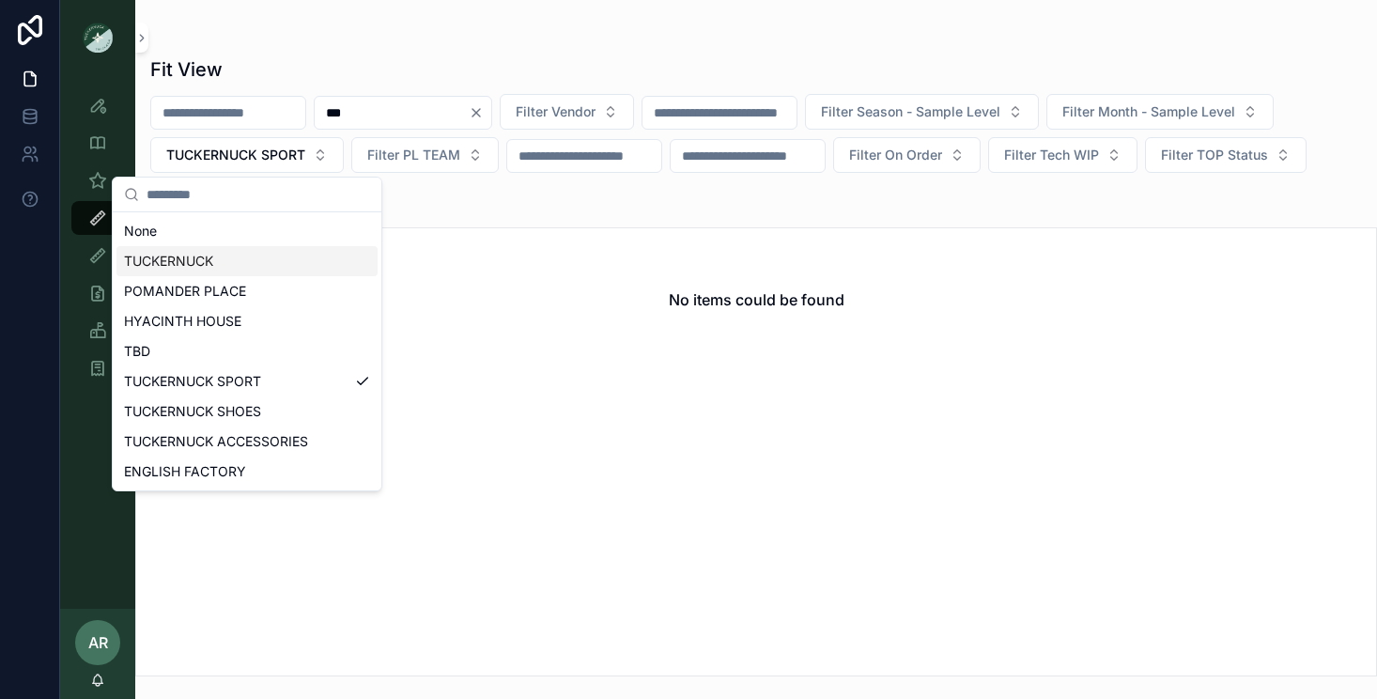
click at [191, 261] on div "TUCKERNUCK" at bounding box center [246, 261] width 261 height 30
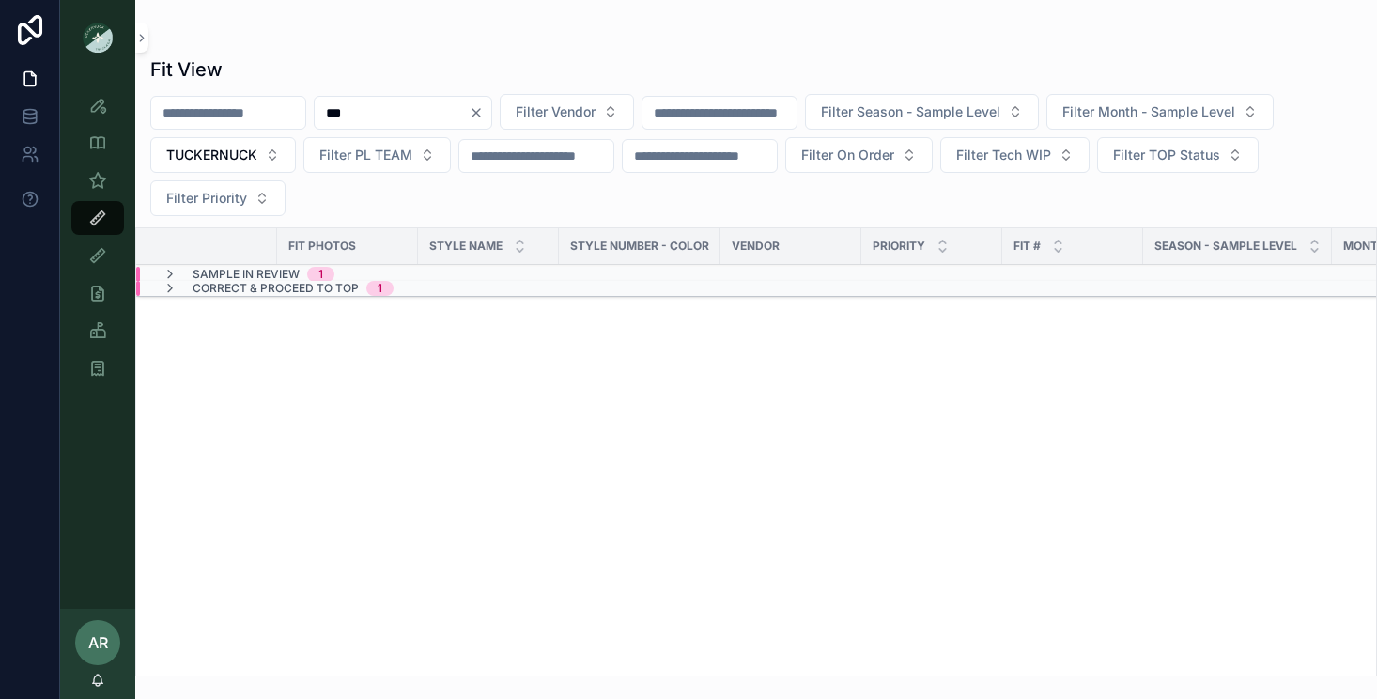
click at [342, 107] on input "***" at bounding box center [392, 113] width 154 height 26
click at [270, 272] on span "Sample In Review" at bounding box center [246, 274] width 107 height 15
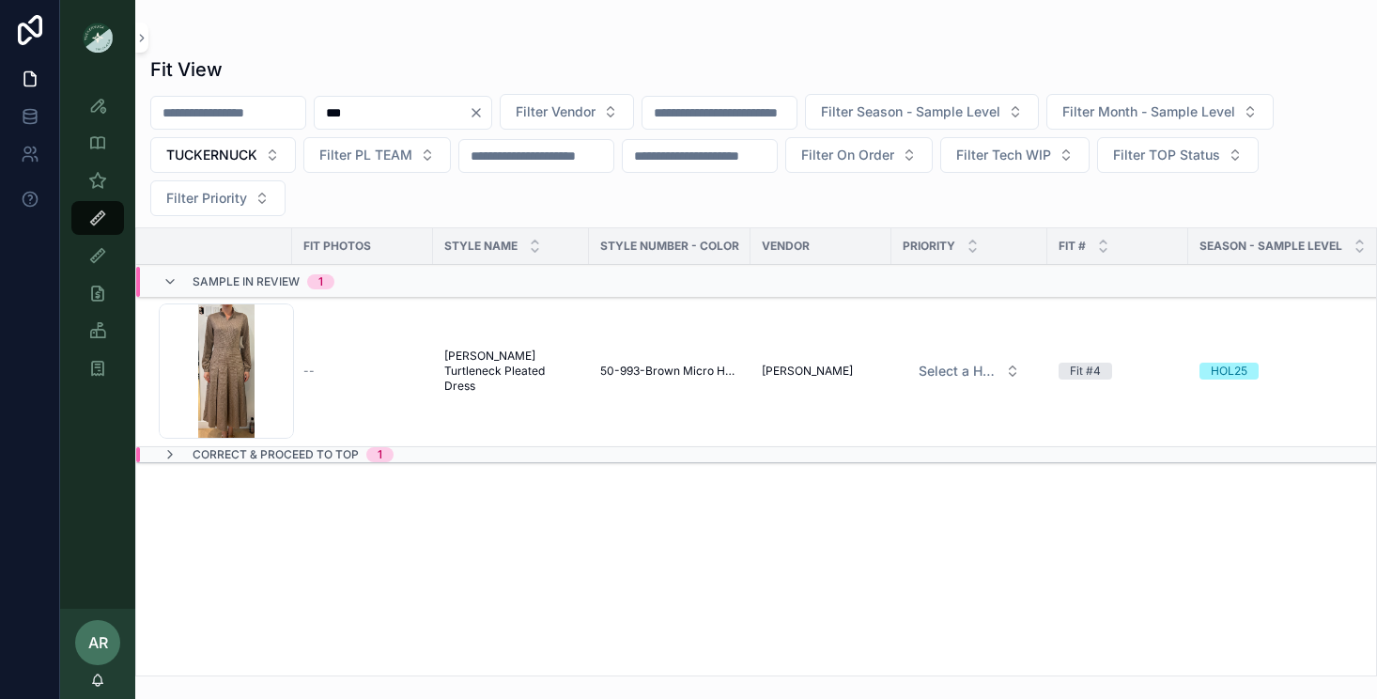
click at [300, 463] on div "Fit Photos STYLE NAME Style Number - Color Vendor PRIORITY Fit # Season - Sampl…" at bounding box center [756, 451] width 1240 height 447
click at [304, 452] on span "Correct & Proceed to TOP" at bounding box center [276, 454] width 166 height 15
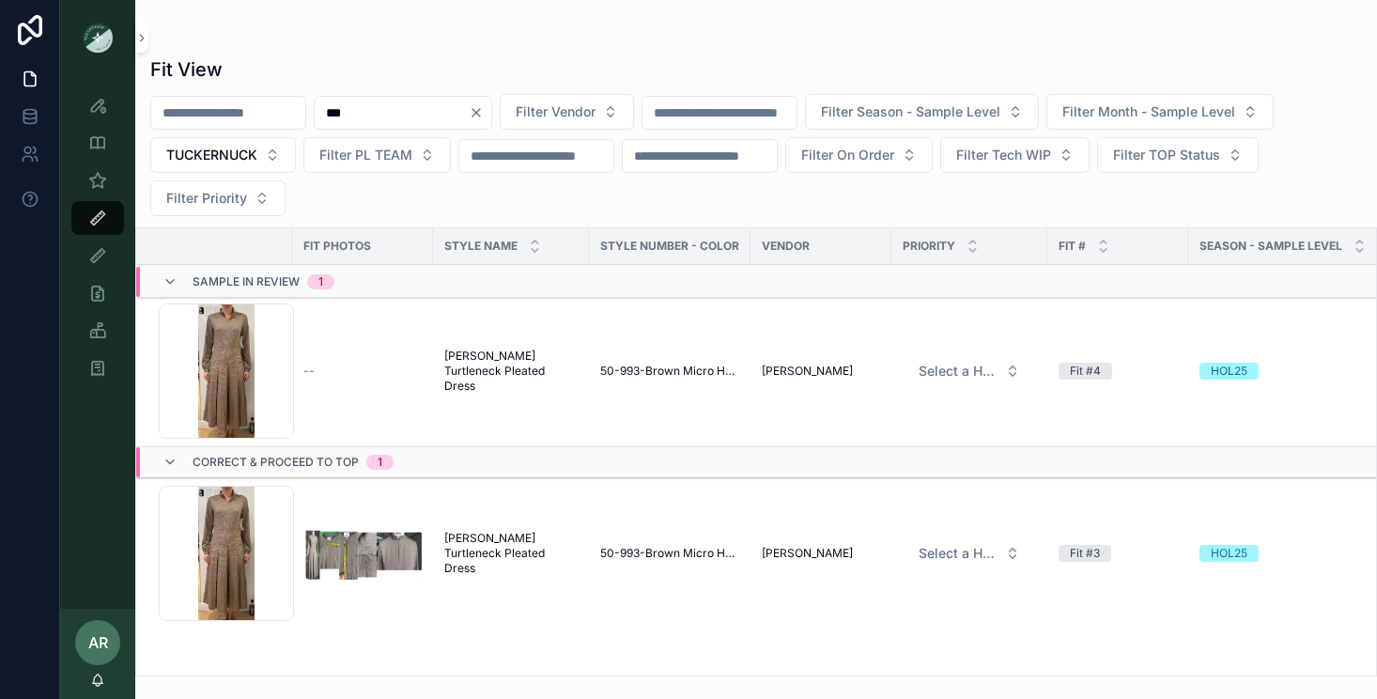
click at [508, 547] on span "[PERSON_NAME] Turtleneck Pleated Dress" at bounding box center [510, 553] width 133 height 45
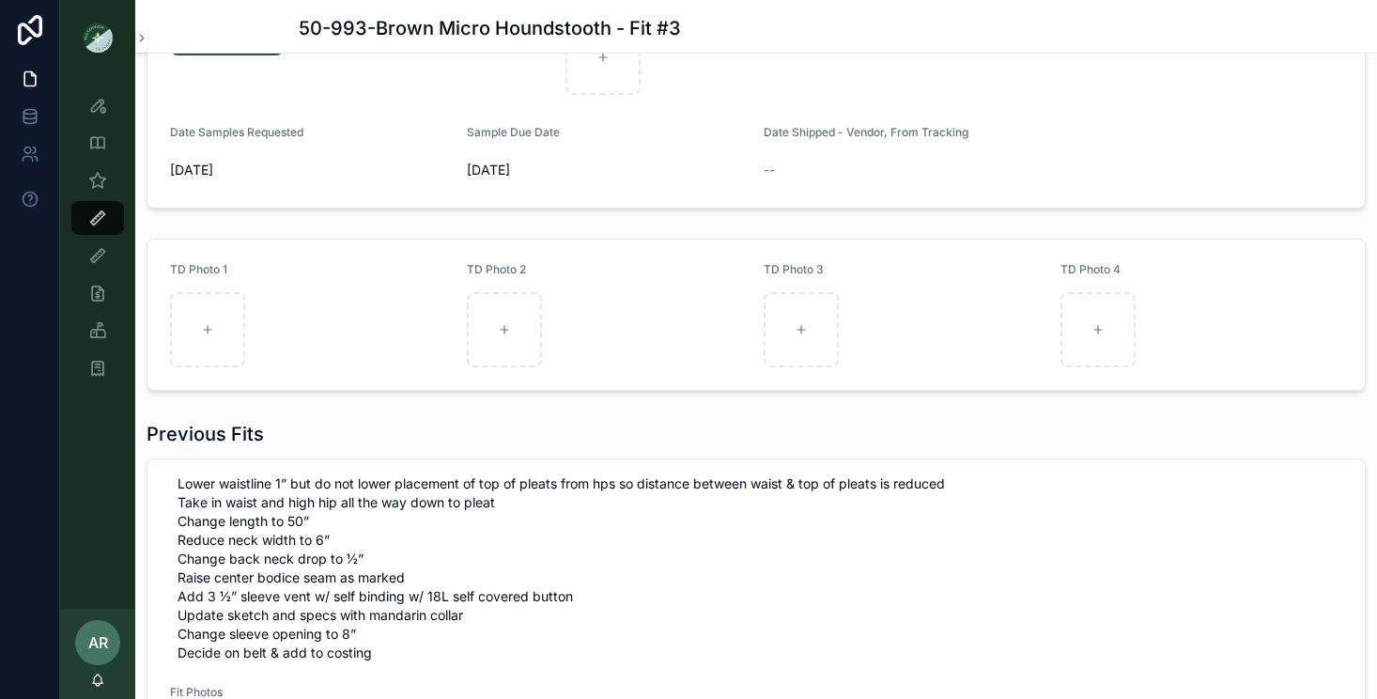
scroll to position [922, 0]
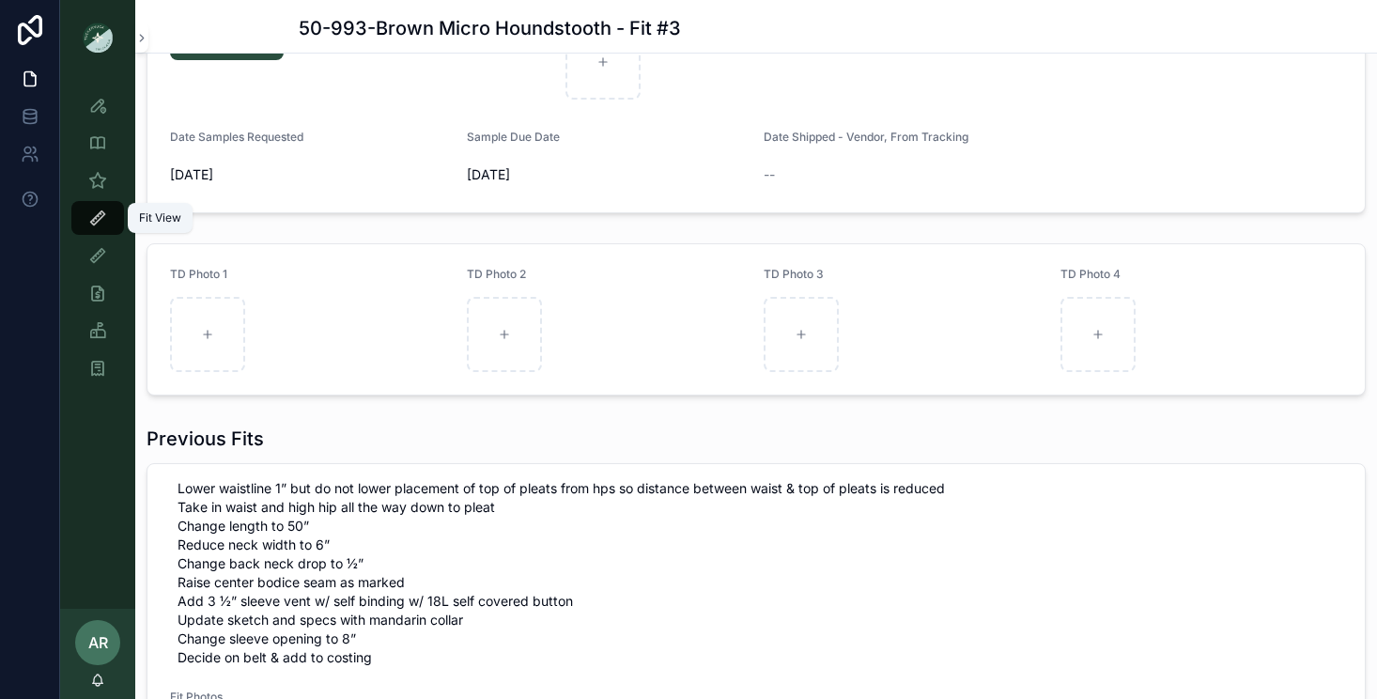
click at [85, 218] on div "Fit View" at bounding box center [98, 218] width 30 height 30
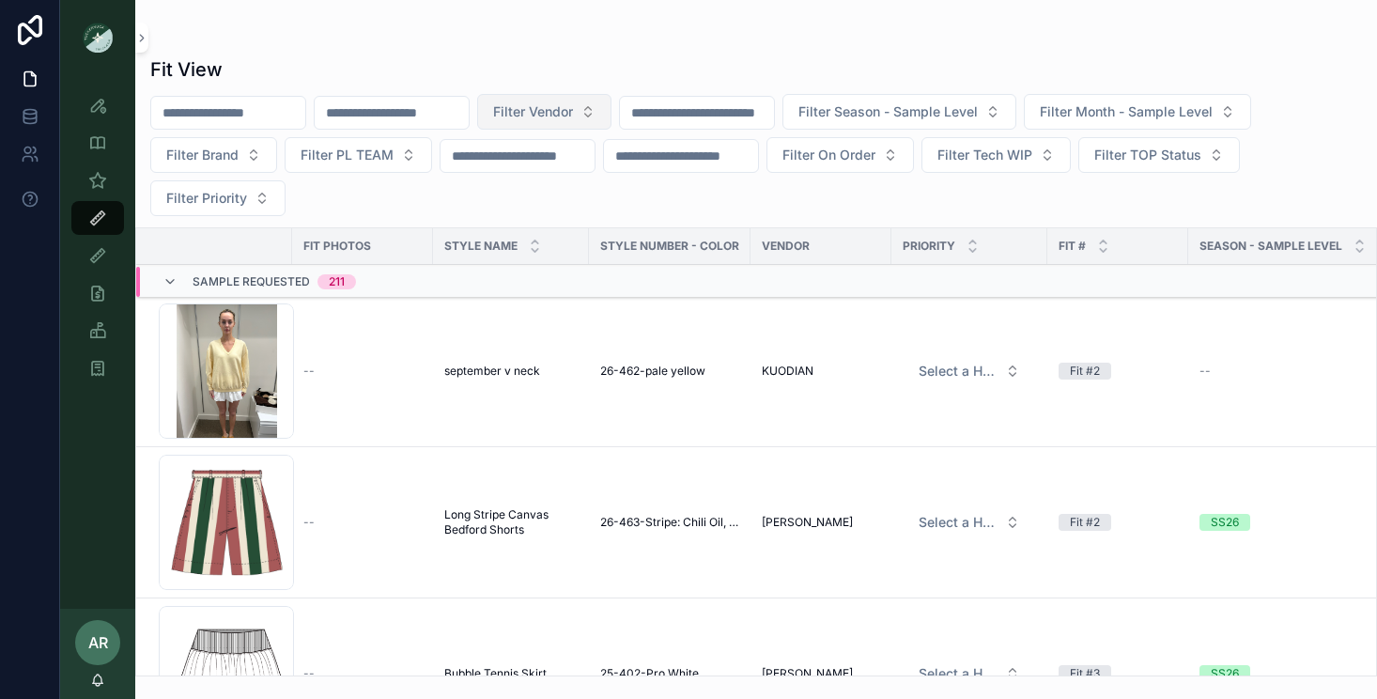
click at [572, 112] on span "Filter Vendor" at bounding box center [533, 111] width 80 height 19
click at [407, 112] on input "scrollable content" at bounding box center [392, 113] width 154 height 26
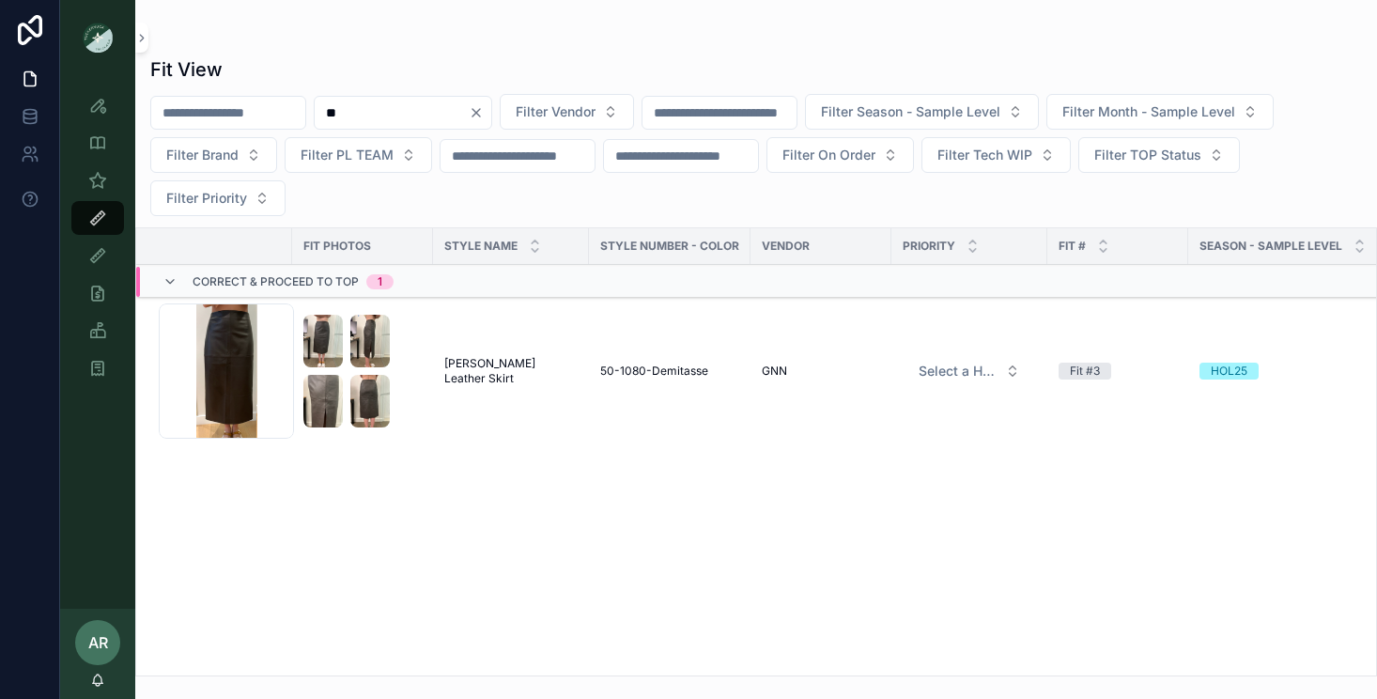
type input "*"
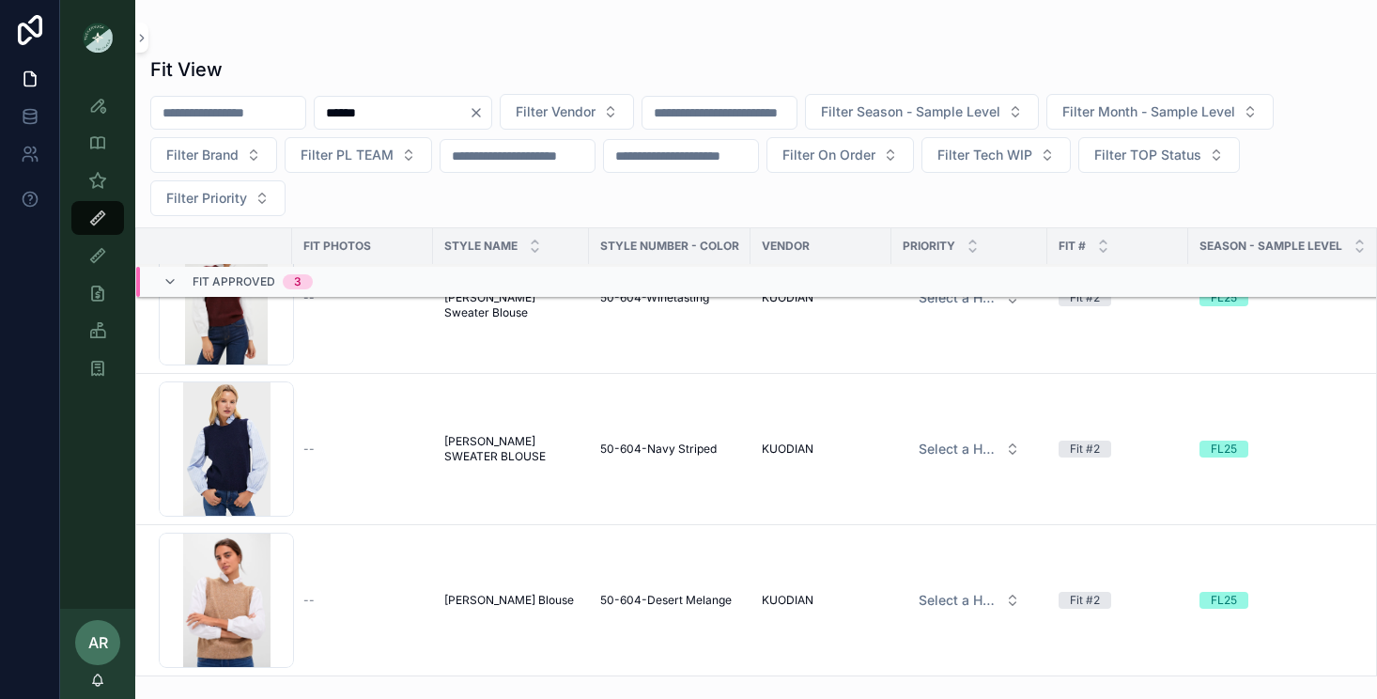
scroll to position [273, 0]
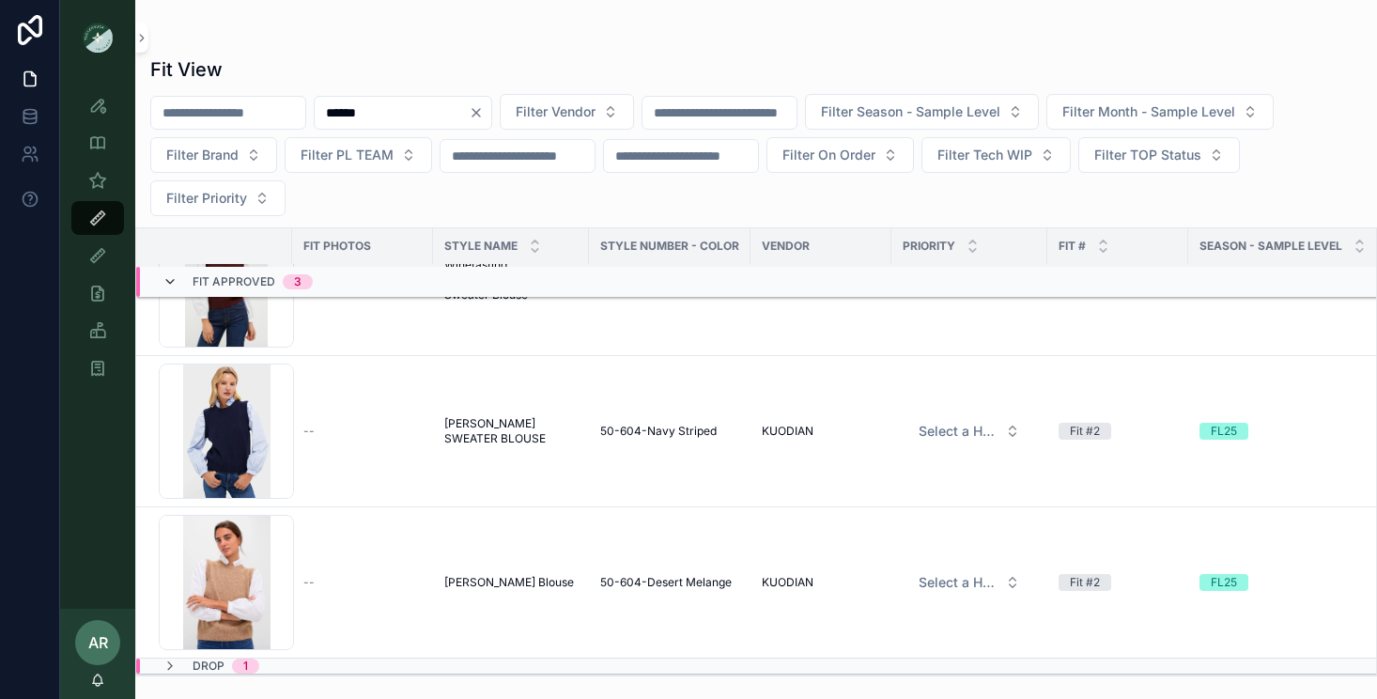
click at [170, 278] on icon "scrollable content" at bounding box center [169, 281] width 15 height 15
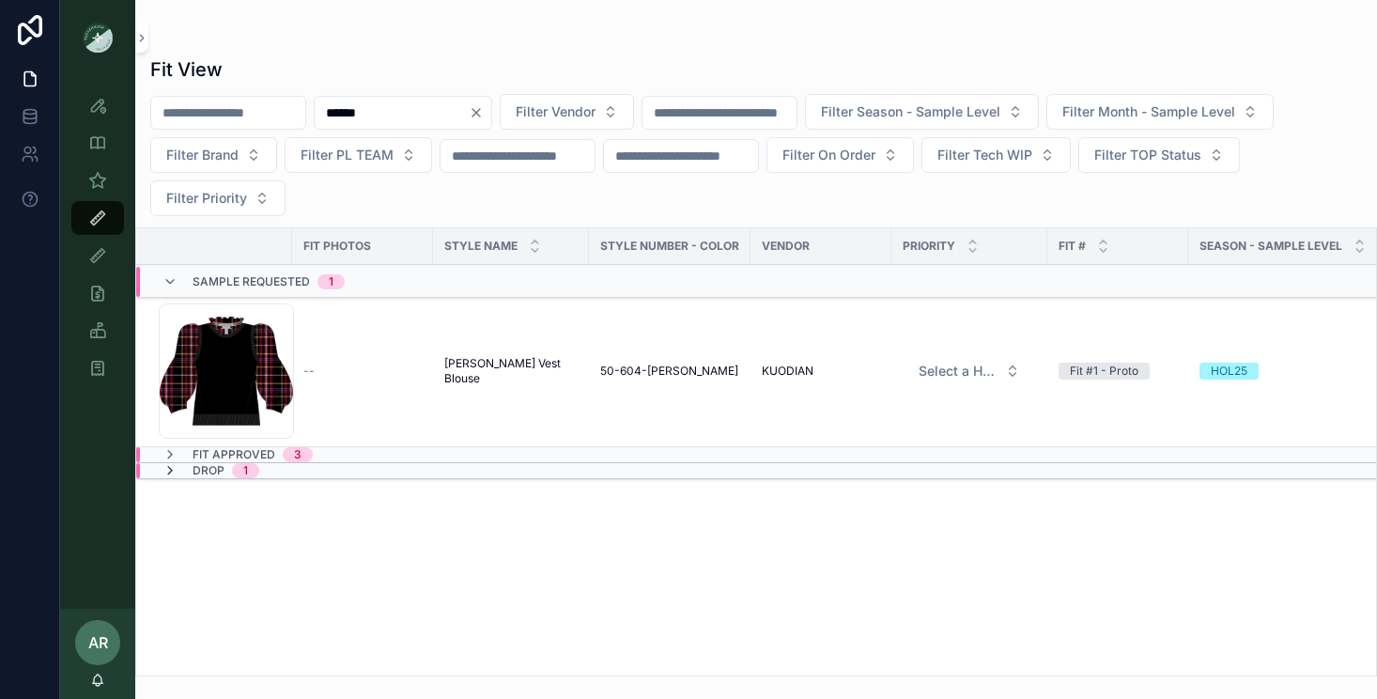
click at [166, 470] on icon "scrollable content" at bounding box center [169, 470] width 15 height 15
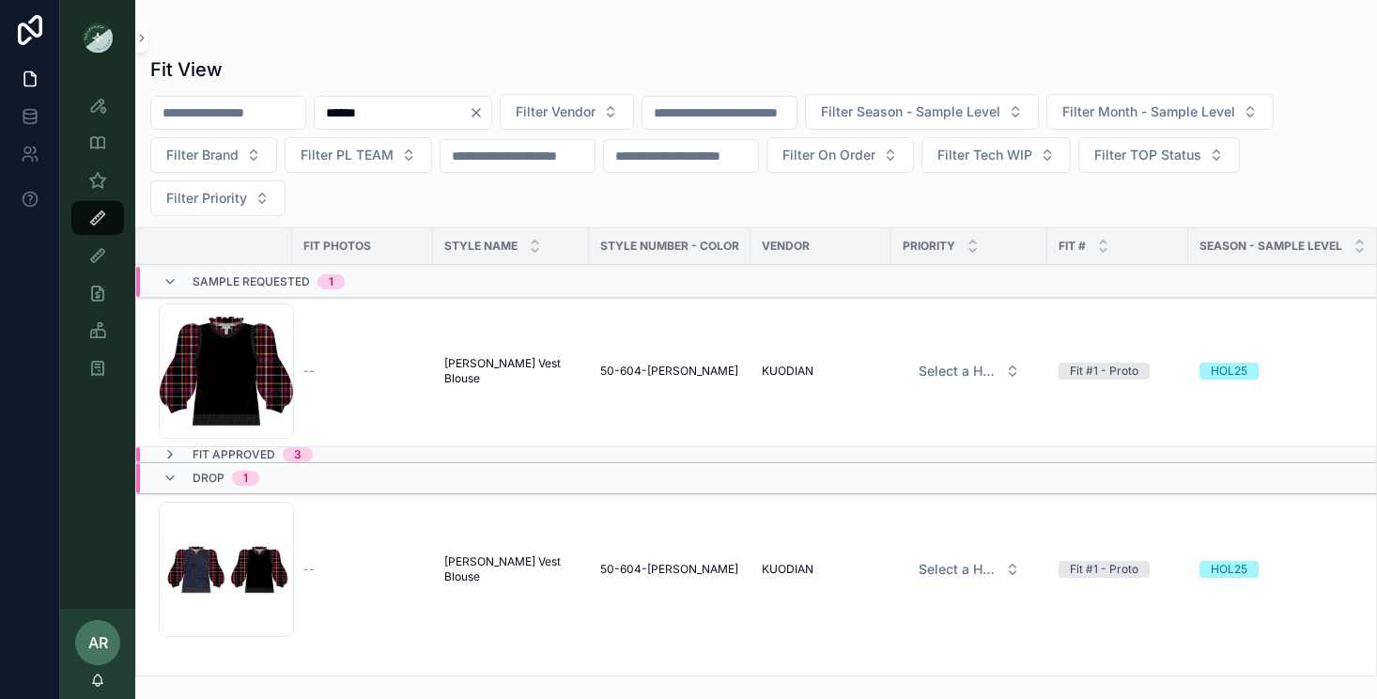
click at [166, 470] on div "Drop 1" at bounding box center [210, 478] width 97 height 30
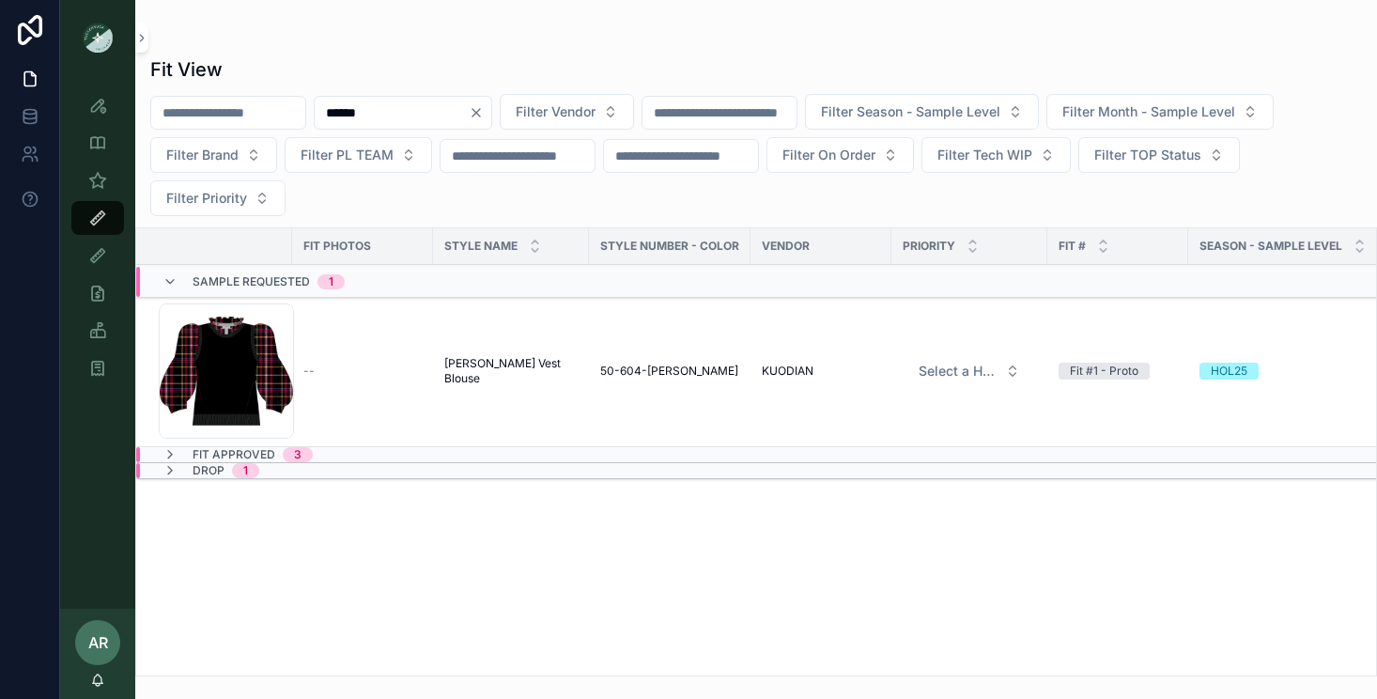
drag, startPoint x: 408, startPoint y: 116, endPoint x: 274, endPoint y: 115, distance: 134.3
click at [274, 115] on div "****** Filter Vendor Filter Season - Sample Level Filter Month - Sample Level F…" at bounding box center [755, 155] width 1241 height 122
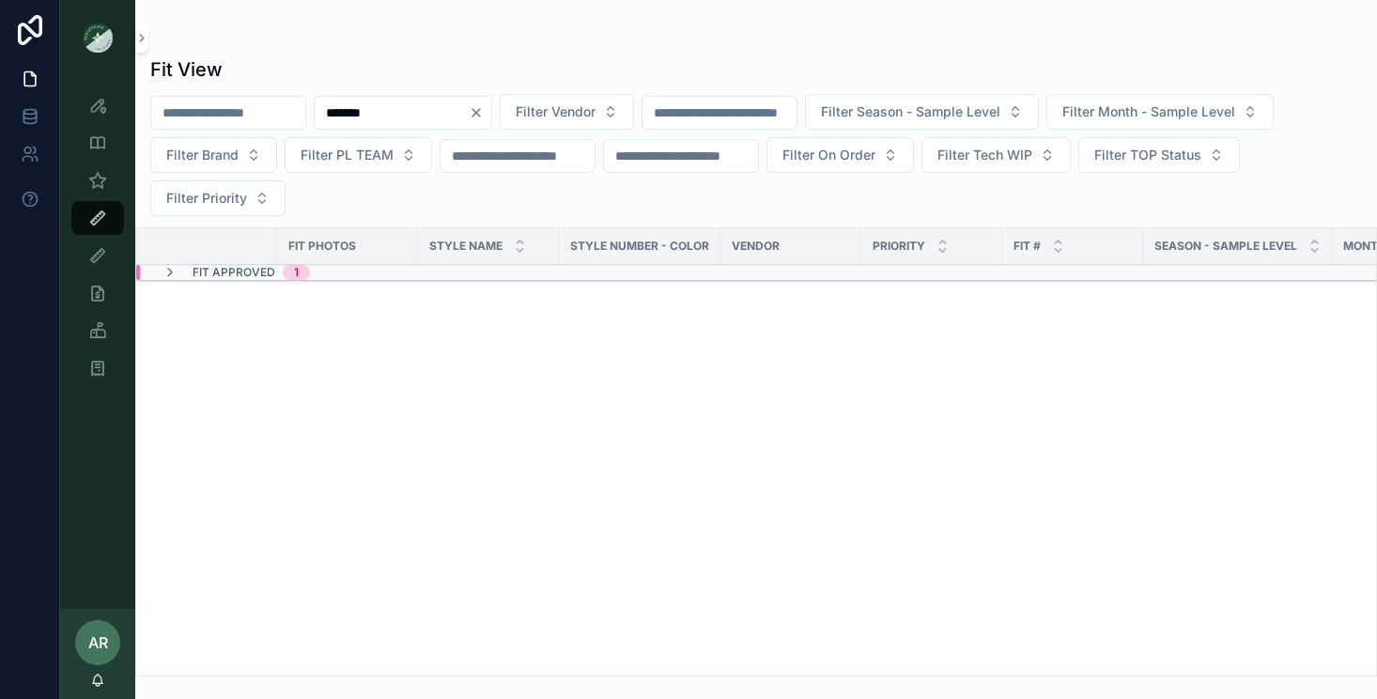
type input "*******"
click at [254, 275] on span "Fit Approved" at bounding box center [234, 272] width 83 height 15
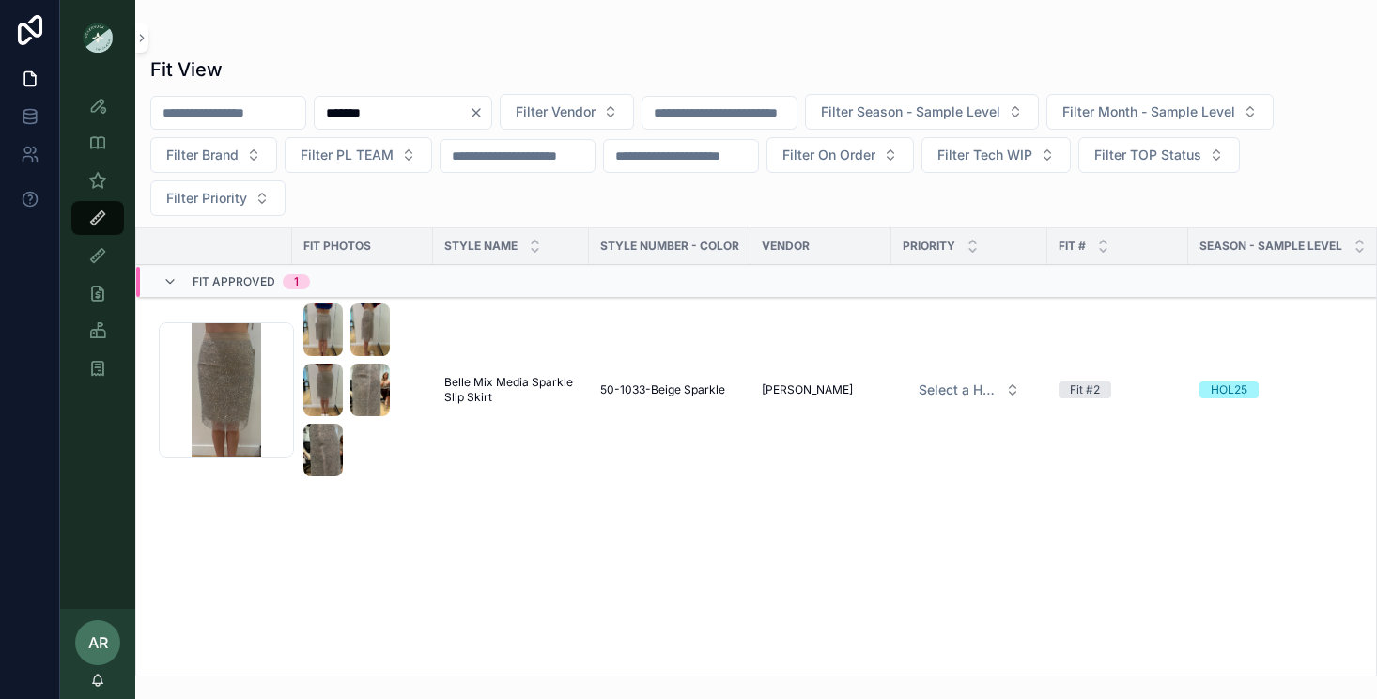
click at [481, 381] on span "Belle Mix Media Sparkle Slip Skirt" at bounding box center [510, 390] width 133 height 30
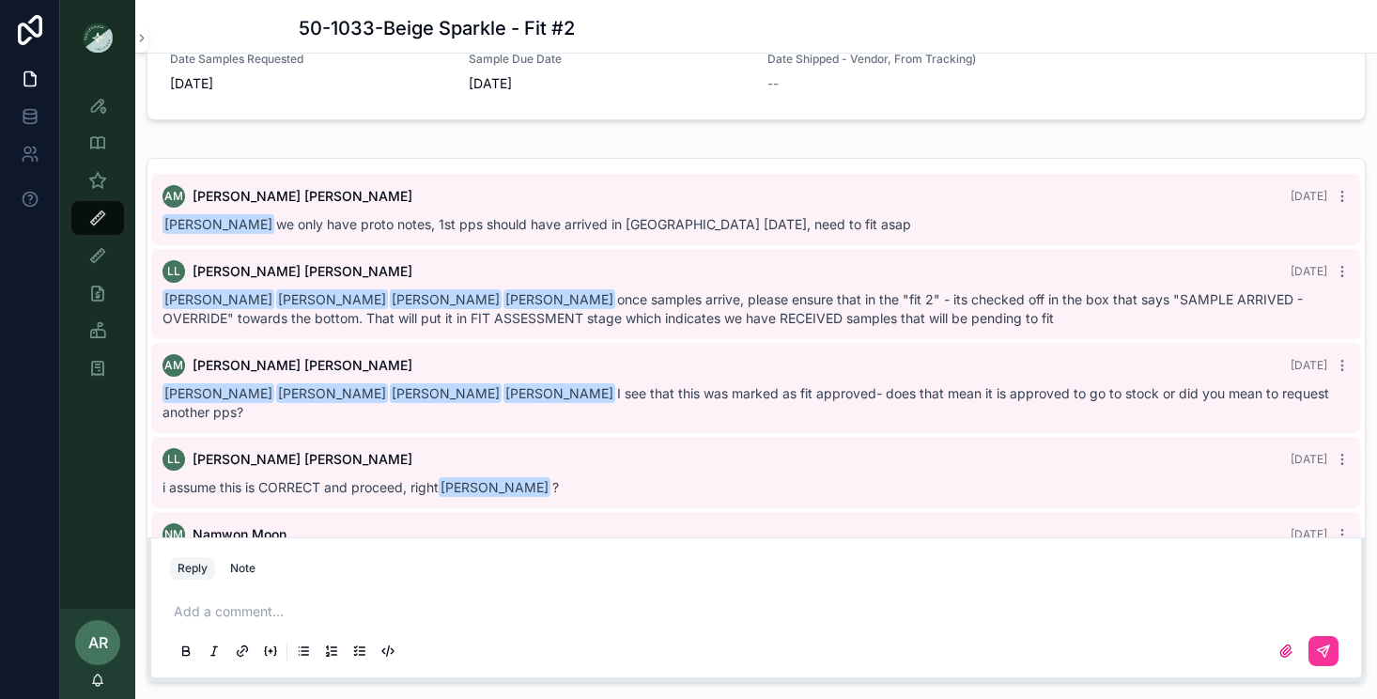
click at [93, 231] on div "Fit View" at bounding box center [98, 218] width 30 height 30
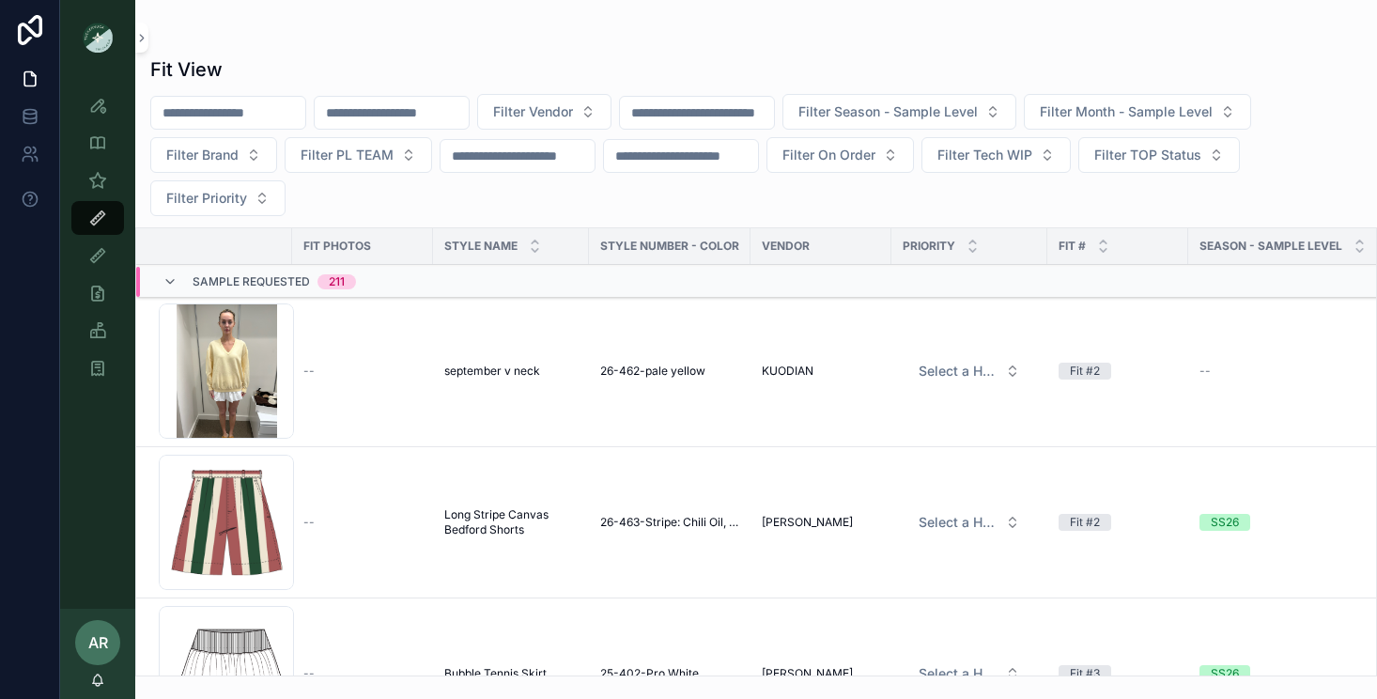
click at [433, 115] on input "scrollable content" at bounding box center [392, 113] width 154 height 26
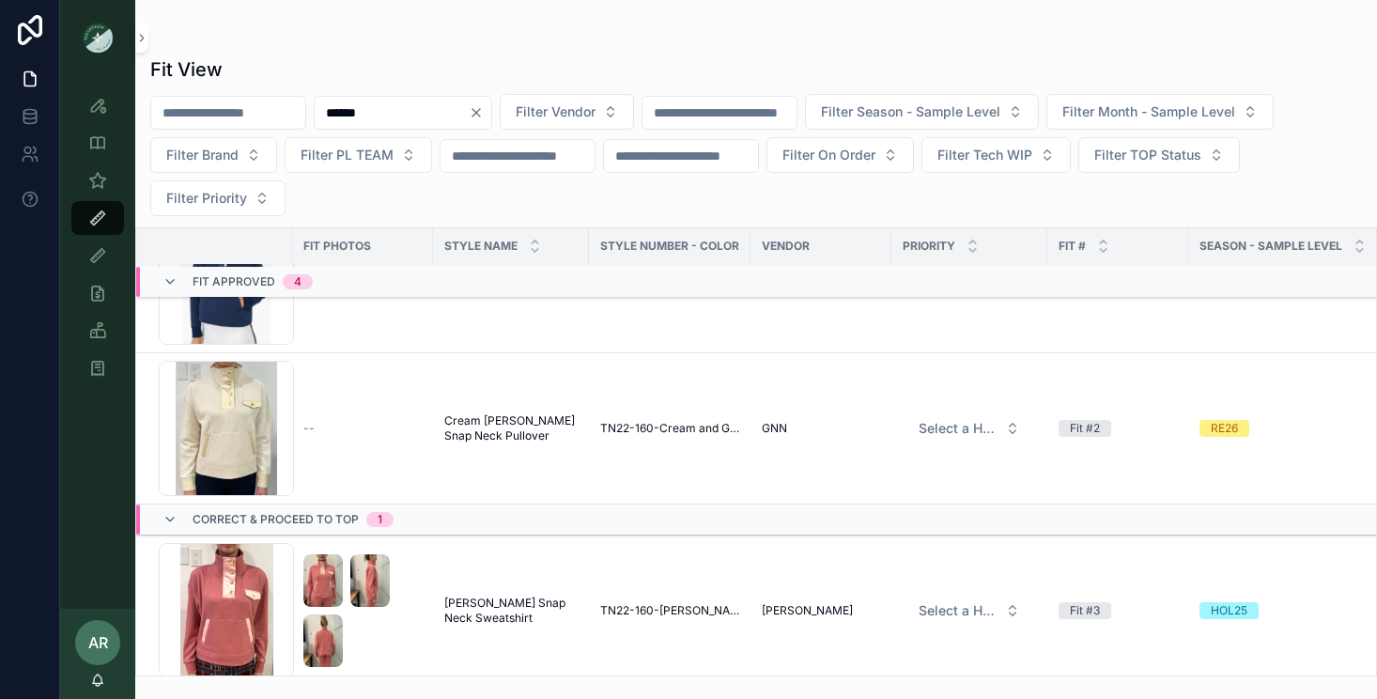
scroll to position [407, 0]
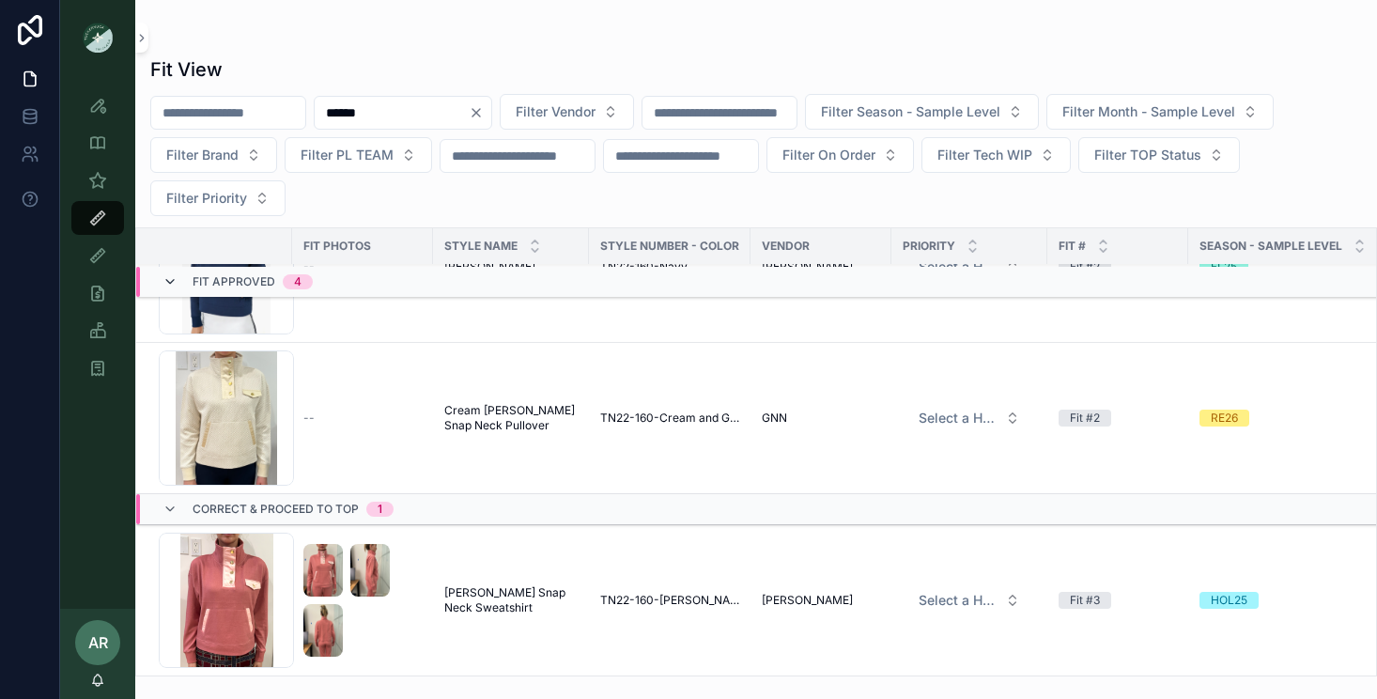
type input "******"
click at [162, 285] on icon "scrollable content" at bounding box center [169, 281] width 15 height 15
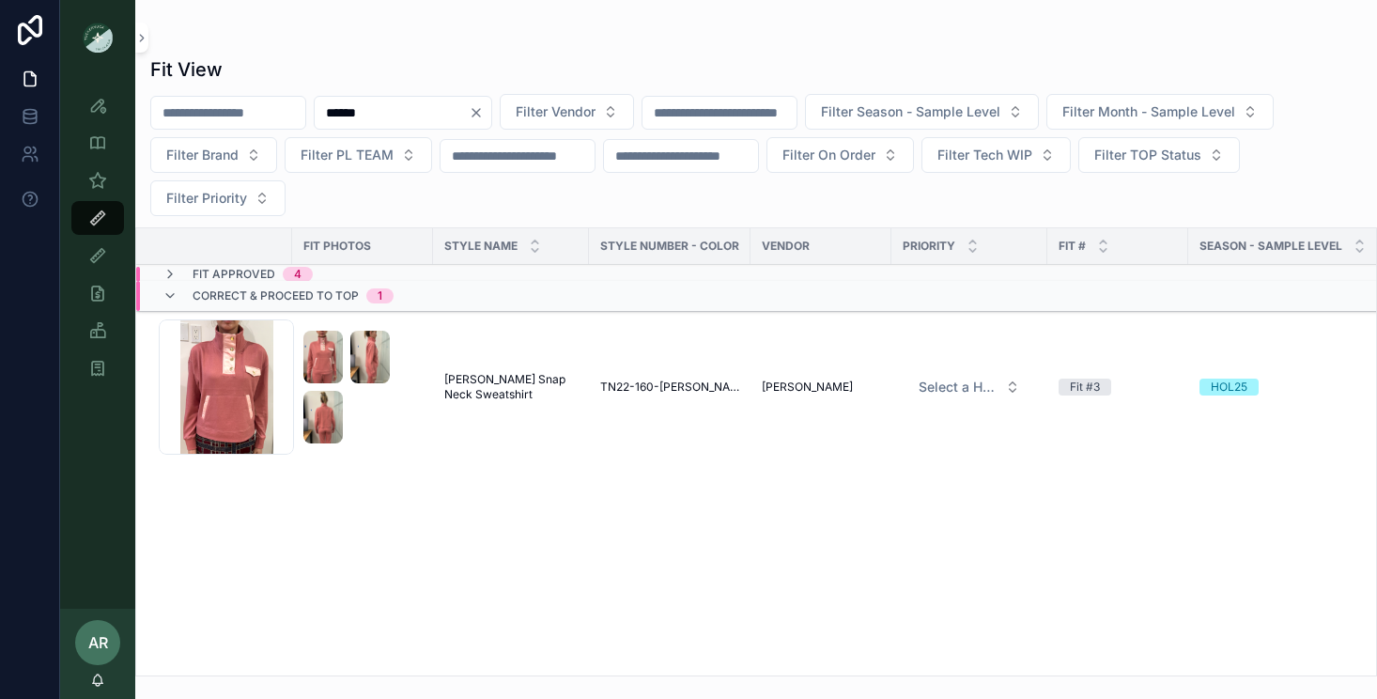
scroll to position [0, 0]
click at [480, 110] on icon "Clear" at bounding box center [476, 113] width 8 height 8
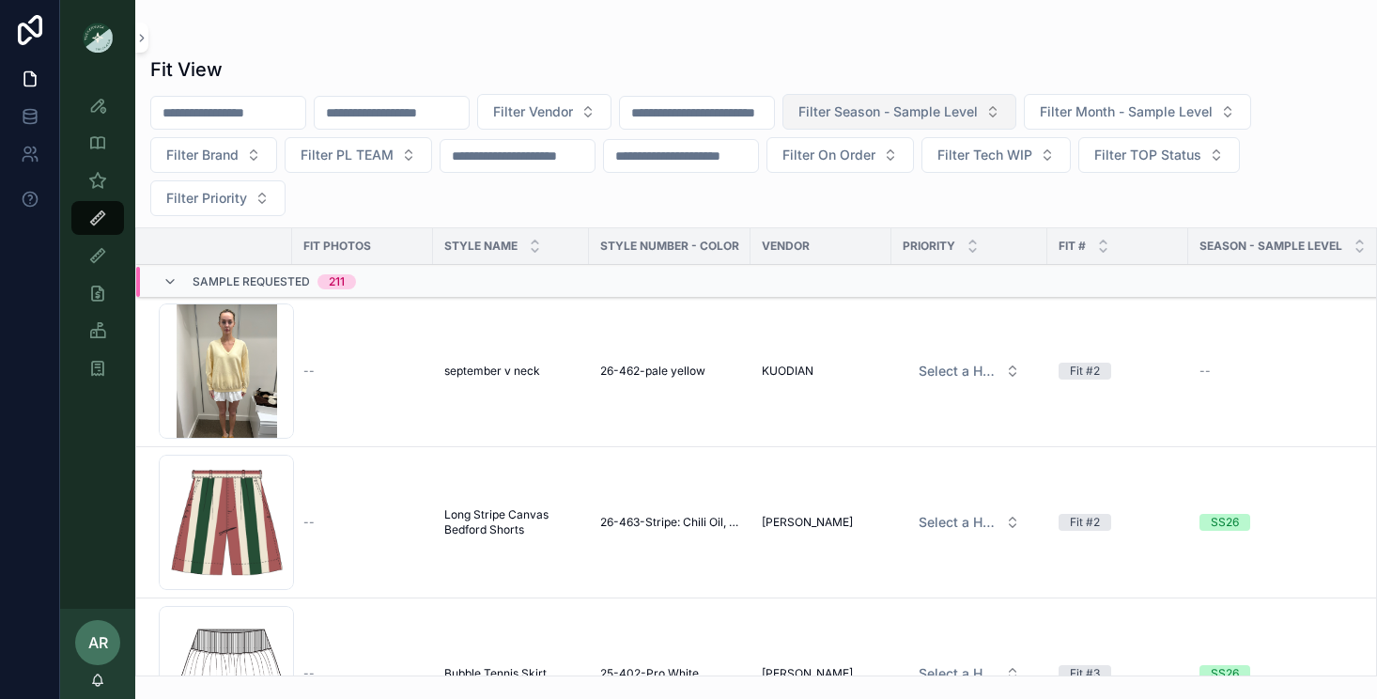
click at [948, 107] on span "Filter Season - Sample Level" at bounding box center [887, 111] width 179 height 19
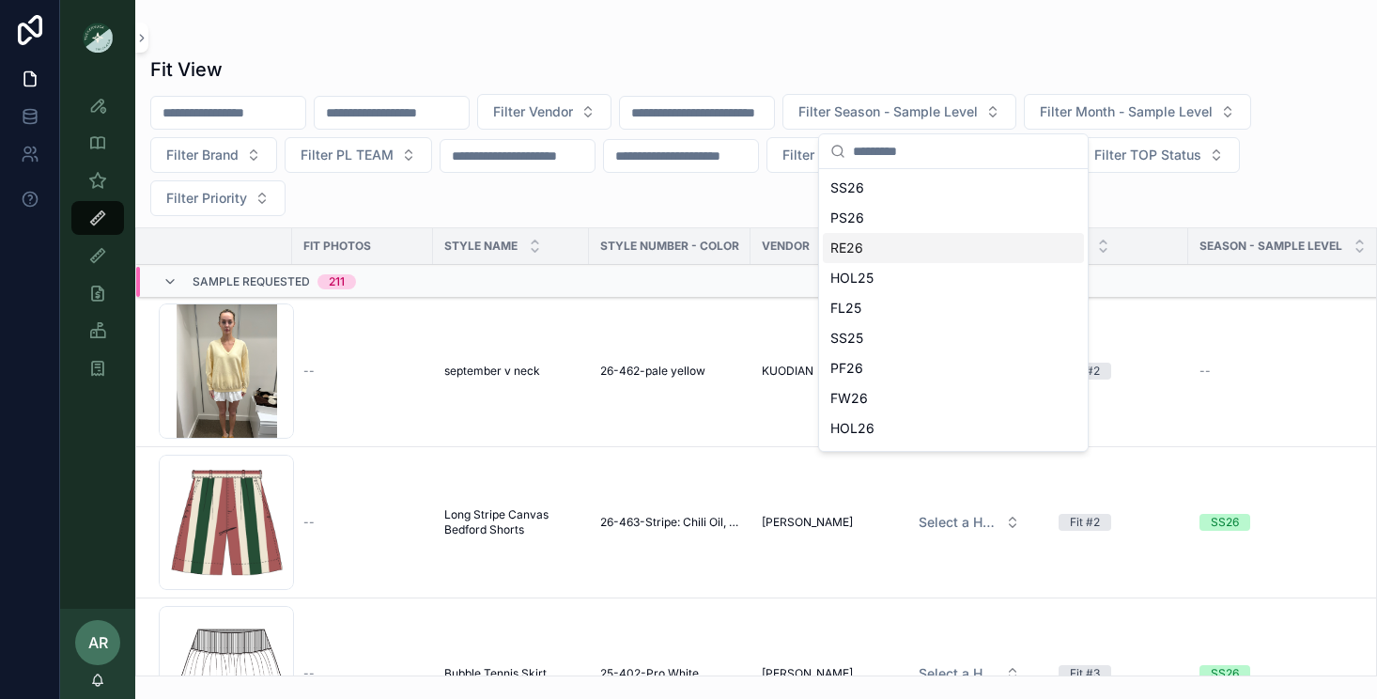
click at [868, 244] on div "RE26" at bounding box center [953, 248] width 261 height 30
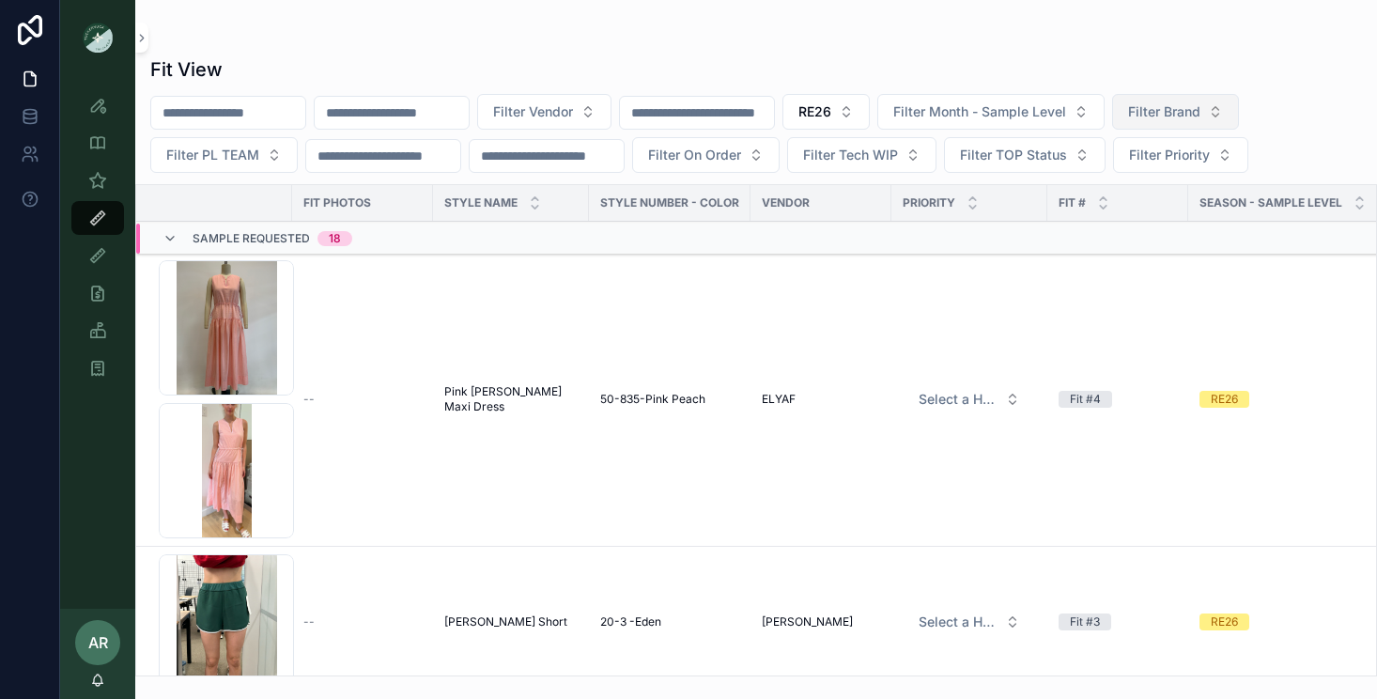
click at [1200, 102] on span "Filter Brand" at bounding box center [1164, 111] width 72 height 19
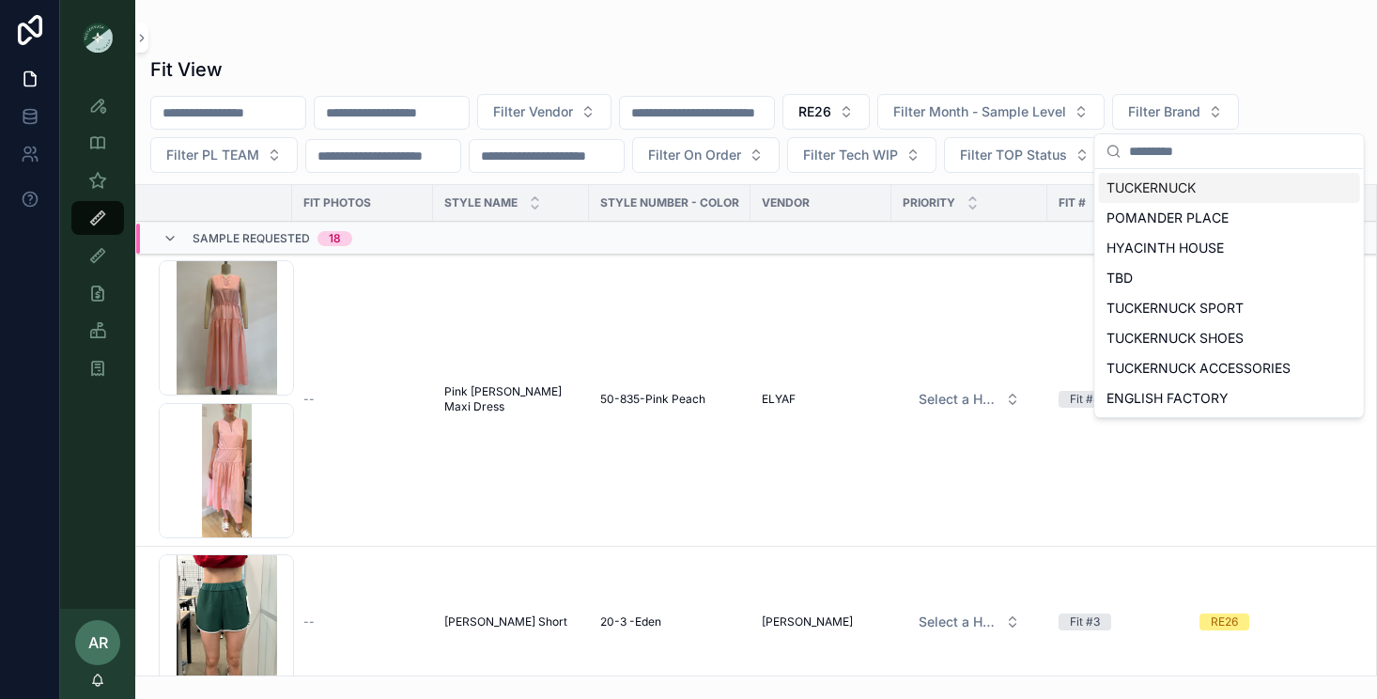
click at [1136, 194] on div "TUCKERNUCK" at bounding box center [1229, 188] width 261 height 30
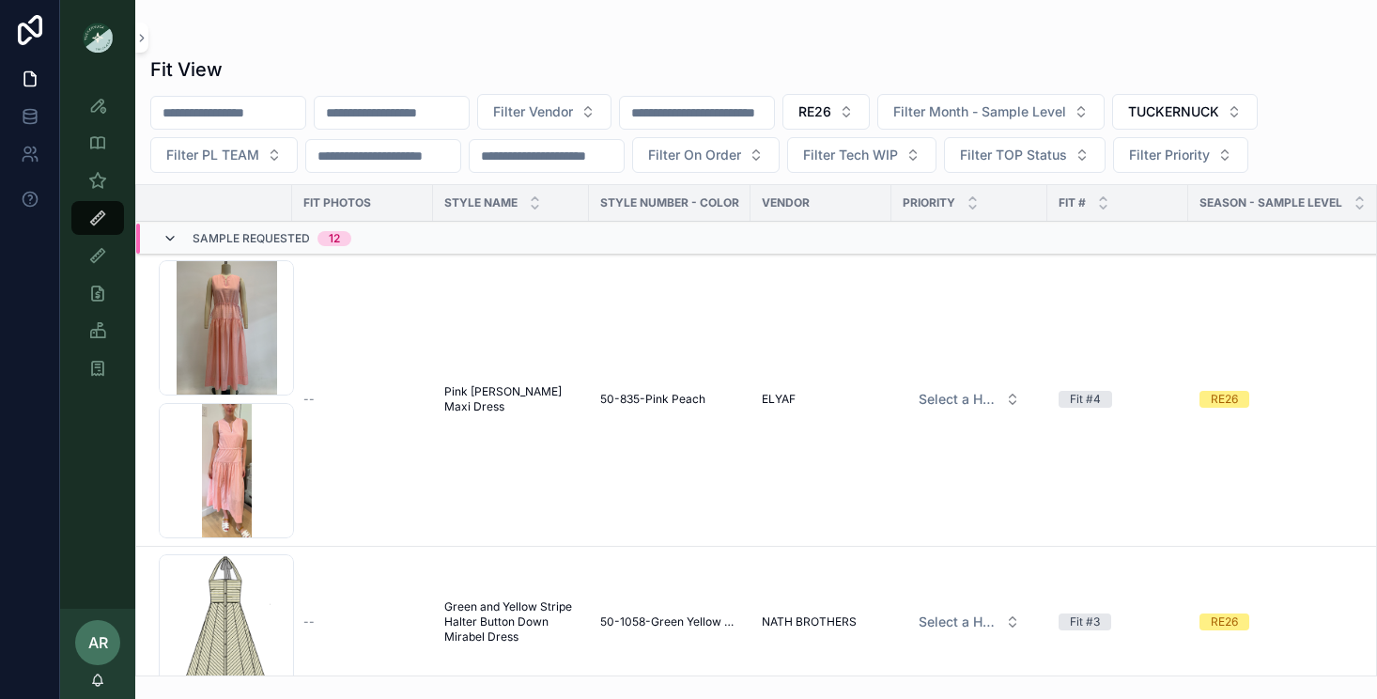
click at [174, 233] on icon "scrollable content" at bounding box center [169, 238] width 15 height 15
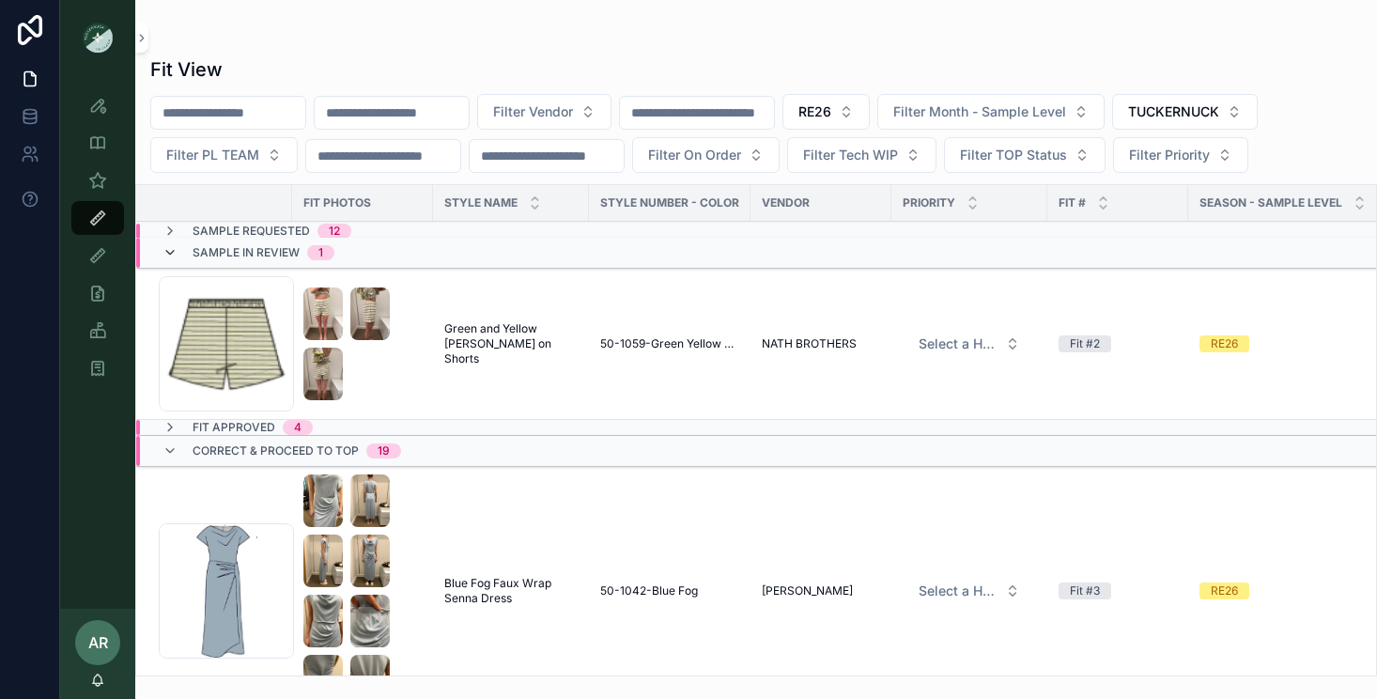
click at [168, 254] on icon "scrollable content" at bounding box center [169, 252] width 15 height 15
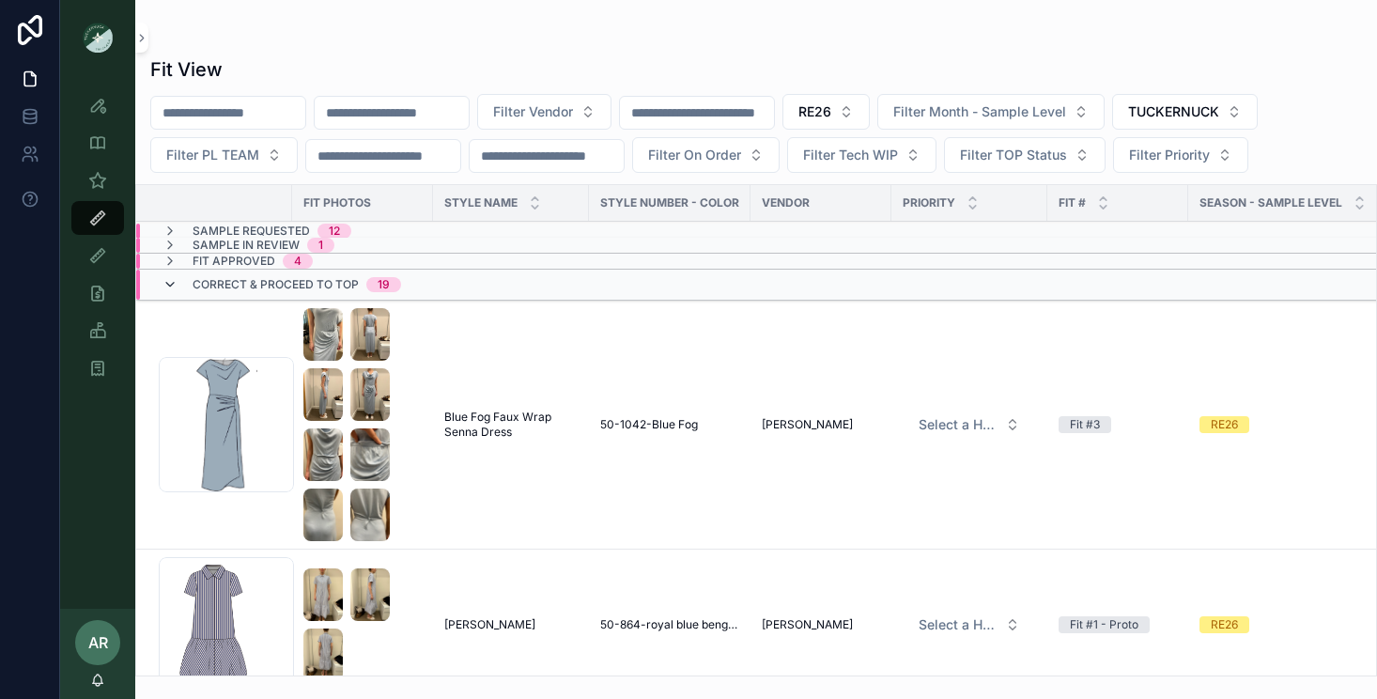
click at [165, 282] on icon "scrollable content" at bounding box center [169, 284] width 15 height 15
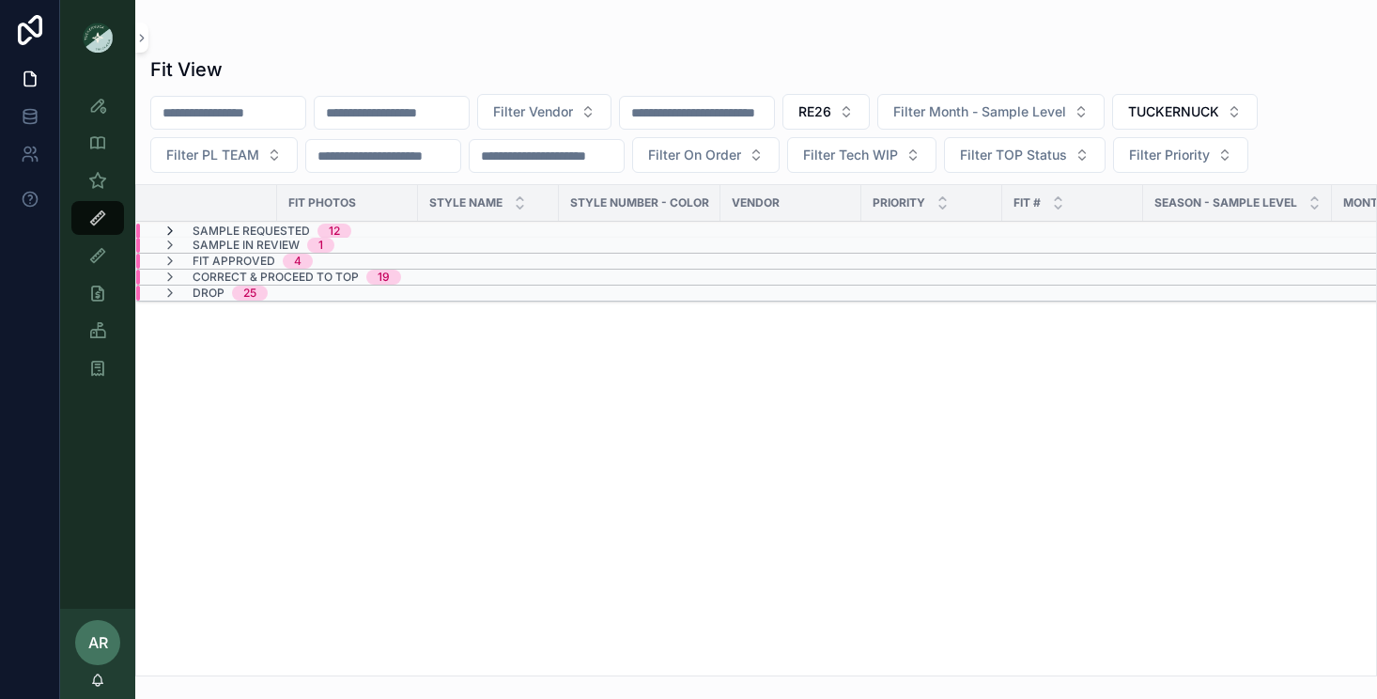
click at [172, 232] on icon "scrollable content" at bounding box center [169, 230] width 15 height 15
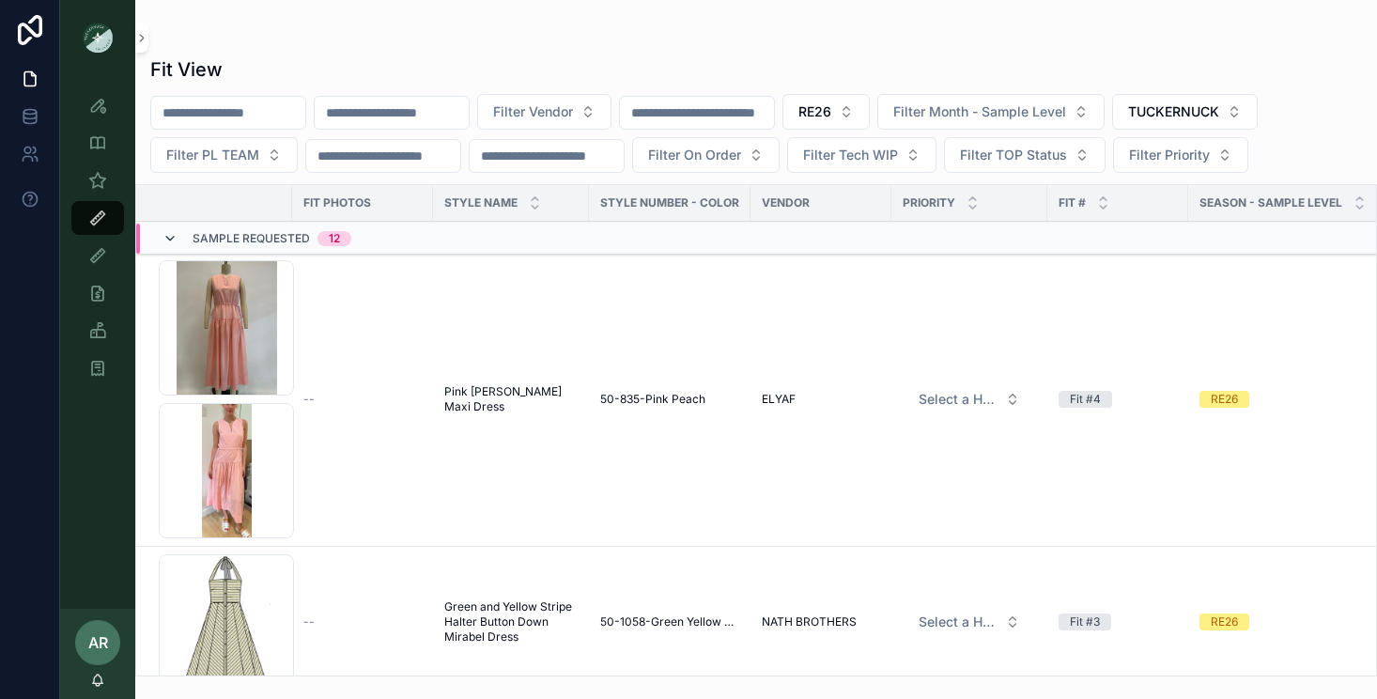
click at [172, 242] on icon "scrollable content" at bounding box center [169, 238] width 15 height 15
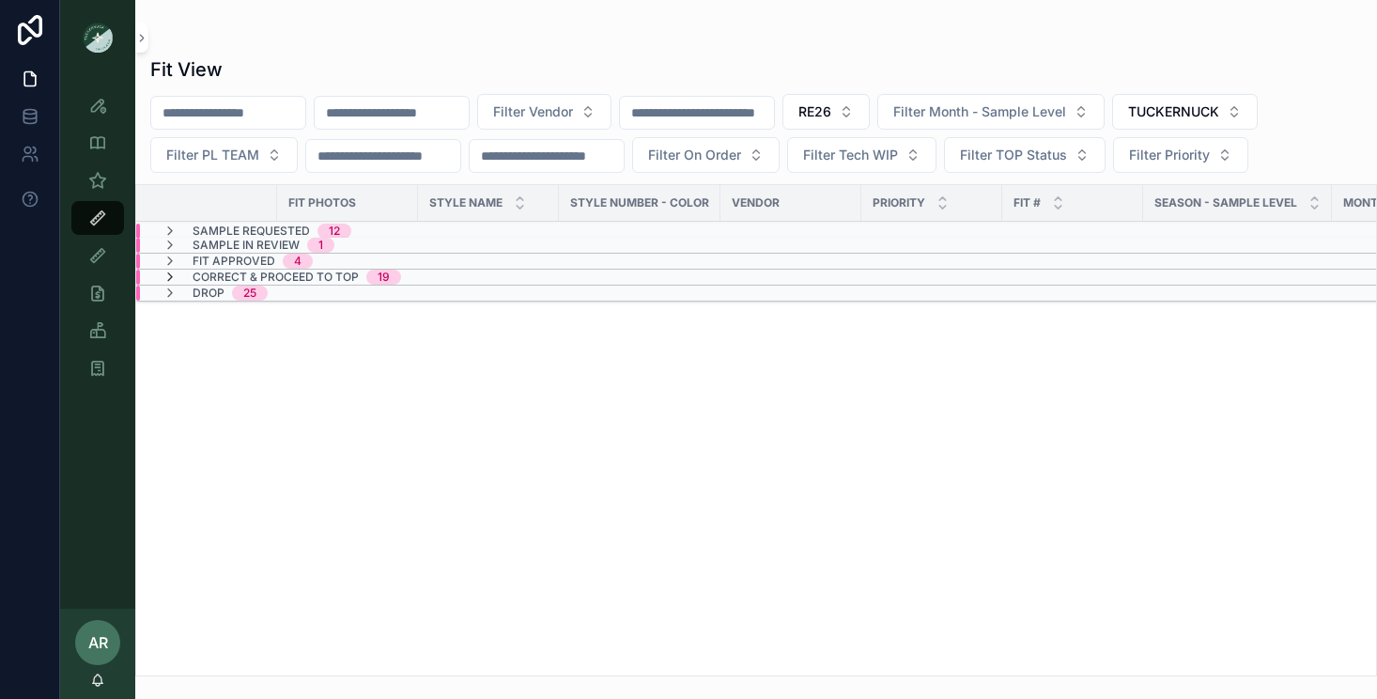
click at [173, 277] on icon "scrollable content" at bounding box center [169, 277] width 15 height 15
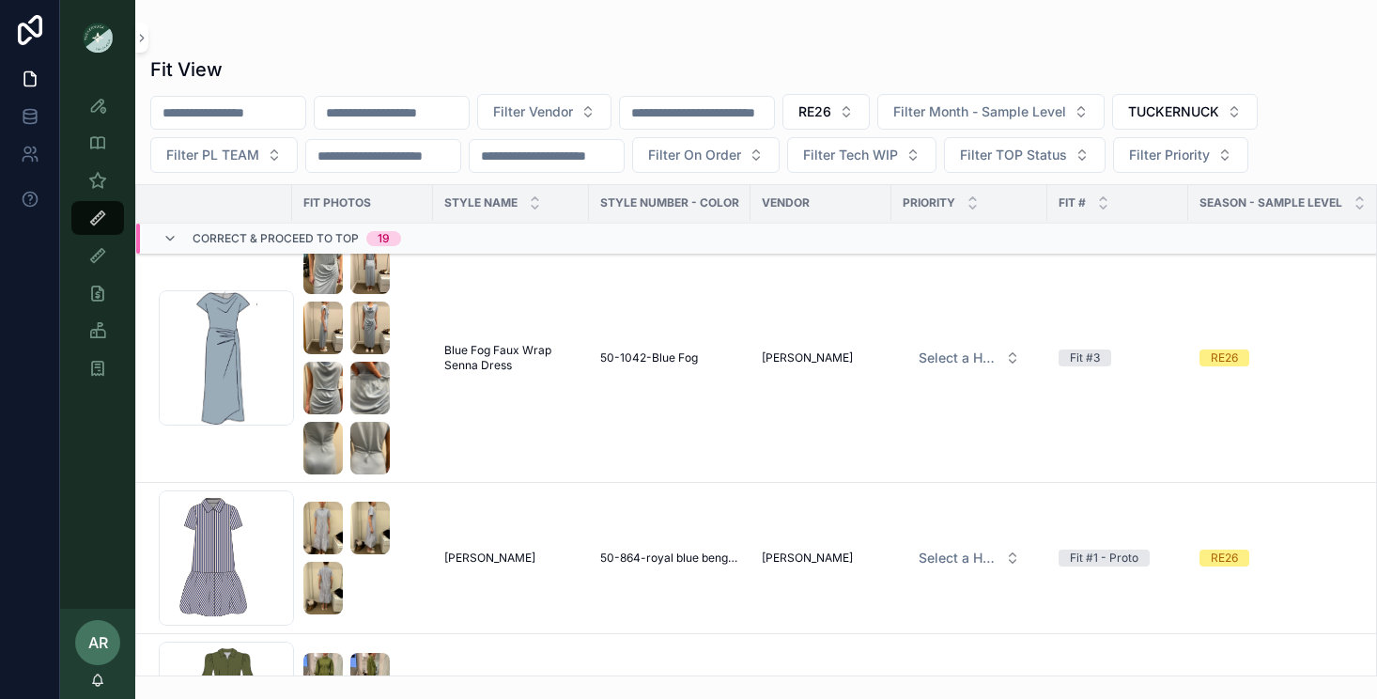
scroll to position [119, 0]
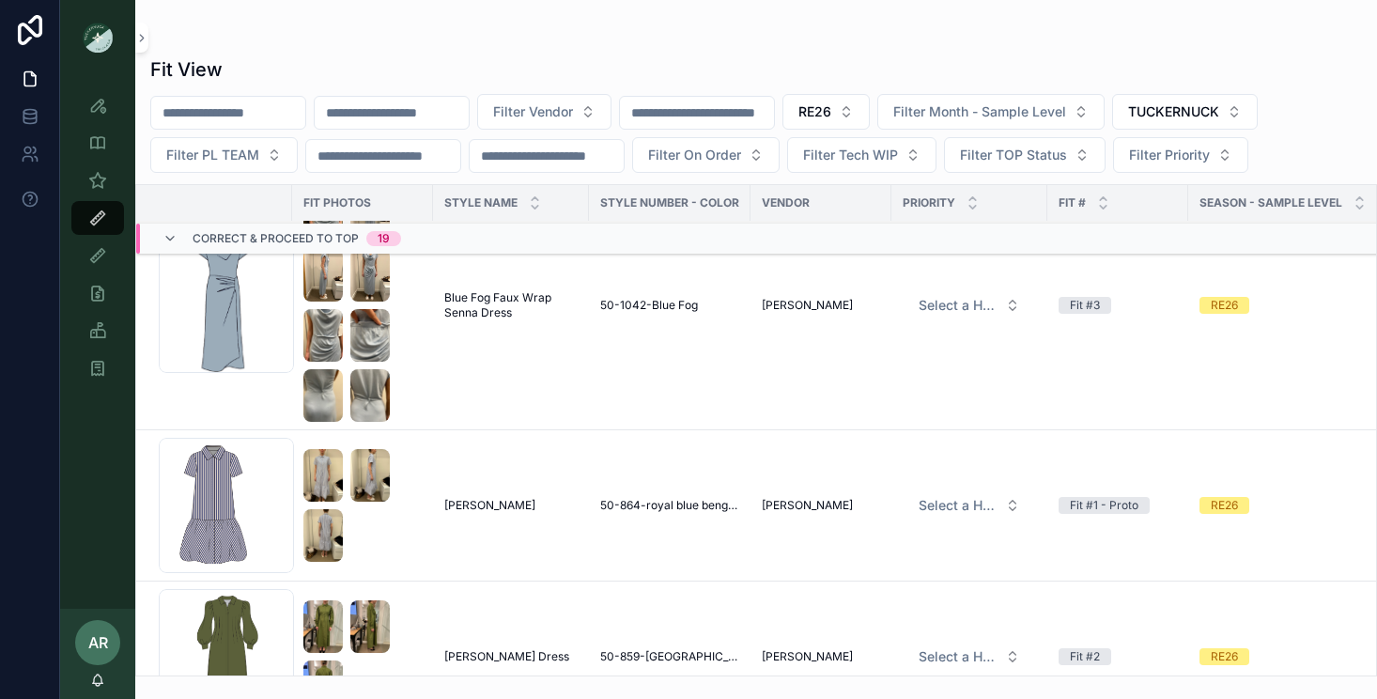
click at [660, 501] on span "50-864-royal blue bengal stripe" at bounding box center [669, 505] width 139 height 15
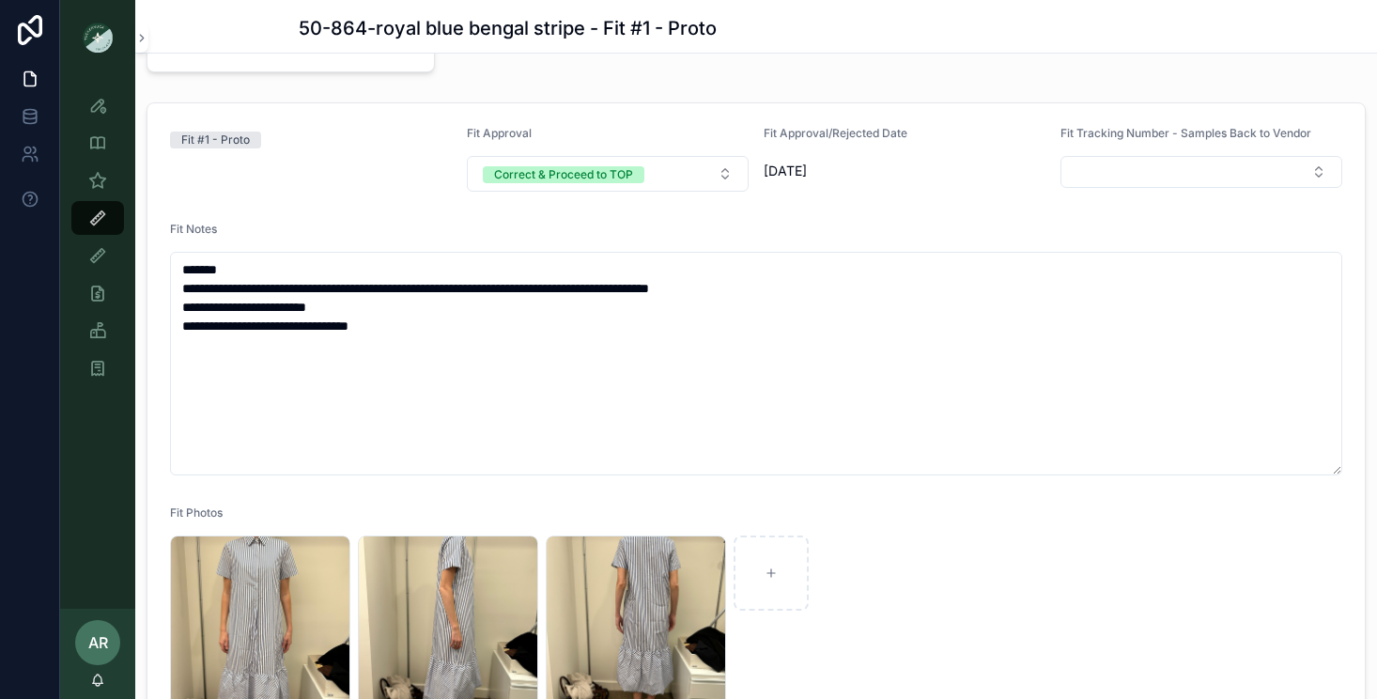
scroll to position [252, 0]
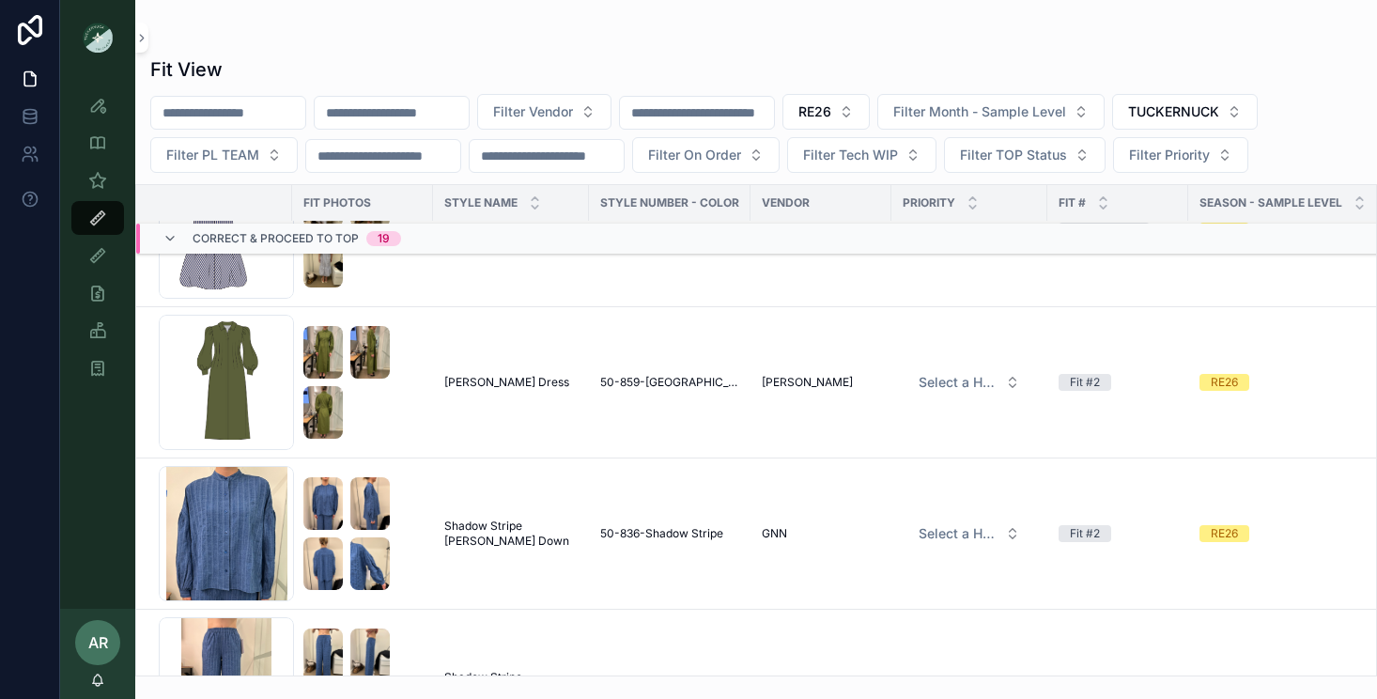
scroll to position [397, 0]
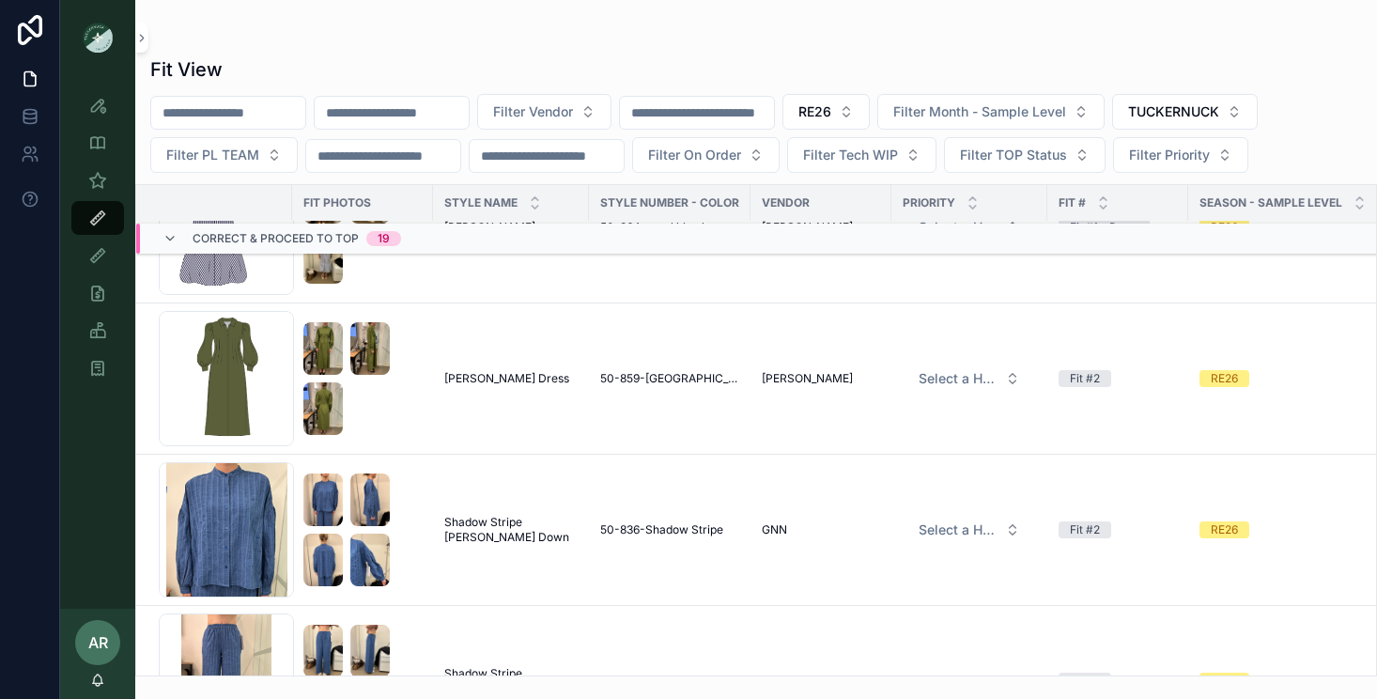
click at [511, 383] on span "Fern Corinne Dress" at bounding box center [506, 378] width 125 height 15
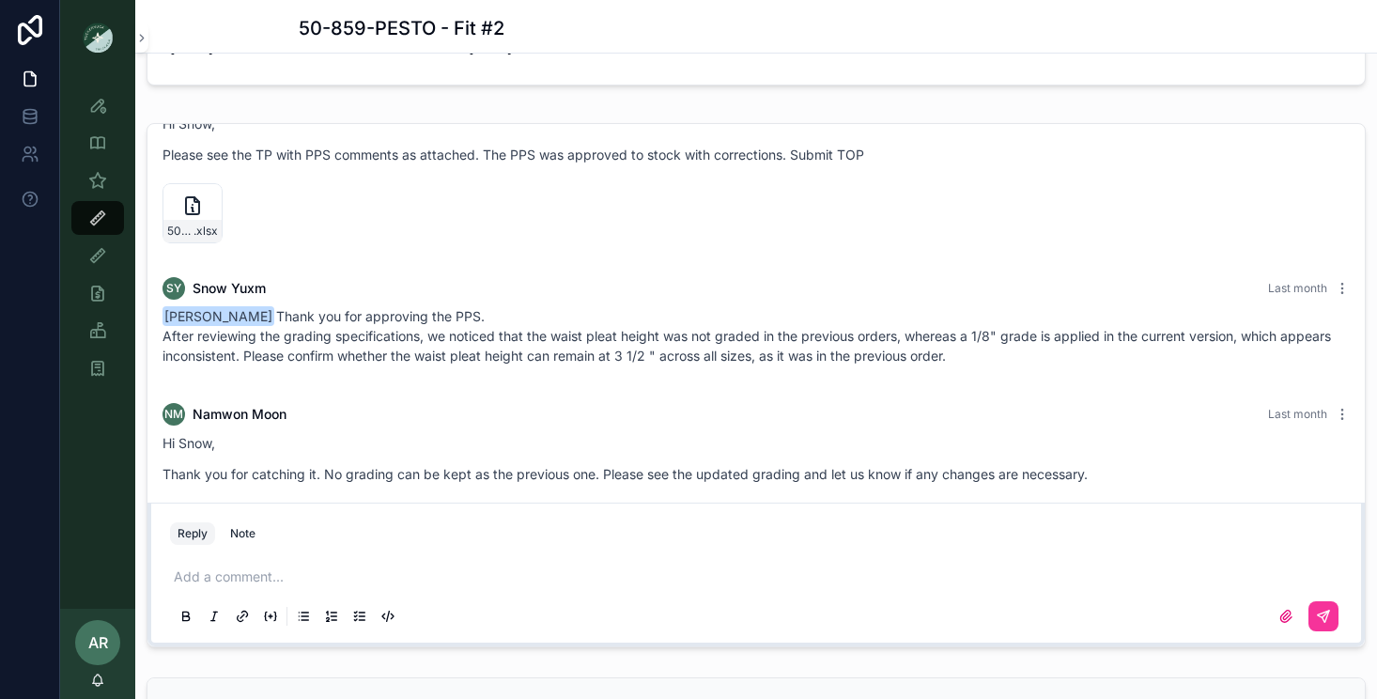
scroll to position [2793, 0]
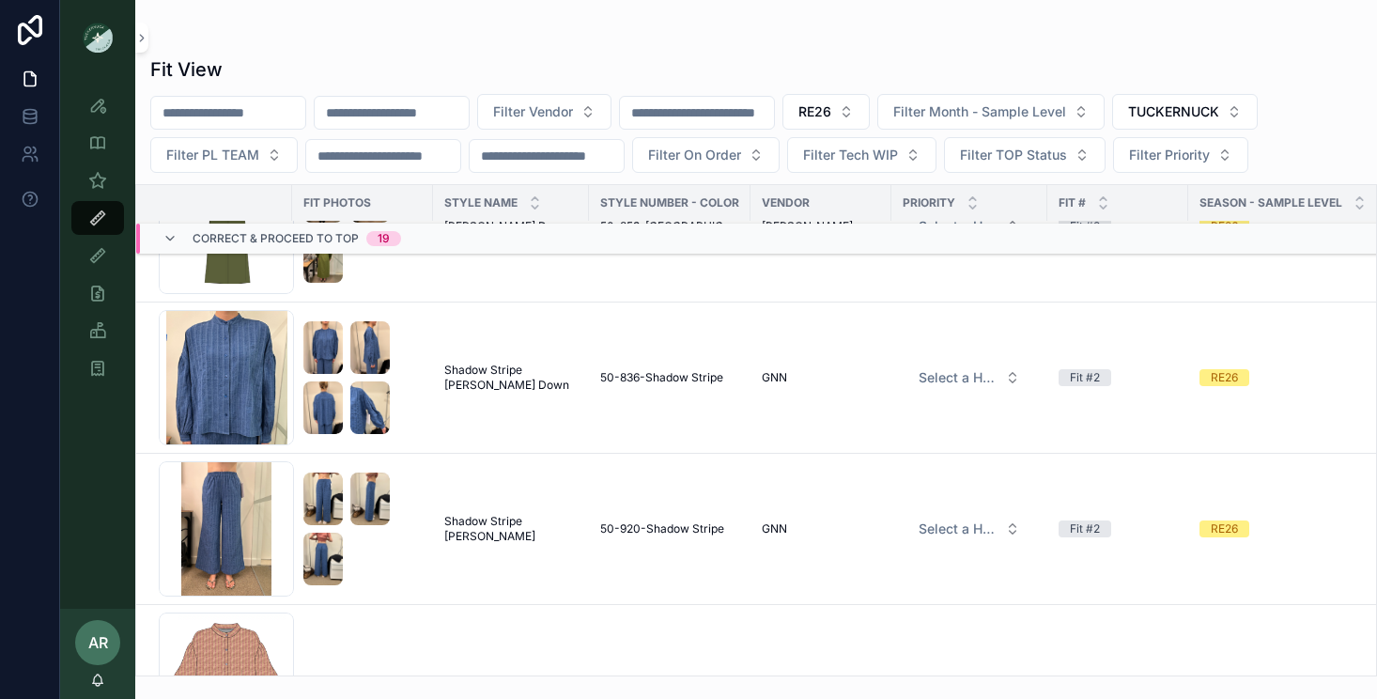
scroll to position [494, 0]
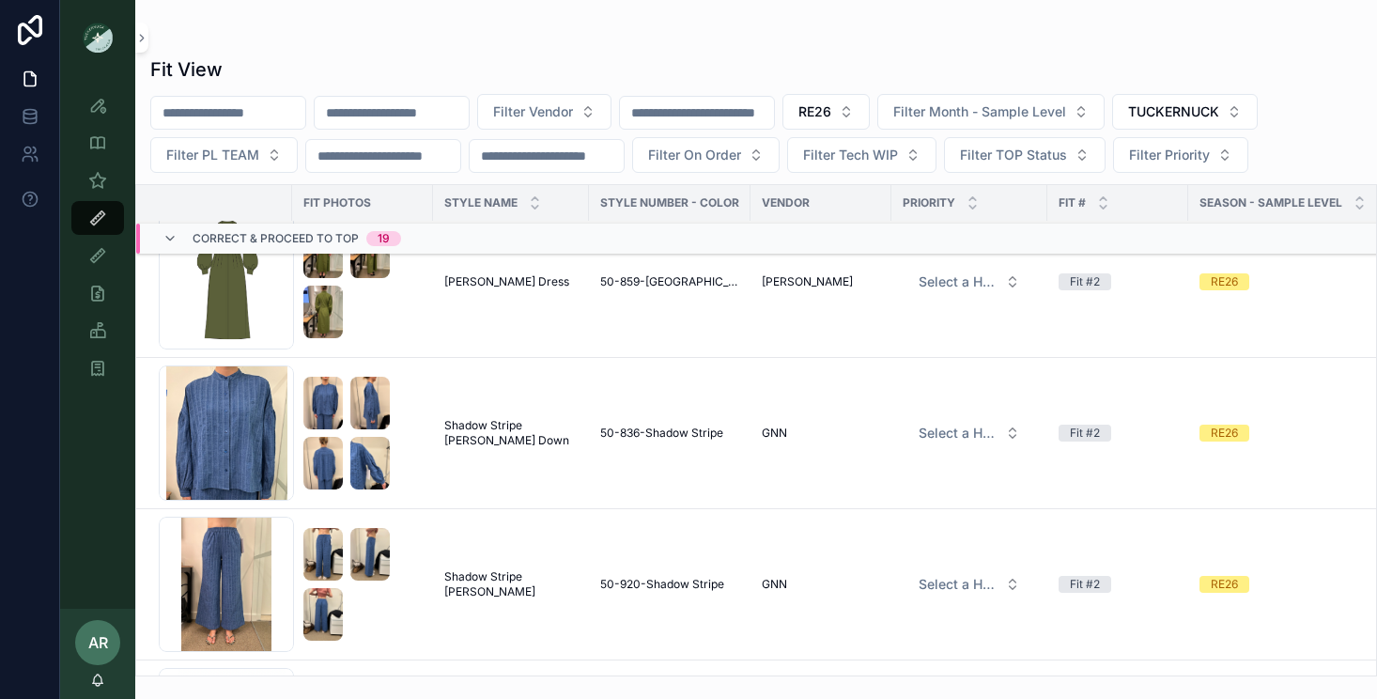
click at [485, 431] on span "Shadow Stripe Juliette Button Down" at bounding box center [510, 433] width 133 height 30
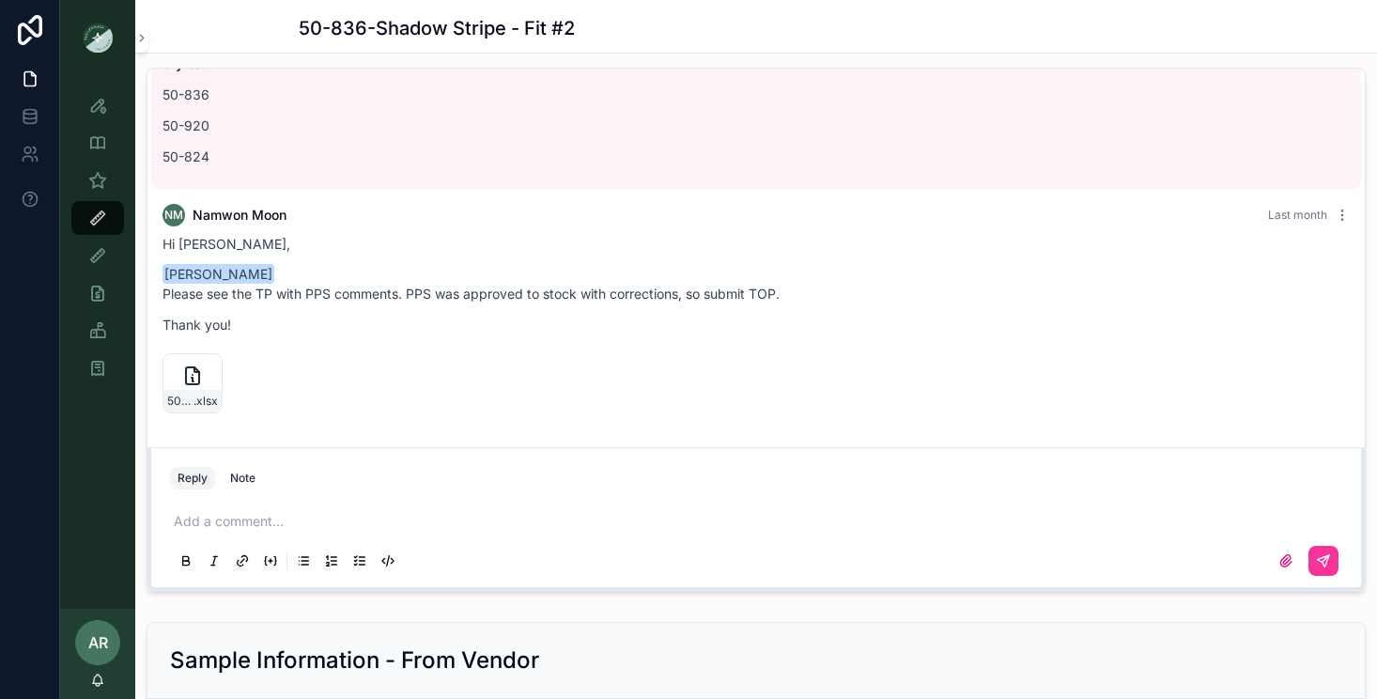
scroll to position [2112, 0]
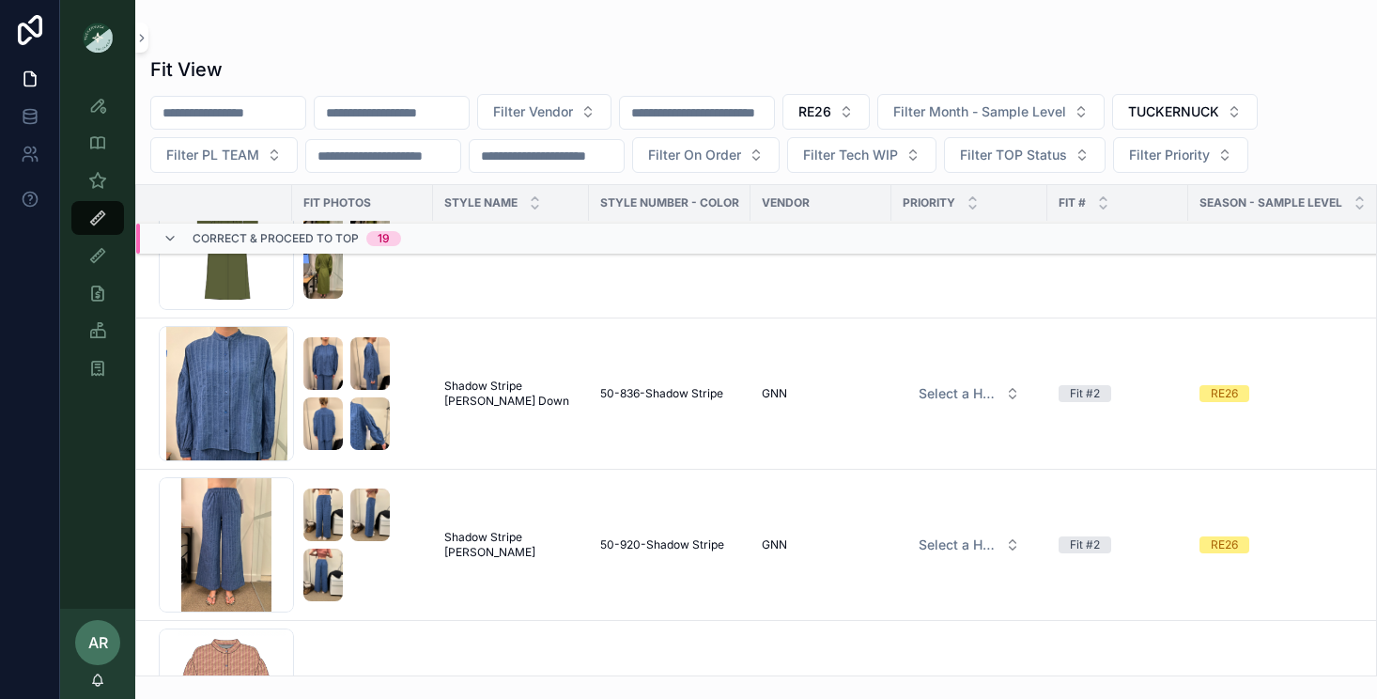
scroll to position [539, 0]
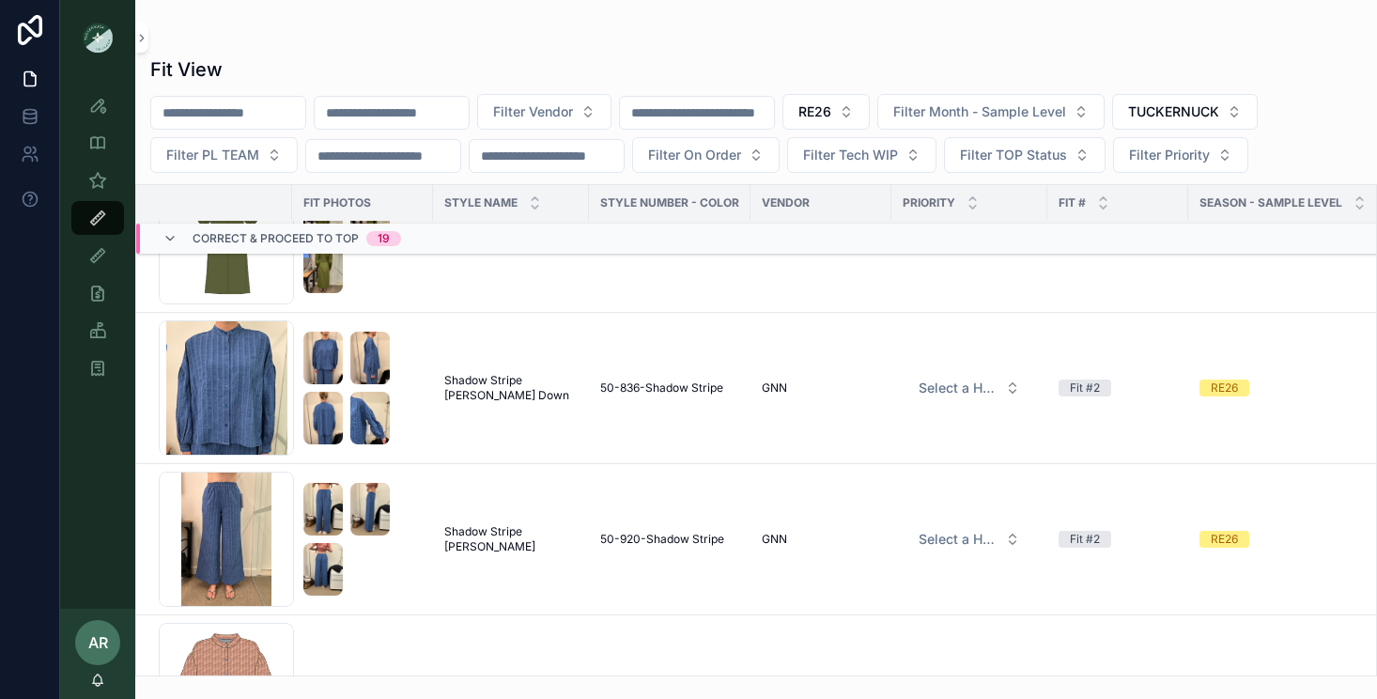
click at [494, 531] on span "Shadow Stripe Olivia Pants" at bounding box center [510, 539] width 133 height 30
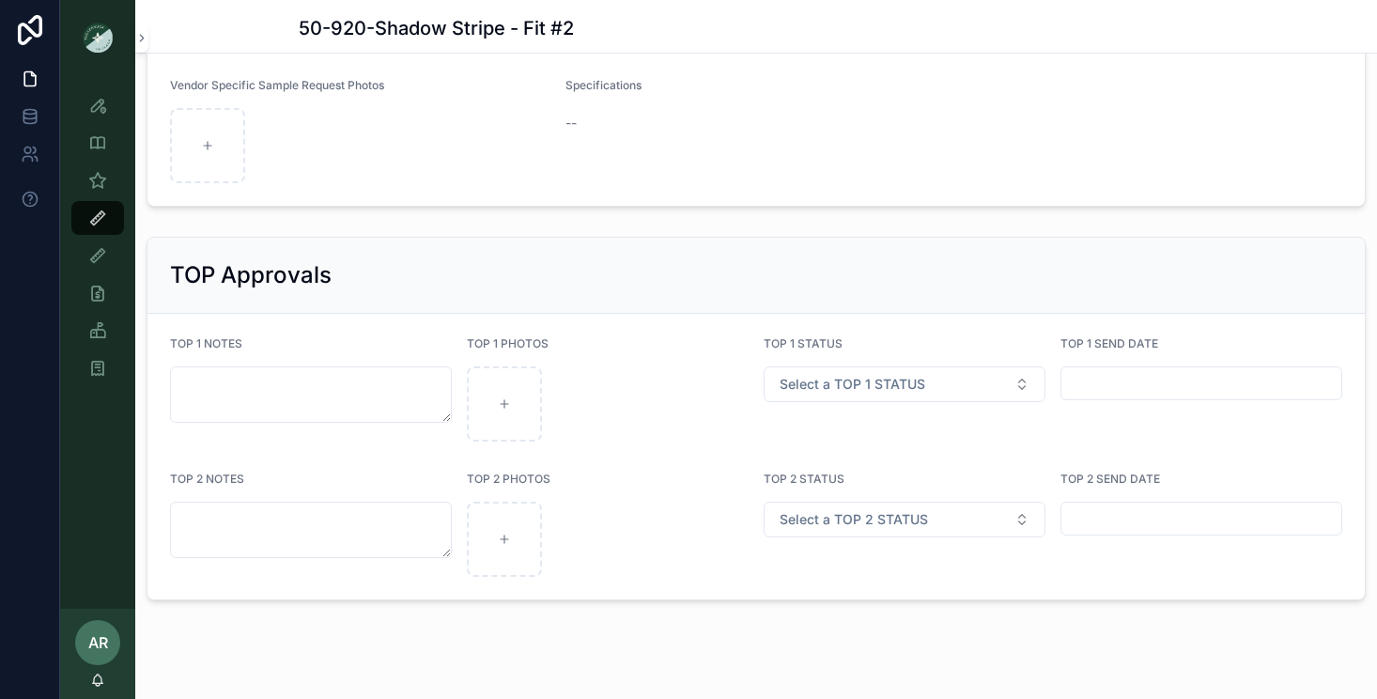
scroll to position [3268, 0]
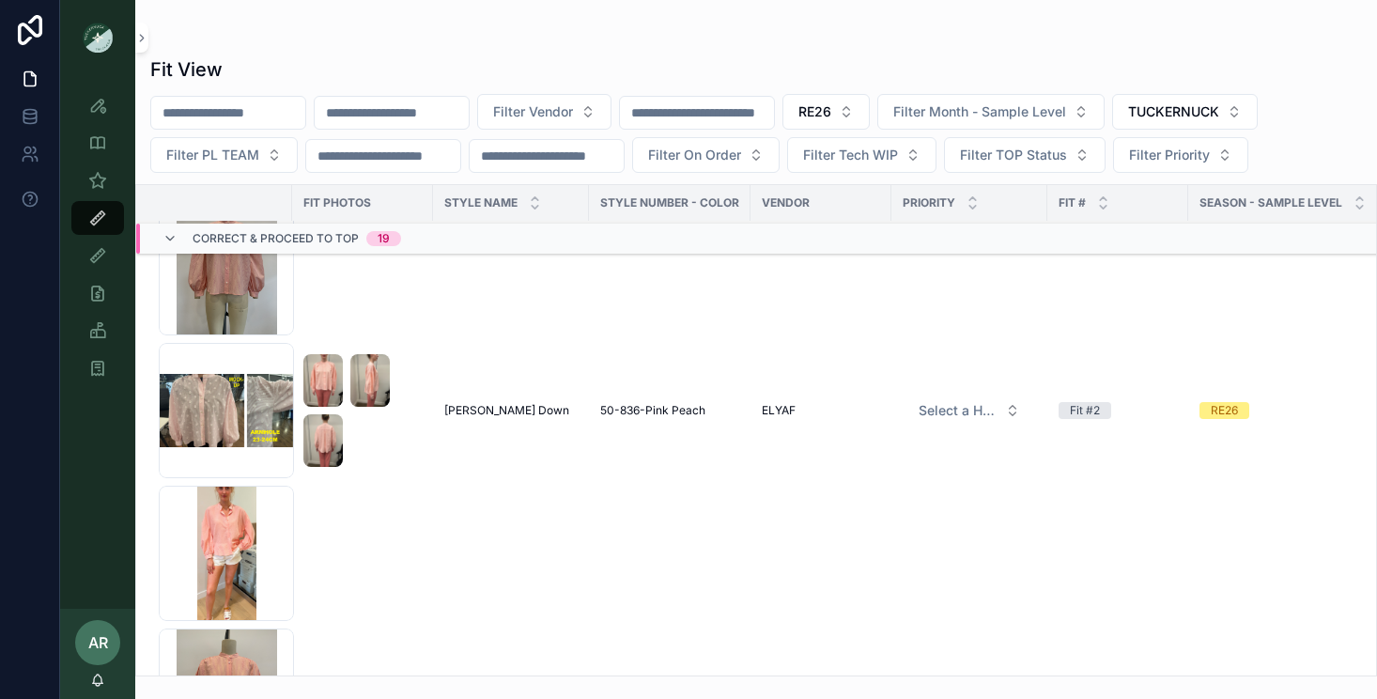
scroll to position [1118, 0]
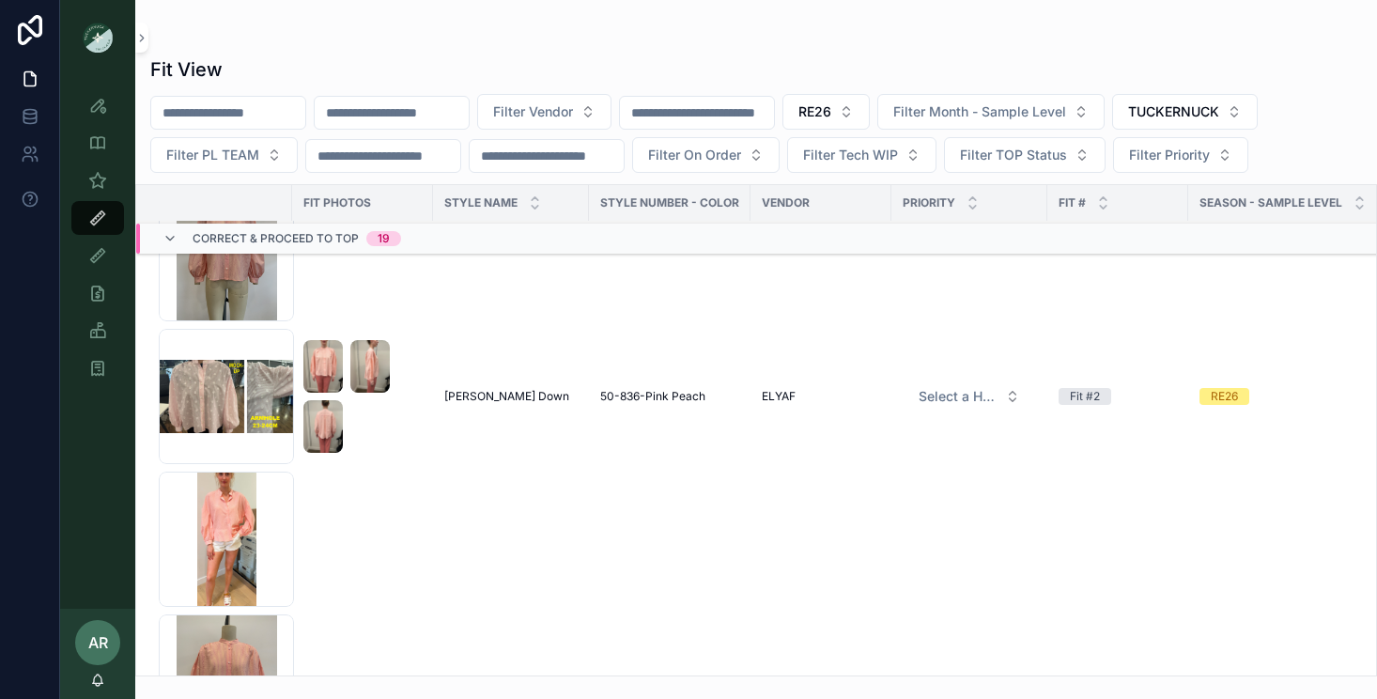
click at [507, 391] on span "Peach Juliette Button Down" at bounding box center [506, 396] width 125 height 15
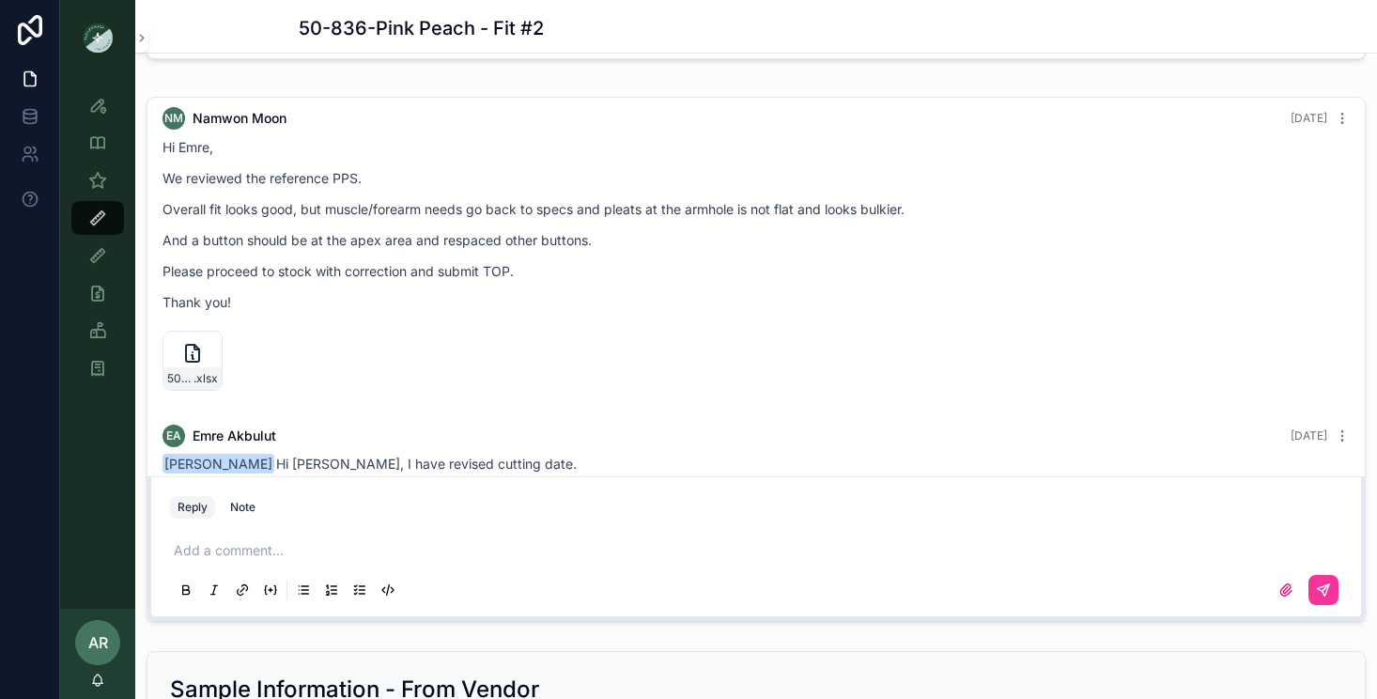
scroll to position [1181, 0]
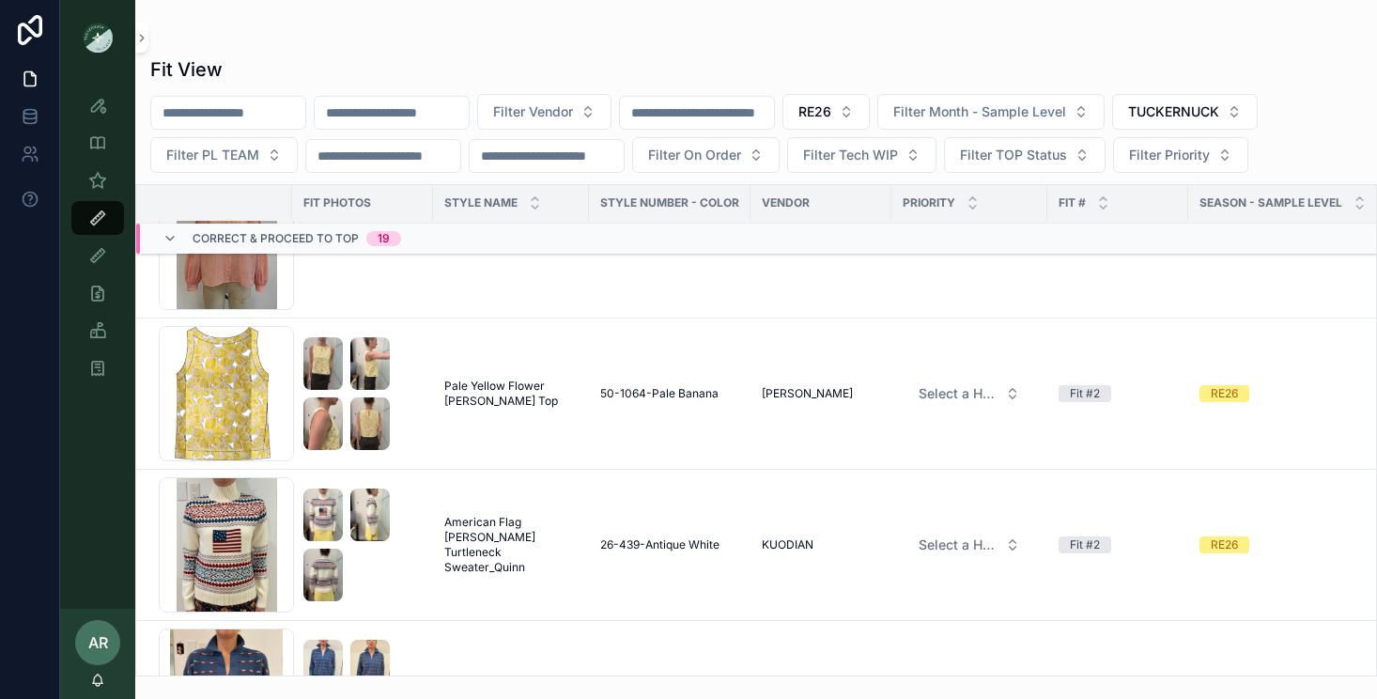
scroll to position [1559, 0]
click at [489, 392] on span "Pale Yellow Flower Vera Top" at bounding box center [510, 393] width 133 height 30
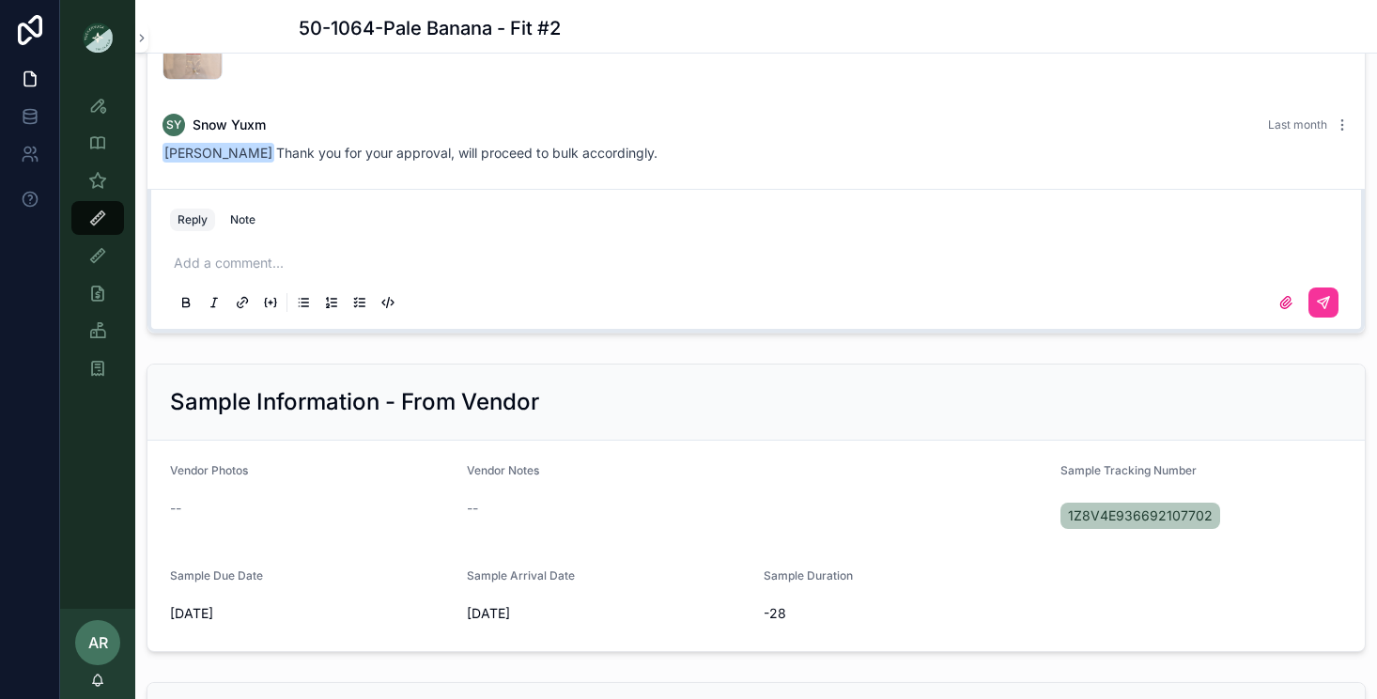
scroll to position [3400, 0]
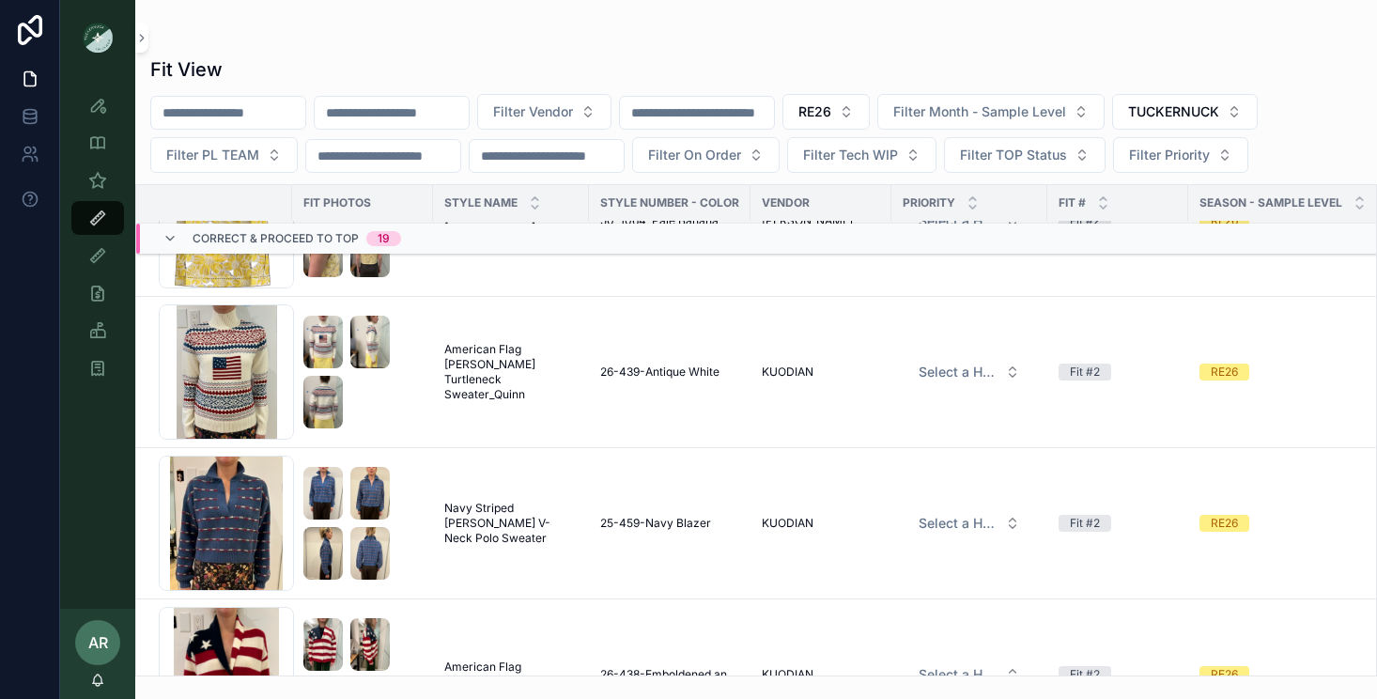
scroll to position [1733, 0]
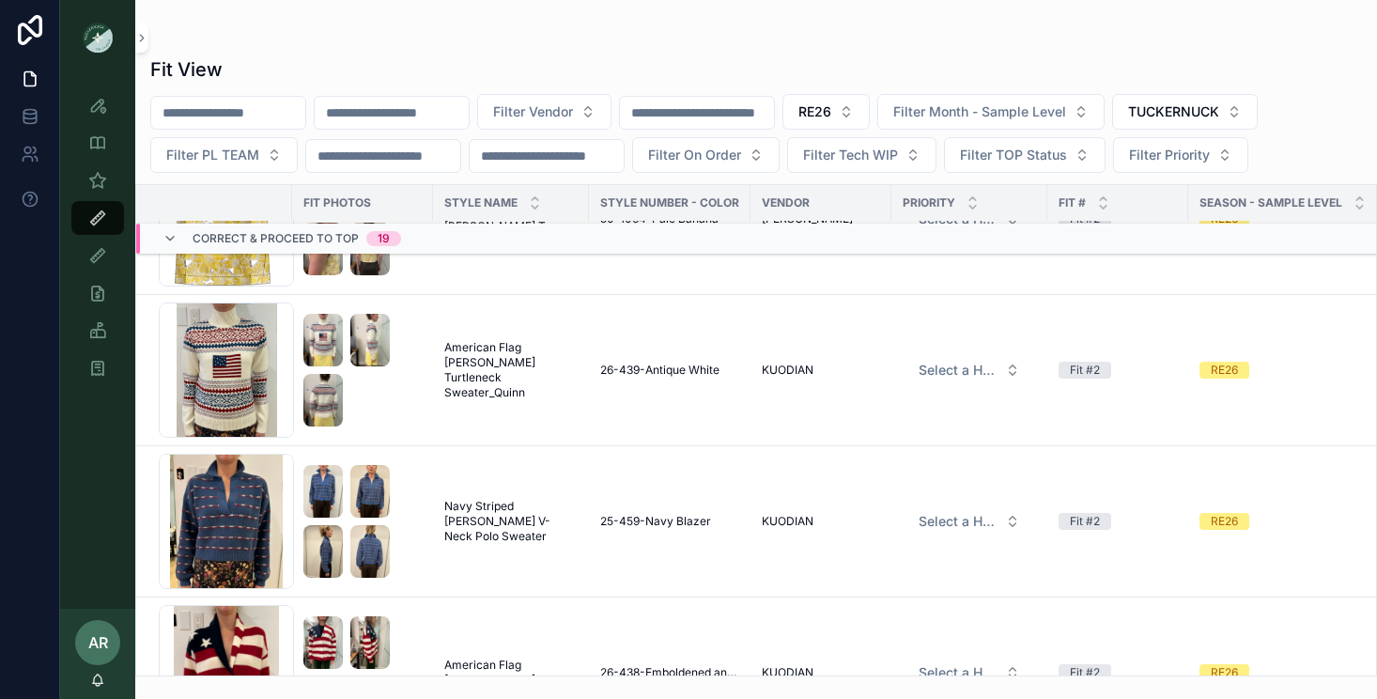
click at [499, 354] on span "American Flag Christie Turtleneck Sweater_Quinn" at bounding box center [510, 370] width 133 height 60
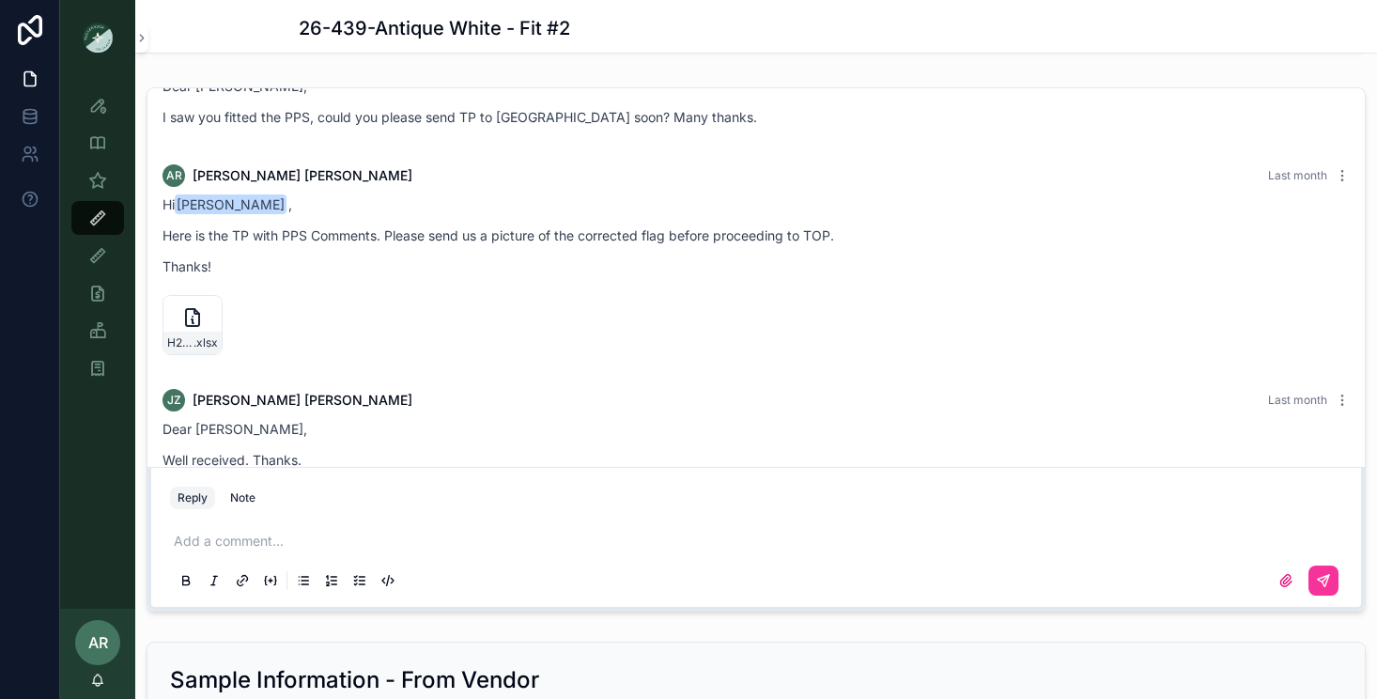
scroll to position [539, 0]
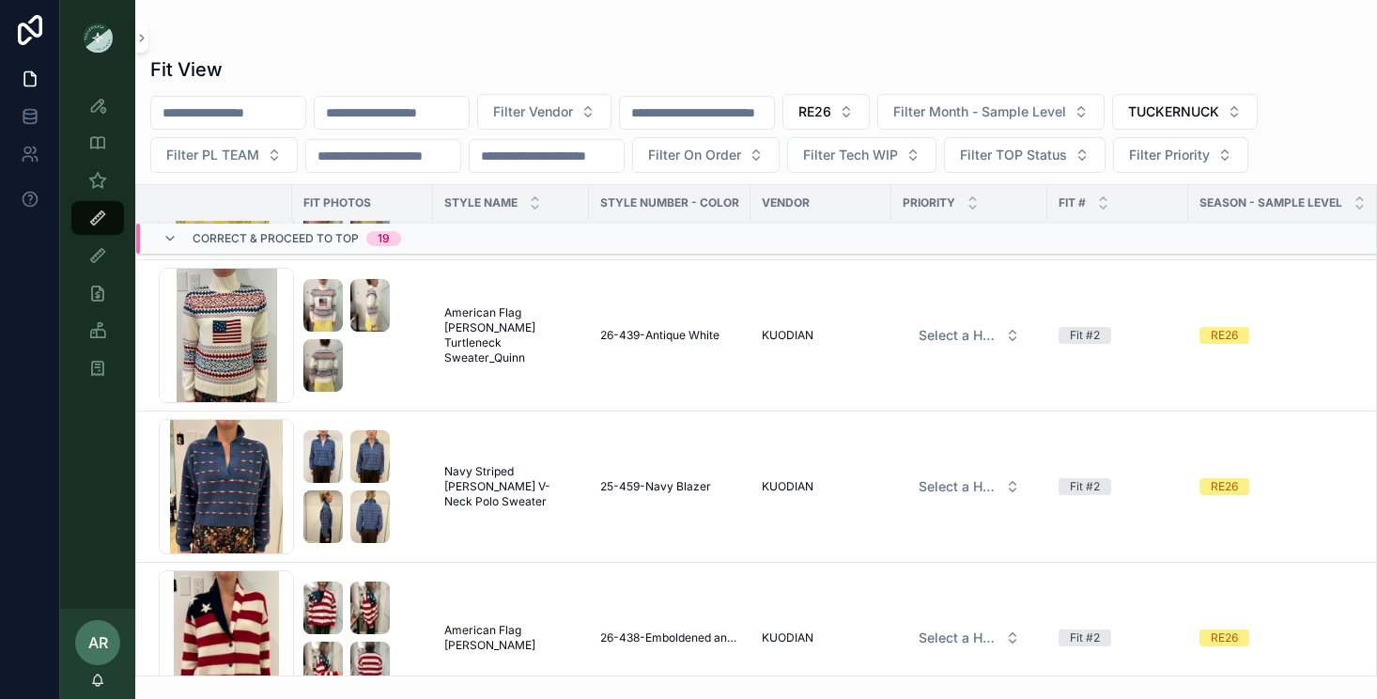
scroll to position [1808, 0]
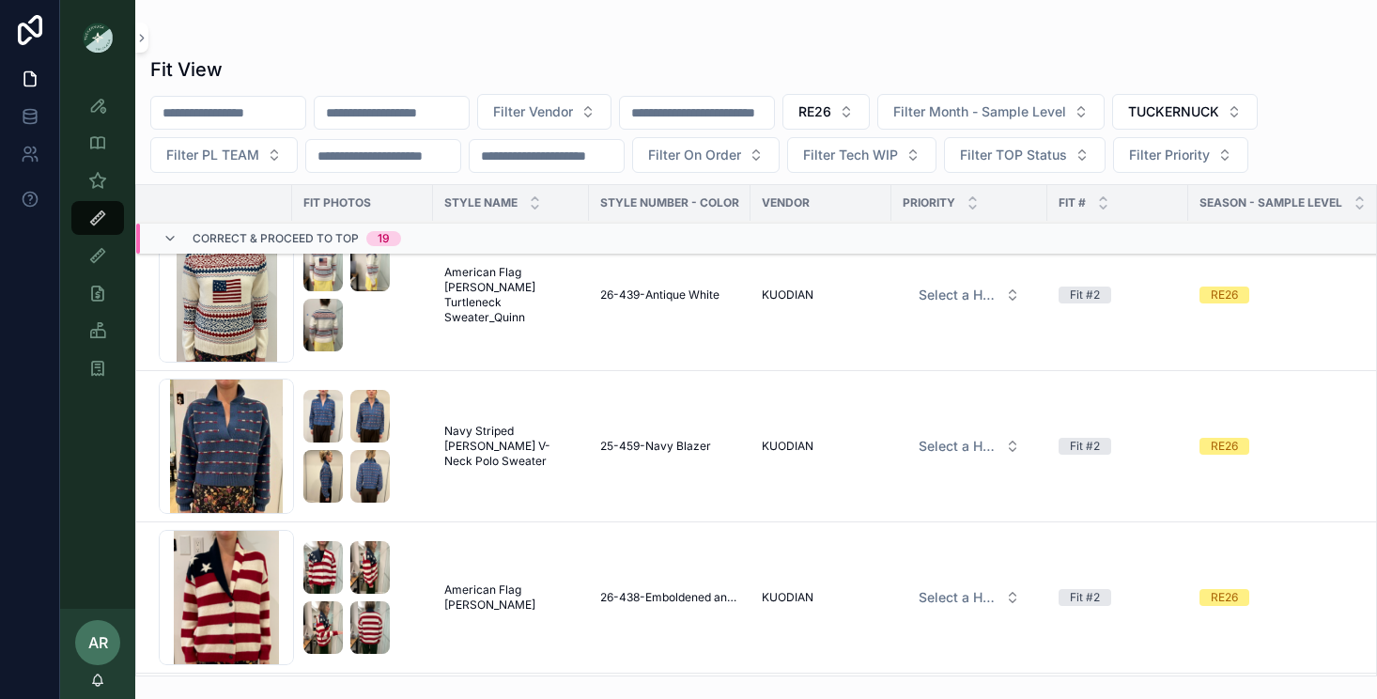
click at [499, 435] on span "Navy Striped Jansen V-Neck Polo Sweater" at bounding box center [510, 446] width 133 height 45
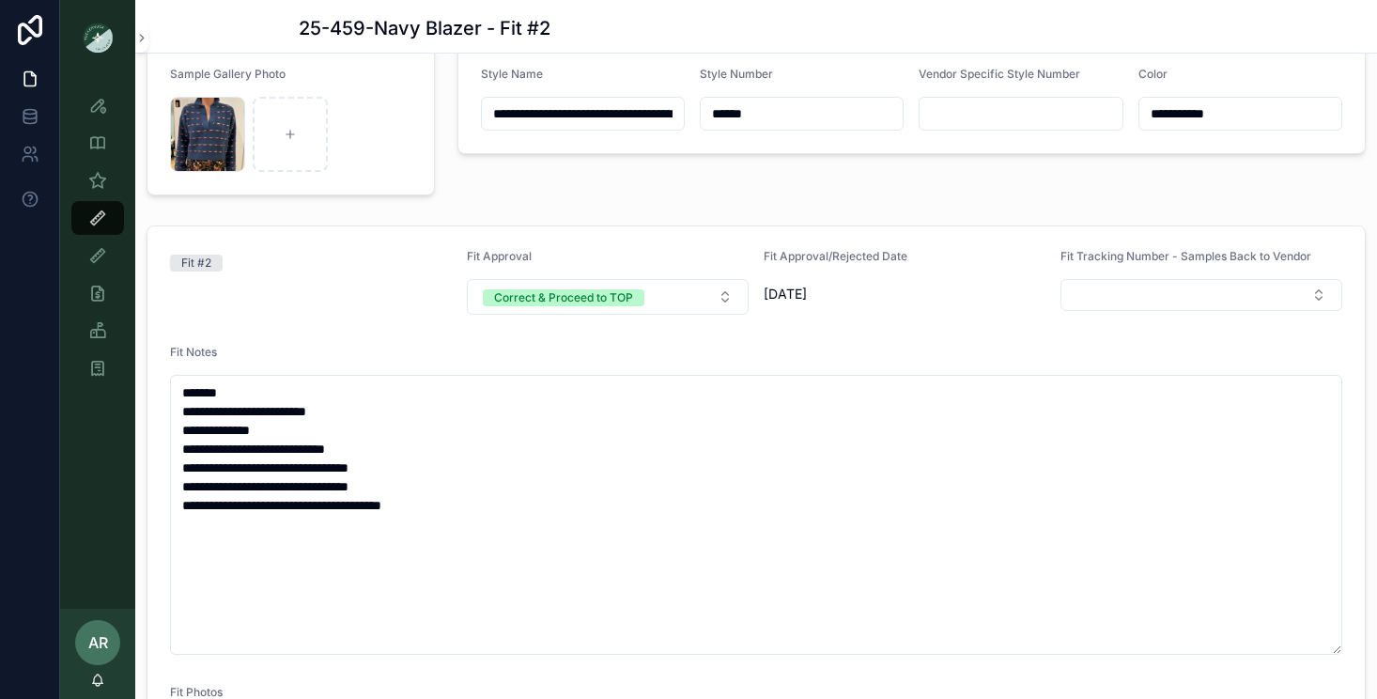
scroll to position [119, 0]
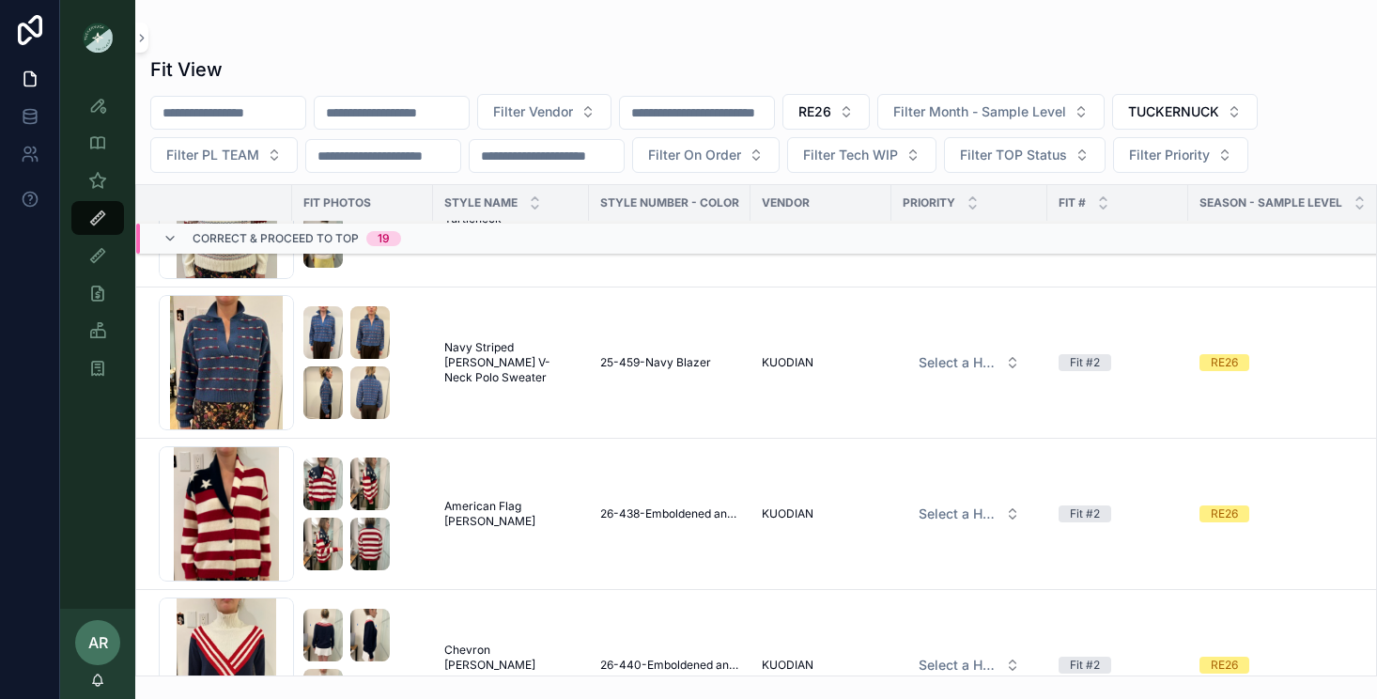
scroll to position [1950, 0]
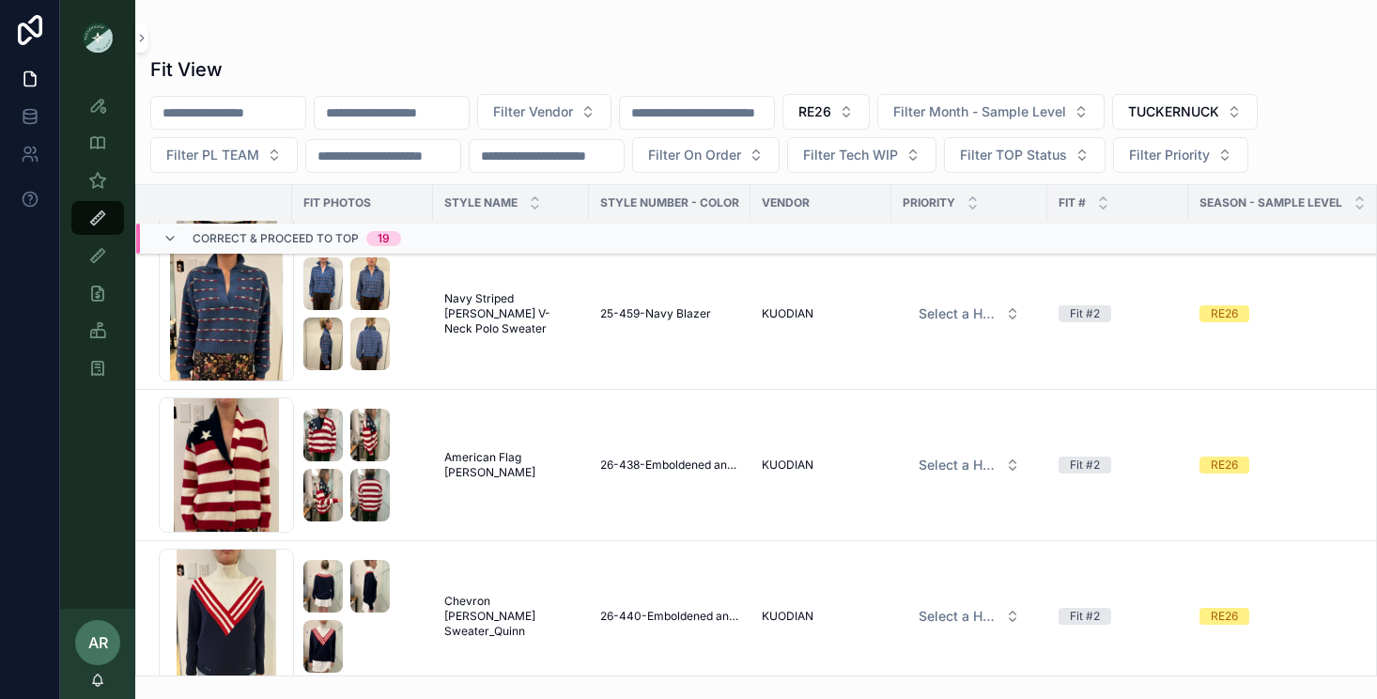
click at [481, 454] on span "American Flag Lindsey Cardigan_Quinn" at bounding box center [510, 465] width 133 height 30
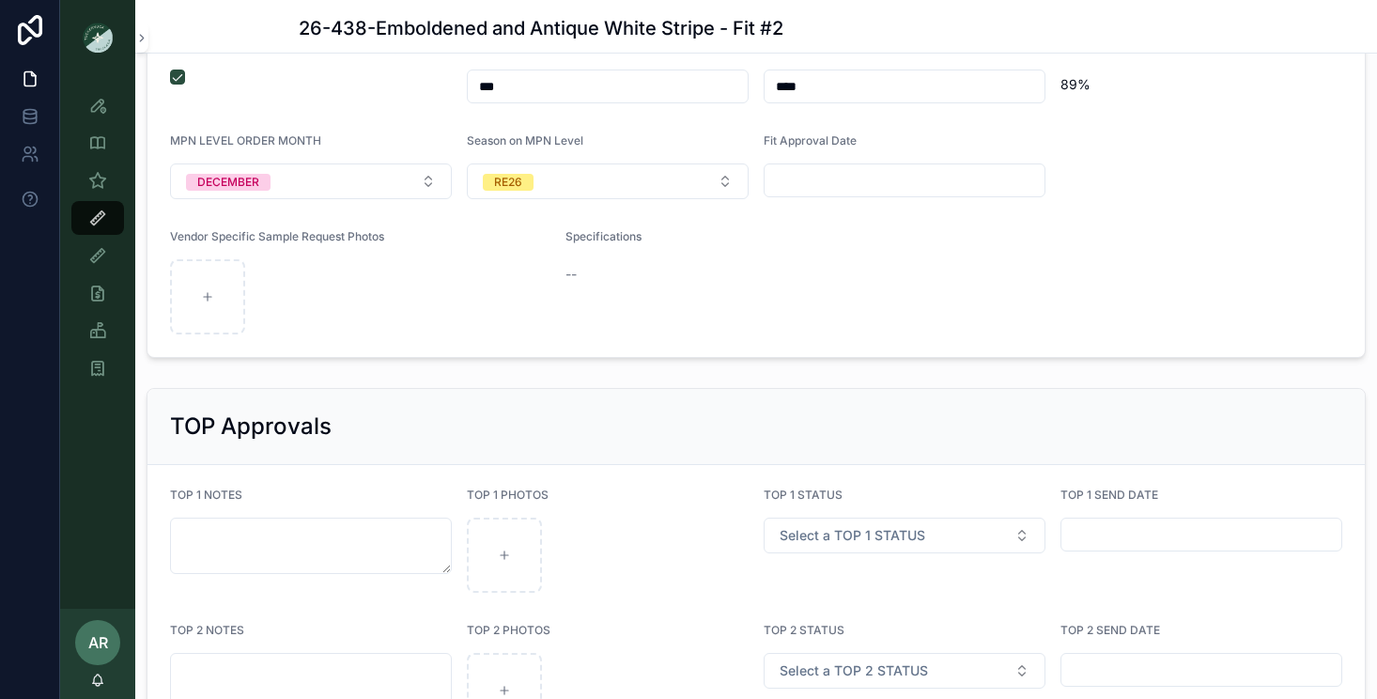
scroll to position [3335, 0]
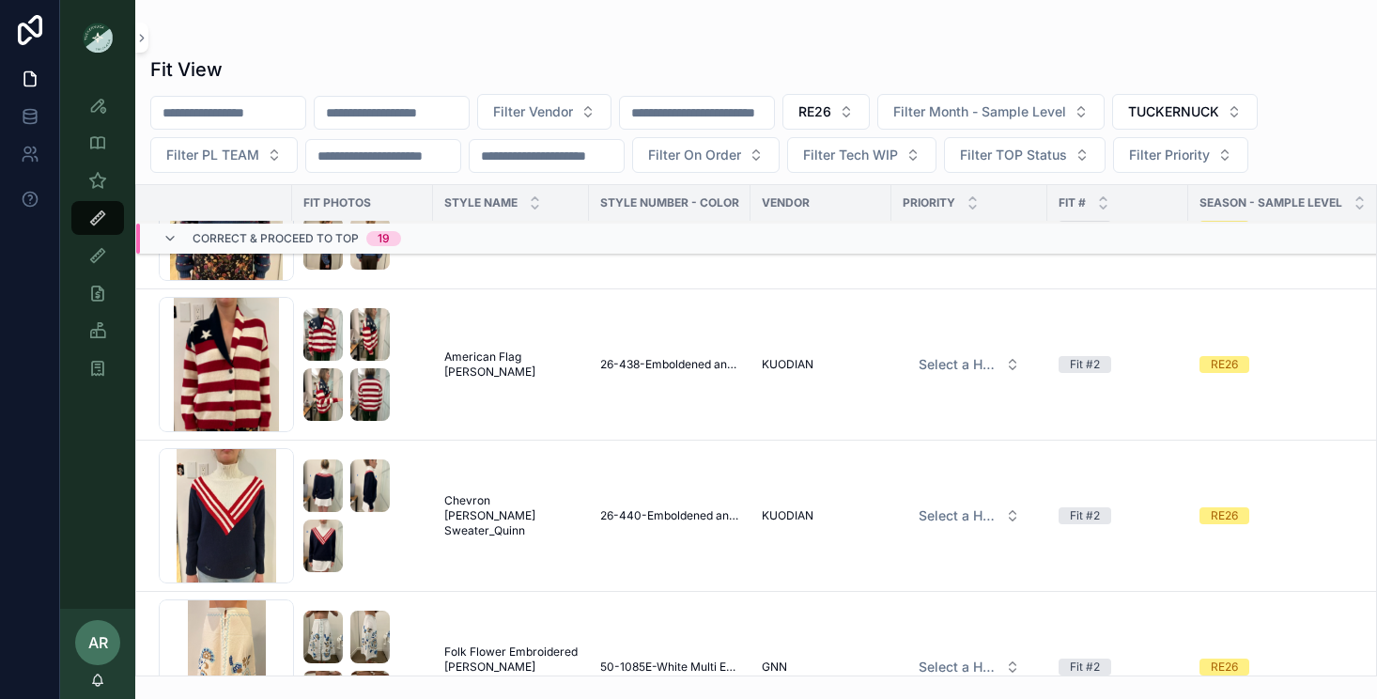
scroll to position [2066, 0]
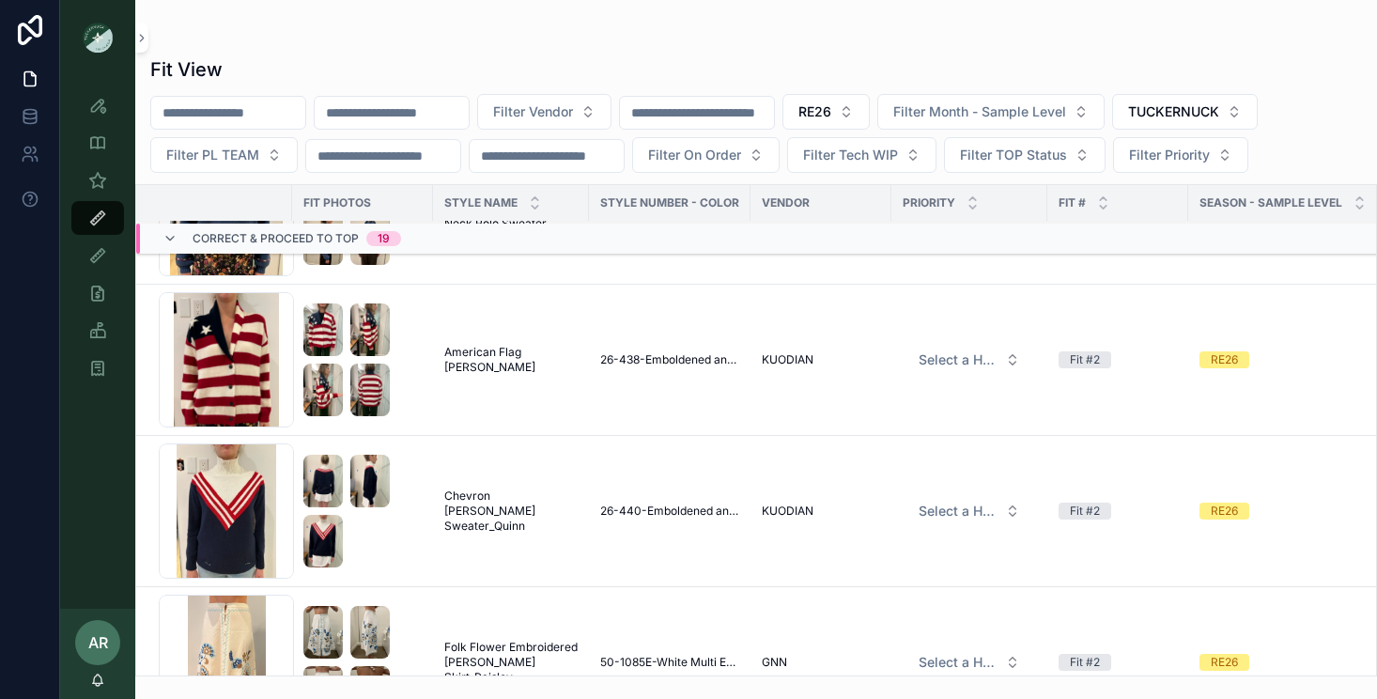
click at [483, 494] on span "Chevron Johnny Turtleneck Sweater_Quinn" at bounding box center [510, 510] width 133 height 45
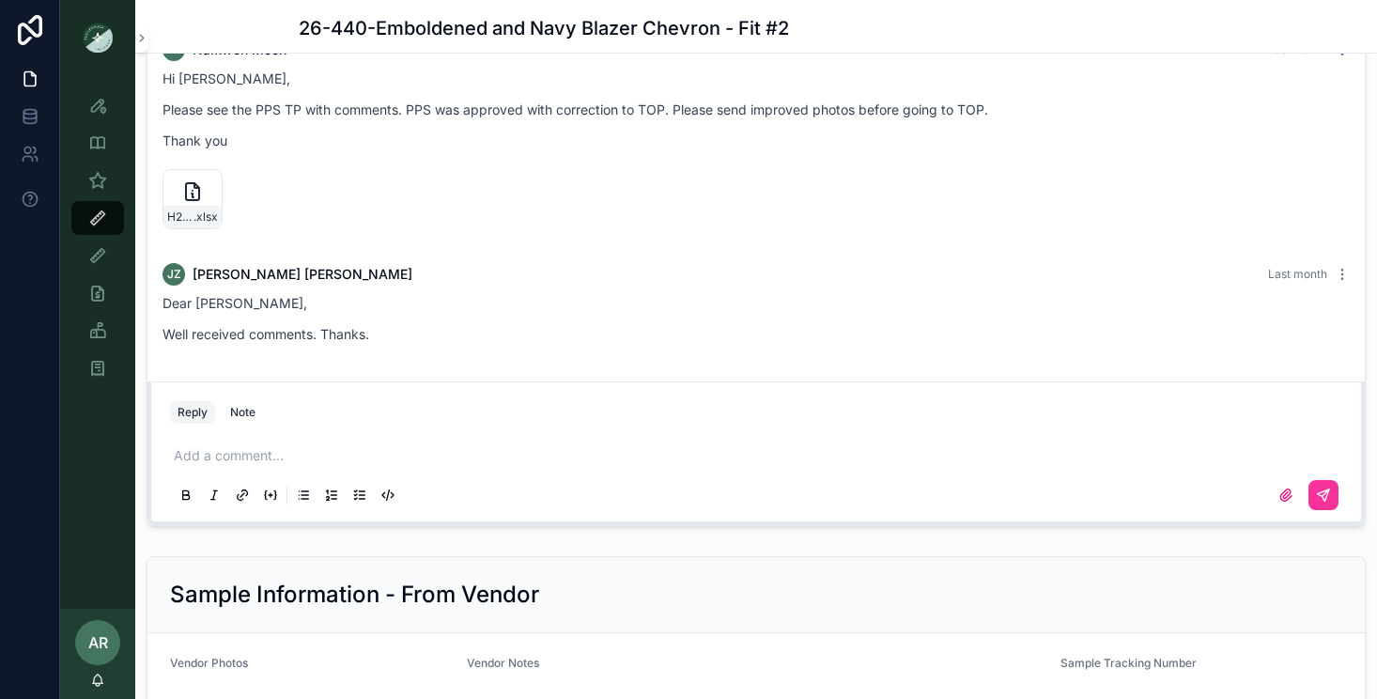
scroll to position [2352, 0]
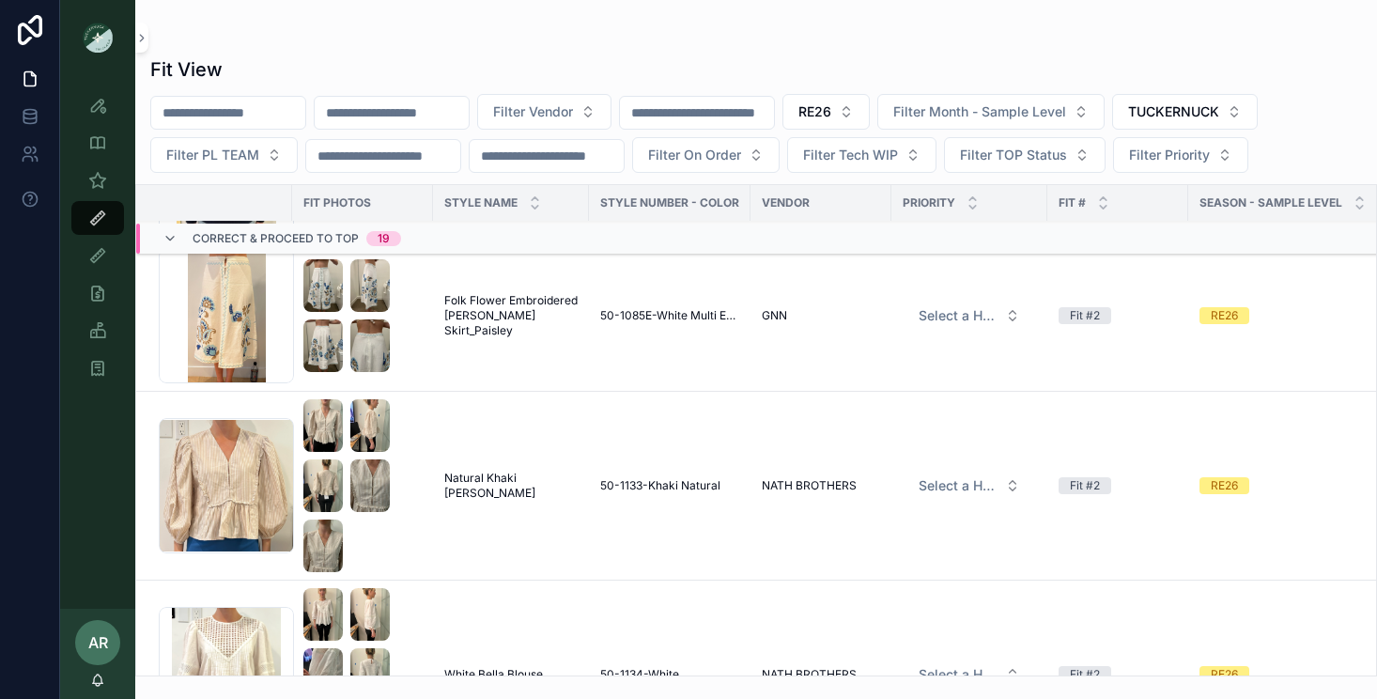
scroll to position [2453, 0]
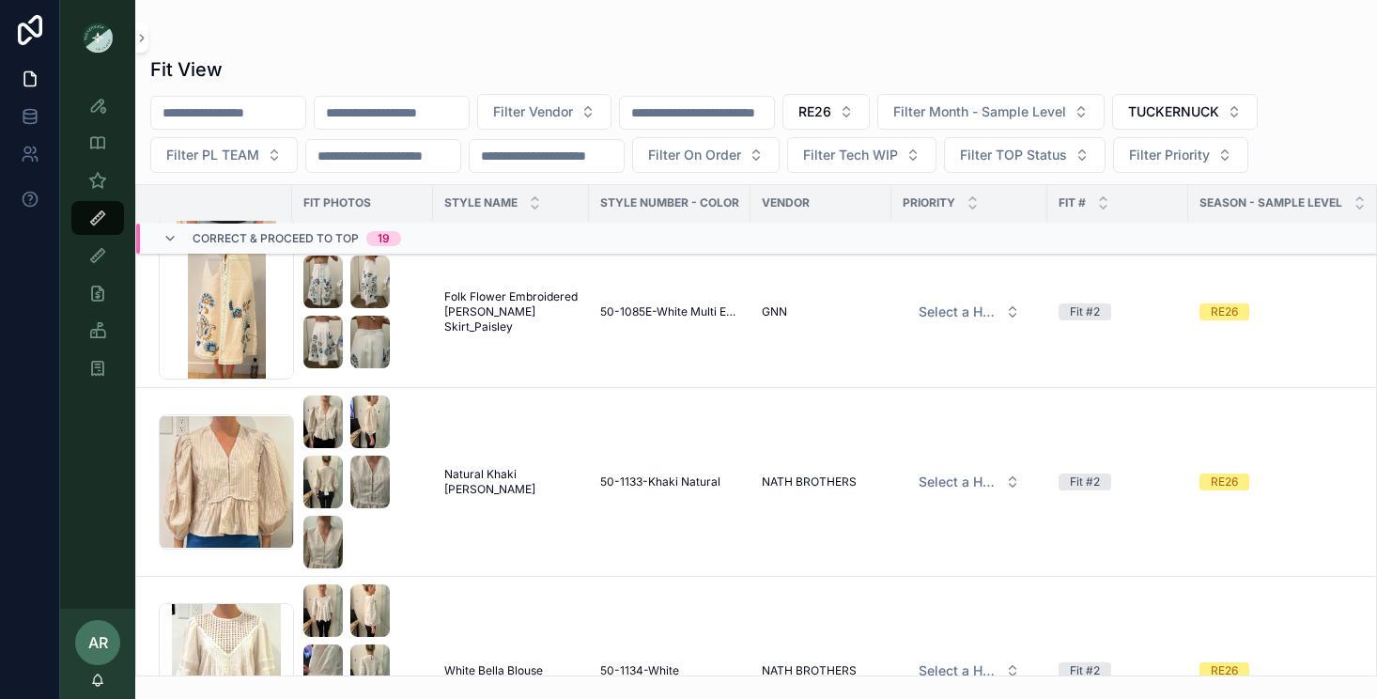
click at [486, 311] on span "Folk Flower Embroidered Sadie Skirt_Paisley" at bounding box center [510, 311] width 133 height 45
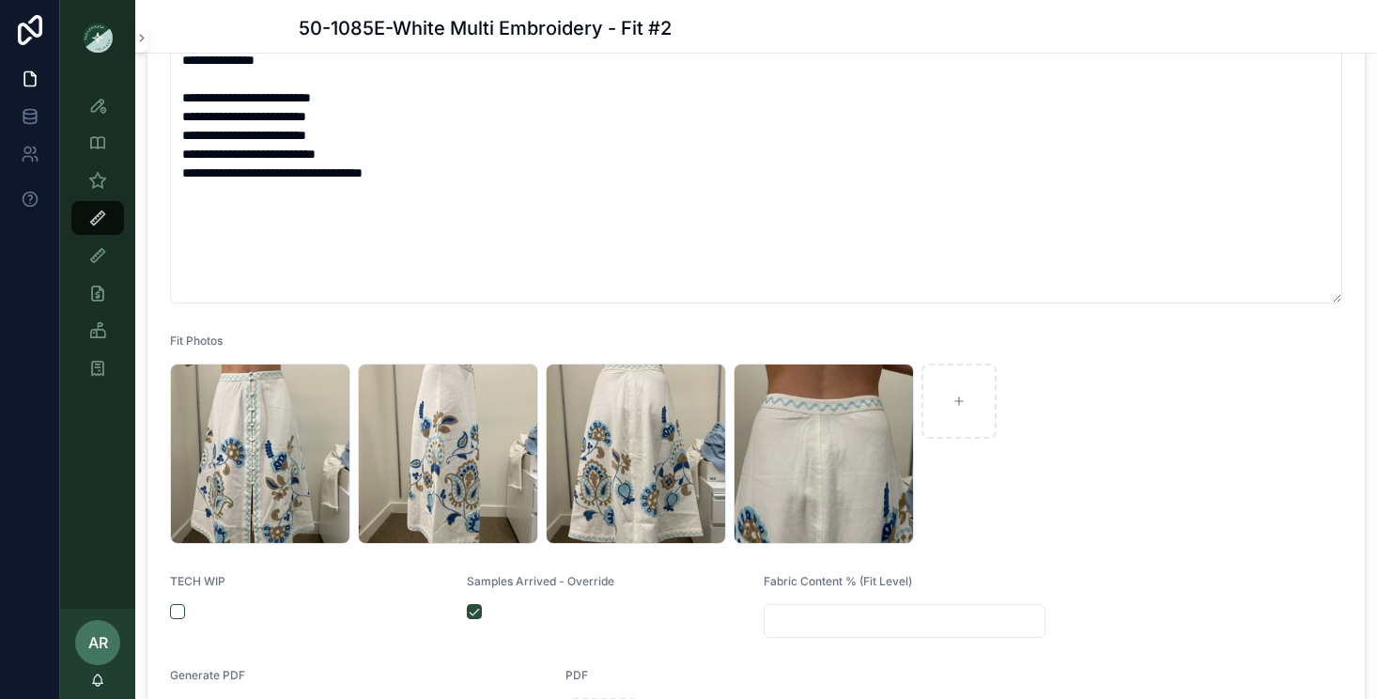
scroll to position [467, 0]
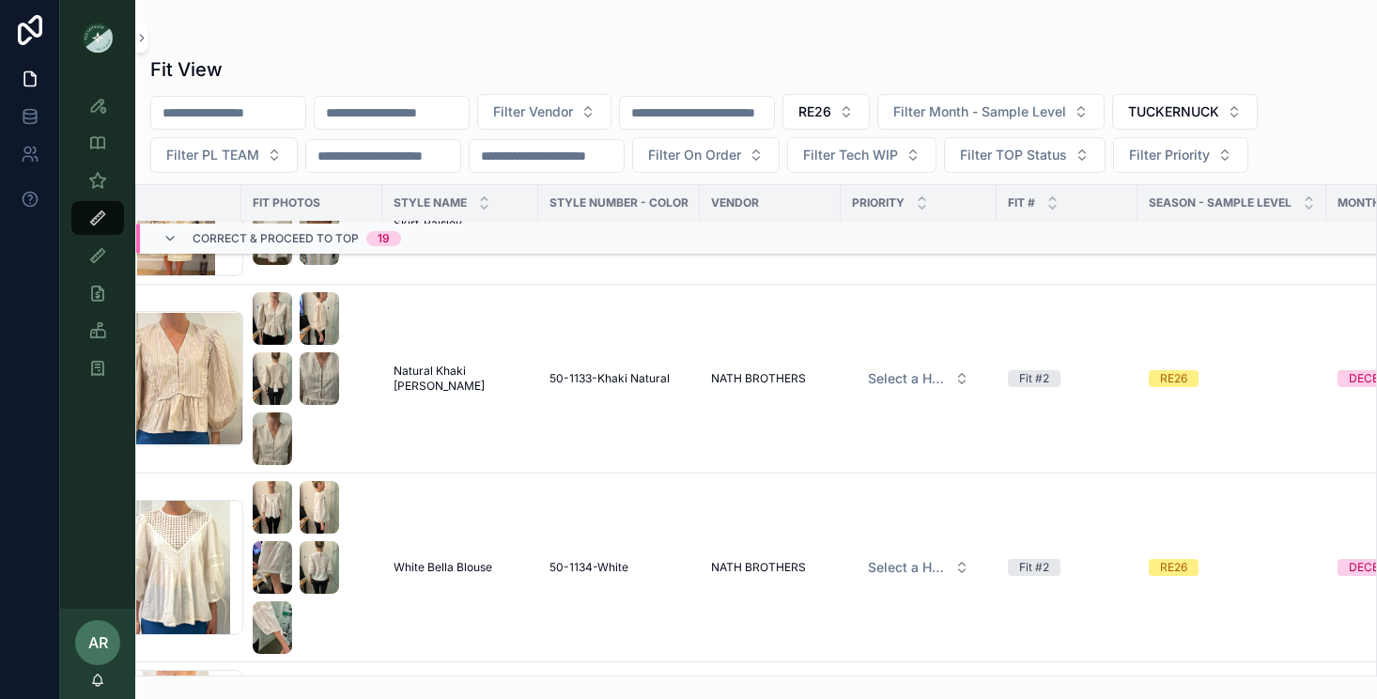
scroll to position [2556, 49]
click at [451, 378] on span "Natural Khaki Stevie Blouse" at bounding box center [461, 378] width 133 height 30
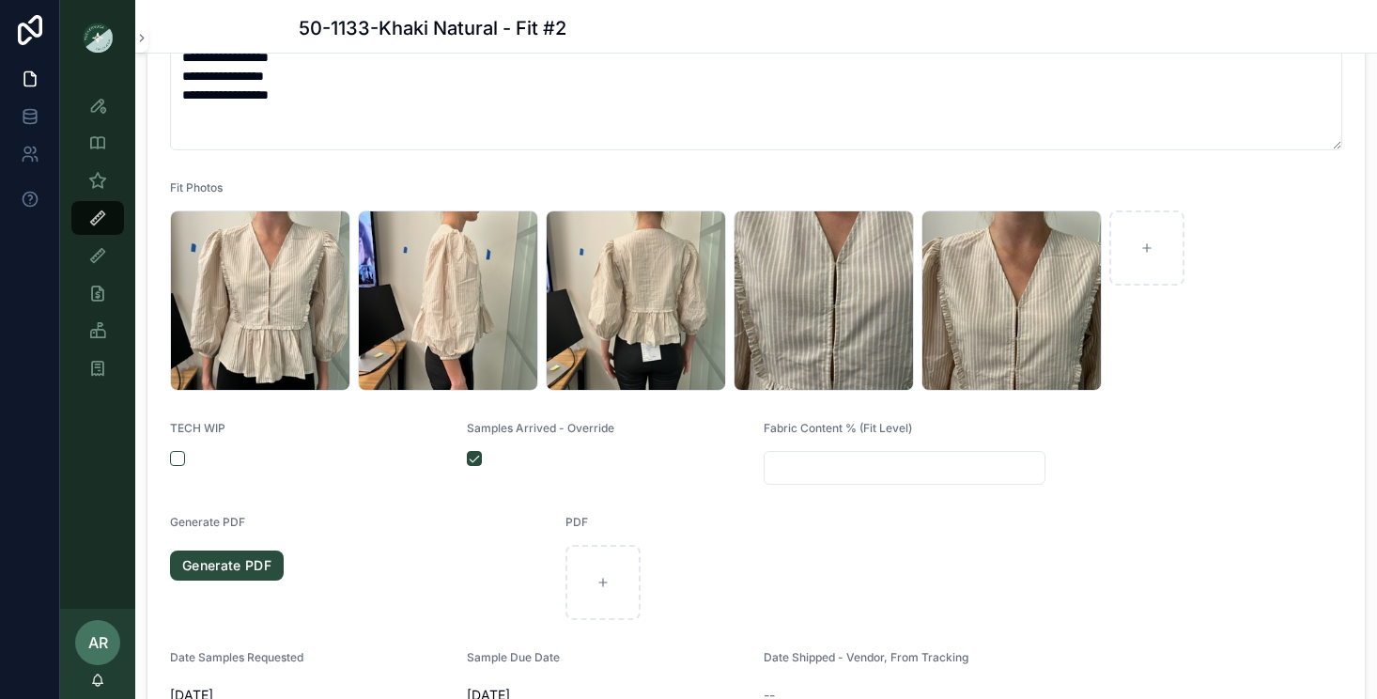
scroll to position [549, 0]
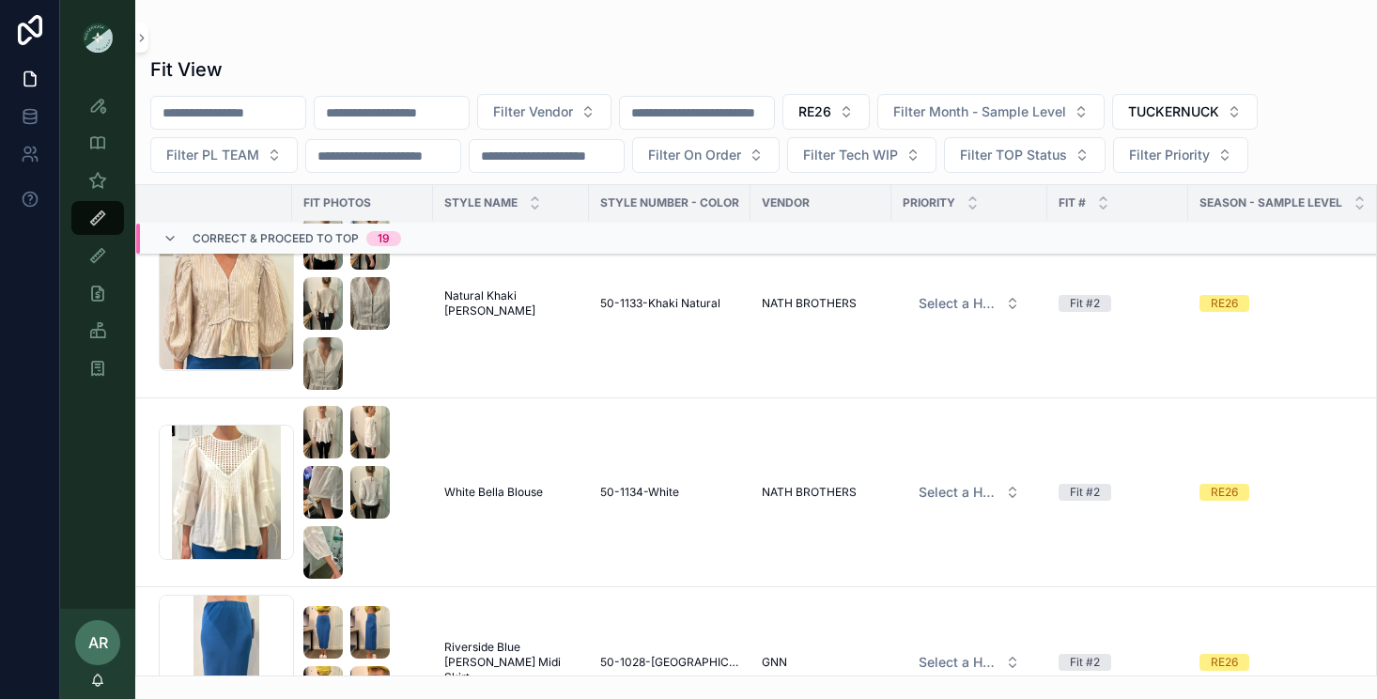
scroll to position [2624, 0]
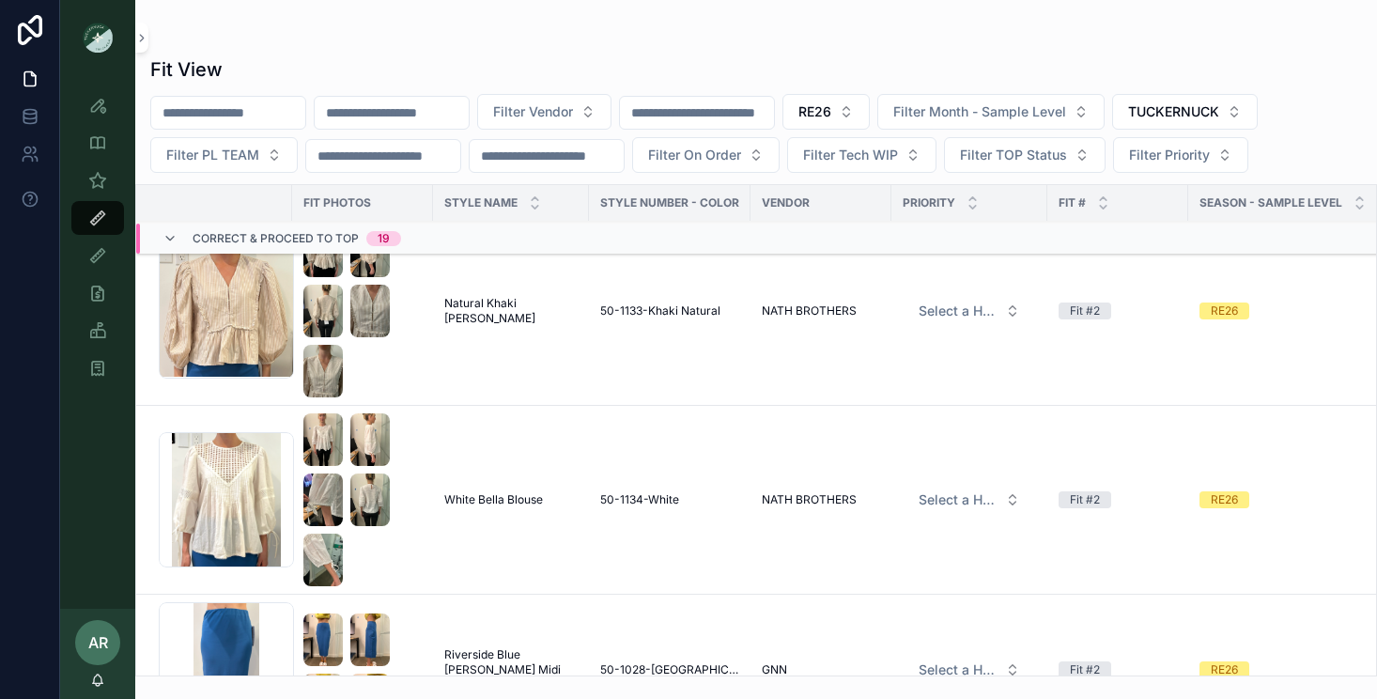
click at [509, 501] on span "White Bella Blouse" at bounding box center [493, 499] width 99 height 15
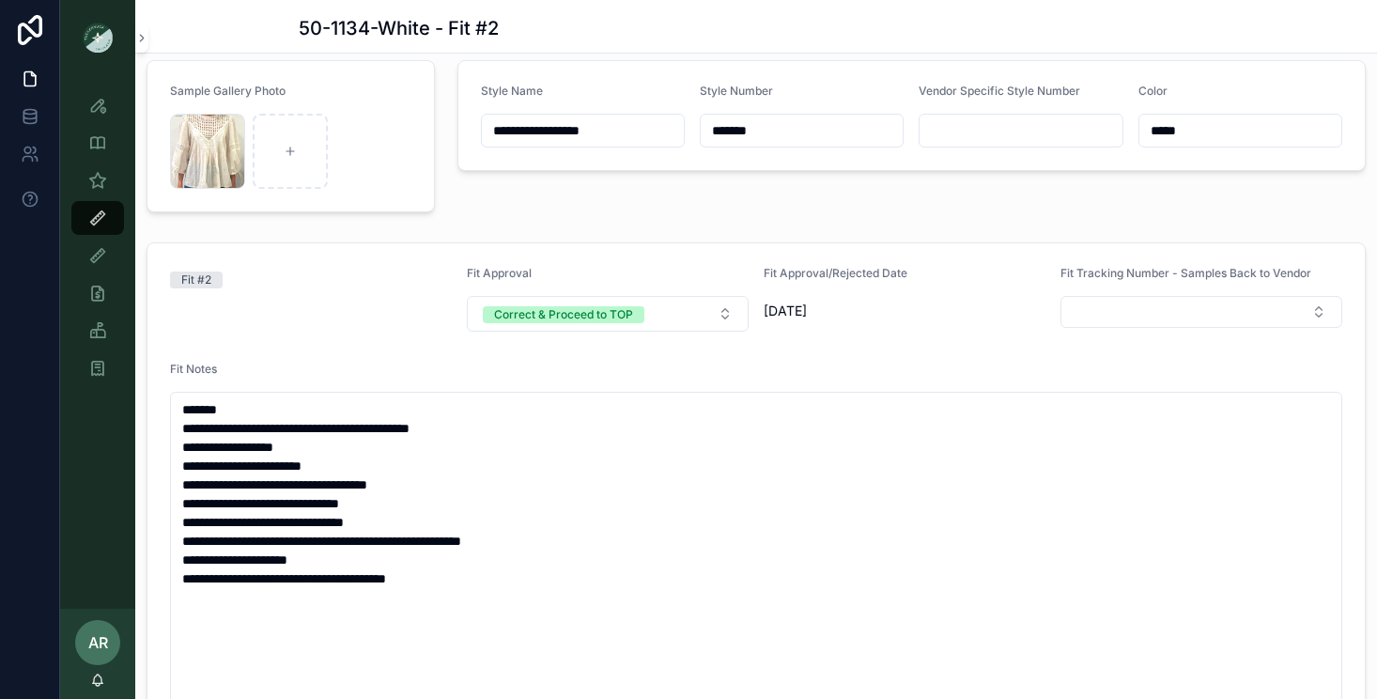
scroll to position [102, 0]
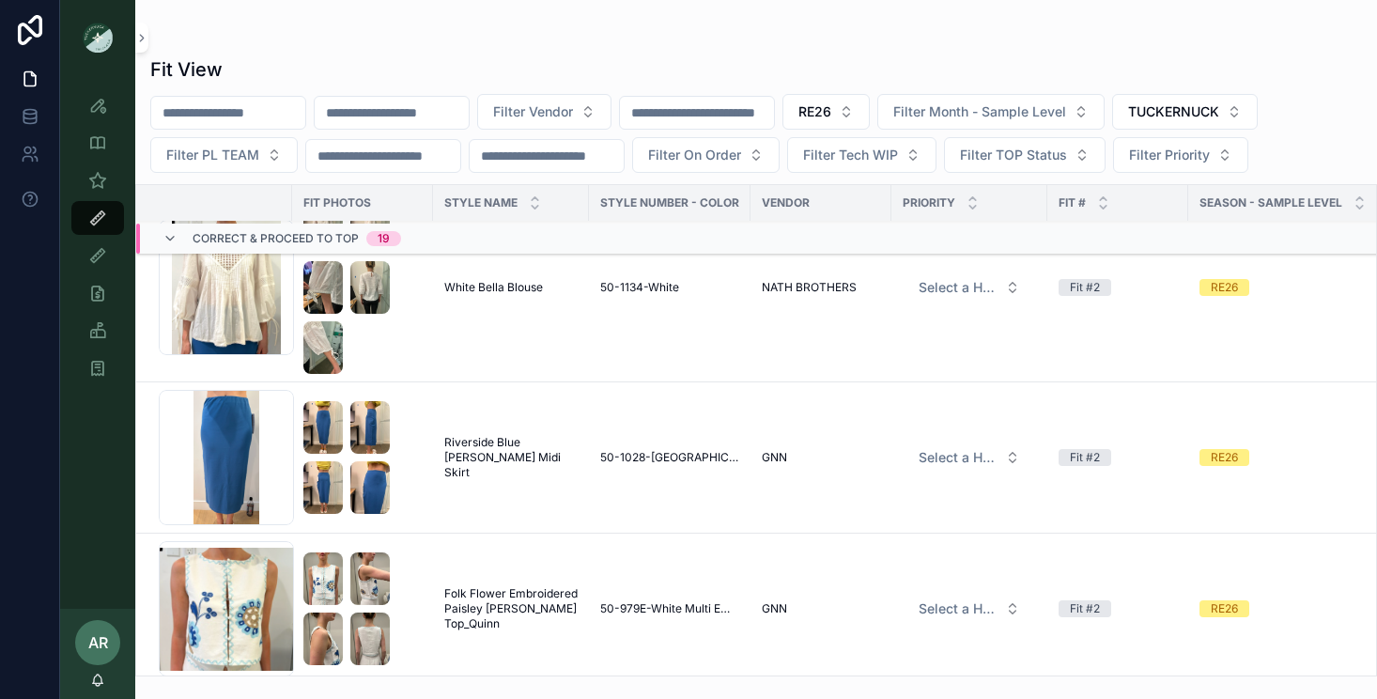
scroll to position [2838, 0]
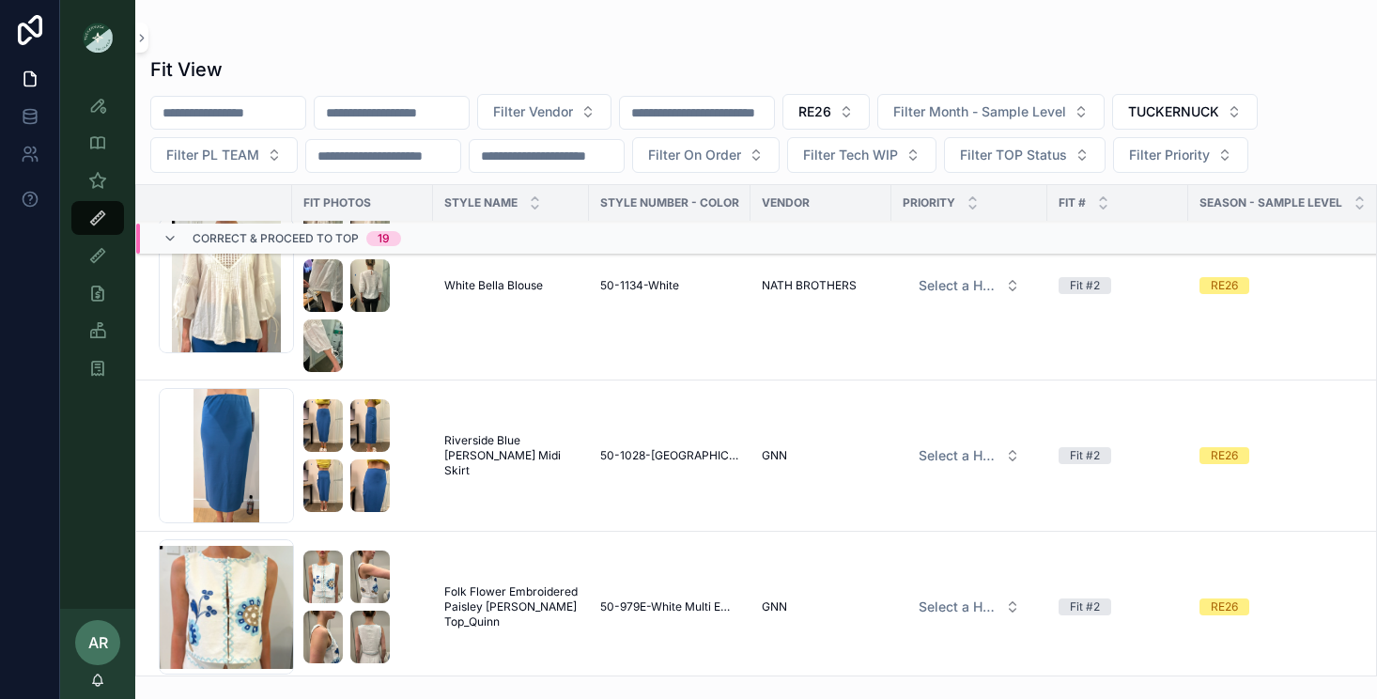
click at [501, 444] on span "Riverside Blue Maggie Midi Skirt" at bounding box center [510, 455] width 133 height 45
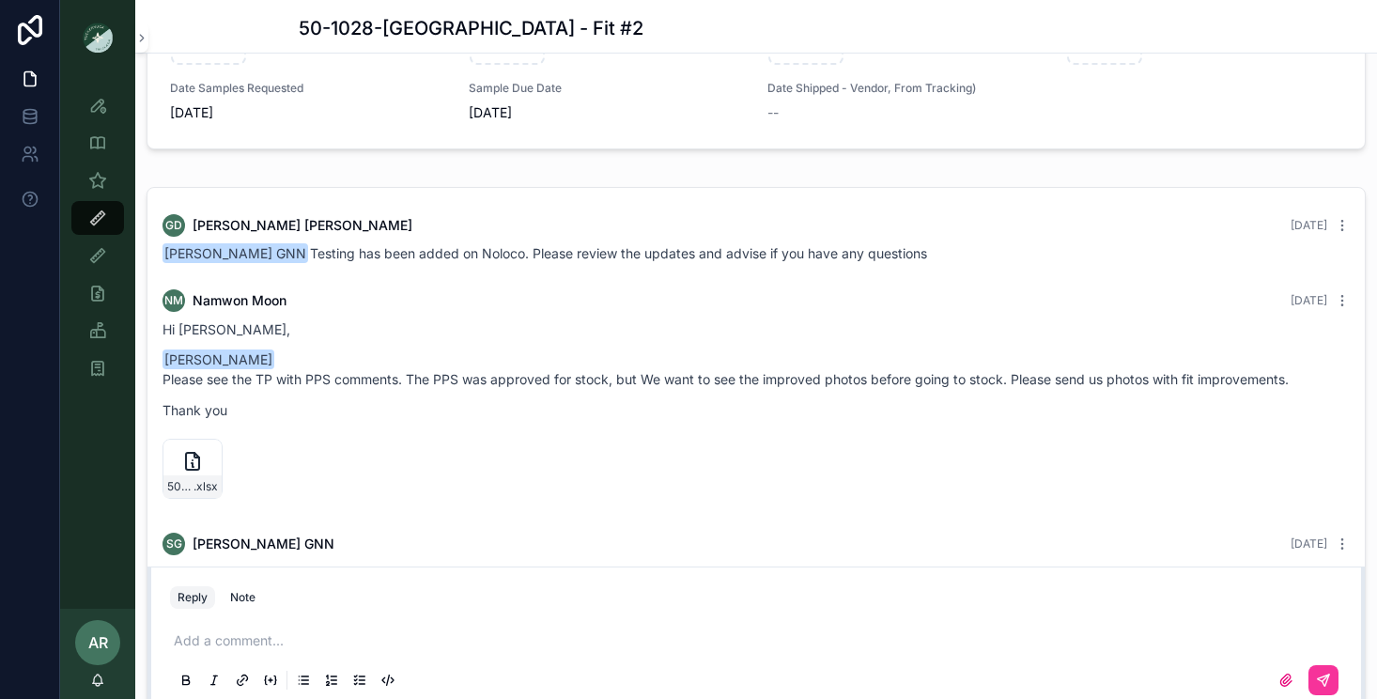
scroll to position [1952, 0]
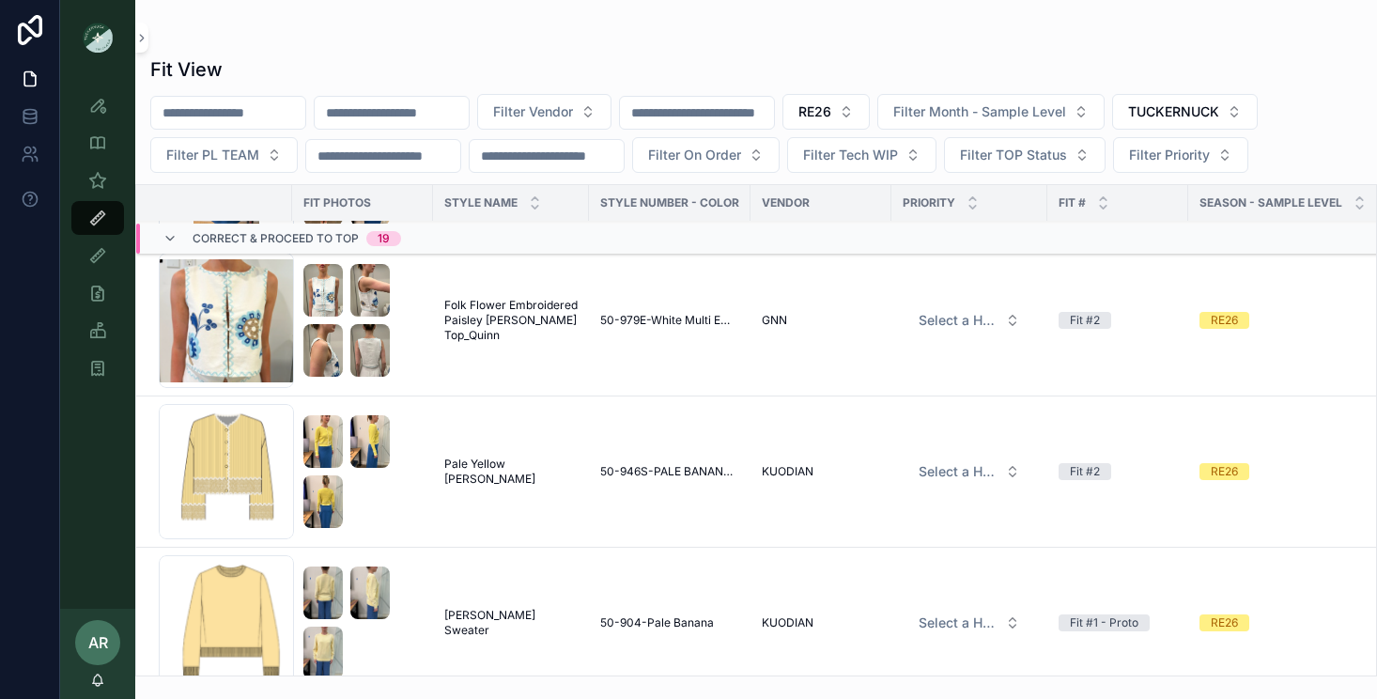
scroll to position [3134, 0]
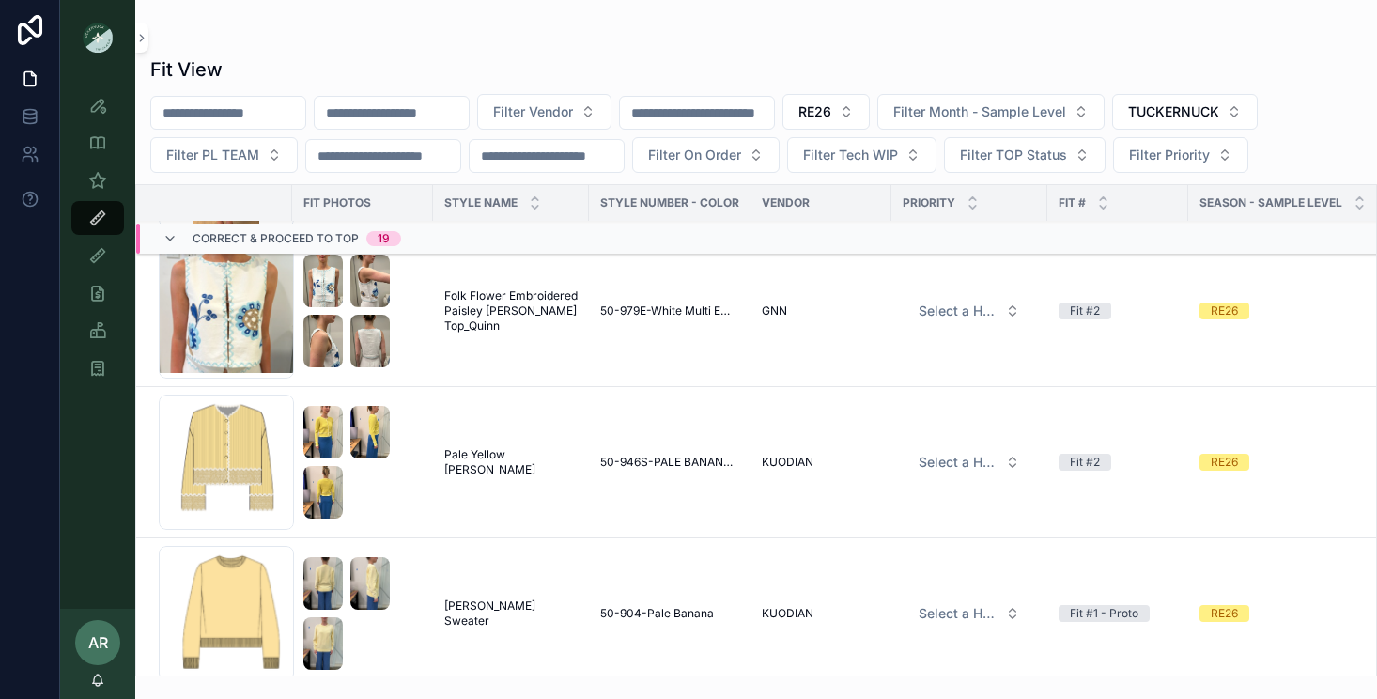
click at [533, 320] on span "Folk Flower Embroidered Paisley Luna Top_Quinn" at bounding box center [510, 310] width 133 height 45
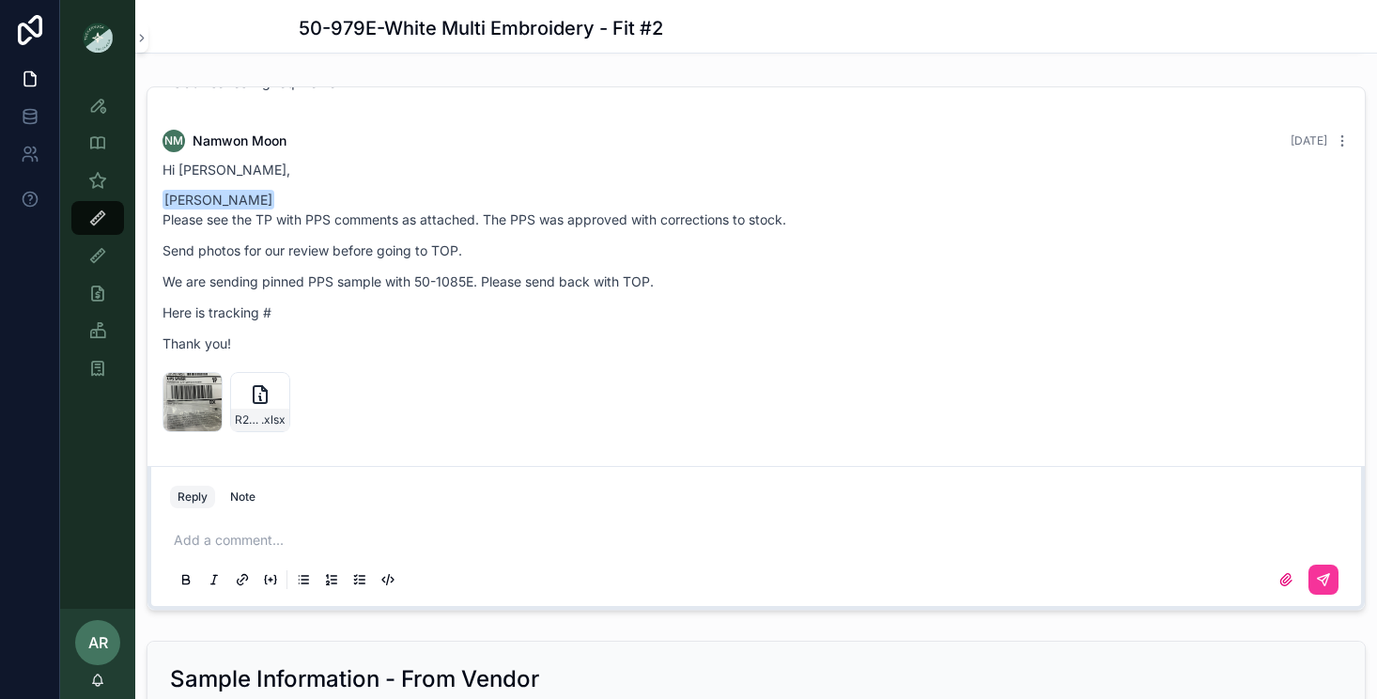
scroll to position [2273, 0]
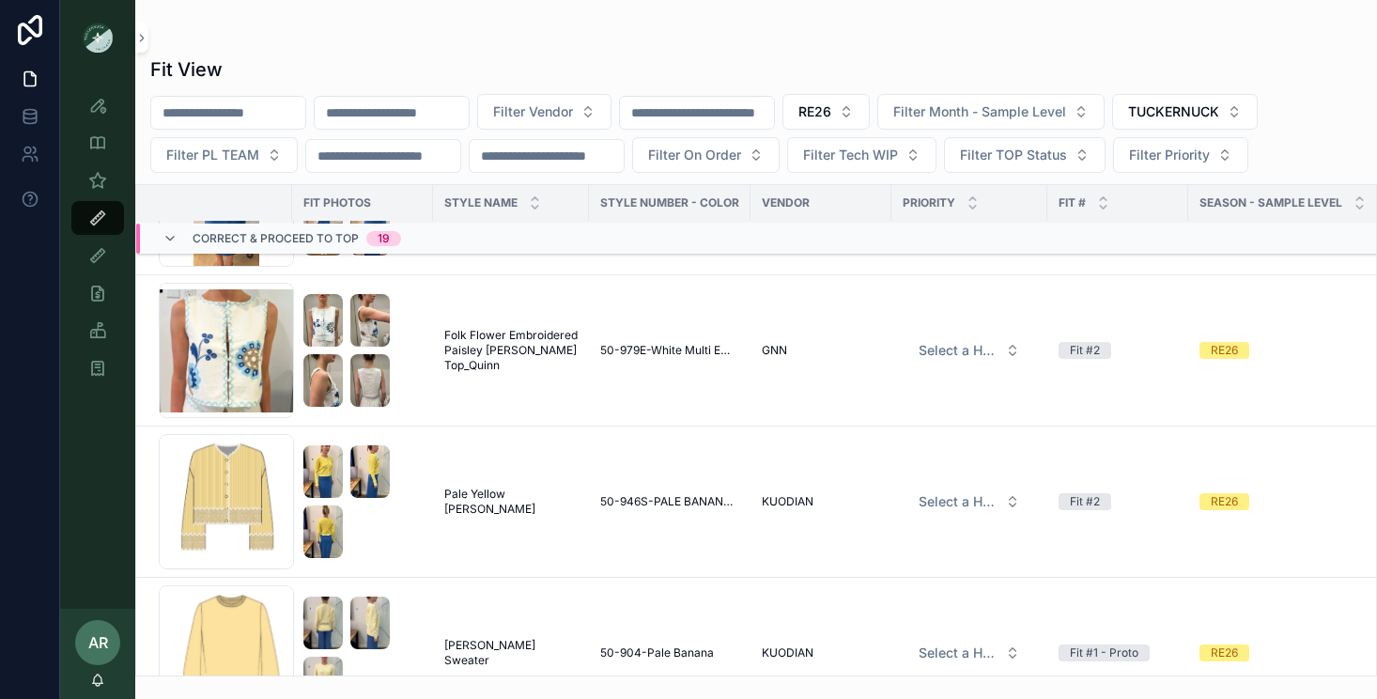
scroll to position [3099, 0]
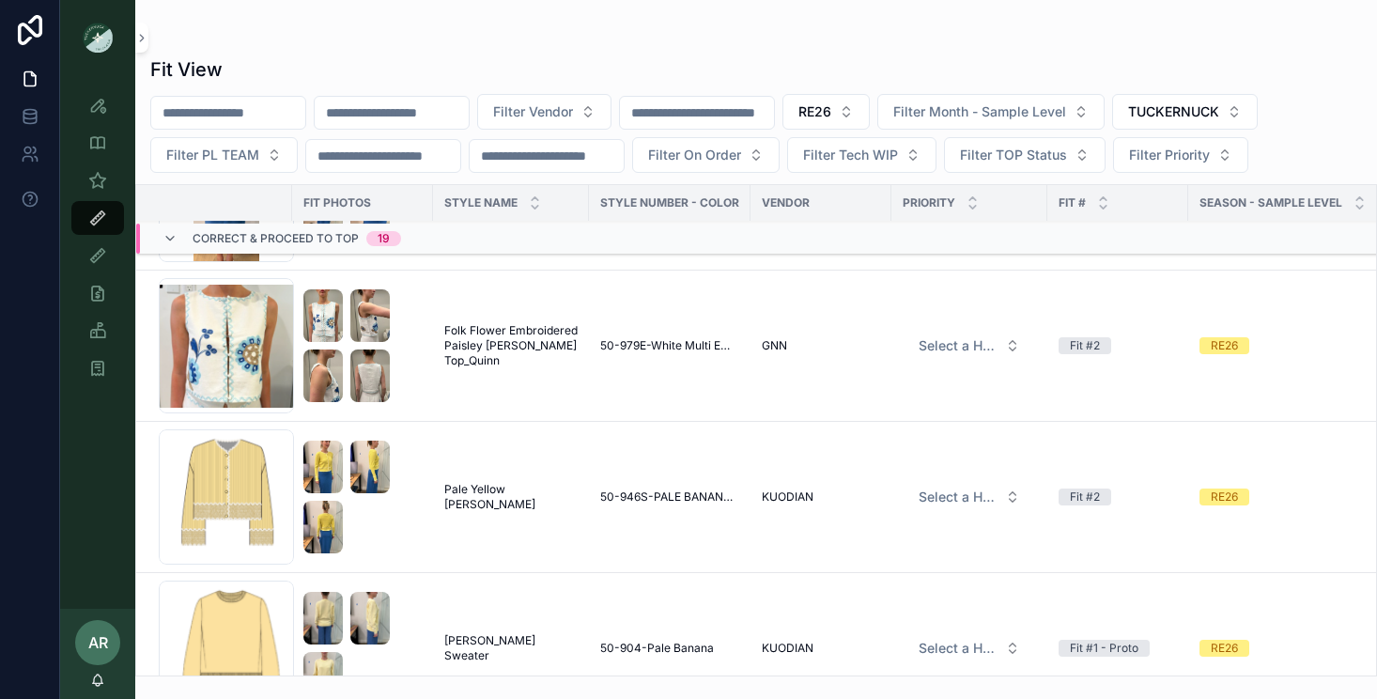
click at [515, 501] on span "Pale Yellow Lily Cardigan" at bounding box center [510, 497] width 133 height 30
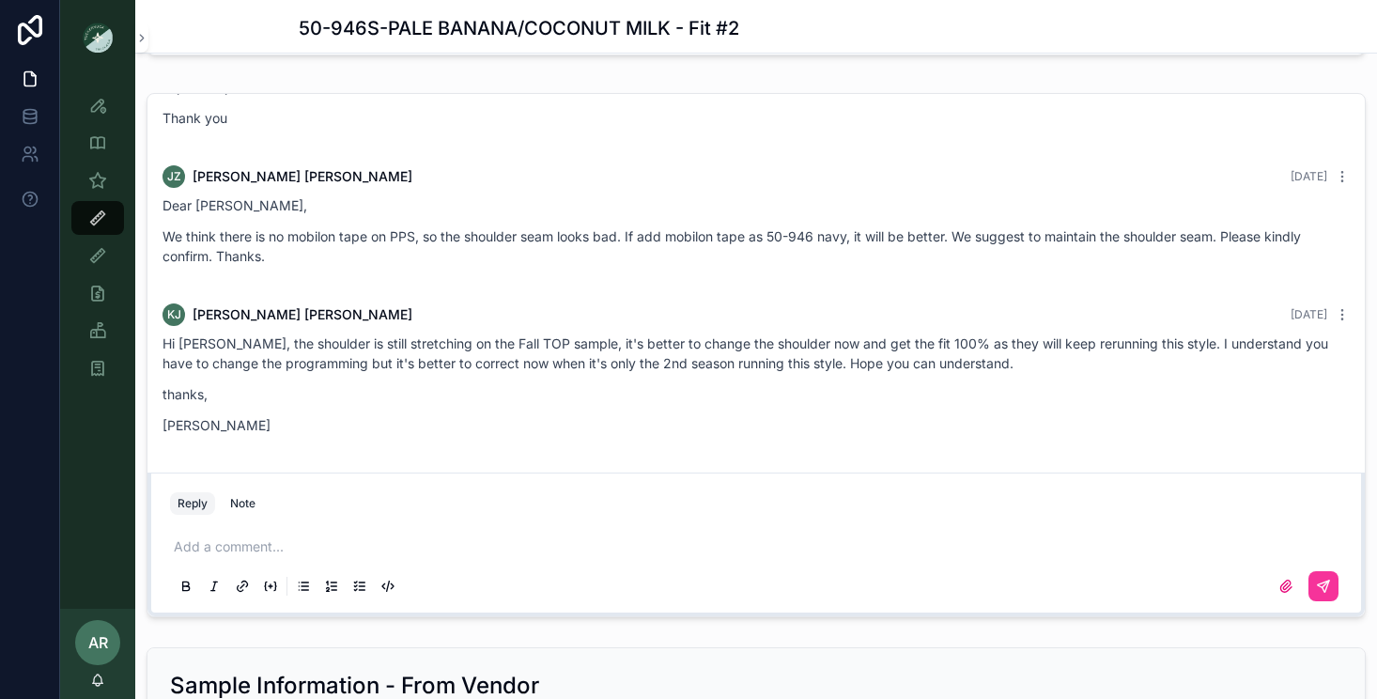
scroll to position [1973, 0]
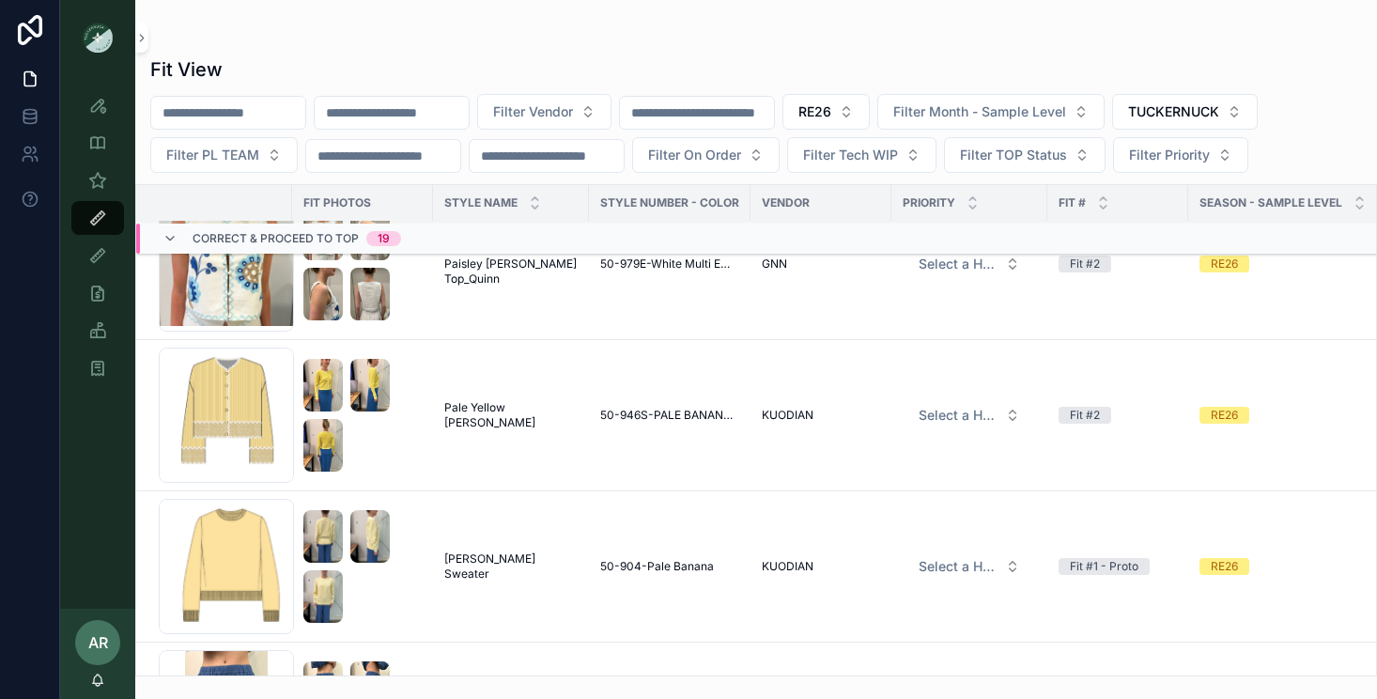
scroll to position [3316, 0]
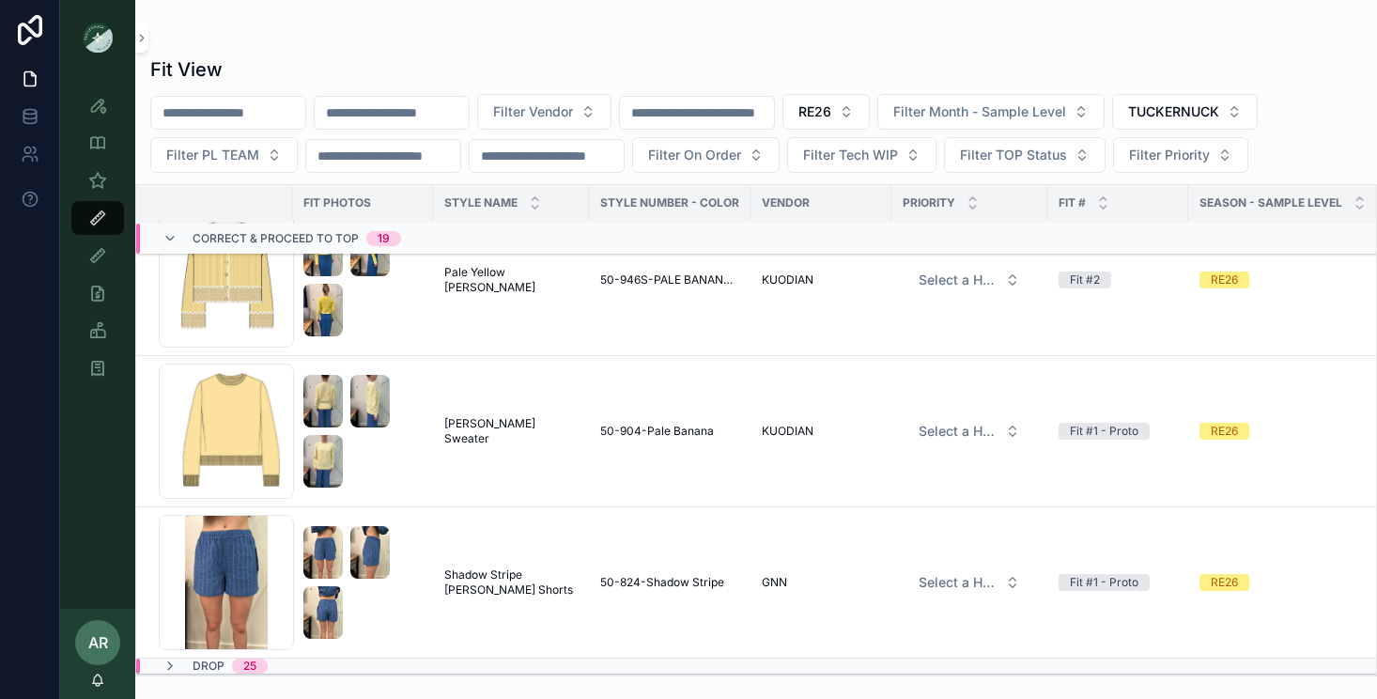
click at [477, 432] on span "[PERSON_NAME] Sweater" at bounding box center [510, 431] width 133 height 30
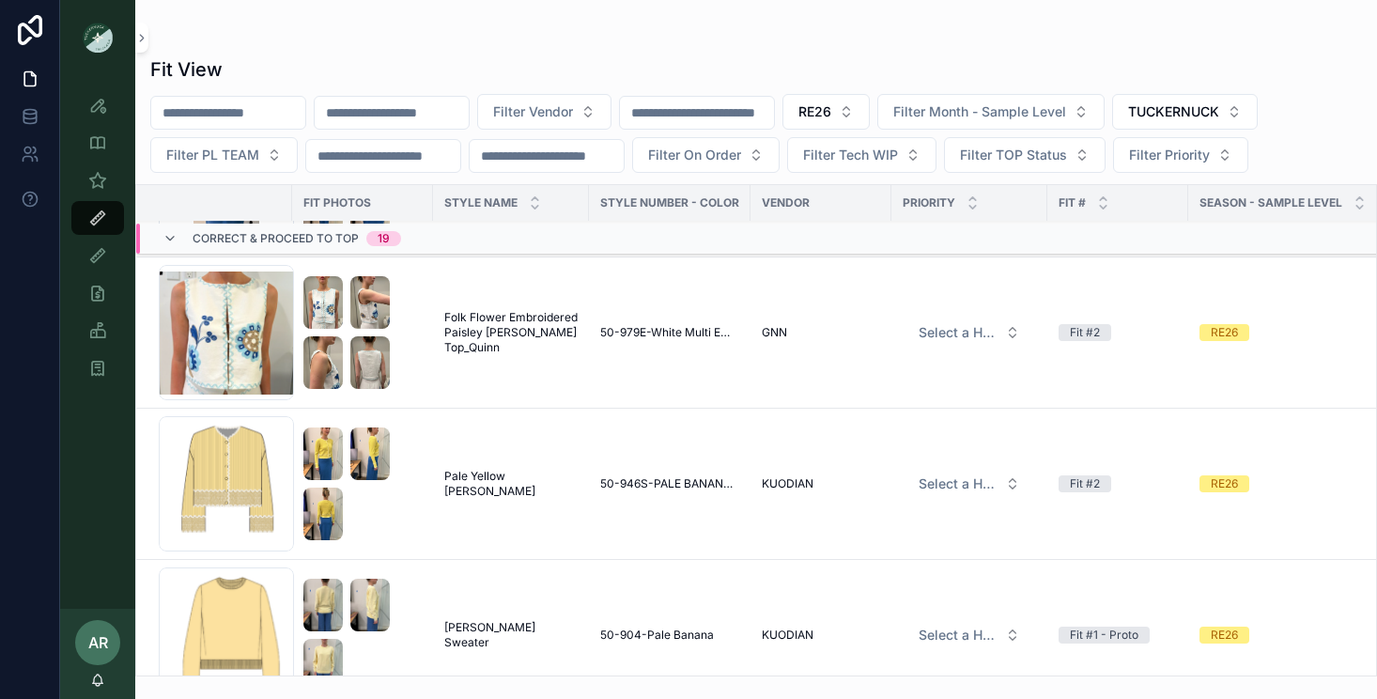
scroll to position [3316, 0]
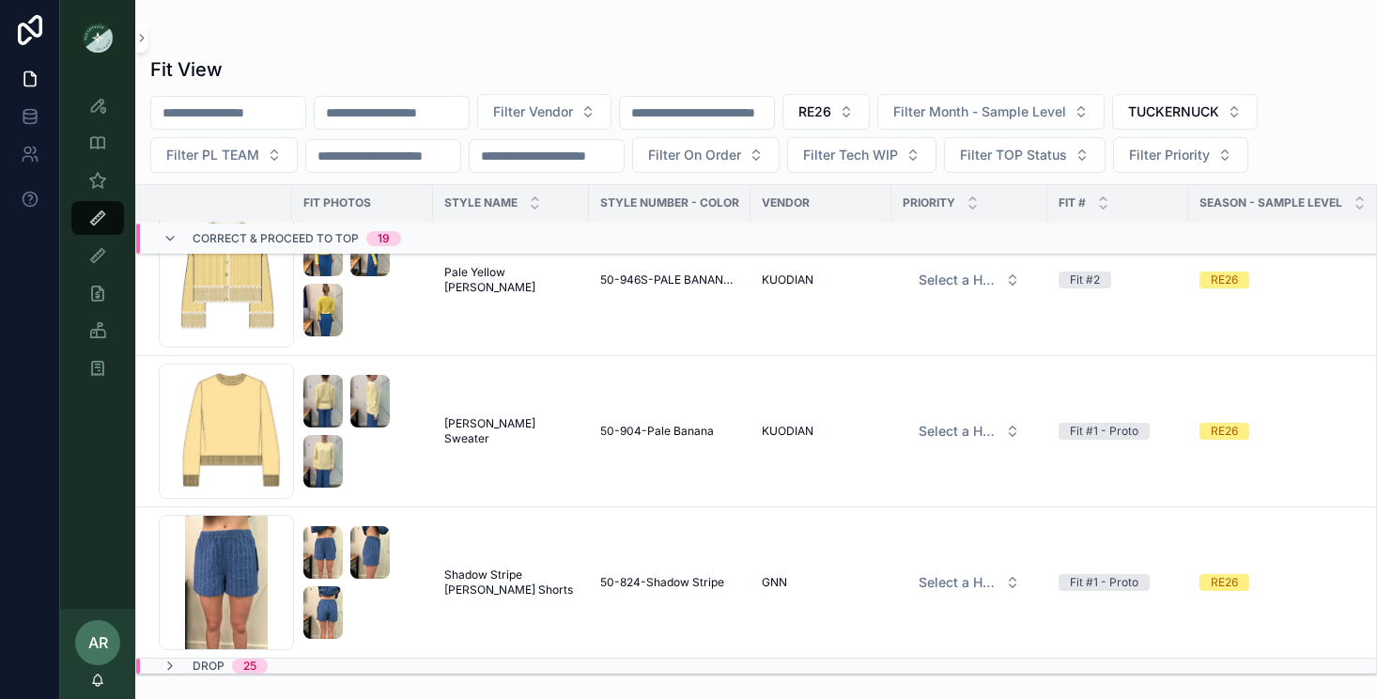
click at [516, 573] on span "Shadow Stripe Wyatt Shorts" at bounding box center [510, 582] width 133 height 30
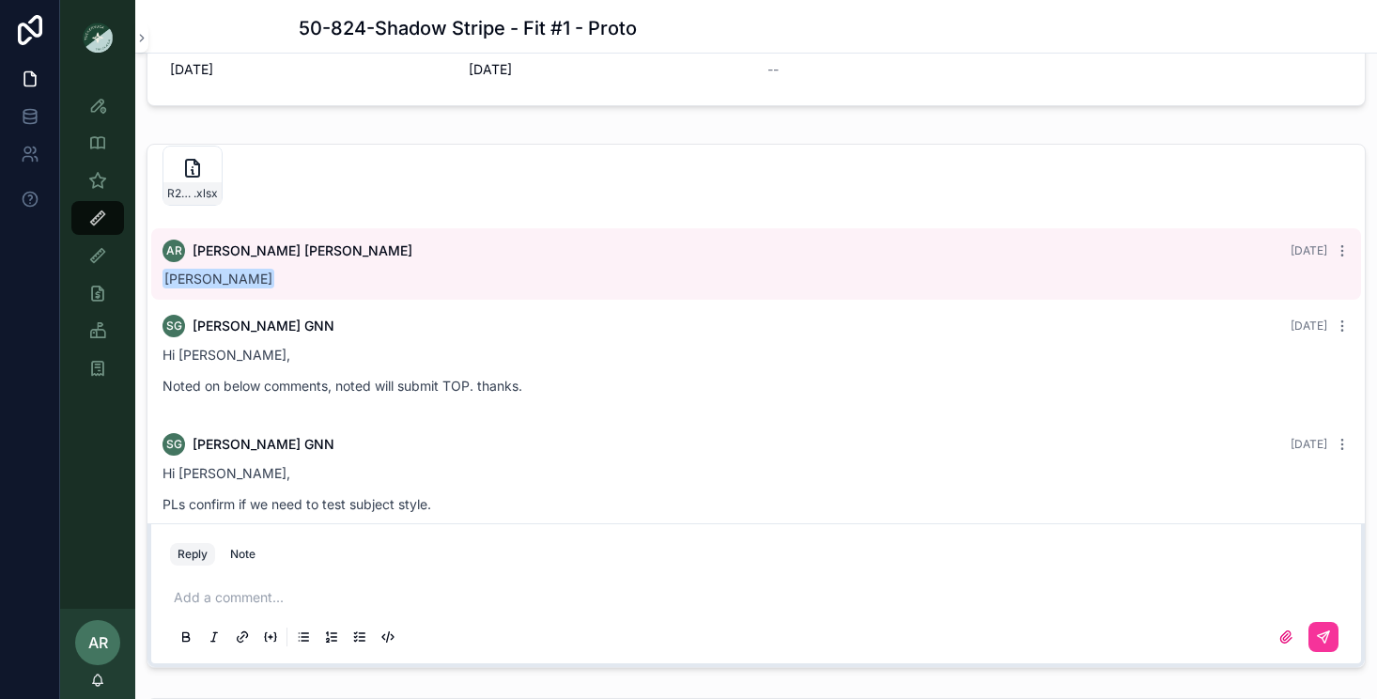
scroll to position [154, 0]
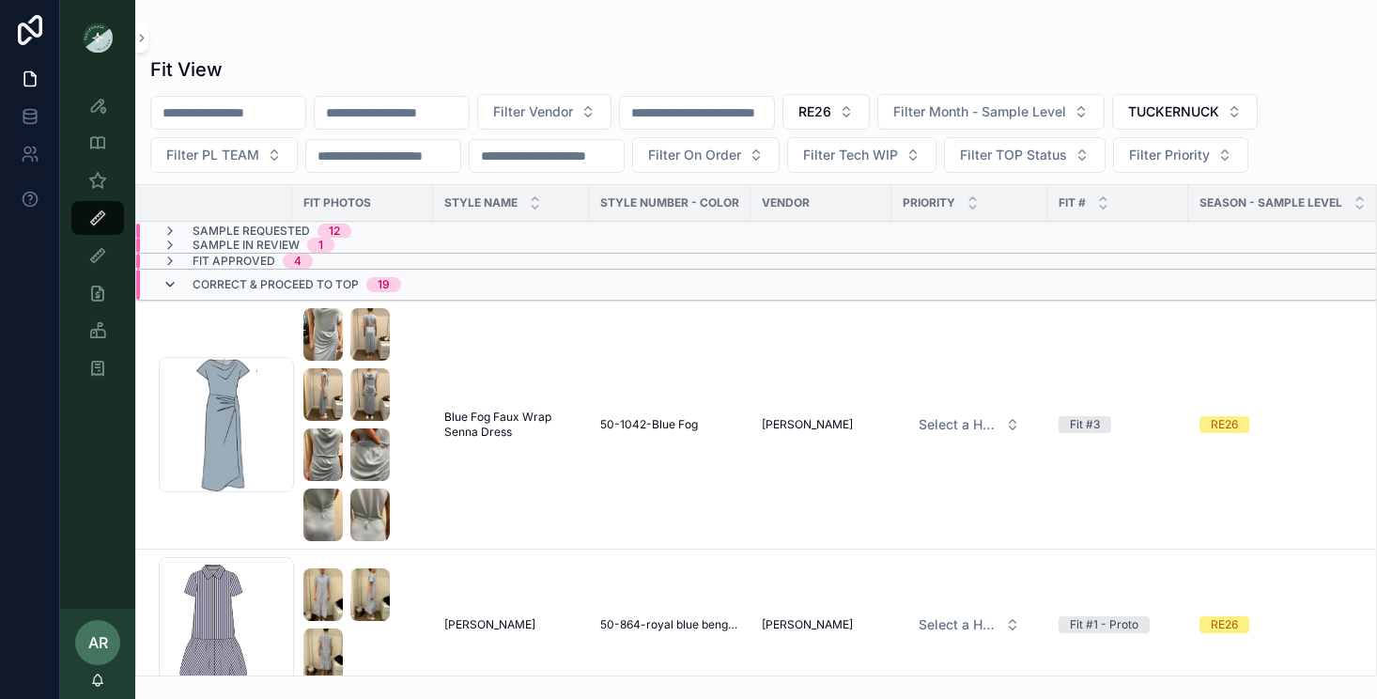
click at [170, 281] on icon "scrollable content" at bounding box center [169, 284] width 15 height 15
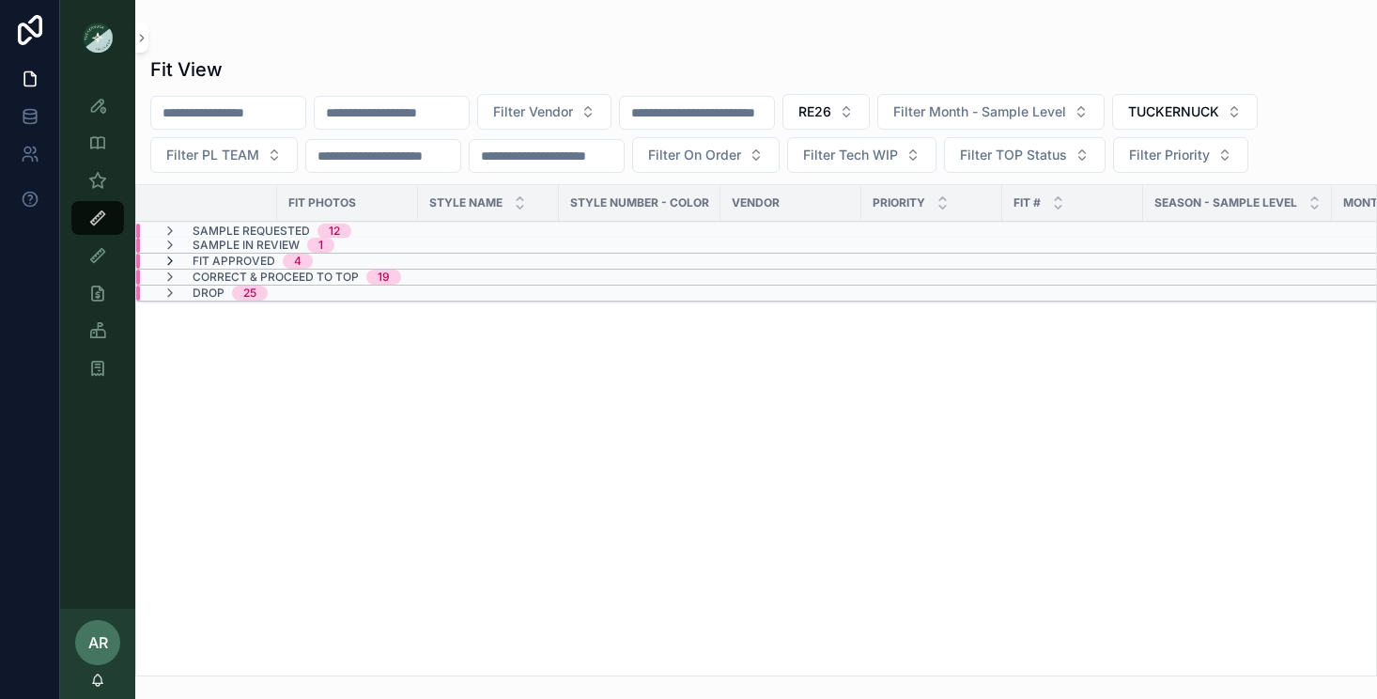
click at [173, 259] on icon "scrollable content" at bounding box center [169, 261] width 15 height 15
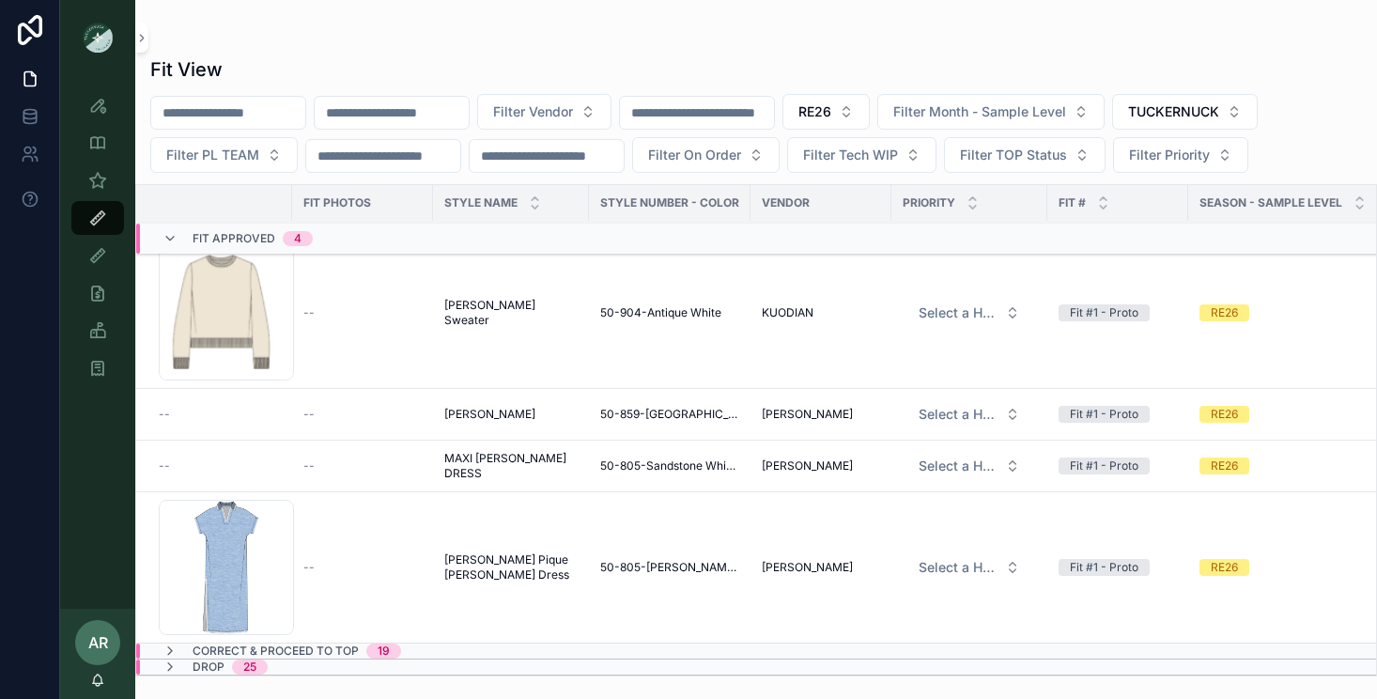
scroll to position [48, 0]
click at [552, 312] on span "[PERSON_NAME] Sweater" at bounding box center [510, 312] width 133 height 30
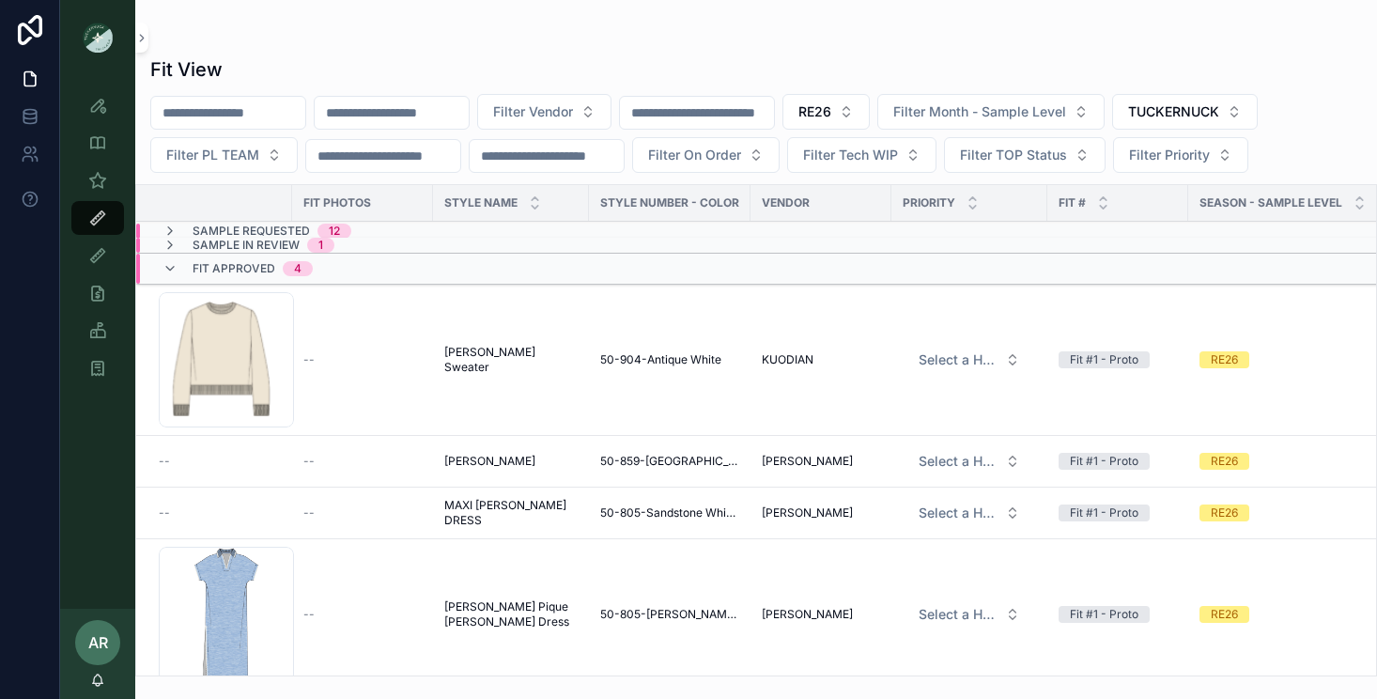
scroll to position [48, 0]
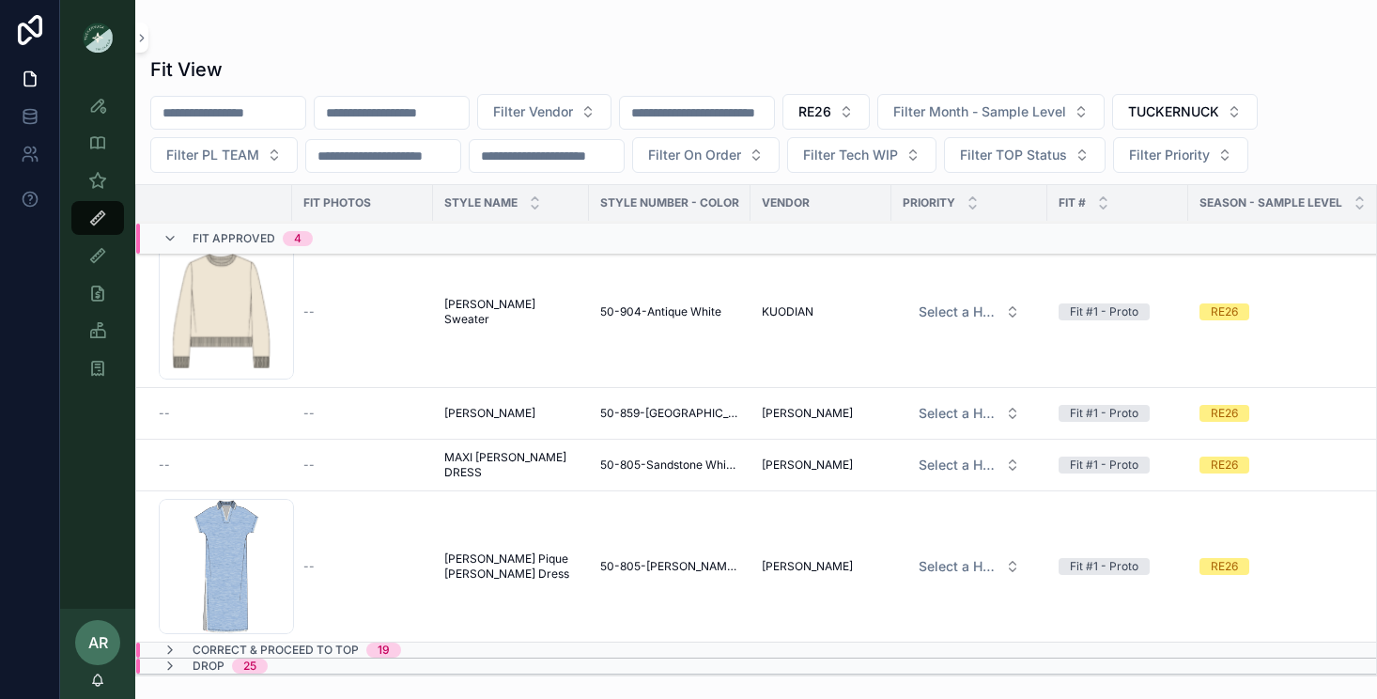
click at [470, 565] on span "Heather Chambray Pique Melissa Maxi Dress" at bounding box center [510, 566] width 133 height 30
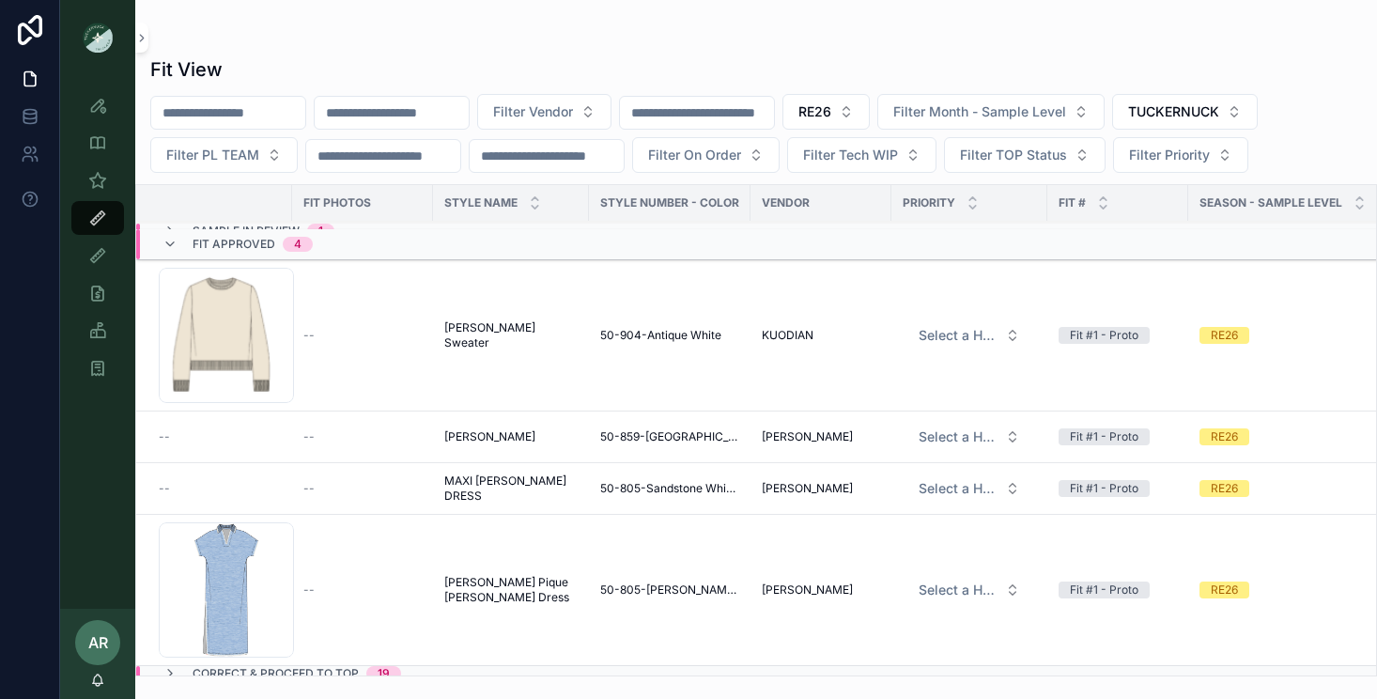
scroll to position [48, 0]
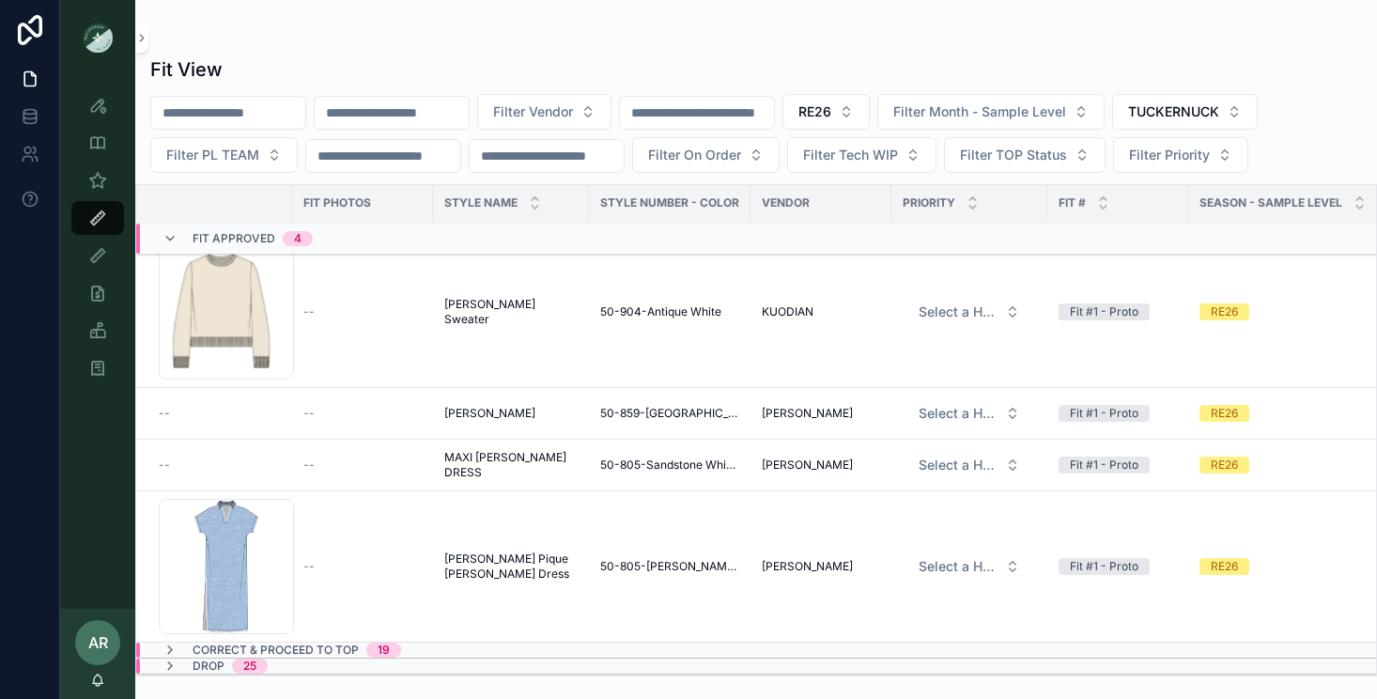
click at [614, 458] on span "50-805-Sandstone Whipstitch" at bounding box center [669, 464] width 139 height 15
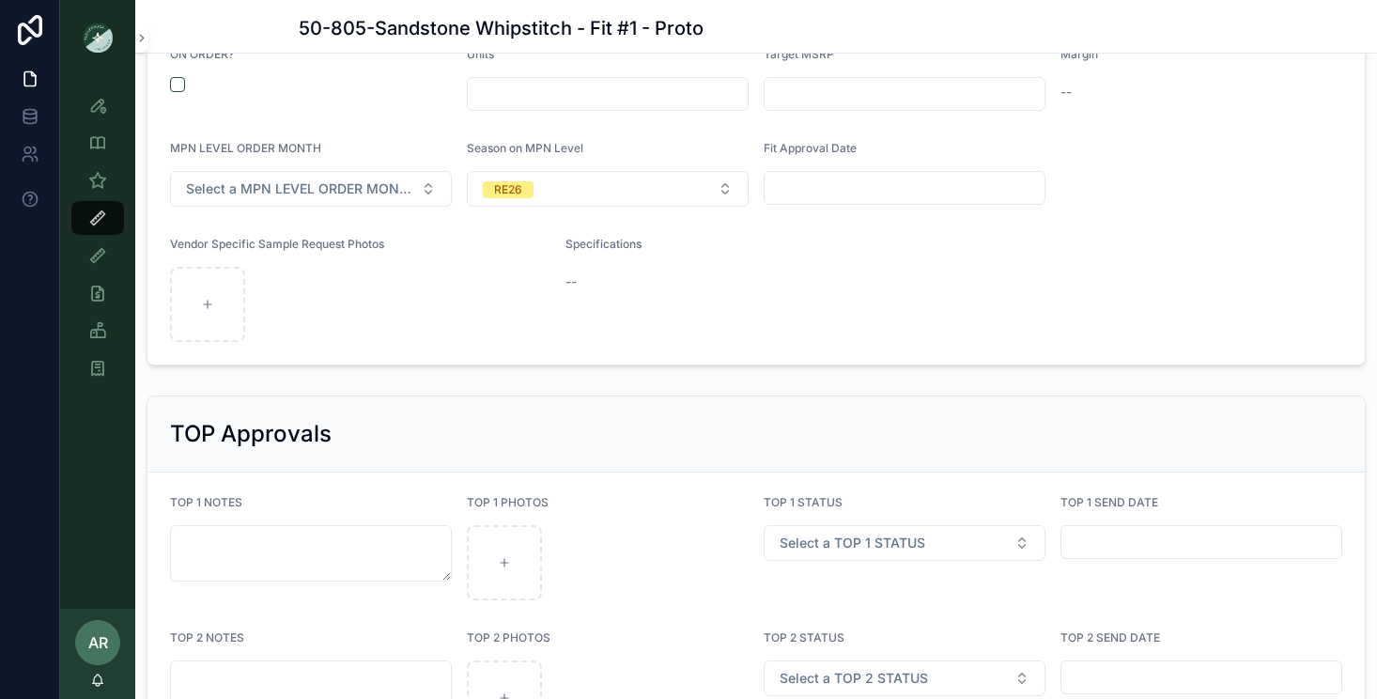
scroll to position [2346, 0]
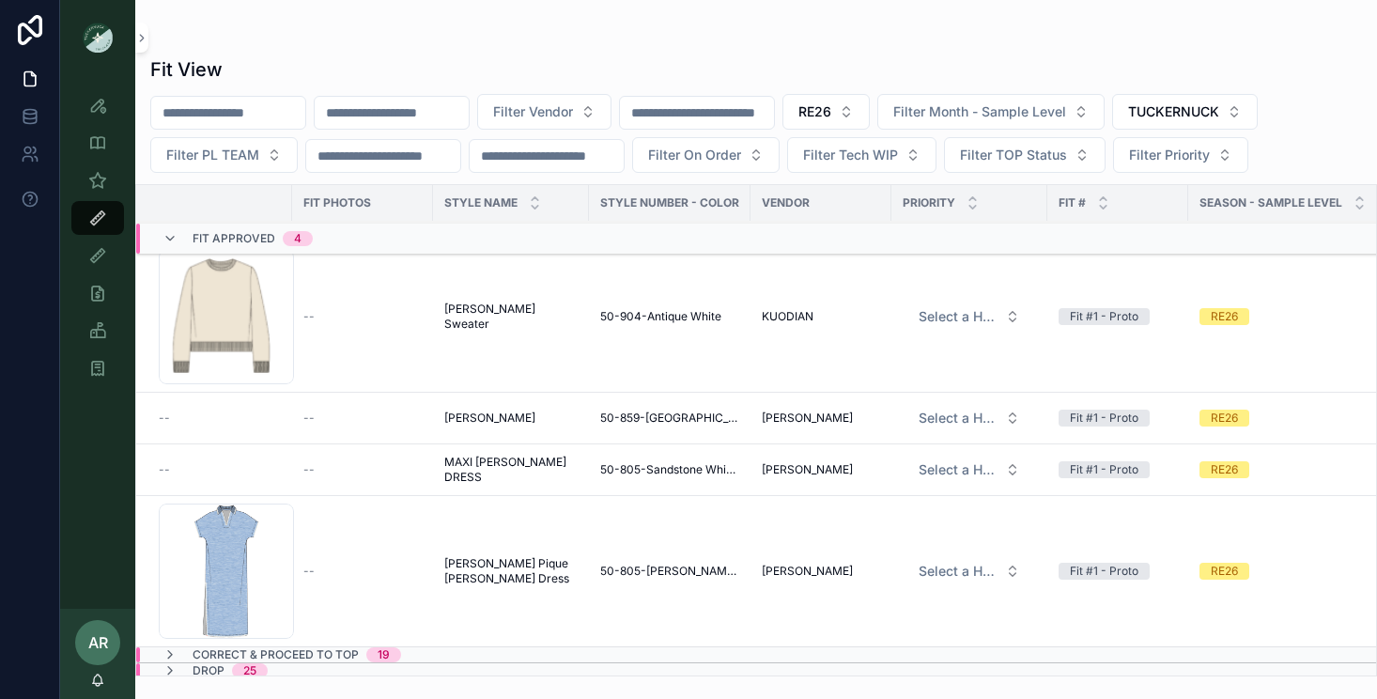
scroll to position [48, 0]
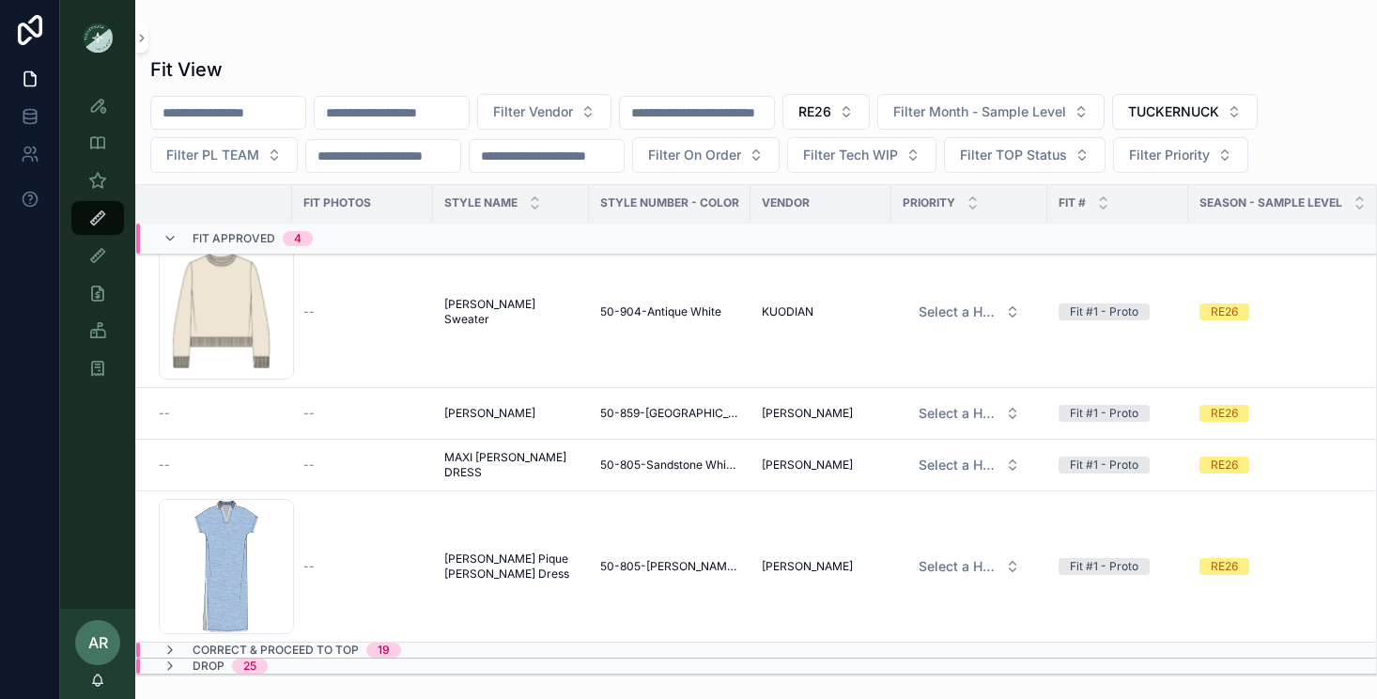
click at [593, 407] on td "50-859-PESTO" at bounding box center [670, 414] width 162 height 52
click at [610, 414] on span "50-859-PESTO" at bounding box center [669, 413] width 139 height 15
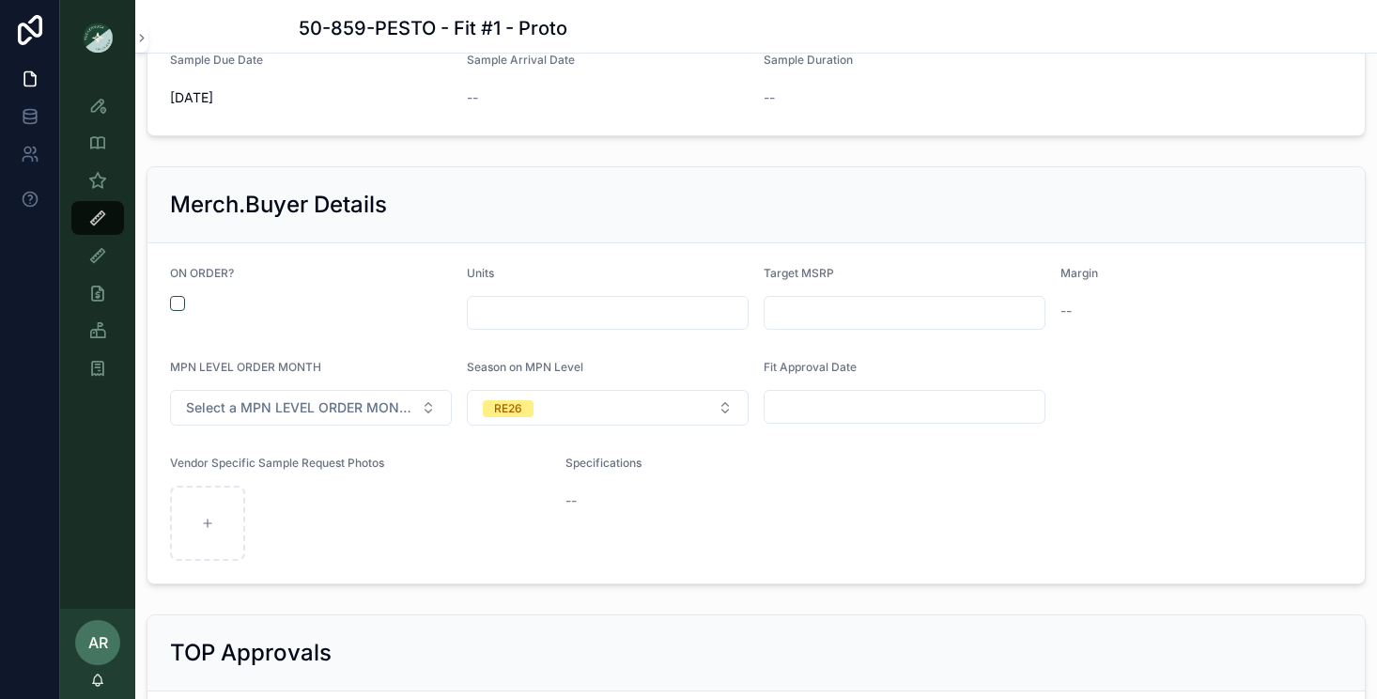
scroll to position [2503, 0]
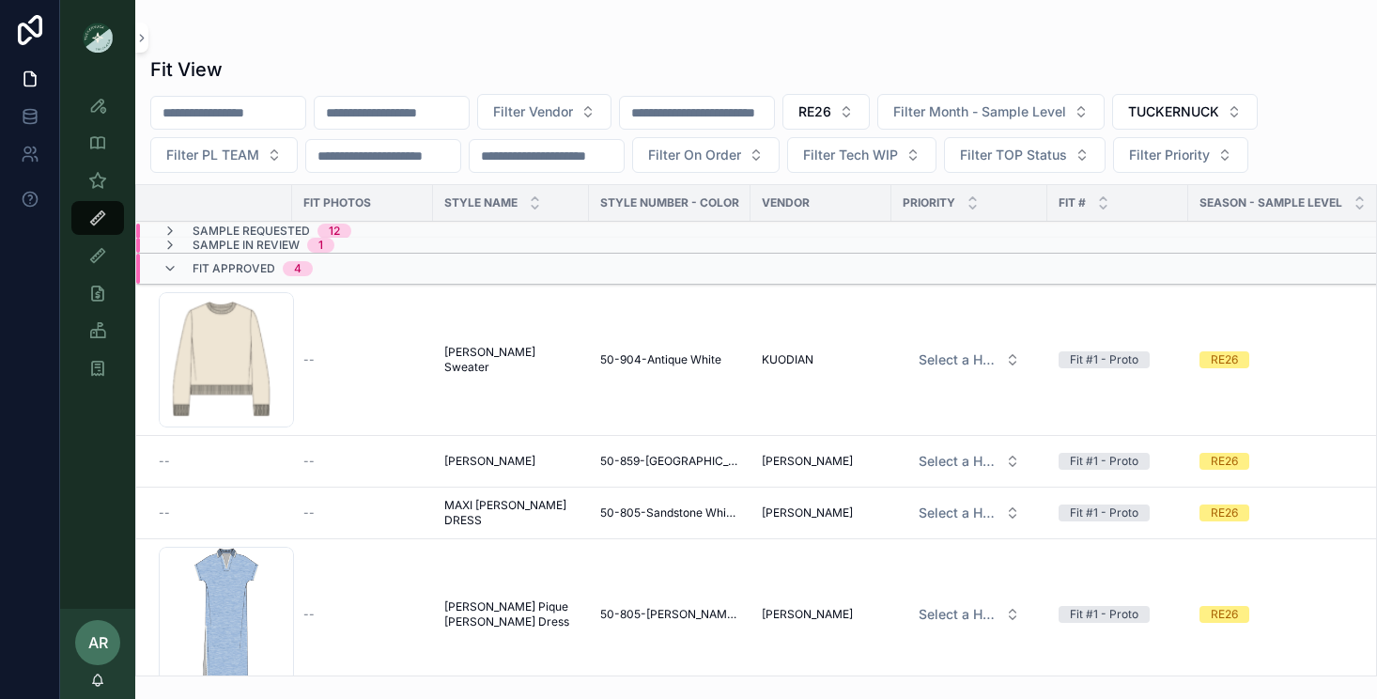
click at [177, 259] on div "Fit Approved 4" at bounding box center [237, 269] width 150 height 30
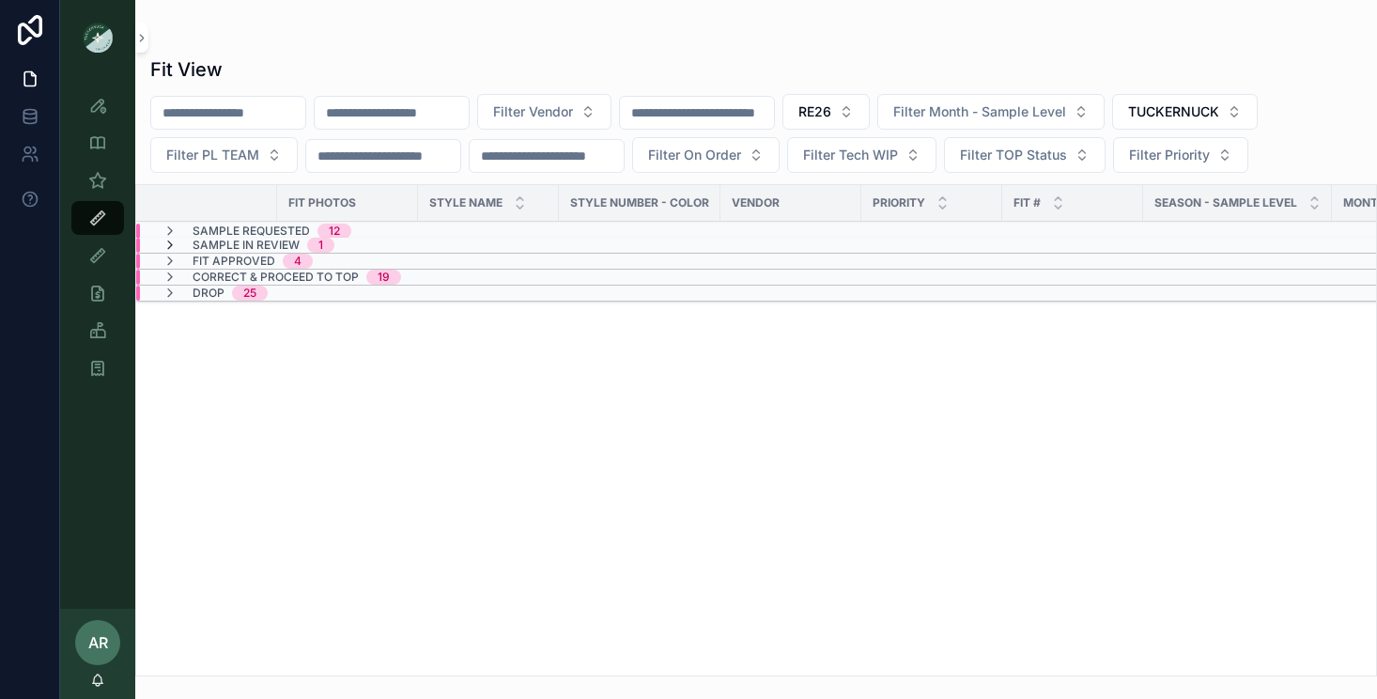
click at [169, 245] on icon "scrollable content" at bounding box center [169, 245] width 15 height 15
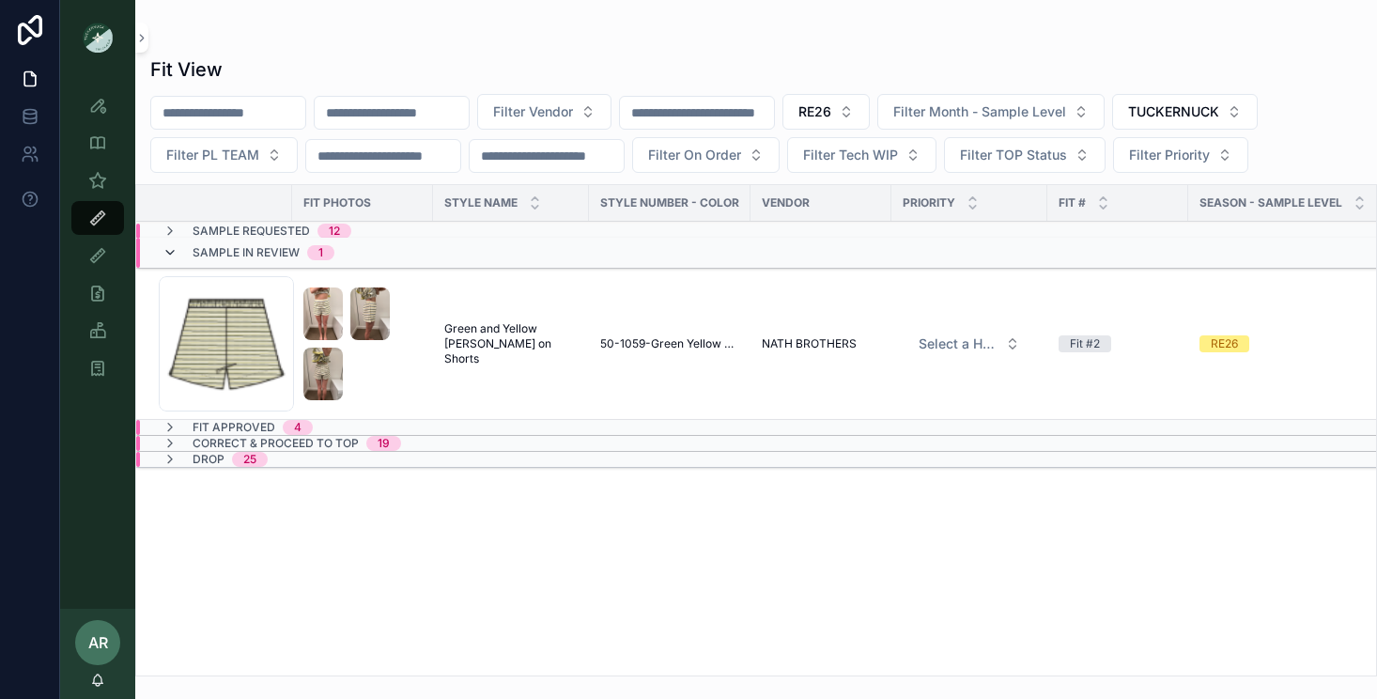
click at [173, 254] on icon "scrollable content" at bounding box center [169, 252] width 15 height 15
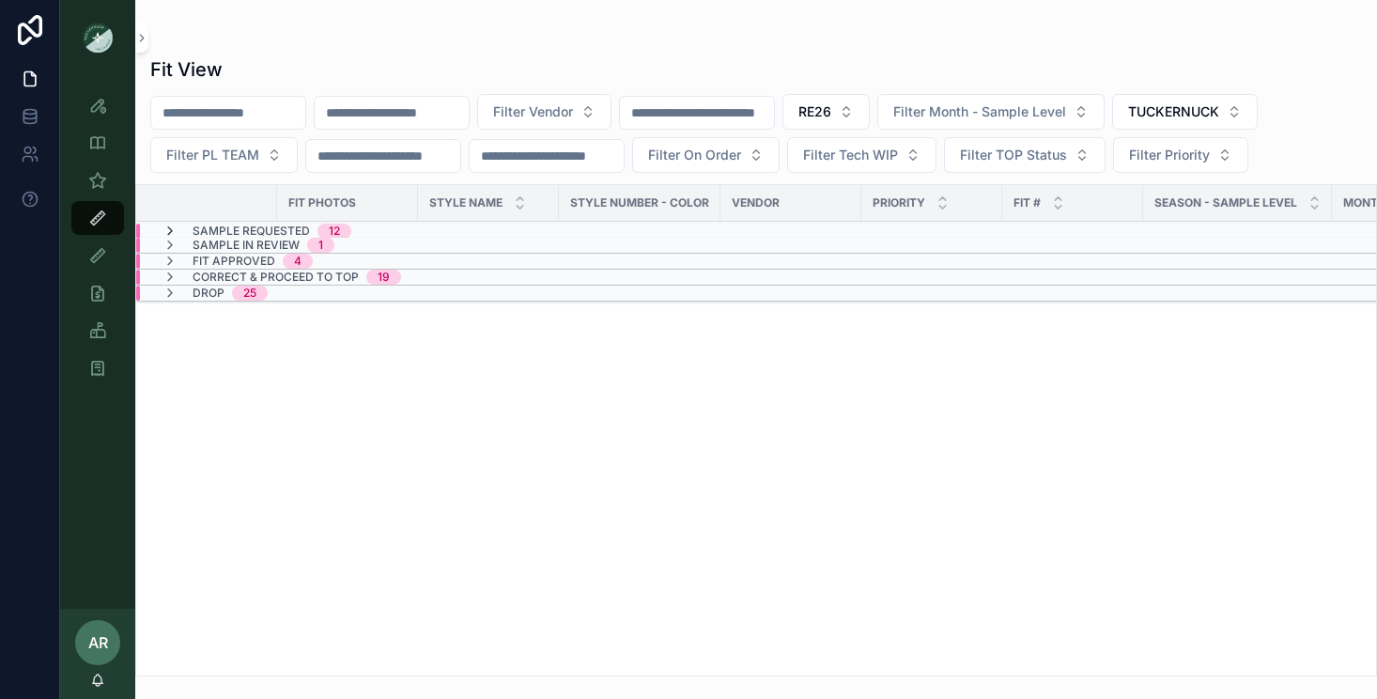
click at [172, 227] on icon "scrollable content" at bounding box center [169, 230] width 15 height 15
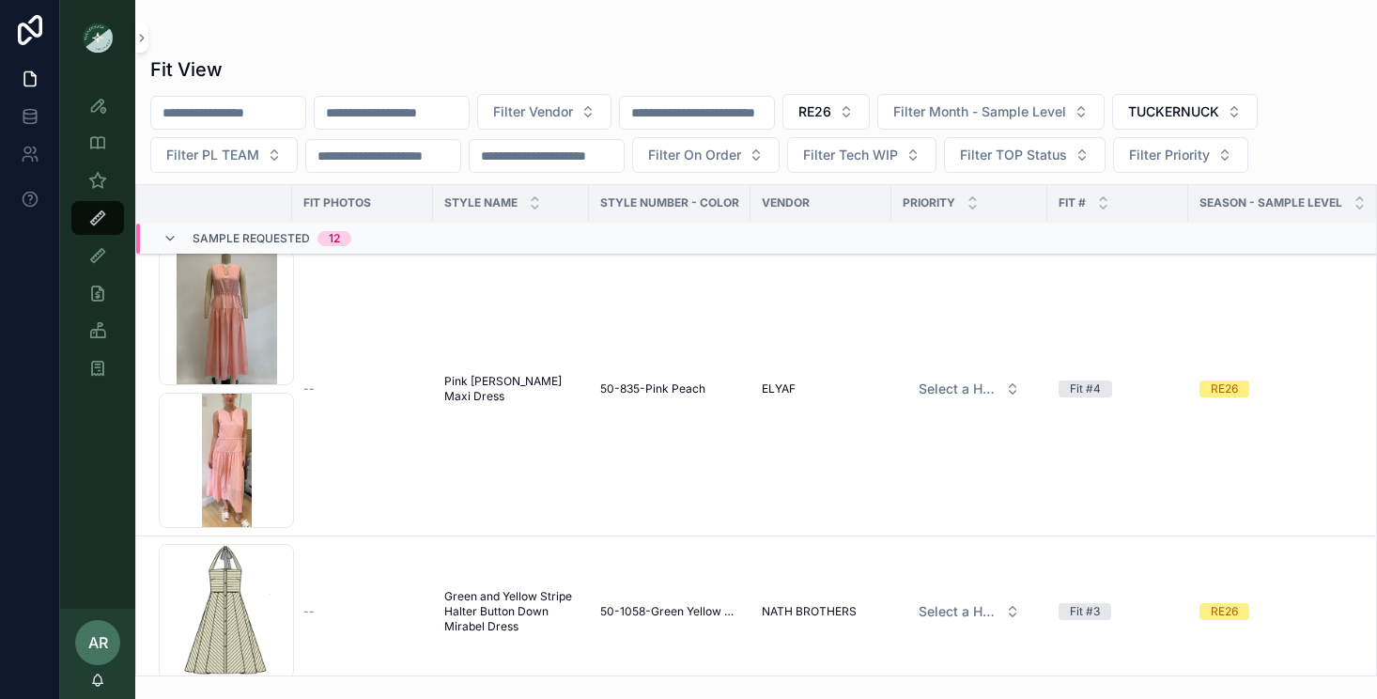
scroll to position [22, 0]
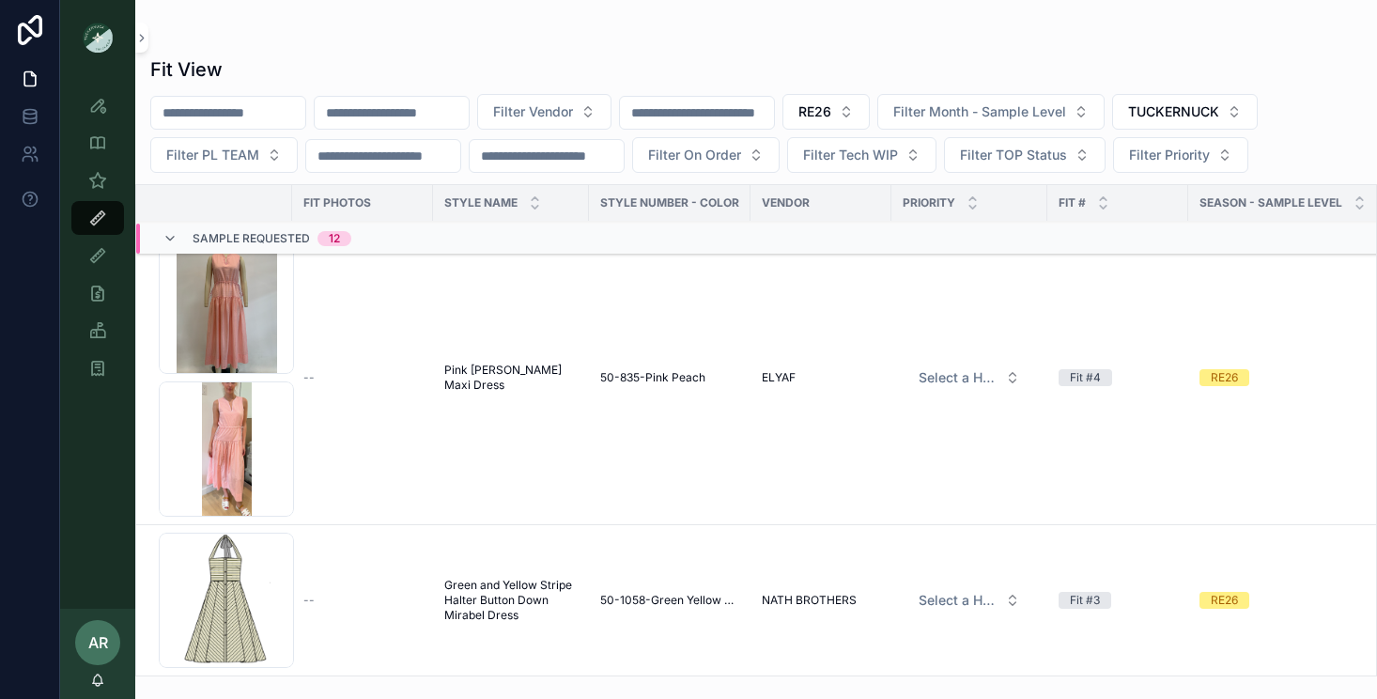
click at [478, 374] on span "Pink [PERSON_NAME] Maxi Dress" at bounding box center [510, 377] width 133 height 30
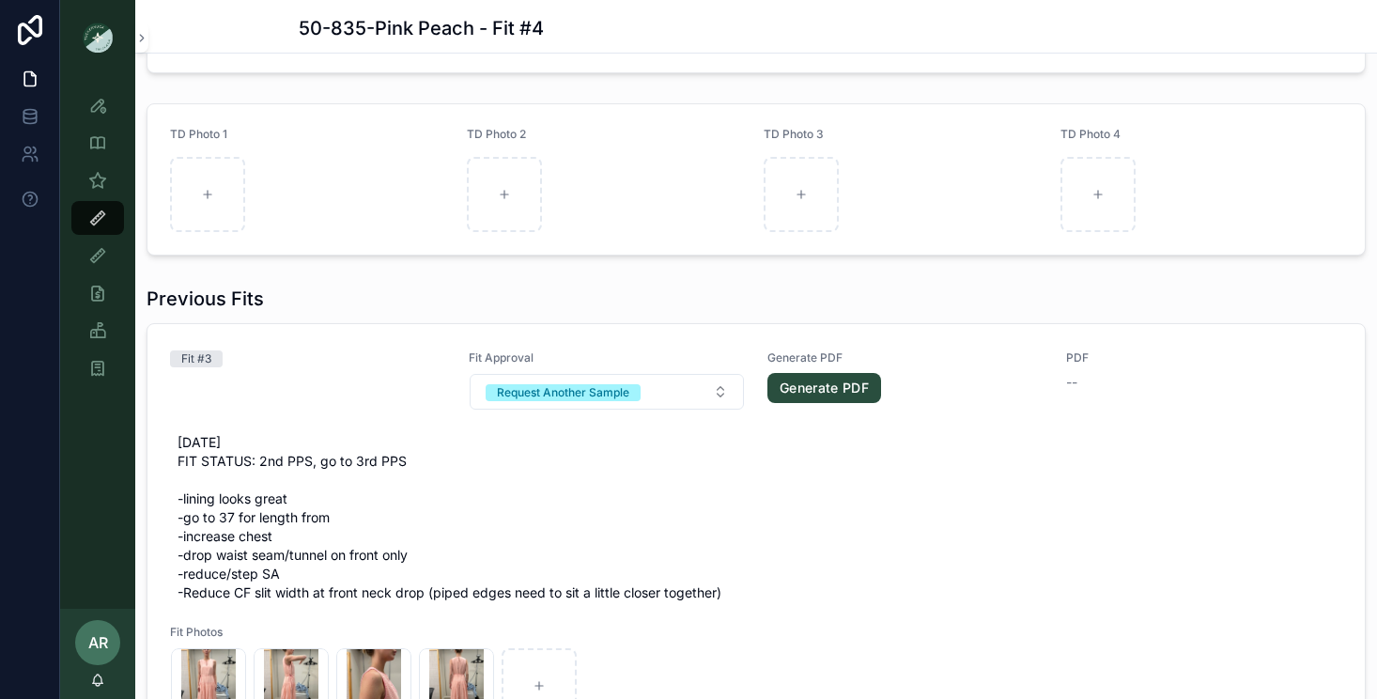
scroll to position [948, 0]
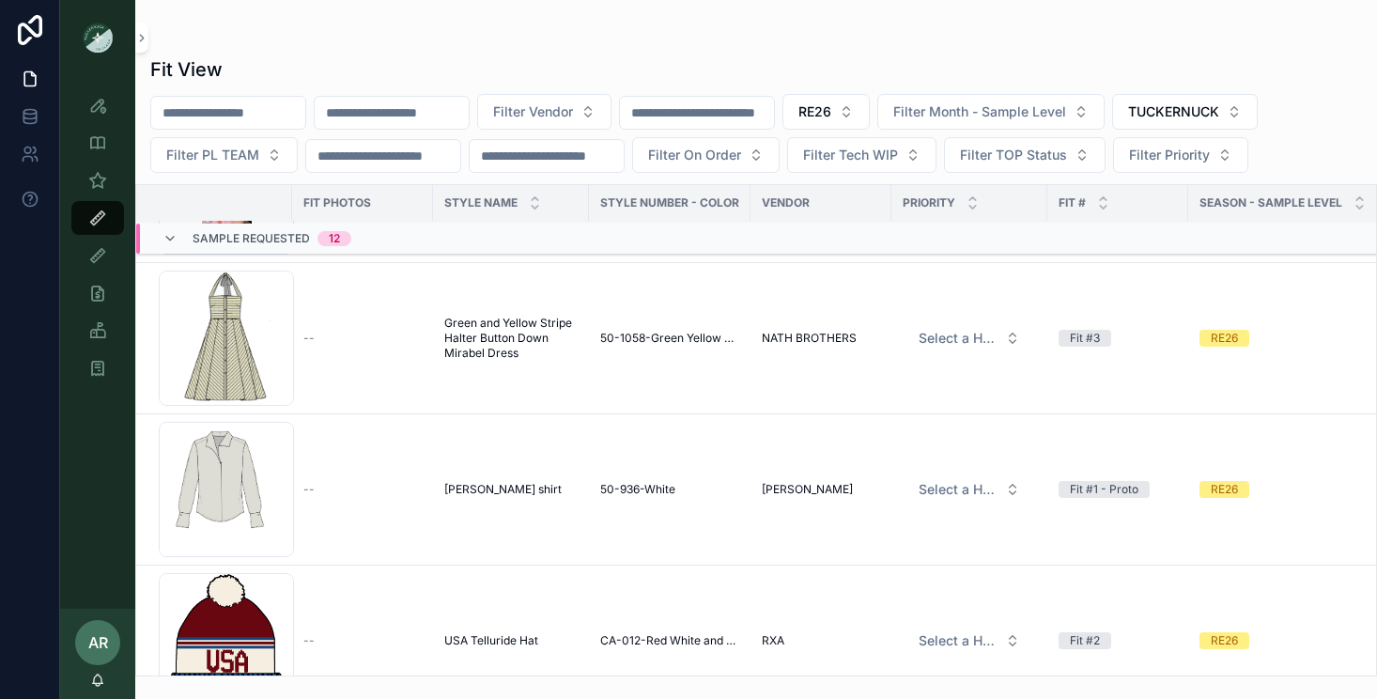
scroll to position [291, 0]
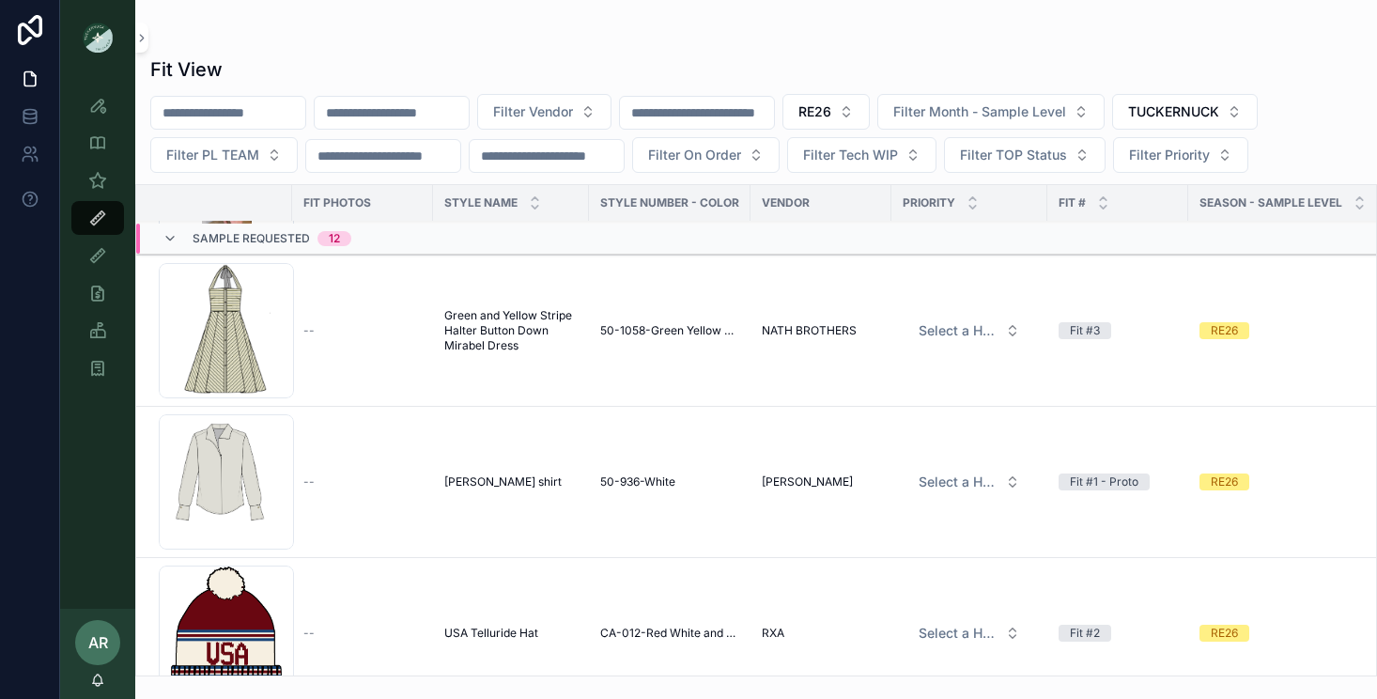
click at [531, 347] on span "Green and Yellow Stripe Halter Button Down Mirabel Dress" at bounding box center [510, 330] width 133 height 45
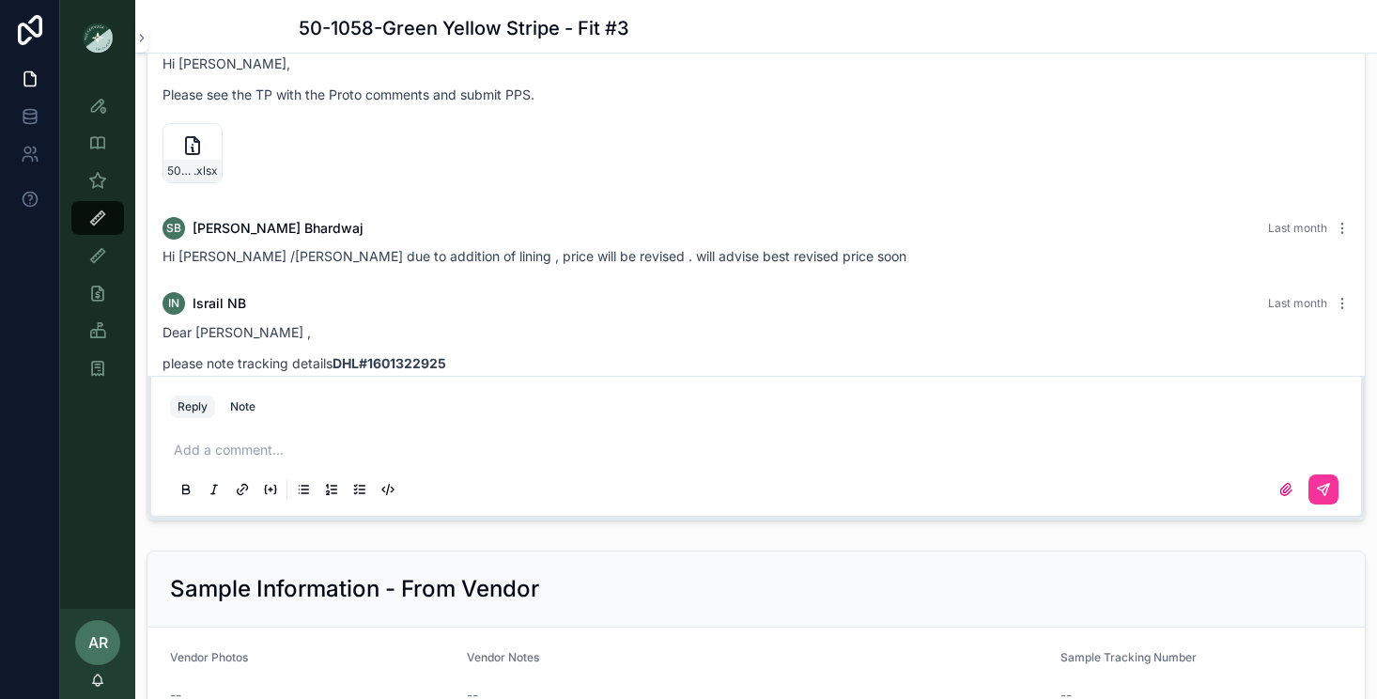
scroll to position [1731, 0]
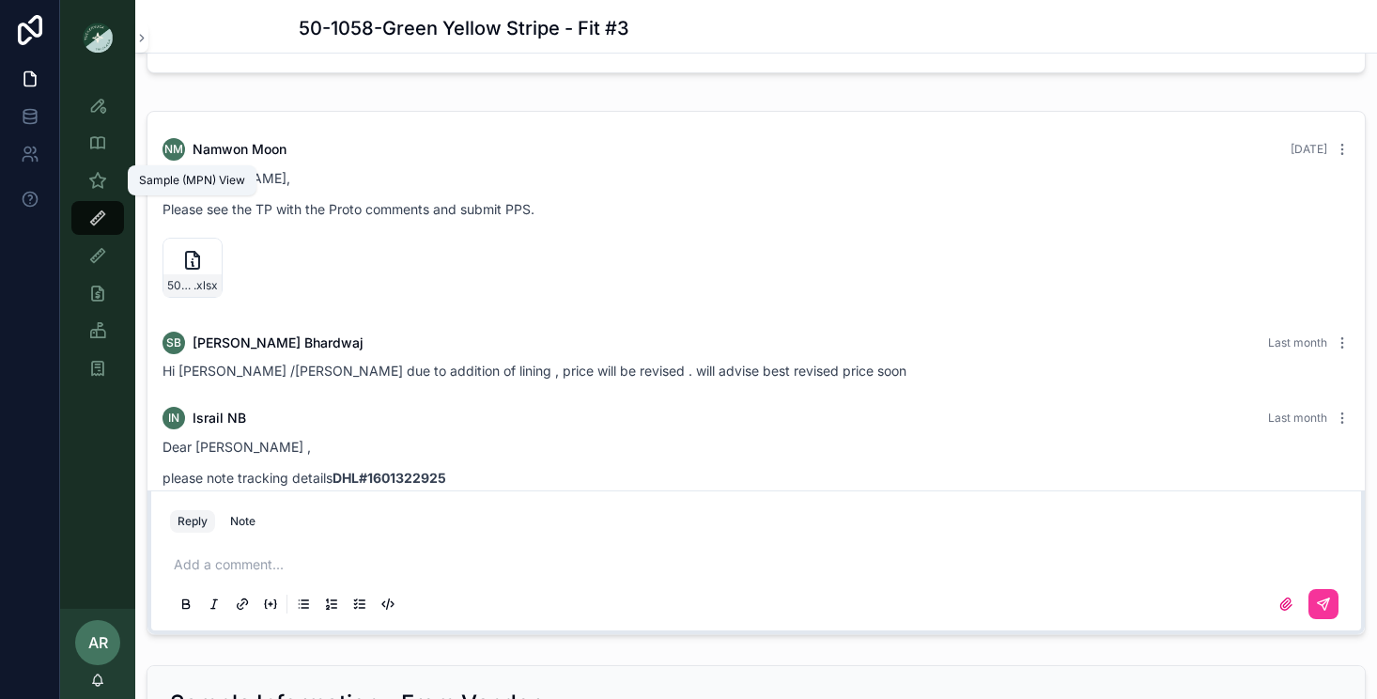
click at [99, 172] on icon "scrollable content" at bounding box center [97, 180] width 19 height 19
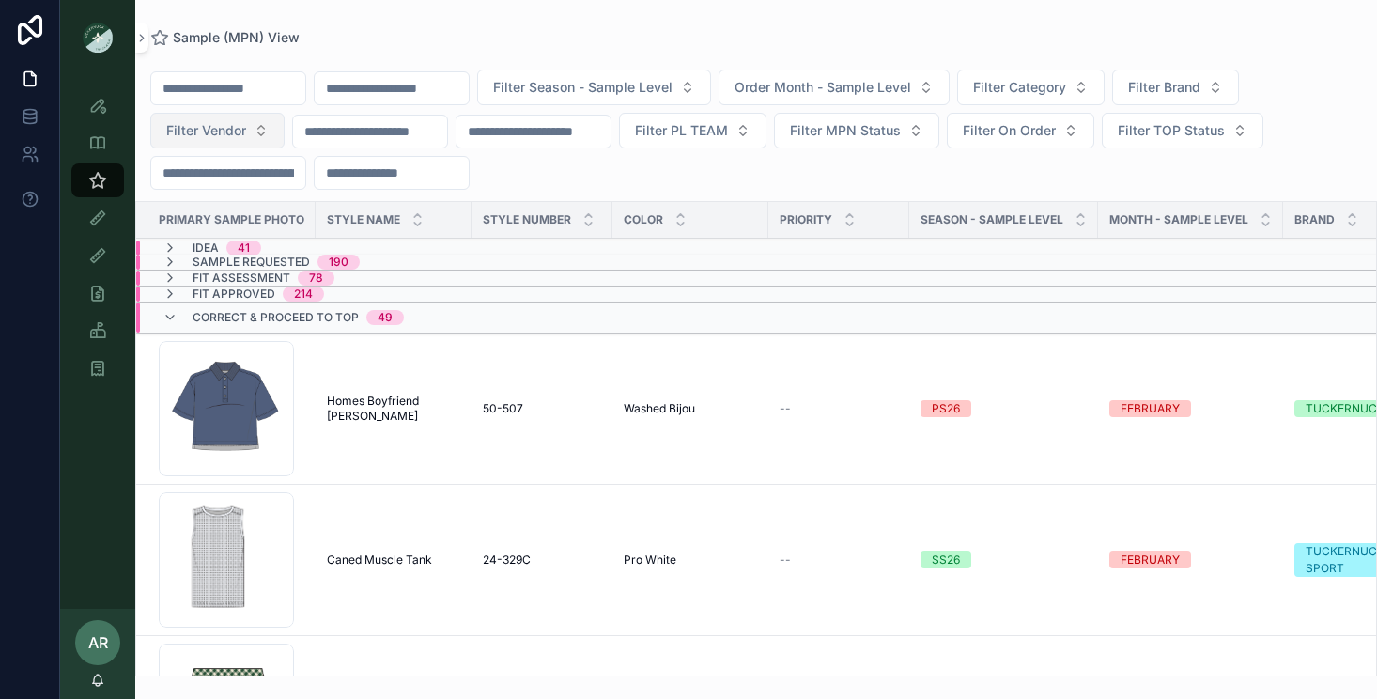
click at [208, 137] on span "Filter Vendor" at bounding box center [206, 130] width 80 height 19
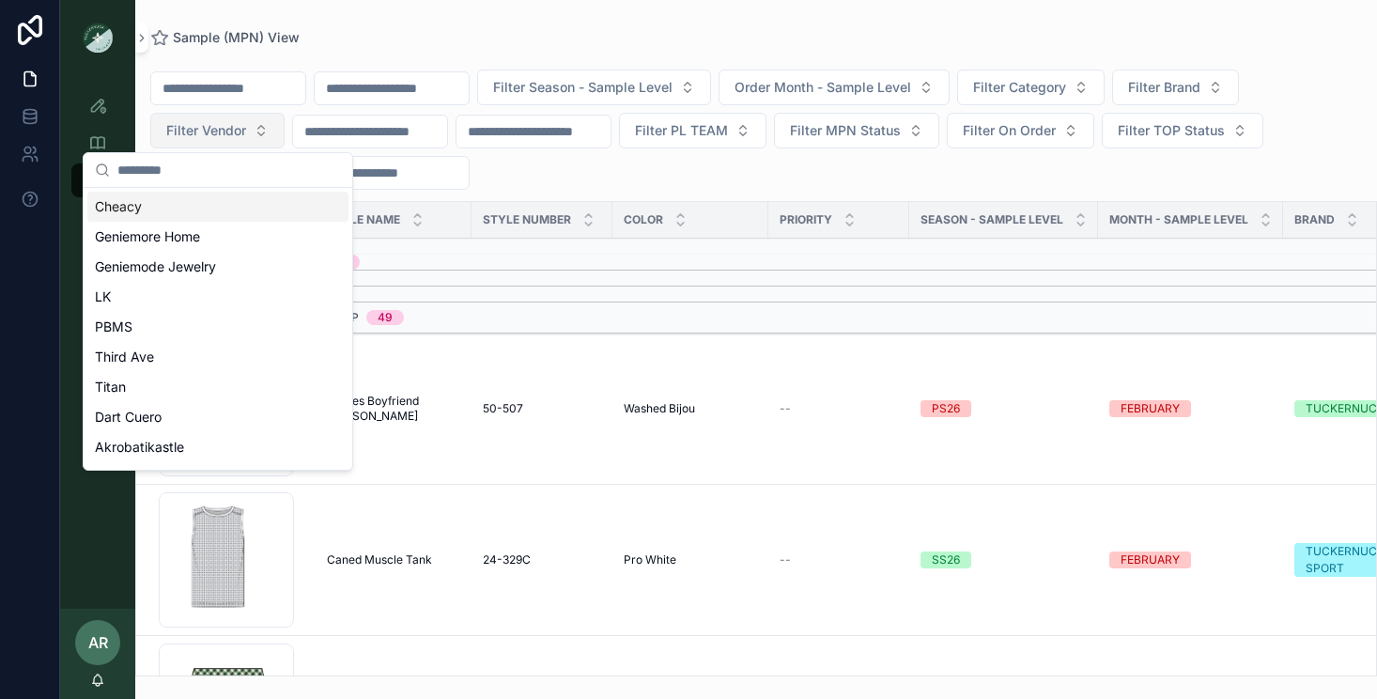
click at [202, 138] on span "Filter Vendor" at bounding box center [206, 130] width 80 height 19
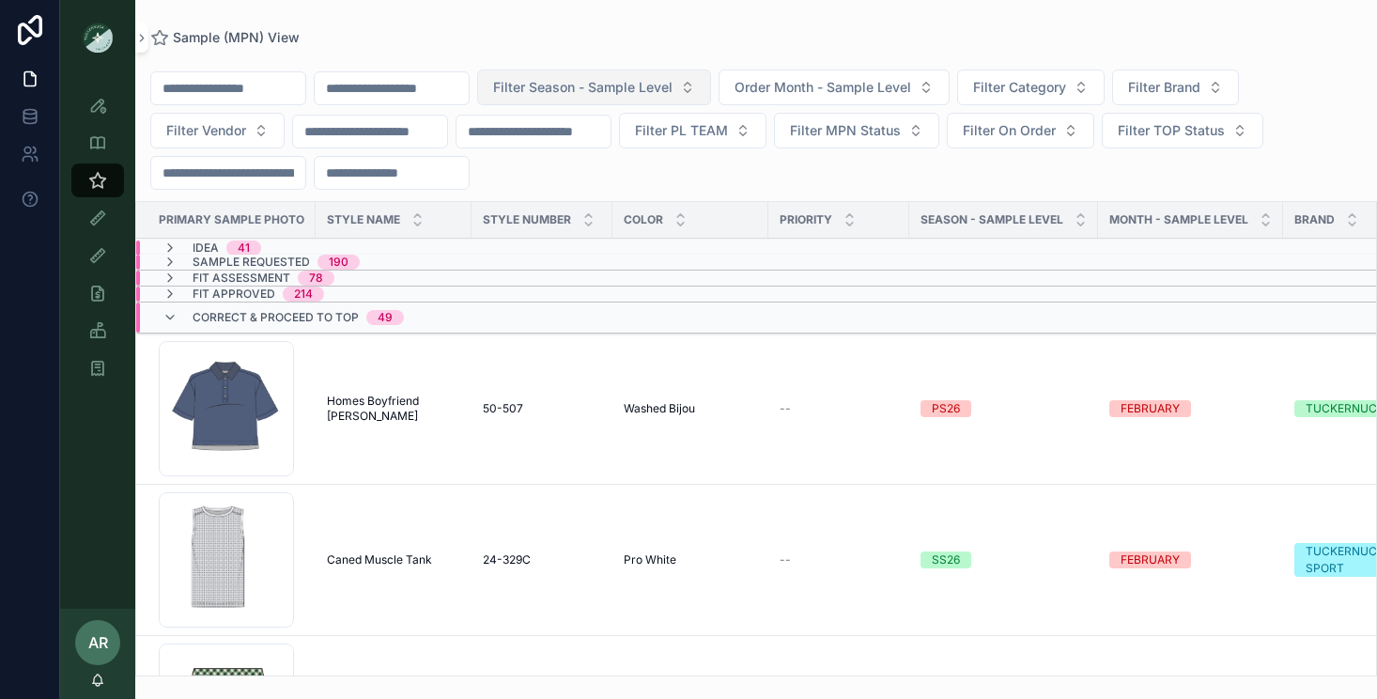
click at [672, 81] on span "Filter Season - Sample Level" at bounding box center [582, 87] width 179 height 19
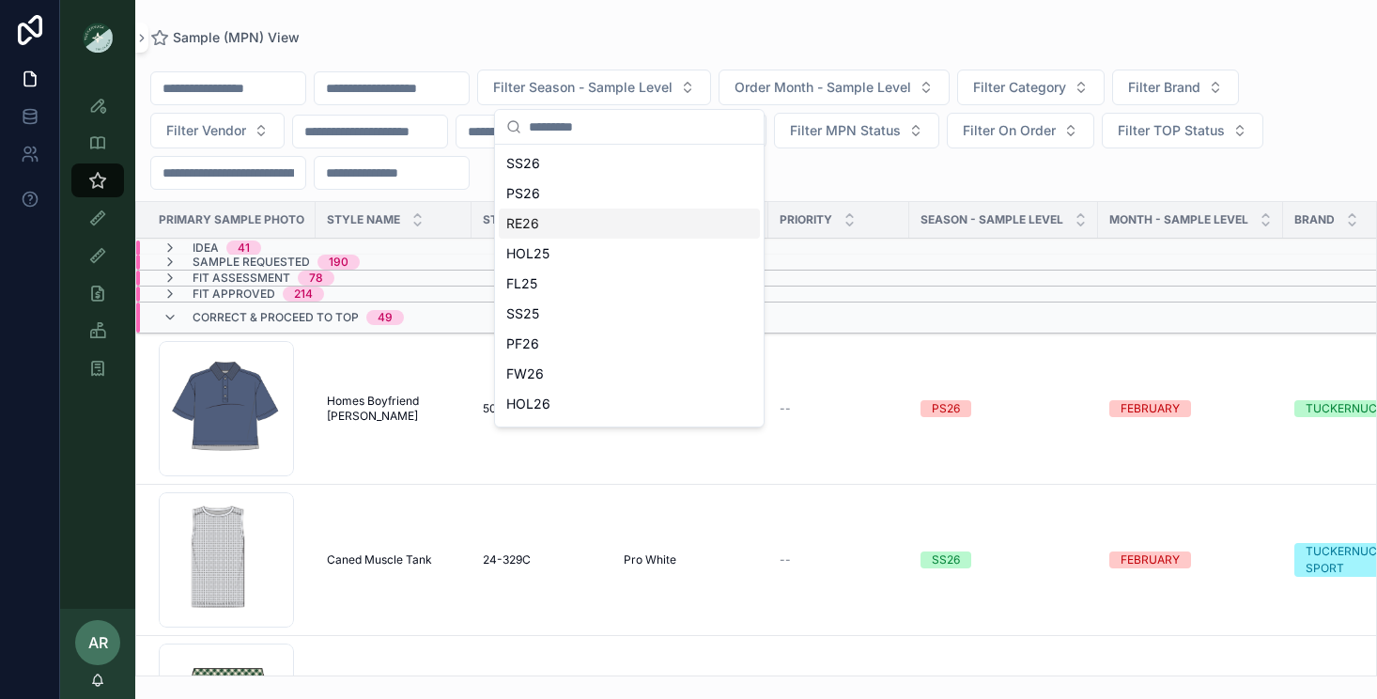
click at [532, 231] on div "RE26" at bounding box center [629, 223] width 261 height 30
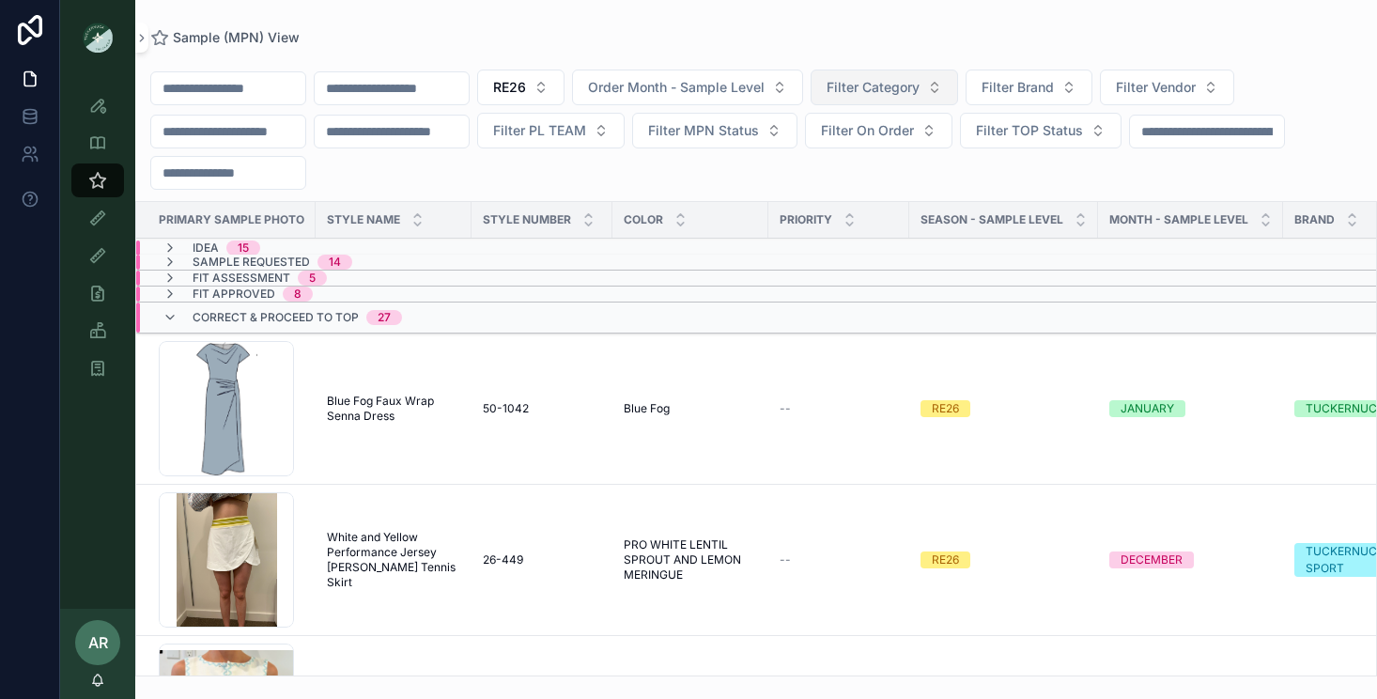
click at [891, 85] on span "Filter Category" at bounding box center [872, 87] width 93 height 19
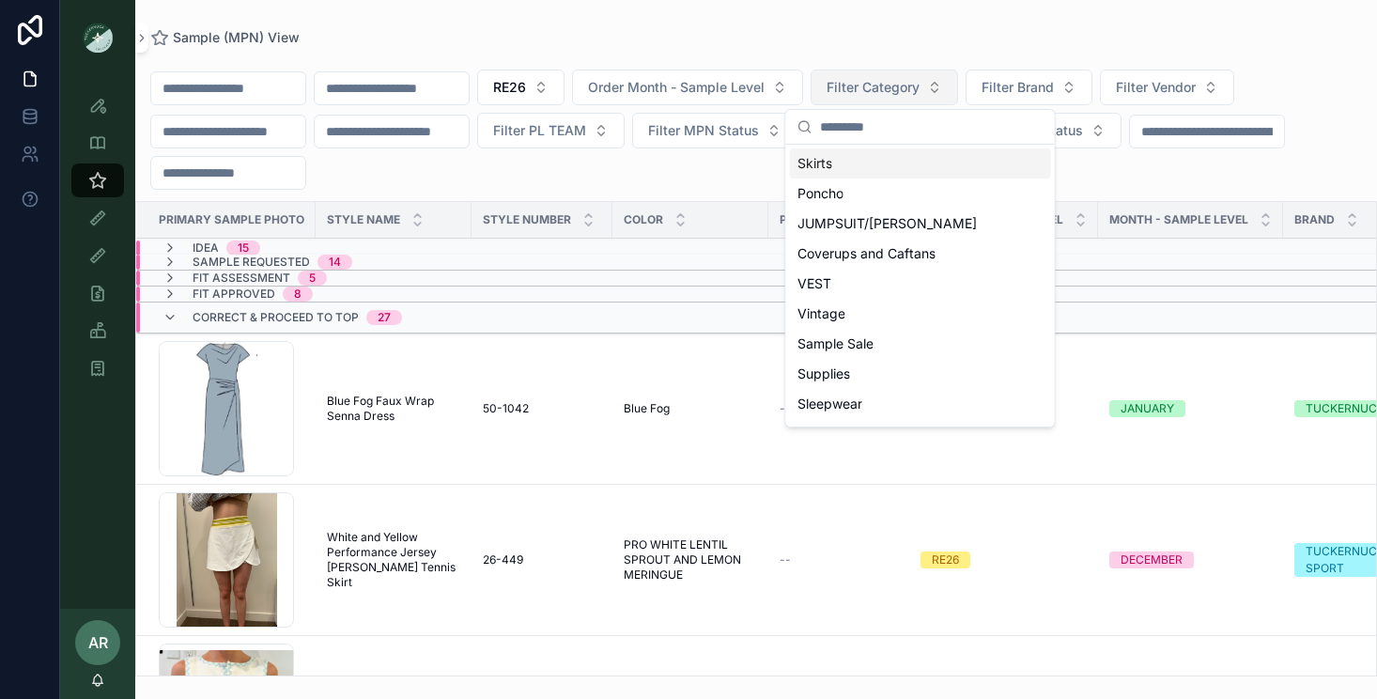
click at [891, 85] on span "Filter Category" at bounding box center [872, 87] width 93 height 19
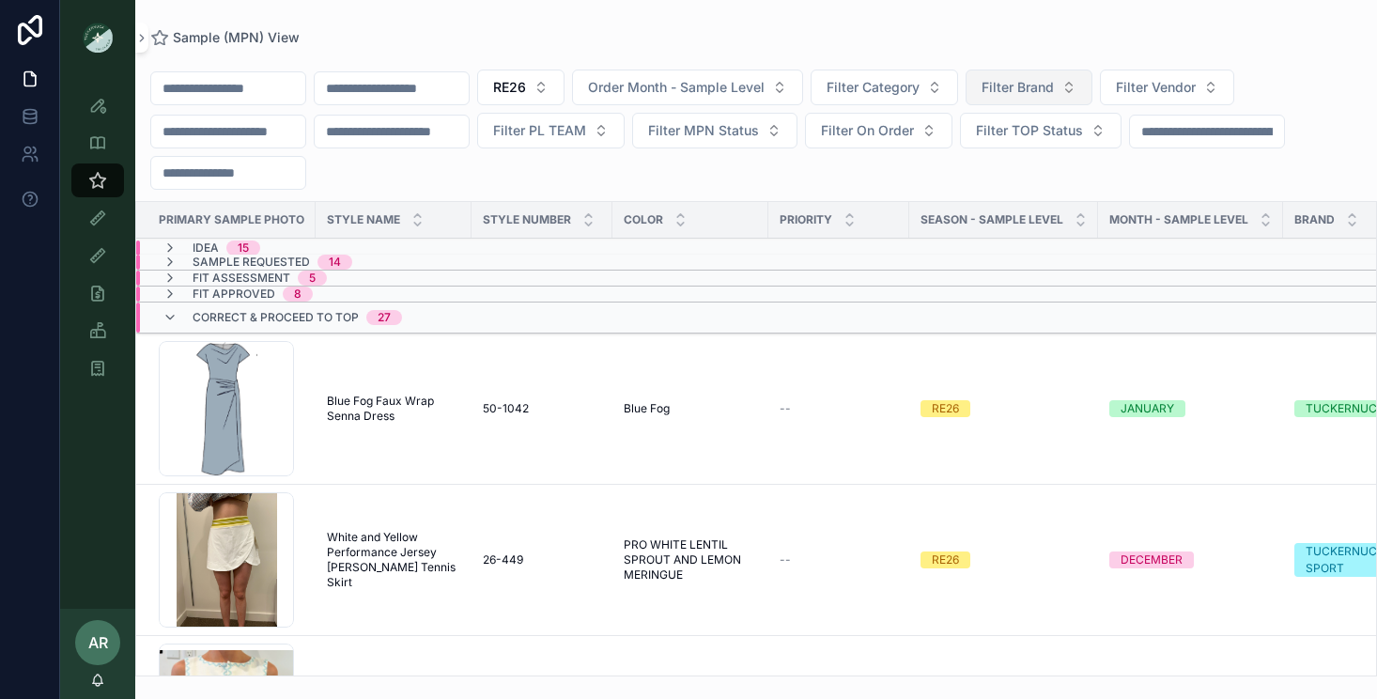
click at [1054, 79] on span "Filter Brand" at bounding box center [1017, 87] width 72 height 19
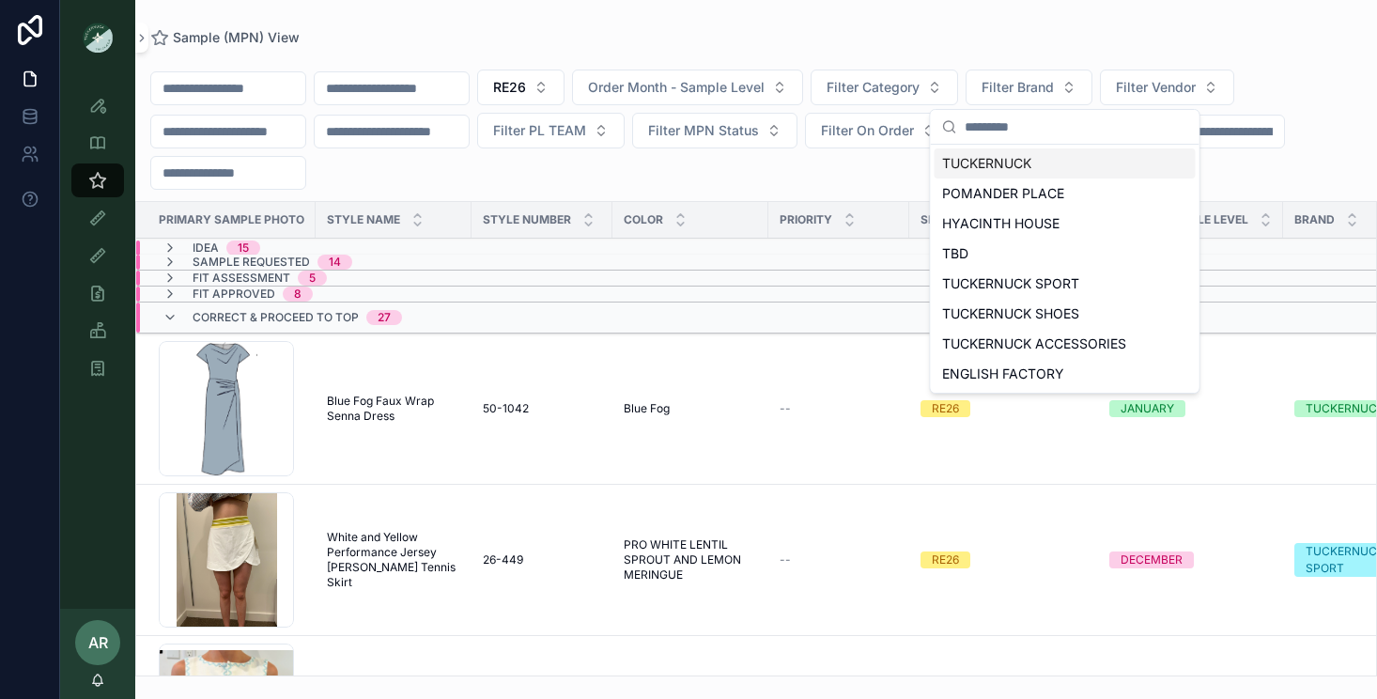
click at [1045, 164] on div "TUCKERNUCK" at bounding box center [1064, 163] width 261 height 30
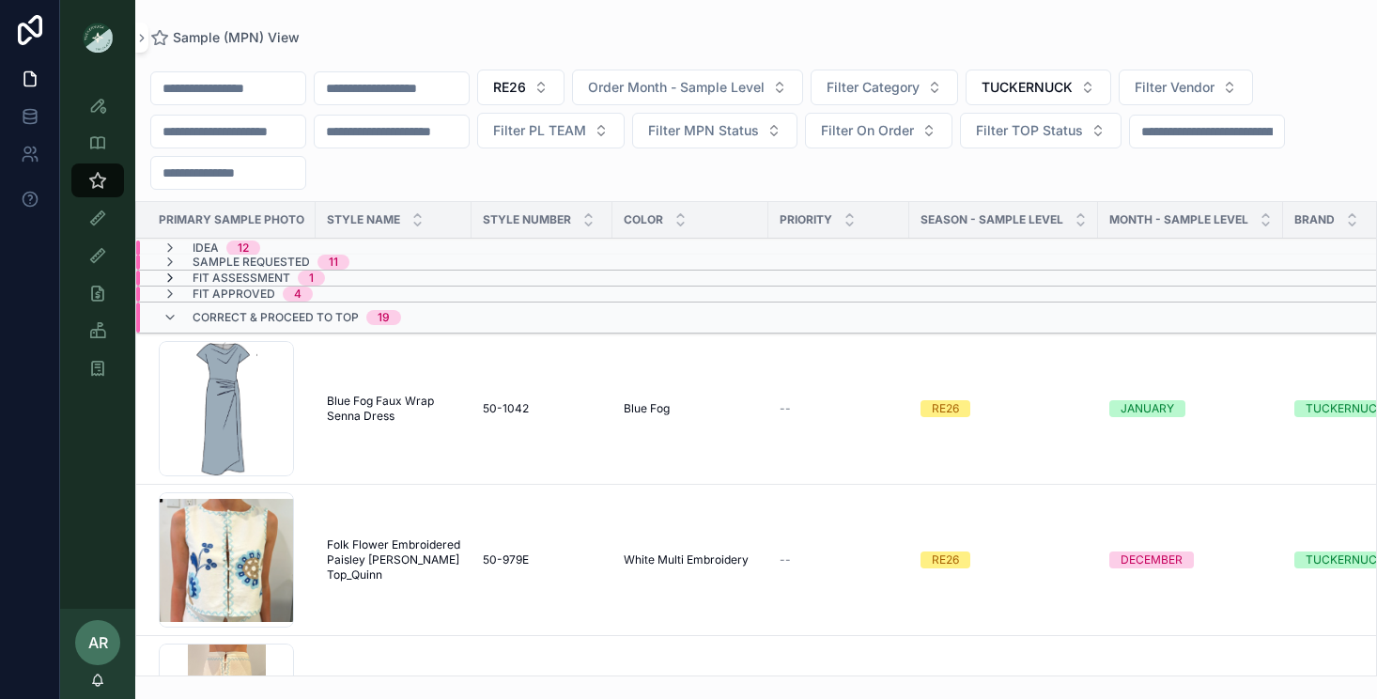
click at [171, 277] on icon "scrollable content" at bounding box center [169, 277] width 15 height 15
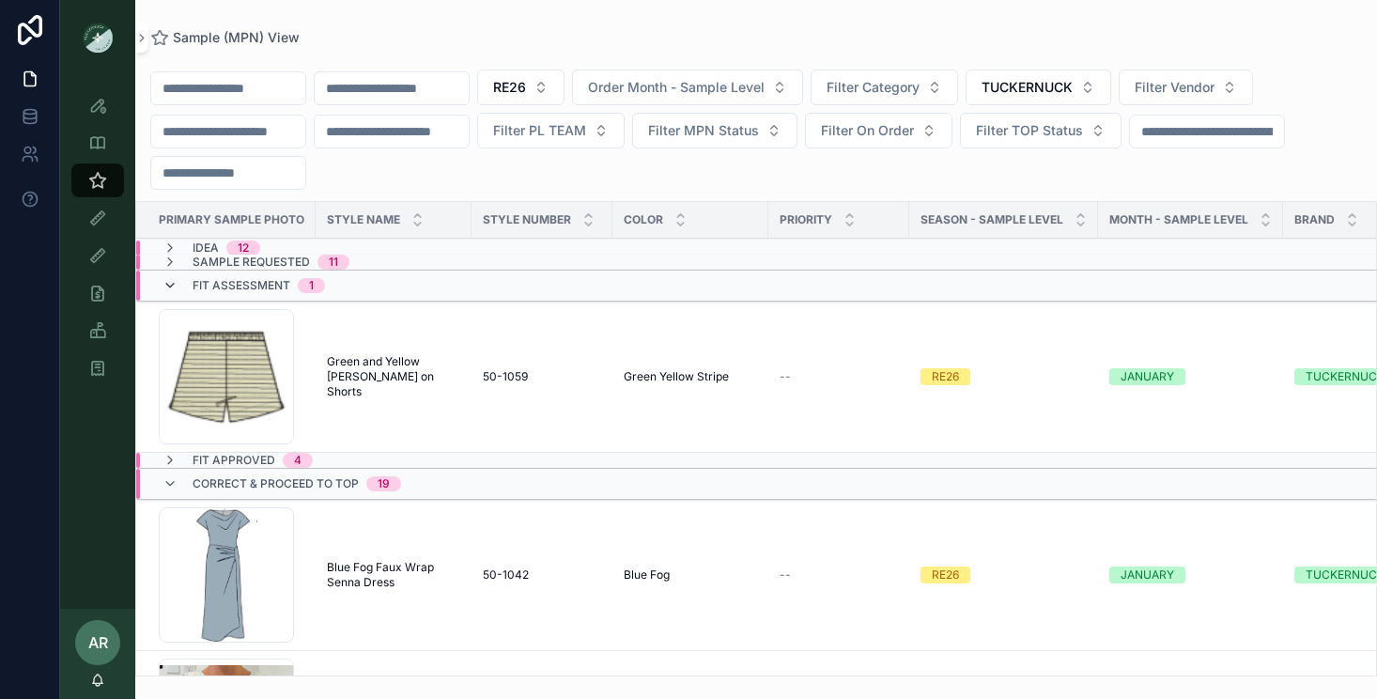
click at [168, 280] on icon "scrollable content" at bounding box center [169, 285] width 15 height 15
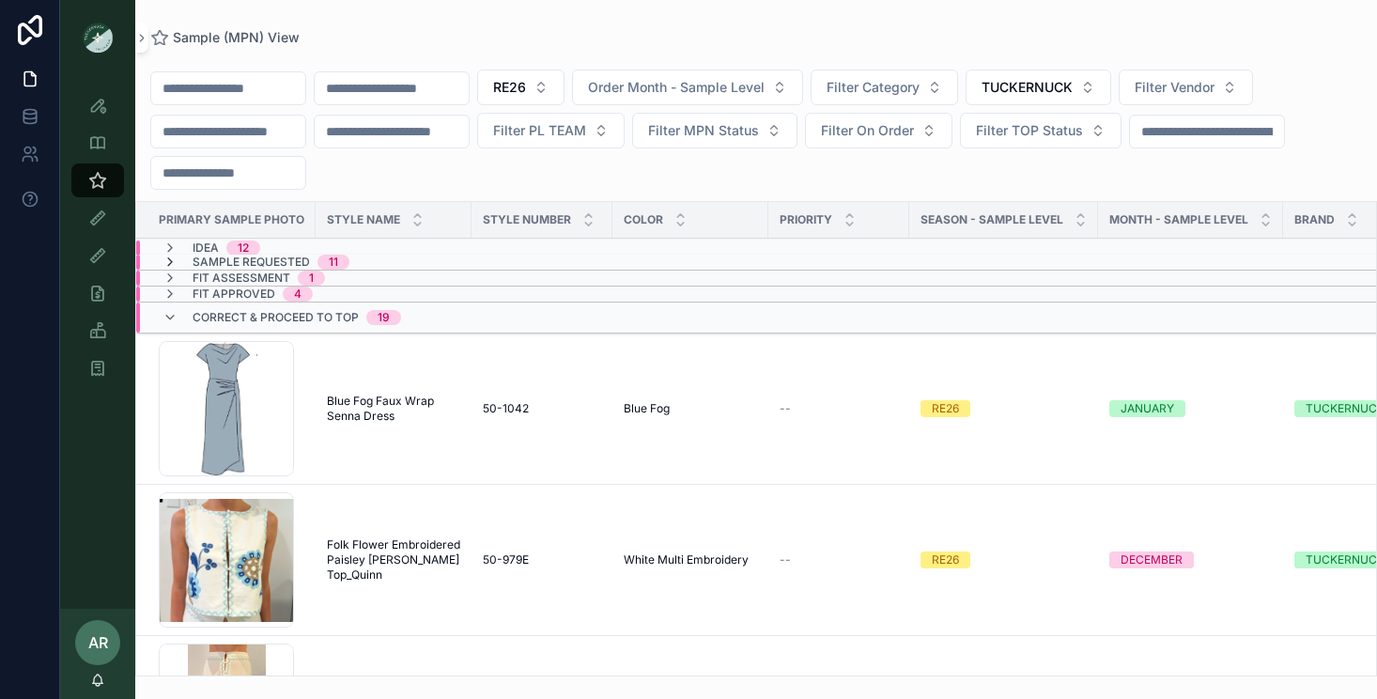
click at [169, 263] on icon "scrollable content" at bounding box center [169, 261] width 15 height 15
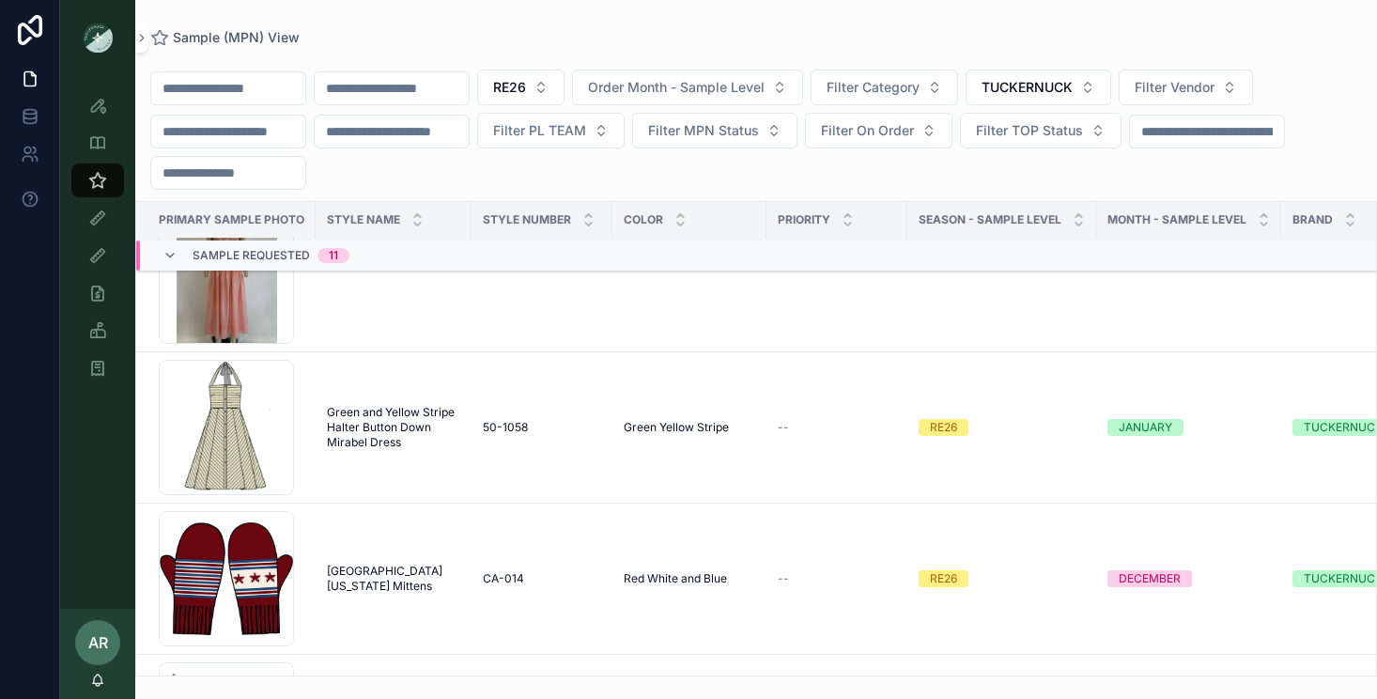
scroll to position [228, 0]
click at [508, 439] on td "50-1058 50-1058" at bounding box center [541, 426] width 141 height 151
click at [422, 424] on span "Green and Yellow Stripe Halter Button Down Mirabel Dress" at bounding box center [393, 426] width 133 height 45
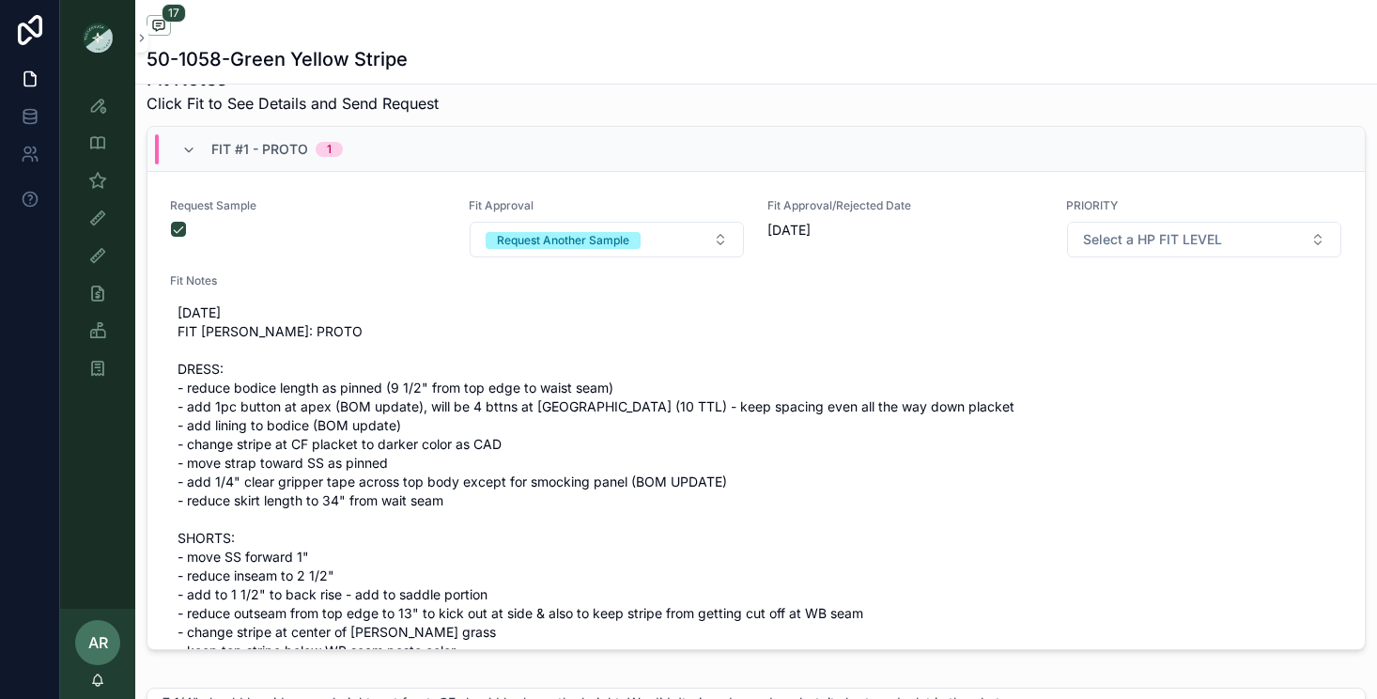
scroll to position [733, 0]
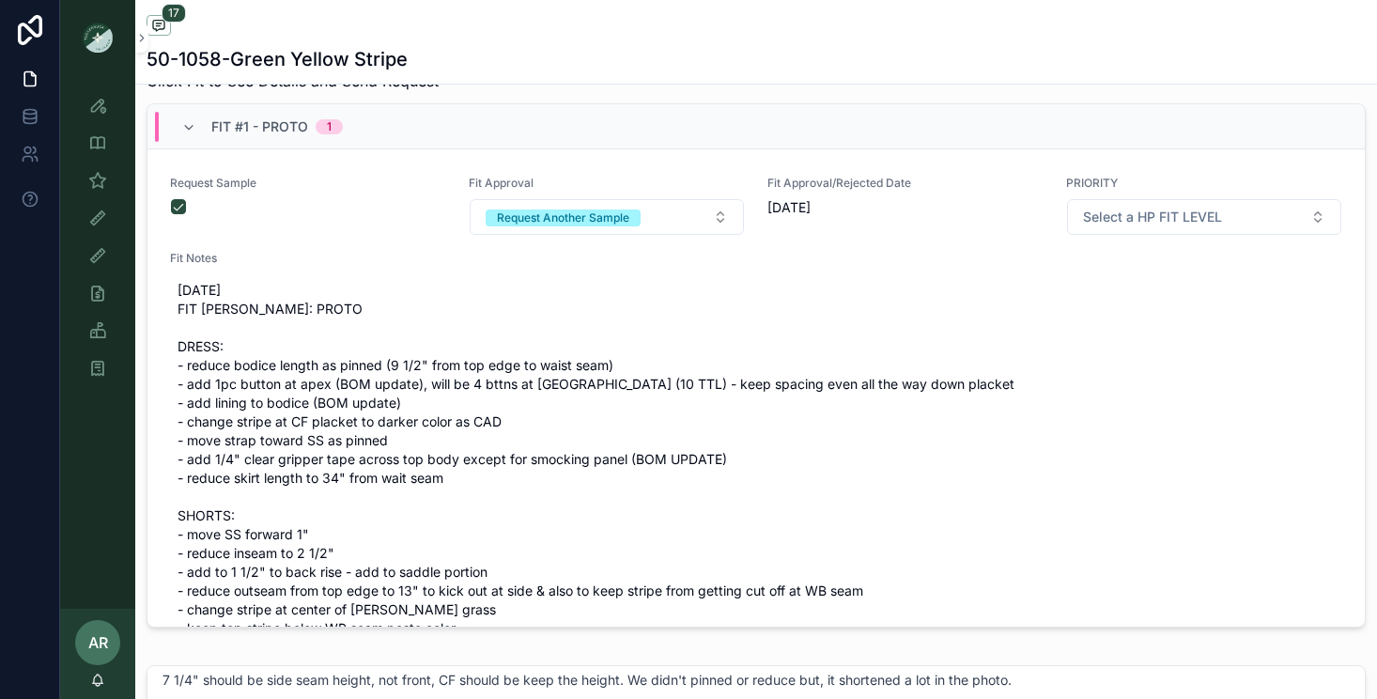
click at [181, 135] on div "Fit #1 - Proto 1" at bounding box center [262, 127] width 162 height 30
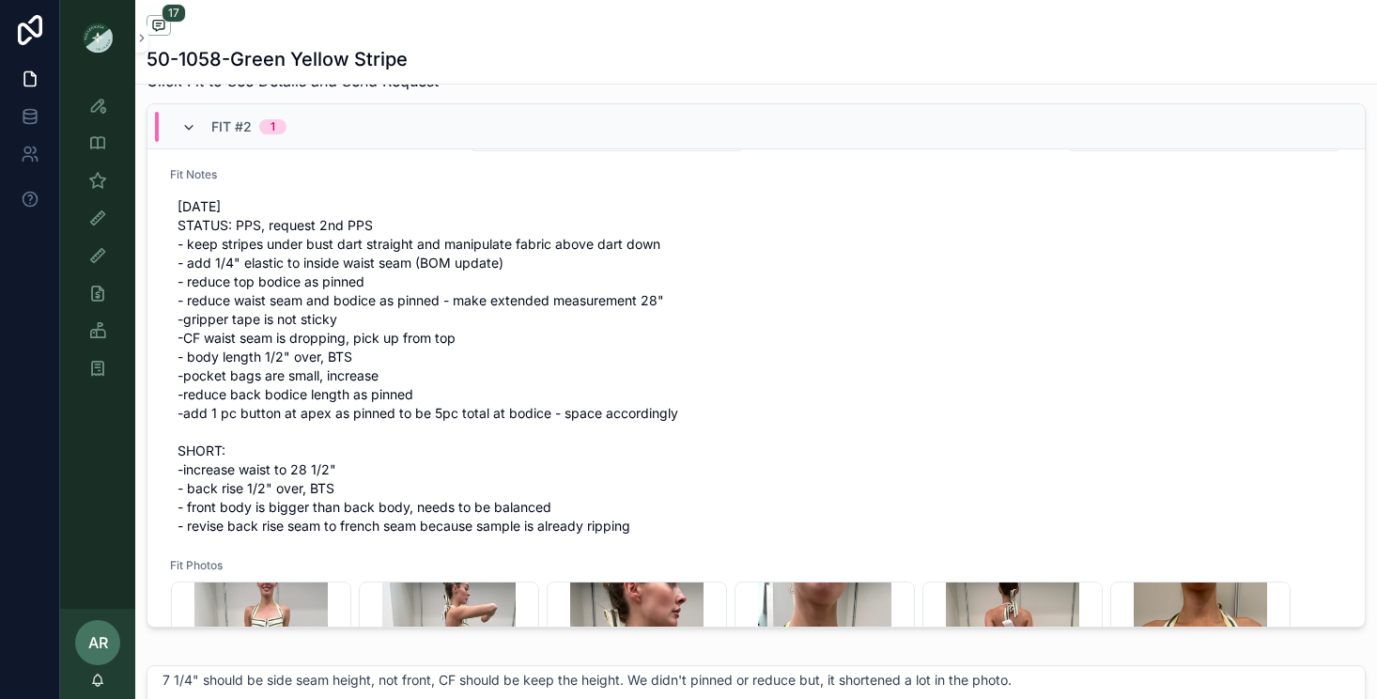
click at [191, 124] on icon "scrollable content" at bounding box center [188, 127] width 15 height 15
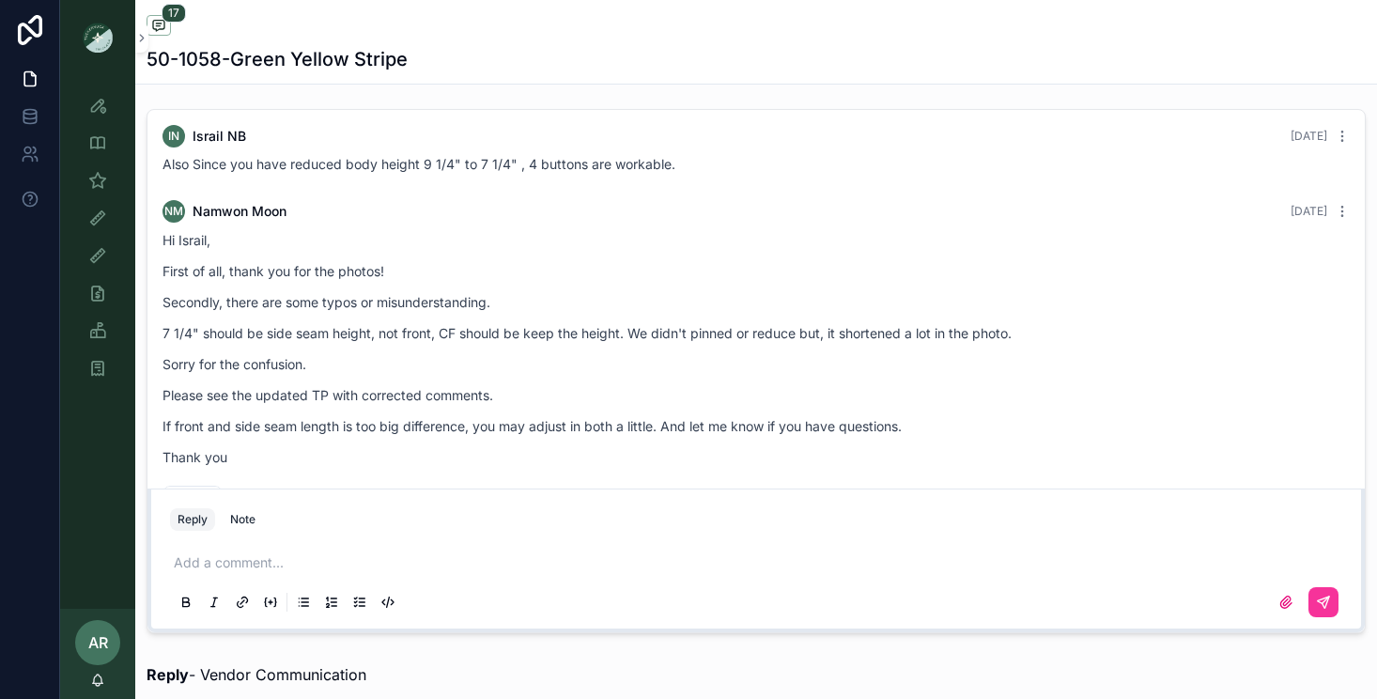
scroll to position [2121, 0]
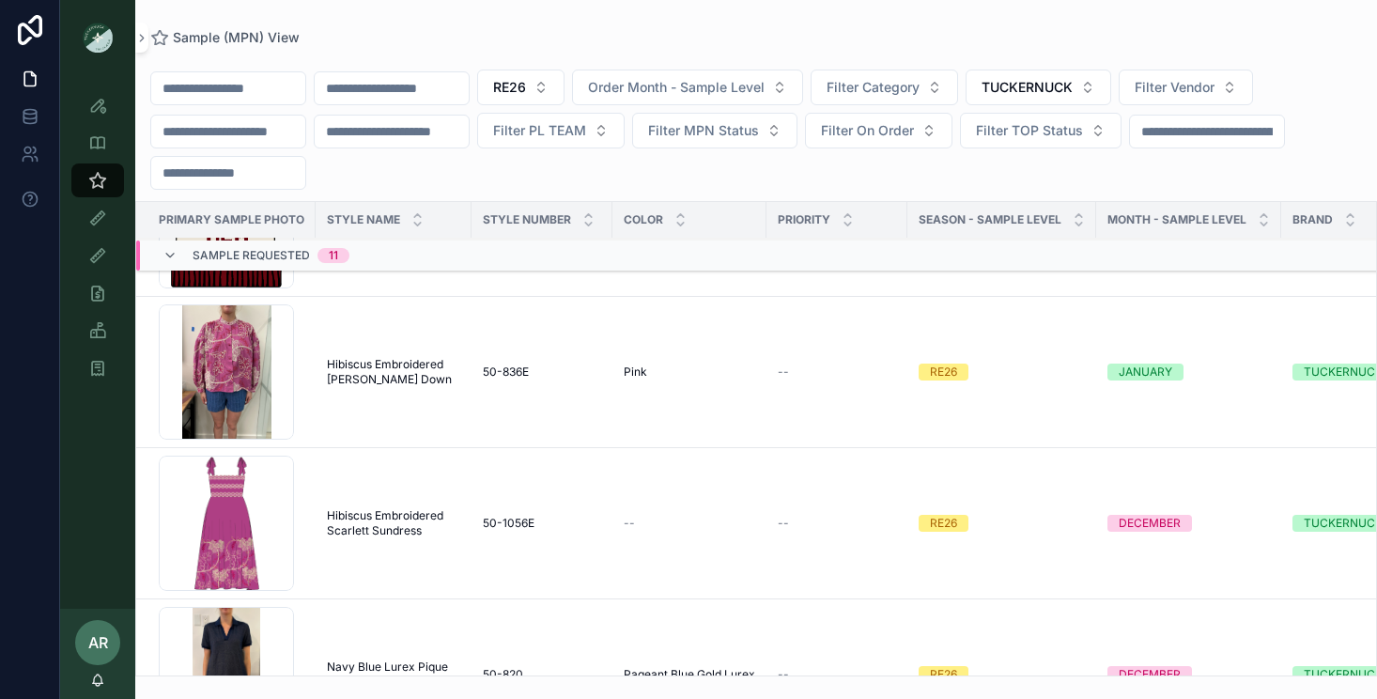
scroll to position [893, 0]
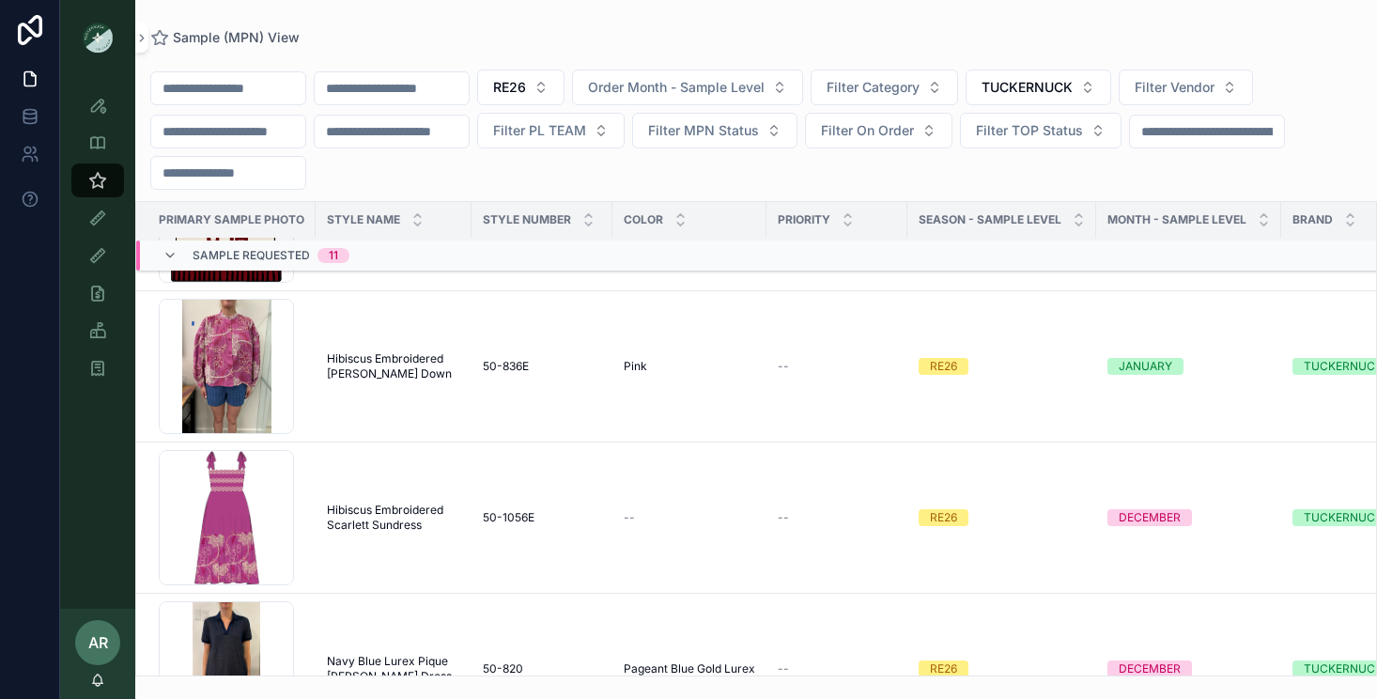
click at [404, 358] on span "Hibiscus Embroidered [PERSON_NAME] Down" at bounding box center [393, 366] width 133 height 30
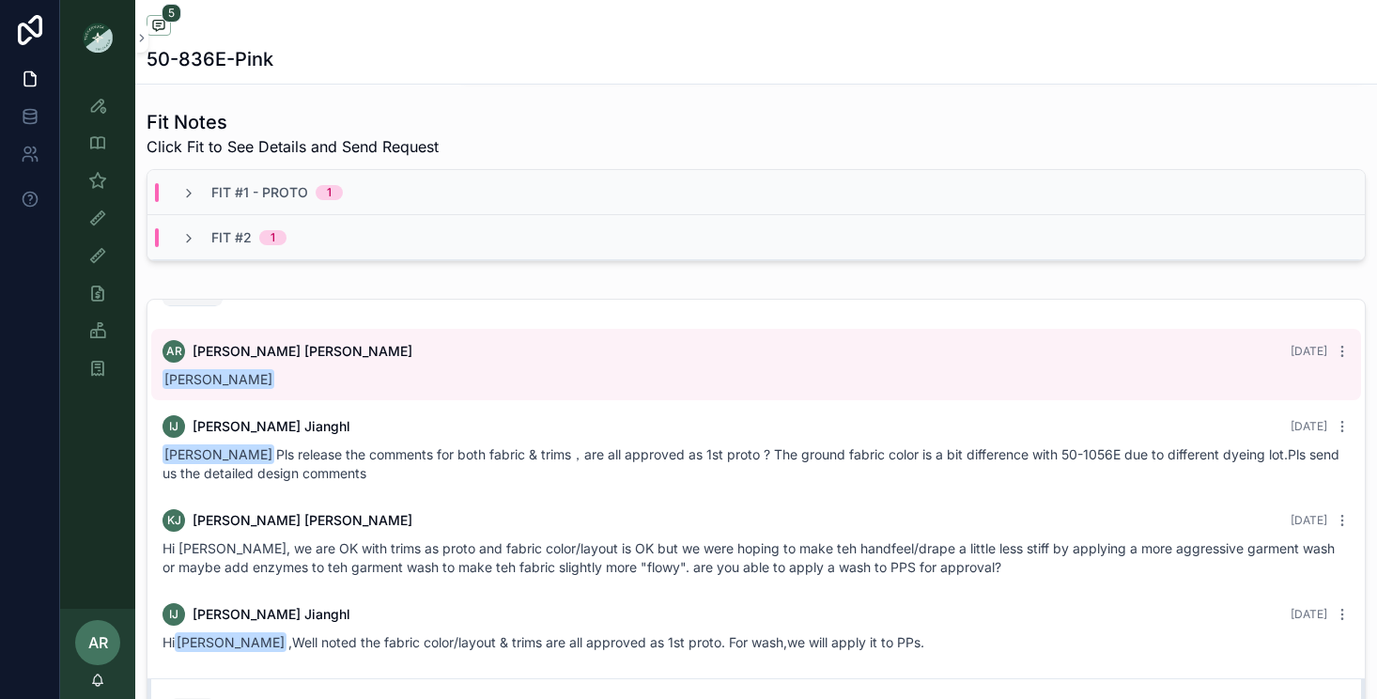
scroll to position [670, 0]
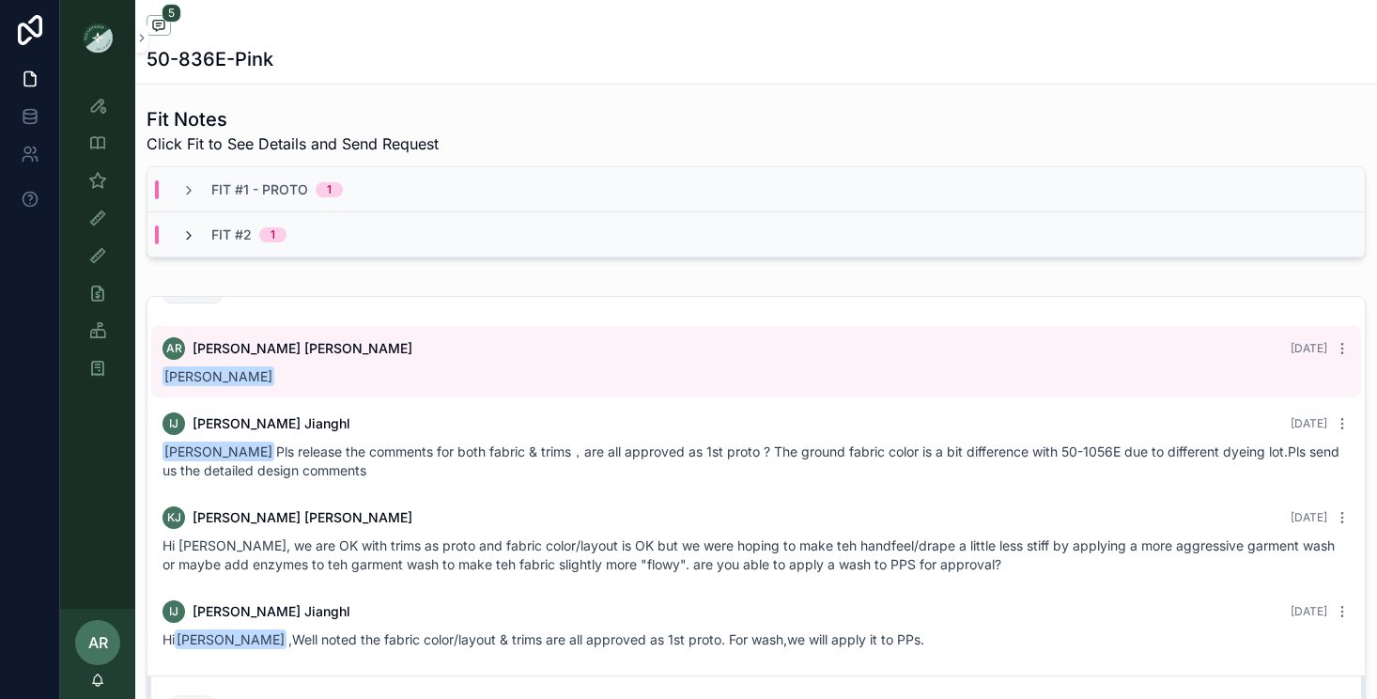
click at [192, 232] on icon "scrollable content" at bounding box center [188, 235] width 15 height 15
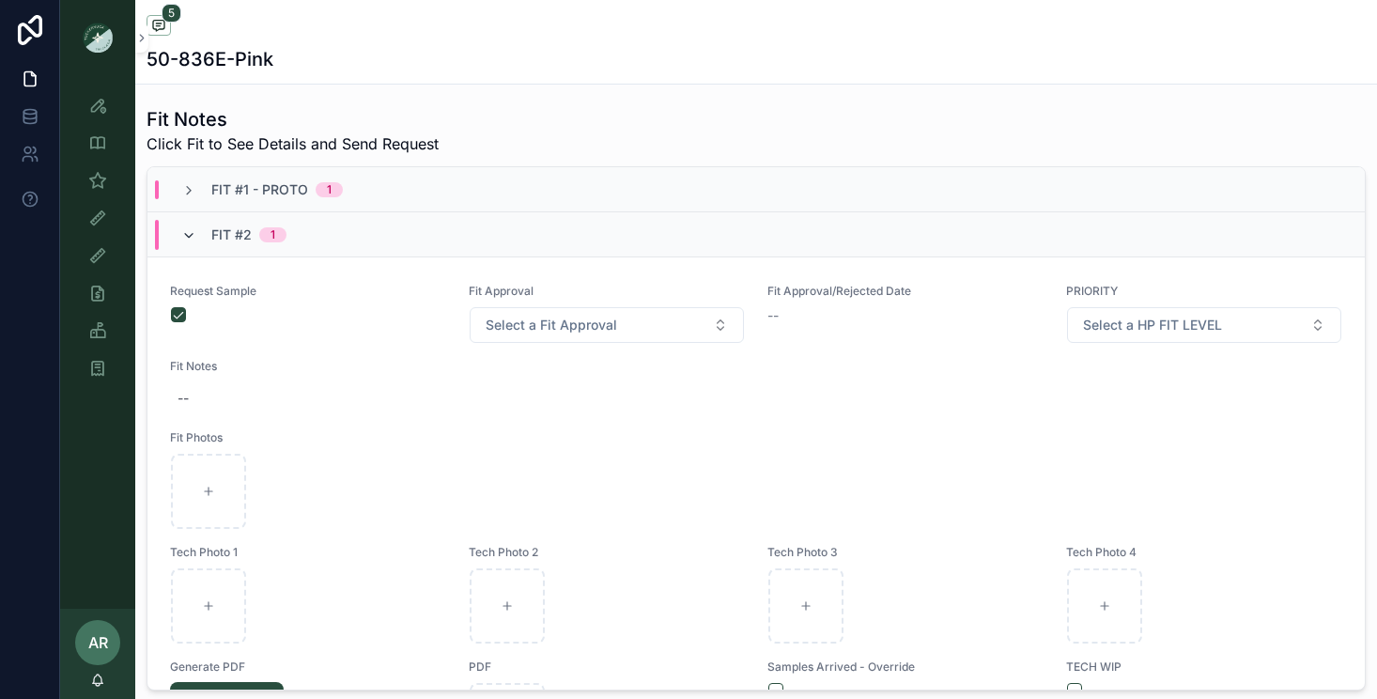
click at [182, 237] on icon "scrollable content" at bounding box center [188, 235] width 15 height 15
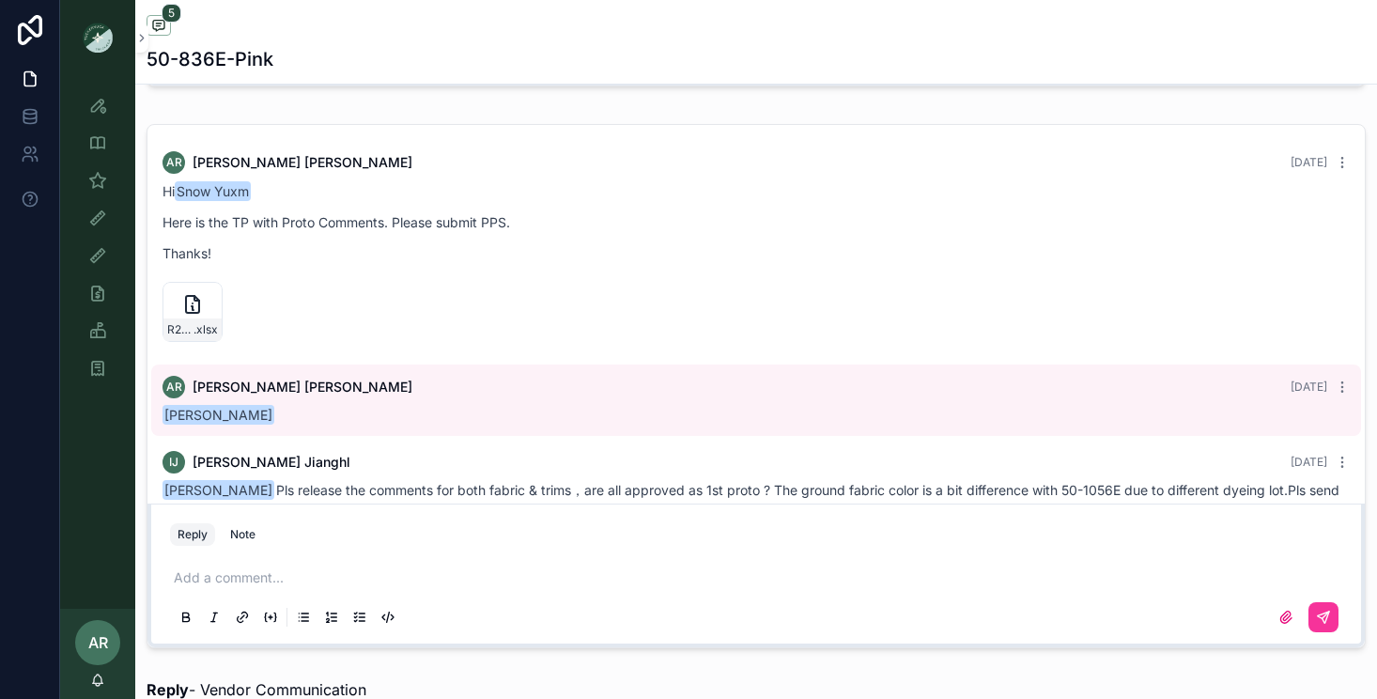
scroll to position [841, 0]
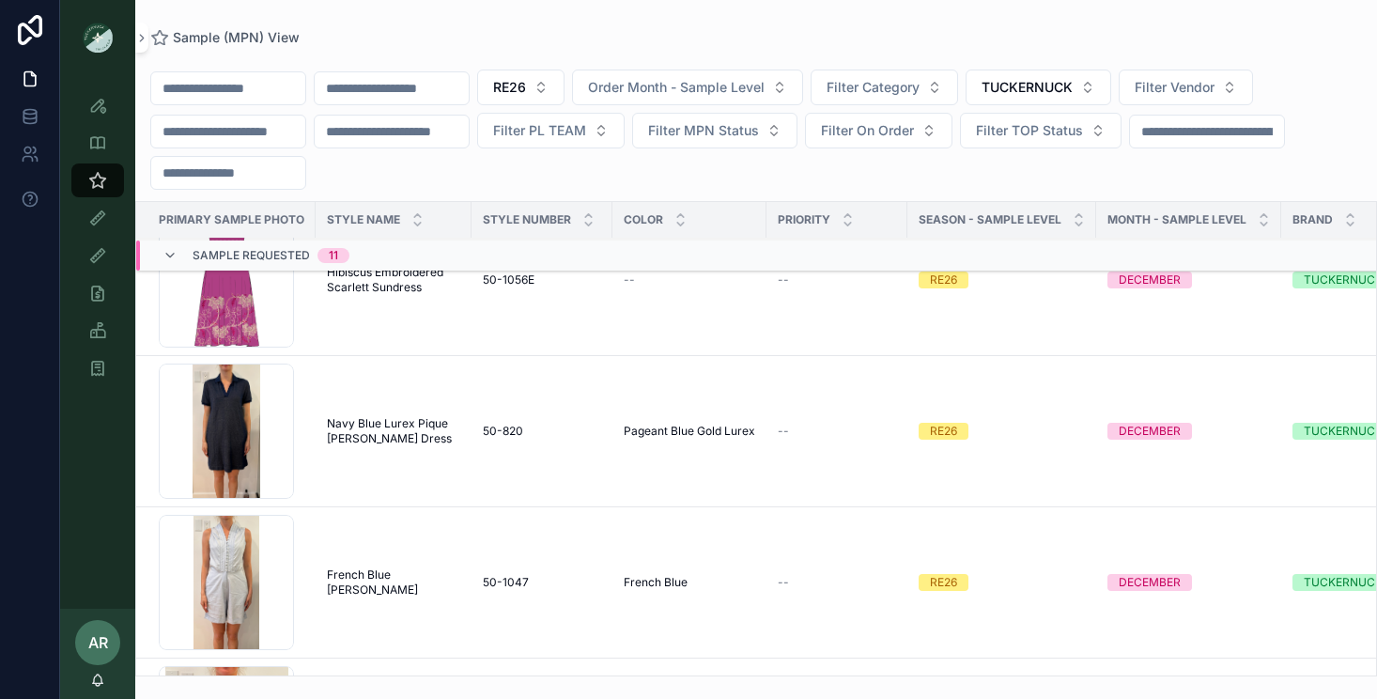
scroll to position [1017, 0]
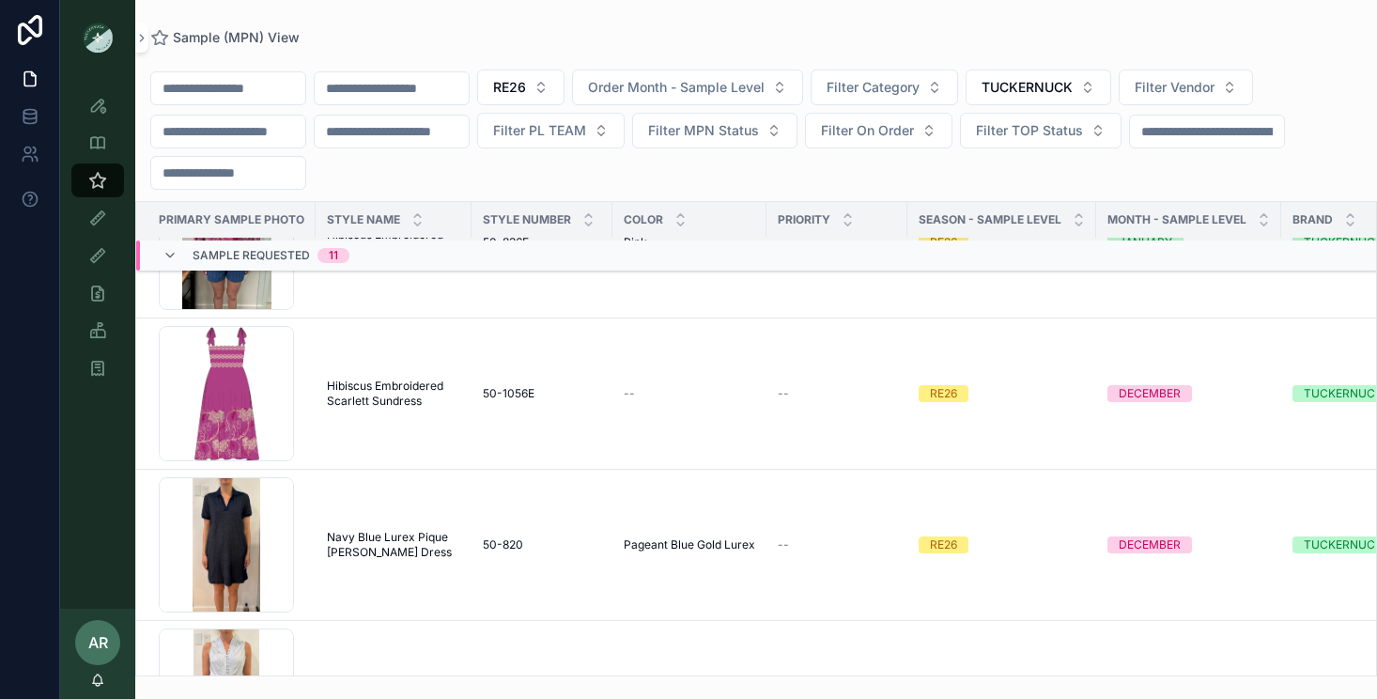
click at [377, 377] on td "Hibiscus Embroidered Scarlett Sundress Hibiscus Embroidered Scarlett Sundress" at bounding box center [394, 393] width 156 height 151
click at [380, 393] on span "Hibiscus Embroidered Scarlett Sundress" at bounding box center [393, 393] width 133 height 30
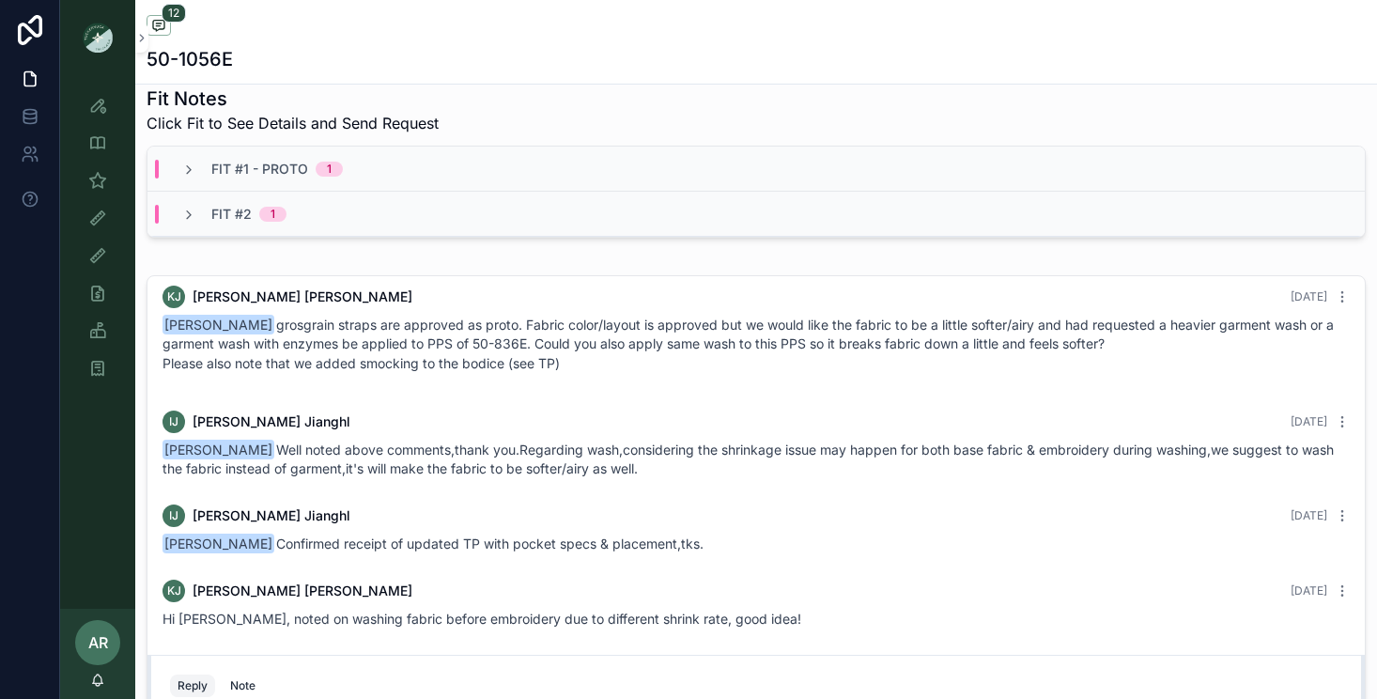
scroll to position [732, 0]
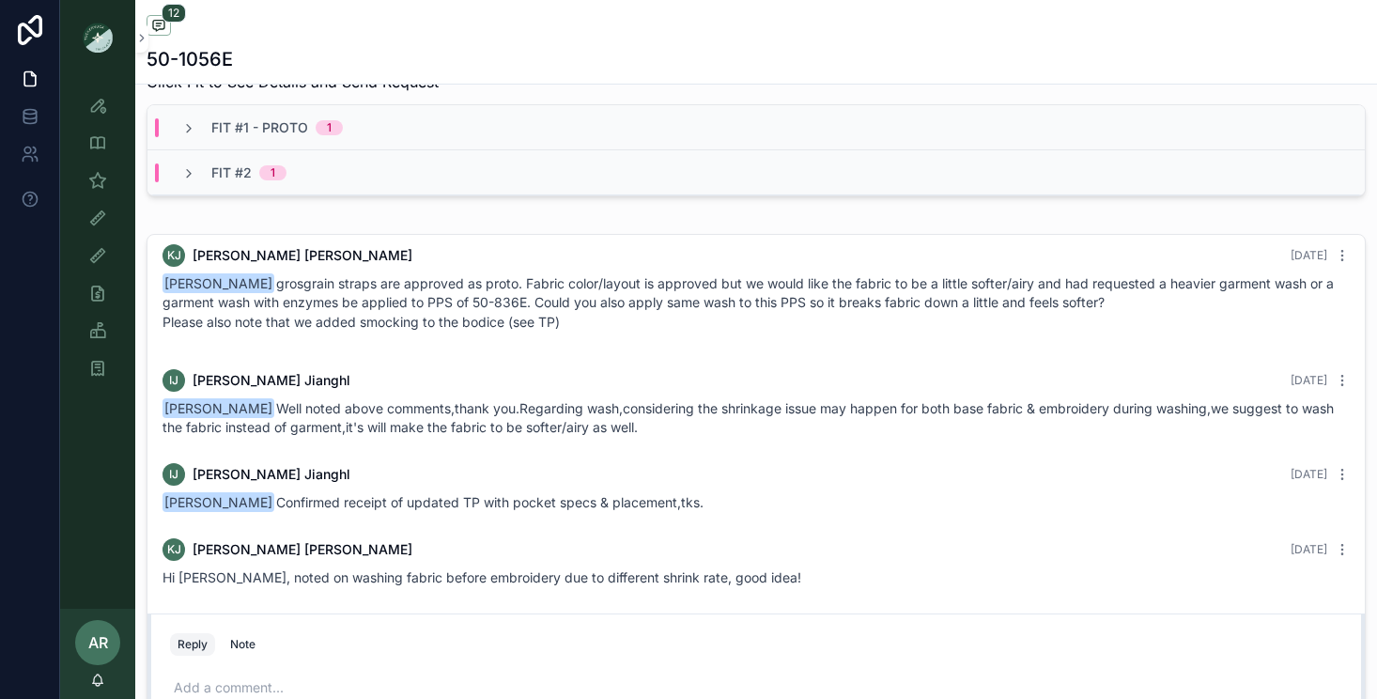
click at [254, 172] on div "Fit #2 1" at bounding box center [248, 172] width 75 height 19
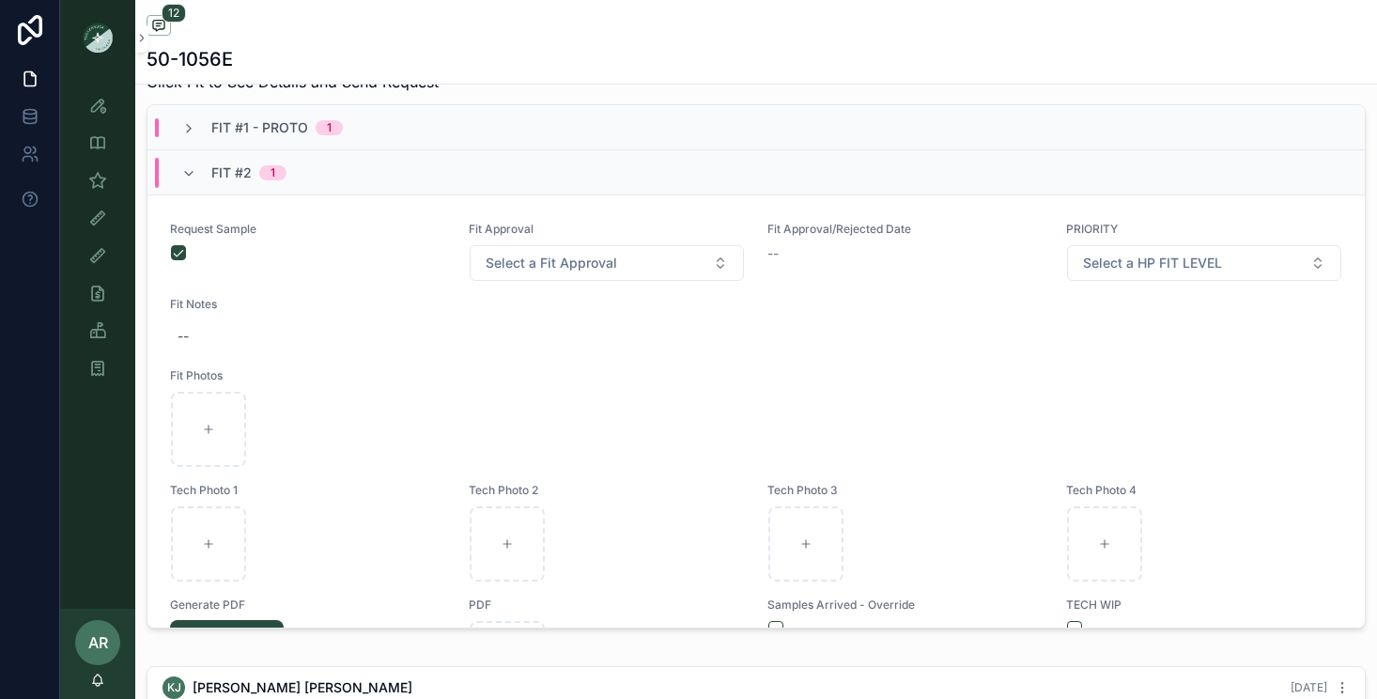
click at [198, 184] on div "Fit #2 1" at bounding box center [233, 173] width 105 height 30
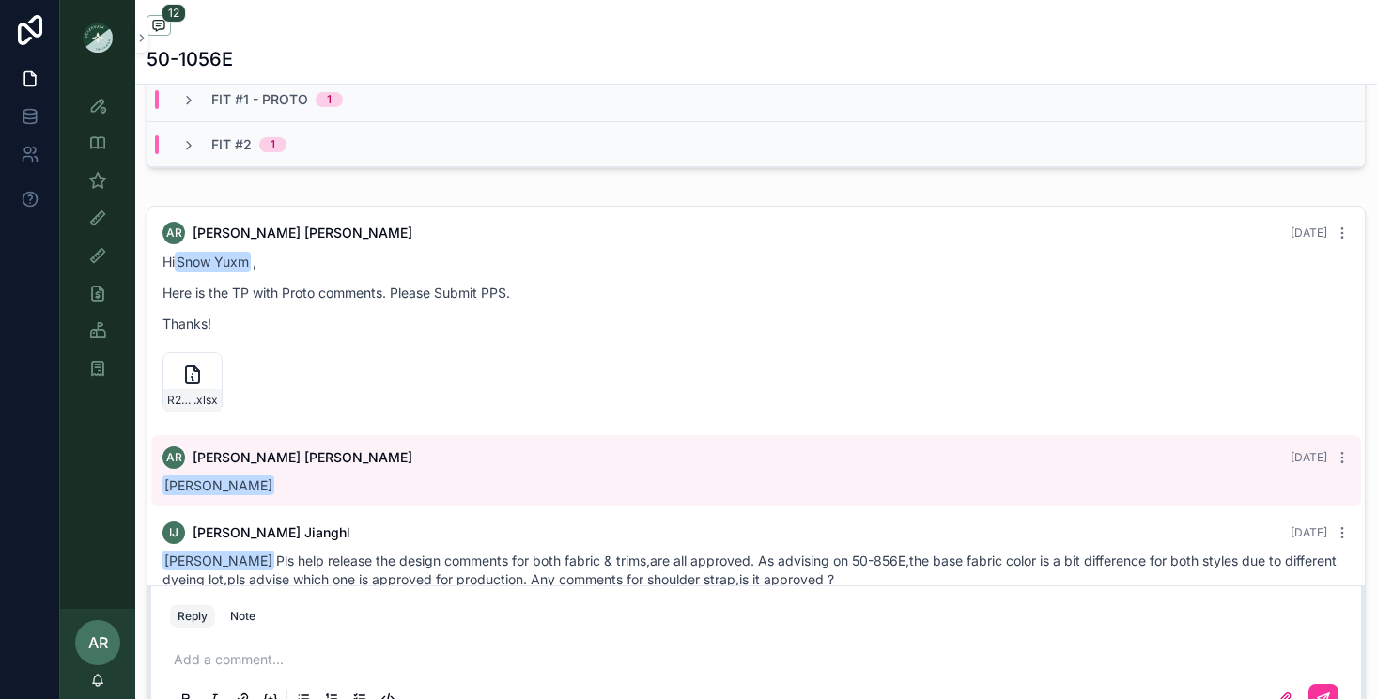
scroll to position [0, 0]
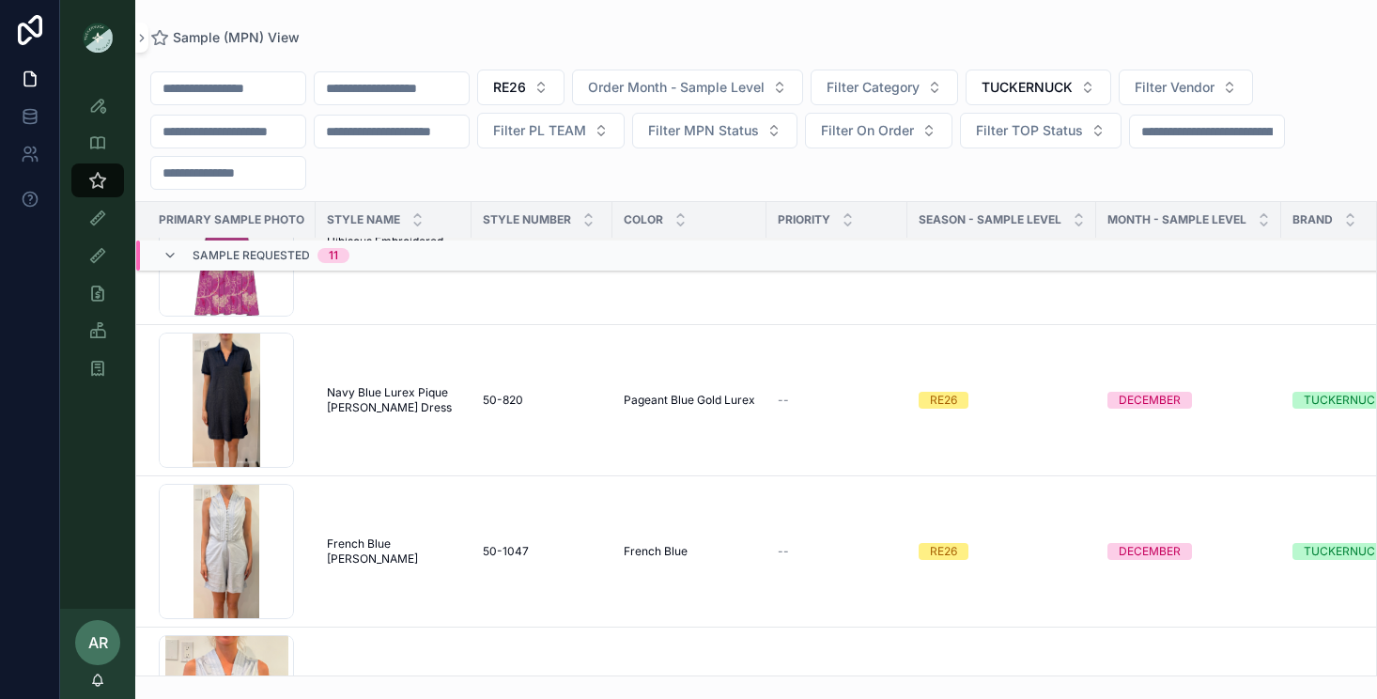
scroll to position [1116, 0]
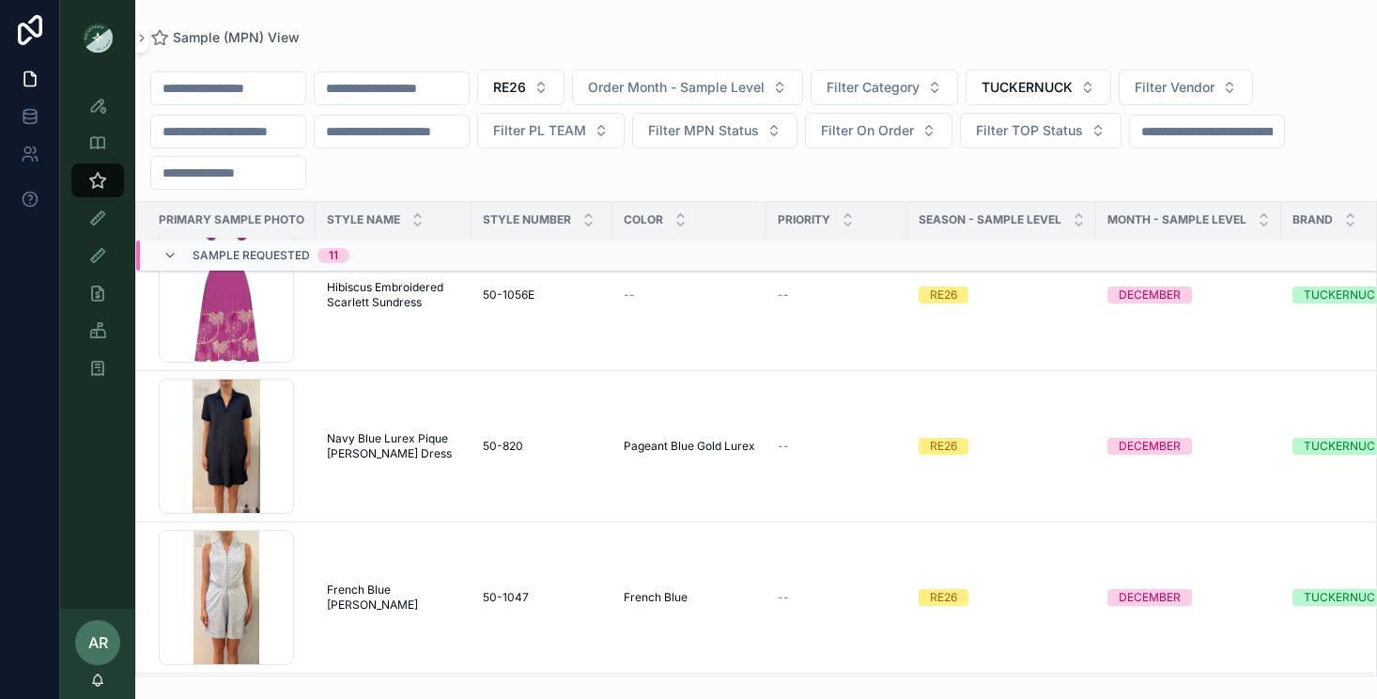
click at [361, 449] on span "Navy Blue Lurex Pique [PERSON_NAME] Dress" at bounding box center [393, 446] width 133 height 30
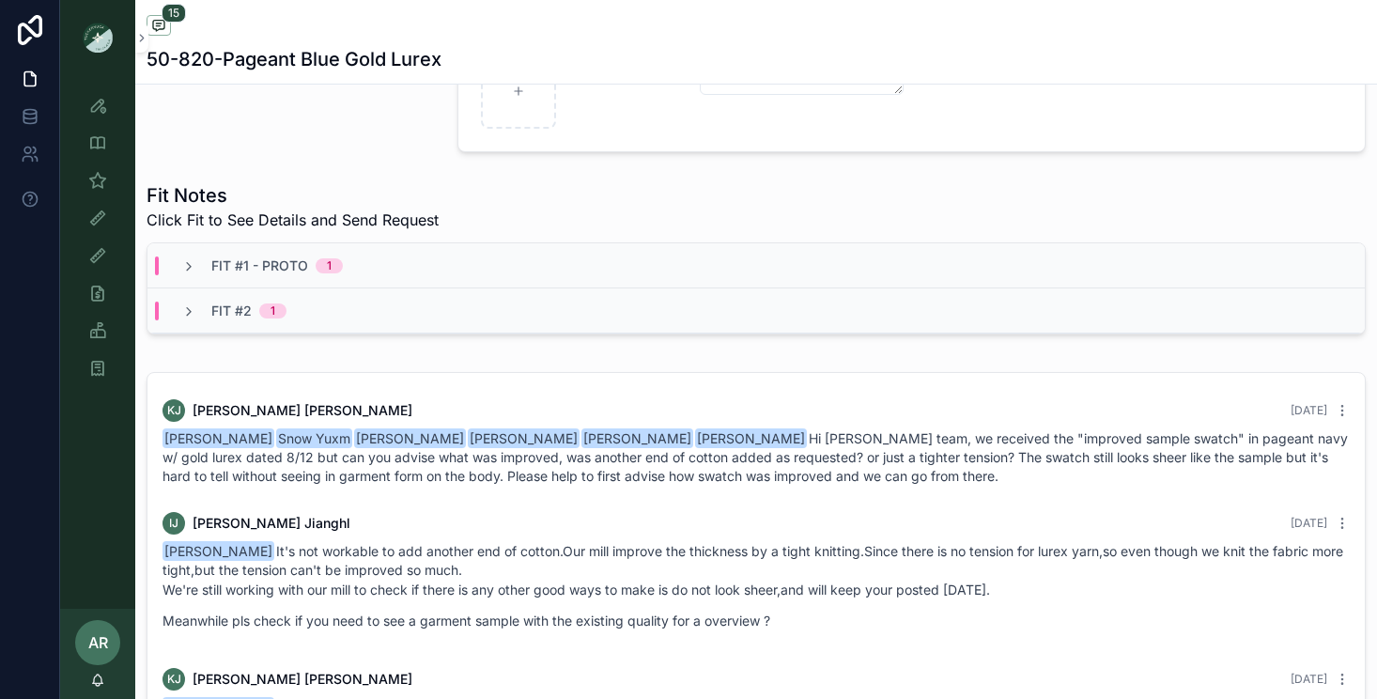
scroll to position [1006, 0]
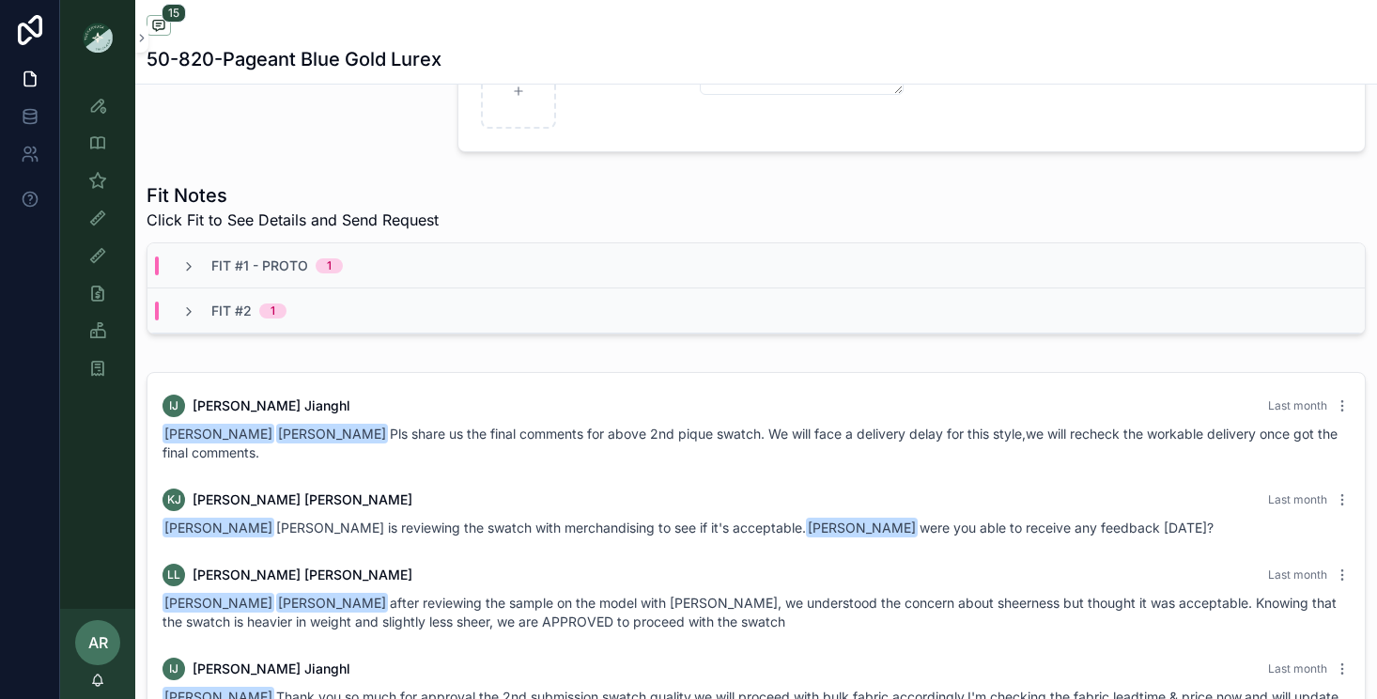
click at [218, 320] on div "Fit #2 1" at bounding box center [755, 310] width 1217 height 45
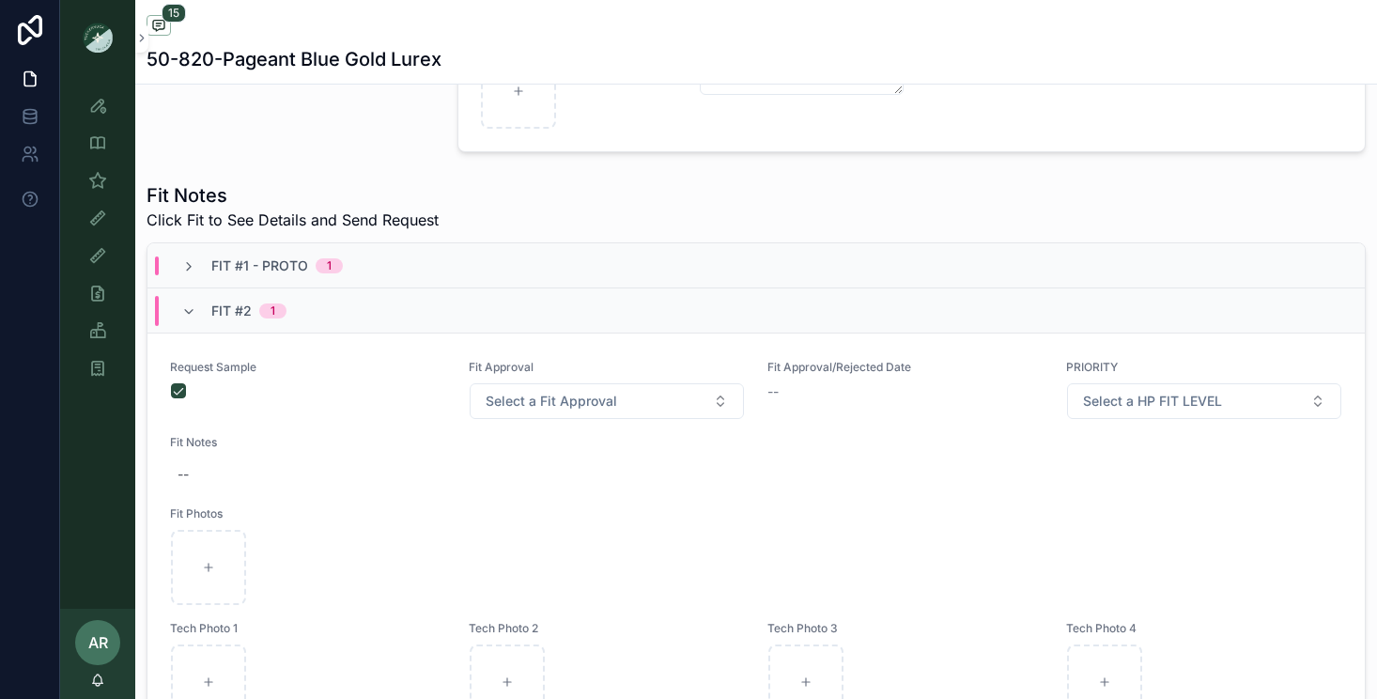
click at [218, 320] on div "Fit #2 1" at bounding box center [248, 311] width 75 height 30
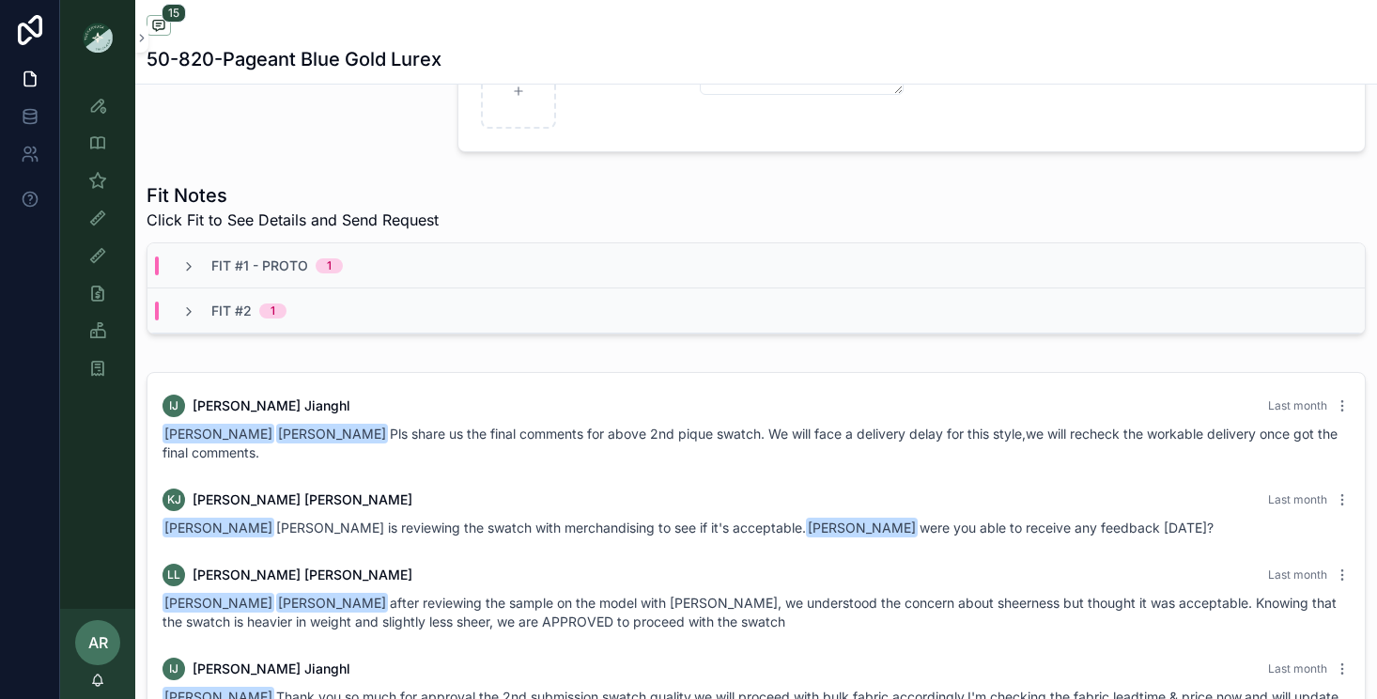
click at [224, 269] on span "Fit #1 - Proto" at bounding box center [259, 265] width 97 height 19
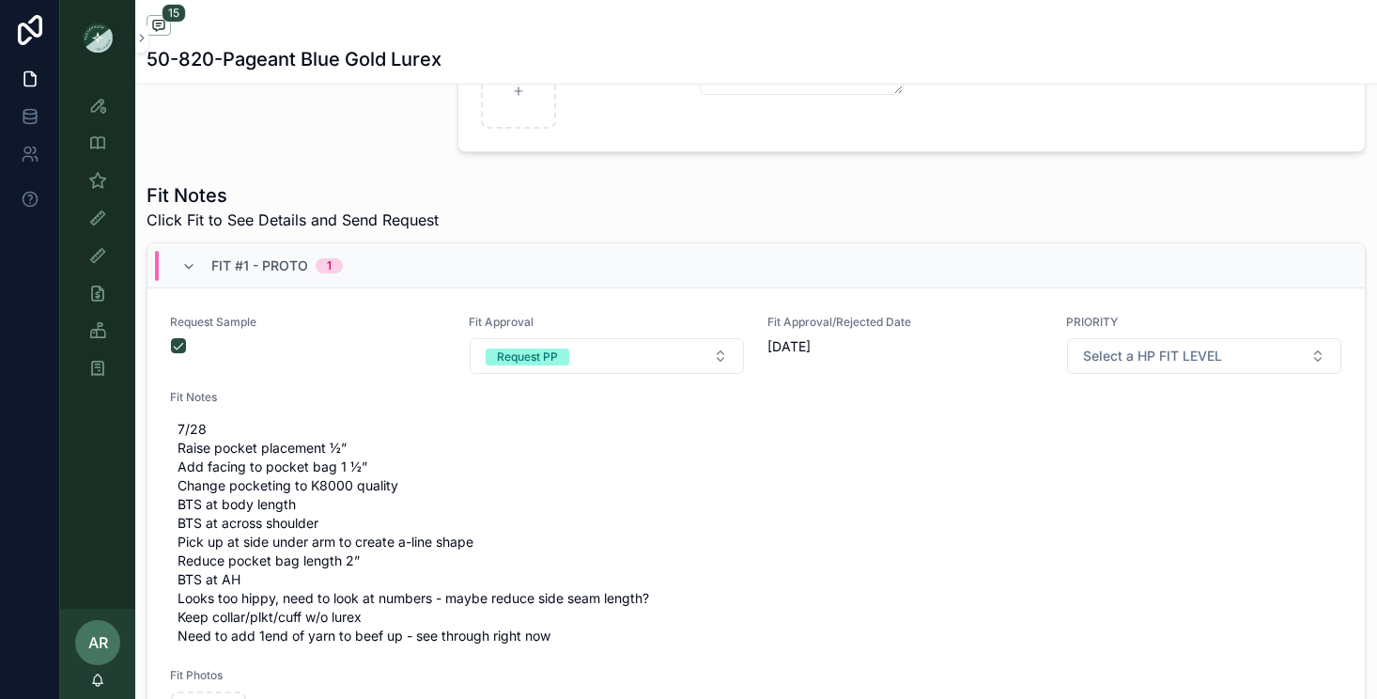
click at [224, 269] on span "Fit #1 - Proto" at bounding box center [259, 265] width 97 height 19
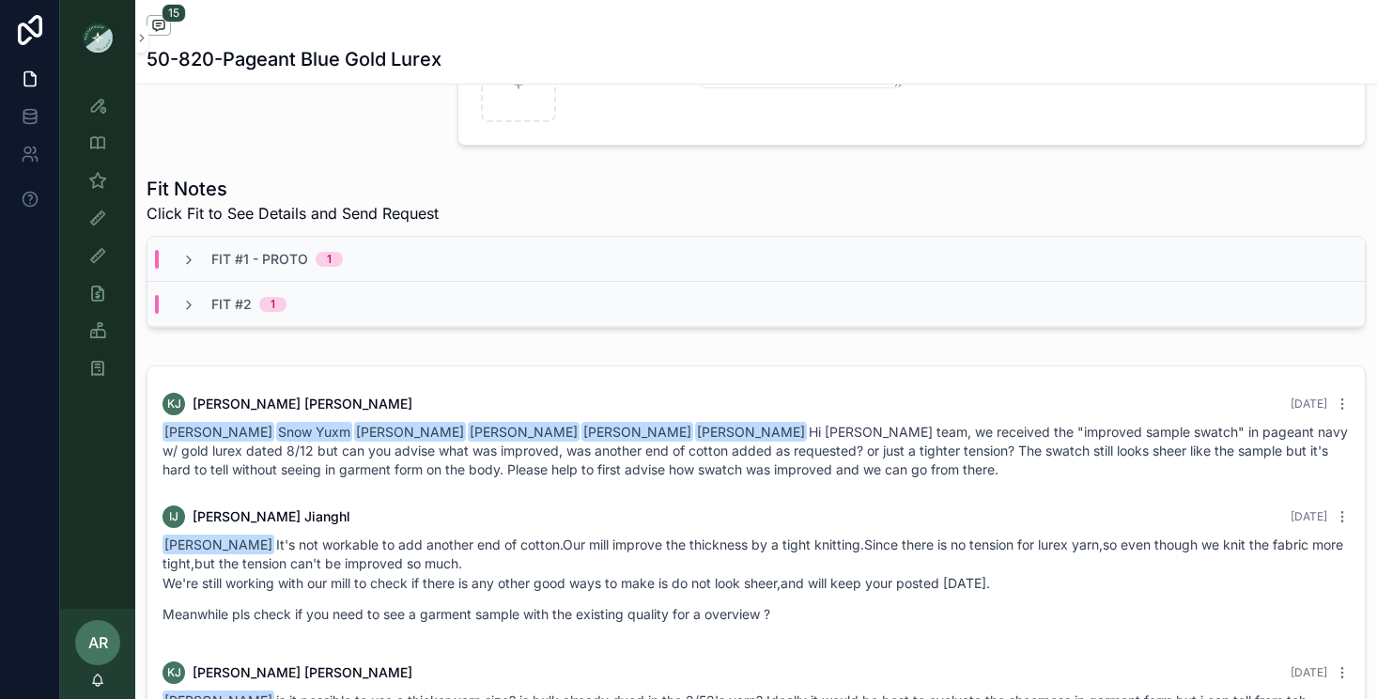
scroll to position [582, 0]
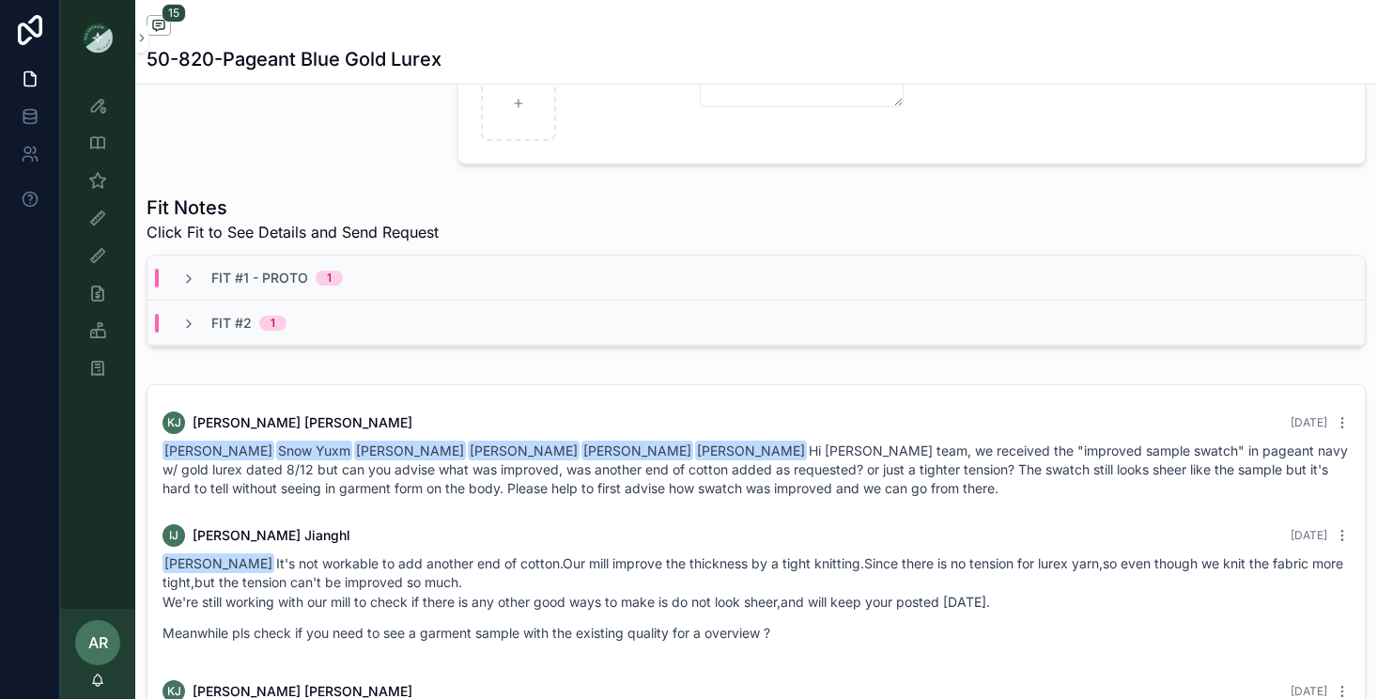
click at [205, 285] on div "Fit #1 - Proto 1" at bounding box center [262, 278] width 162 height 19
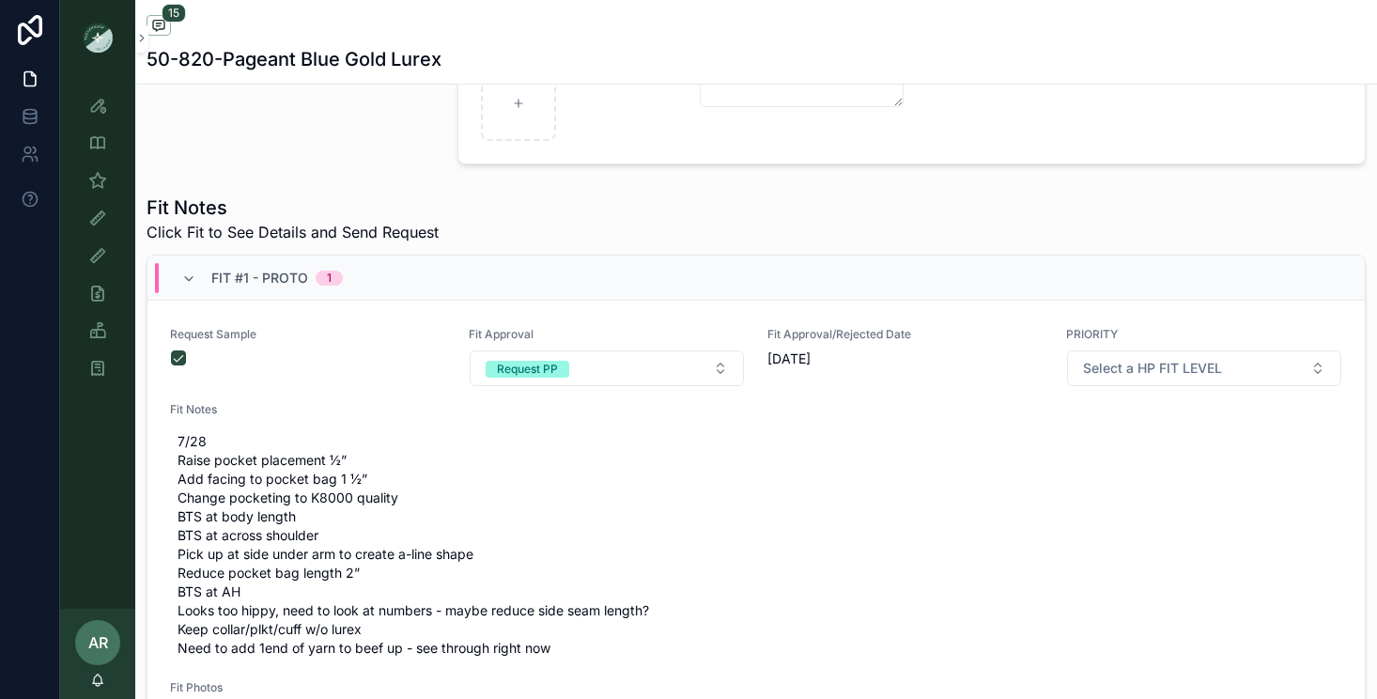
click at [205, 285] on div "Fit #1 - Proto 1" at bounding box center [262, 278] width 162 height 30
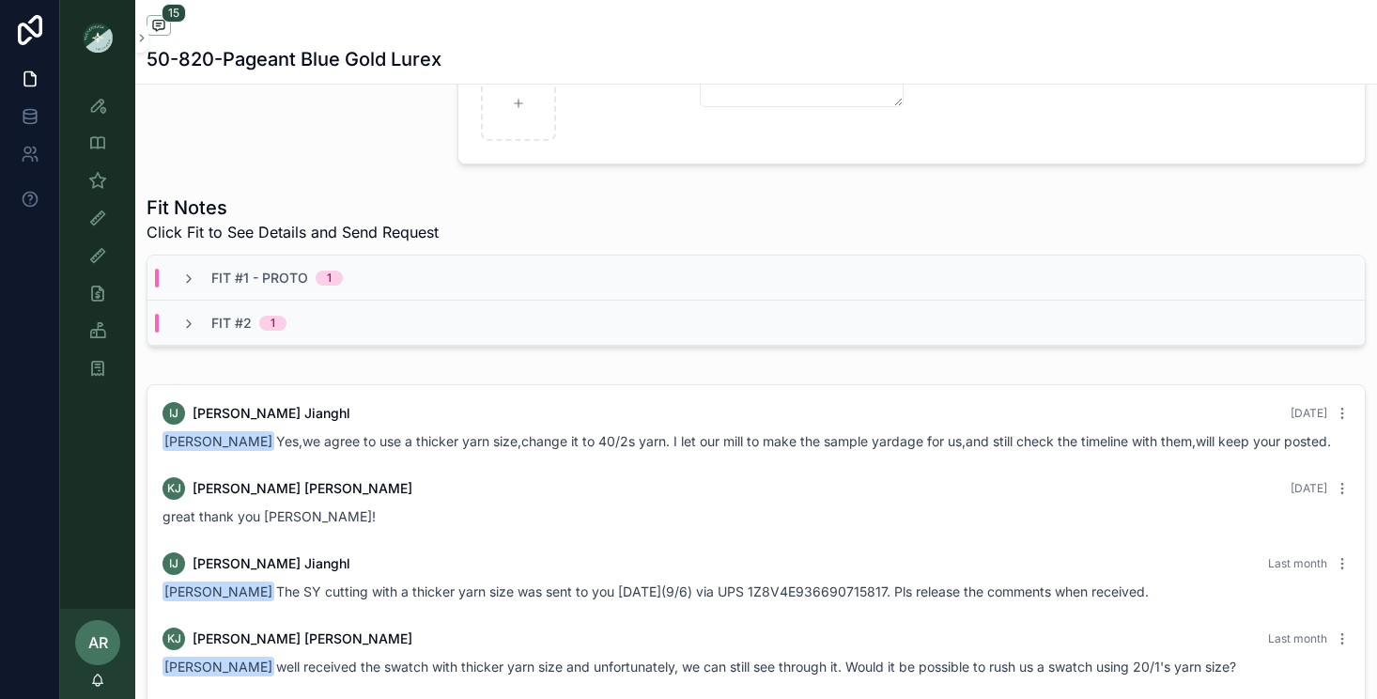
scroll to position [392, 0]
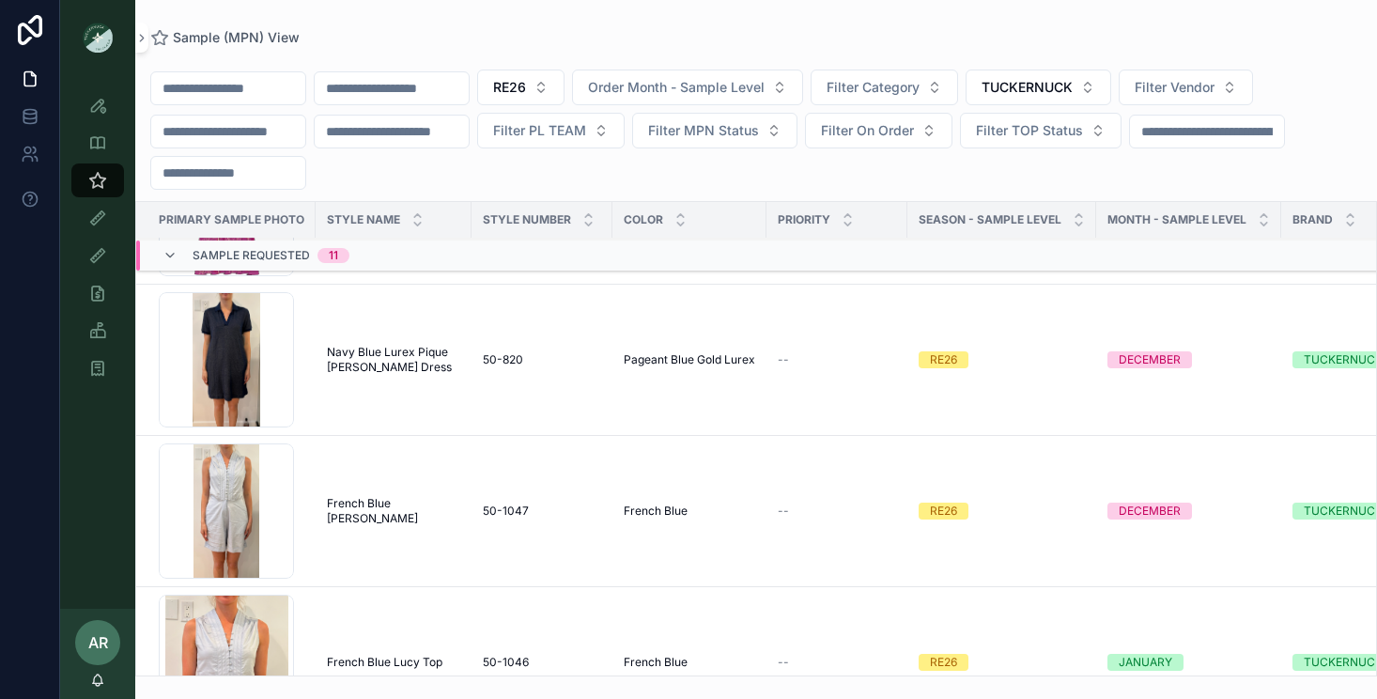
scroll to position [1212, 0]
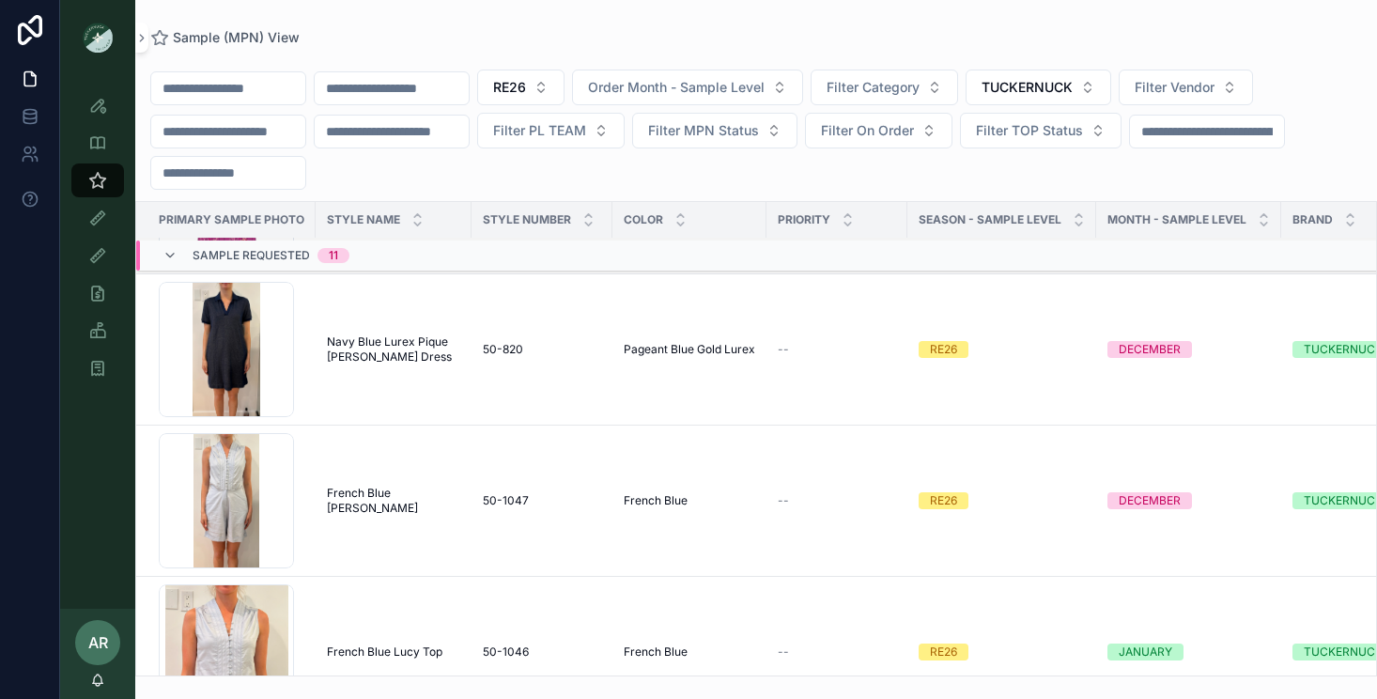
click at [366, 500] on span "French Blue [PERSON_NAME]" at bounding box center [393, 500] width 133 height 30
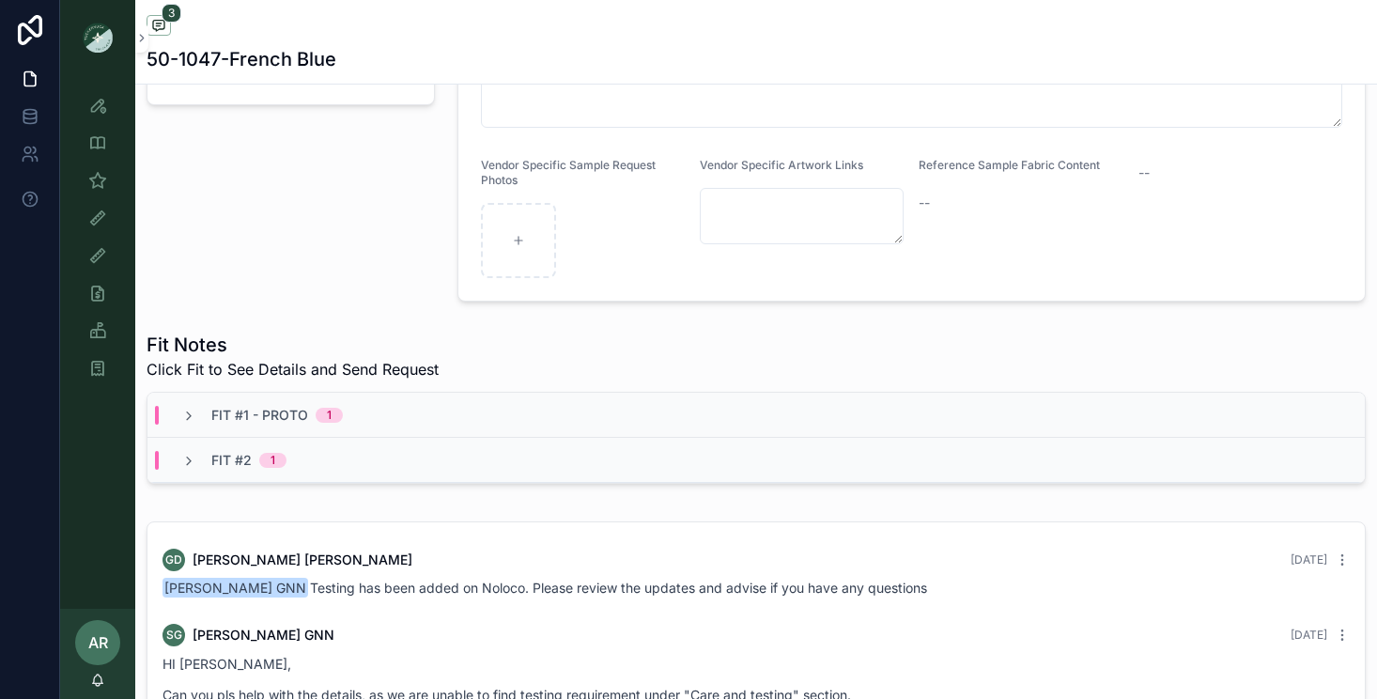
scroll to position [450, 0]
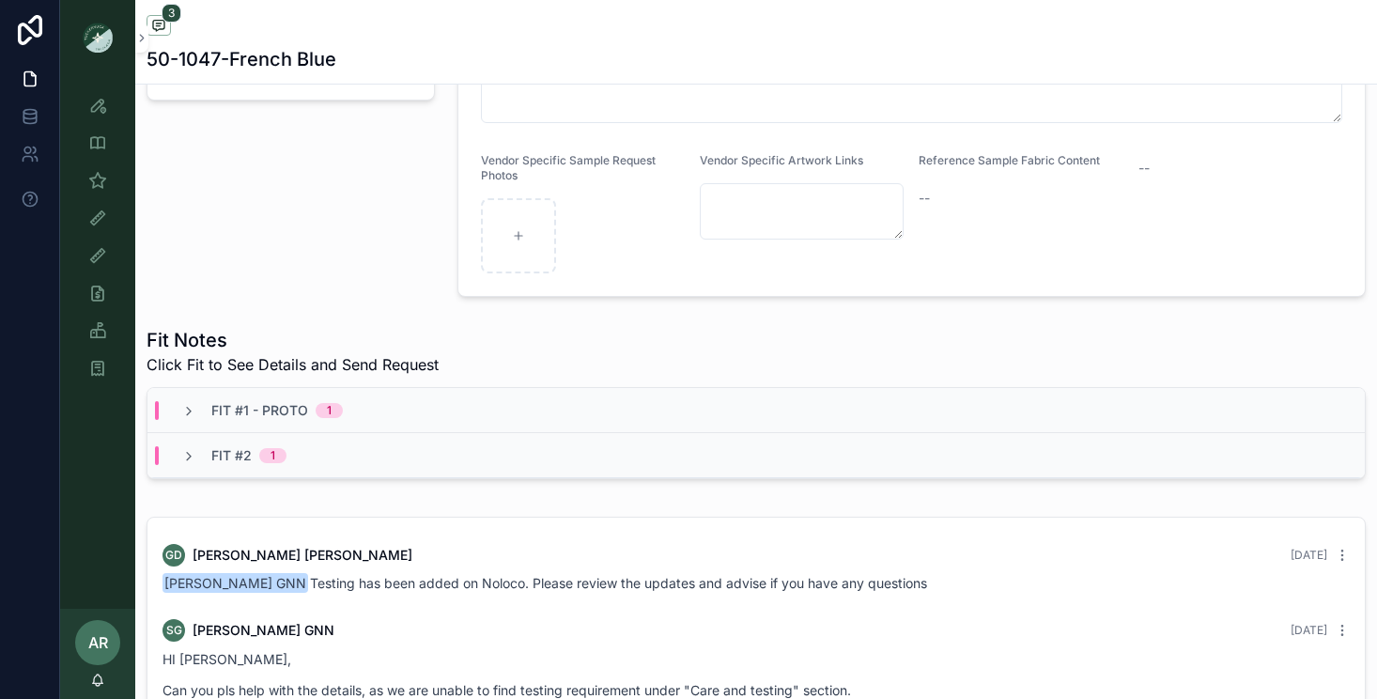
click at [274, 409] on span "Fit #1 - Proto" at bounding box center [259, 410] width 97 height 19
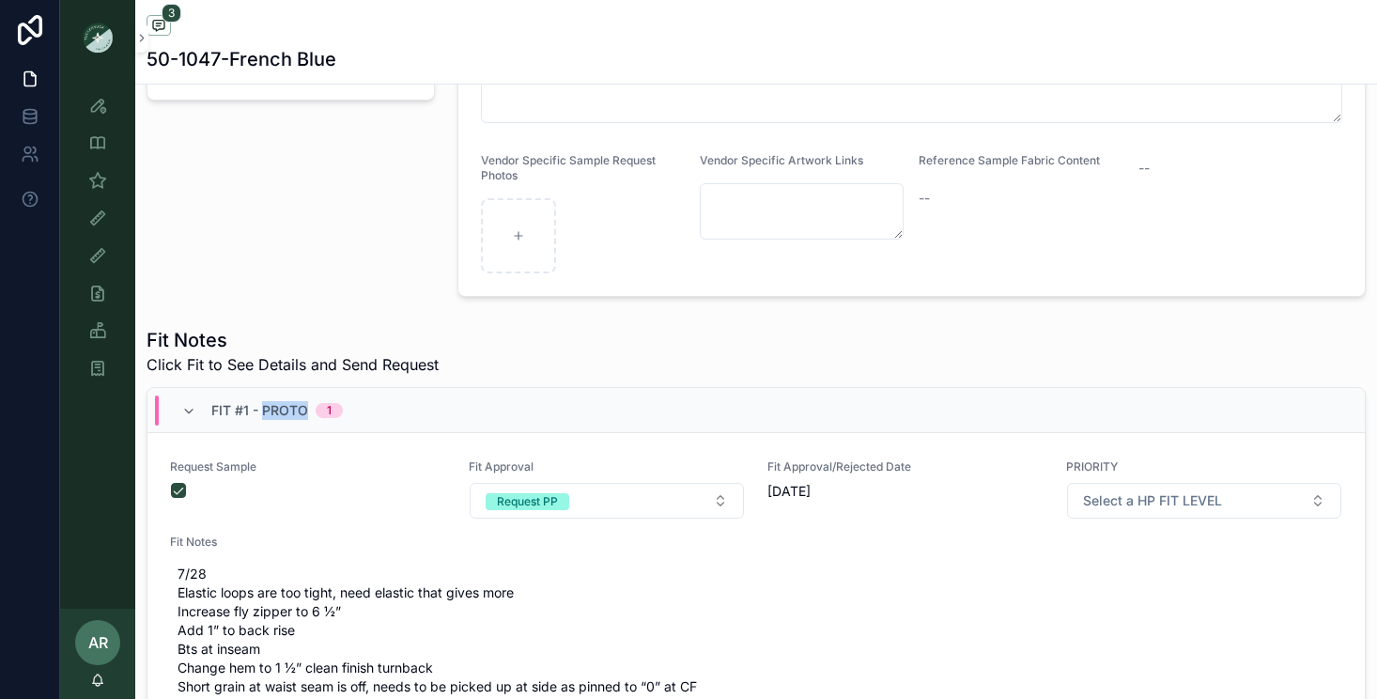
click at [274, 409] on span "Fit #1 - Proto" at bounding box center [259, 410] width 97 height 19
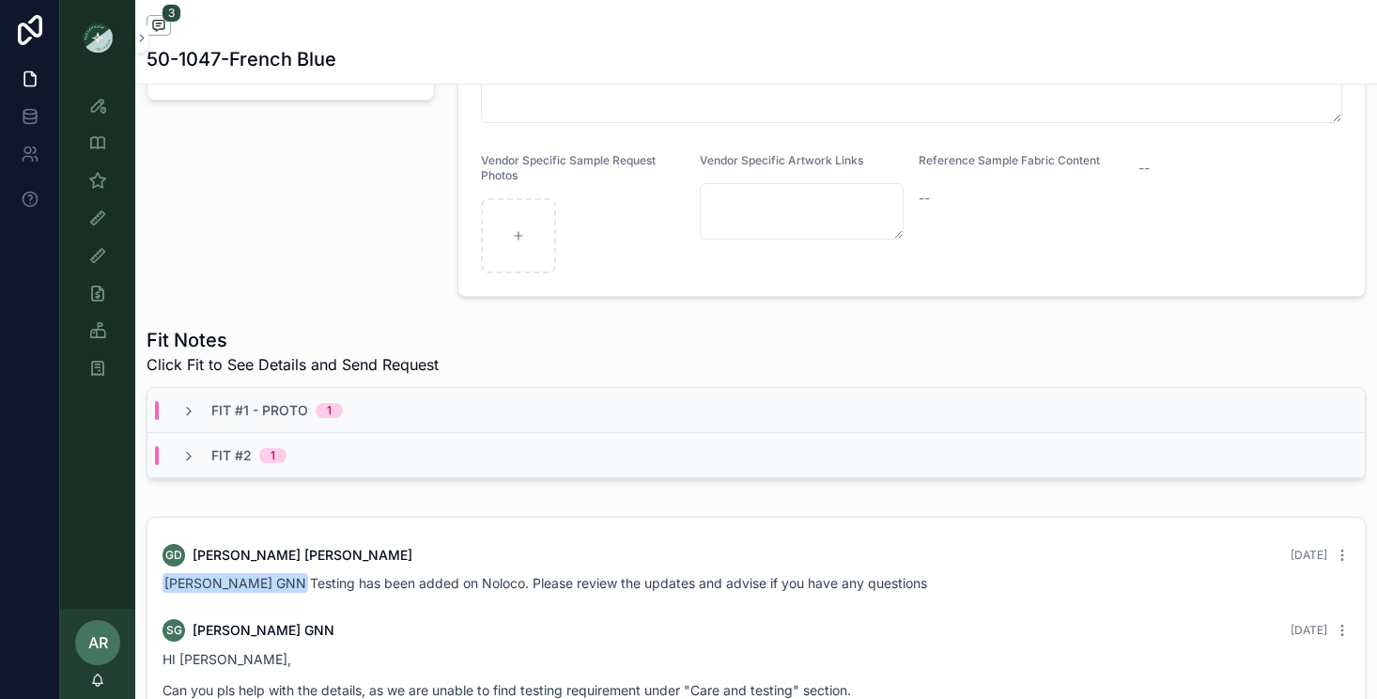
click at [229, 472] on div "Fit #2 1" at bounding box center [755, 455] width 1217 height 45
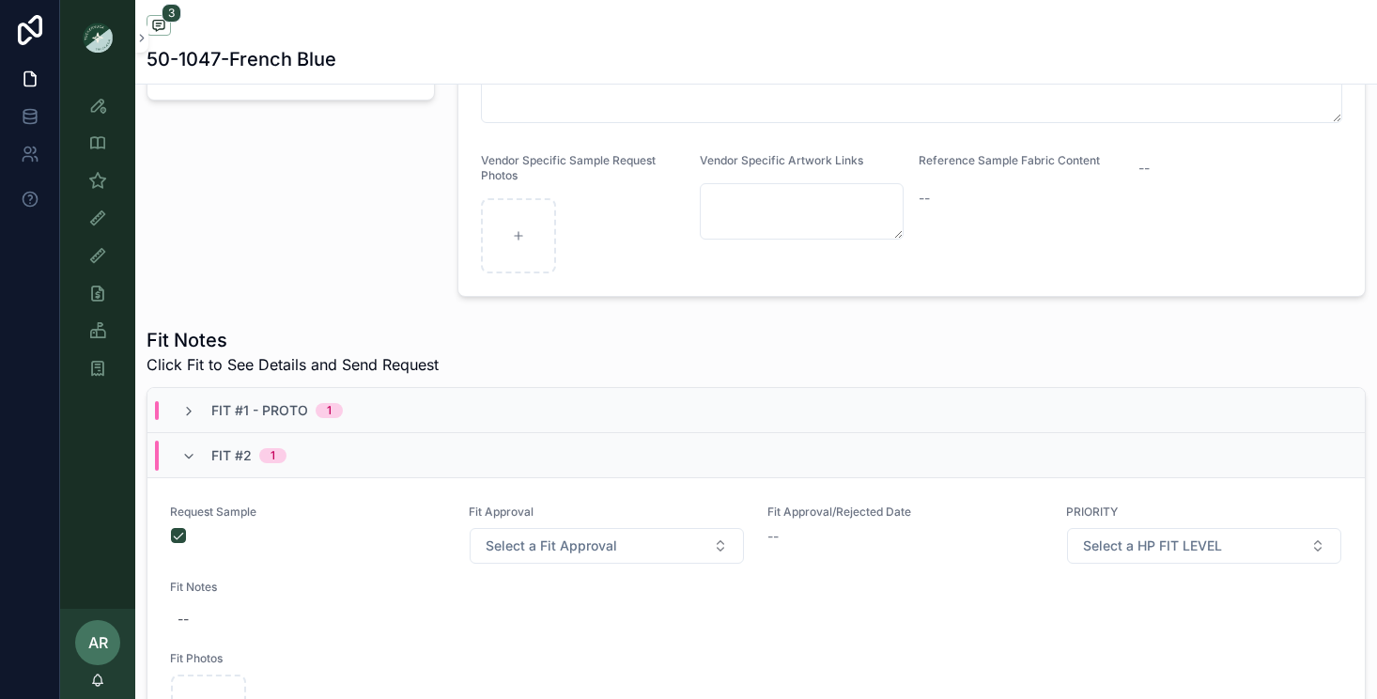
click at [229, 472] on div "Fit #2 1" at bounding box center [755, 455] width 1217 height 45
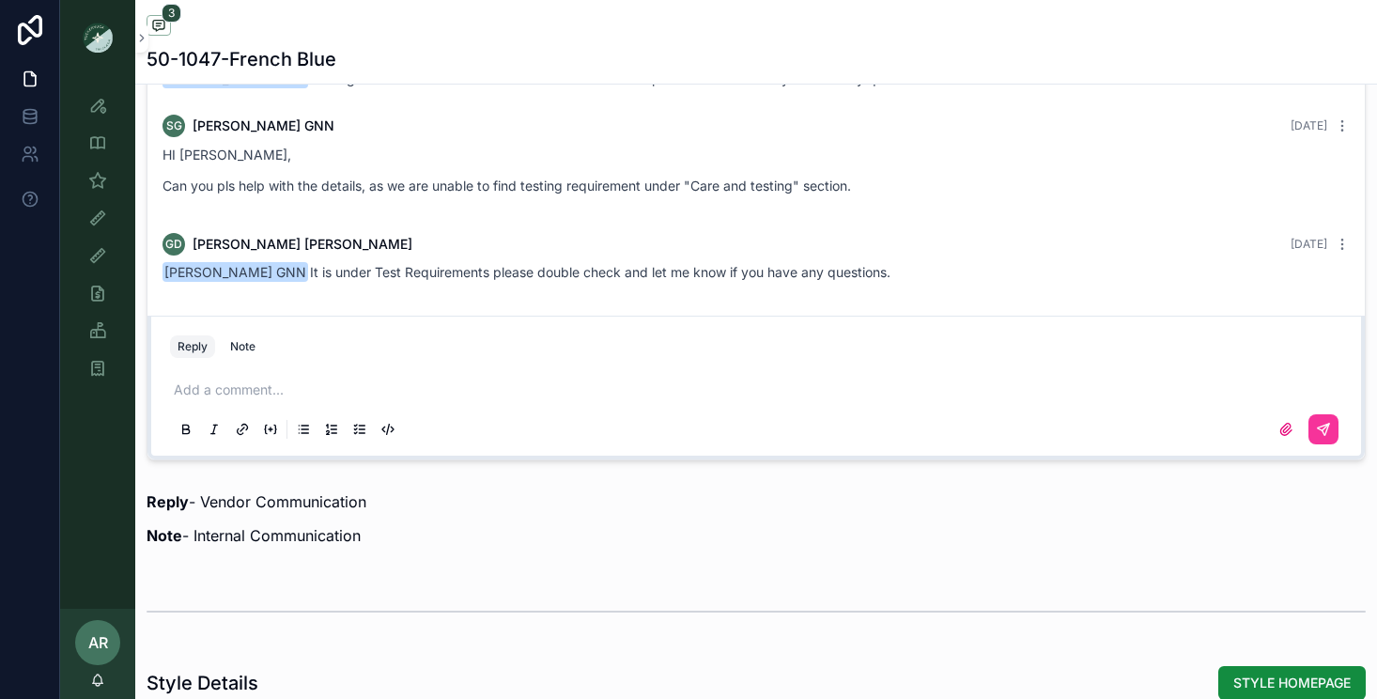
scroll to position [955, 0]
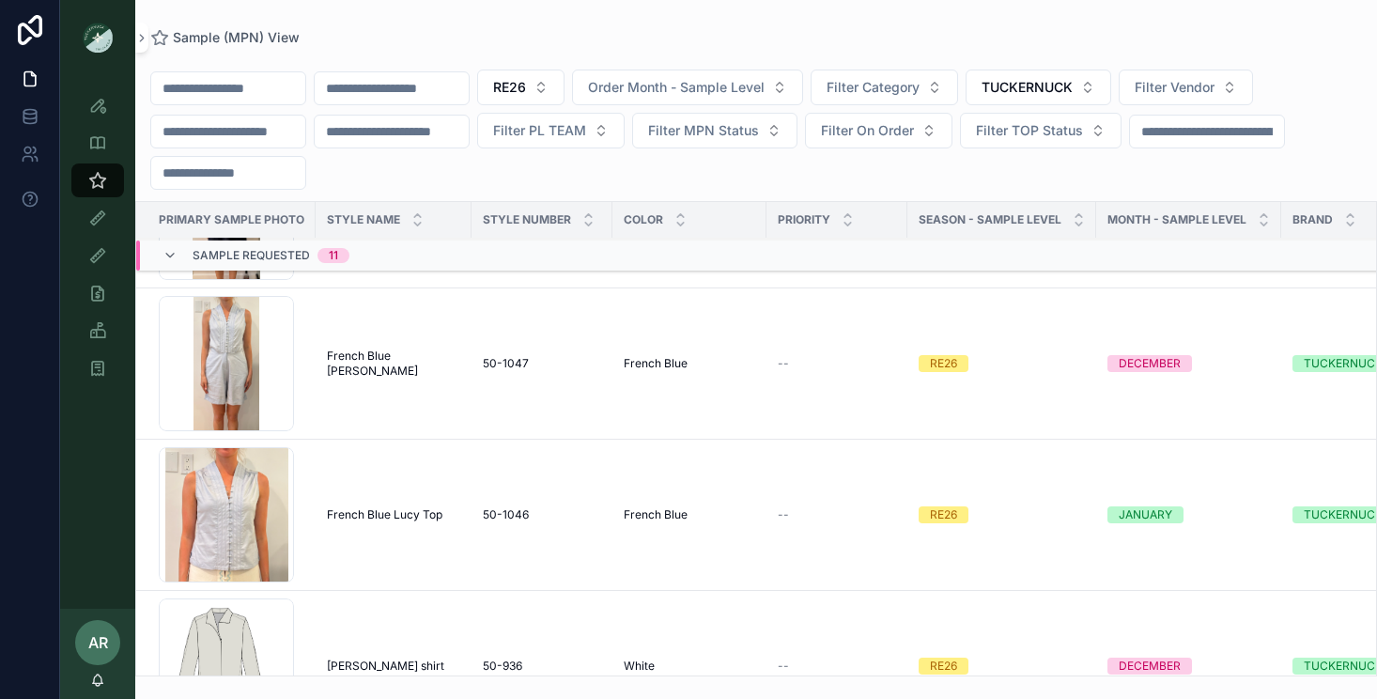
scroll to position [1384, 0]
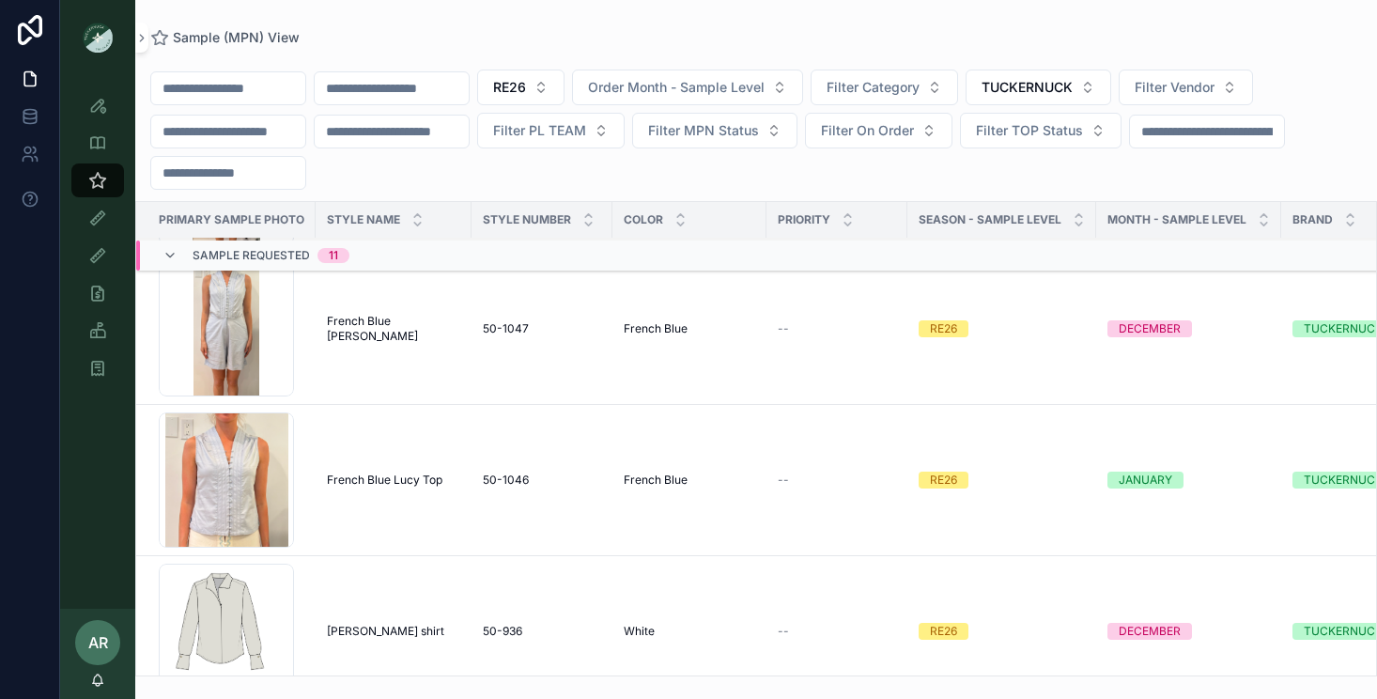
click at [366, 481] on span "French Blue Lucy Top" at bounding box center [385, 479] width 116 height 15
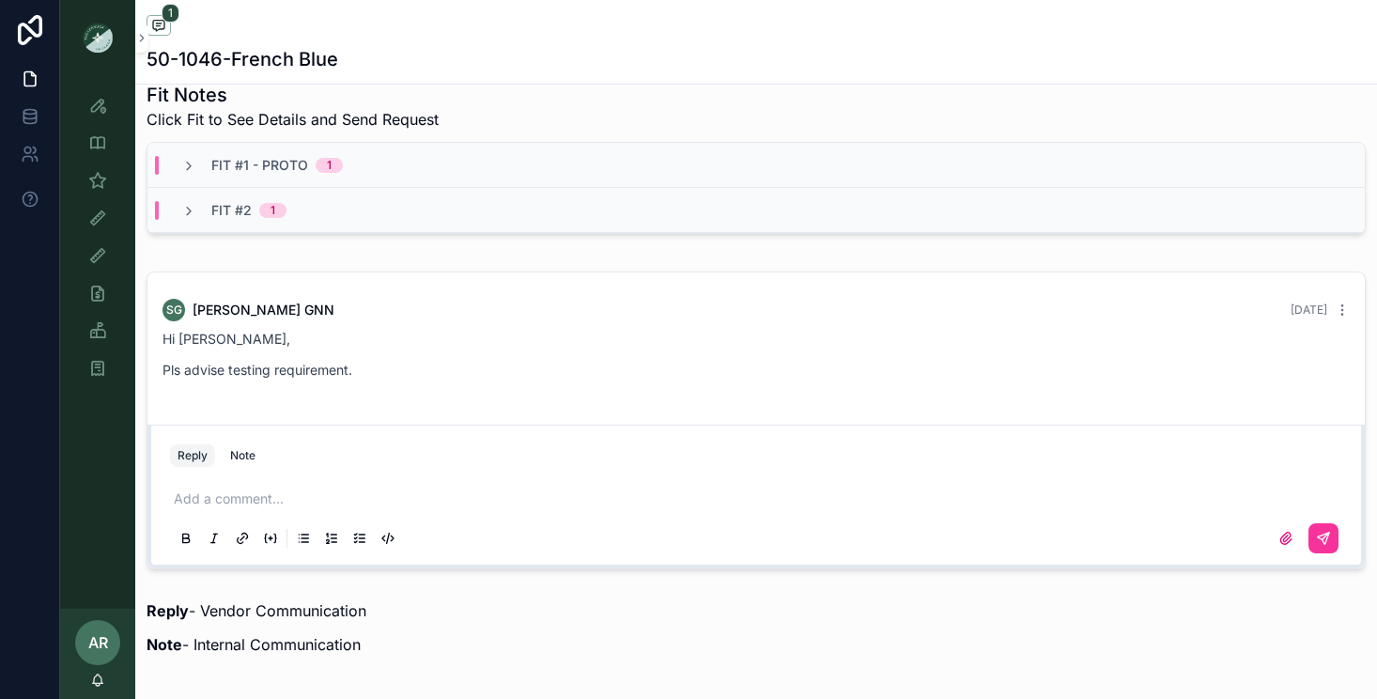
scroll to position [729, 0]
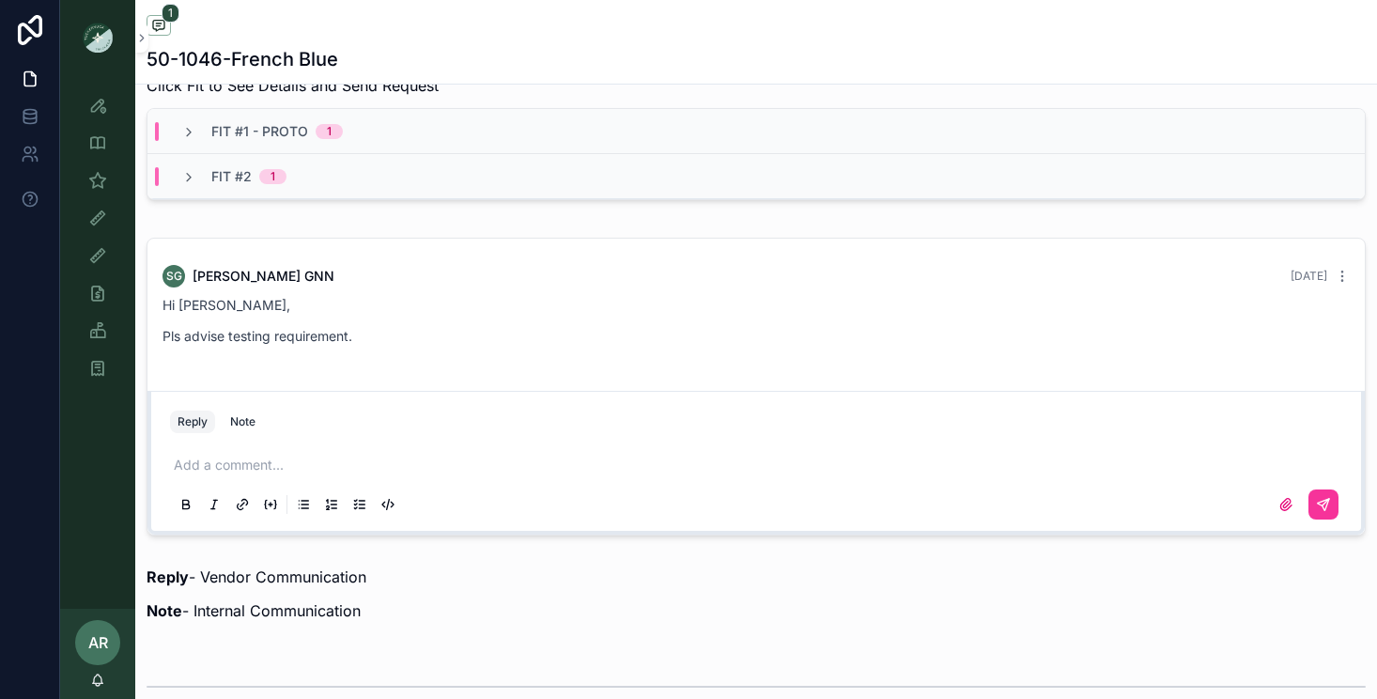
click at [269, 138] on span "Fit #1 - Proto" at bounding box center [259, 131] width 97 height 19
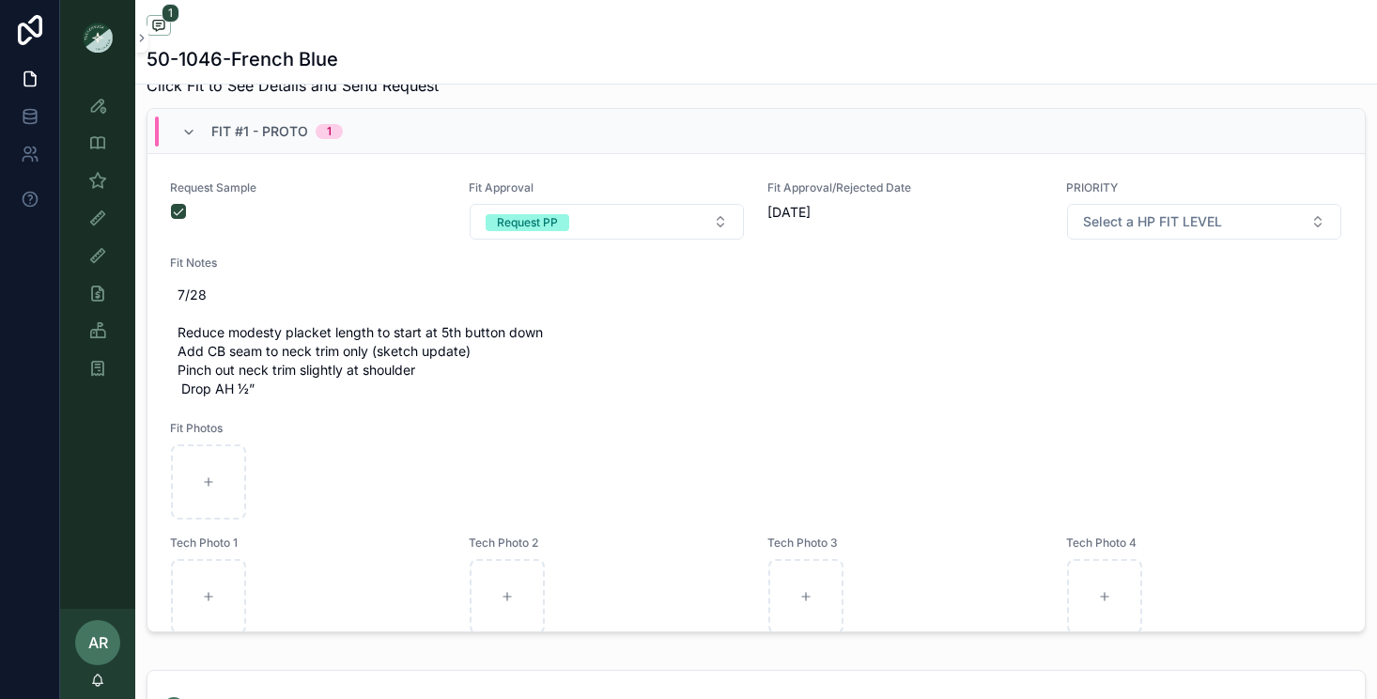
click at [269, 139] on span "Fit #1 - Proto" at bounding box center [259, 131] width 97 height 19
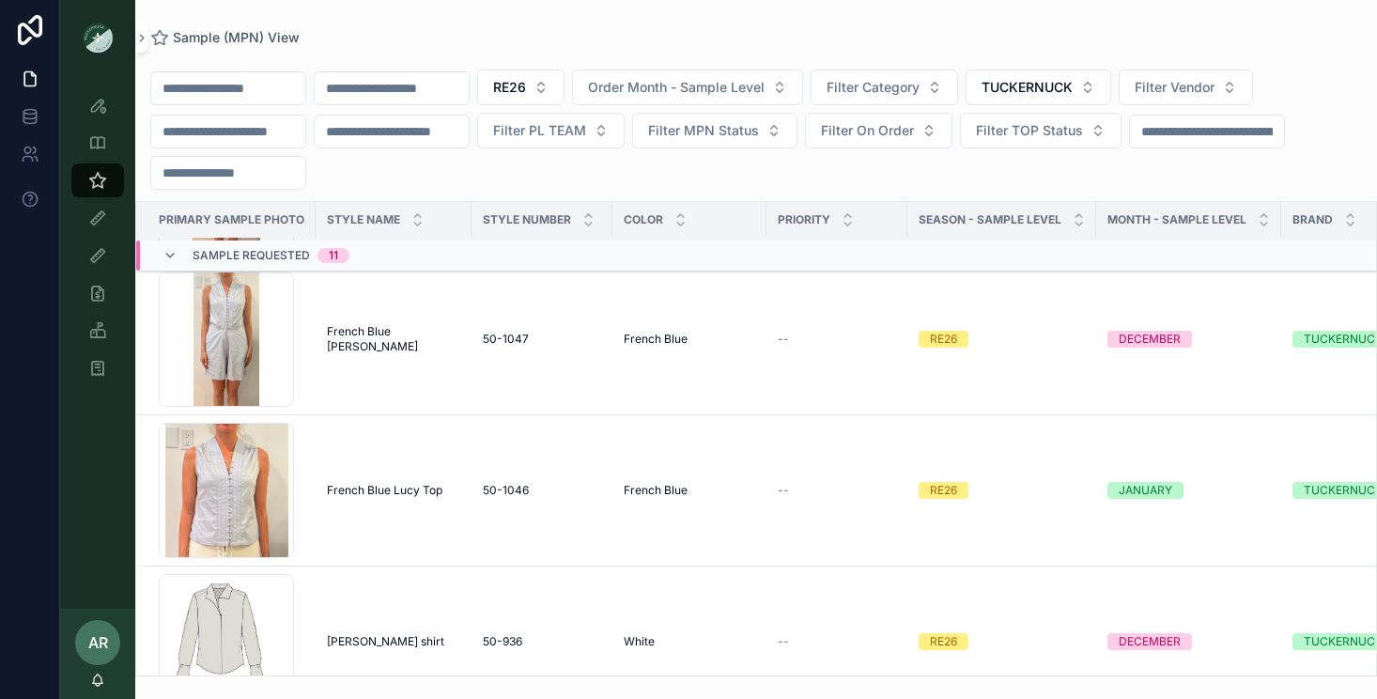
scroll to position [1451, 0]
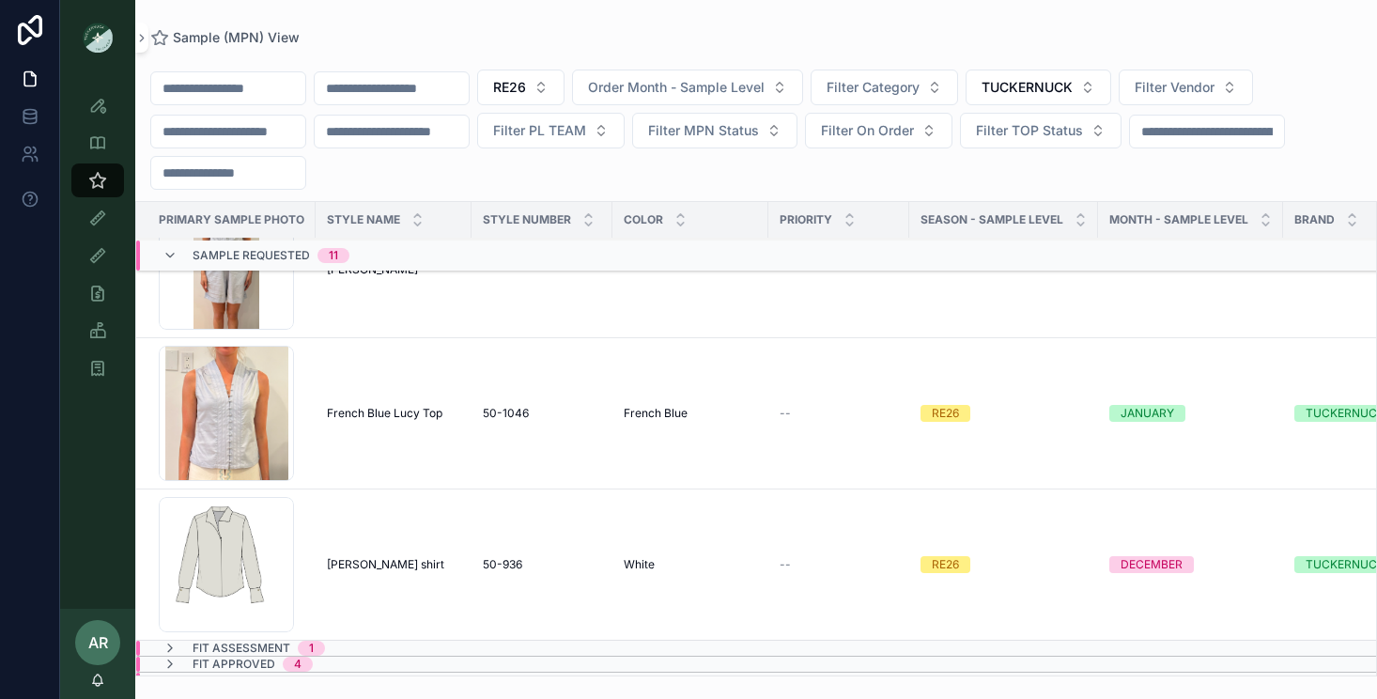
click at [371, 568] on span "Bessette shirt" at bounding box center [385, 564] width 117 height 15
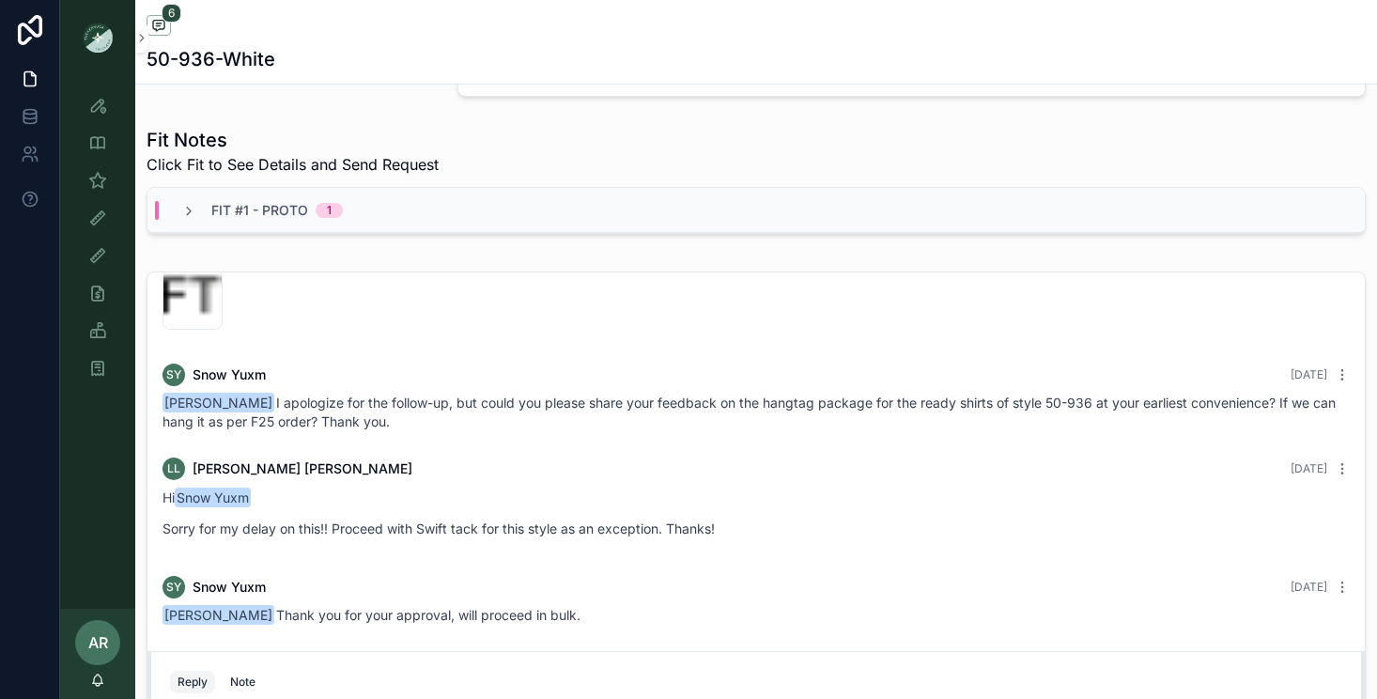
scroll to position [675, 0]
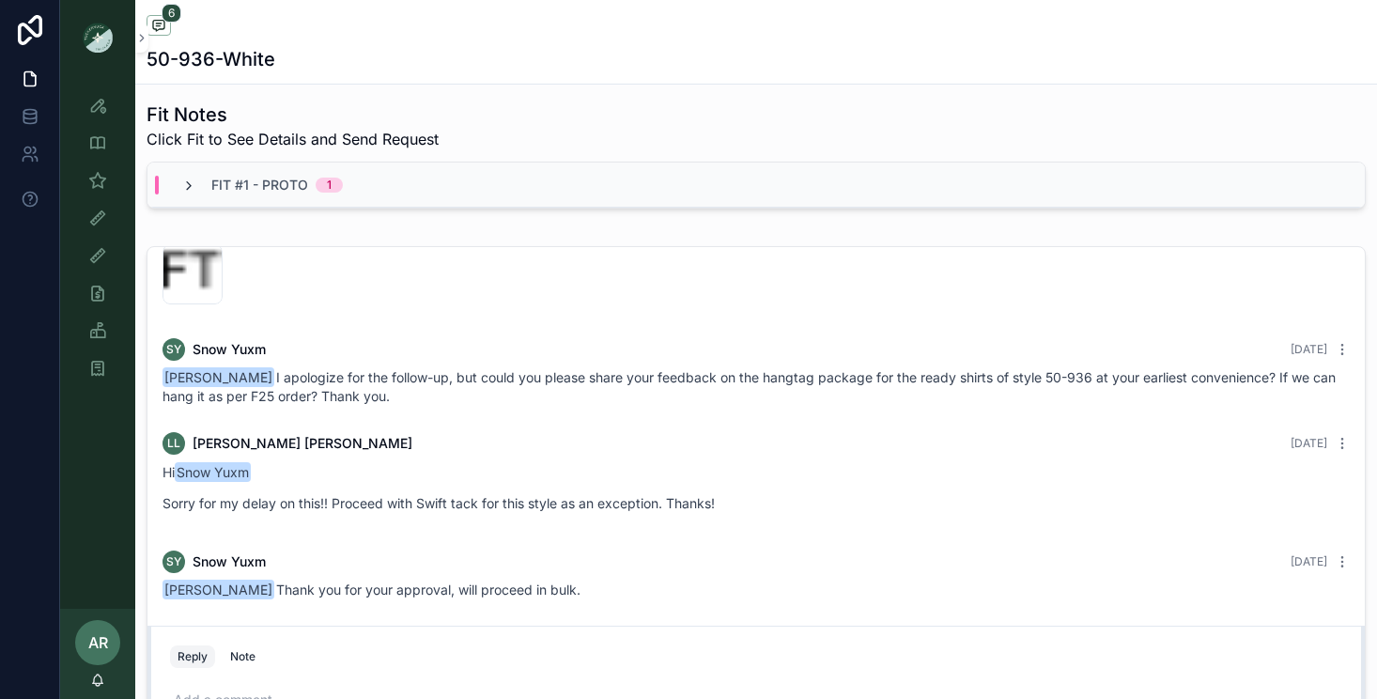
click at [192, 192] on icon "scrollable content" at bounding box center [188, 185] width 15 height 15
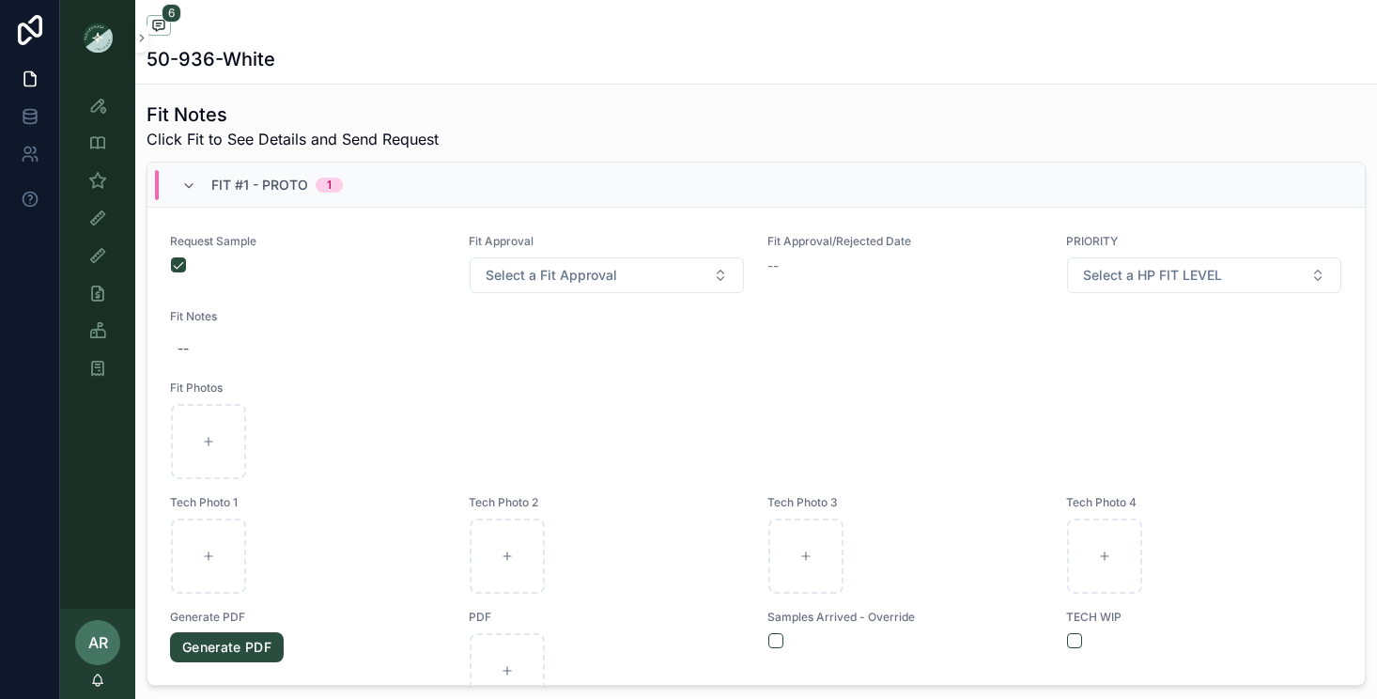
click at [192, 192] on icon "scrollable content" at bounding box center [188, 185] width 15 height 15
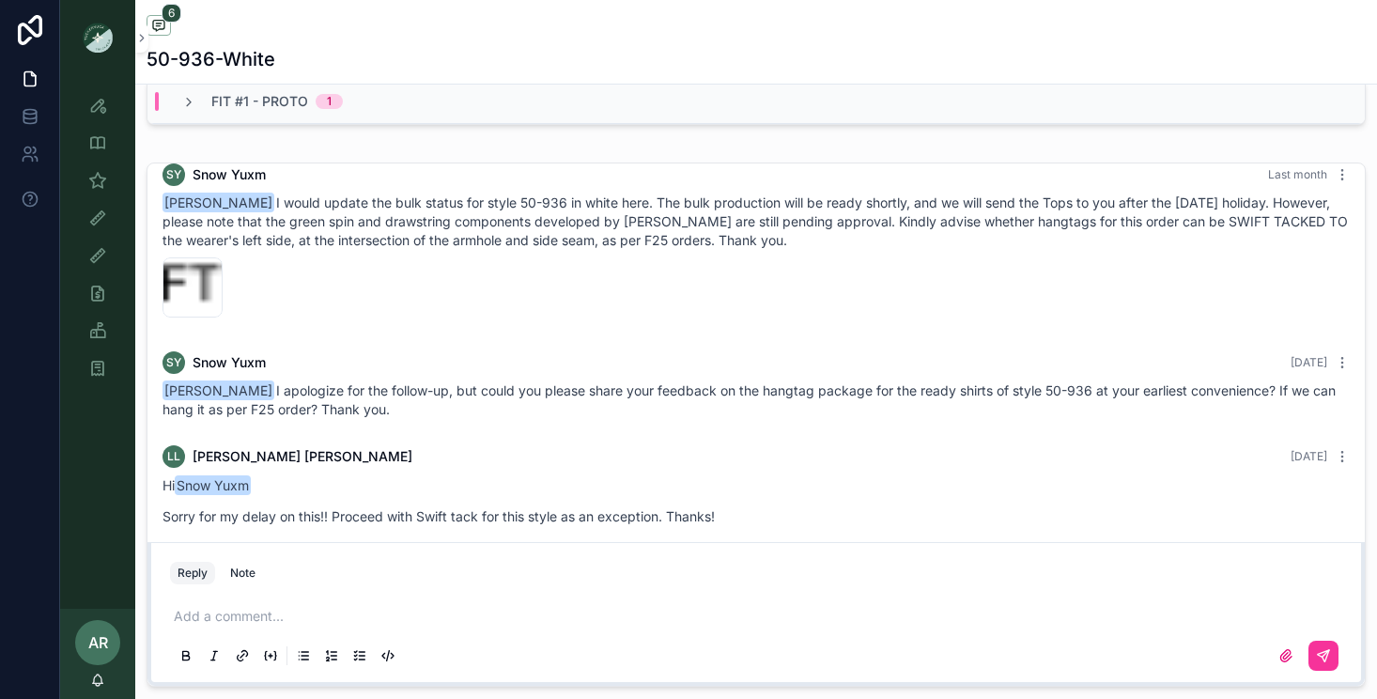
scroll to position [0, 0]
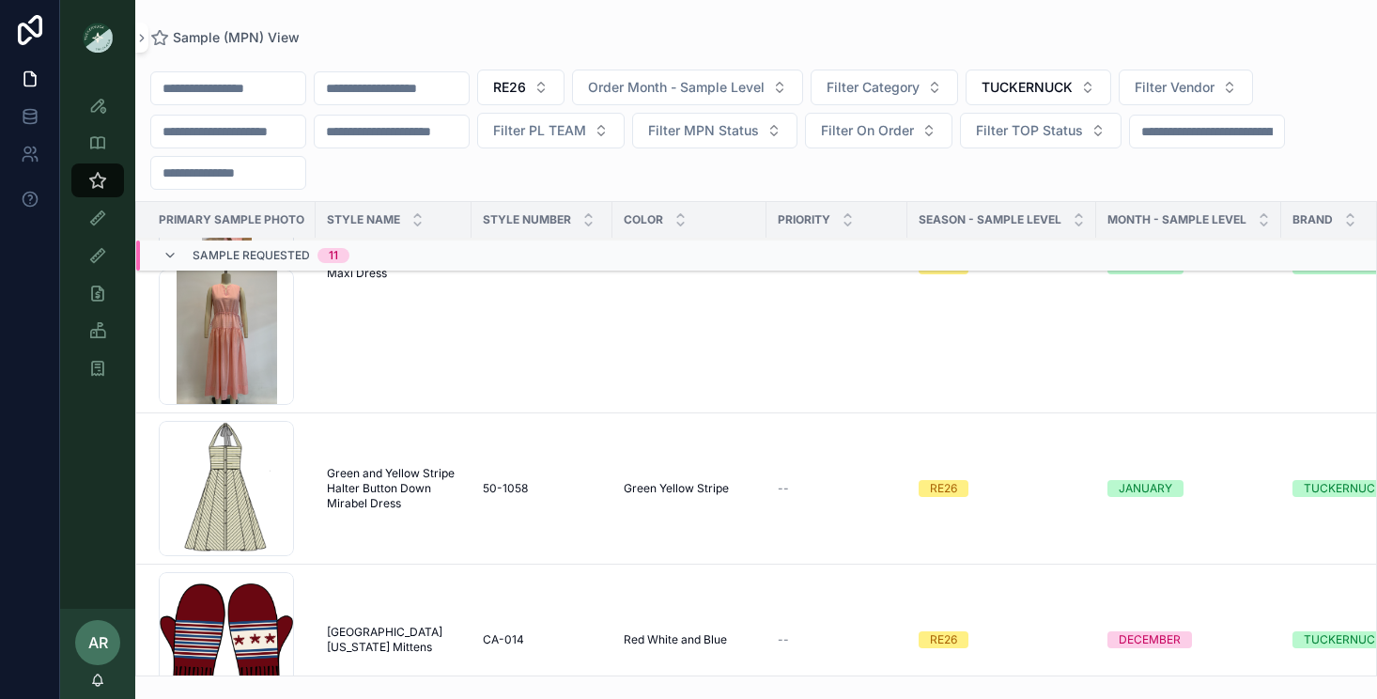
scroll to position [175, 0]
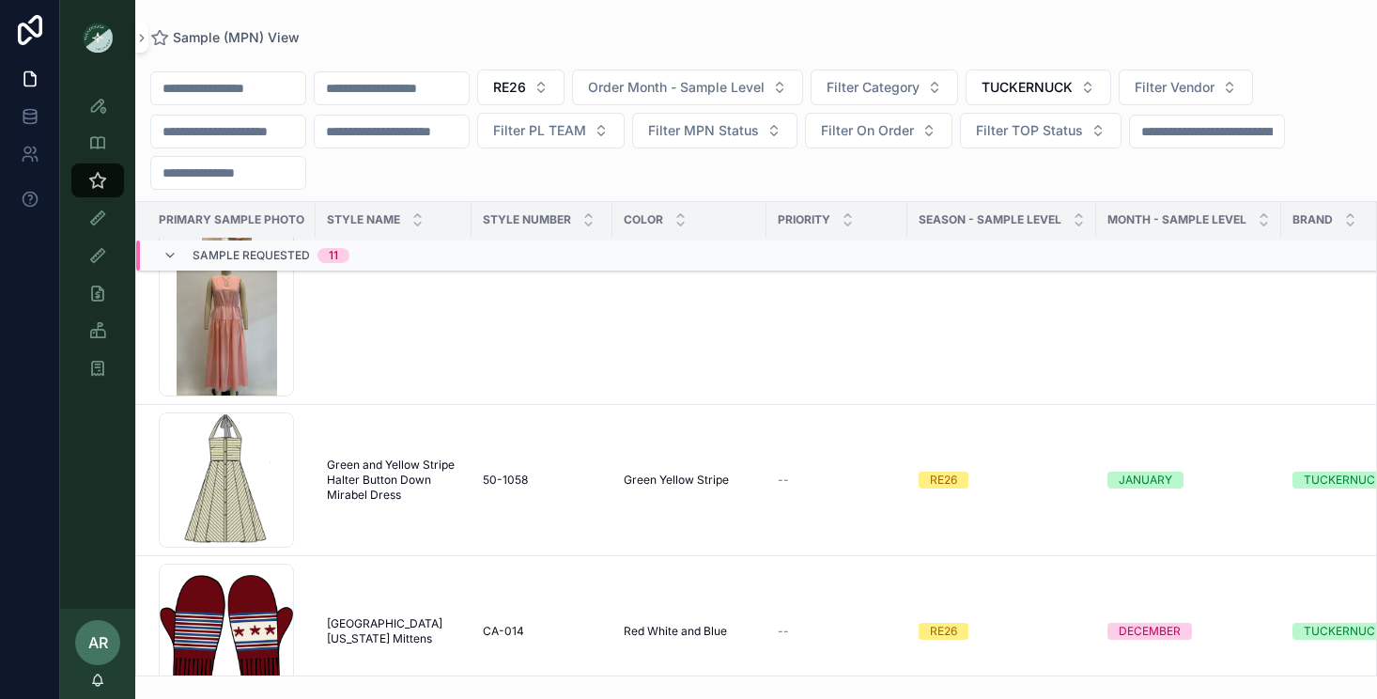
click at [437, 91] on input "scrollable content" at bounding box center [392, 88] width 154 height 26
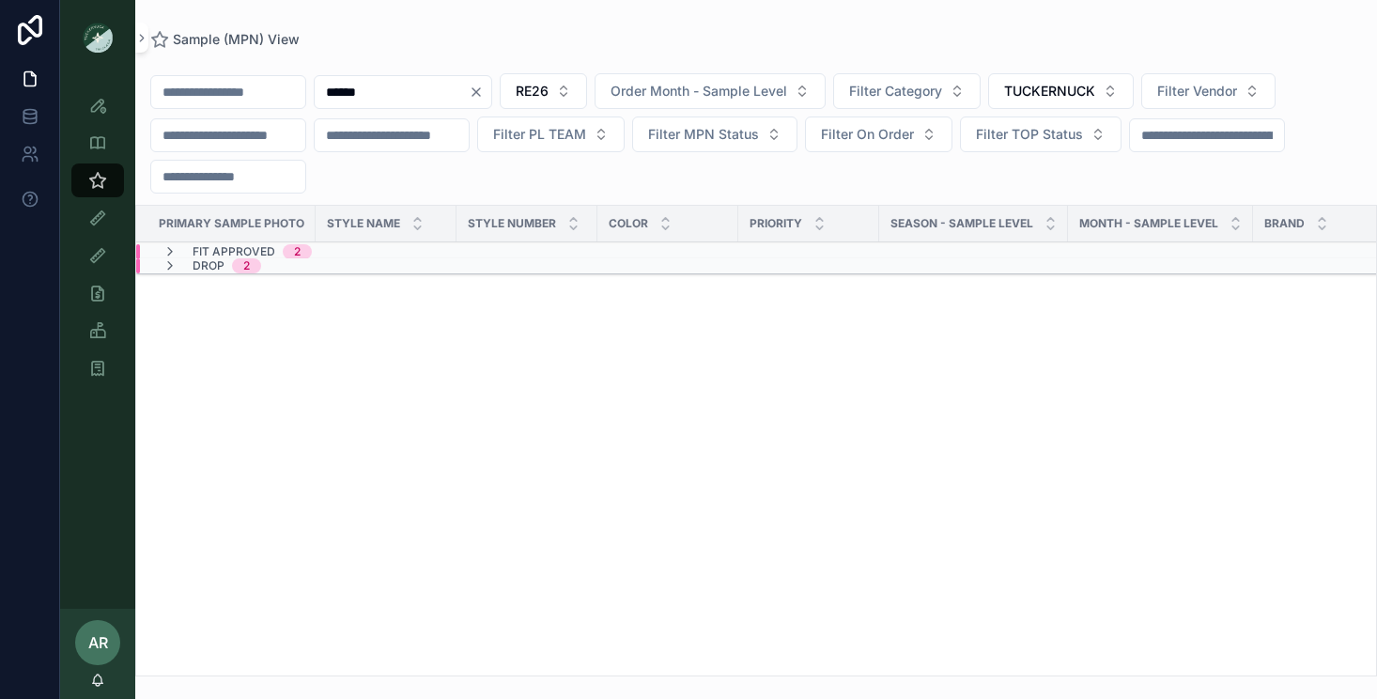
click at [278, 244] on div "Fit Approved 2" at bounding box center [252, 251] width 119 height 15
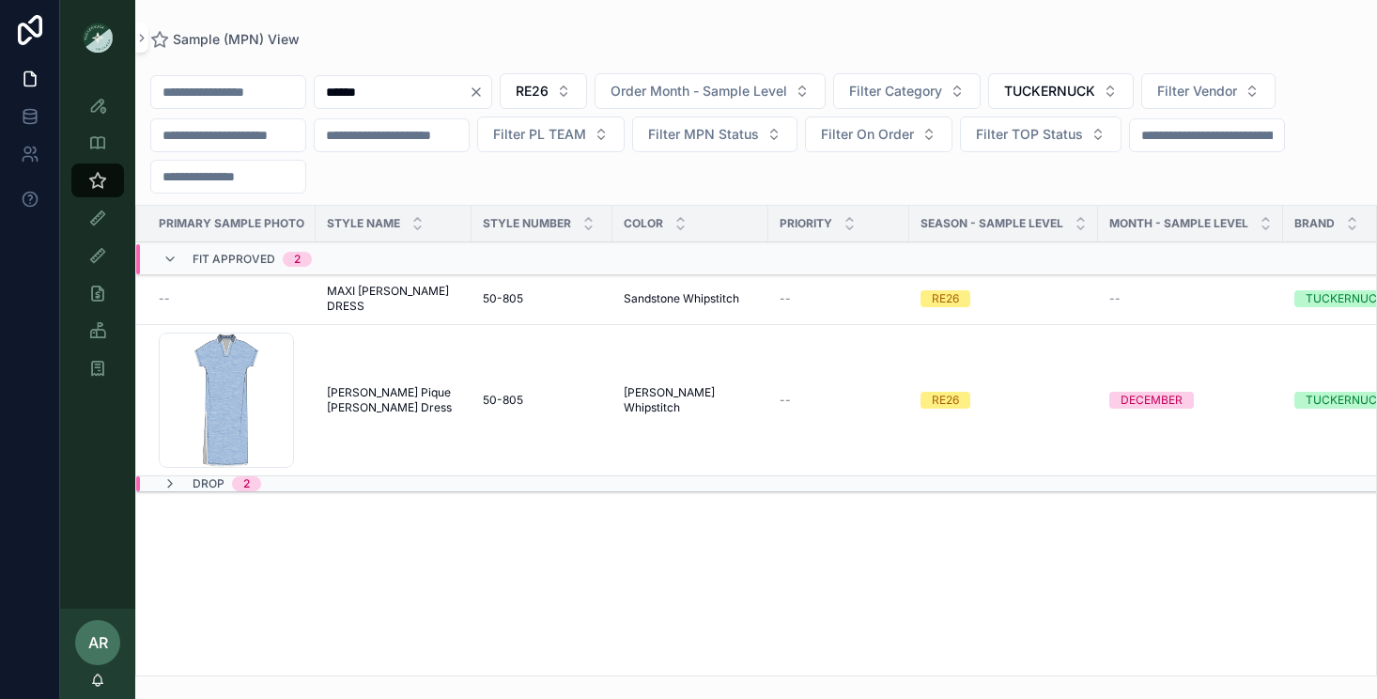
click at [415, 91] on input "******" at bounding box center [392, 92] width 154 height 26
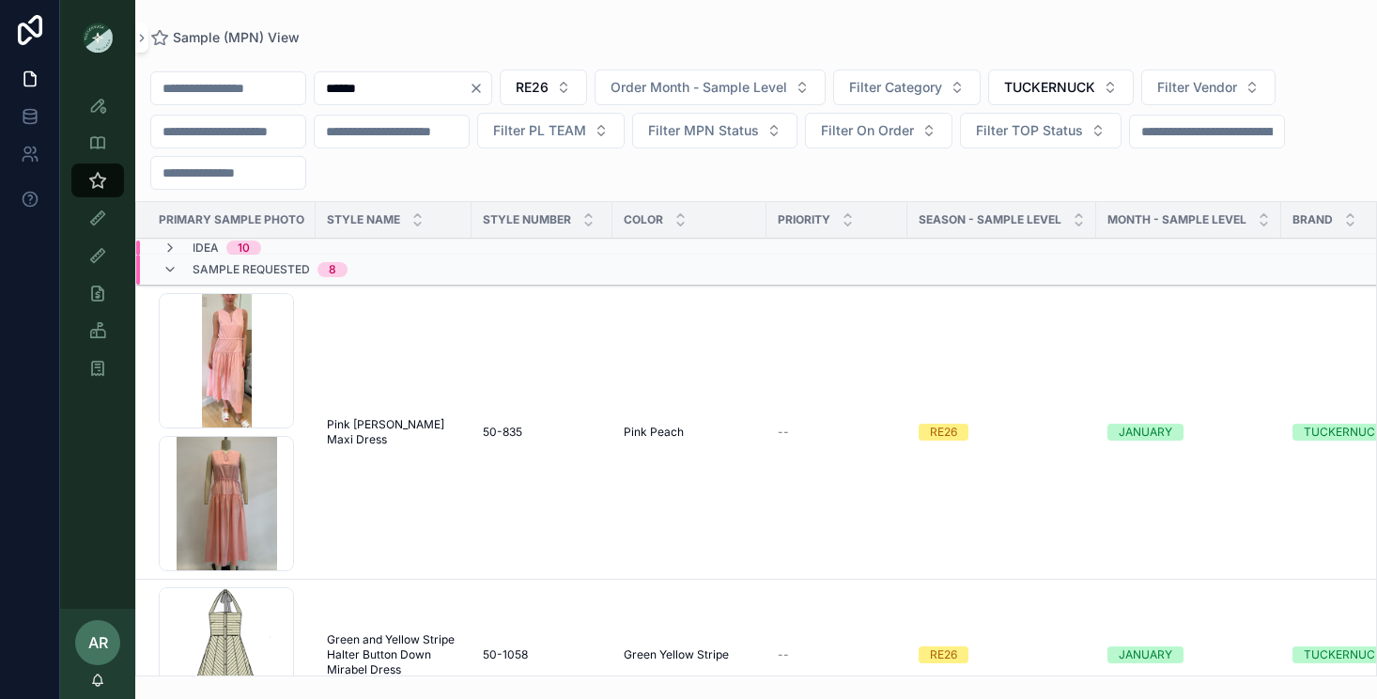
type input "******"
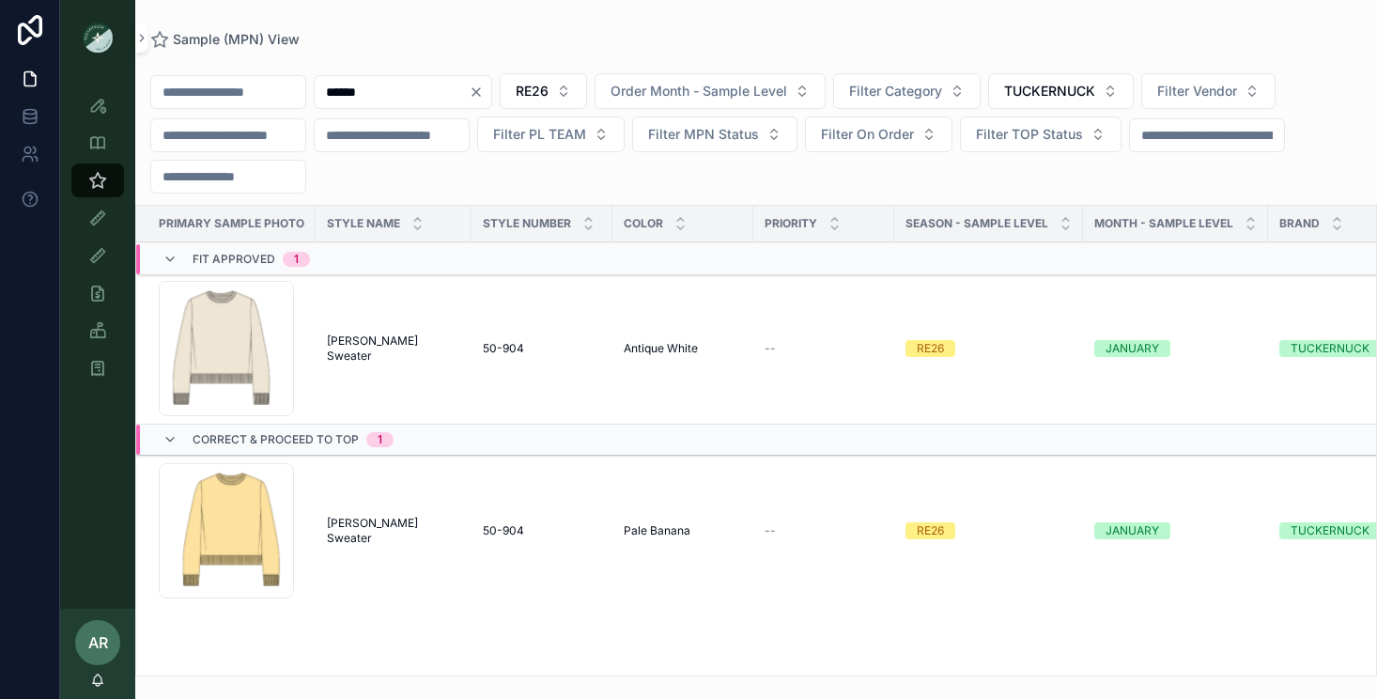
click at [484, 96] on icon "Clear" at bounding box center [476, 92] width 15 height 15
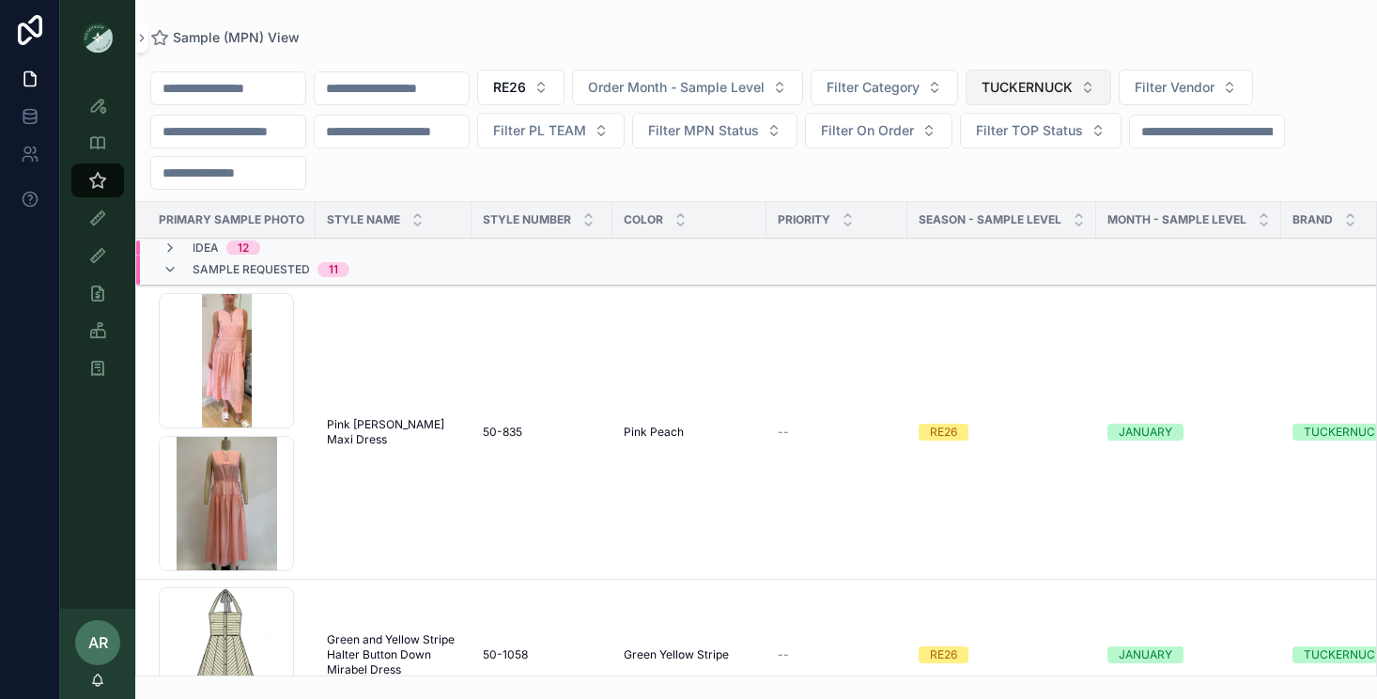
click at [1031, 89] on span "TUCKERNUCK" at bounding box center [1026, 87] width 91 height 19
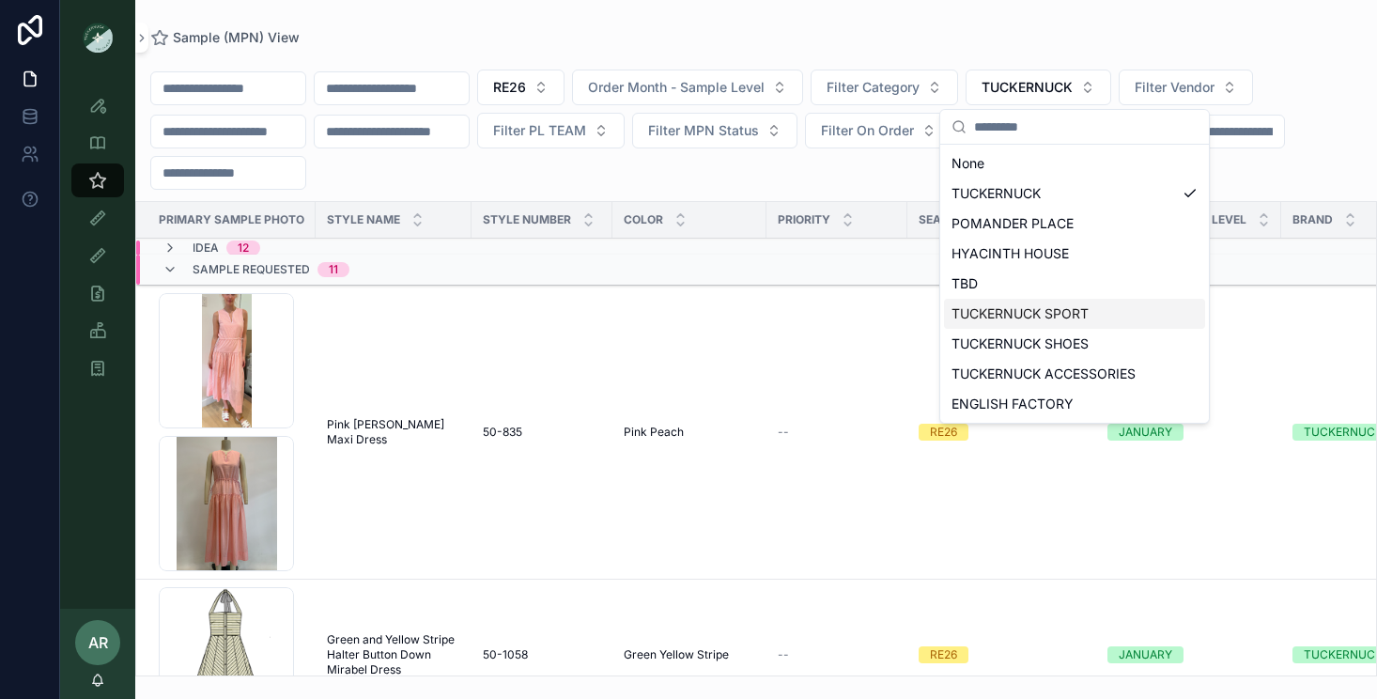
click at [1037, 304] on div "TUCKERNUCK SPORT" at bounding box center [1074, 314] width 261 height 30
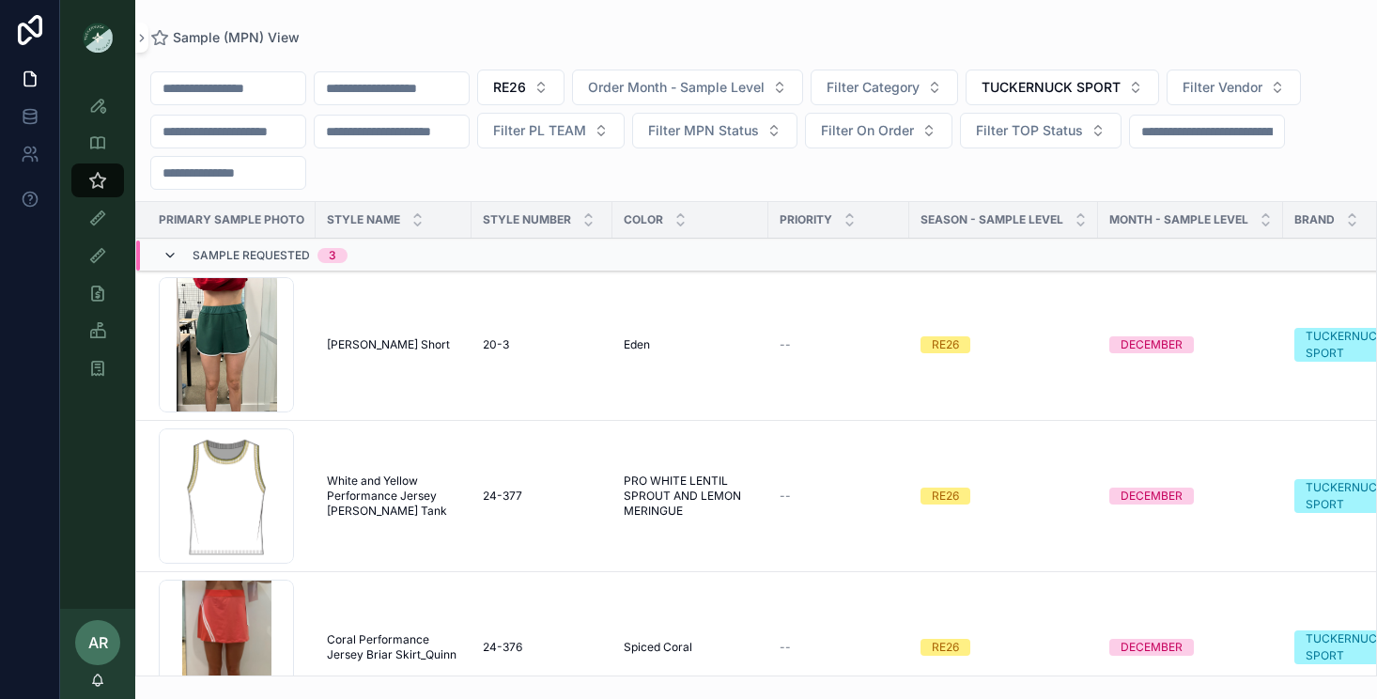
click at [173, 250] on icon "scrollable content" at bounding box center [169, 255] width 15 height 15
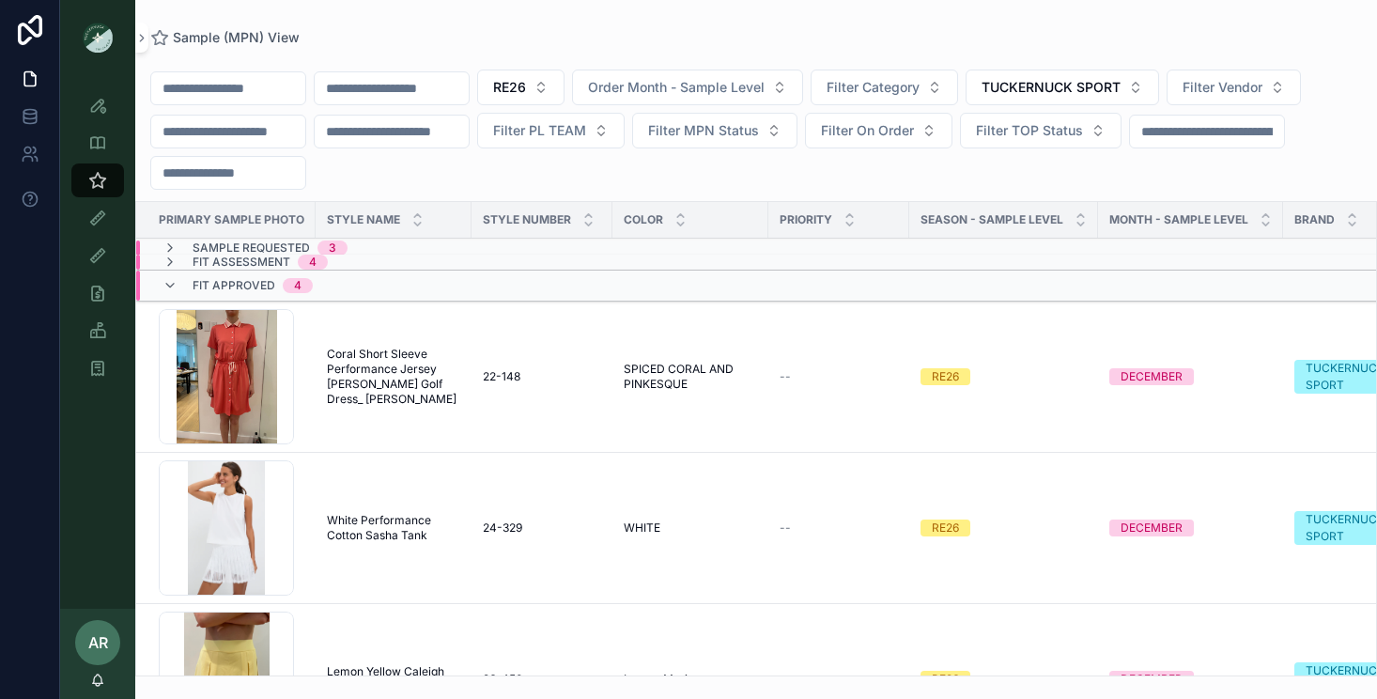
click at [181, 281] on div "Fit Approved 4" at bounding box center [237, 285] width 150 height 30
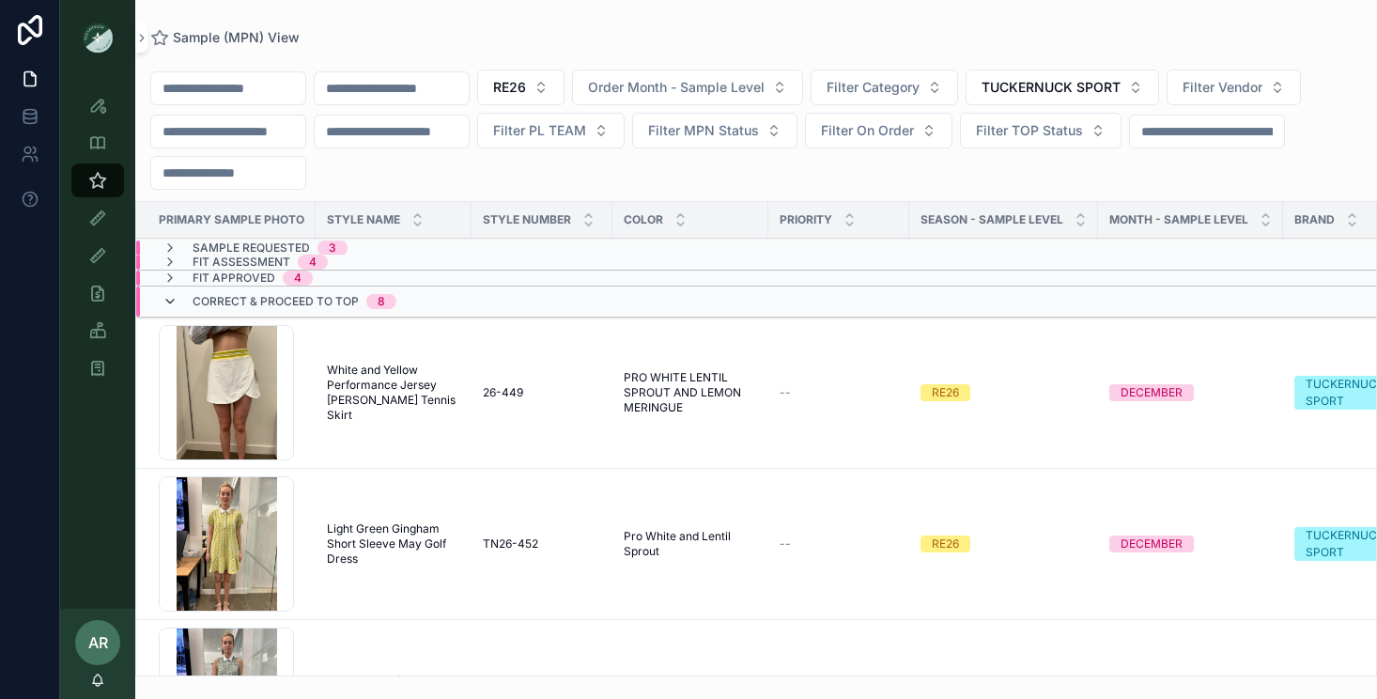
click at [169, 297] on icon "scrollable content" at bounding box center [169, 301] width 15 height 15
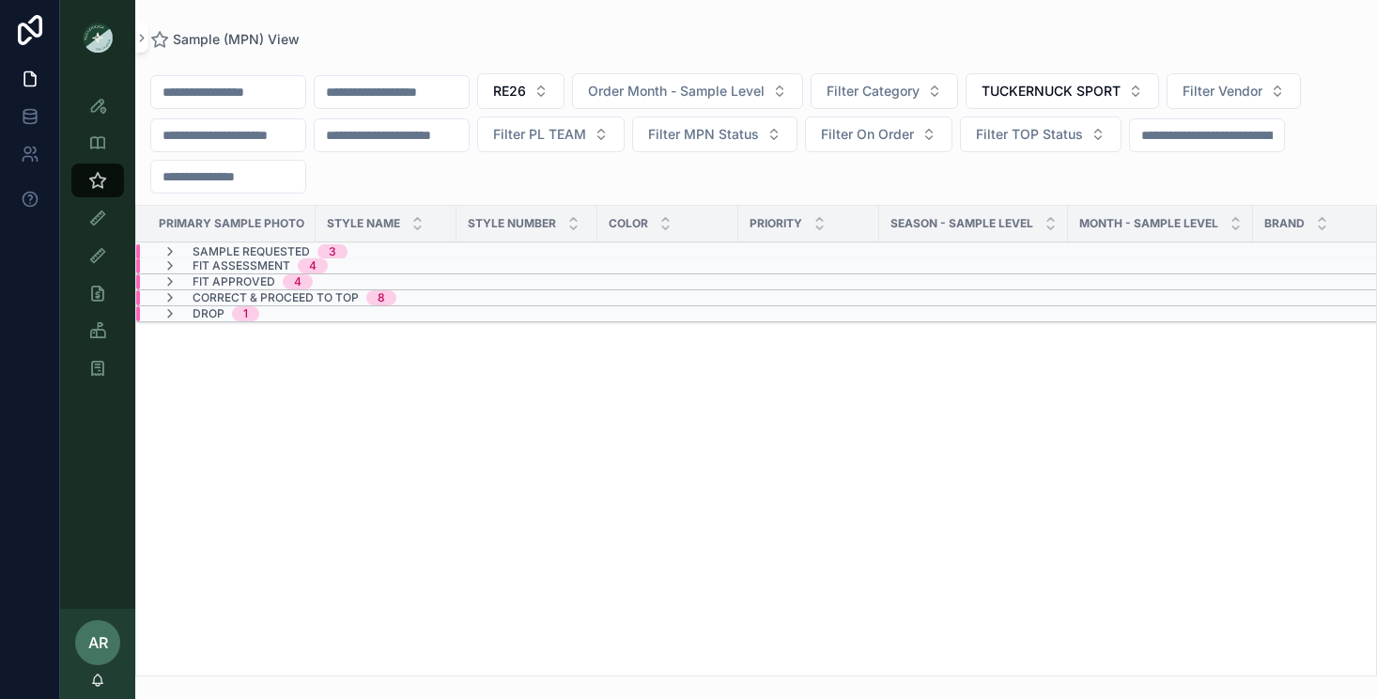
click at [220, 291] on span "Correct & Proceed to TOP" at bounding box center [276, 297] width 166 height 15
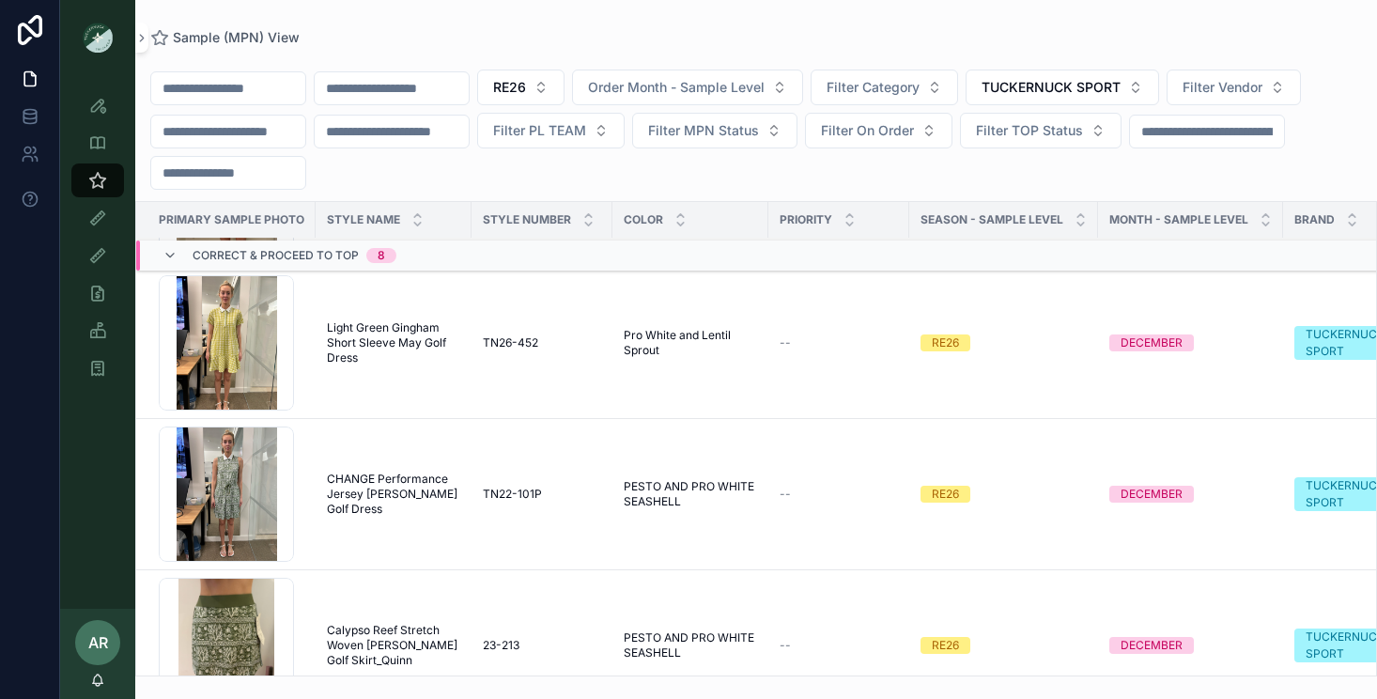
scroll to position [203, 0]
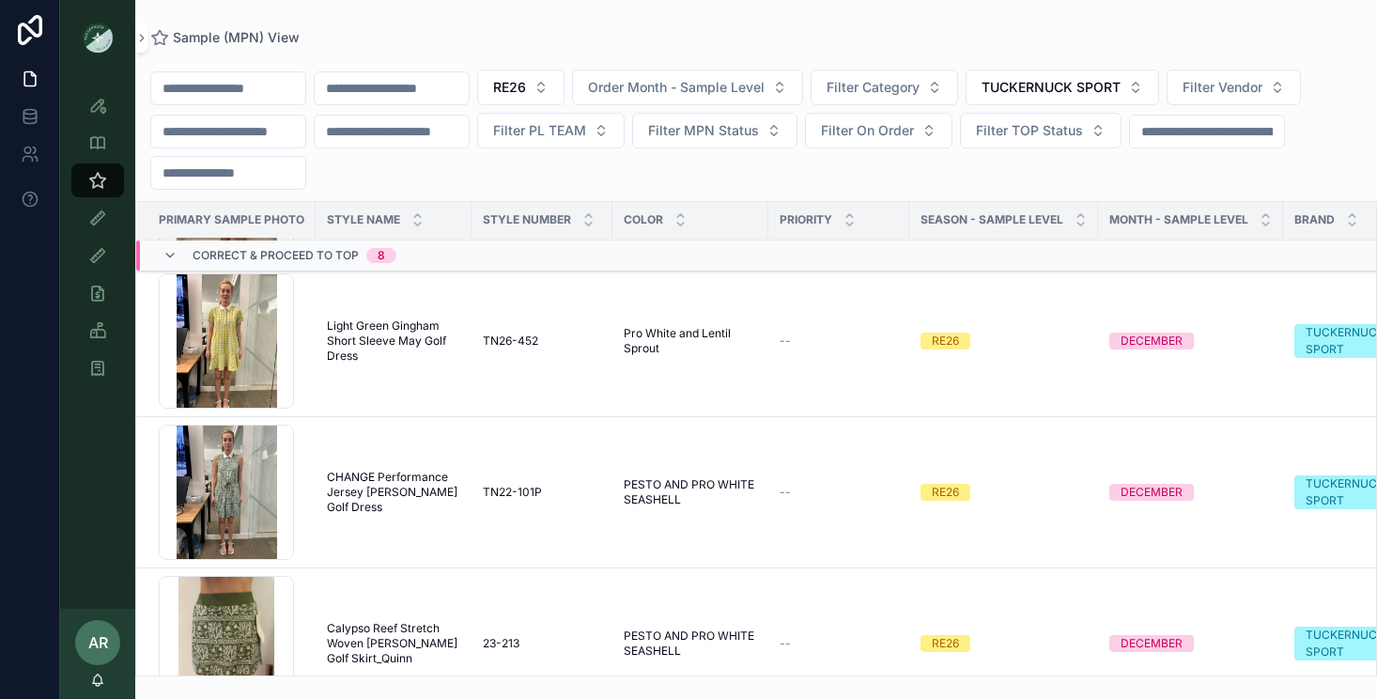
click at [664, 486] on span "PESTO AND PRO WHITE SEASHELL" at bounding box center [690, 492] width 133 height 30
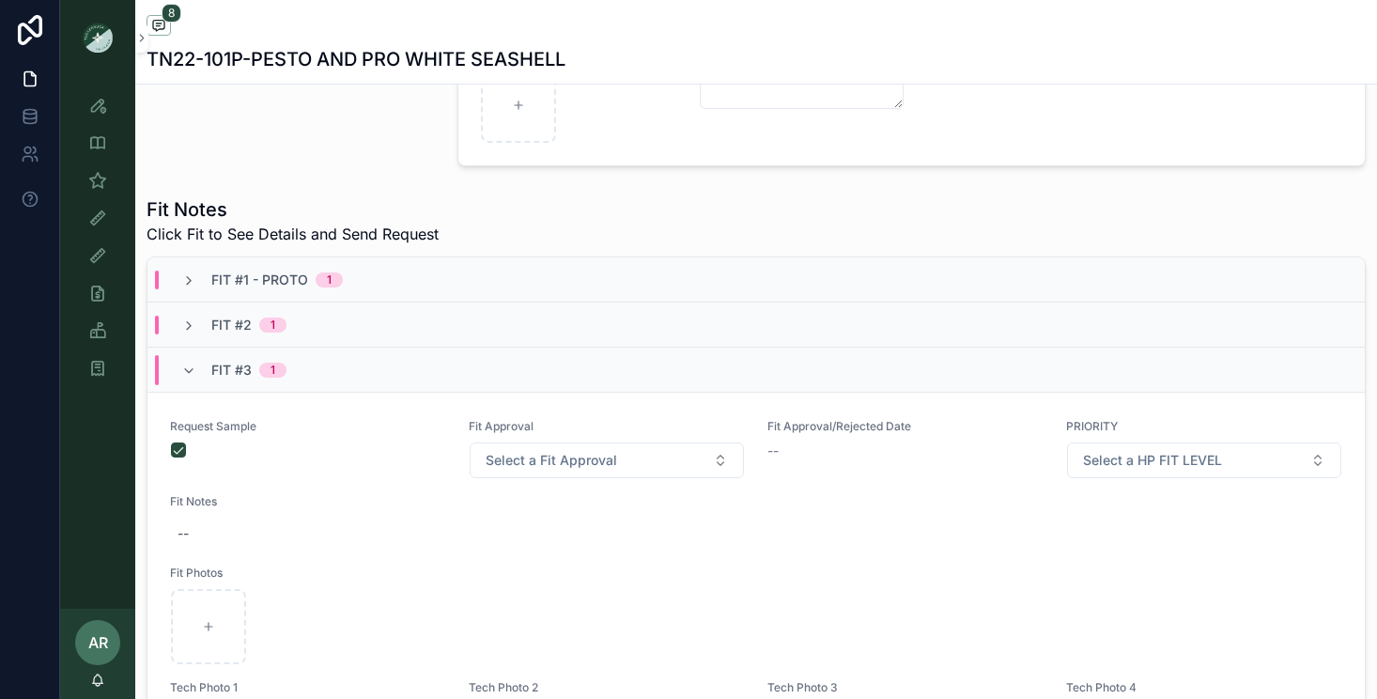
click at [331, 327] on div "Fit #2 1" at bounding box center [755, 324] width 1217 height 45
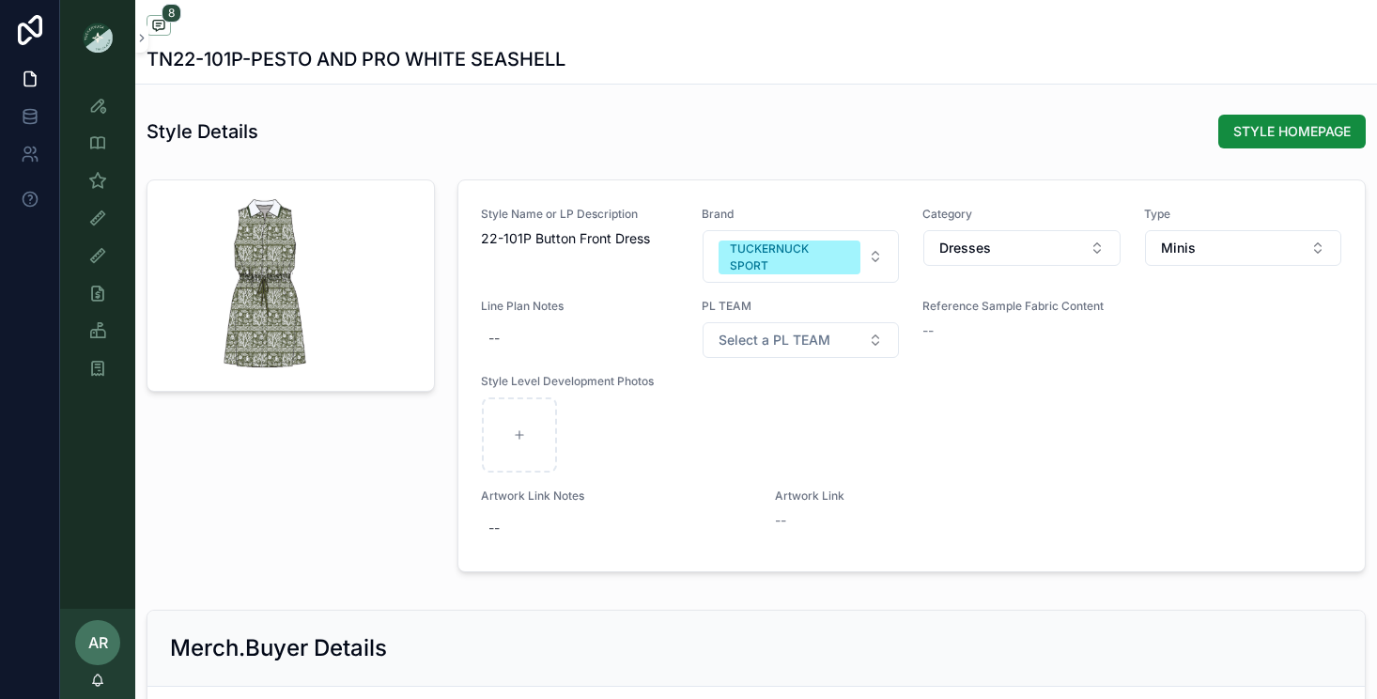
scroll to position [2004, 0]
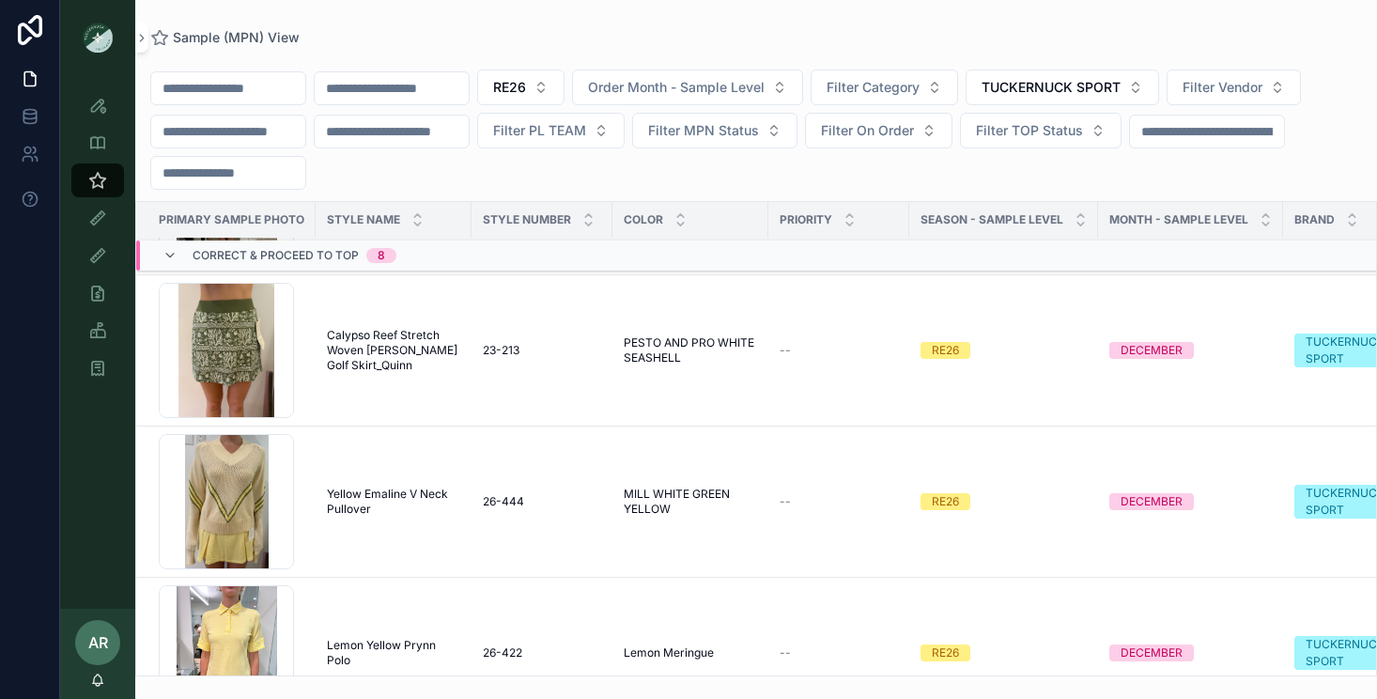
scroll to position [513, 0]
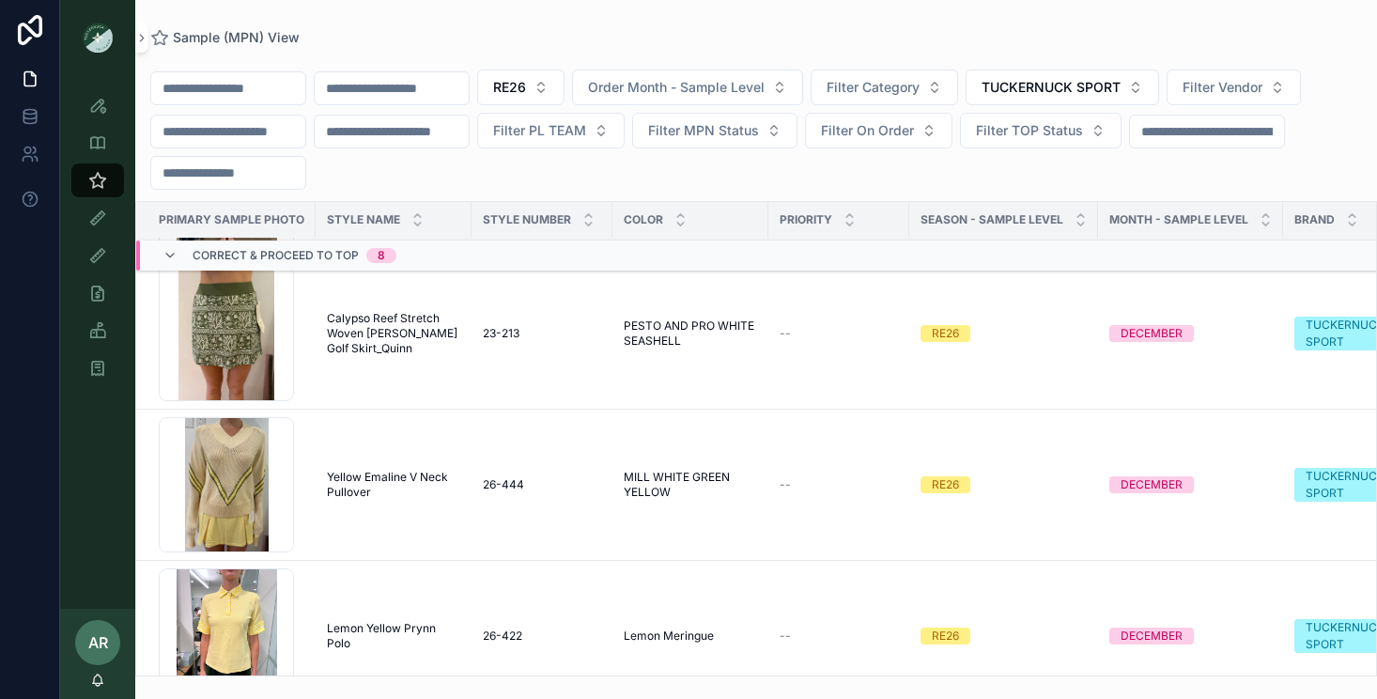
click at [378, 326] on span "Calypso Reef Stretch Woven Karrie Golf Skirt_Quinn" at bounding box center [393, 333] width 133 height 45
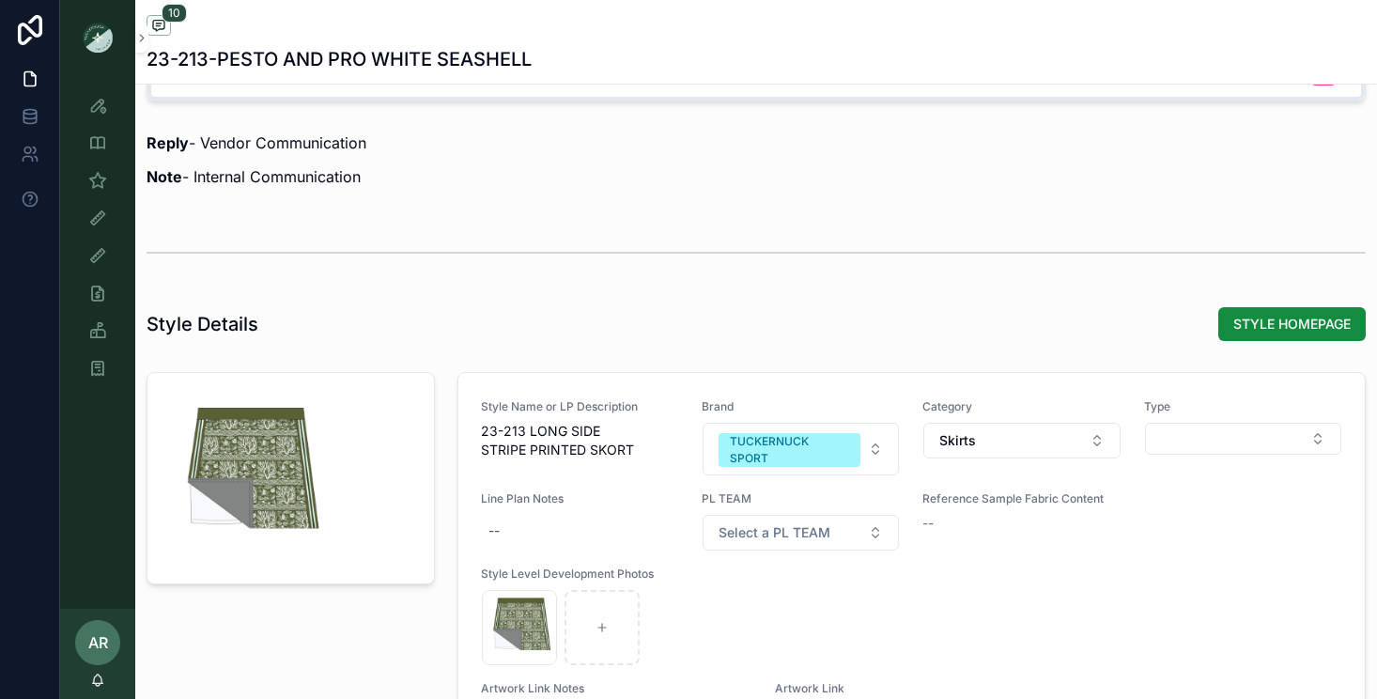
scroll to position [1816, 0]
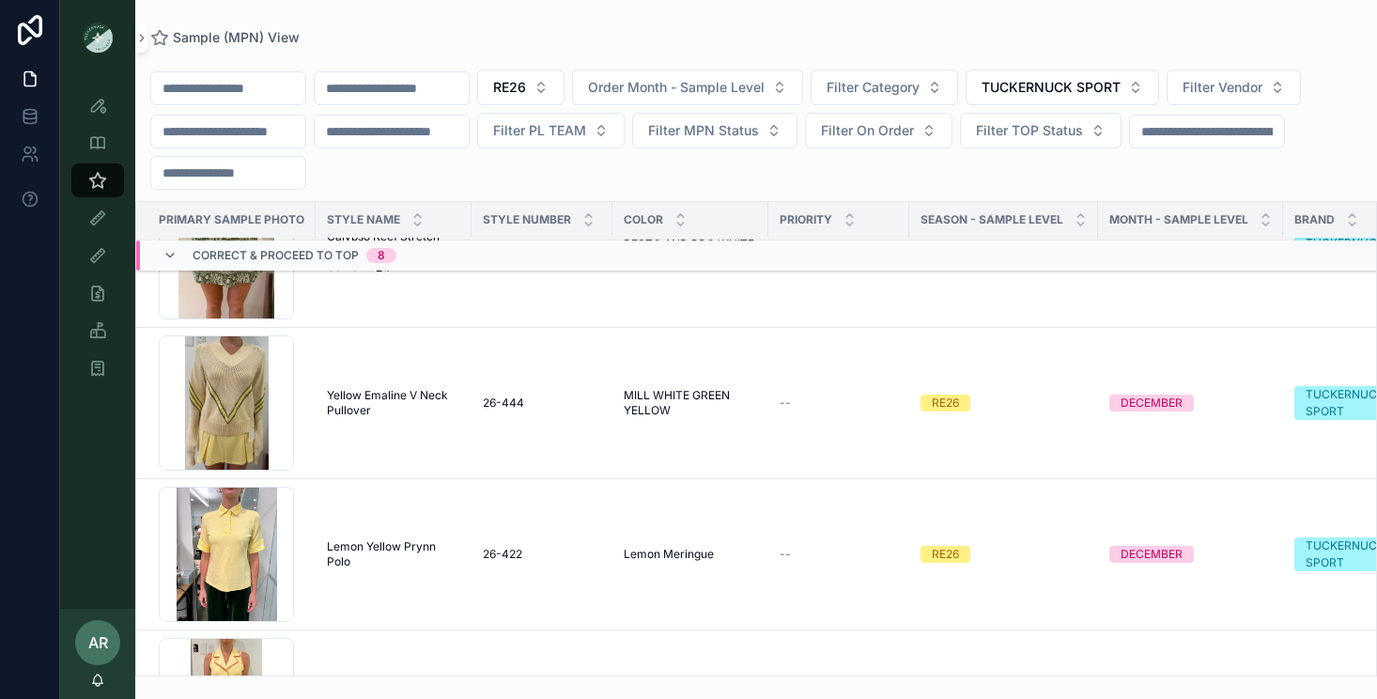
scroll to position [604, 0]
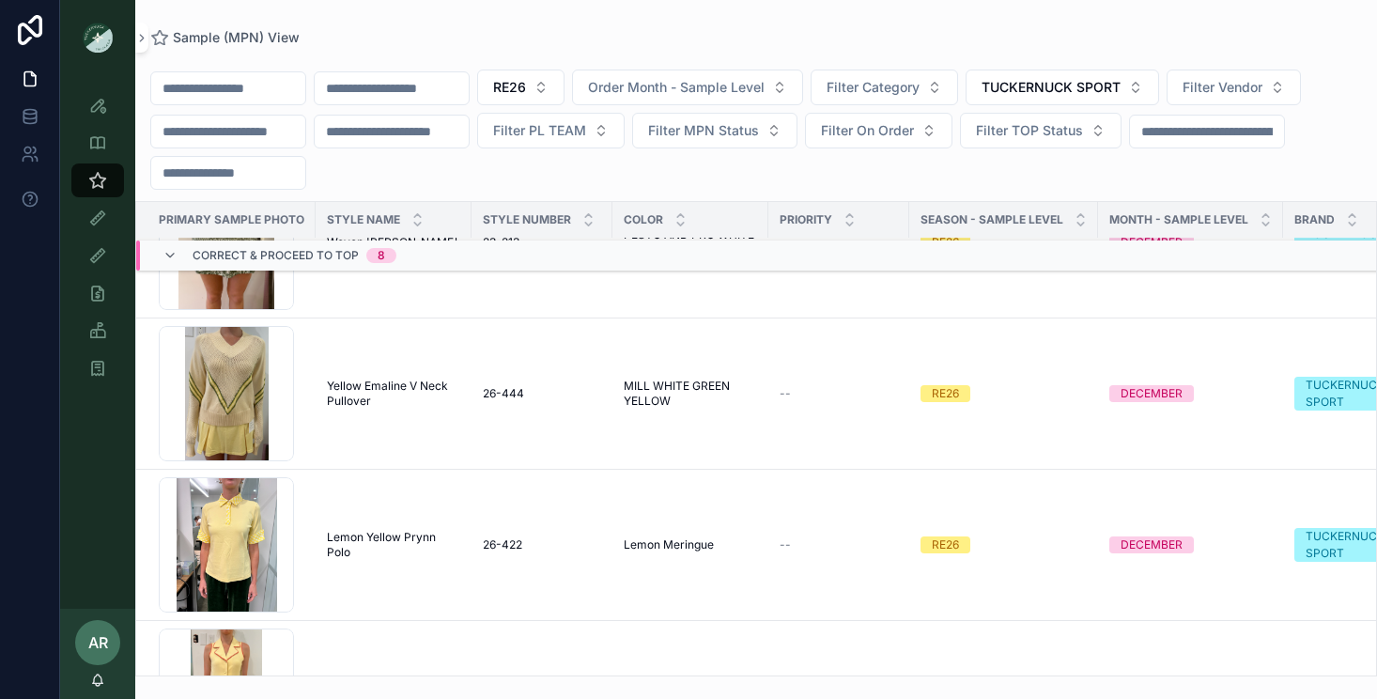
click at [362, 387] on span "Yellow Emaline V Neck Pullover" at bounding box center [393, 393] width 133 height 30
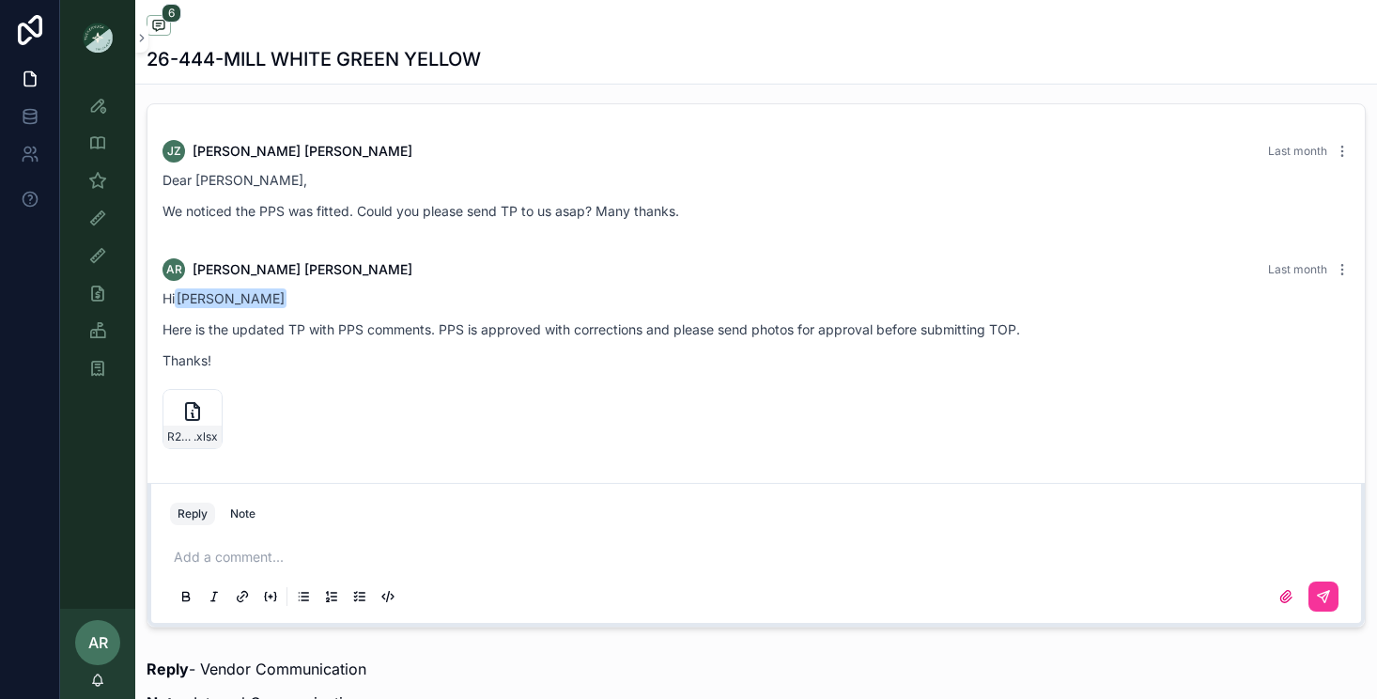
scroll to position [583, 0]
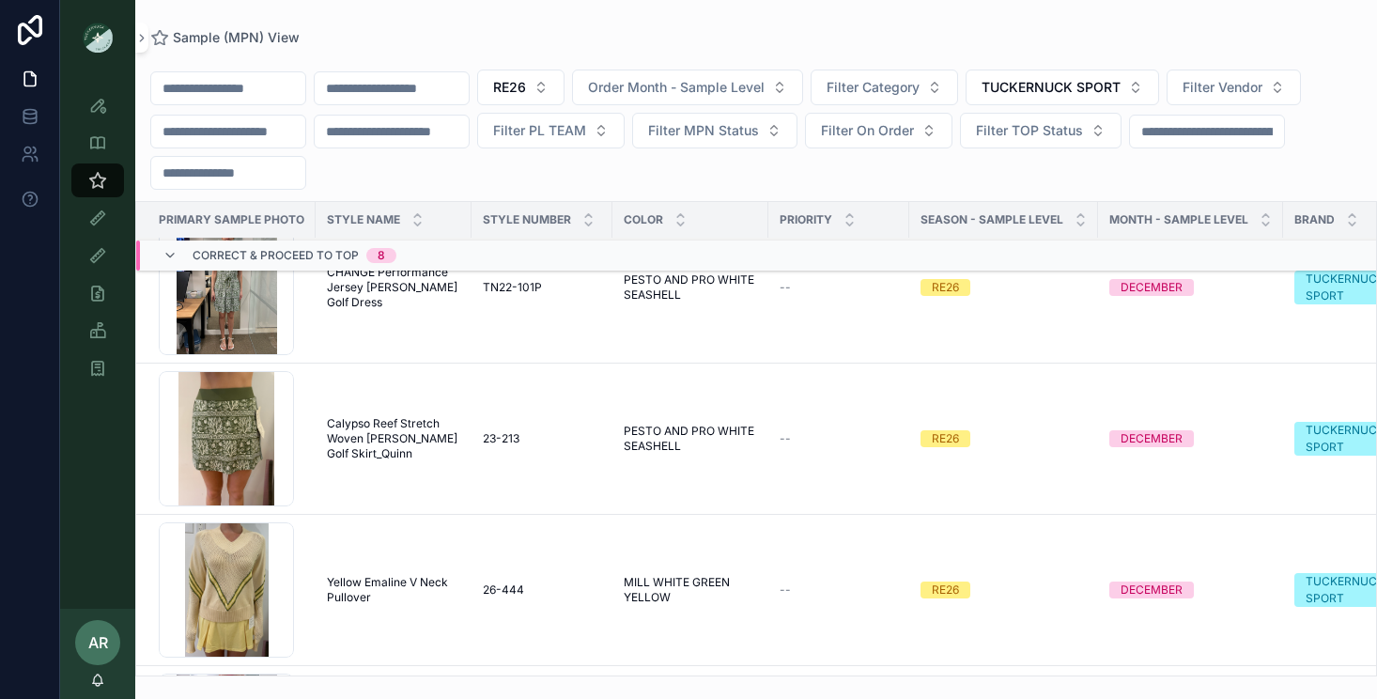
scroll to position [414, 0]
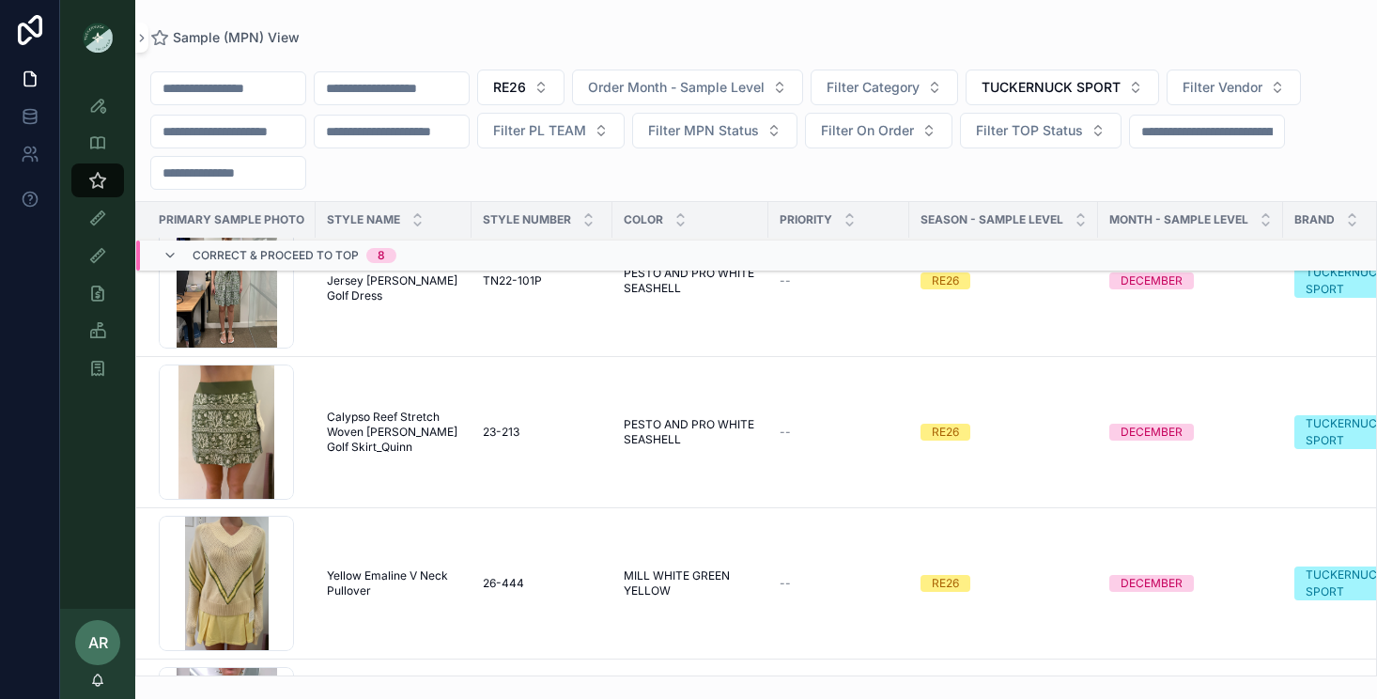
click at [372, 412] on span "Calypso Reef Stretch Woven Karrie Golf Skirt_Quinn" at bounding box center [393, 431] width 133 height 45
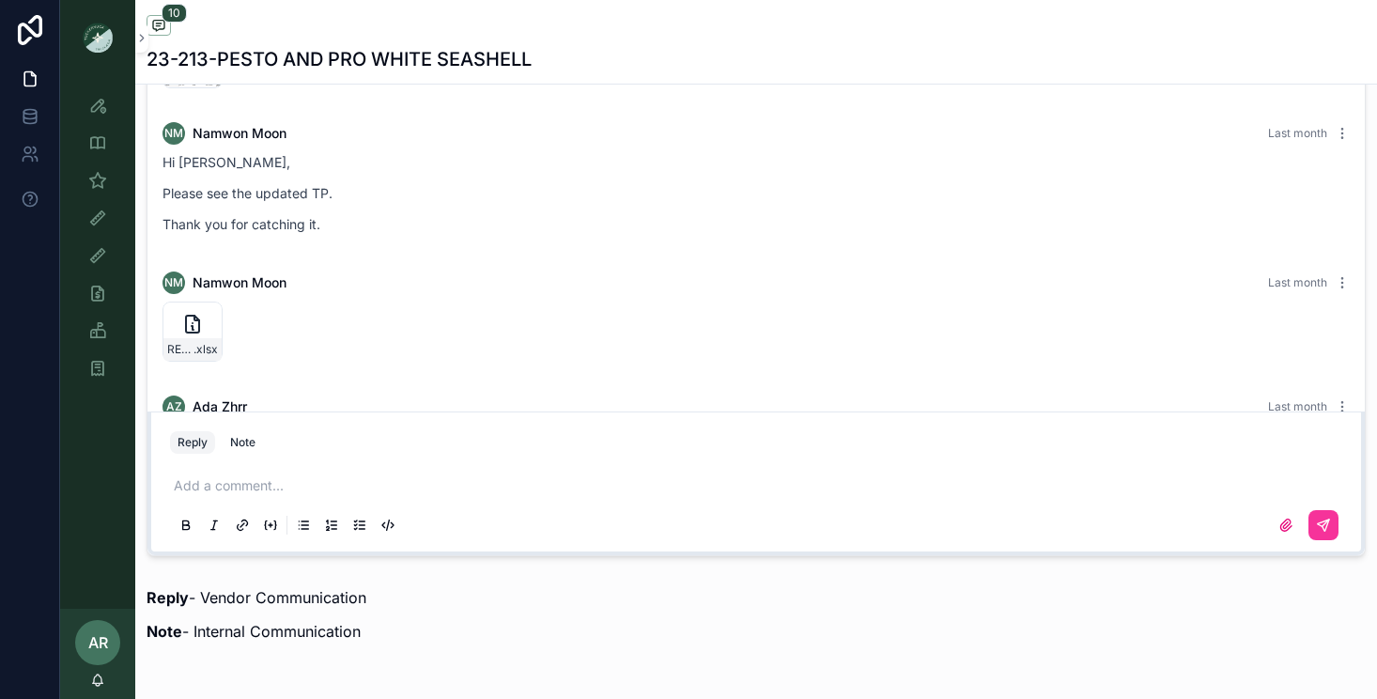
scroll to position [973, 0]
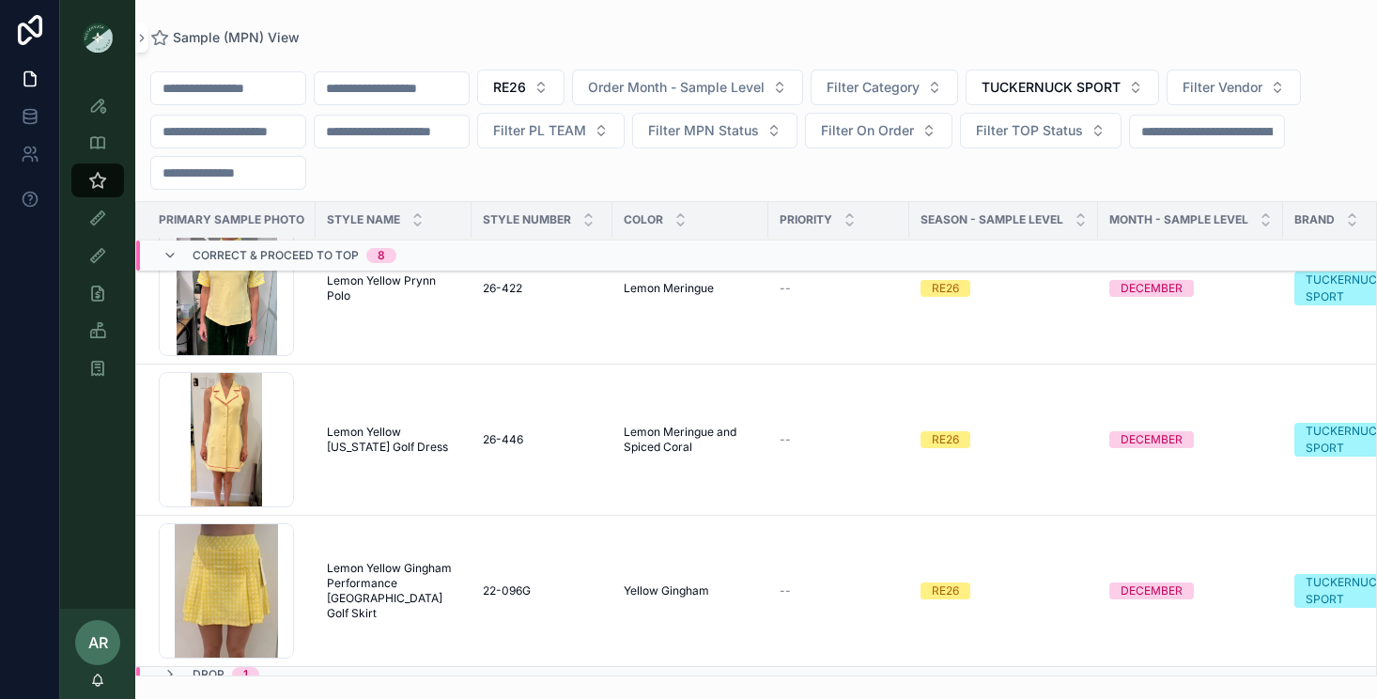
scroll to position [869, 0]
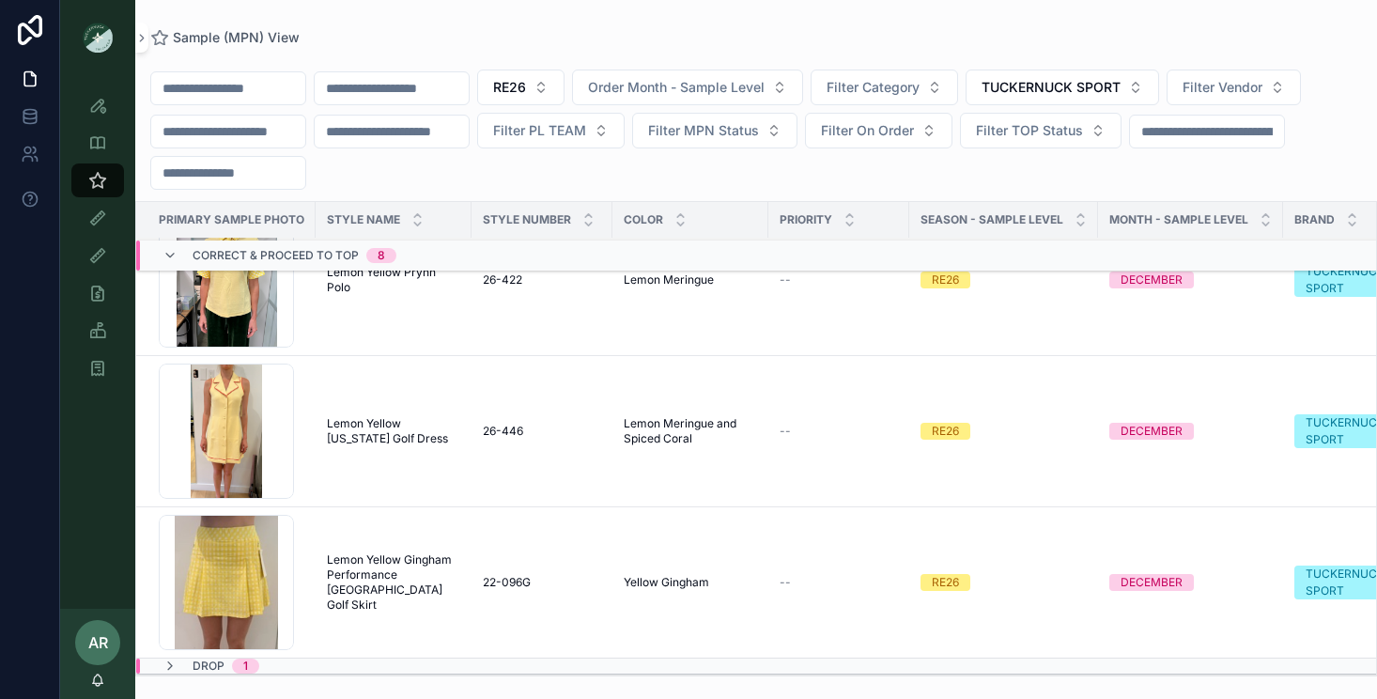
click at [388, 432] on span "Lemon Yellow Georgia Golf Dress" at bounding box center [393, 431] width 133 height 30
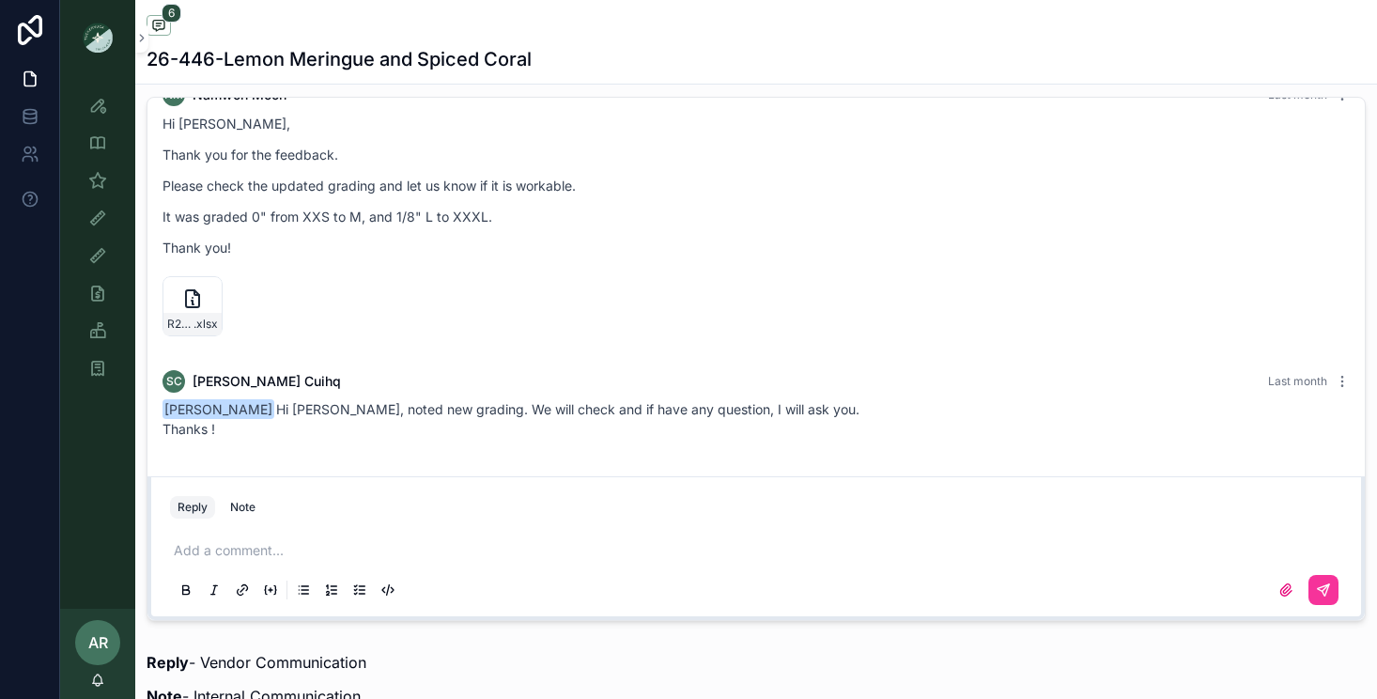
scroll to position [1299, 0]
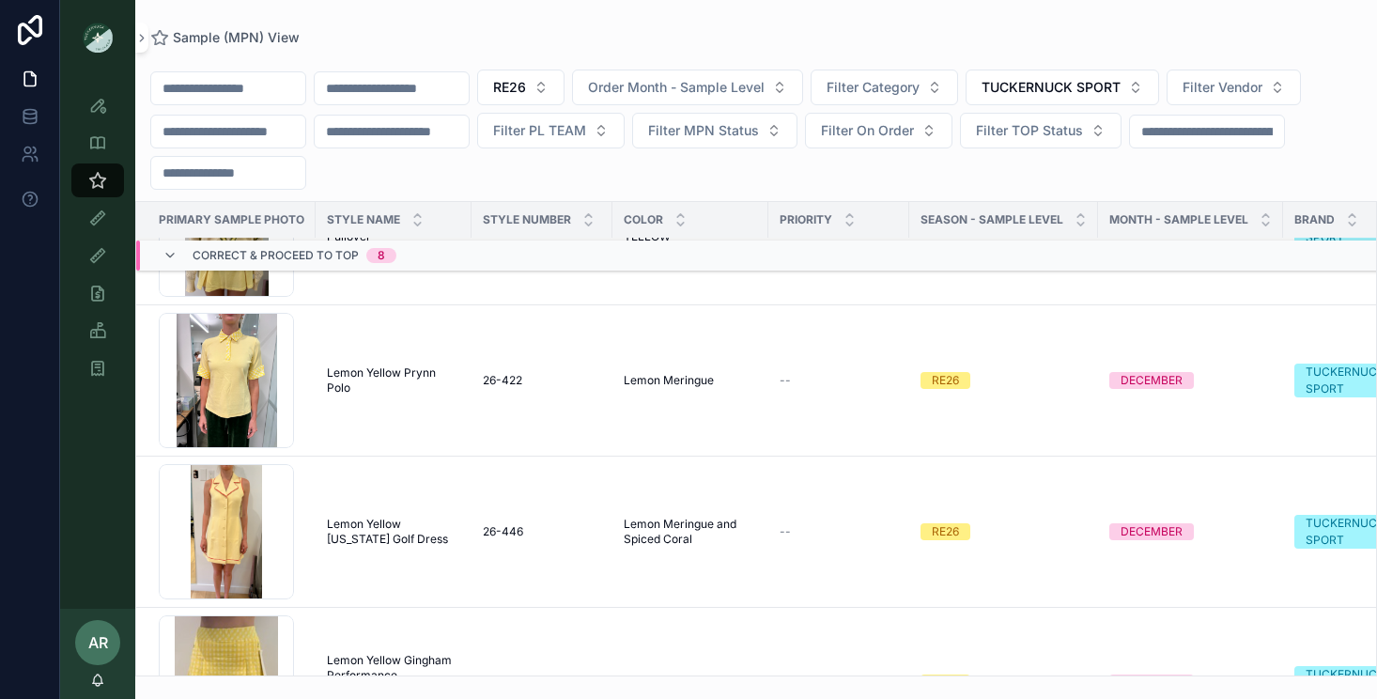
scroll to position [869, 0]
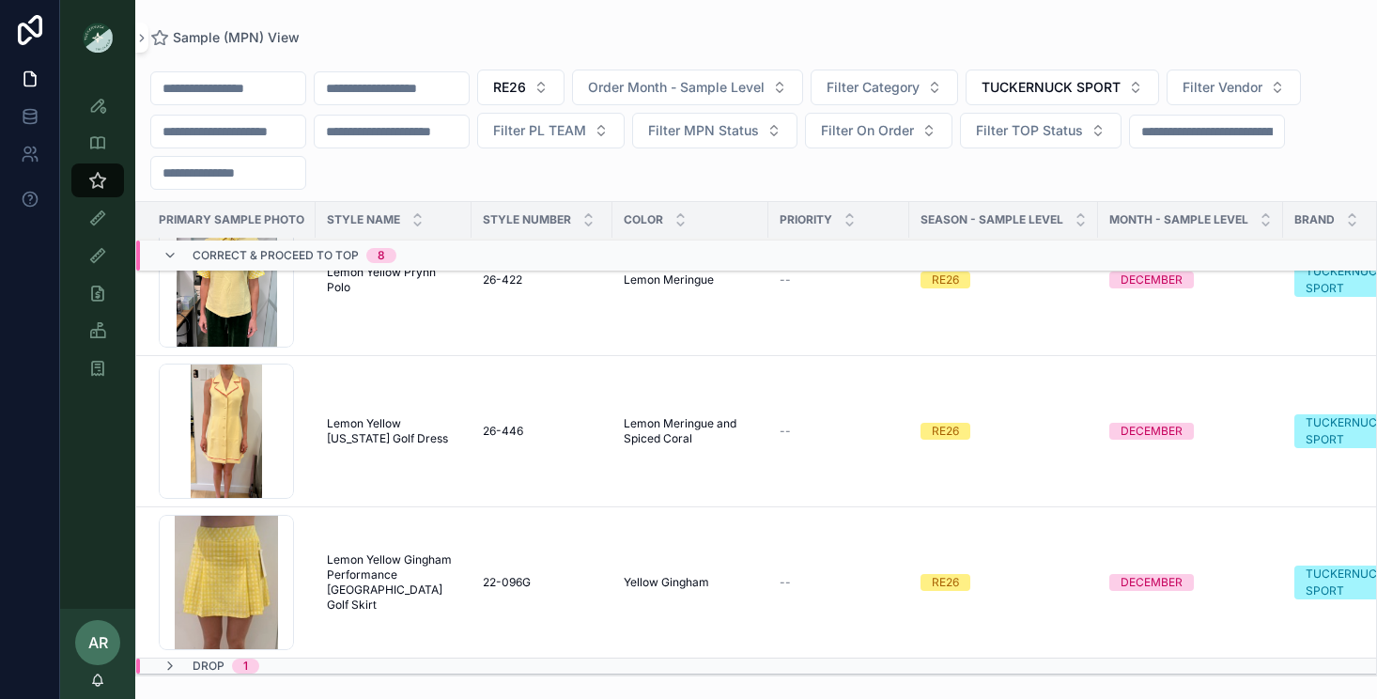
click at [383, 589] on span "Lemon Yellow Gingham Performance [GEOGRAPHIC_DATA] Golf Skirt" at bounding box center [393, 582] width 133 height 60
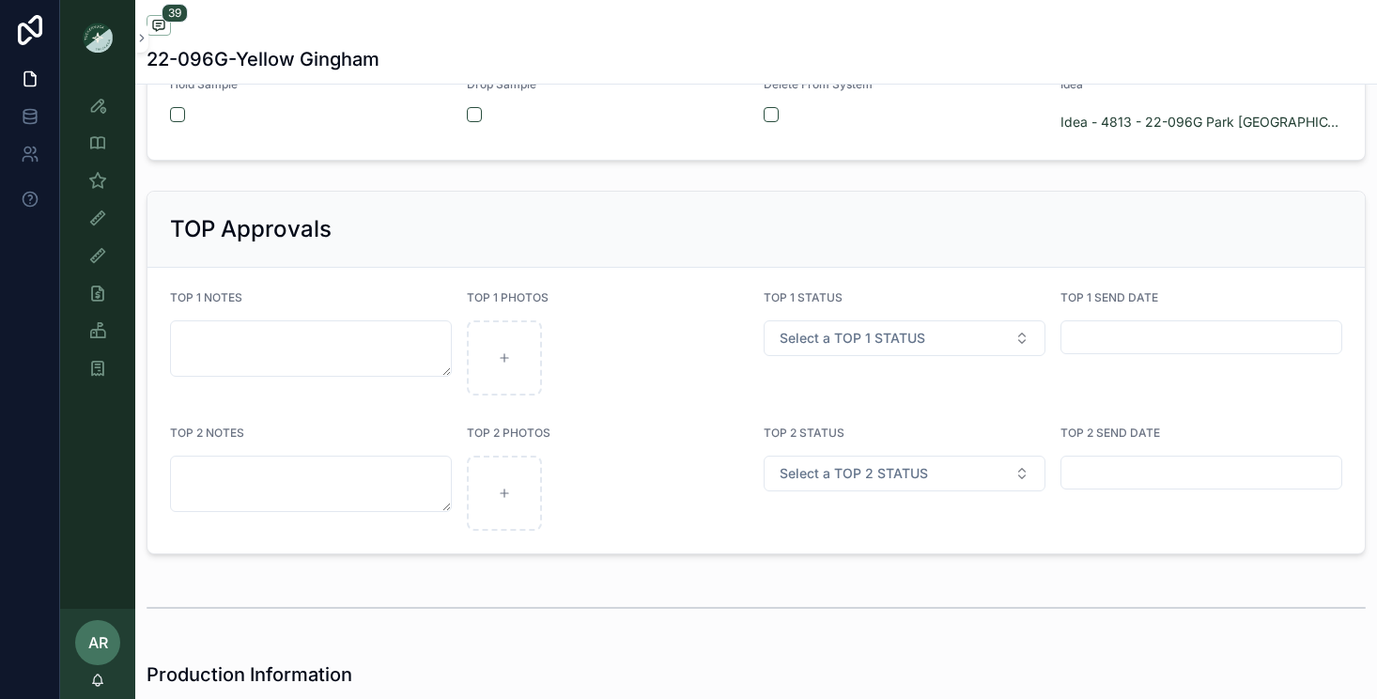
scroll to position [3500, 0]
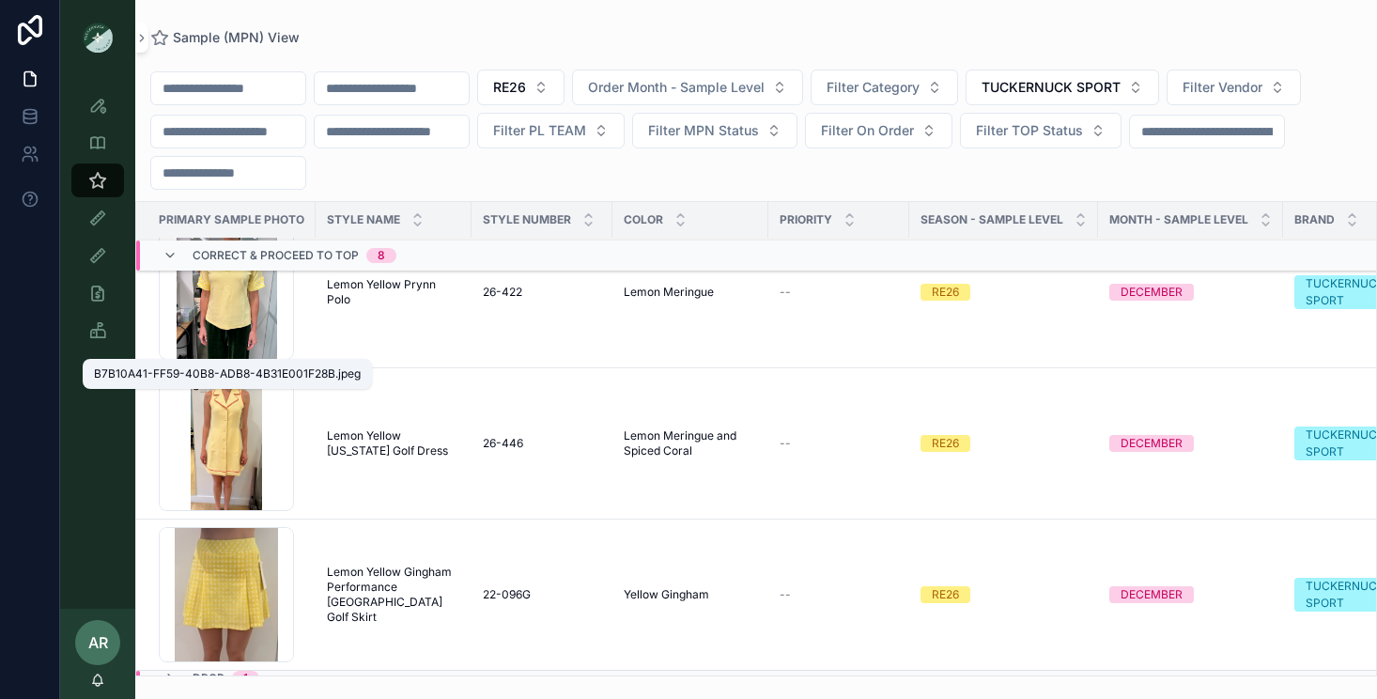
scroll to position [869, 0]
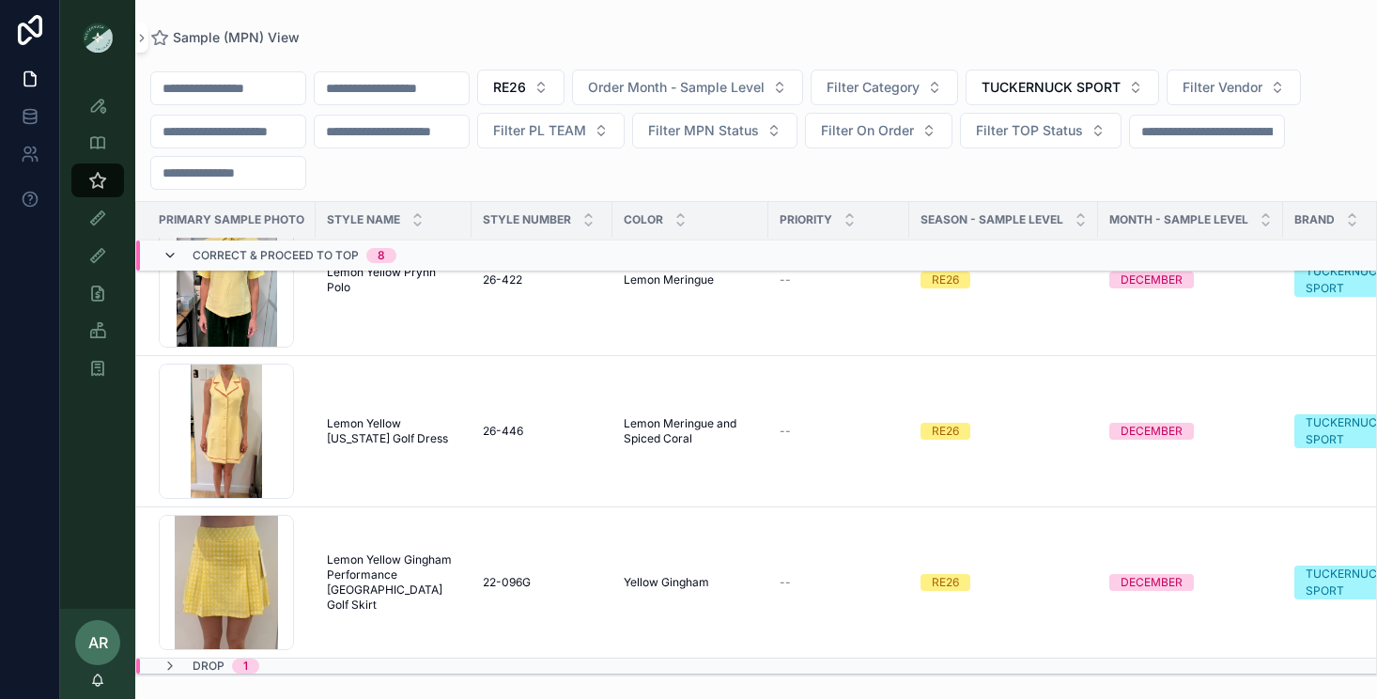
click at [174, 251] on icon "scrollable content" at bounding box center [169, 255] width 15 height 15
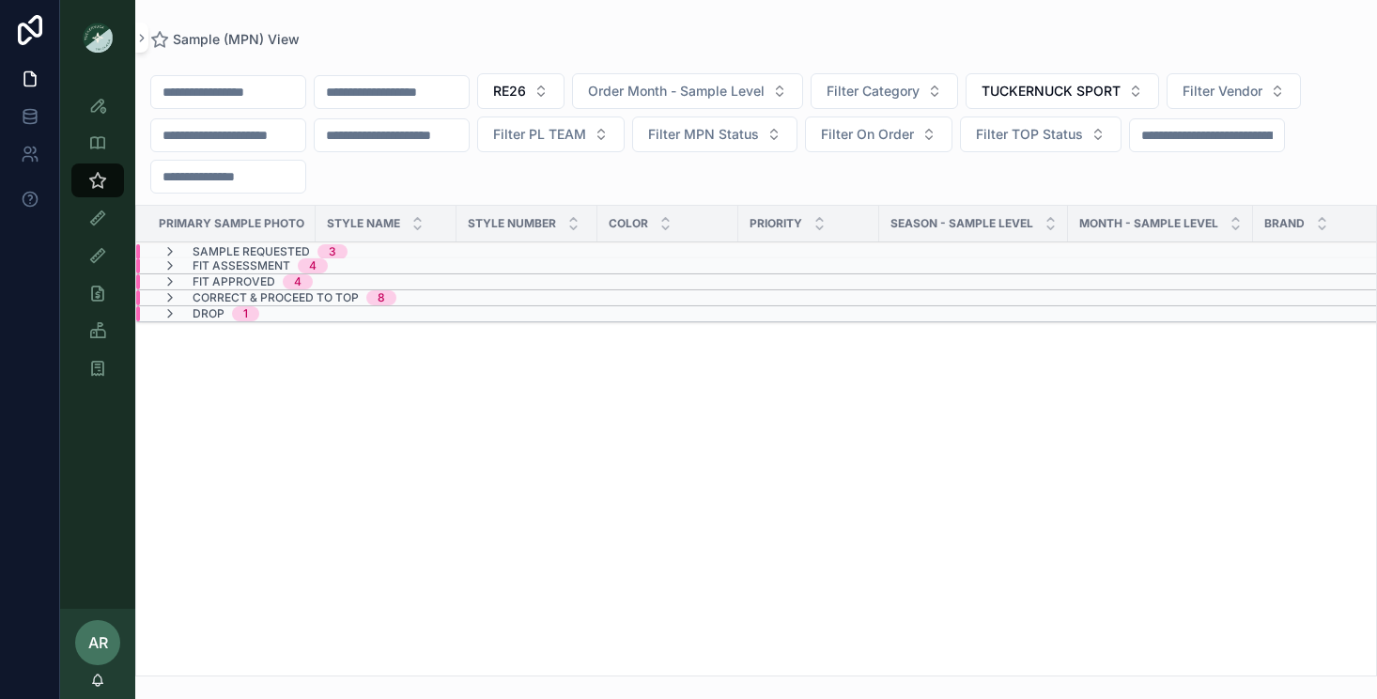
click at [193, 284] on span "Fit Approved" at bounding box center [234, 281] width 83 height 15
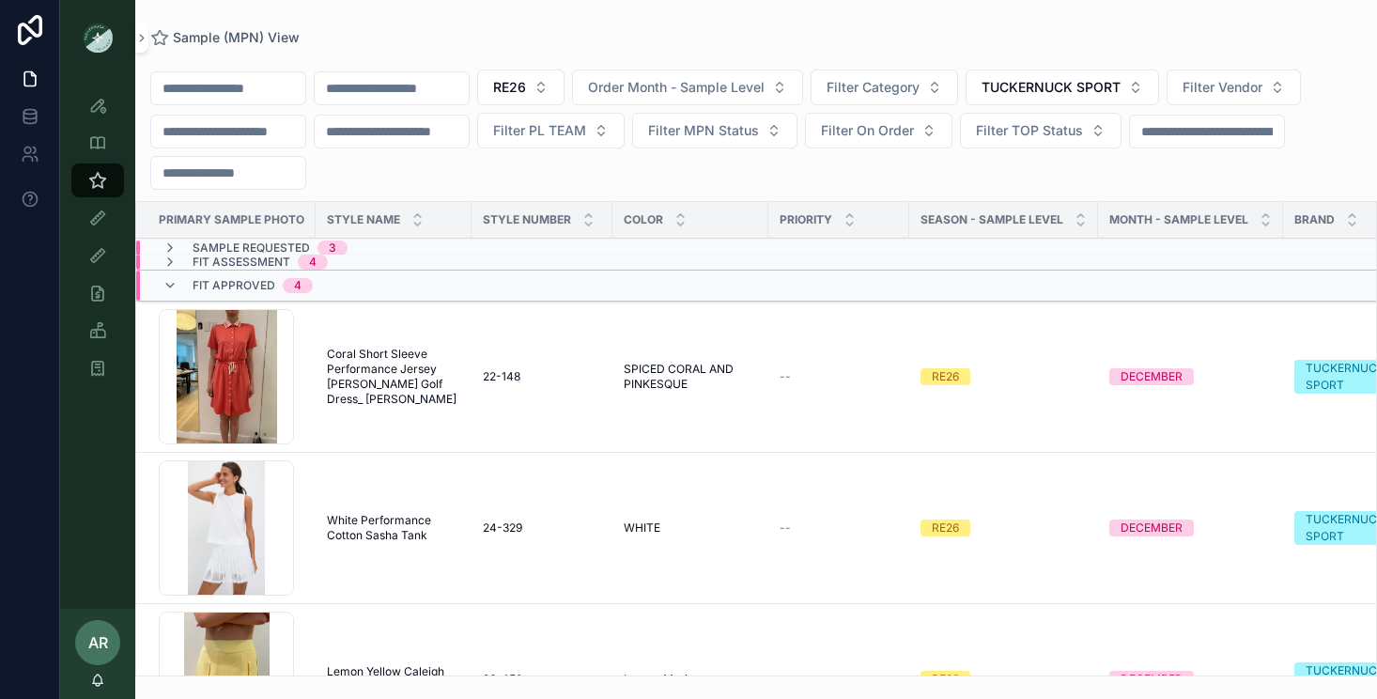
click at [360, 381] on span "Coral Short Sleeve Performance Jersey Alcott Golf Dress_ Quinn" at bounding box center [393, 377] width 133 height 60
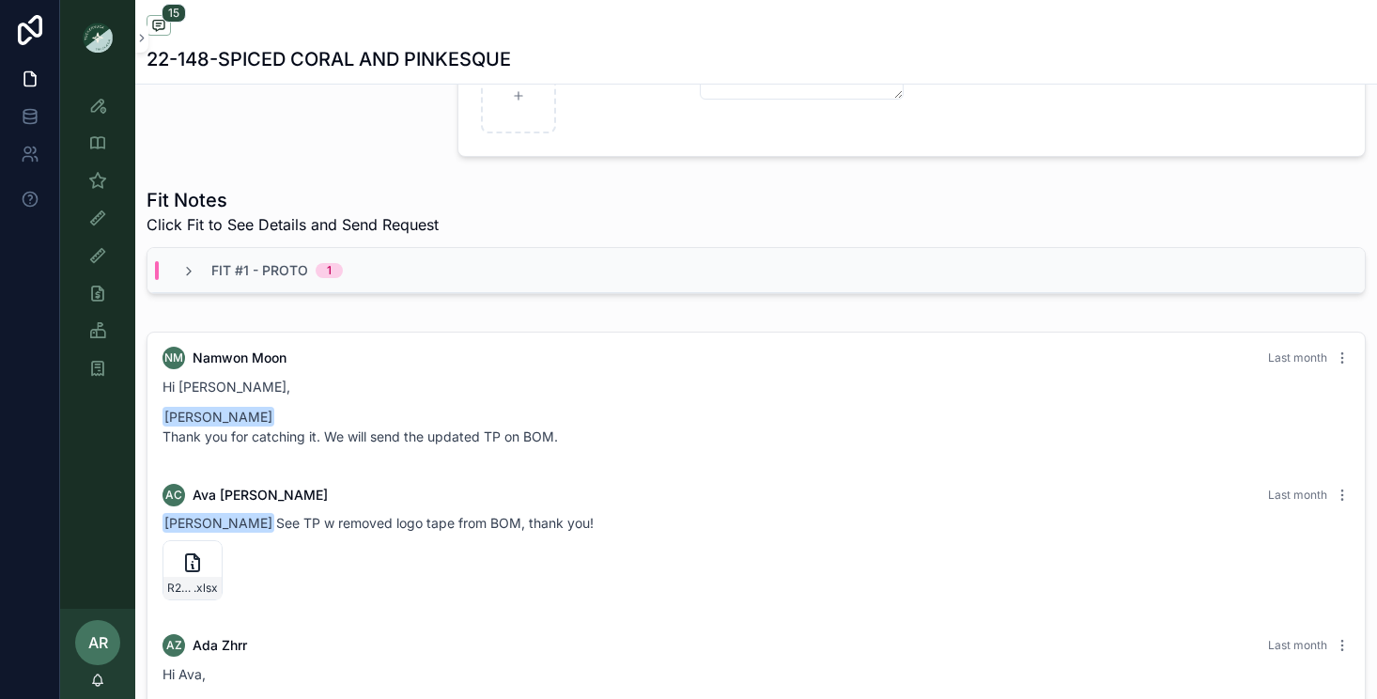
scroll to position [1524, 0]
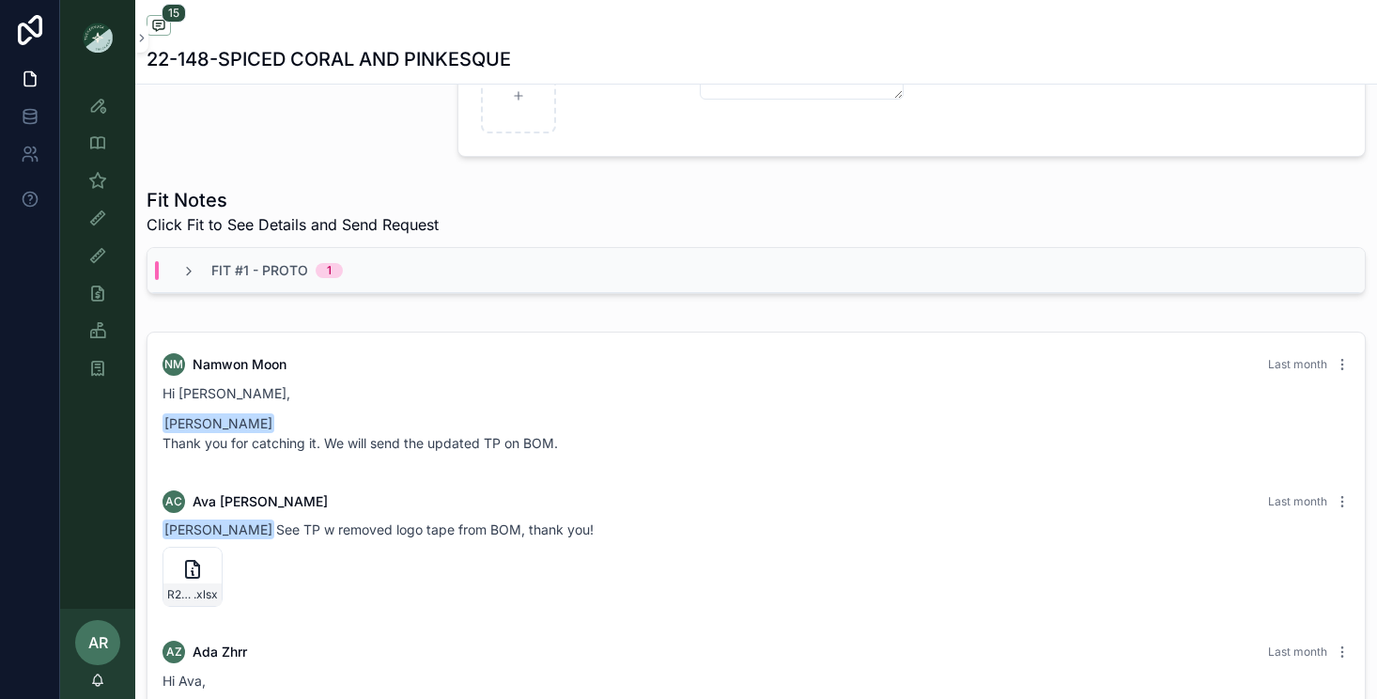
click at [257, 276] on span "Fit #1 - Proto" at bounding box center [259, 270] width 97 height 19
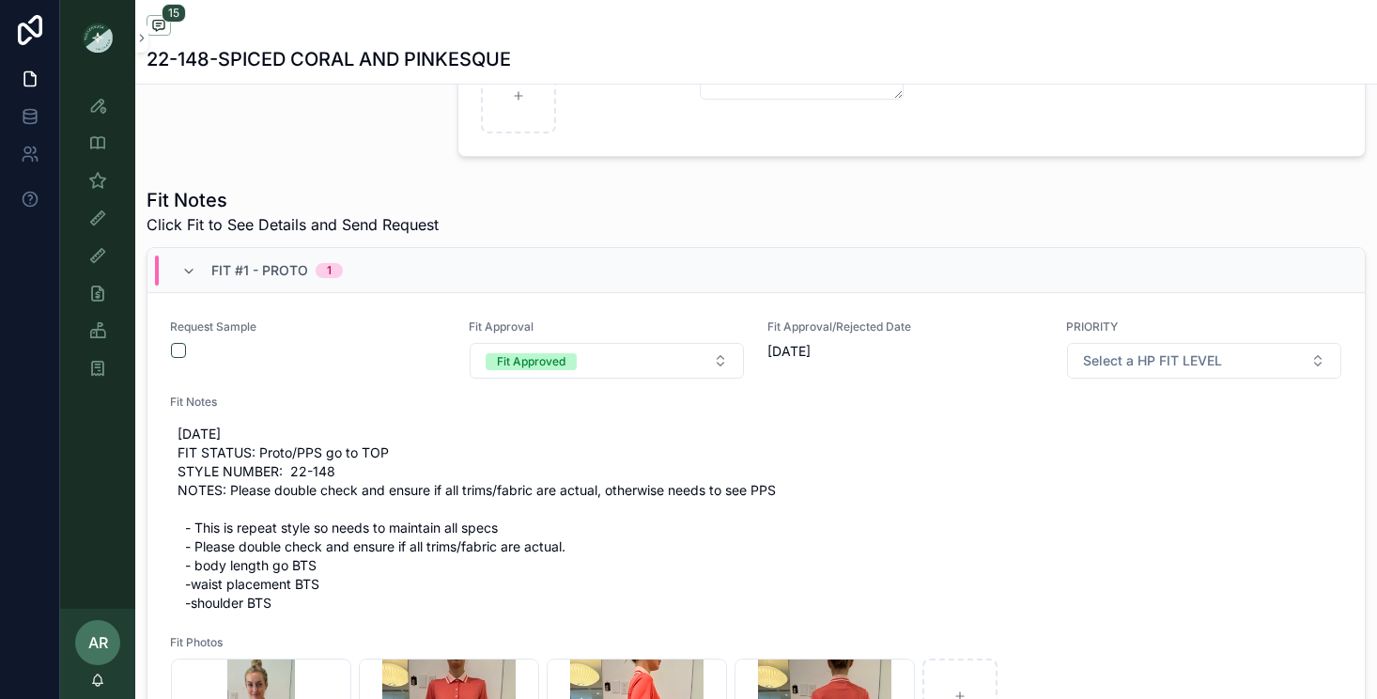
click at [257, 276] on span "Fit #1 - Proto" at bounding box center [259, 270] width 97 height 19
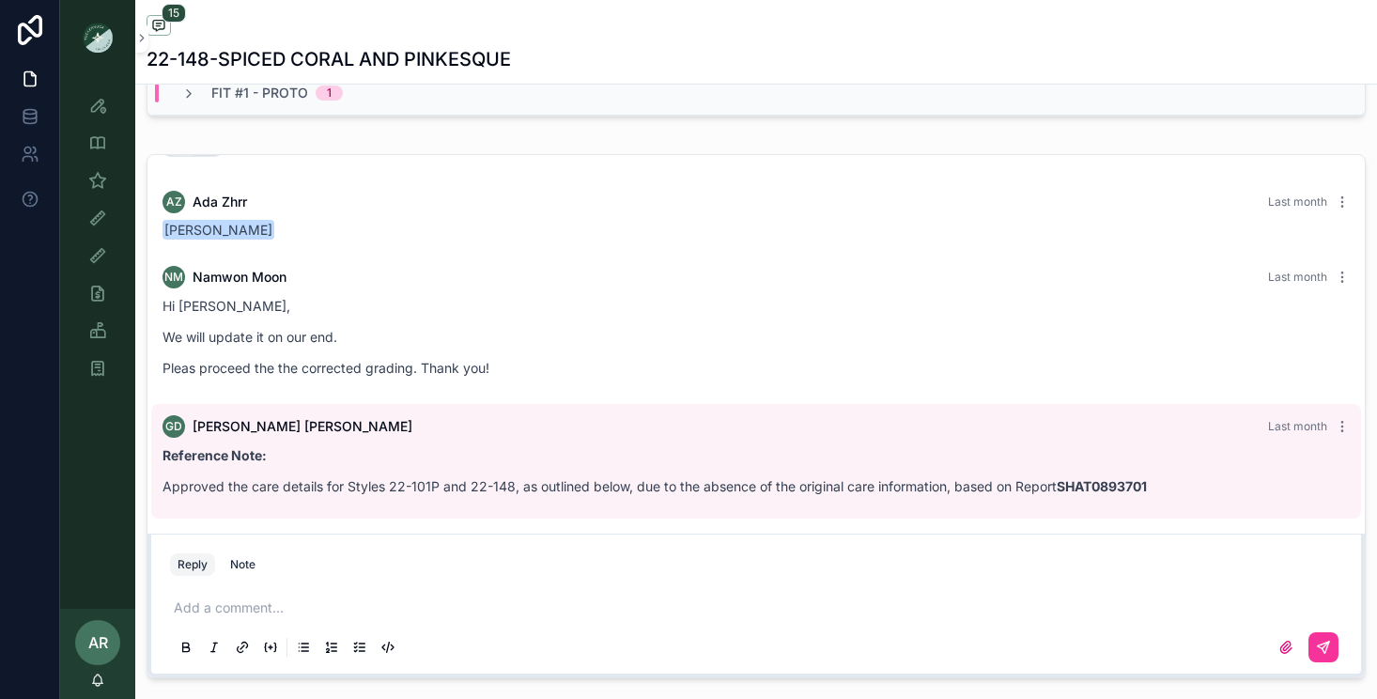
scroll to position [766, 0]
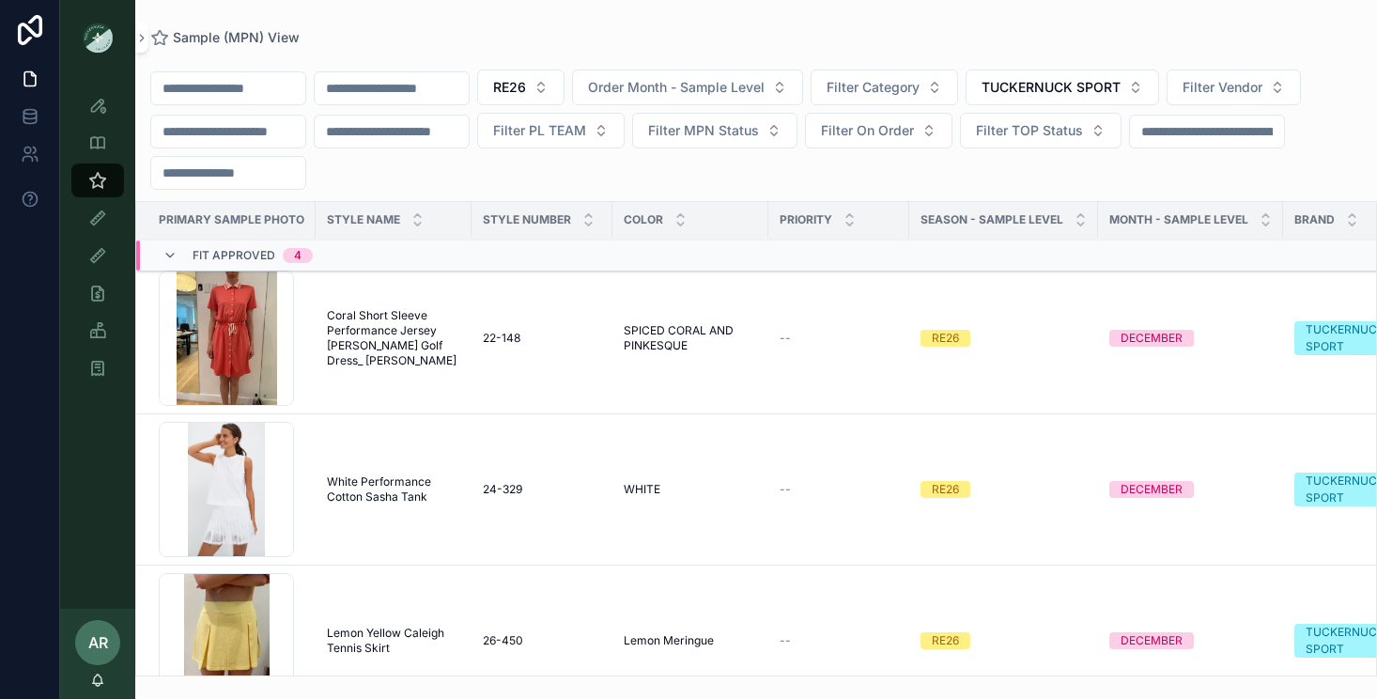
scroll to position [50, 0]
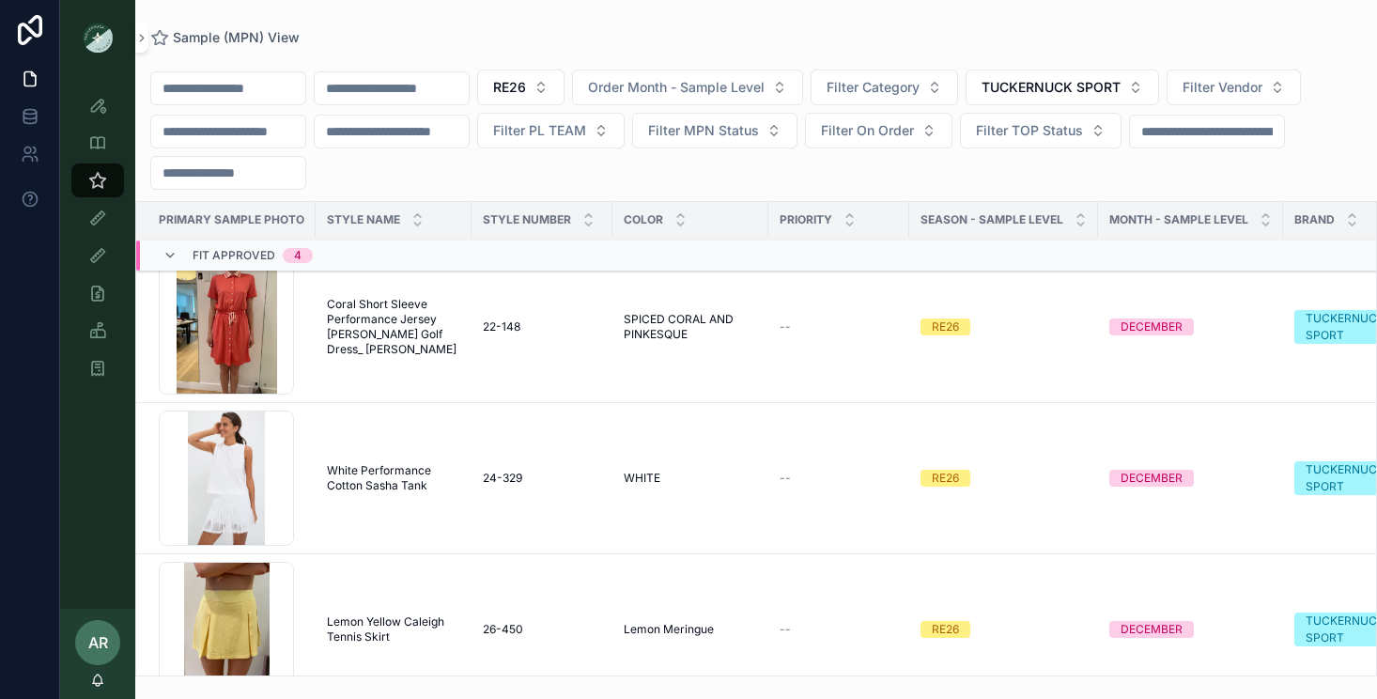
click at [390, 479] on span "White Performance Cotton Sasha Tank" at bounding box center [393, 478] width 133 height 30
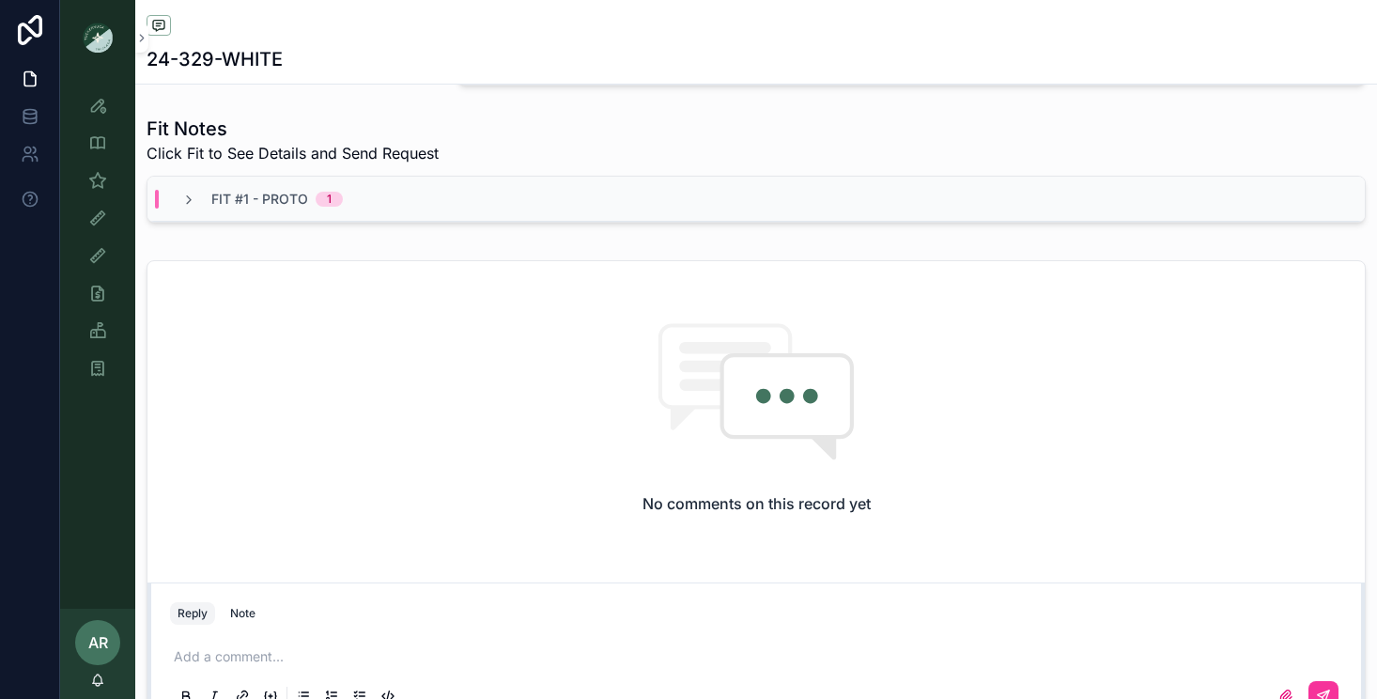
scroll to position [674, 0]
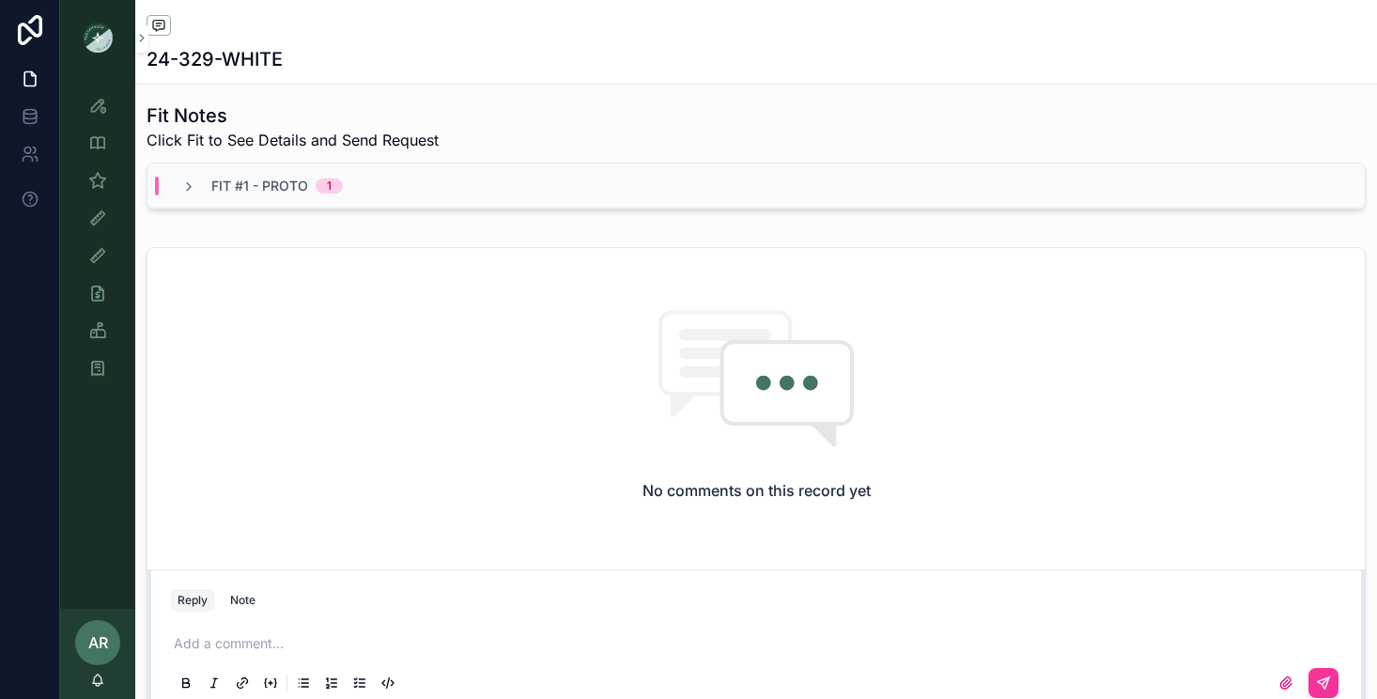
click at [299, 175] on div "Fit #1 - Proto 1" at bounding box center [755, 185] width 1217 height 45
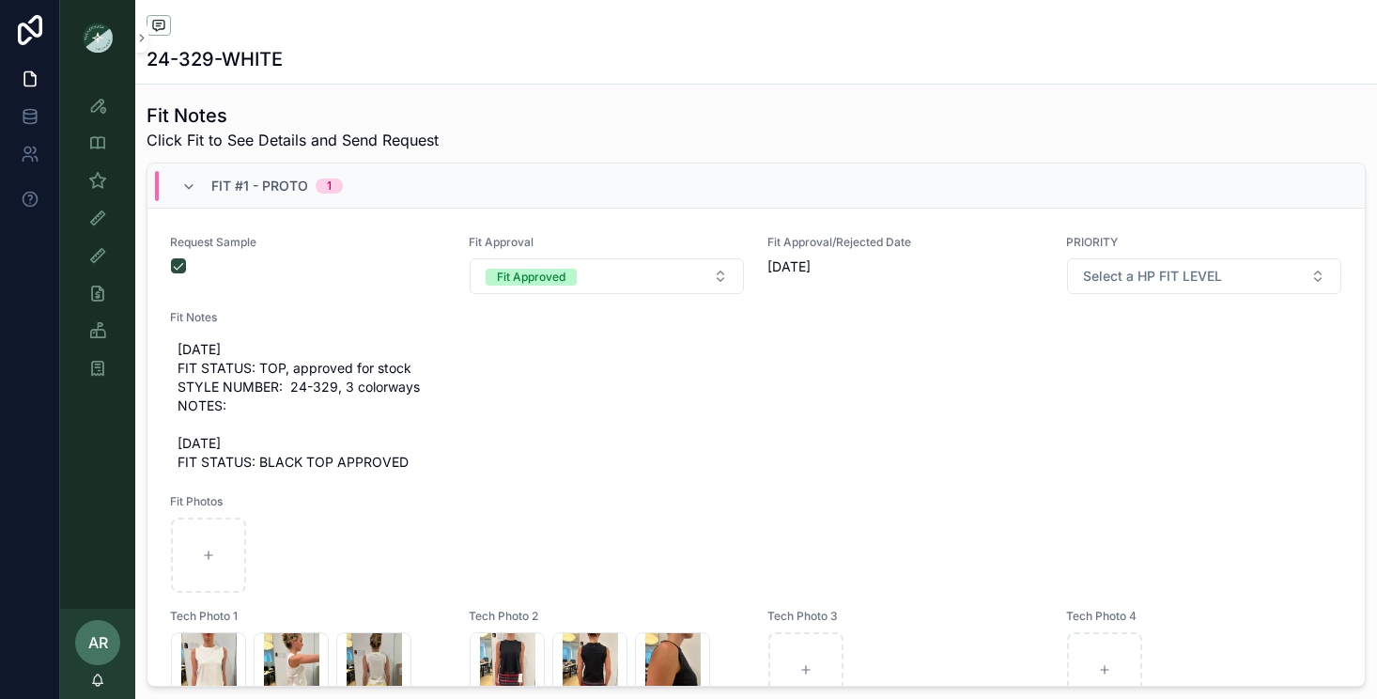
click at [299, 175] on div "Fit #1 - Proto 1" at bounding box center [276, 186] width 131 height 30
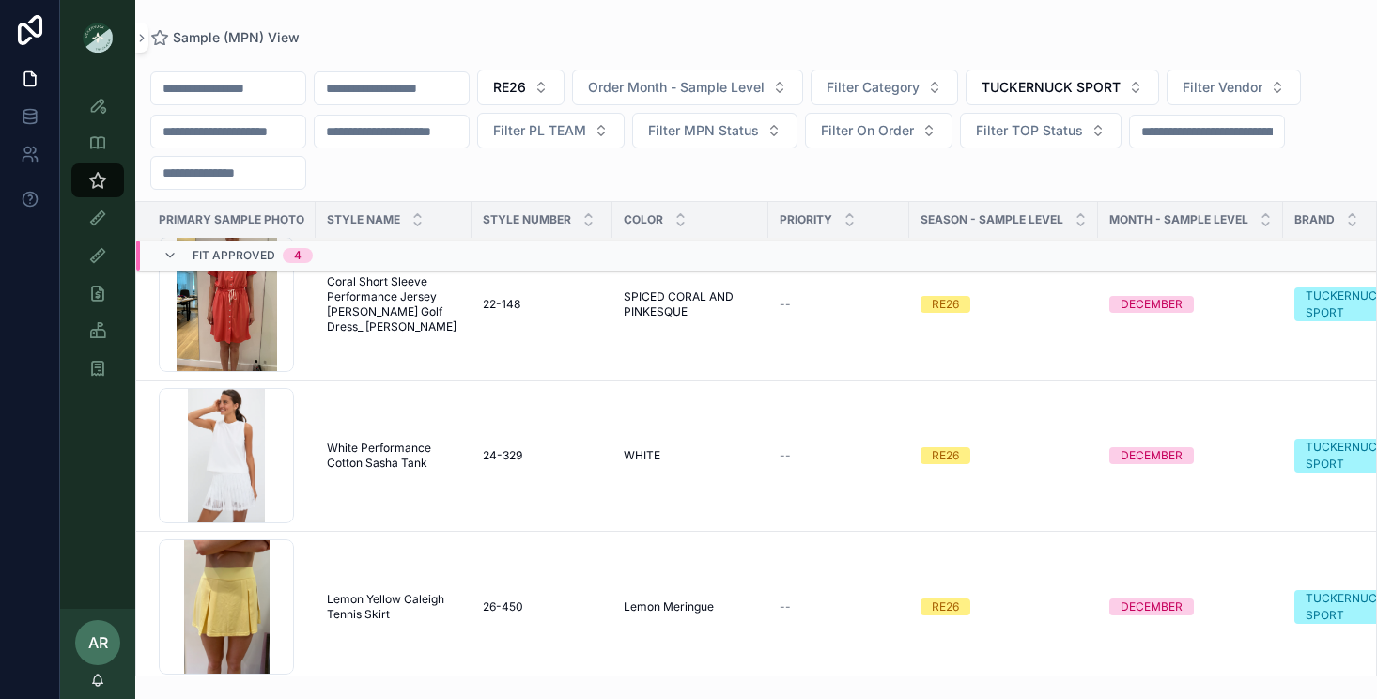
scroll to position [120, 0]
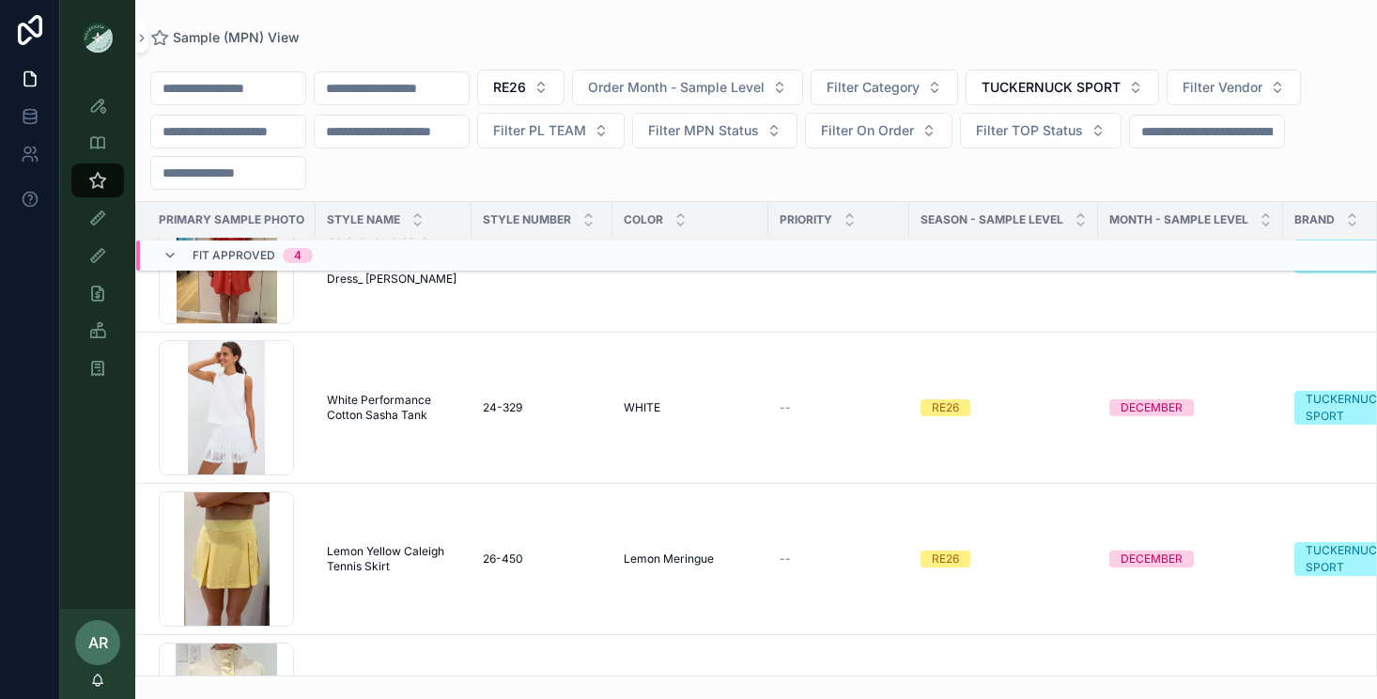
click at [385, 559] on span "Lemon Yellow Caleigh Tennis Skirt" at bounding box center [393, 559] width 133 height 30
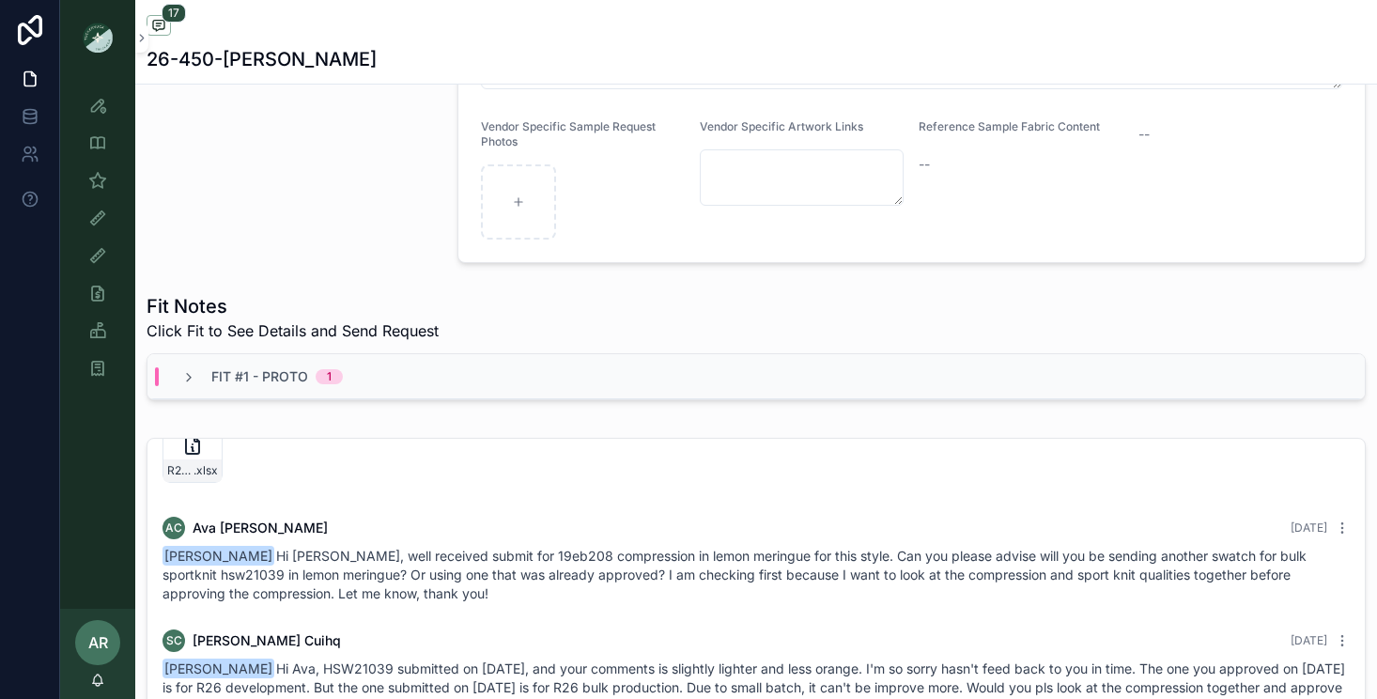
scroll to position [486, 0]
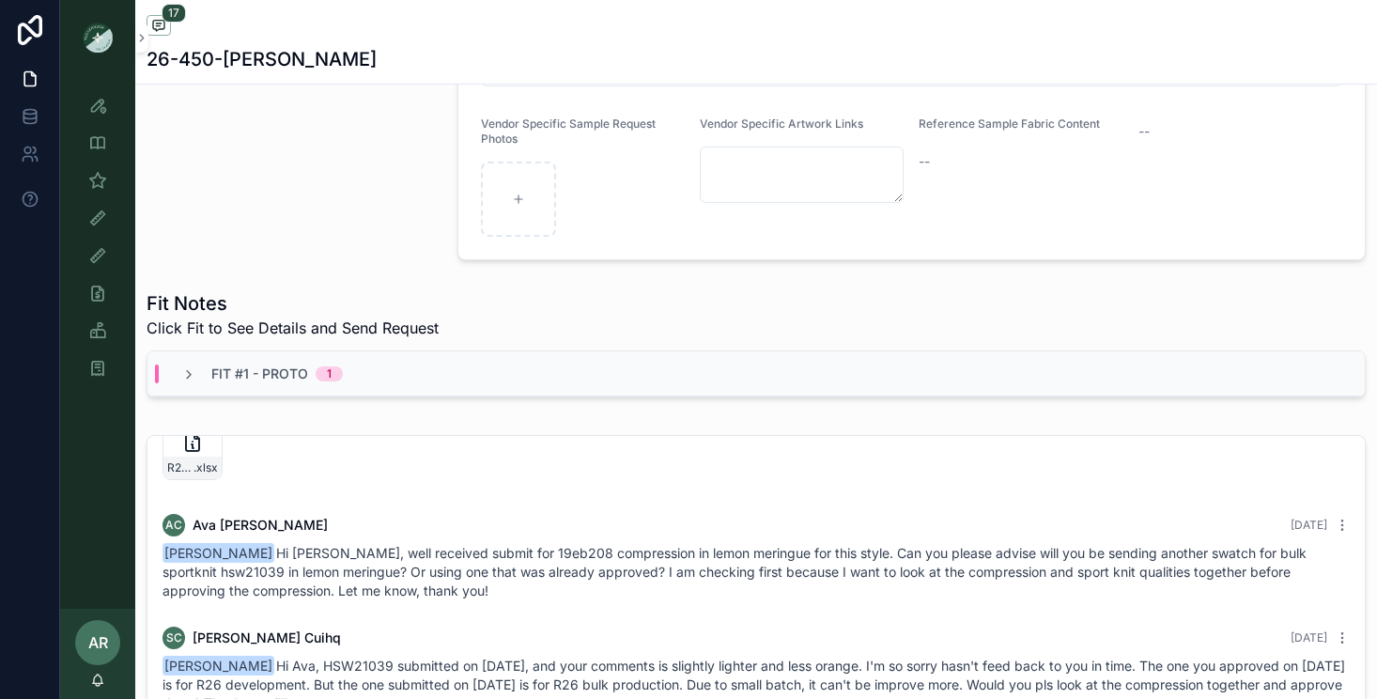
click at [277, 377] on span "Fit #1 - Proto" at bounding box center [259, 373] width 97 height 19
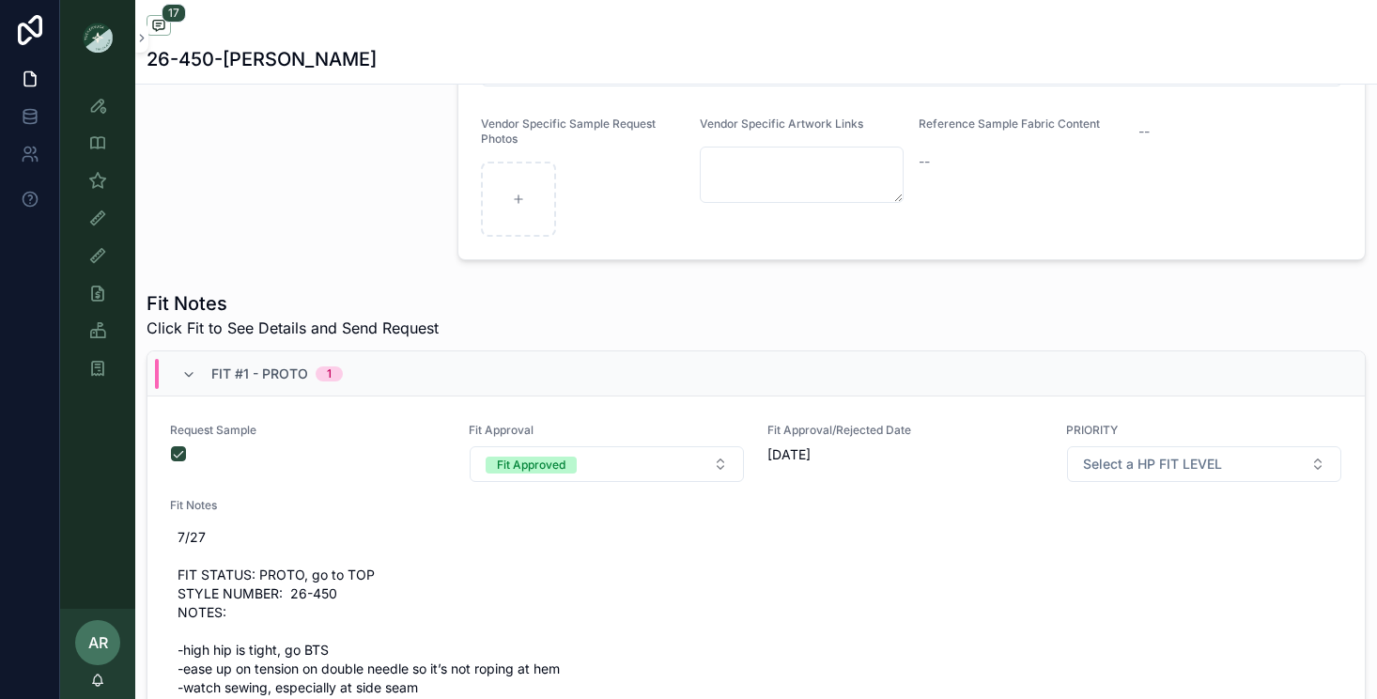
click at [277, 377] on span "Fit #1 - Proto" at bounding box center [259, 373] width 97 height 19
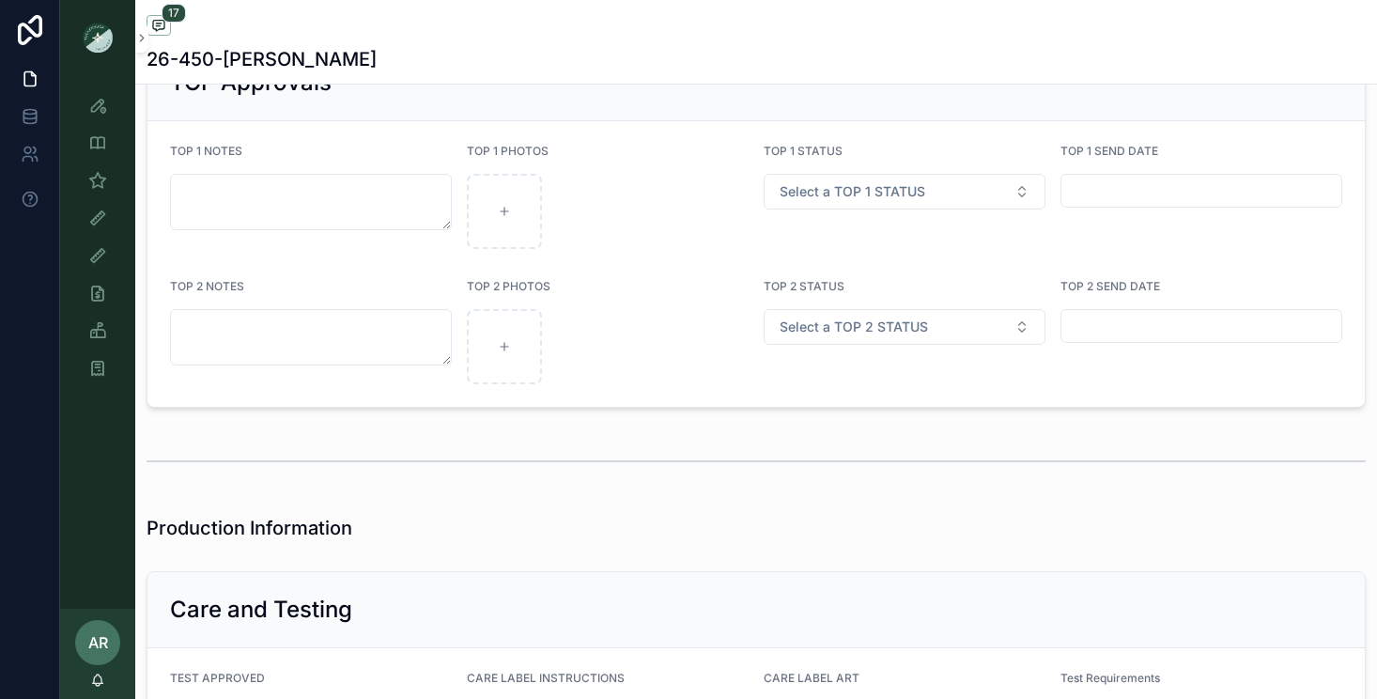
scroll to position [3162, 0]
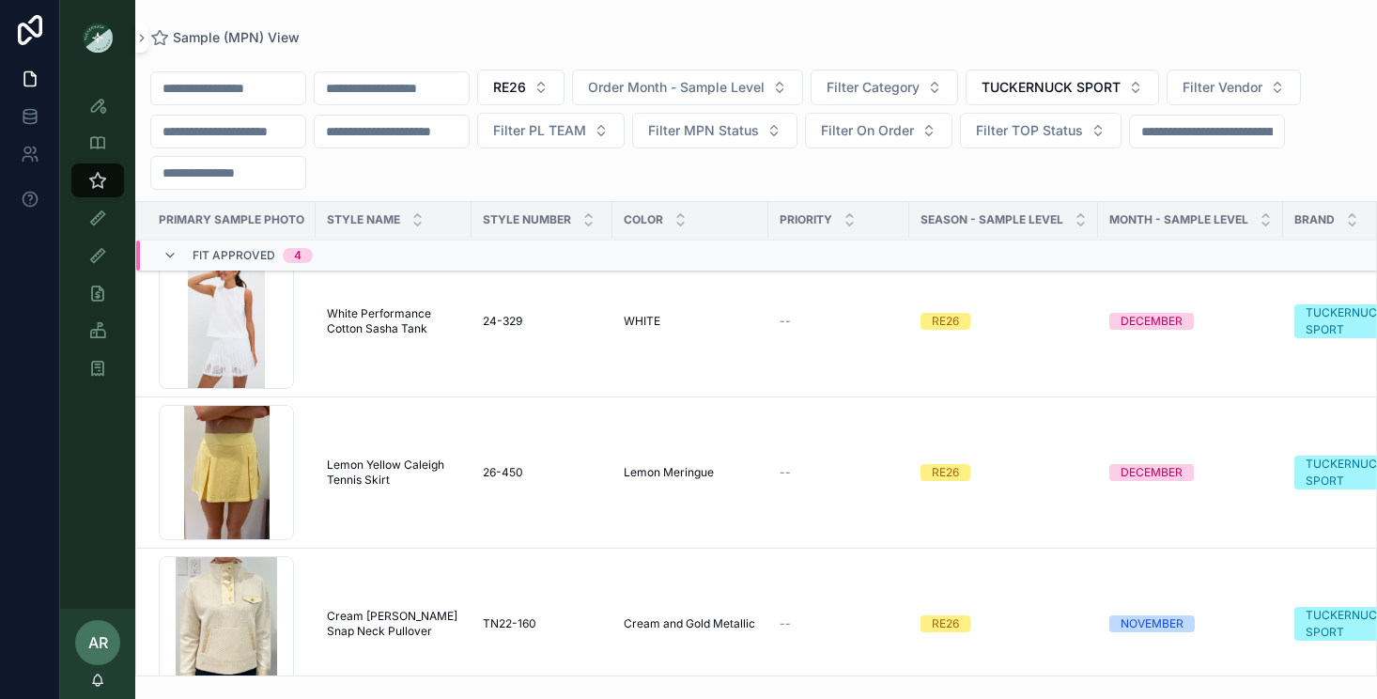
scroll to position [264, 0]
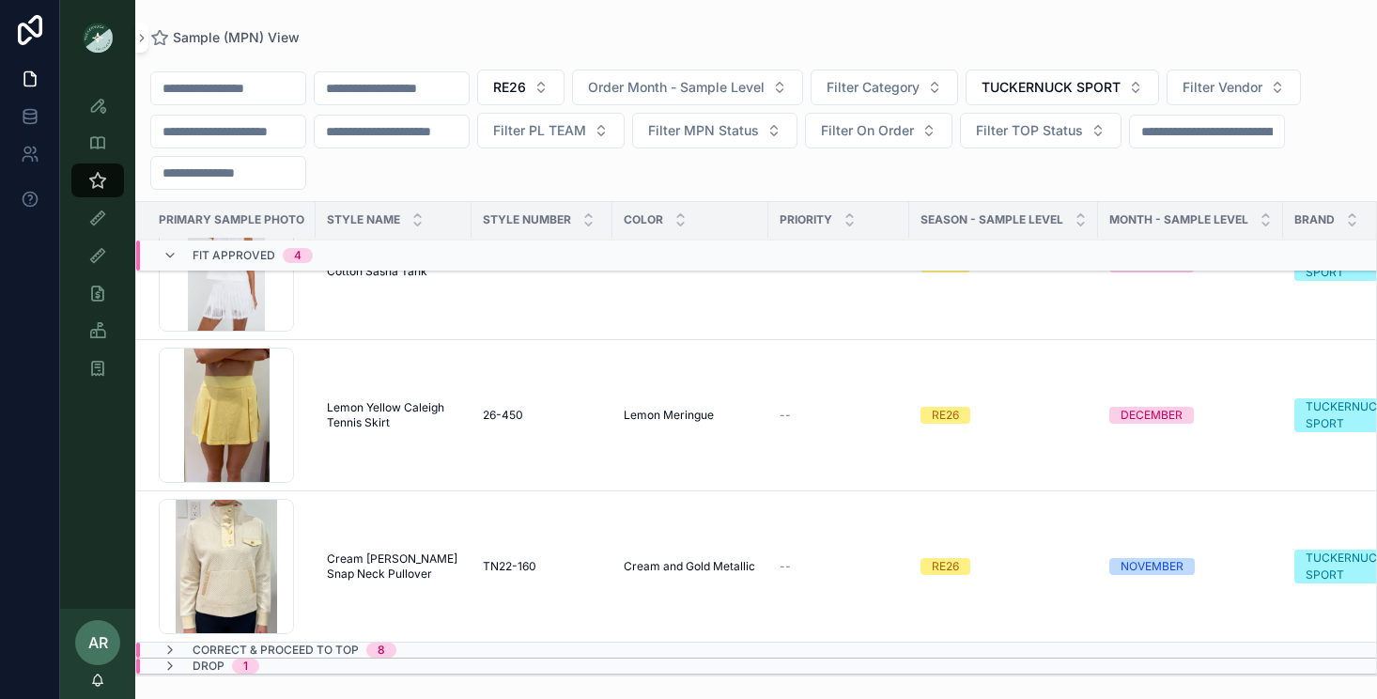
click at [342, 549] on td "Cream Bailey Snap Neck Pullover Cream Bailey Snap Neck Pullover" at bounding box center [394, 566] width 156 height 151
click at [354, 557] on span "Cream Bailey Snap Neck Pullover" at bounding box center [393, 566] width 133 height 30
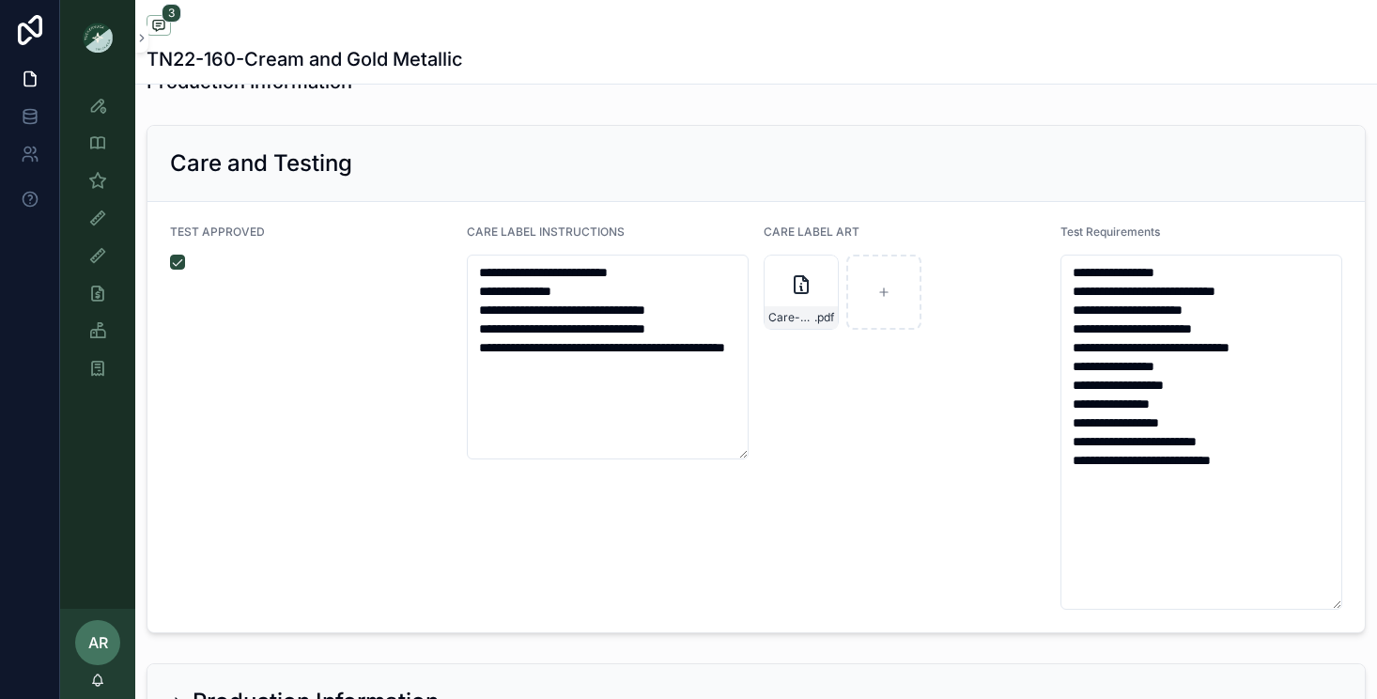
scroll to position [4040, 0]
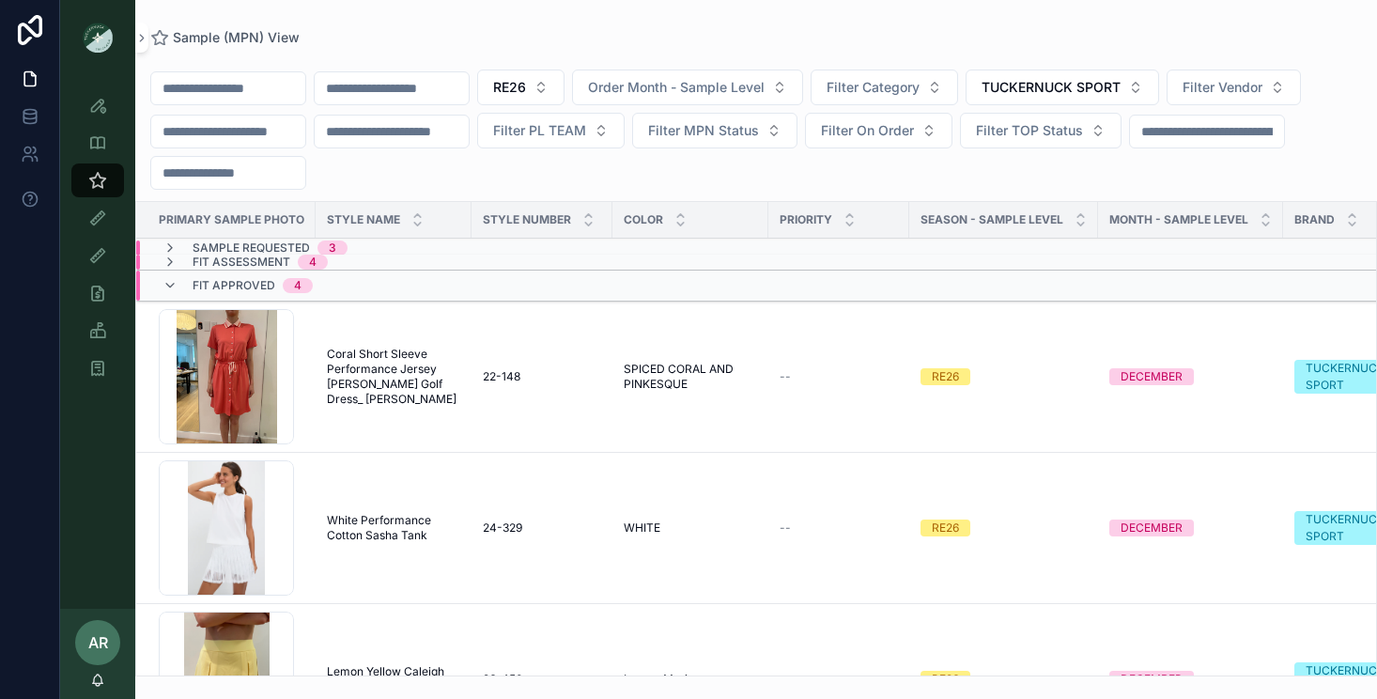
scroll to position [264, 0]
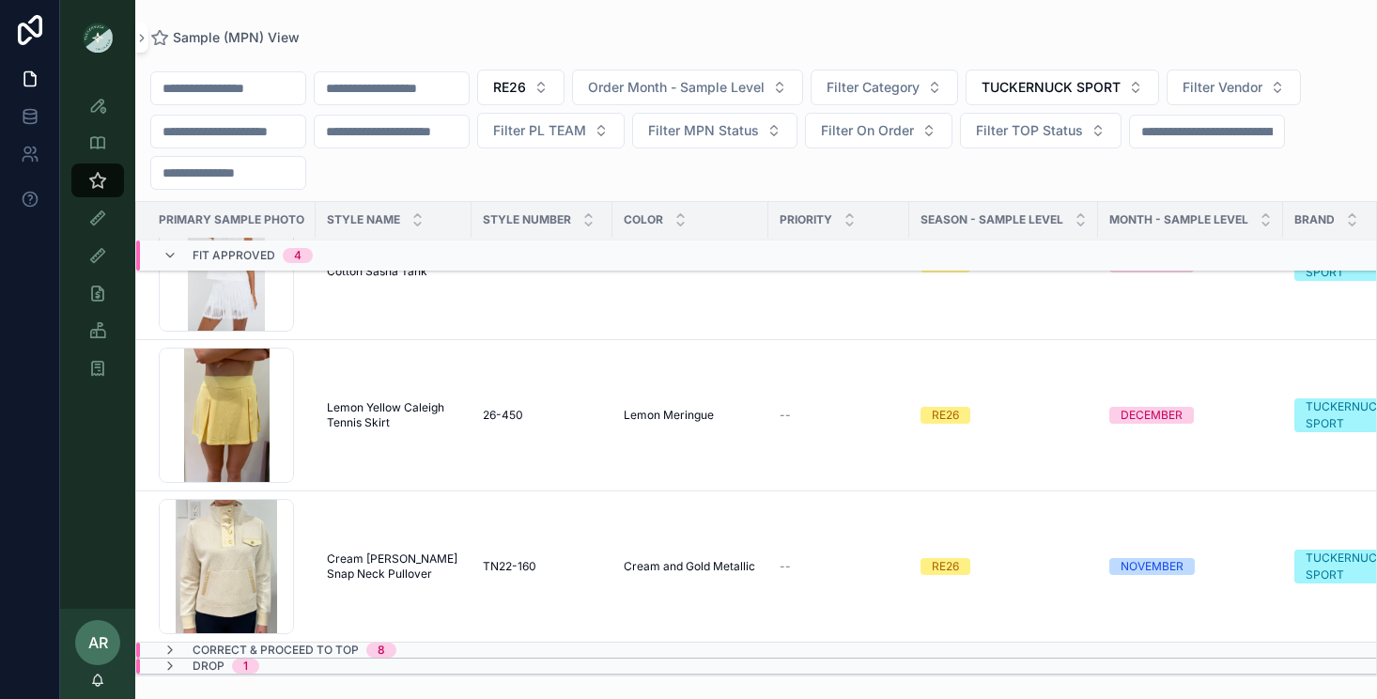
click at [179, 255] on div "Fit Approved 4" at bounding box center [237, 255] width 150 height 30
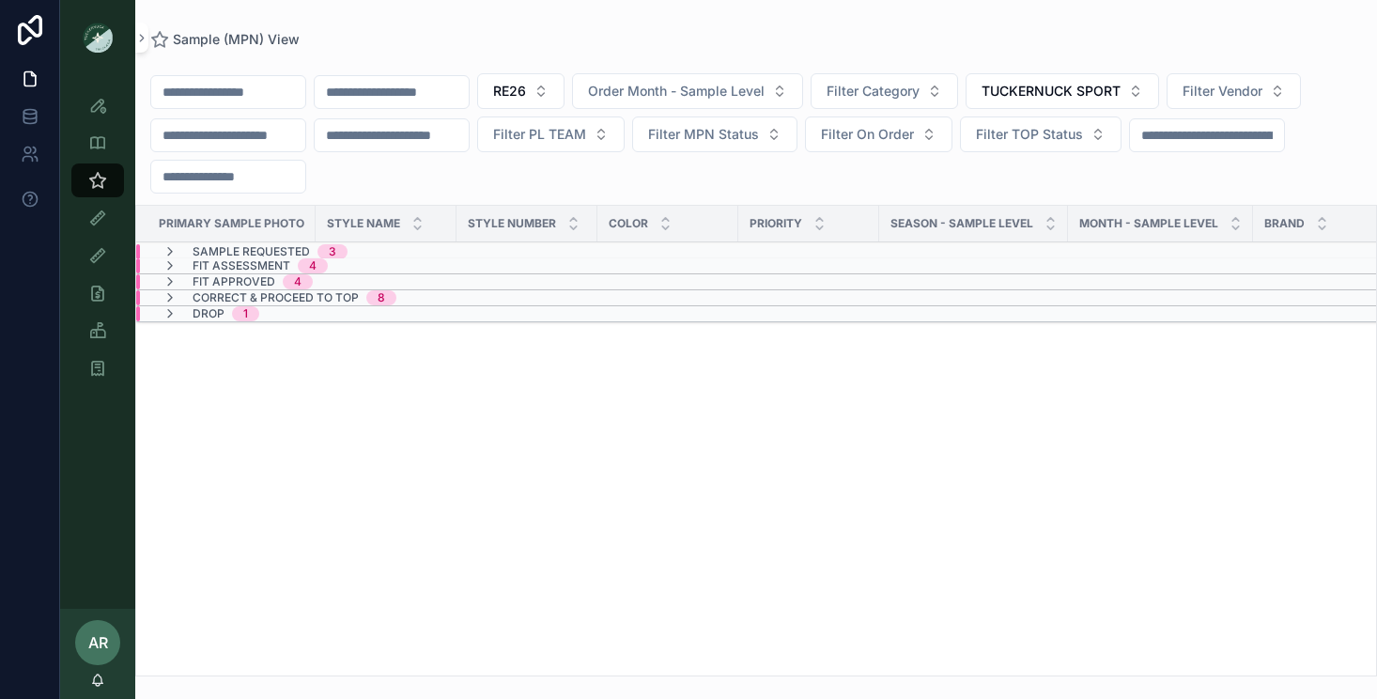
scroll to position [0, 0]
click at [173, 264] on icon "scrollable content" at bounding box center [169, 265] width 15 height 15
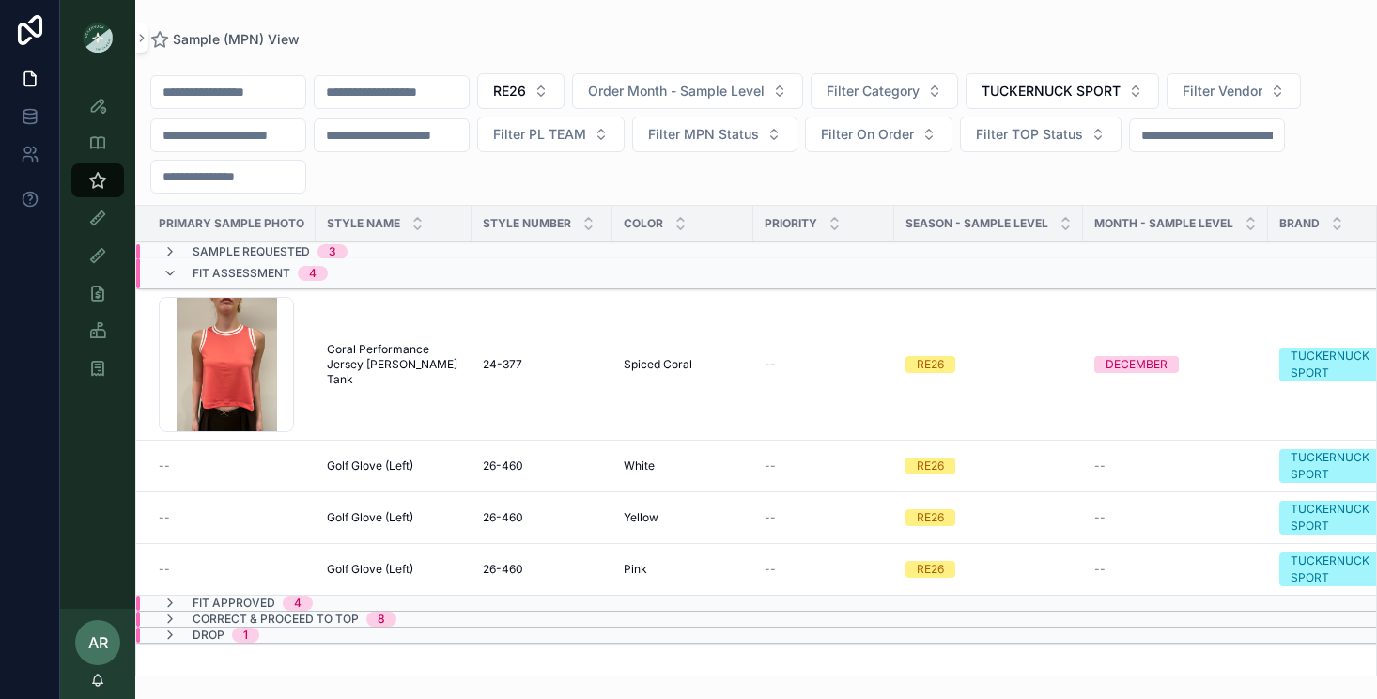
click at [362, 372] on span "Coral Performance Jersey [PERSON_NAME] Tank" at bounding box center [393, 364] width 133 height 45
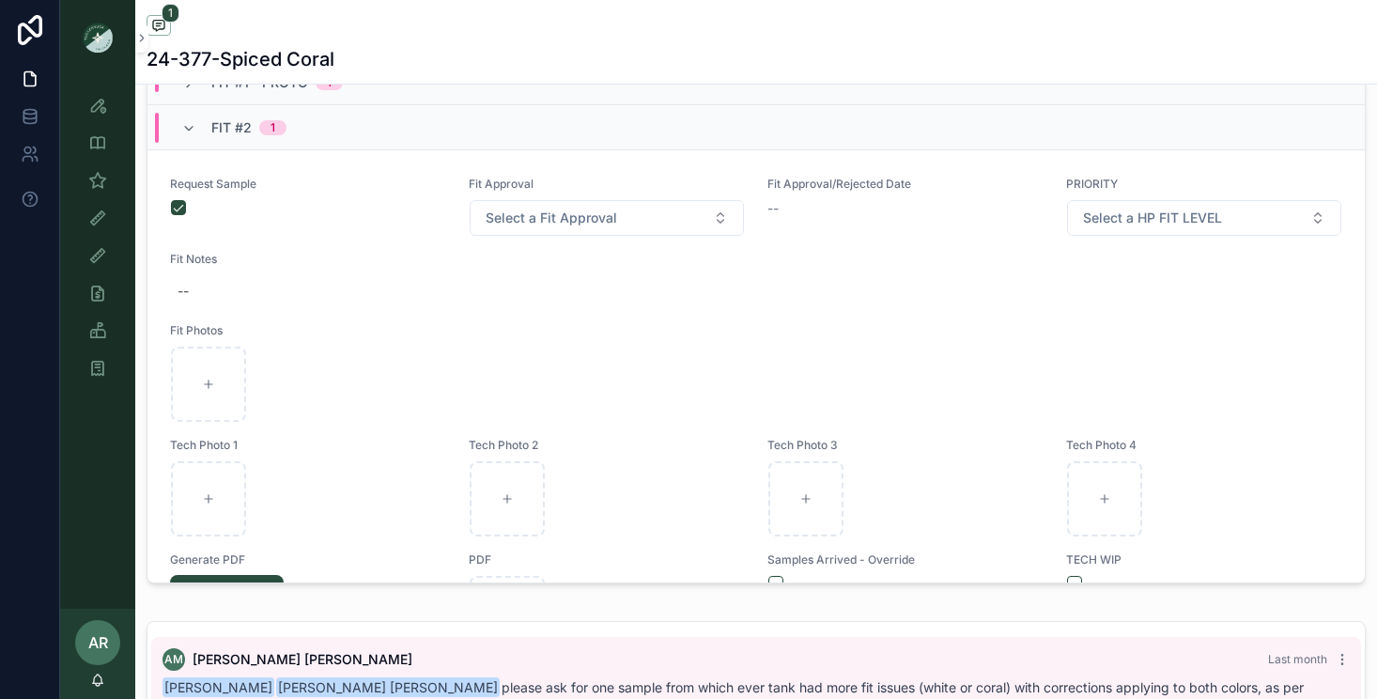
click at [283, 95] on div "Fit #1 - Proto 1" at bounding box center [755, 82] width 1217 height 45
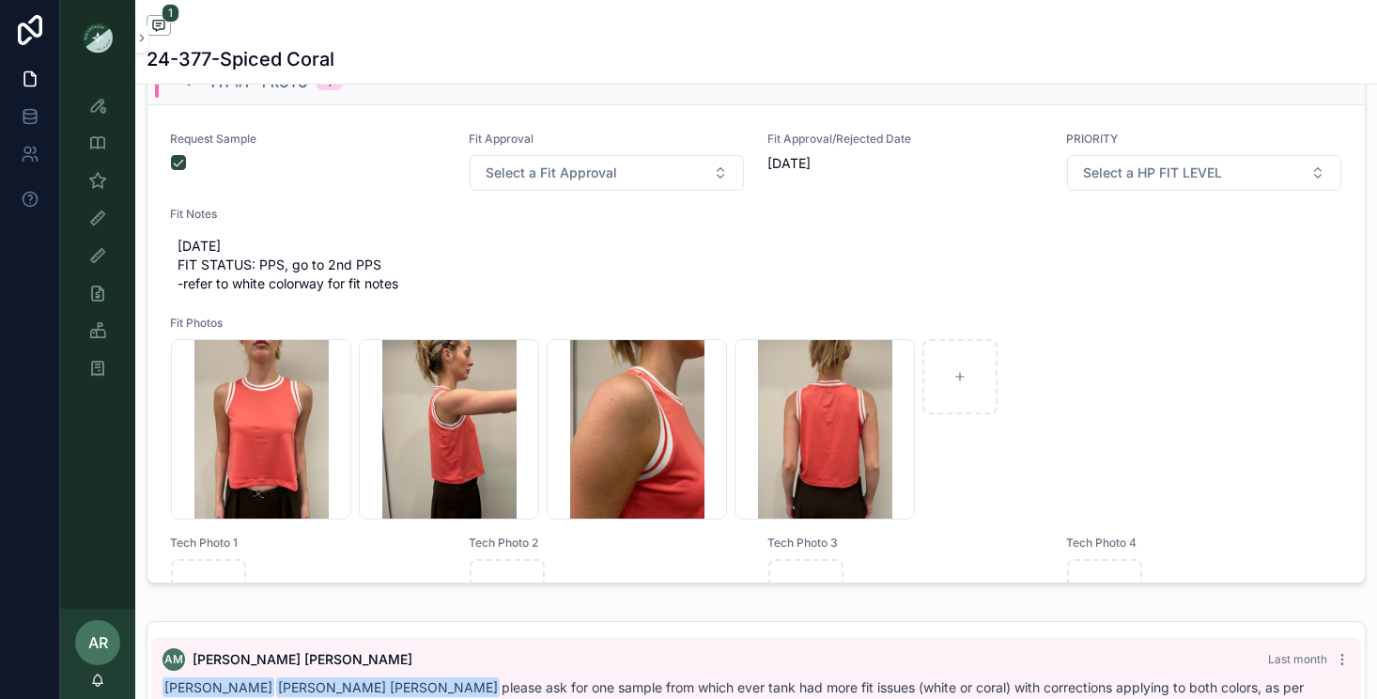
click at [278, 86] on span "Fit #1 - Proto" at bounding box center [259, 82] width 97 height 19
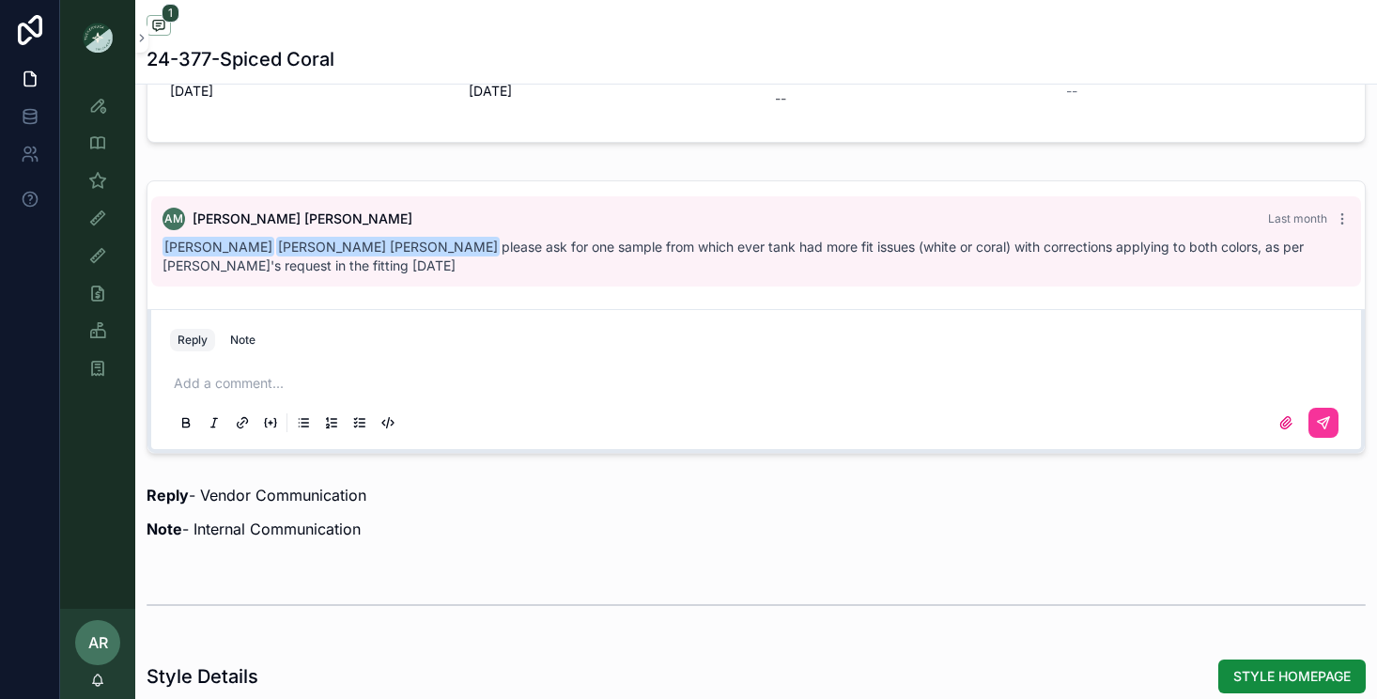
scroll to position [1225, 0]
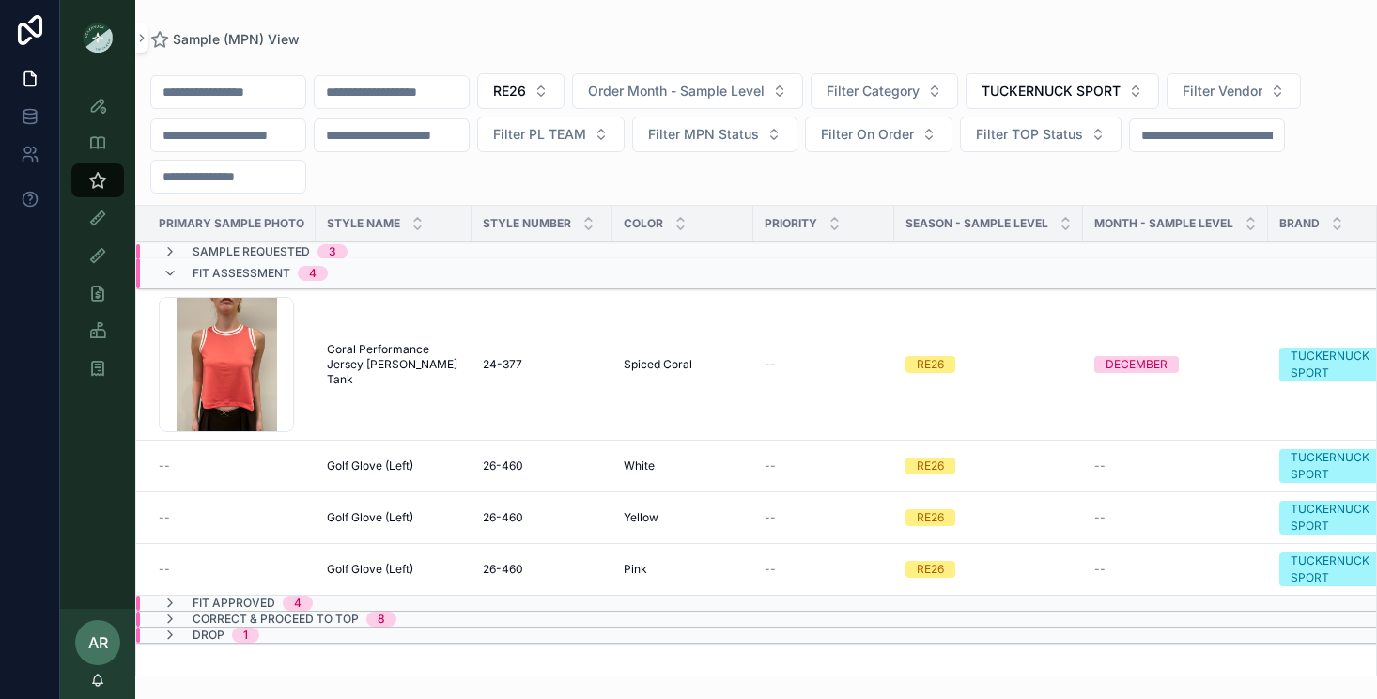
click at [245, 266] on span "Fit Assessment" at bounding box center [242, 273] width 98 height 15
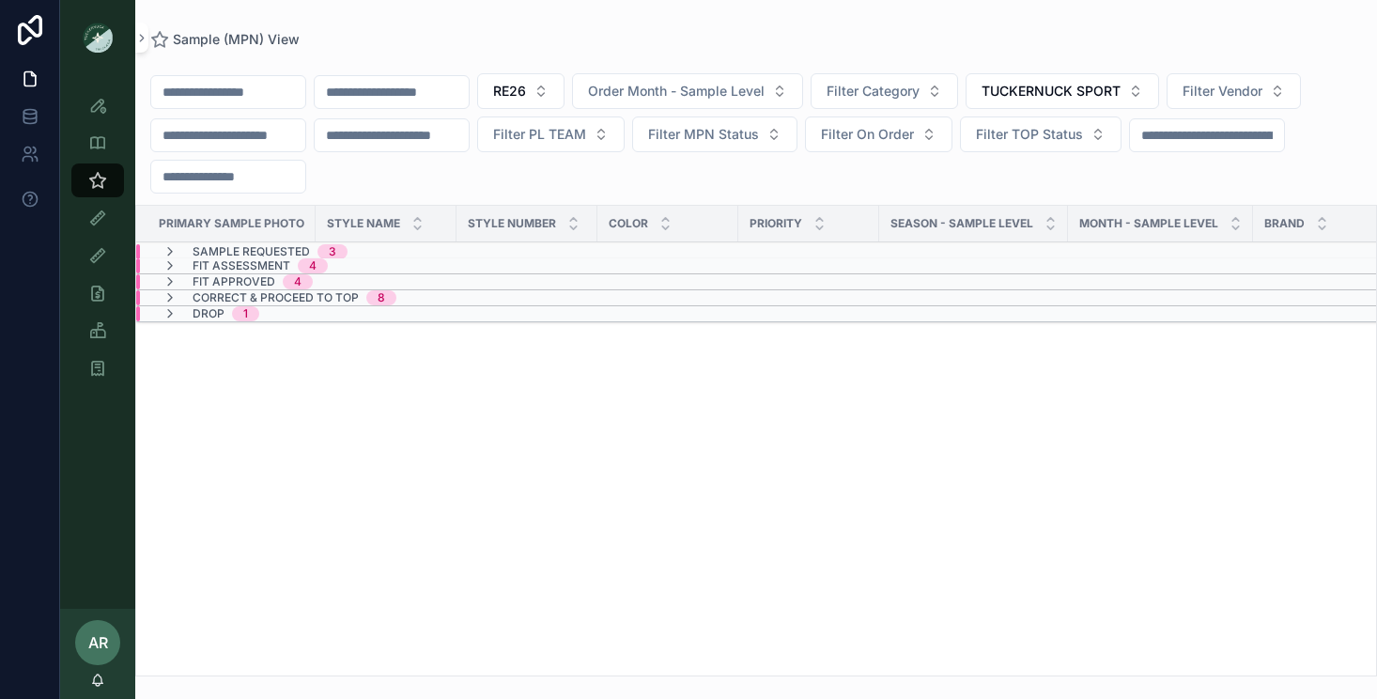
click at [258, 248] on span "Sample Requested" at bounding box center [251, 251] width 117 height 15
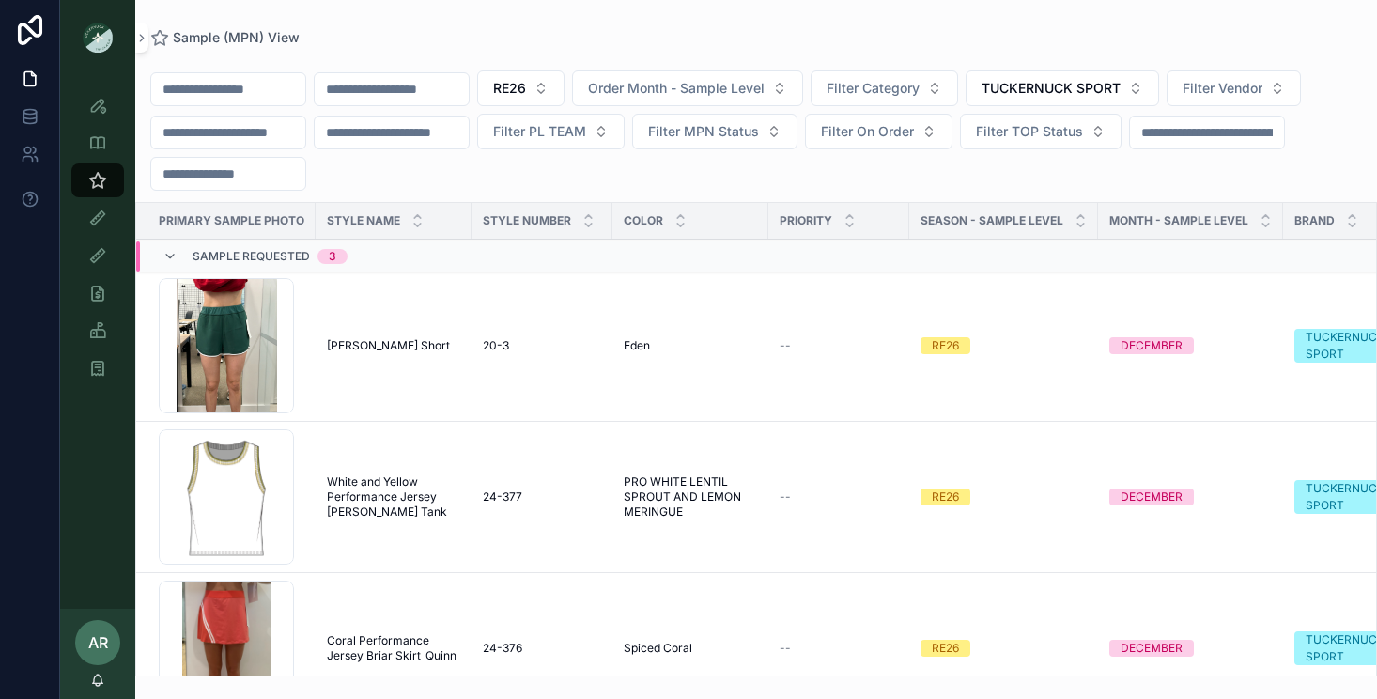
click at [348, 512] on span "White and Yellow Performance Jersey [PERSON_NAME] Tank" at bounding box center [393, 496] width 133 height 45
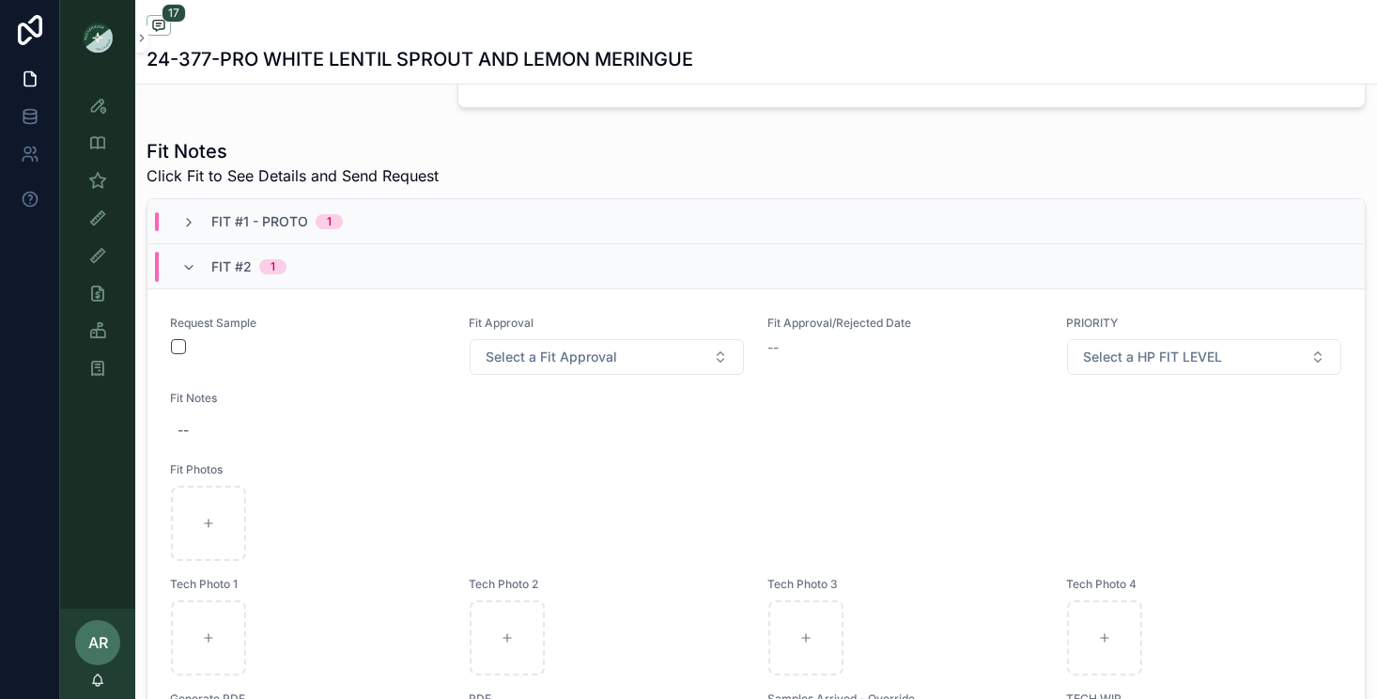
scroll to position [631, 0]
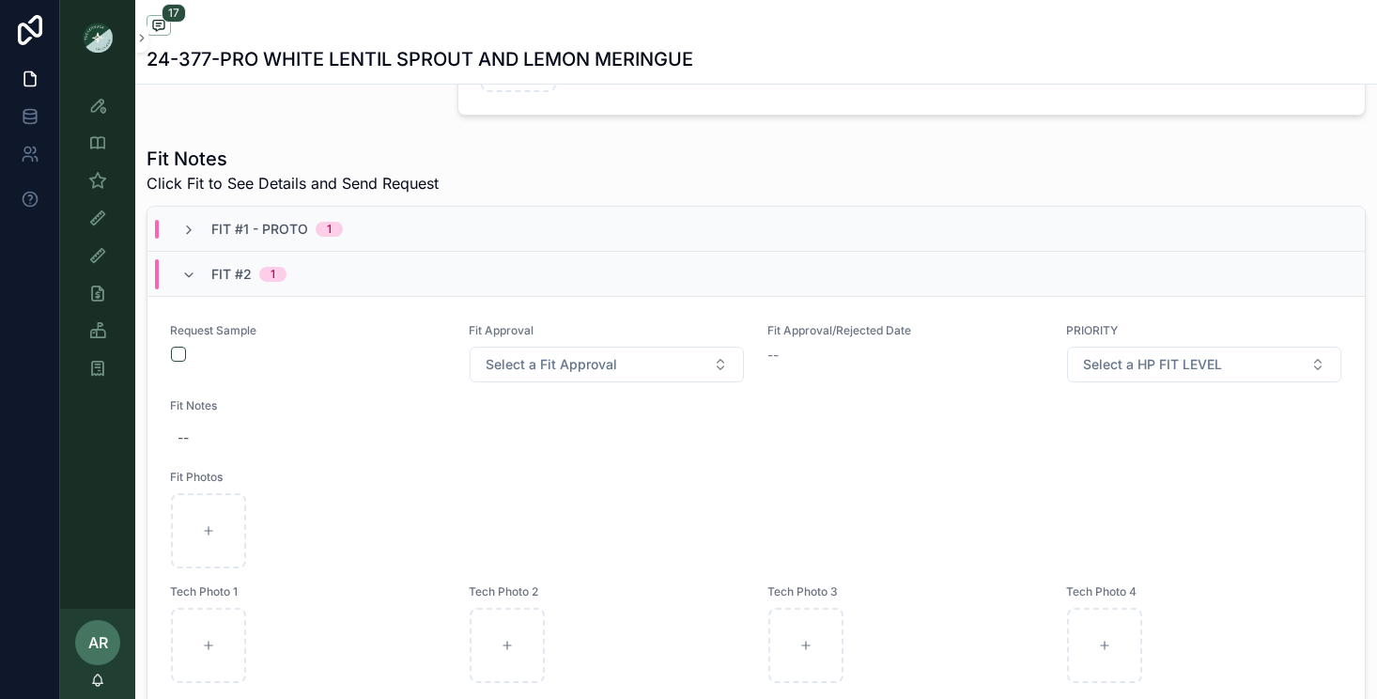
click at [344, 234] on div "Fit #1 - Proto 1" at bounding box center [262, 229] width 207 height 19
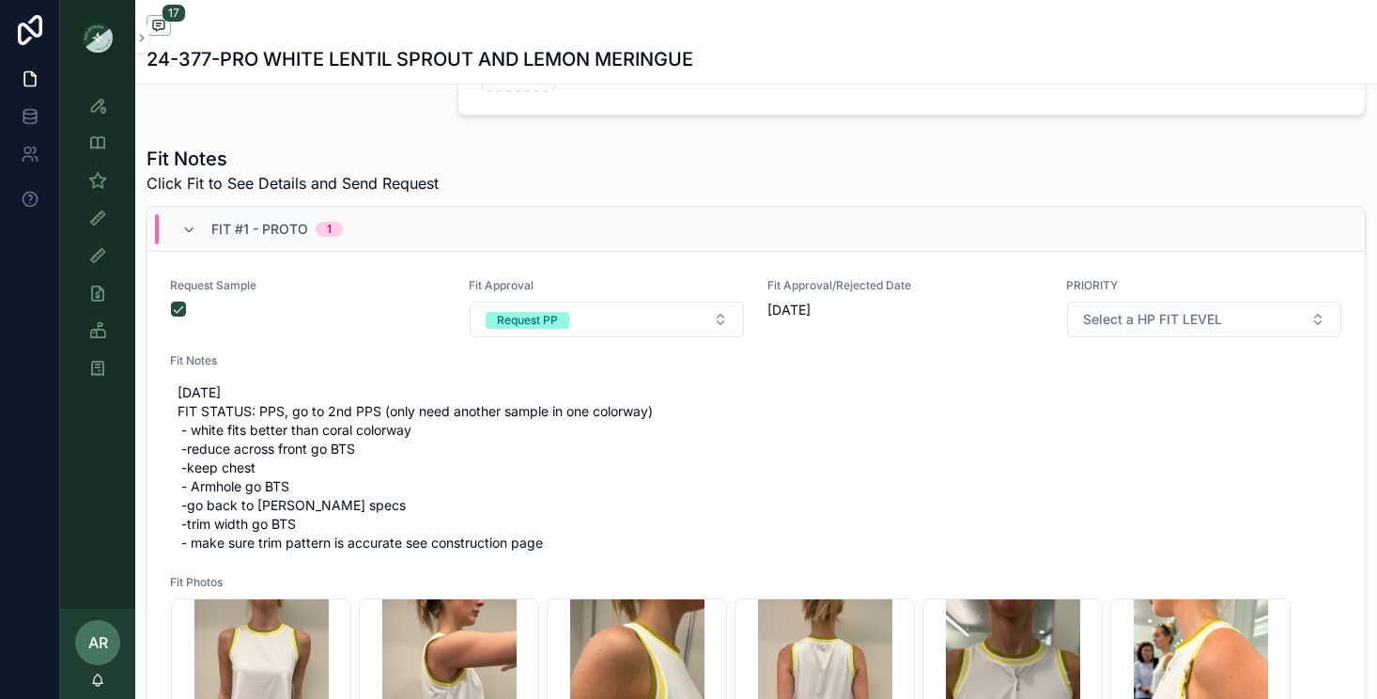
click at [344, 234] on div "Fit #1 - Proto 1" at bounding box center [262, 229] width 207 height 30
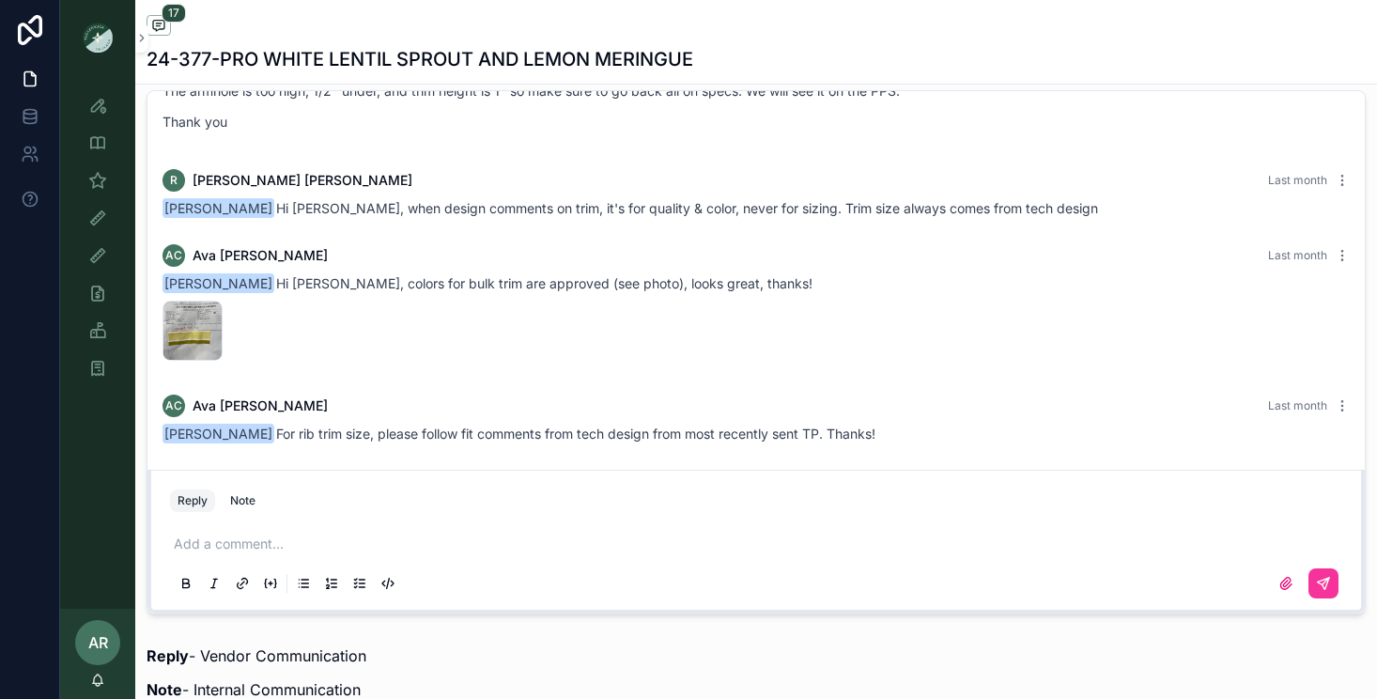
scroll to position [1324, 0]
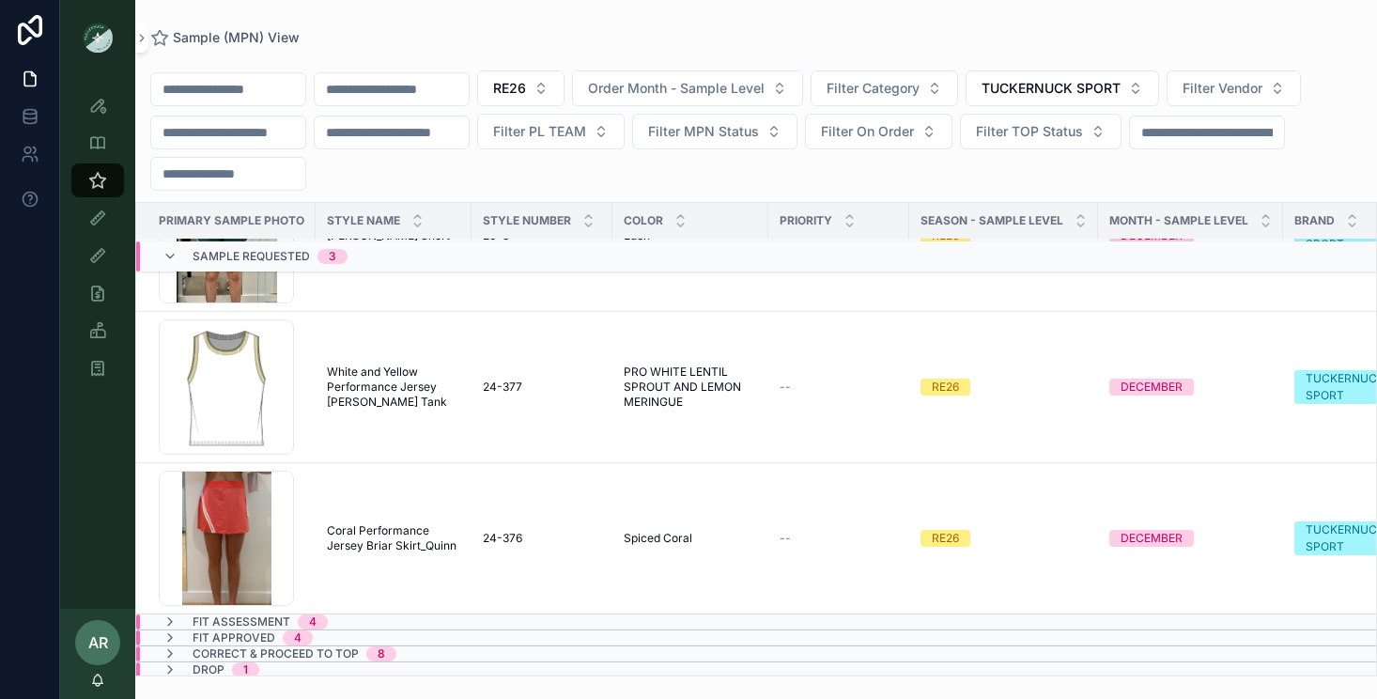
scroll to position [114, 0]
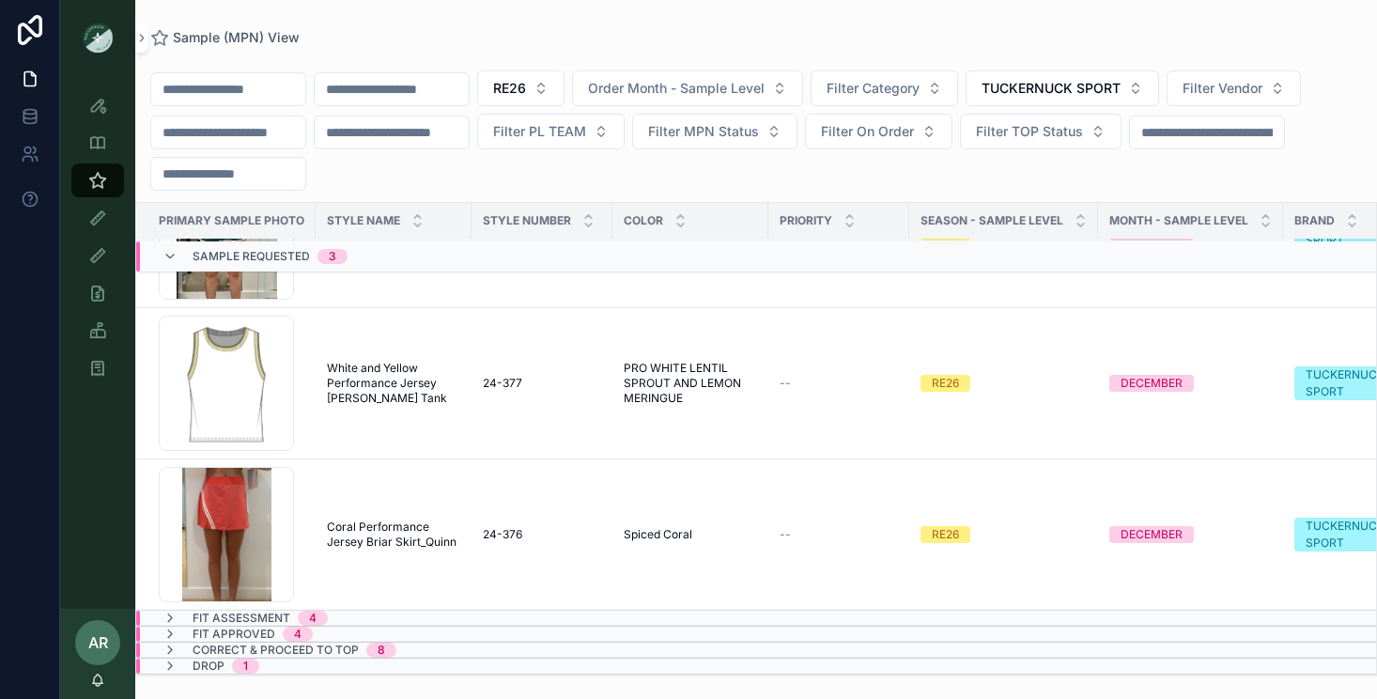
click at [374, 554] on td "Coral Performance Jersey Briar Skirt_Quinn Coral Performance Jersey Briar Skirt…" at bounding box center [394, 533] width 156 height 151
click at [378, 531] on span "Coral Performance Jersey Briar Skirt_Quinn" at bounding box center [393, 534] width 133 height 30
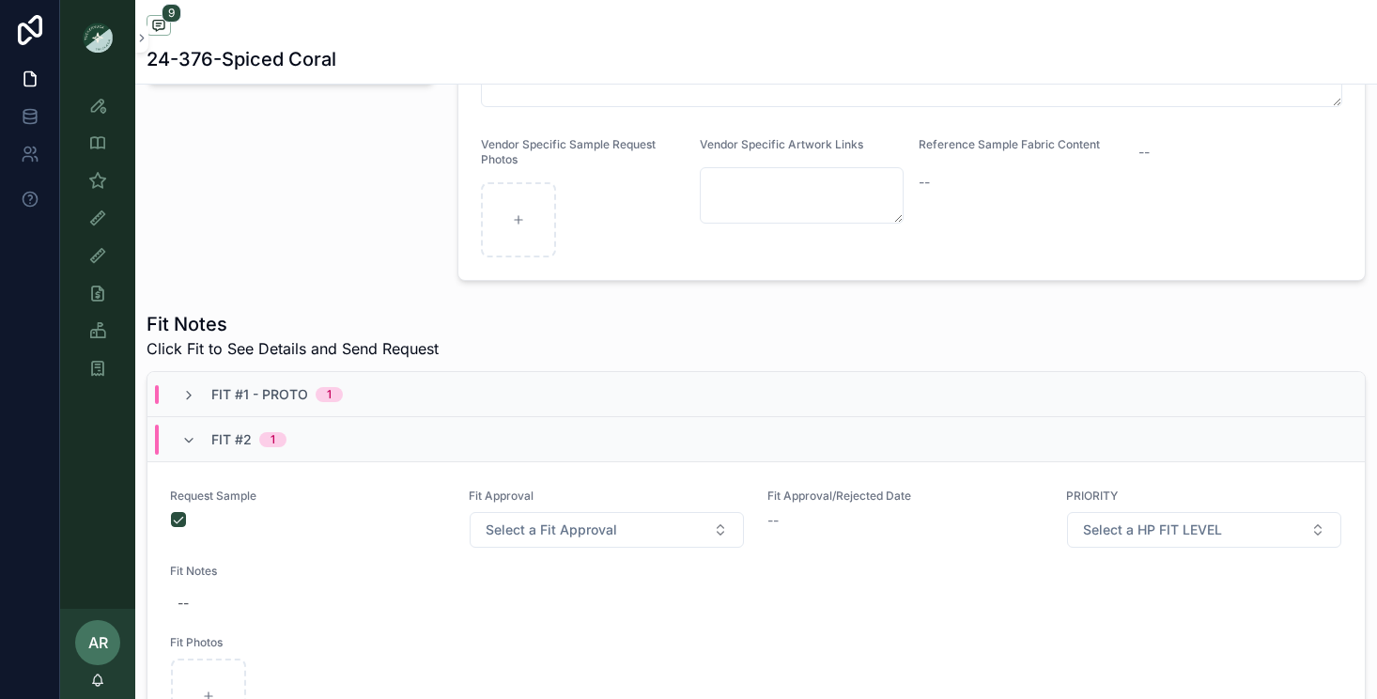
click at [324, 385] on div "Fit #1 - Proto 1" at bounding box center [276, 394] width 131 height 19
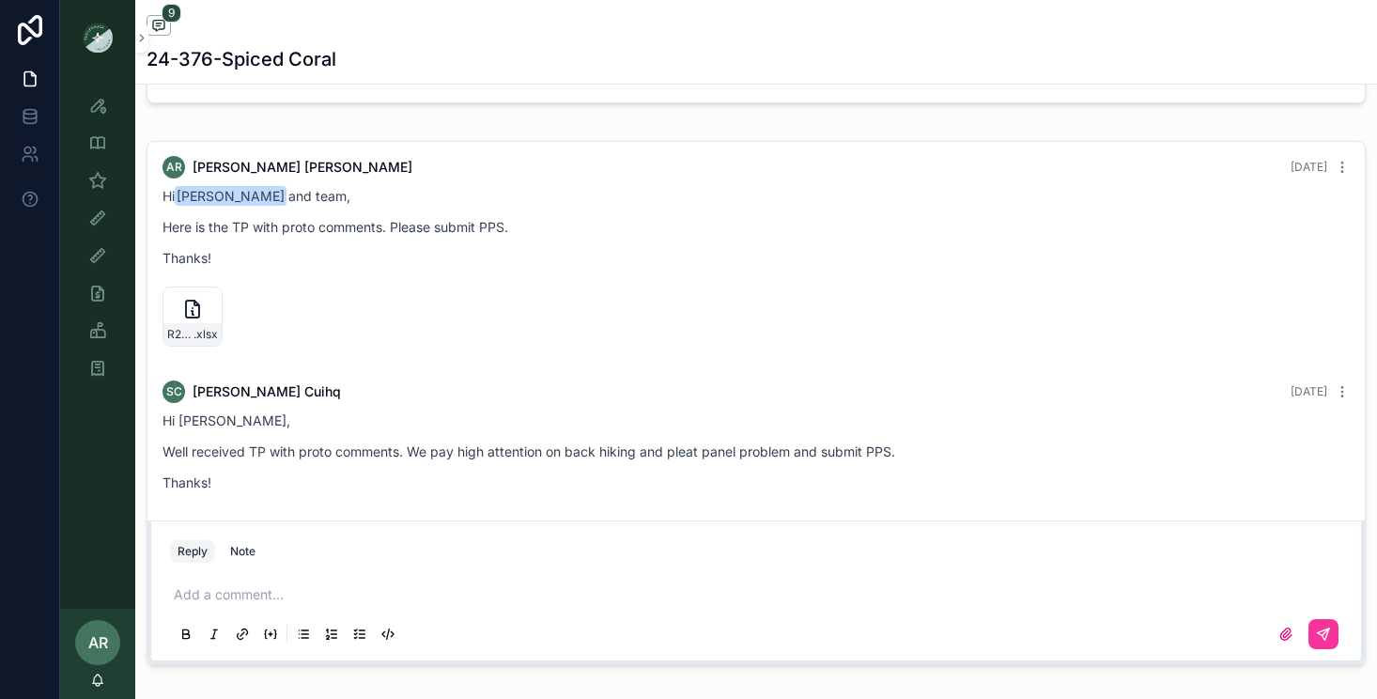
scroll to position [8, 0]
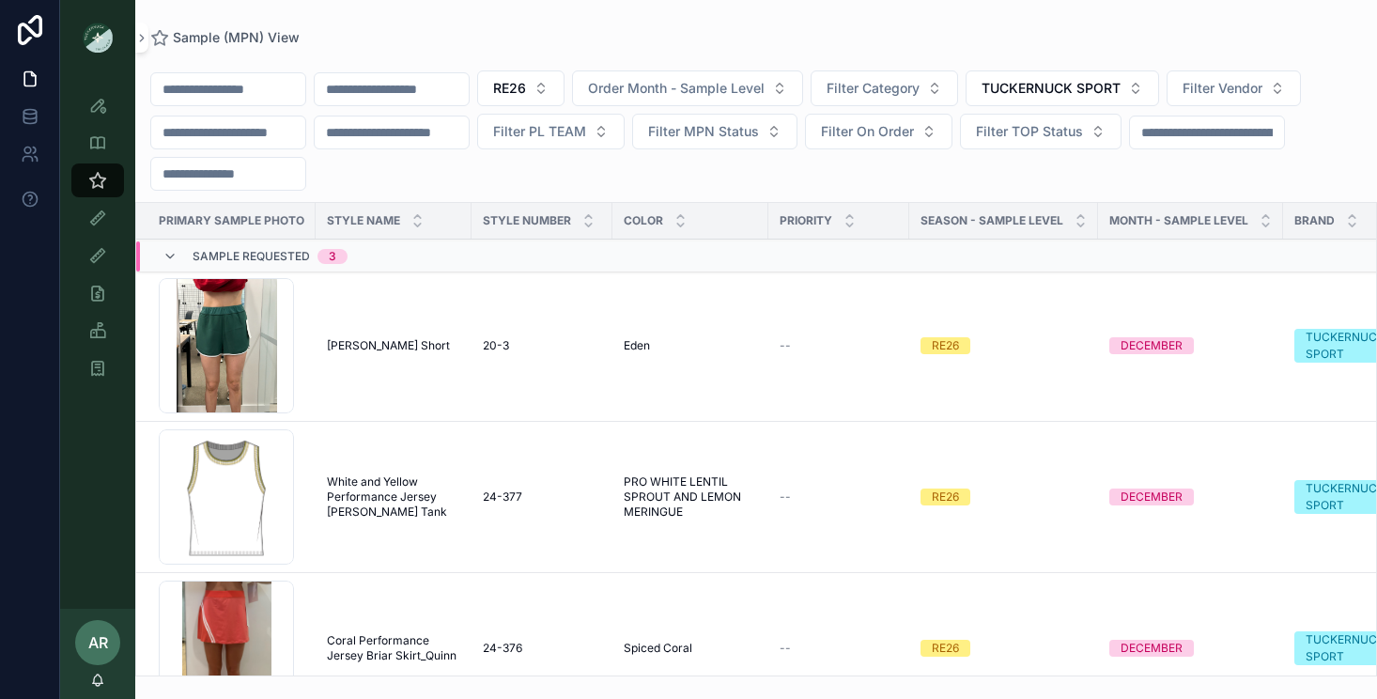
click at [349, 336] on td "[PERSON_NAME] [PERSON_NAME] Short" at bounding box center [394, 345] width 156 height 151
click at [353, 349] on span "[PERSON_NAME] Short" at bounding box center [388, 345] width 123 height 15
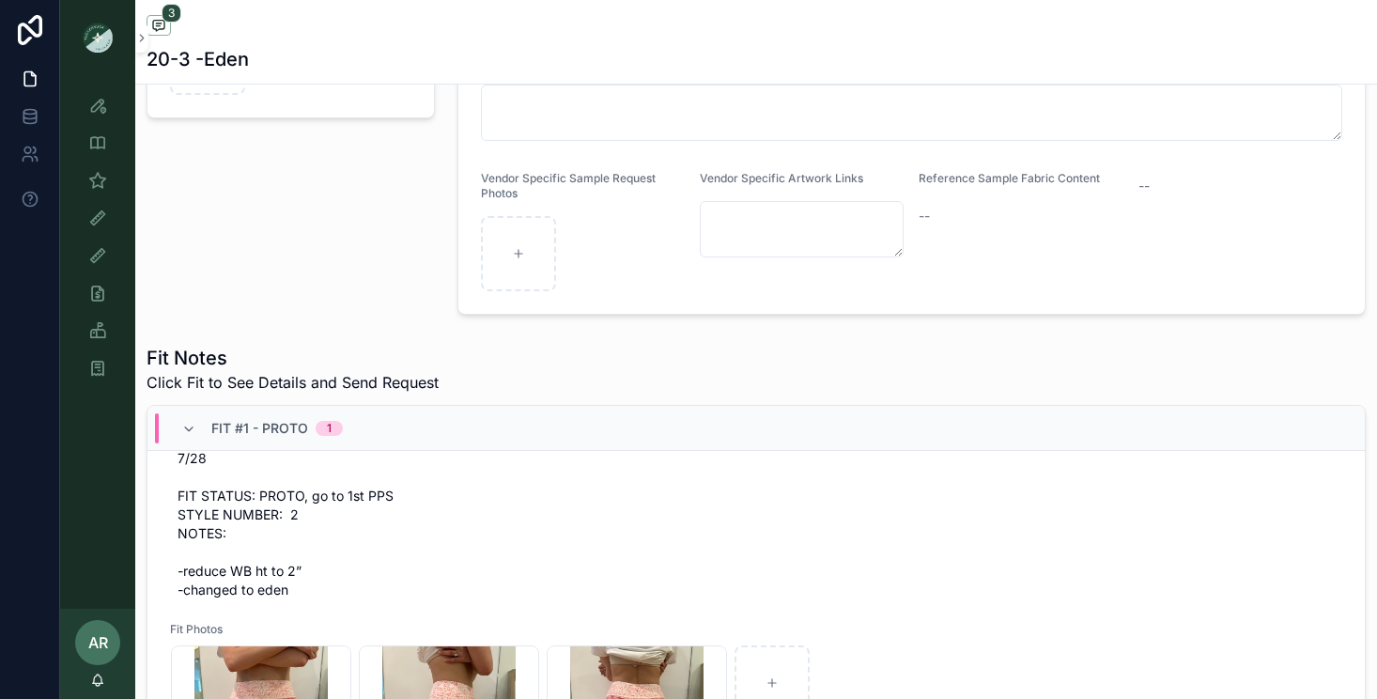
scroll to position [303, 0]
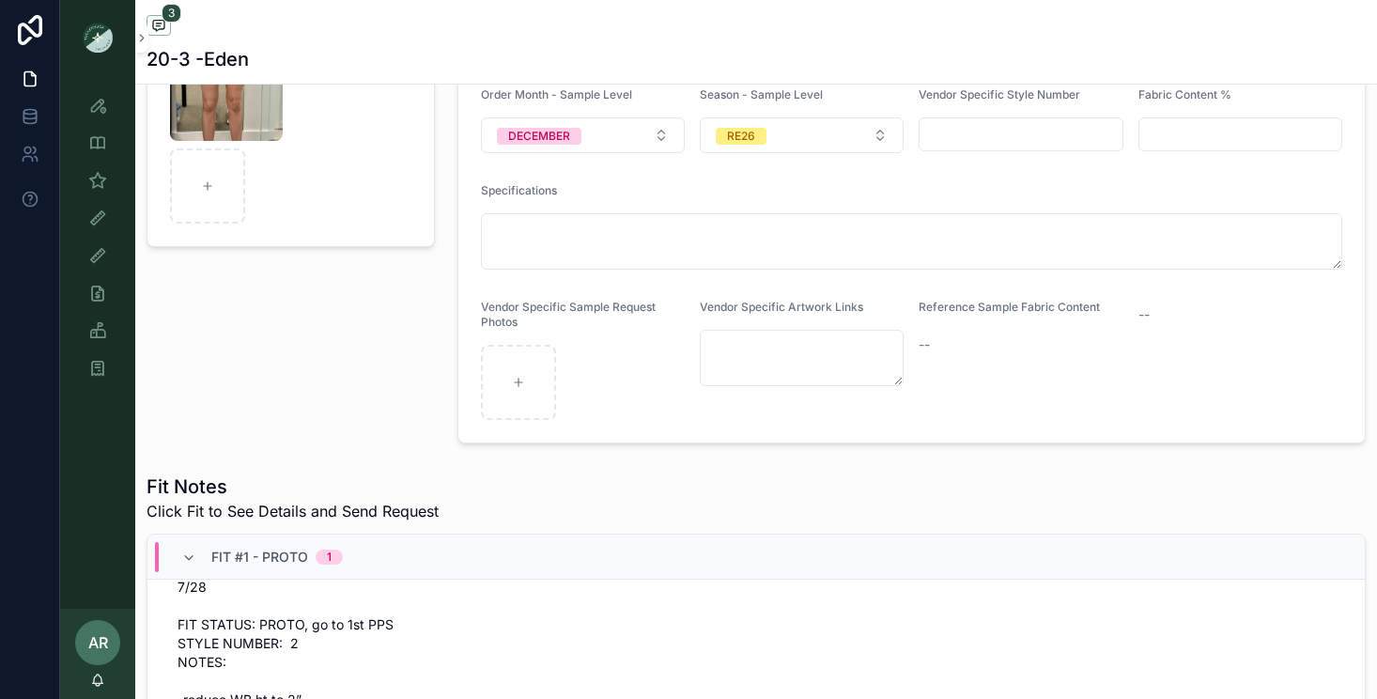
click at [78, 442] on div "Style View Style View - Vendor Specific Sample (MPN) View Fit View Sample Coord…" at bounding box center [97, 341] width 75 height 533
click at [91, 193] on div "Sample (MPN) View" at bounding box center [98, 180] width 30 height 30
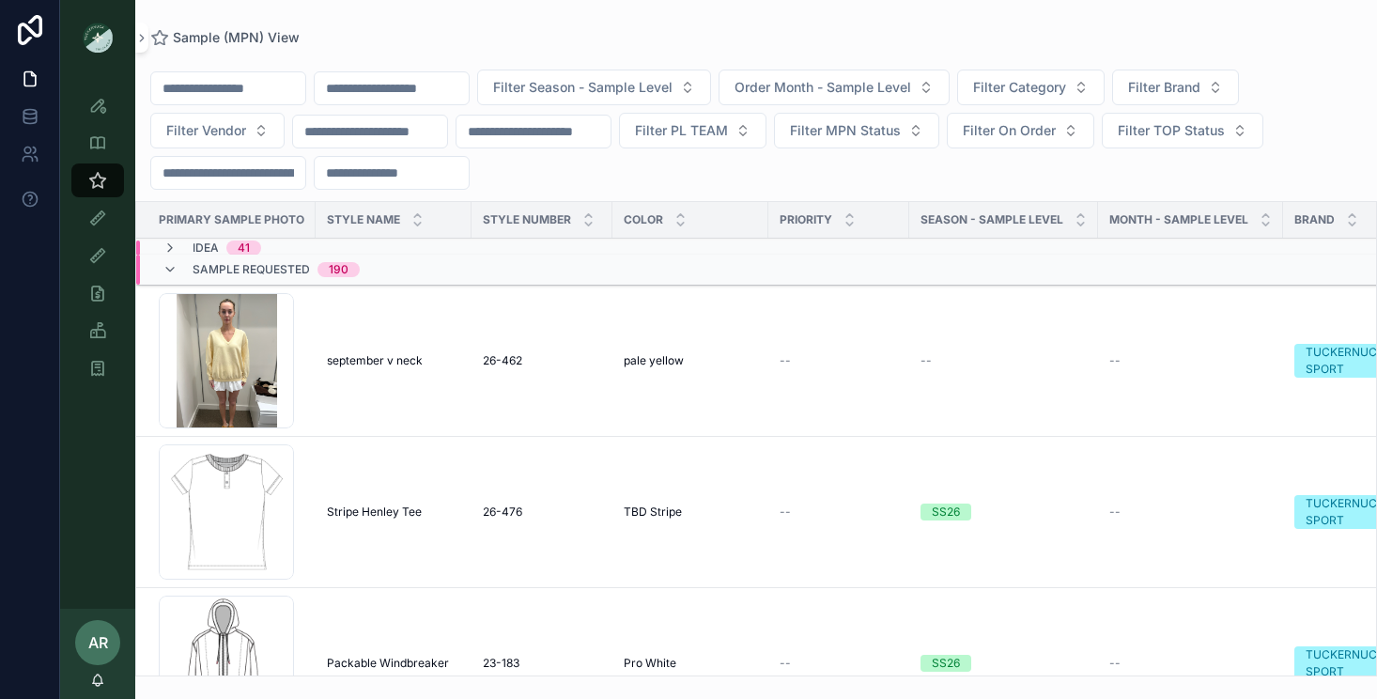
click at [412, 88] on input "scrollable content" at bounding box center [392, 88] width 154 height 26
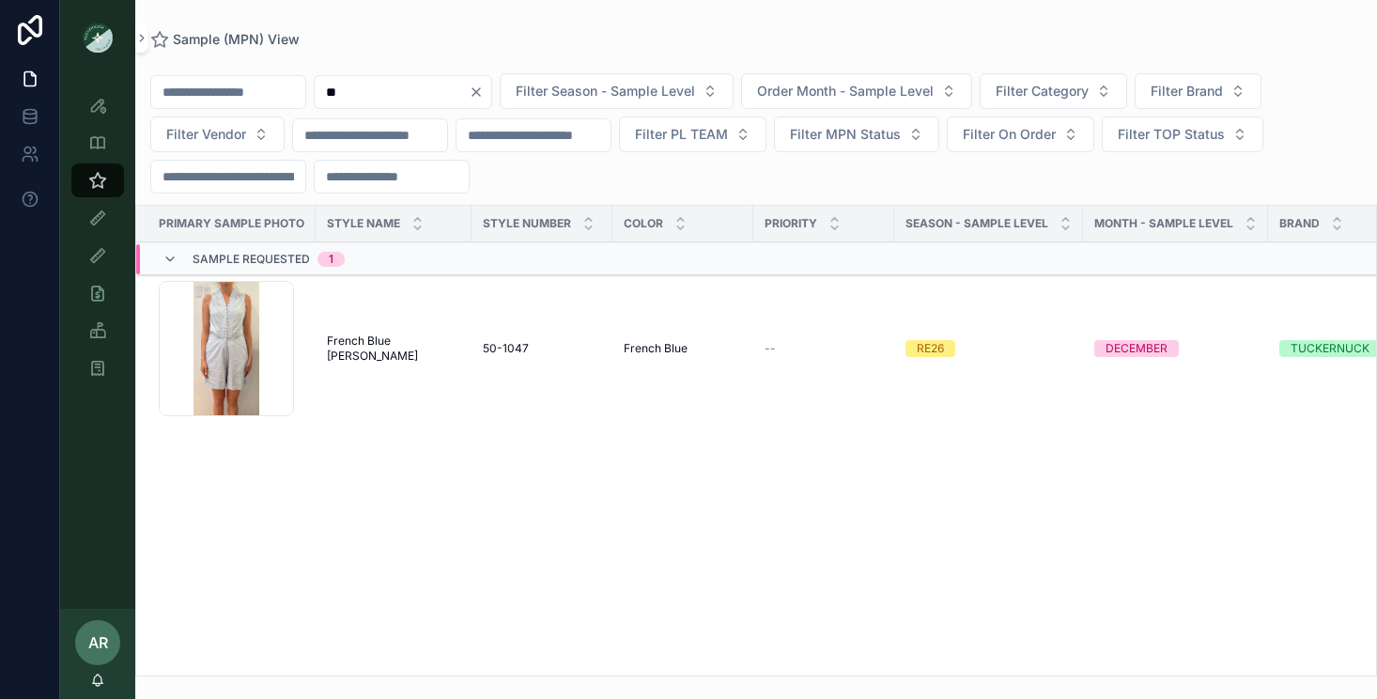
type input "*"
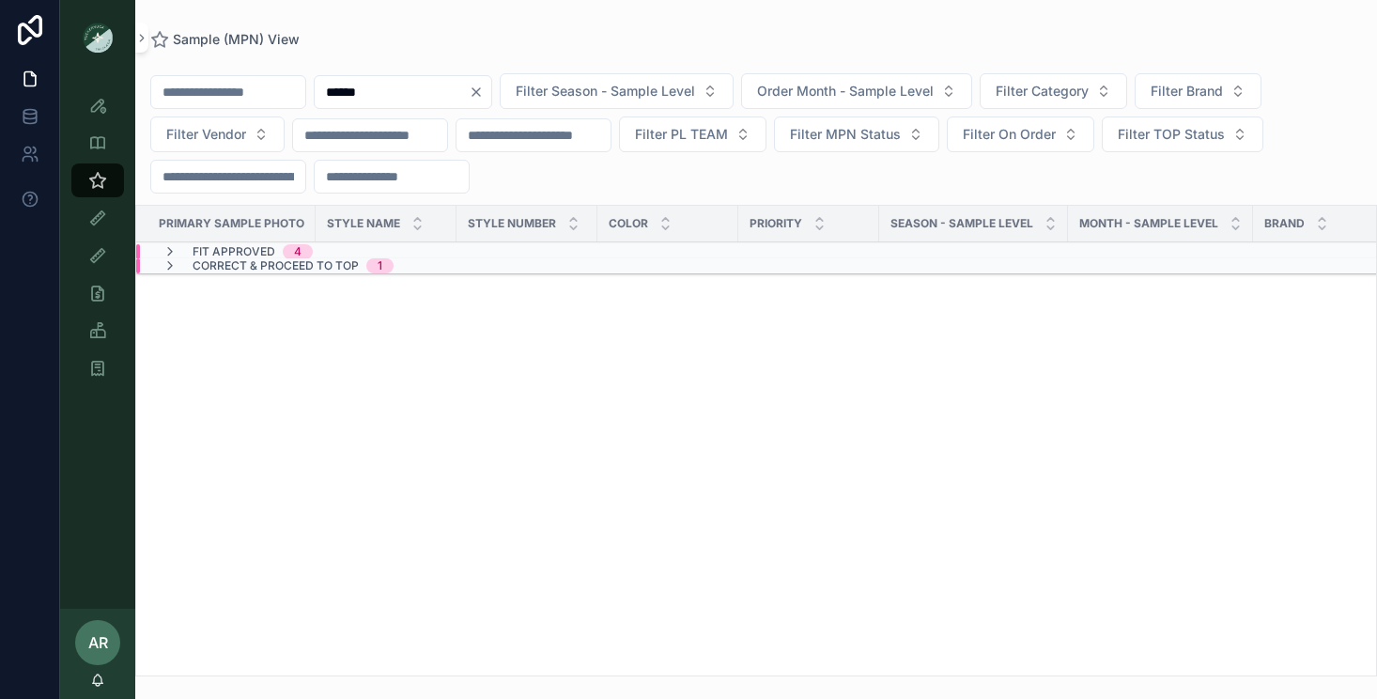
type input "******"
click at [247, 267] on span "Correct & Proceed to TOP" at bounding box center [276, 265] width 166 height 15
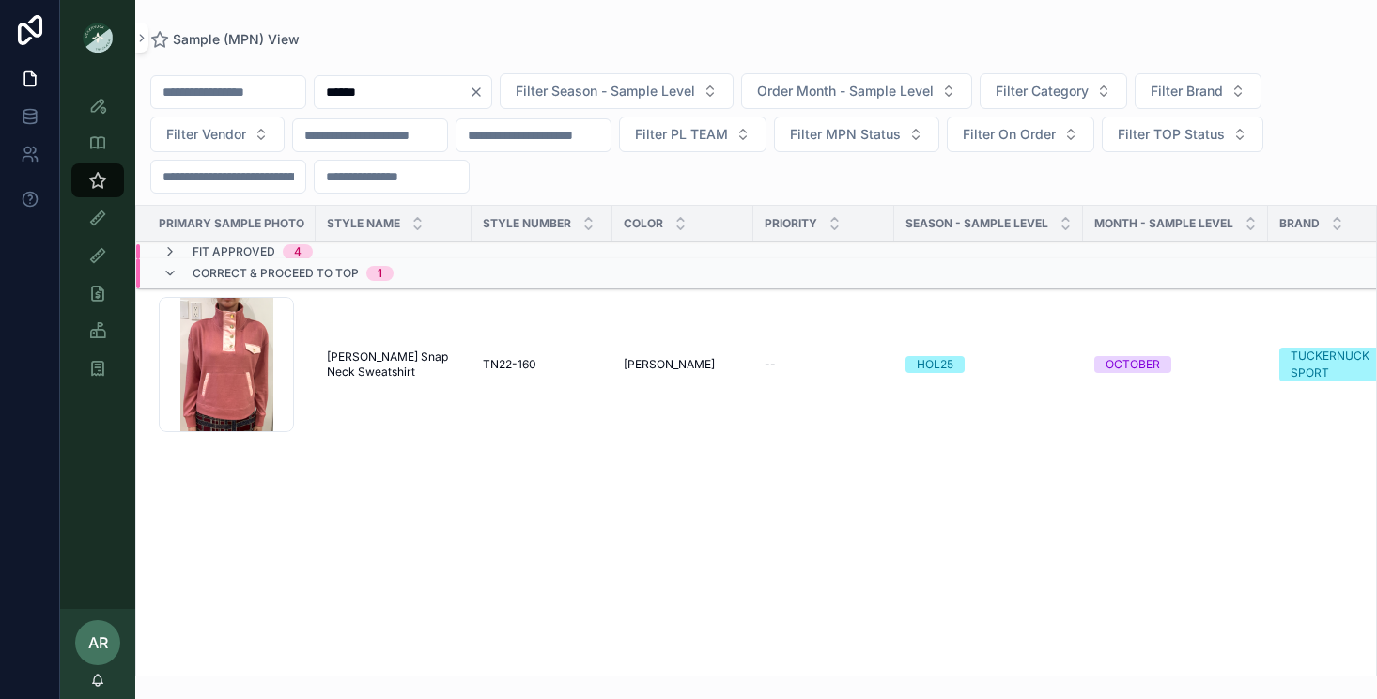
click at [242, 254] on span "Fit Approved" at bounding box center [234, 251] width 83 height 15
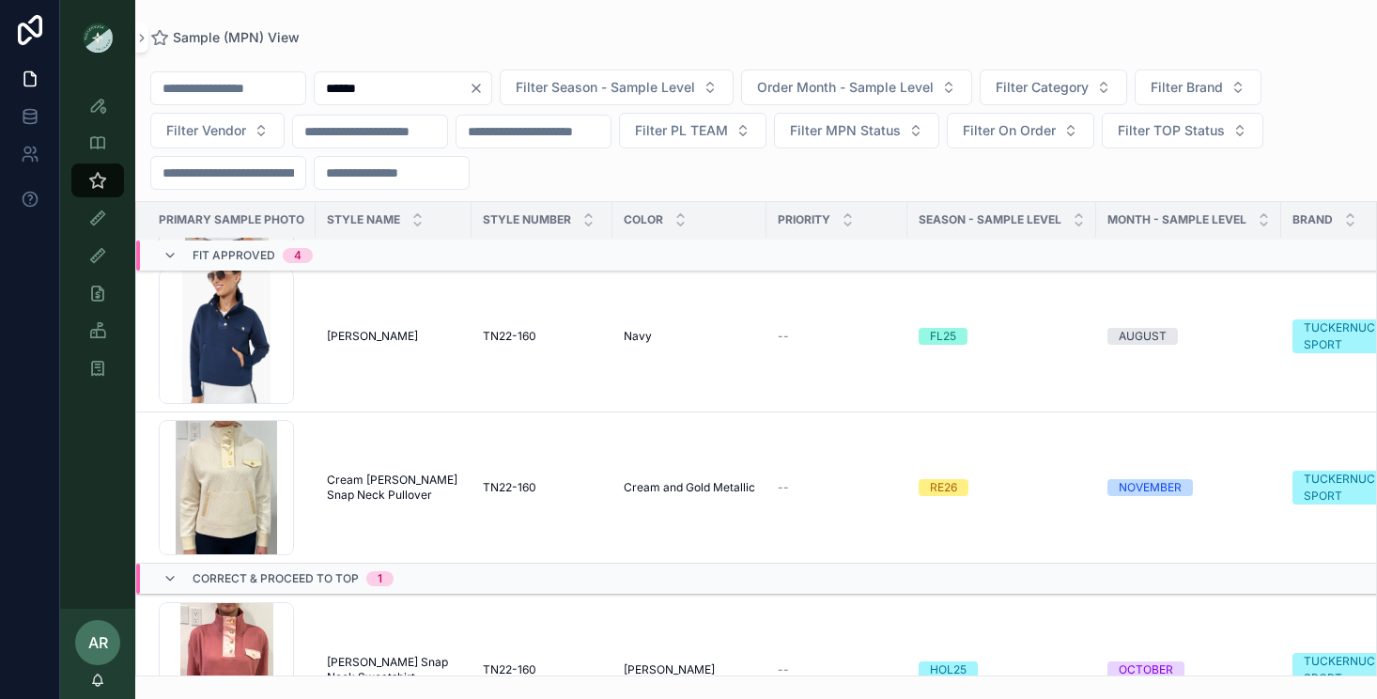
scroll to position [380, 0]
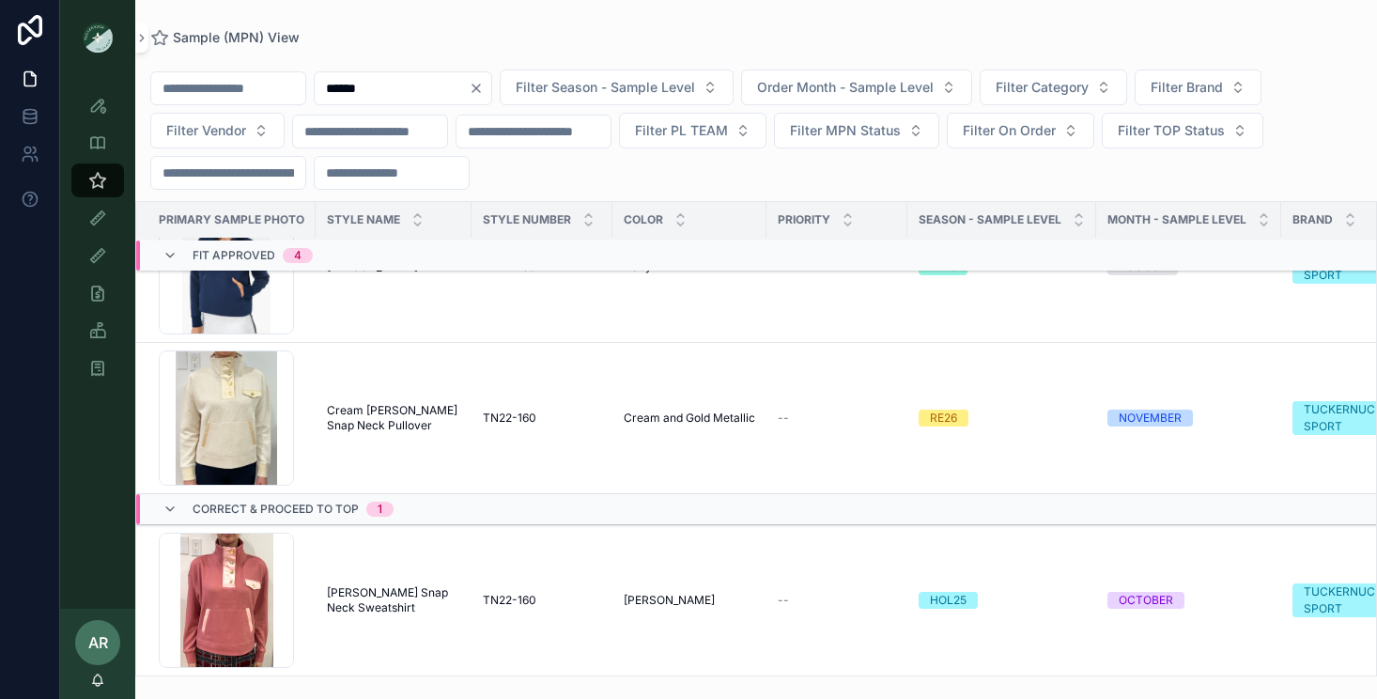
click at [360, 409] on span "Cream Bailey Snap Neck Pullover" at bounding box center [393, 418] width 133 height 30
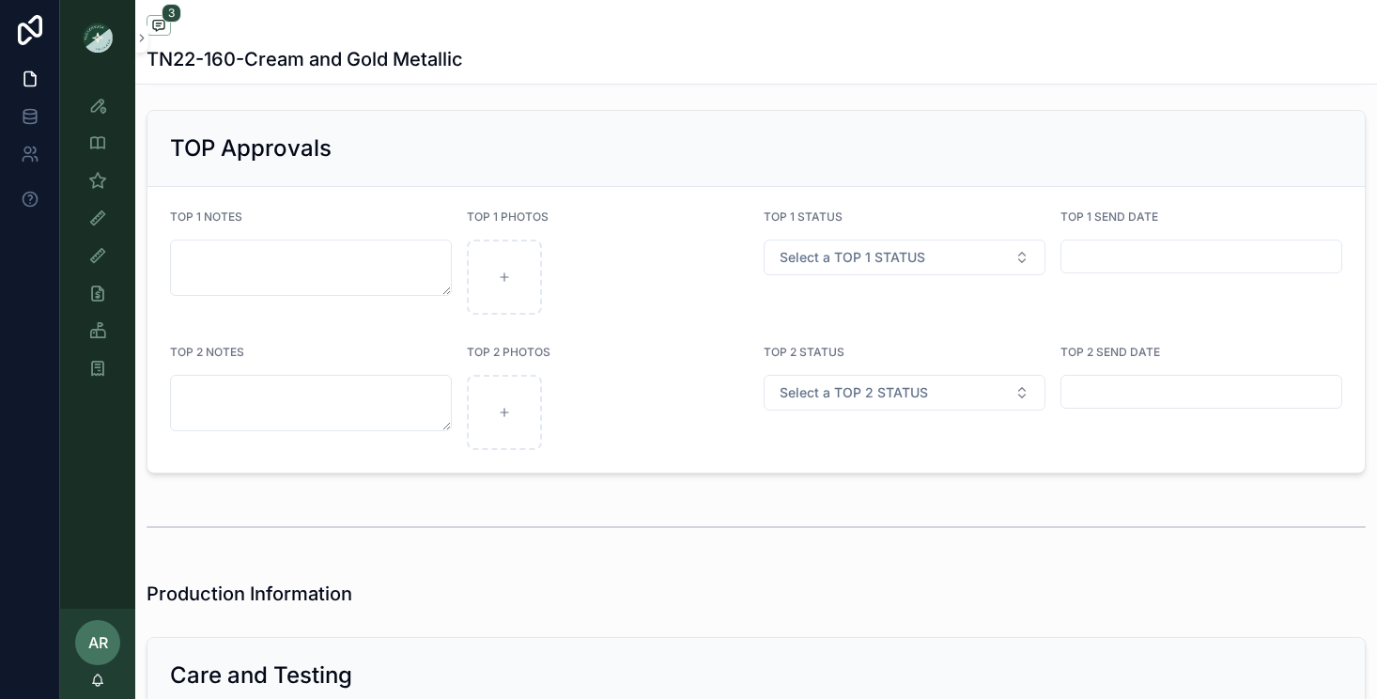
scroll to position [3531, 0]
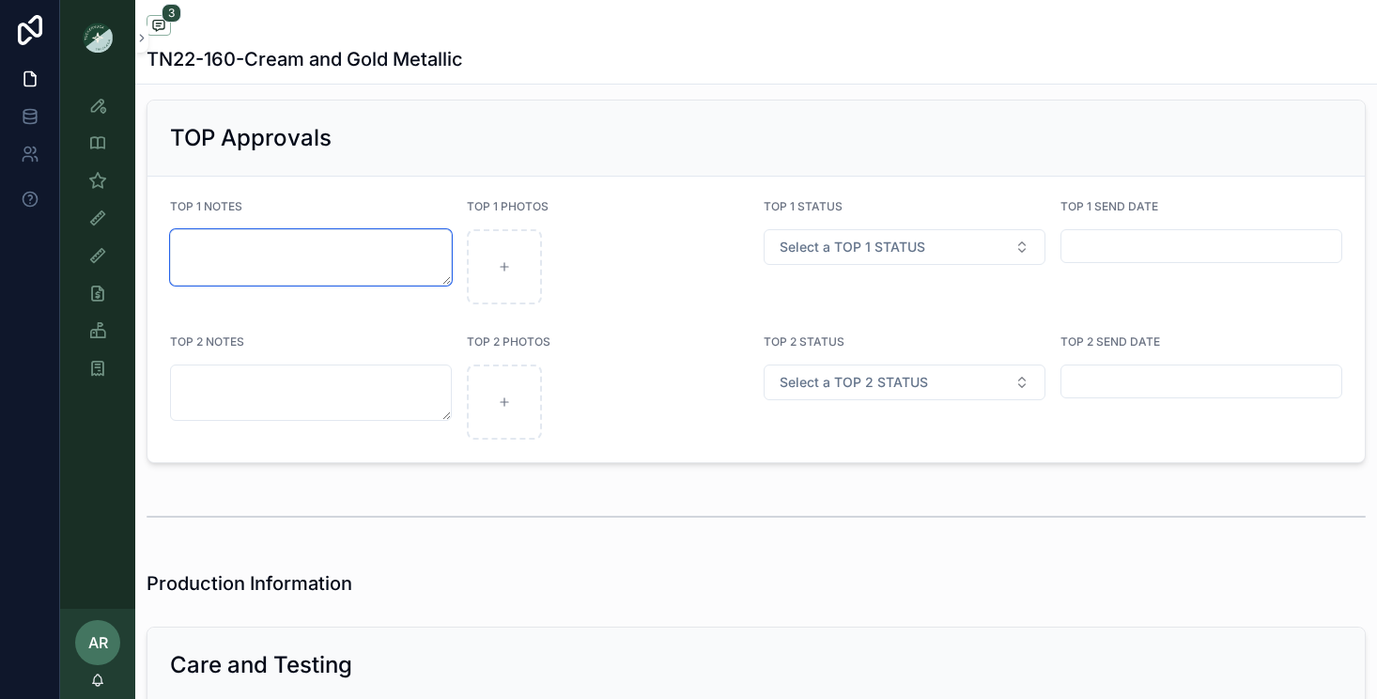
click at [233, 230] on textarea "scrollable content" at bounding box center [311, 257] width 282 height 56
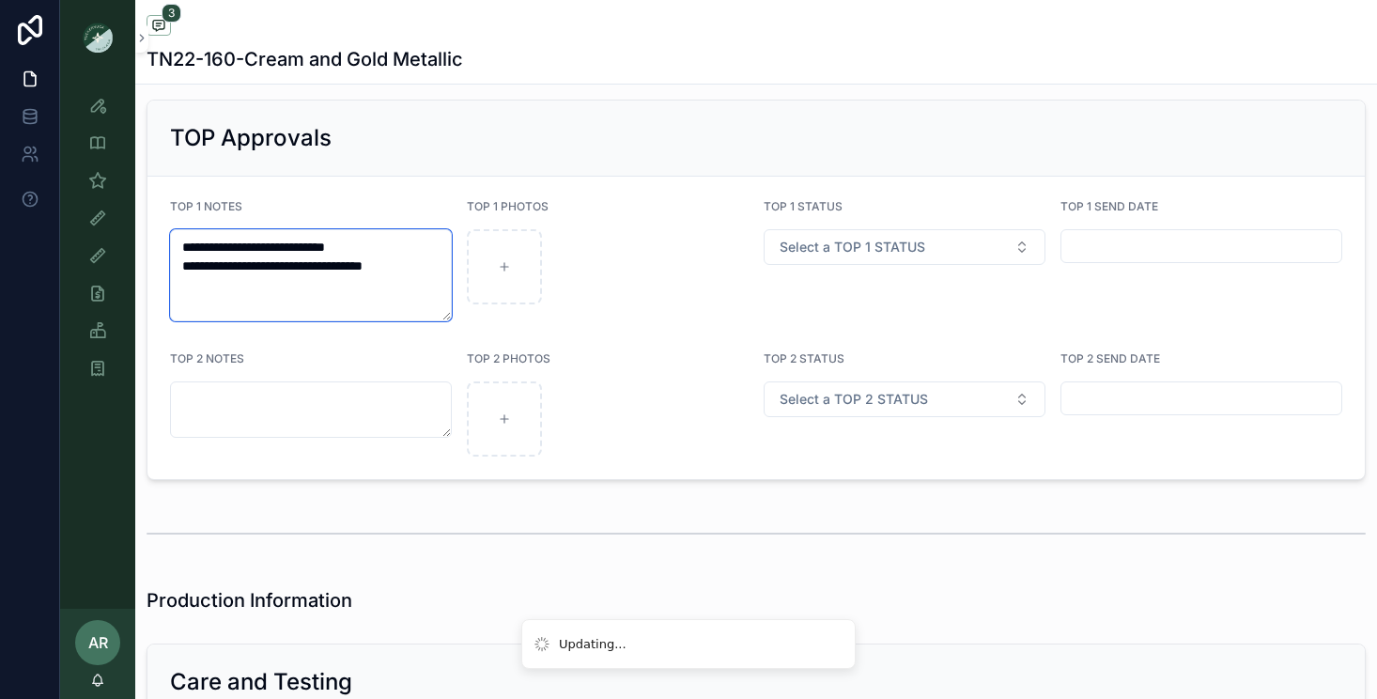
click at [401, 242] on textarea "**********" at bounding box center [311, 275] width 282 height 92
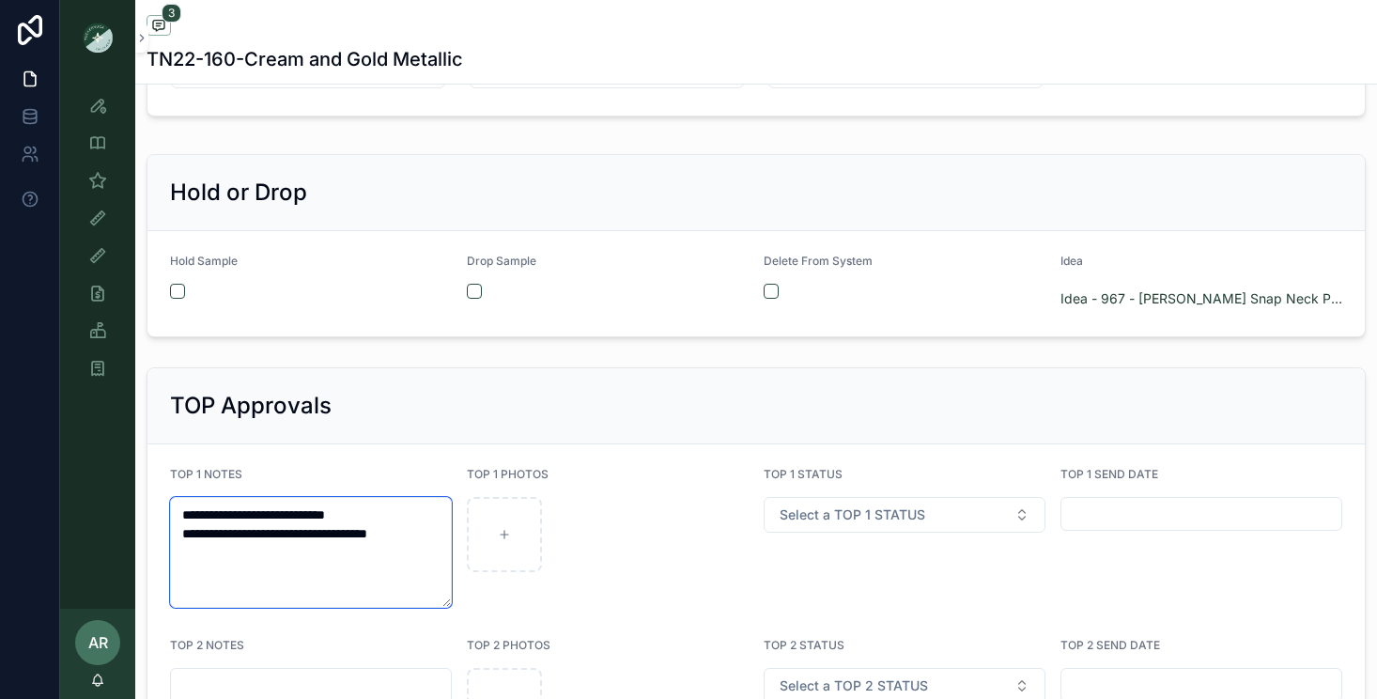
scroll to position [3310, 0]
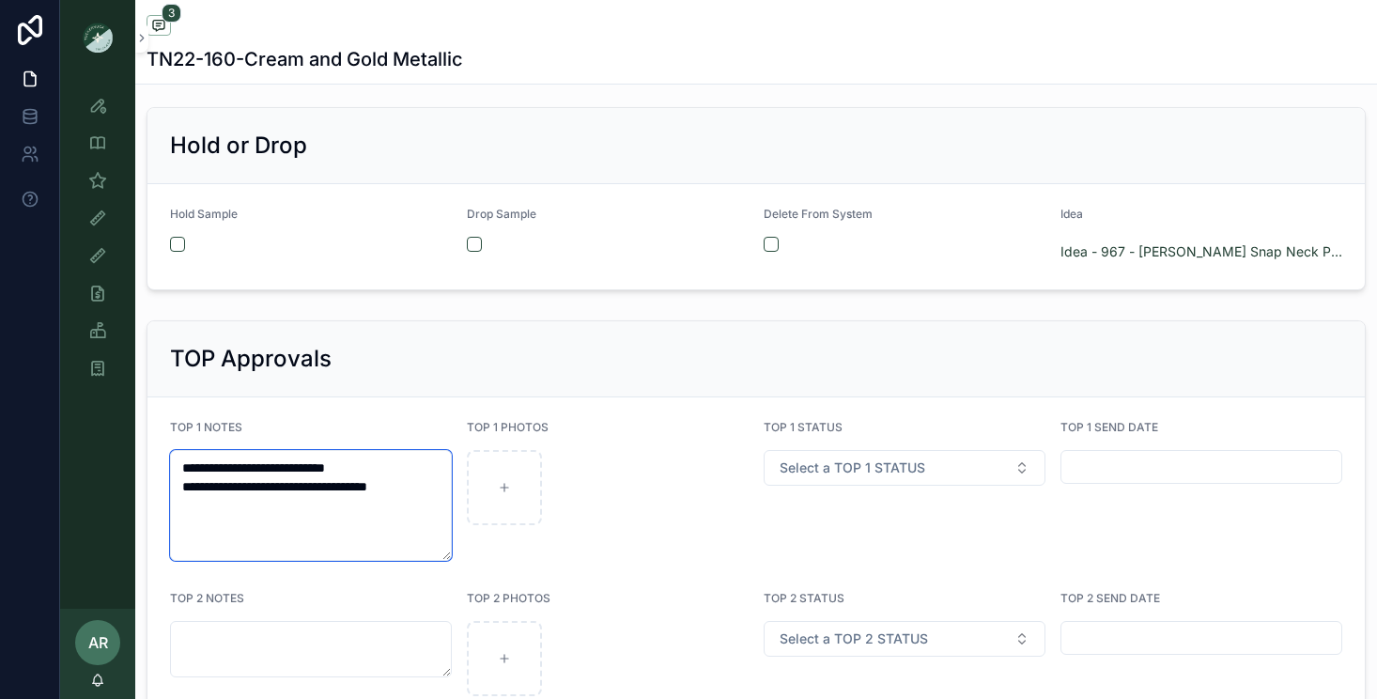
click at [424, 467] on textarea "**********" at bounding box center [311, 505] width 282 height 111
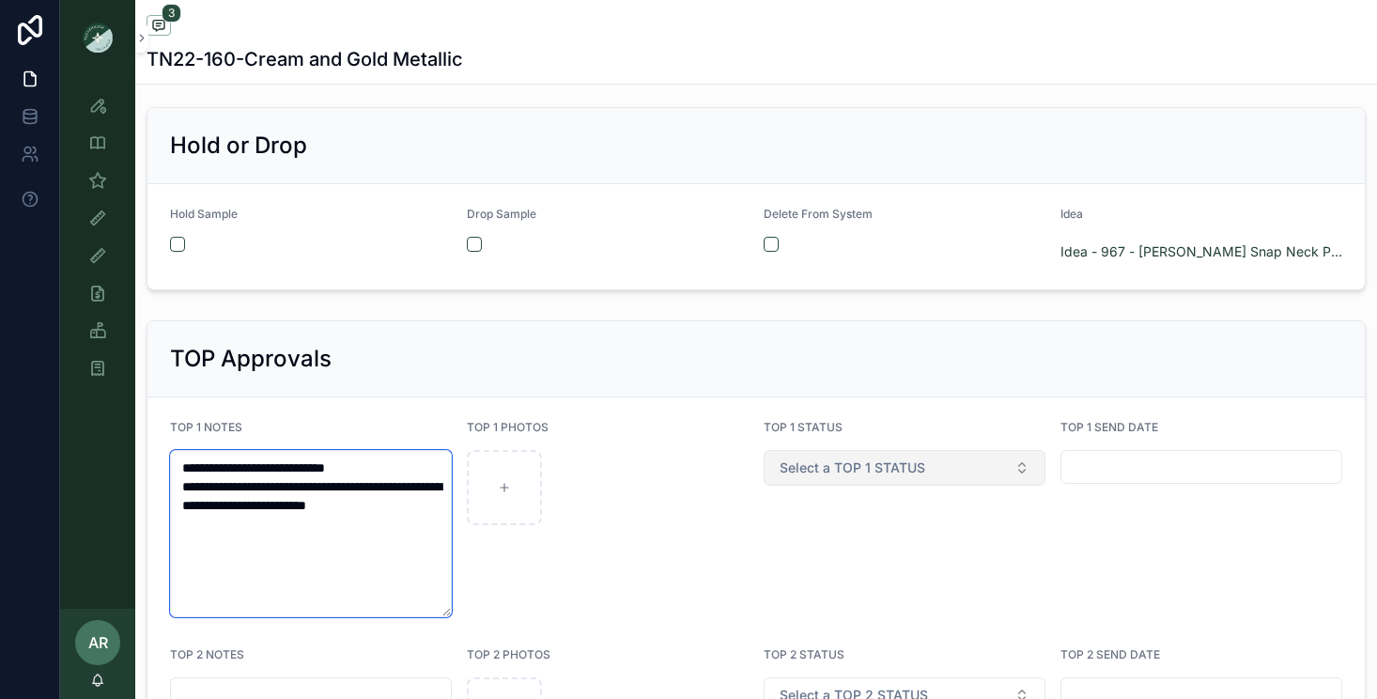
type textarea "**********"
click at [838, 468] on button "Select a TOP 1 STATUS" at bounding box center [904, 468] width 282 height 36
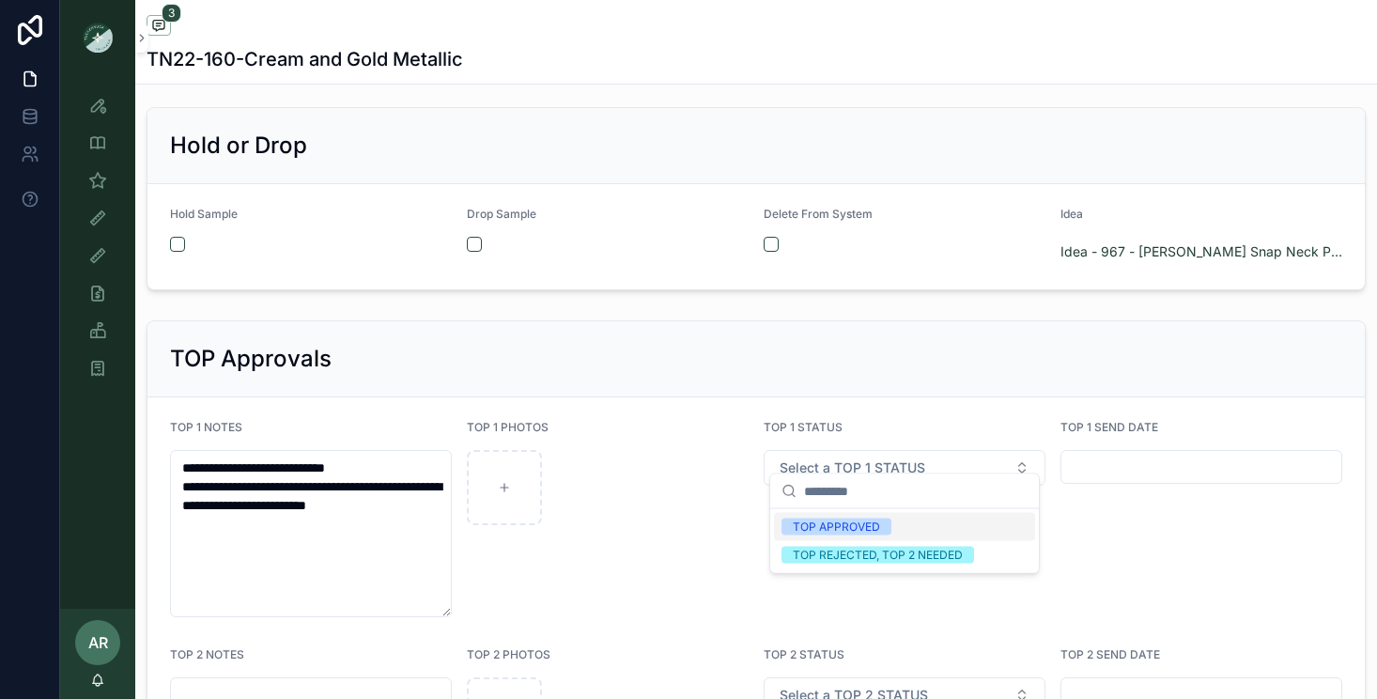
click at [838, 524] on div "TOP APPROVED" at bounding box center [836, 526] width 87 height 17
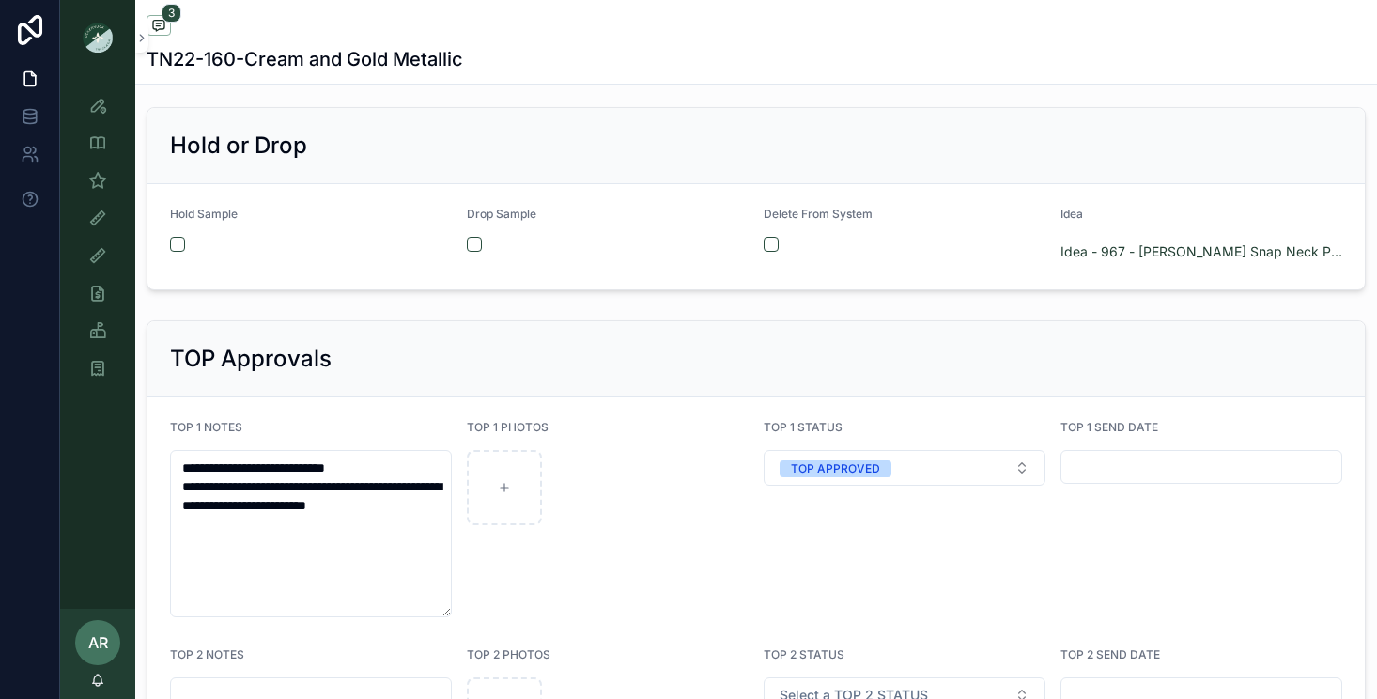
click at [550, 455] on div "scrollable content" at bounding box center [608, 487] width 282 height 75
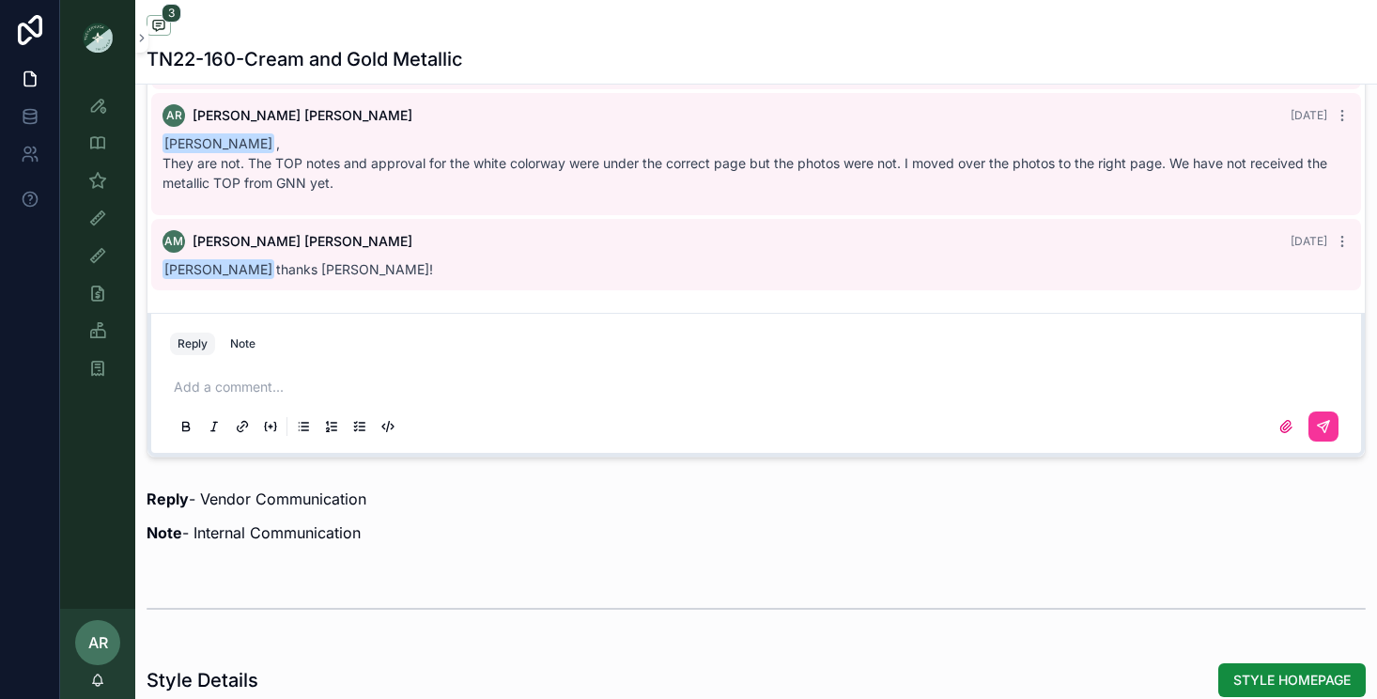
scroll to position [1482, 0]
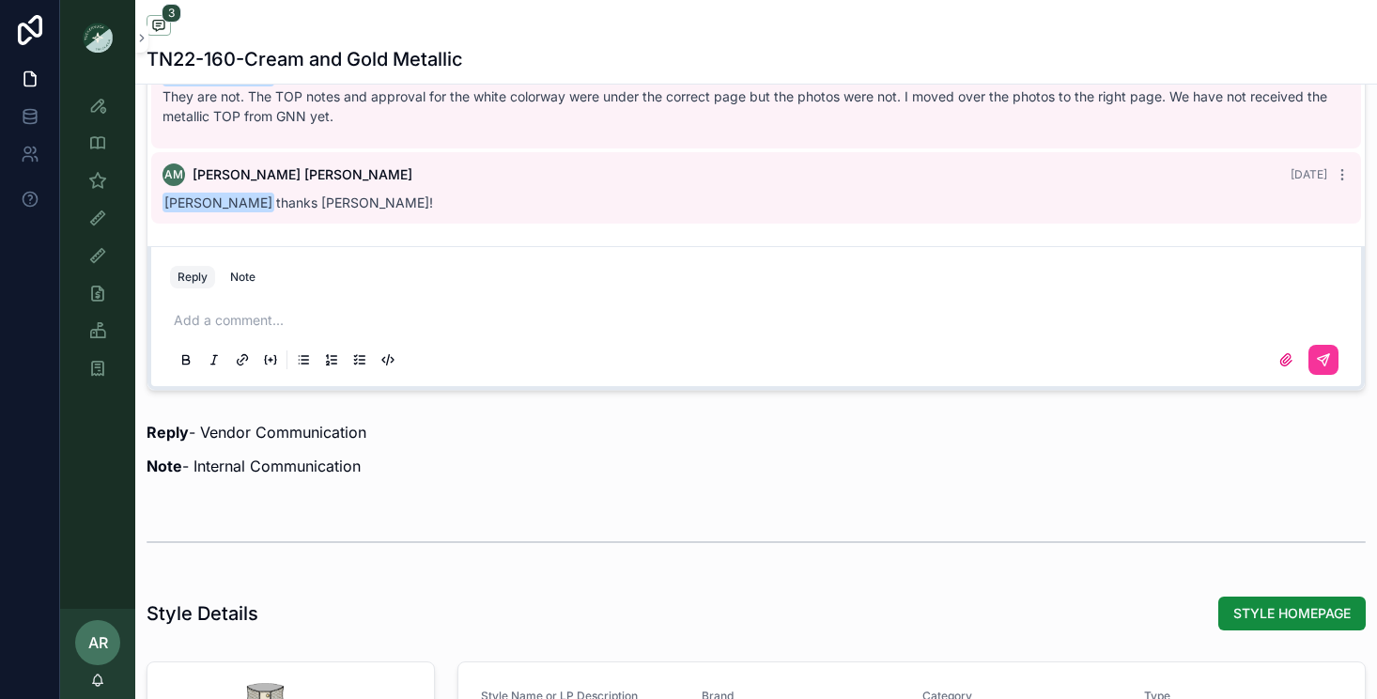
click at [388, 315] on p "scrollable content" at bounding box center [760, 320] width 1172 height 19
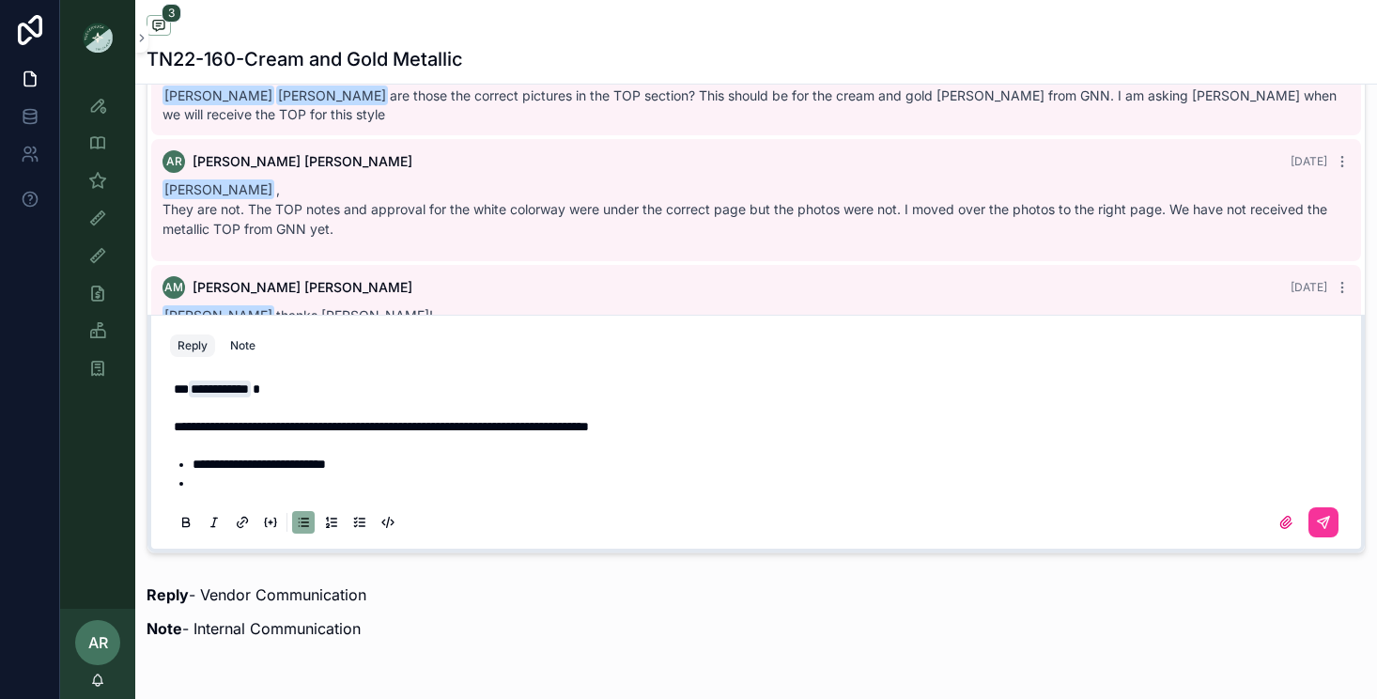
scroll to position [1350, 0]
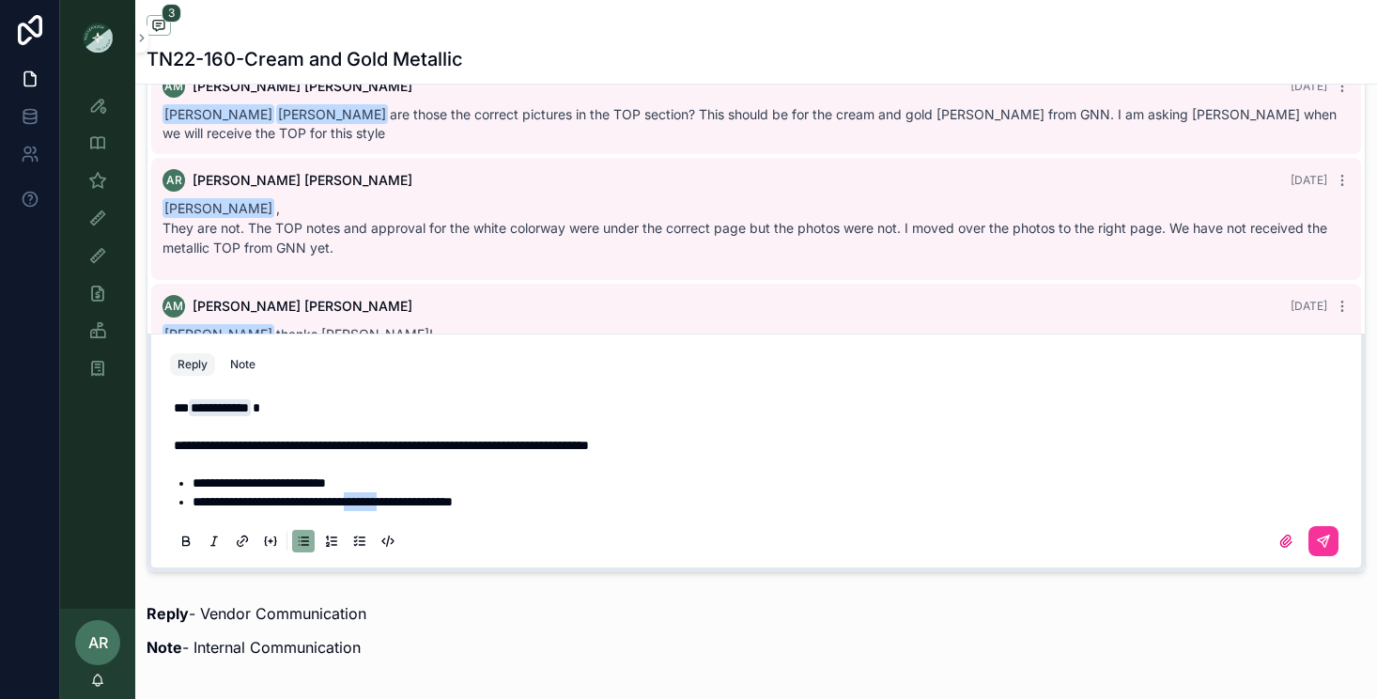
drag, startPoint x: 414, startPoint y: 498, endPoint x: 367, endPoint y: 497, distance: 47.0
click at [367, 497] on span "**********" at bounding box center [323, 501] width 260 height 13
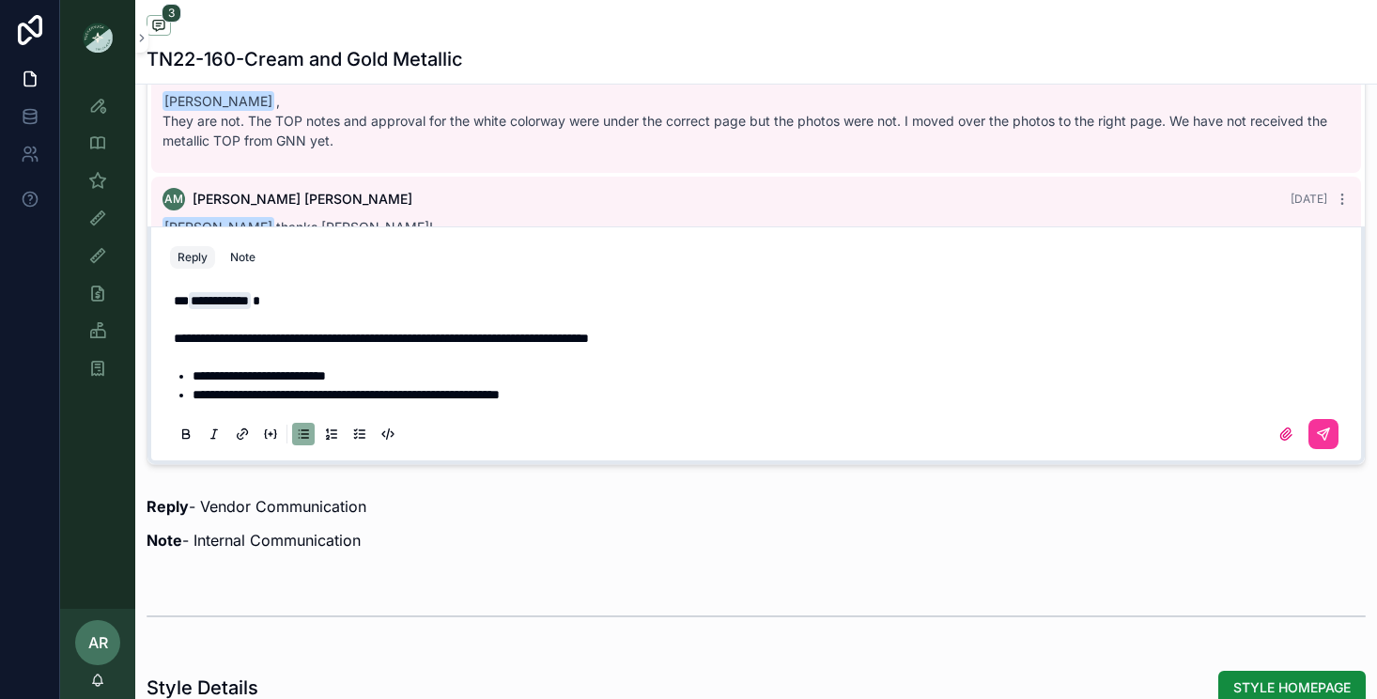
scroll to position [1464, 0]
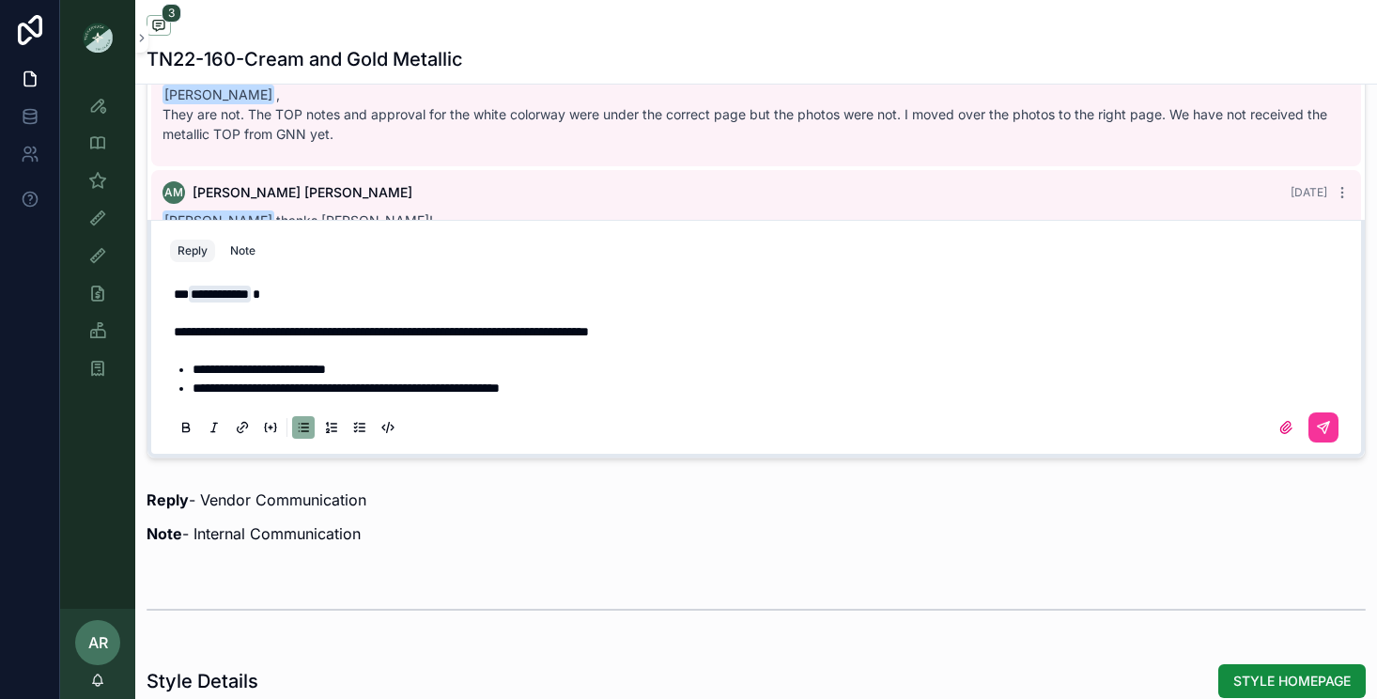
click at [555, 394] on li "**********" at bounding box center [769, 387] width 1153 height 19
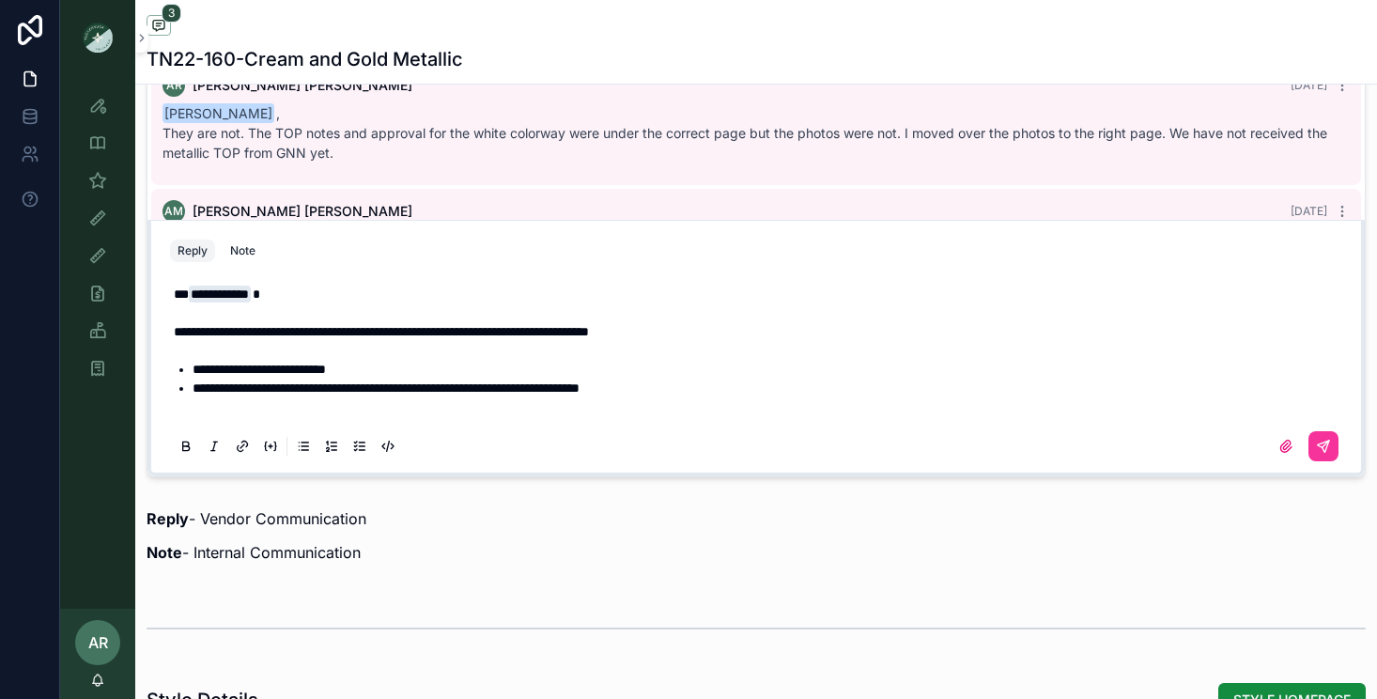
scroll to position [1426, 0]
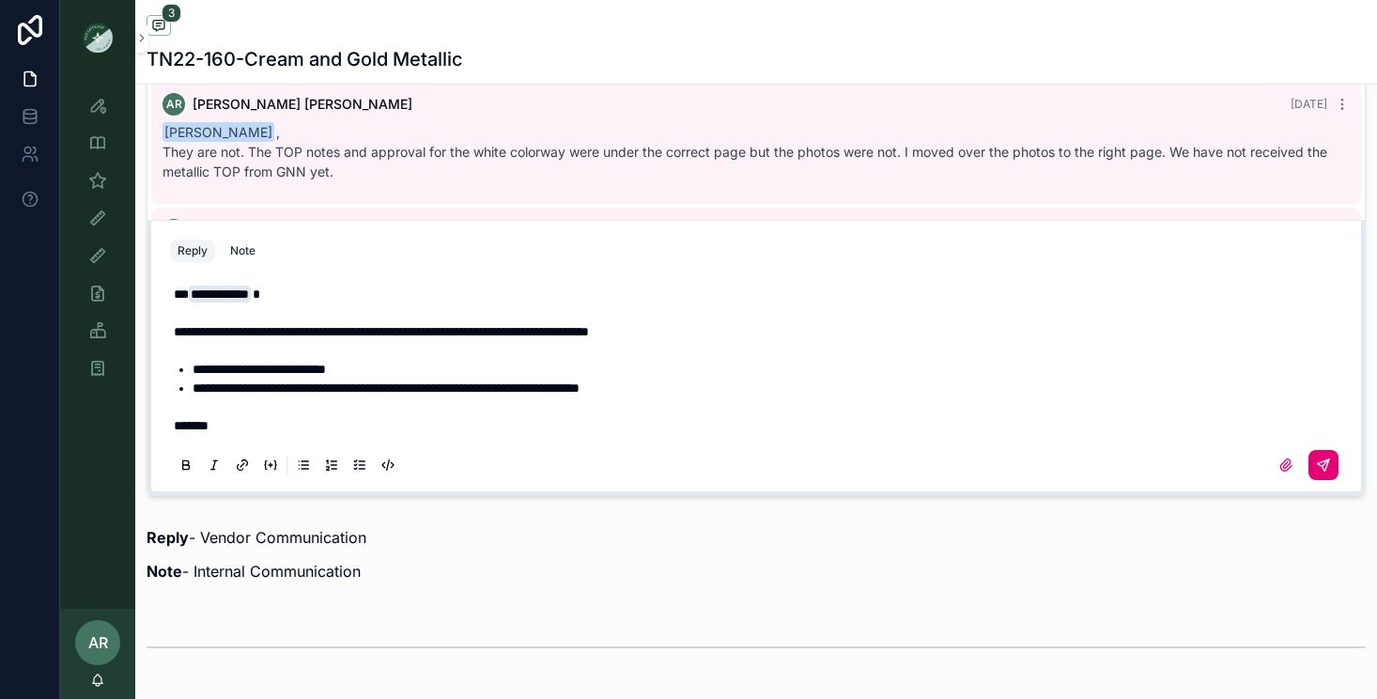
click at [1314, 460] on button "scrollable content" at bounding box center [1323, 465] width 30 height 30
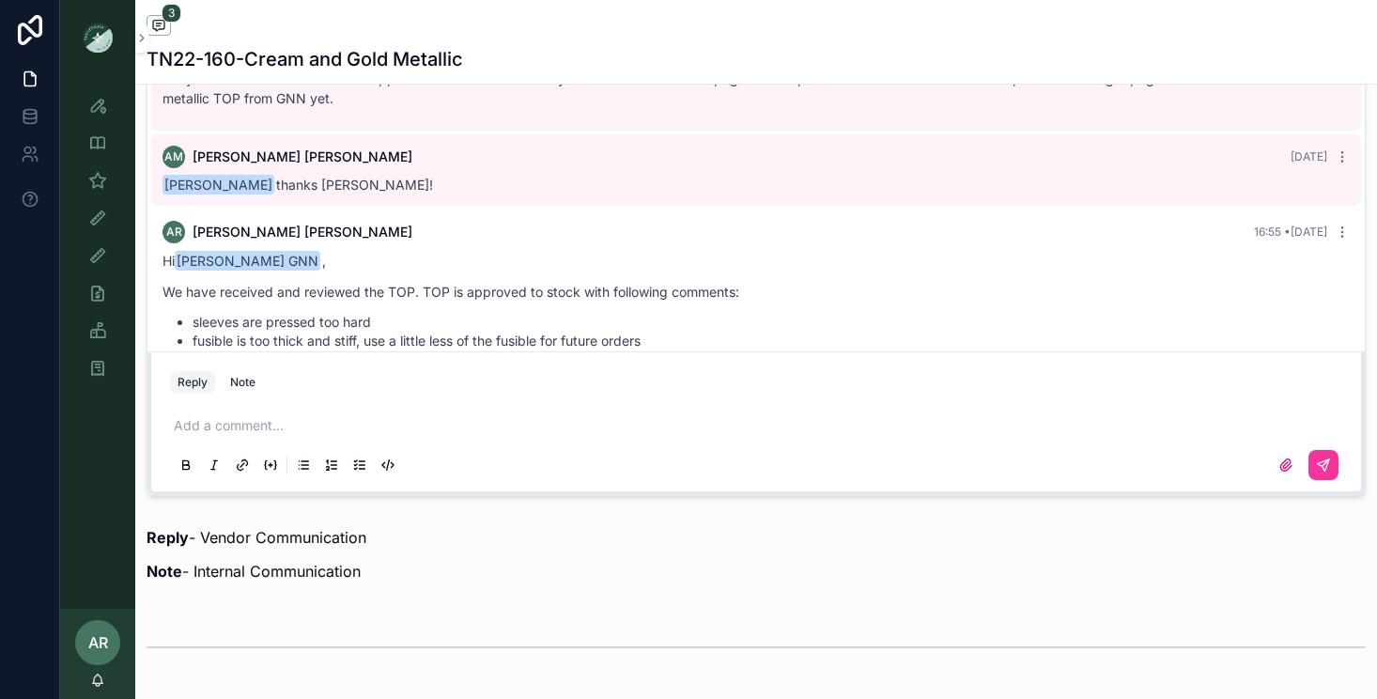
scroll to position [130, 0]
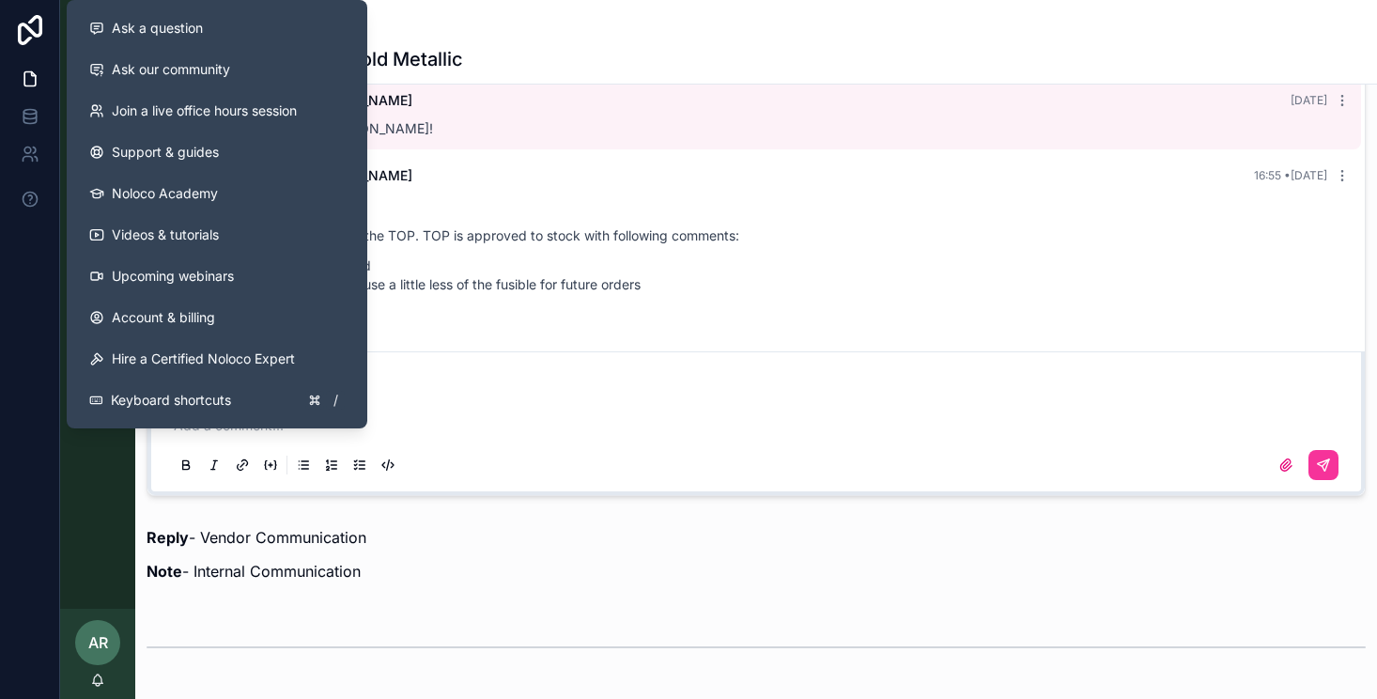
click at [111, 478] on div "Style View Style View - Vendor Specific Sample (MPN) View Fit View Sample Coord…" at bounding box center [97, 341] width 75 height 533
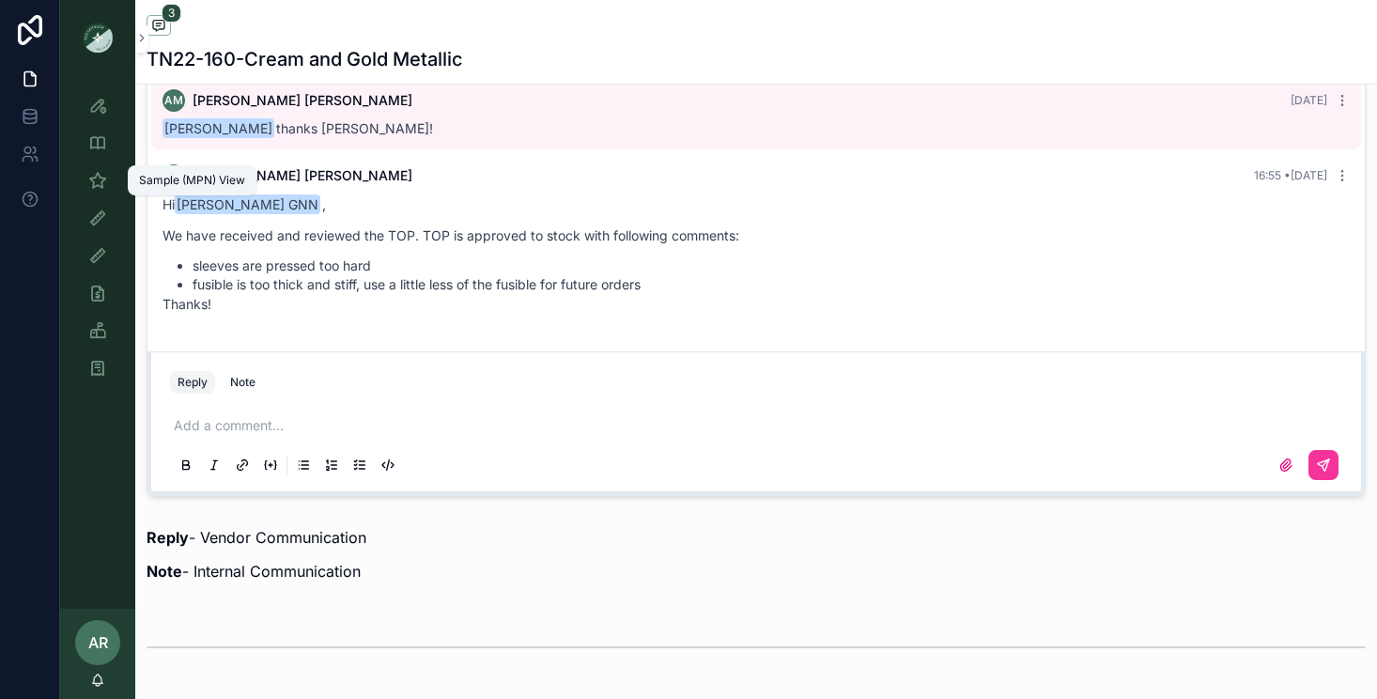
click at [109, 173] on div "Sample (MPN) View" at bounding box center [98, 180] width 30 height 30
